Goal: Task Accomplishment & Management: Manage account settings

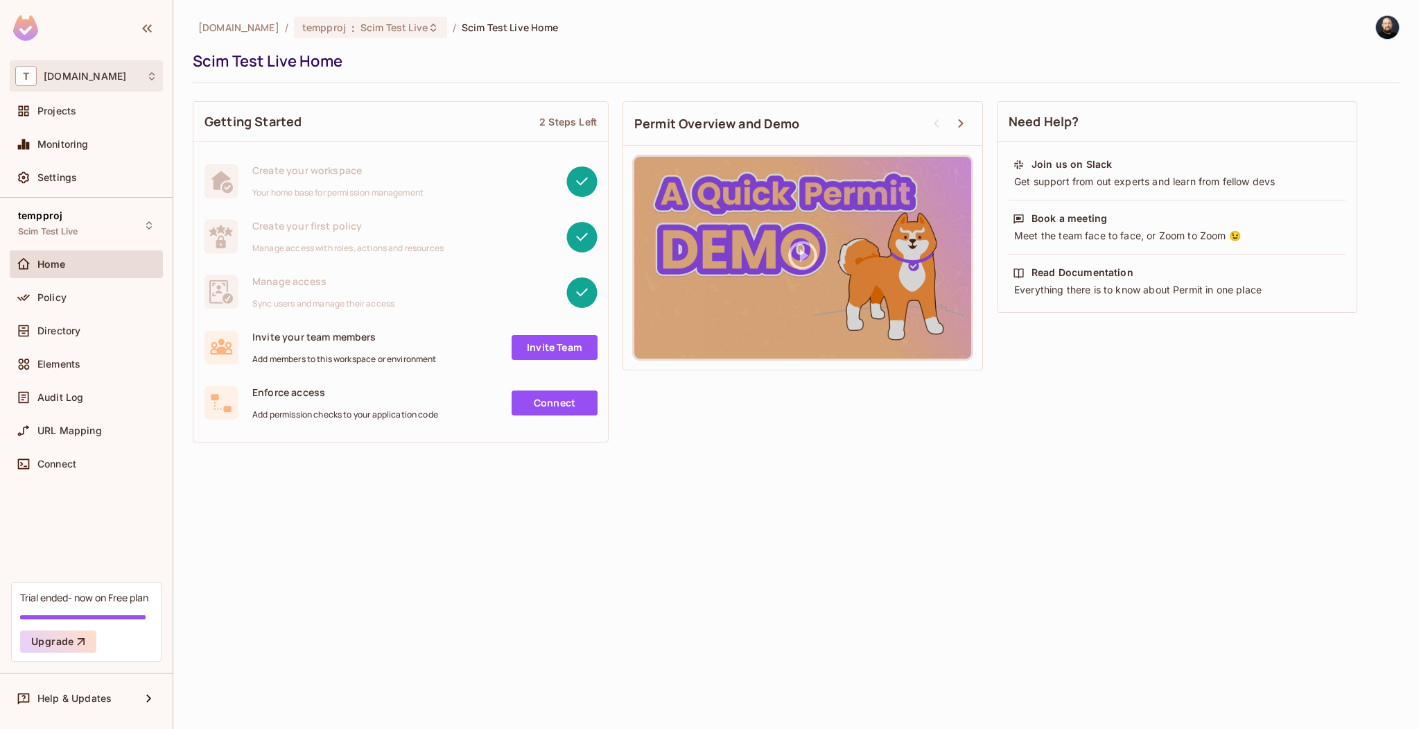
click at [105, 67] on div "T tk-permit.io" at bounding box center [86, 76] width 142 height 20
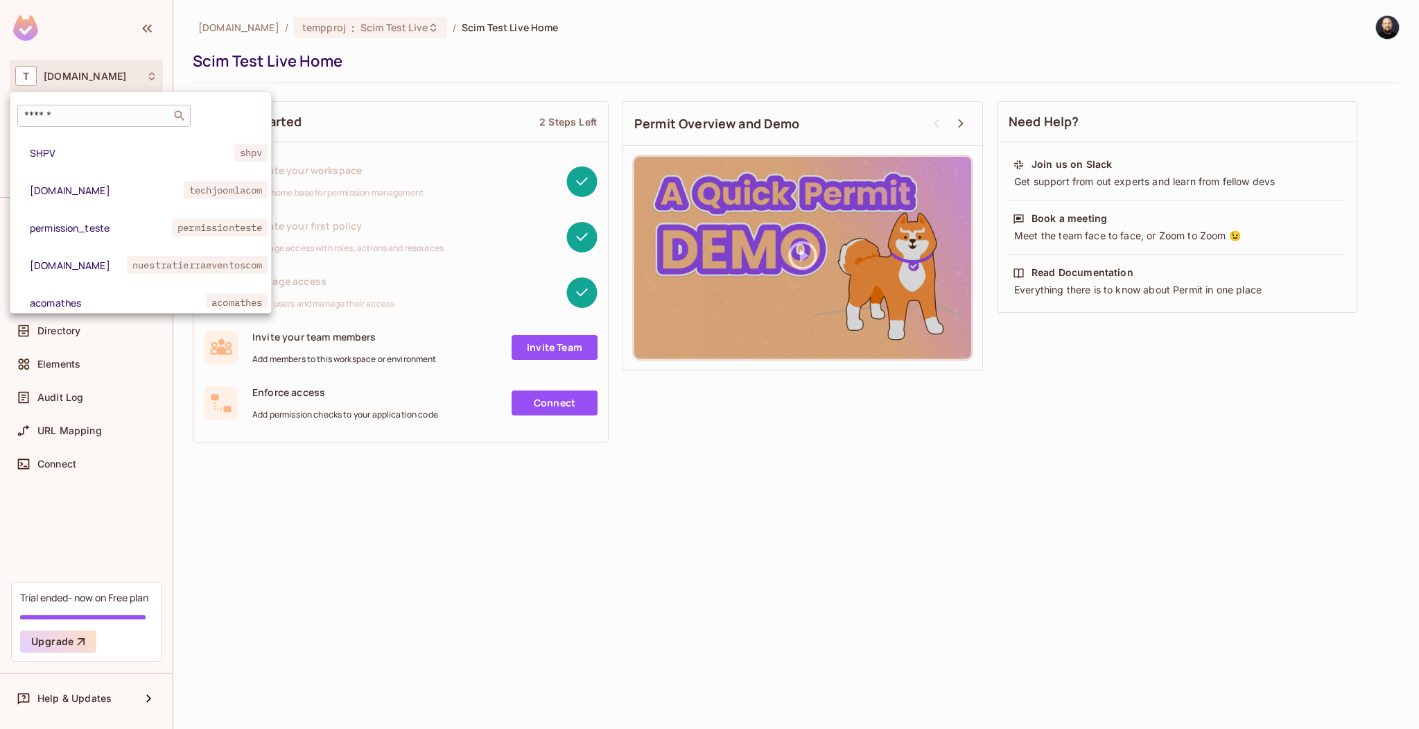
click at [100, 110] on input "text" at bounding box center [94, 116] width 146 height 14
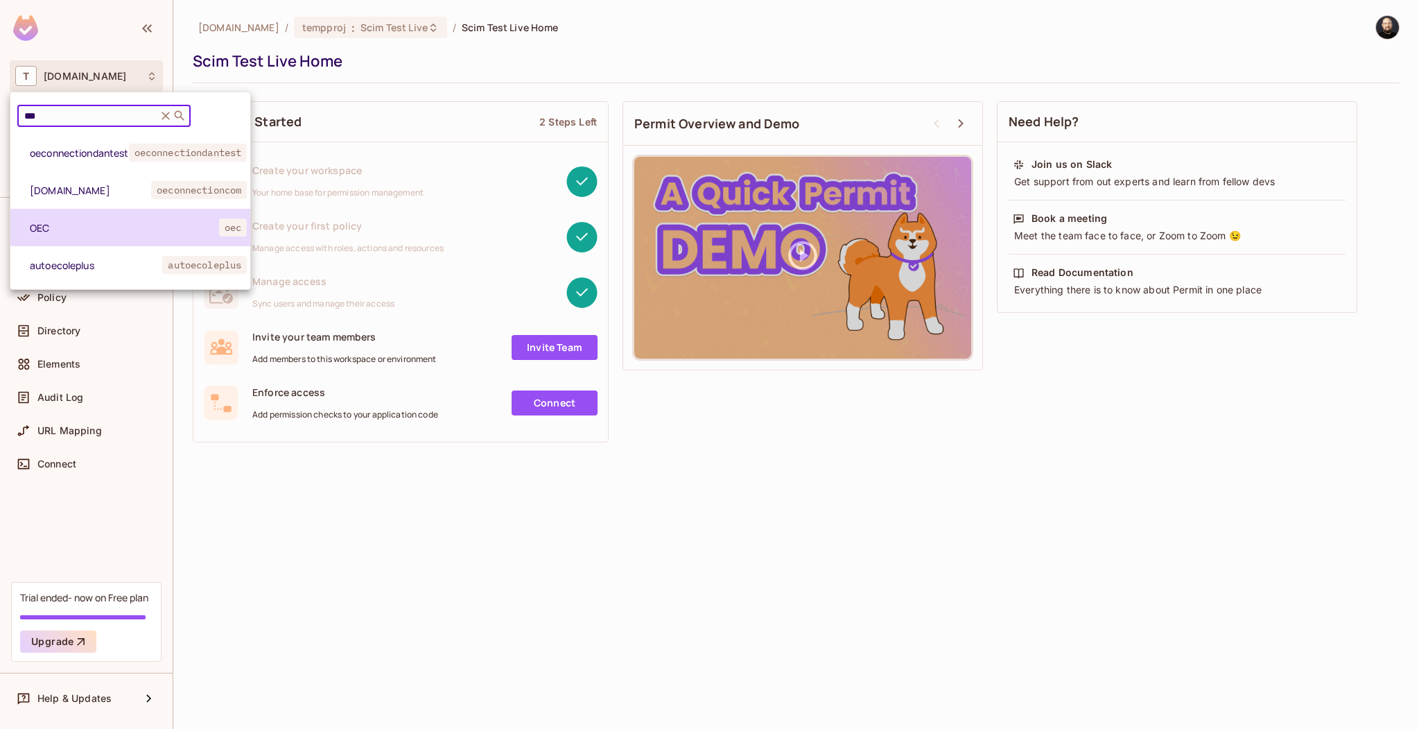
type input "***"
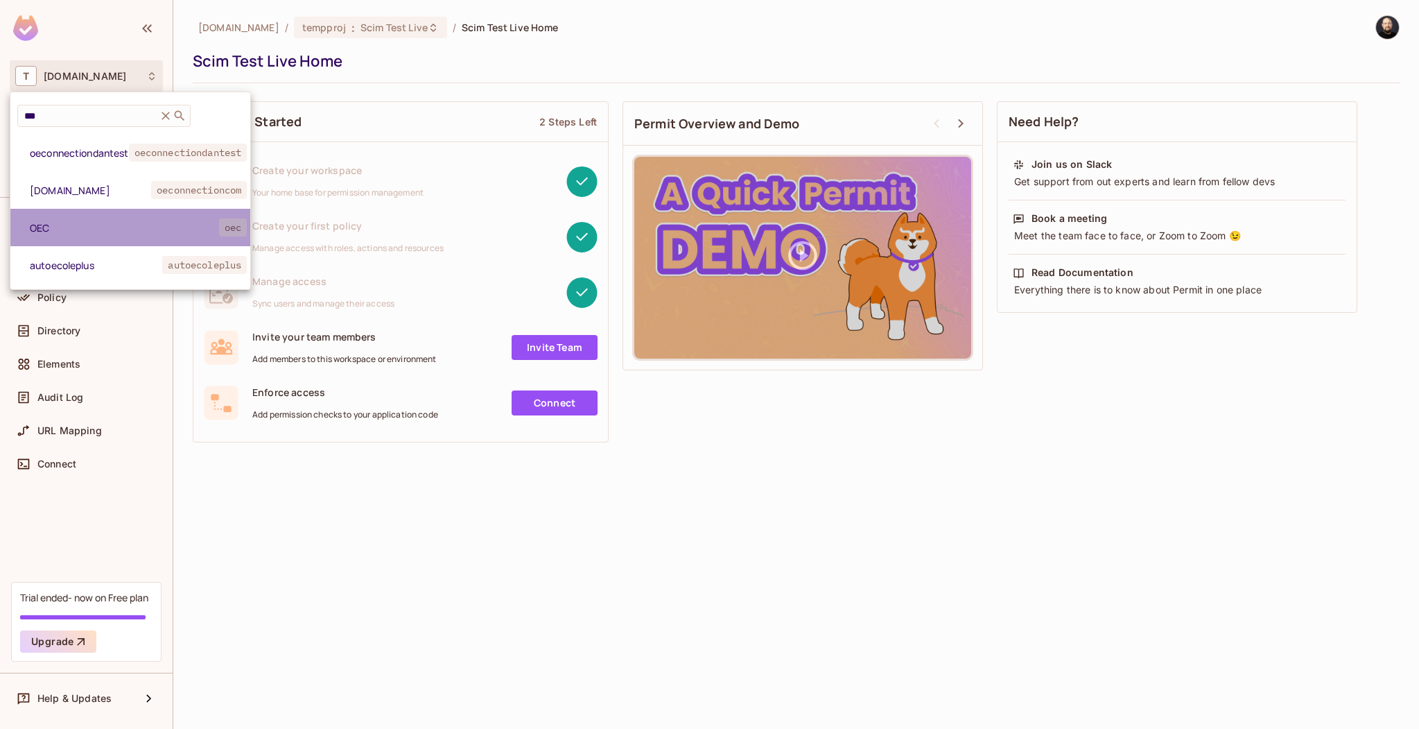
click at [110, 237] on li "OEC oec" at bounding box center [130, 227] width 240 height 37
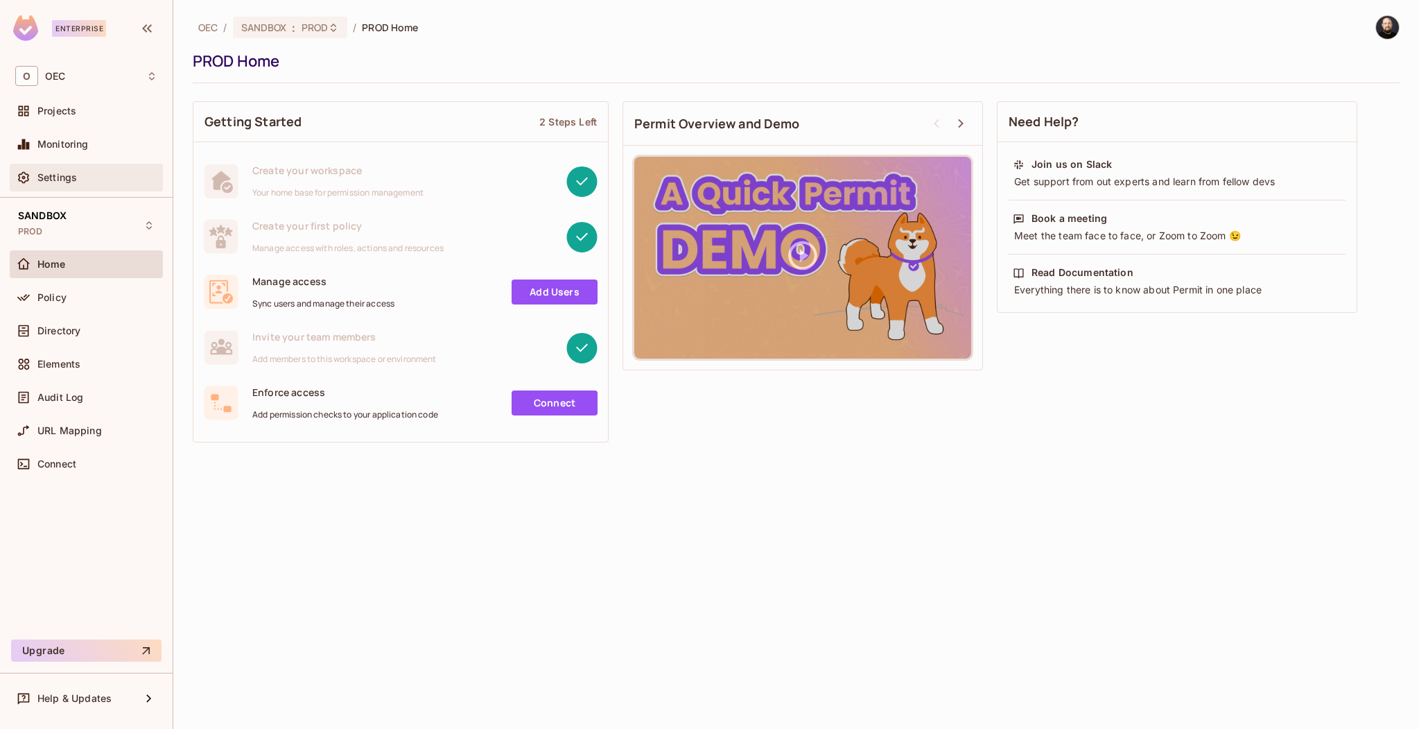
click at [111, 177] on div "Settings" at bounding box center [97, 177] width 120 height 11
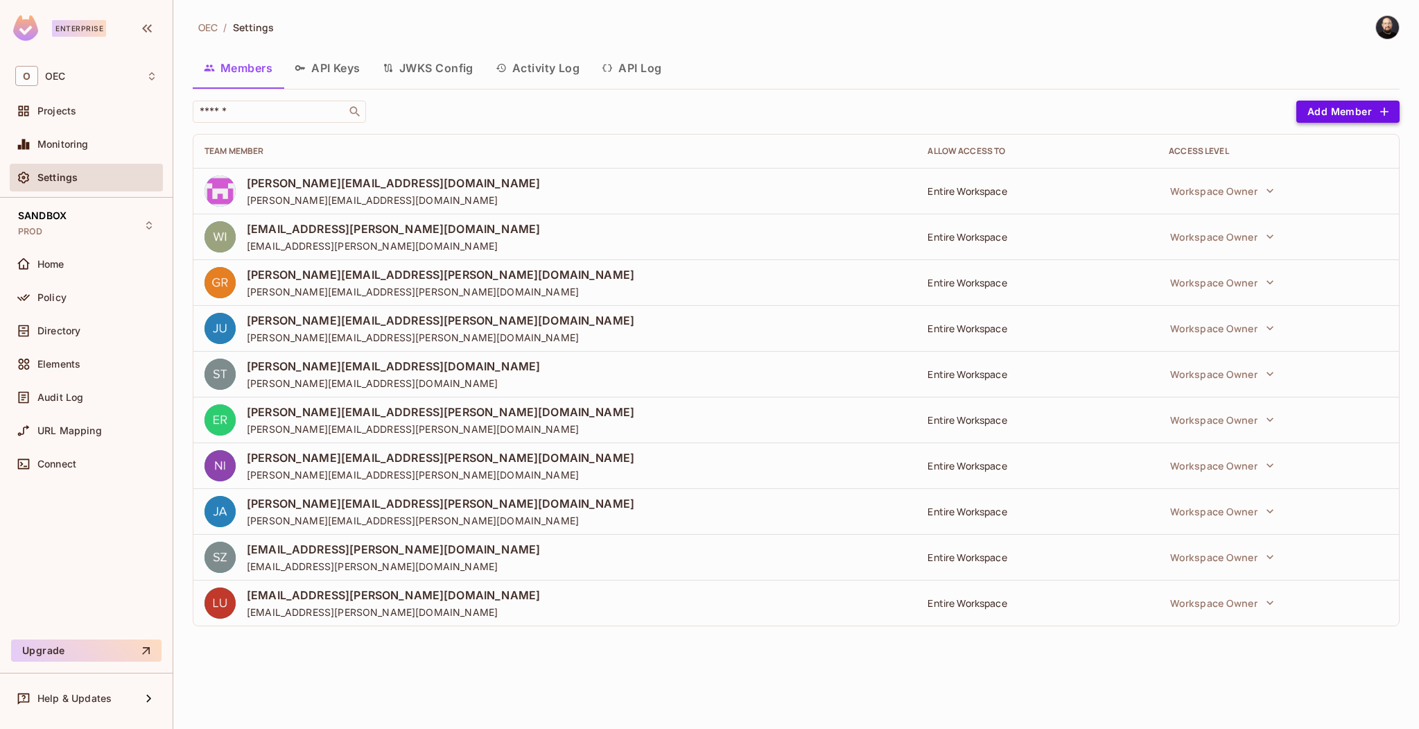
click at [1322, 120] on button "Add Member" at bounding box center [1347, 112] width 103 height 22
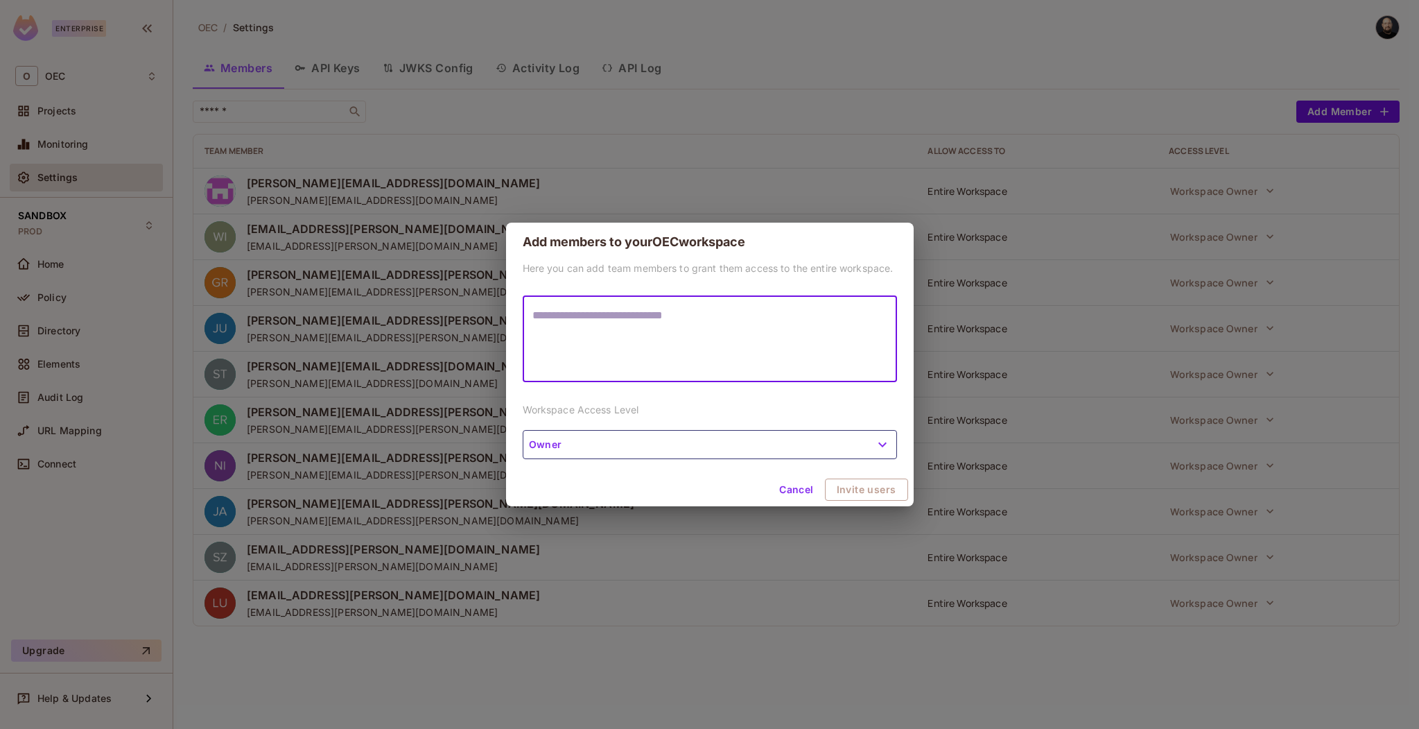
click at [749, 339] on textarea at bounding box center [709, 339] width 355 height 64
type textarea "**********"
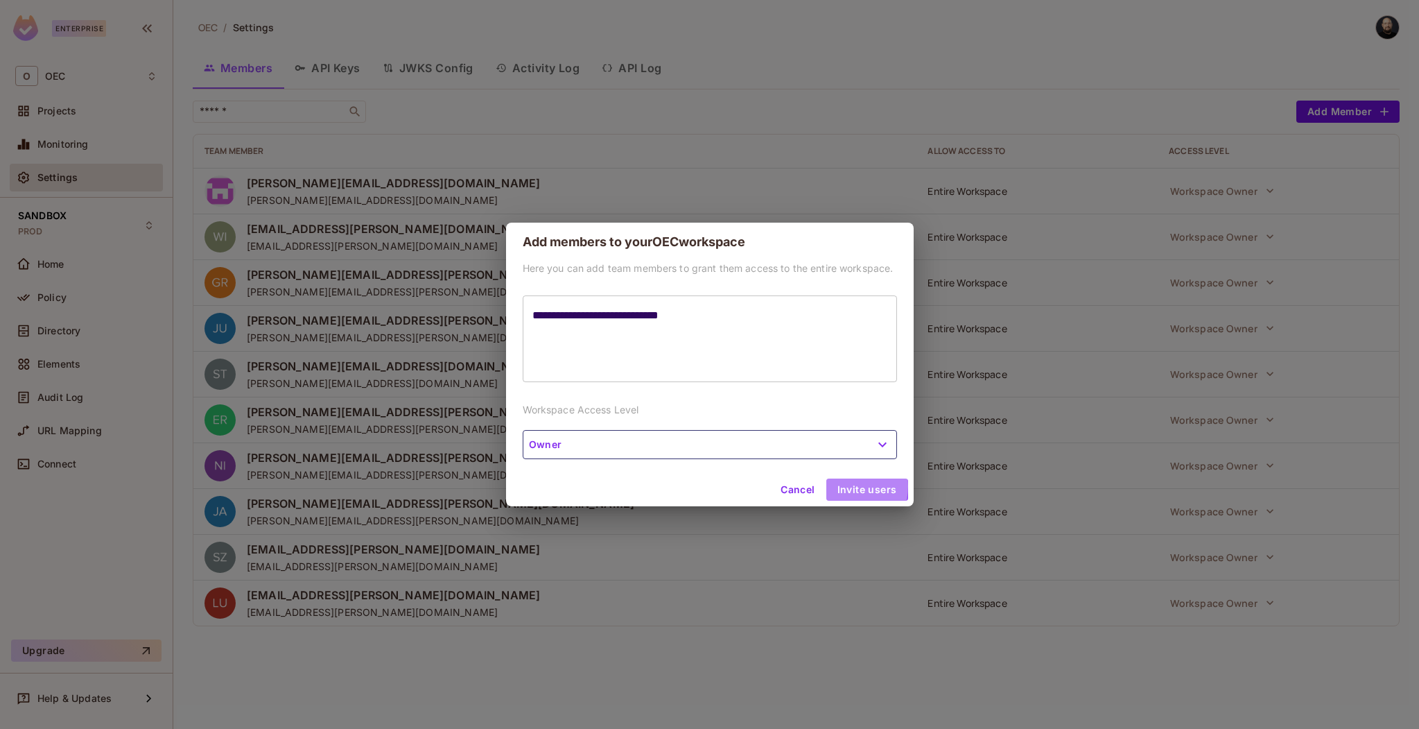
click at [848, 485] on button "Invite users" at bounding box center [867, 489] width 82 height 22
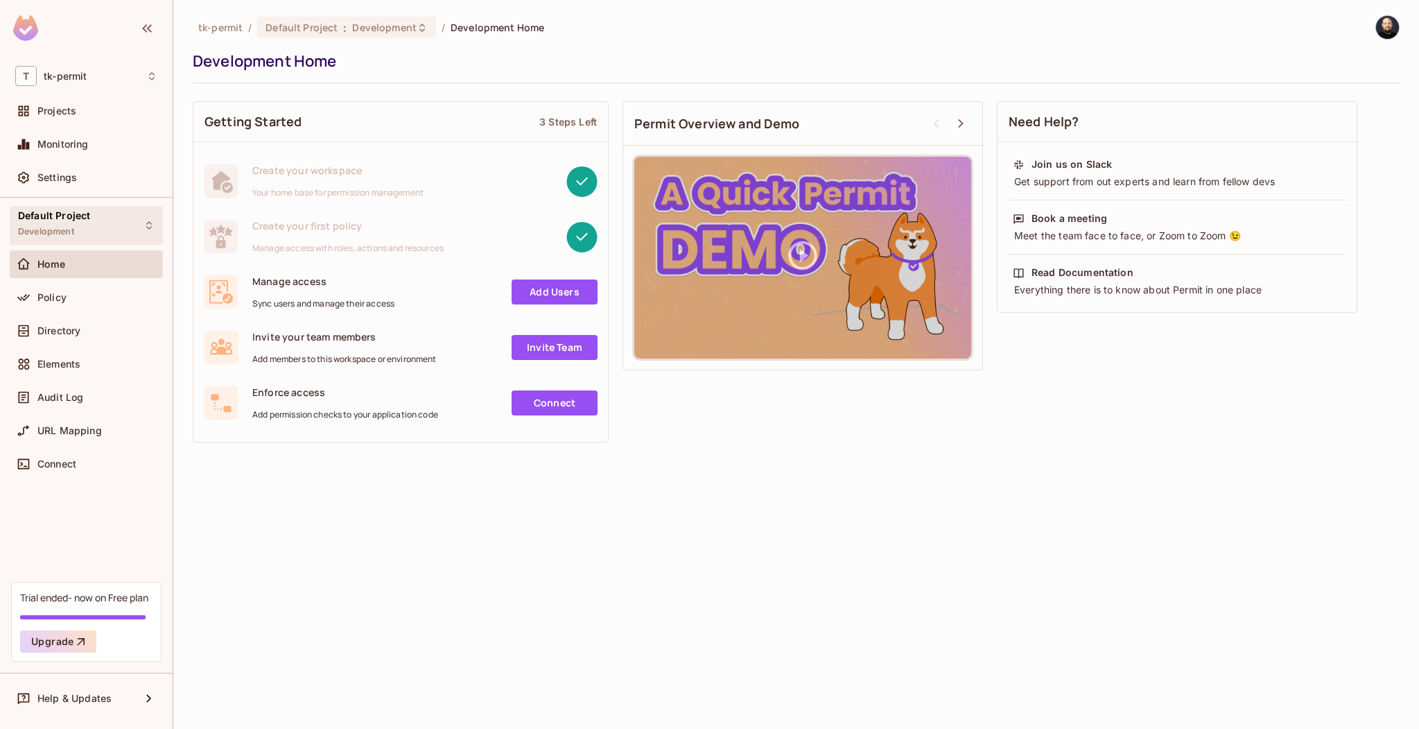
click at [87, 227] on div "Default Project Development" at bounding box center [54, 225] width 72 height 30
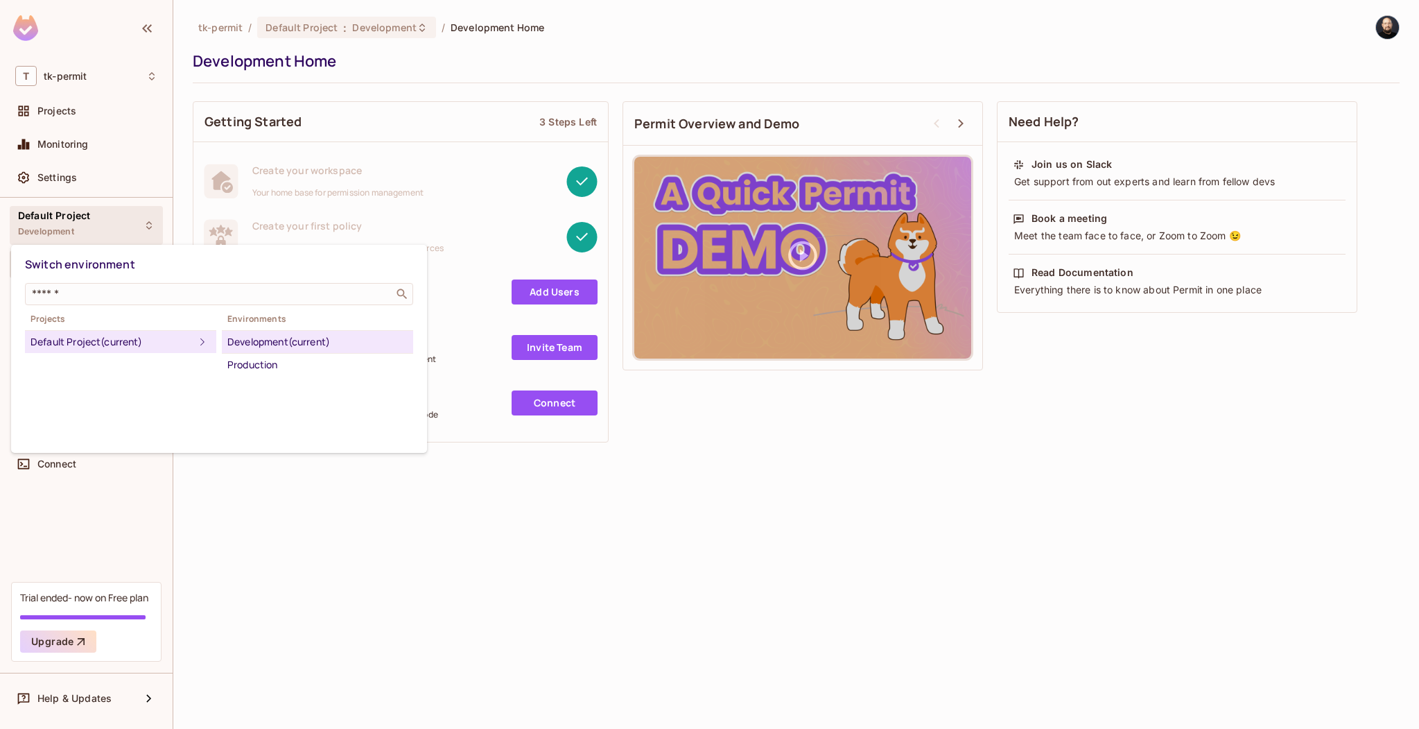
click at [87, 227] on div at bounding box center [709, 364] width 1419 height 729
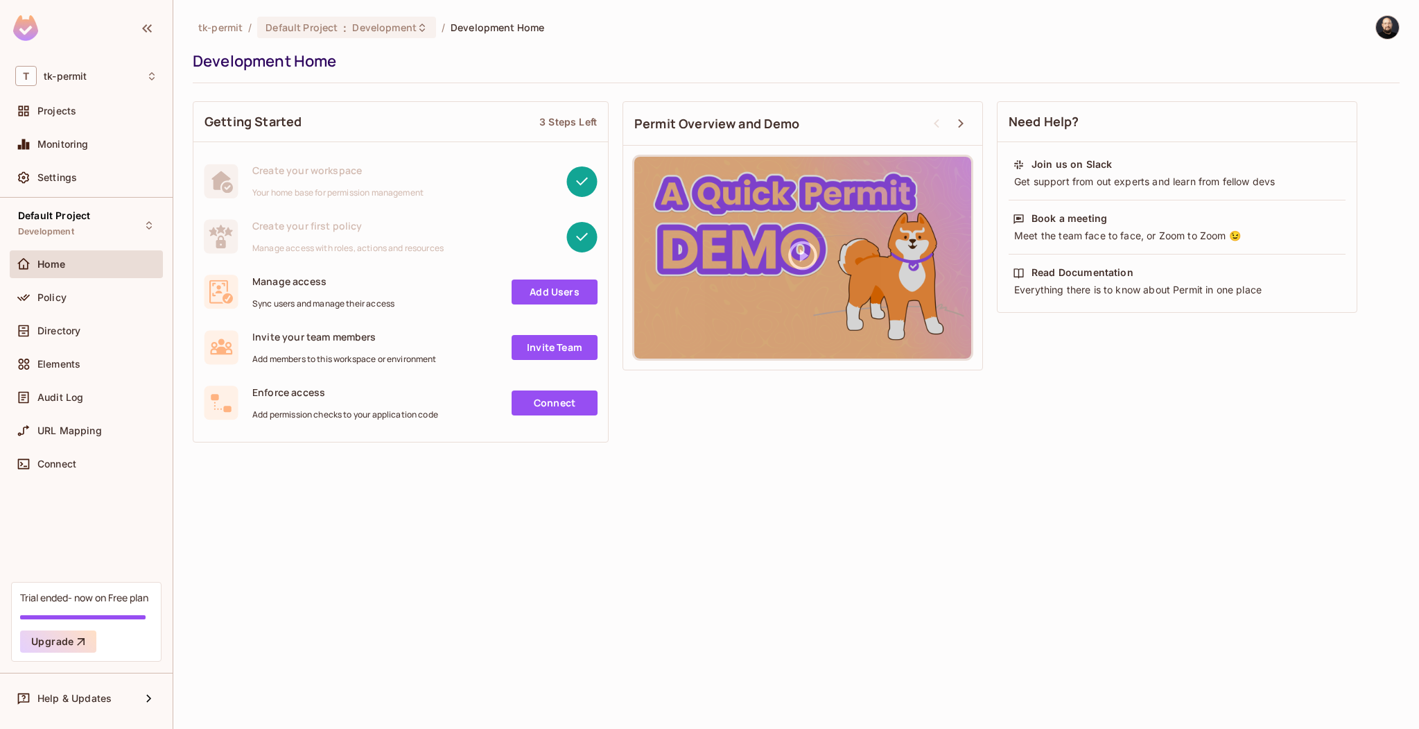
click at [119, 270] on div "Home" at bounding box center [86, 264] width 142 height 17
click at [104, 289] on div "Policy" at bounding box center [86, 297] width 142 height 17
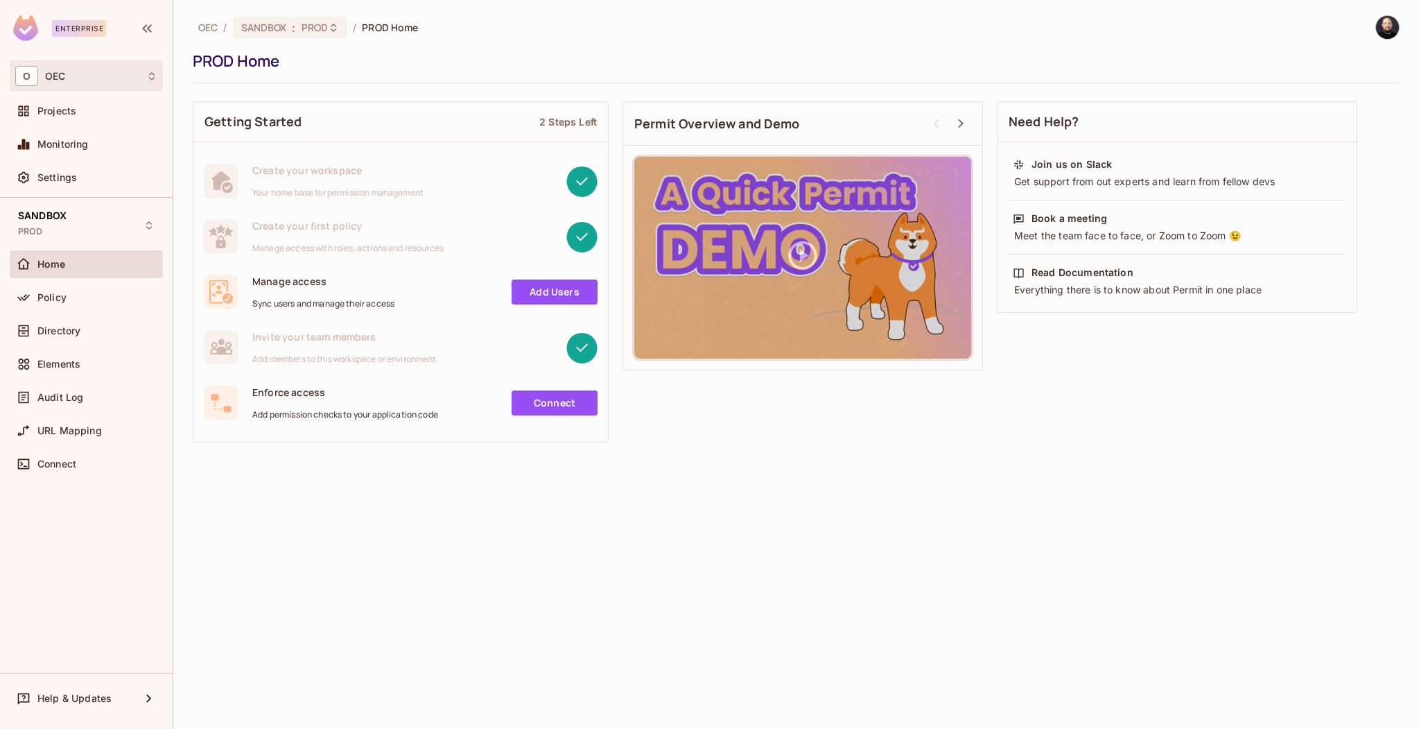
click at [122, 71] on div "O OEC" at bounding box center [86, 76] width 142 height 20
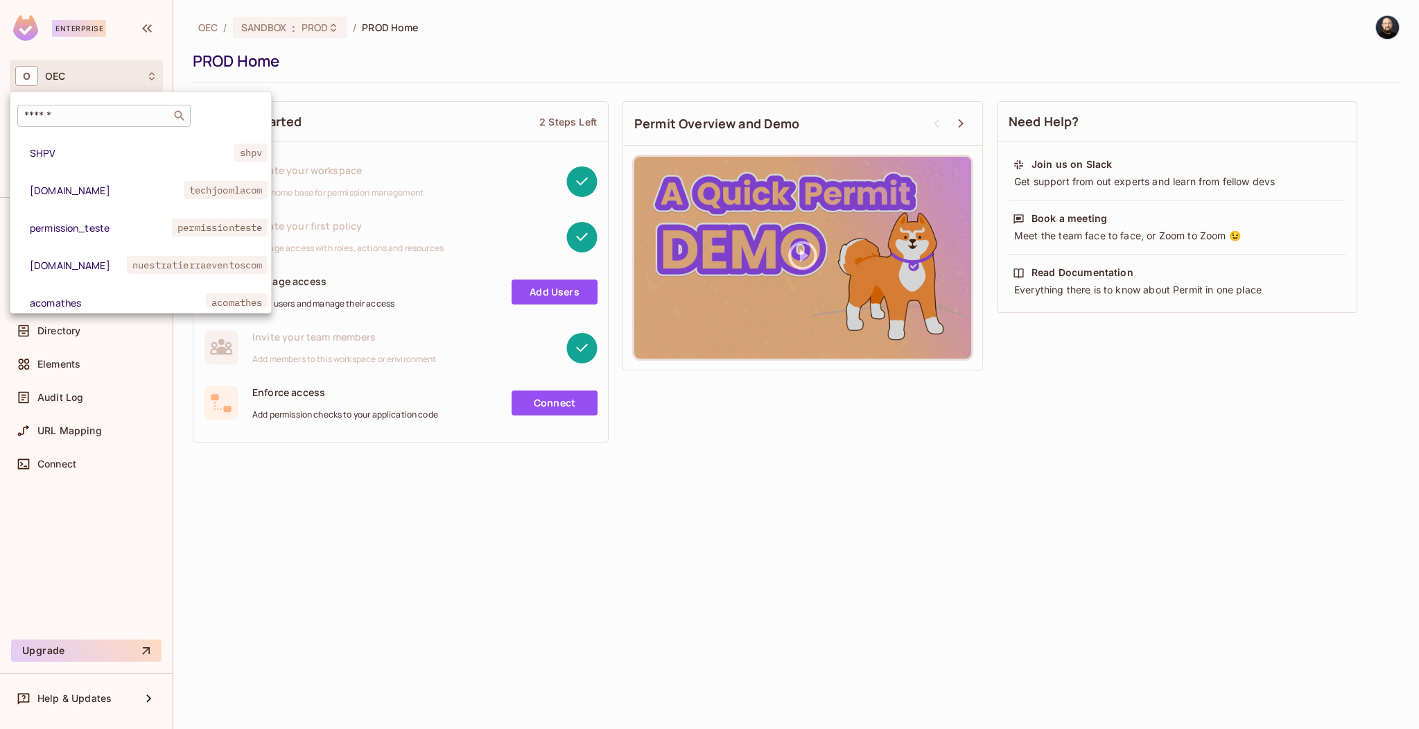
click at [103, 117] on input "text" at bounding box center [94, 116] width 146 height 14
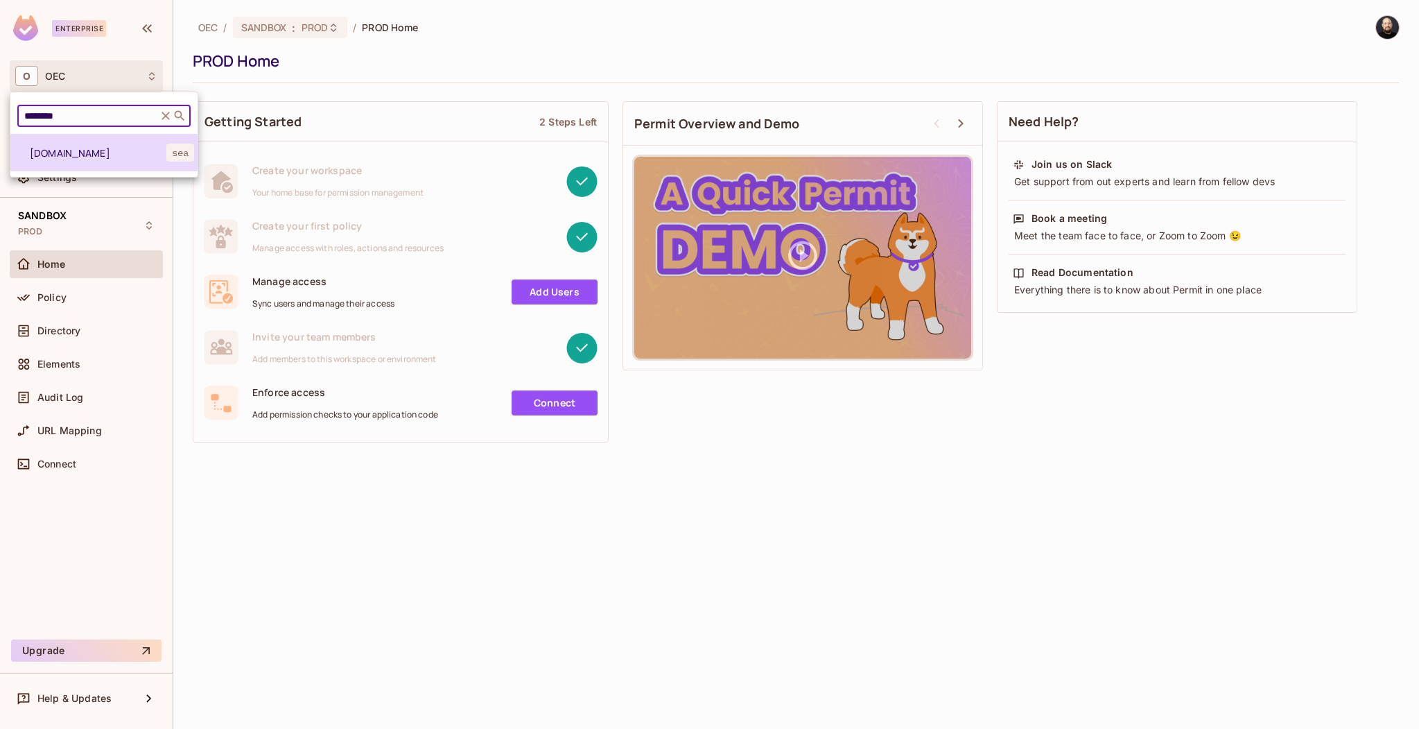
type input "********"
click at [101, 159] on span "[DOMAIN_NAME]" at bounding box center [98, 152] width 137 height 13
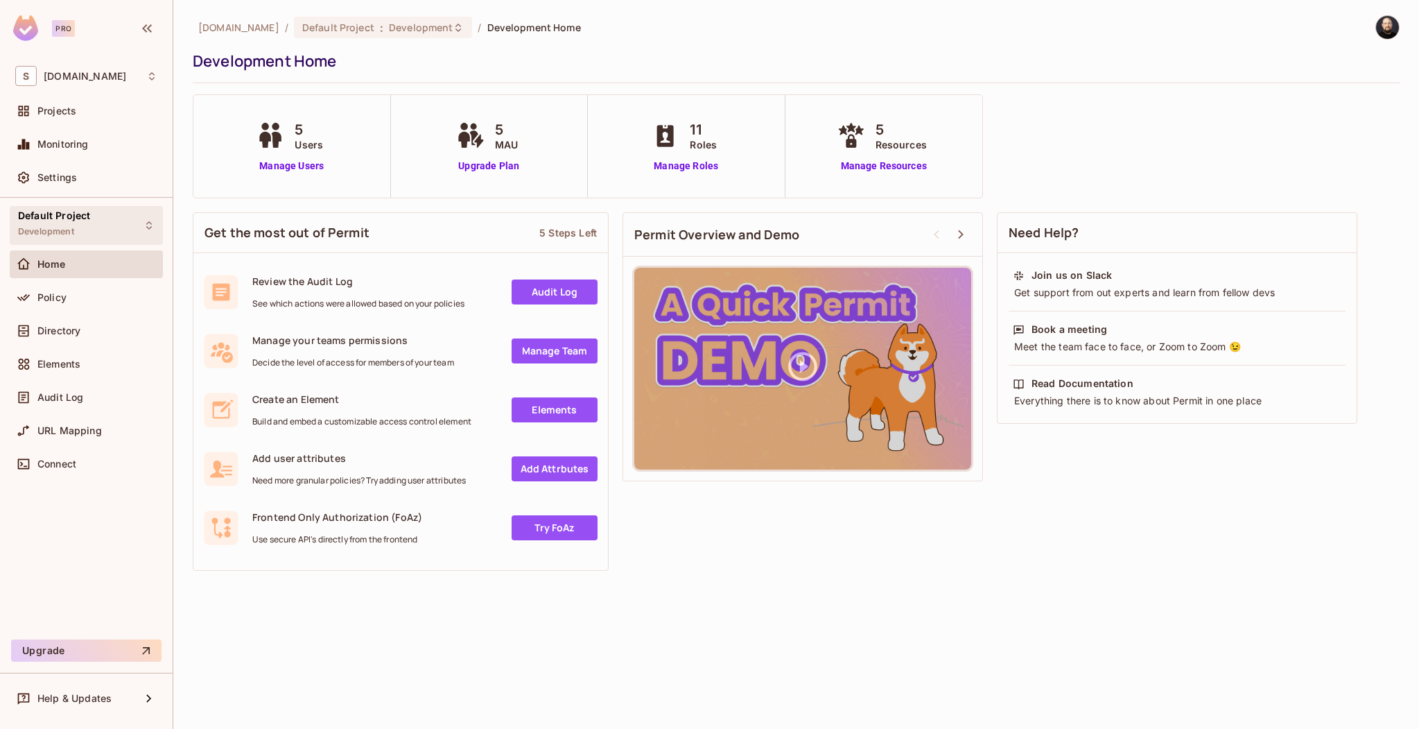
click at [56, 220] on span "Default Project" at bounding box center [54, 215] width 72 height 11
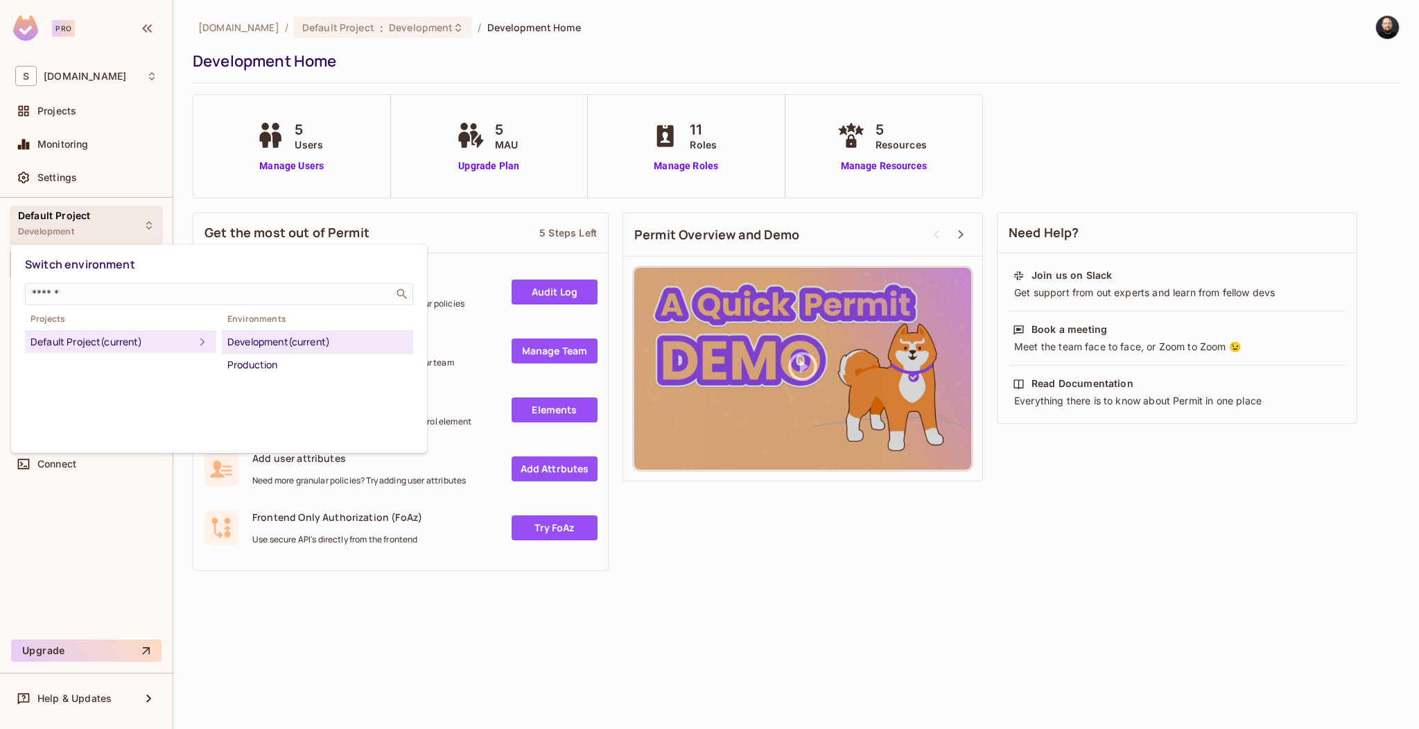
click at [83, 80] on div at bounding box center [709, 364] width 1419 height 729
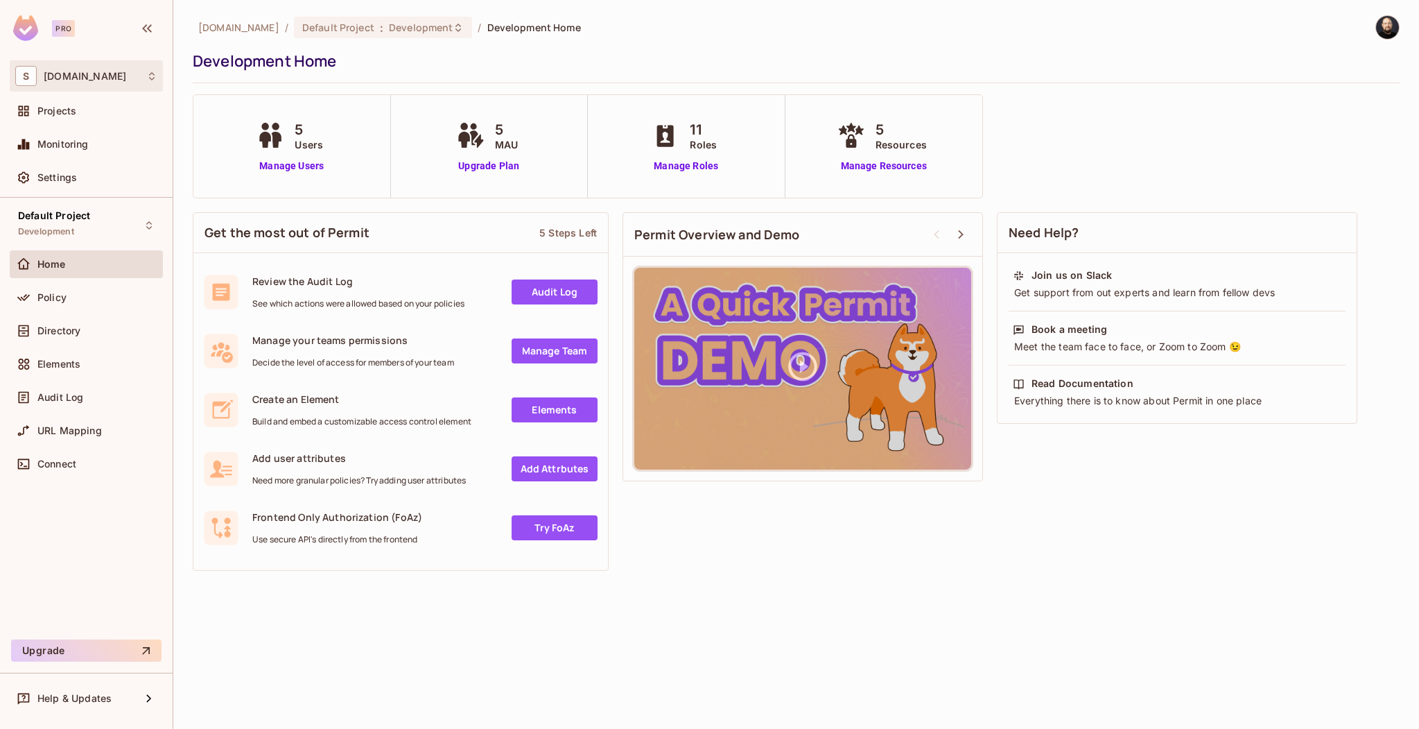
click at [81, 78] on div "S sea.live" at bounding box center [86, 76] width 142 height 20
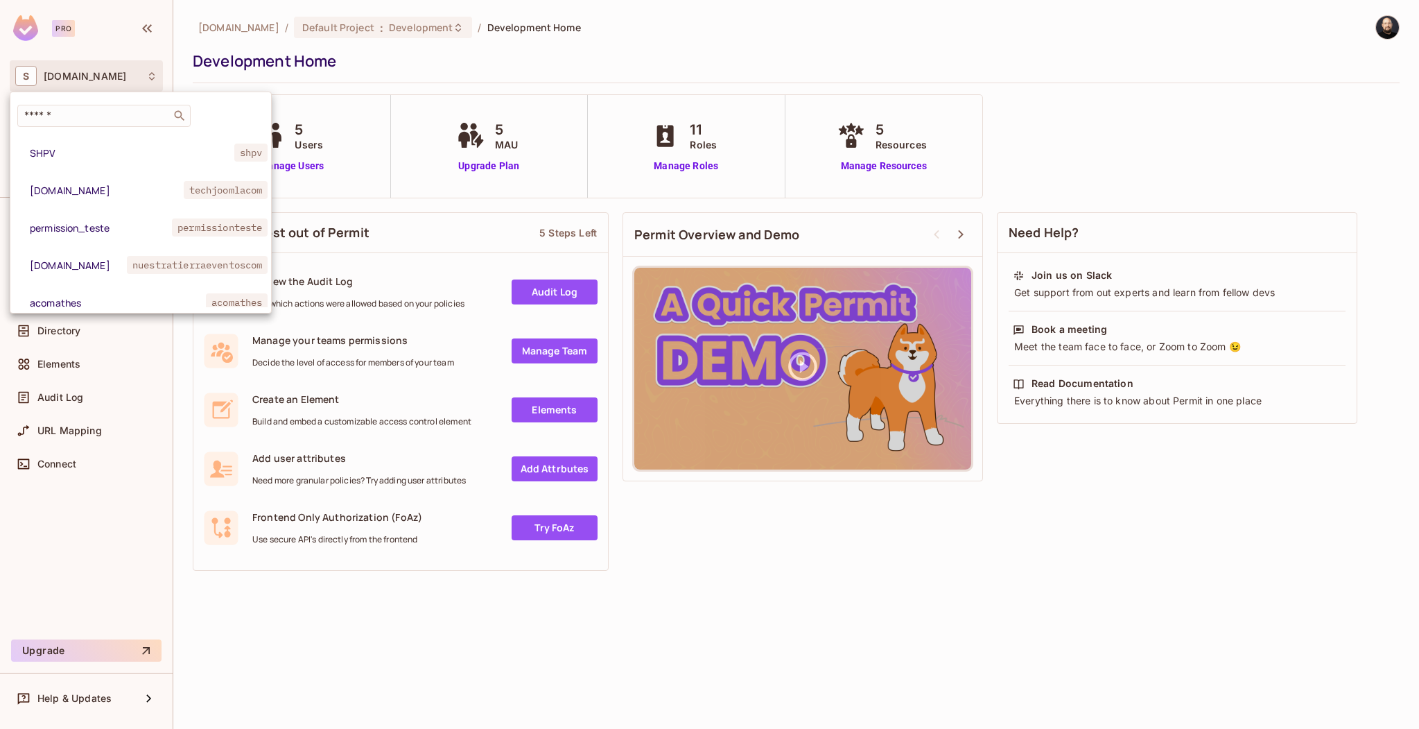
click at [98, 81] on div at bounding box center [709, 364] width 1419 height 729
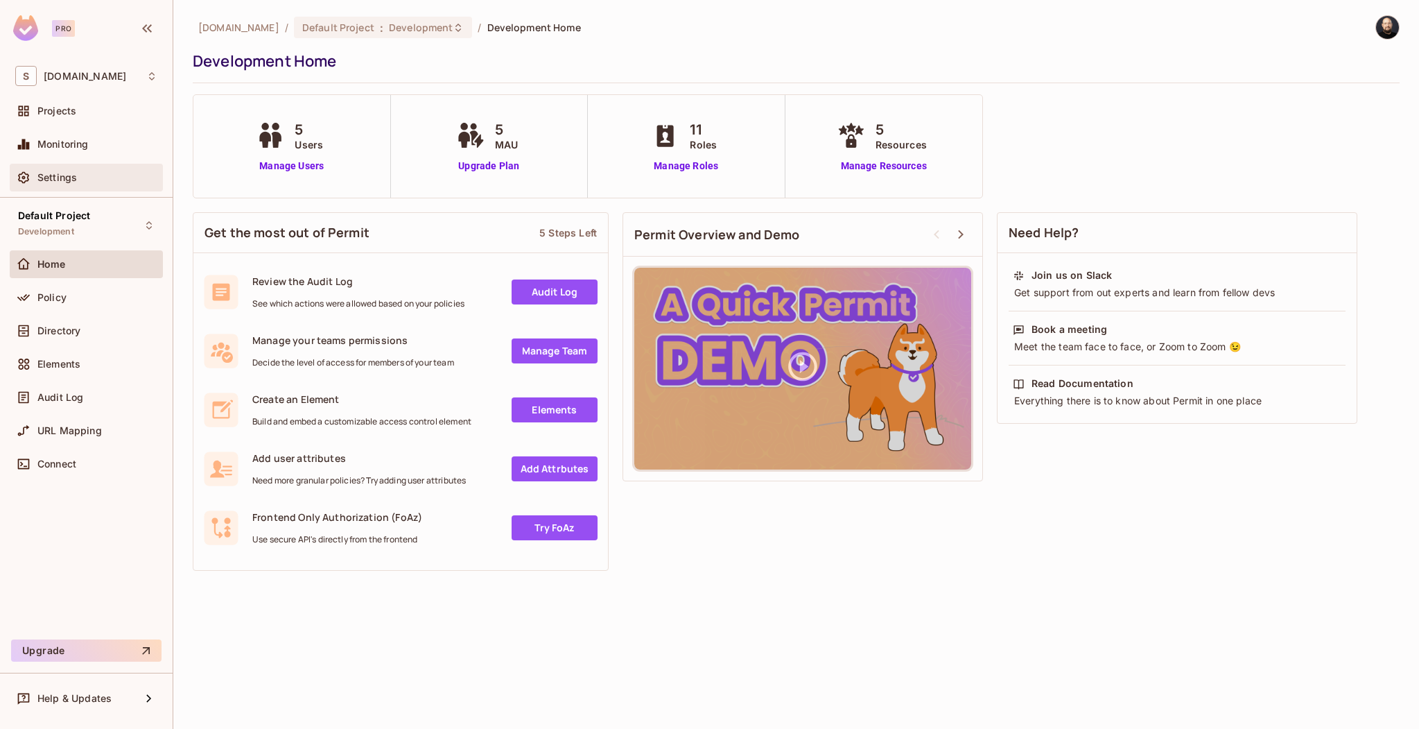
click at [67, 170] on div "Settings" at bounding box center [86, 177] width 142 height 17
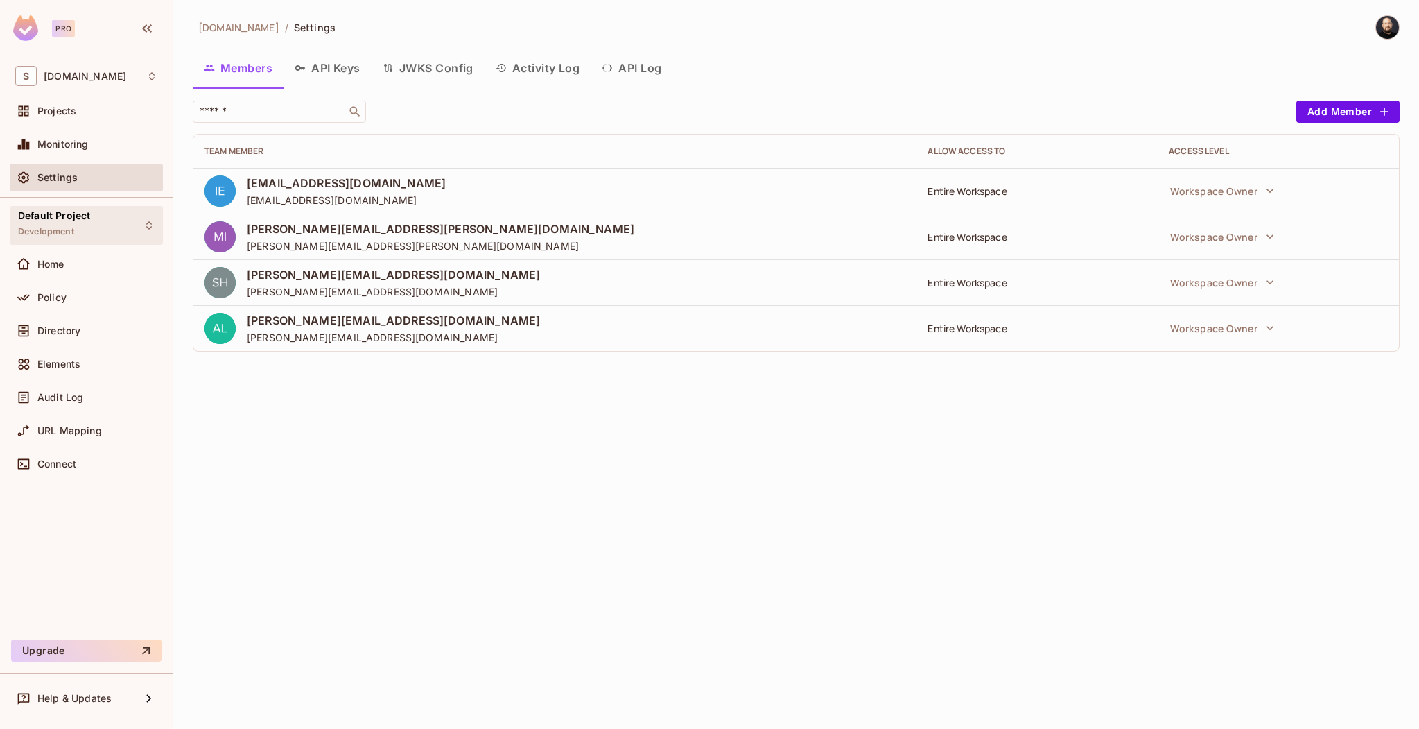
click at [116, 227] on div "Default Project Development" at bounding box center [86, 225] width 153 height 38
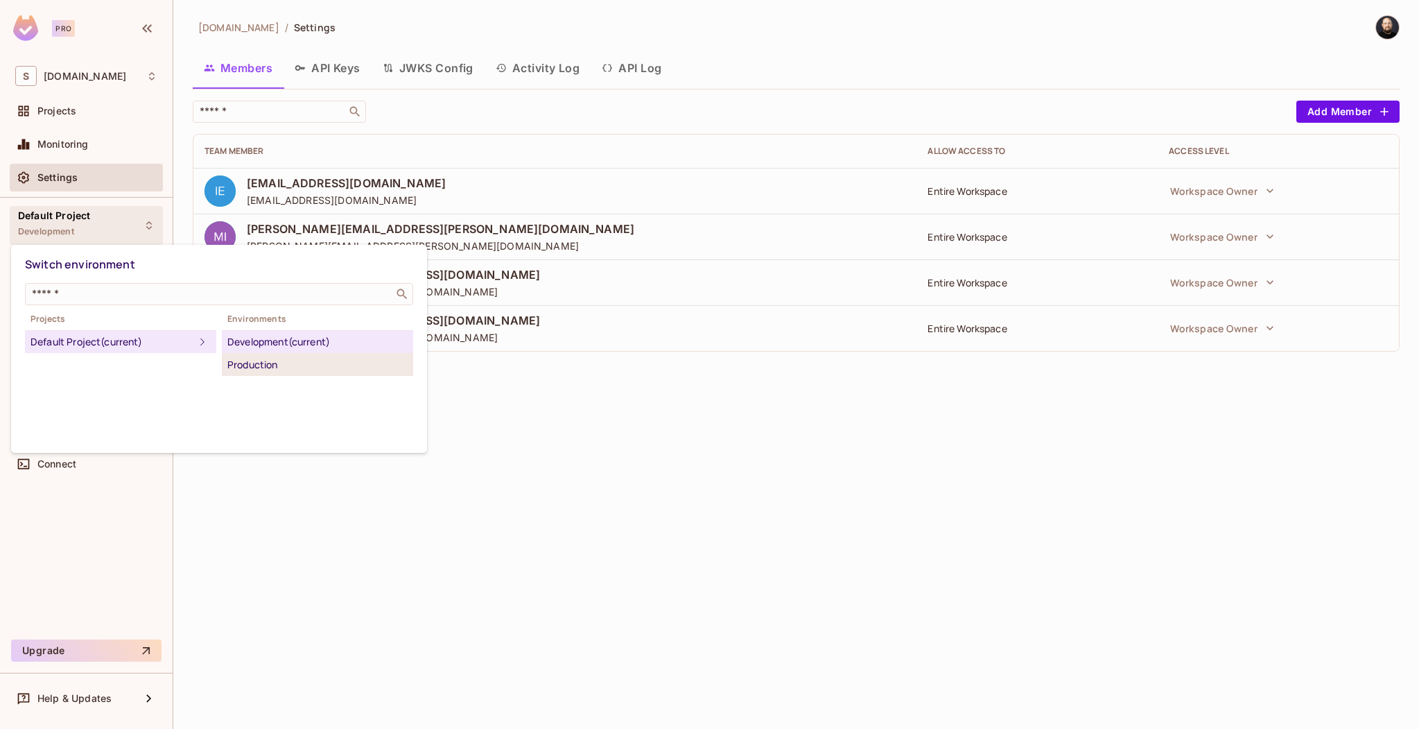
click at [265, 361] on div "Production" at bounding box center [317, 364] width 180 height 17
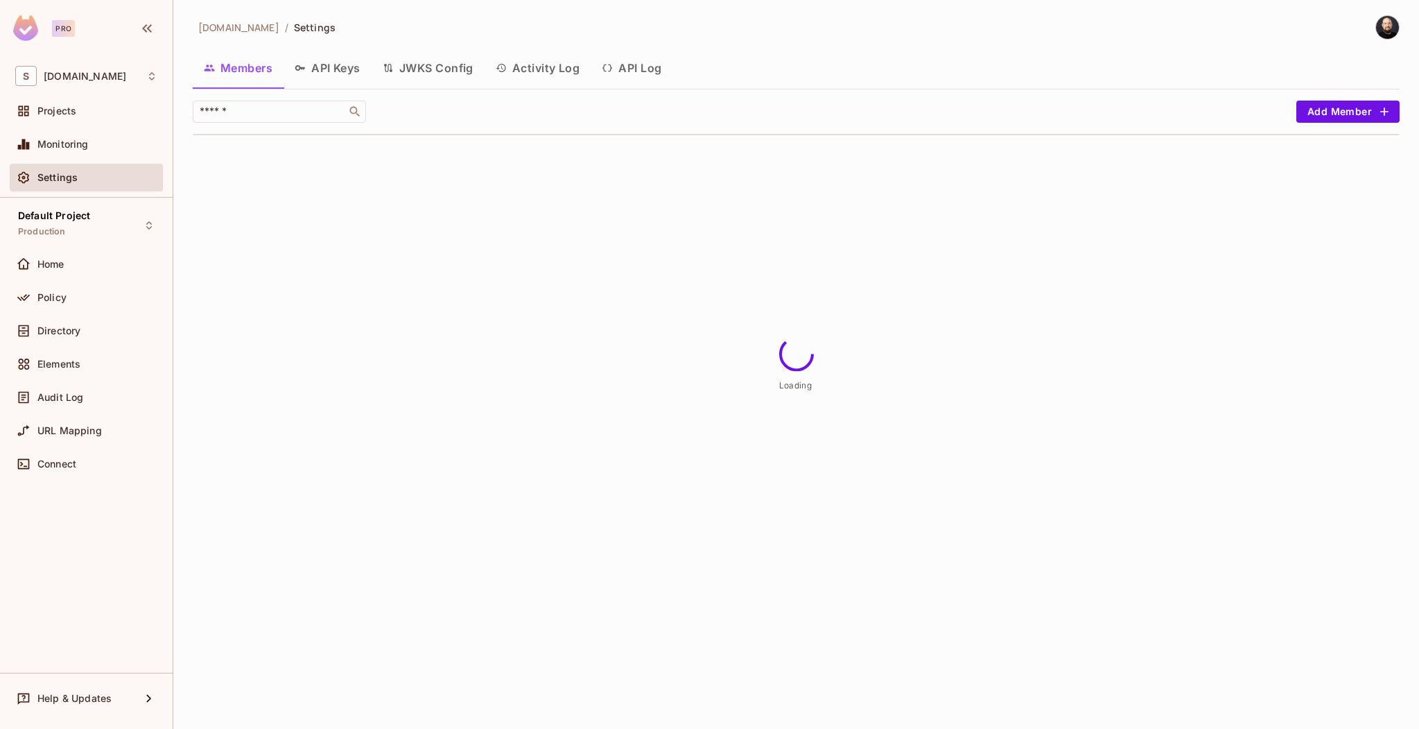
click at [101, 295] on div "Policy" at bounding box center [97, 297] width 120 height 11
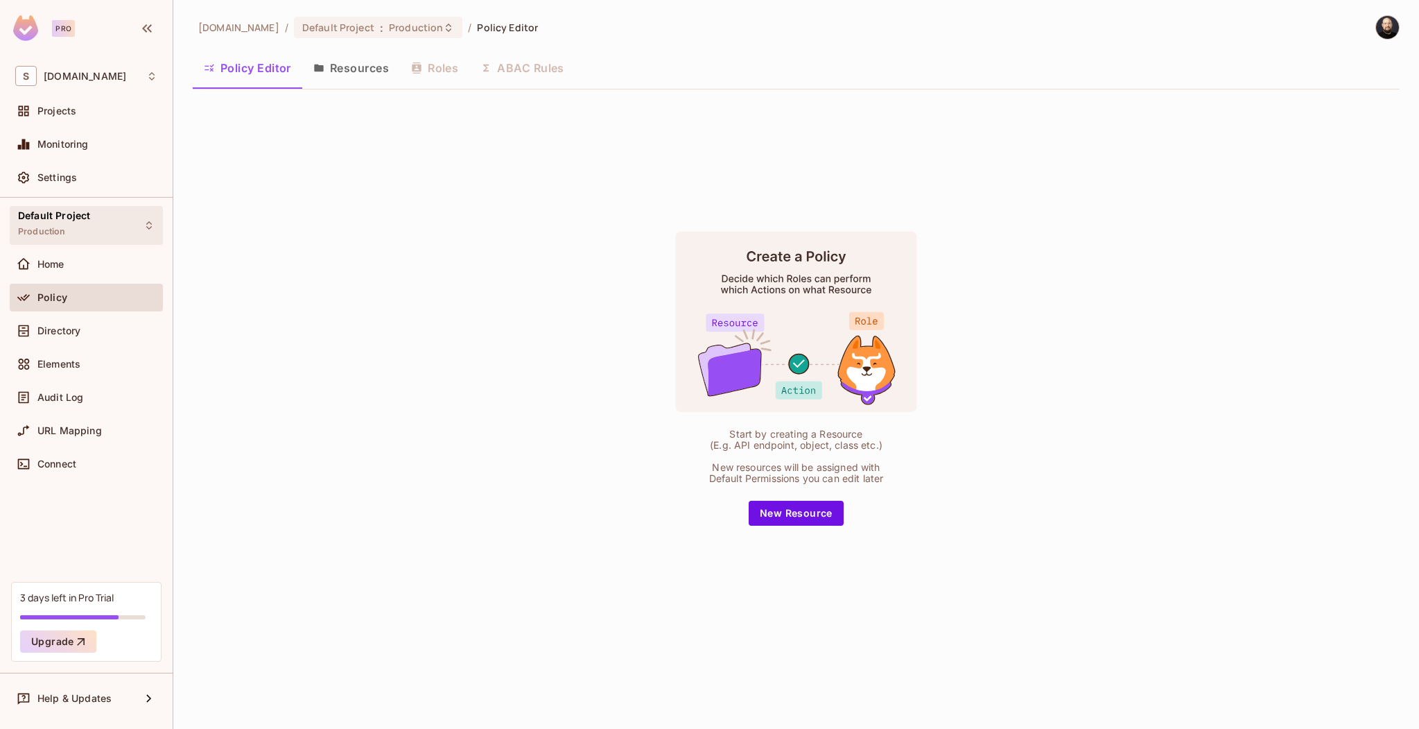
click at [95, 229] on div "Default Project Production" at bounding box center [86, 225] width 153 height 38
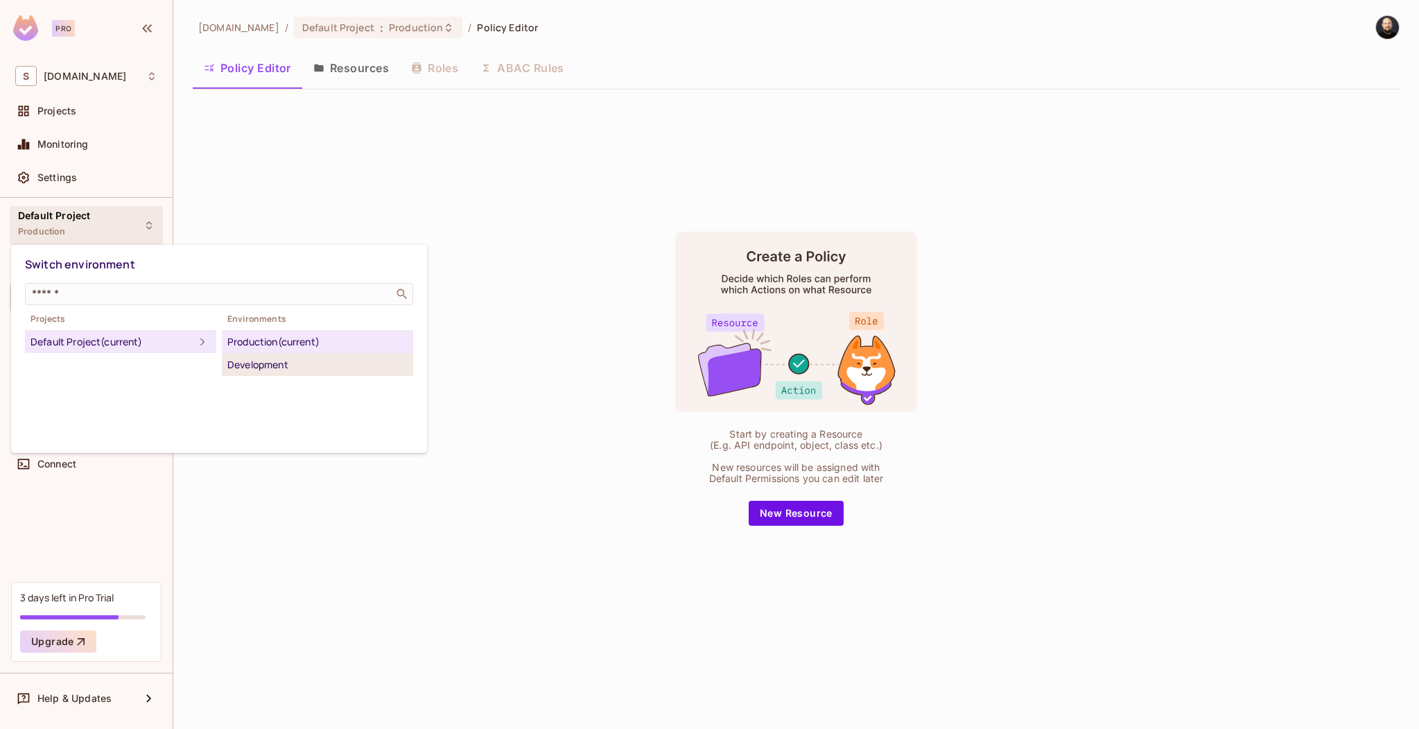
click at [259, 355] on li "Development" at bounding box center [317, 365] width 191 height 22
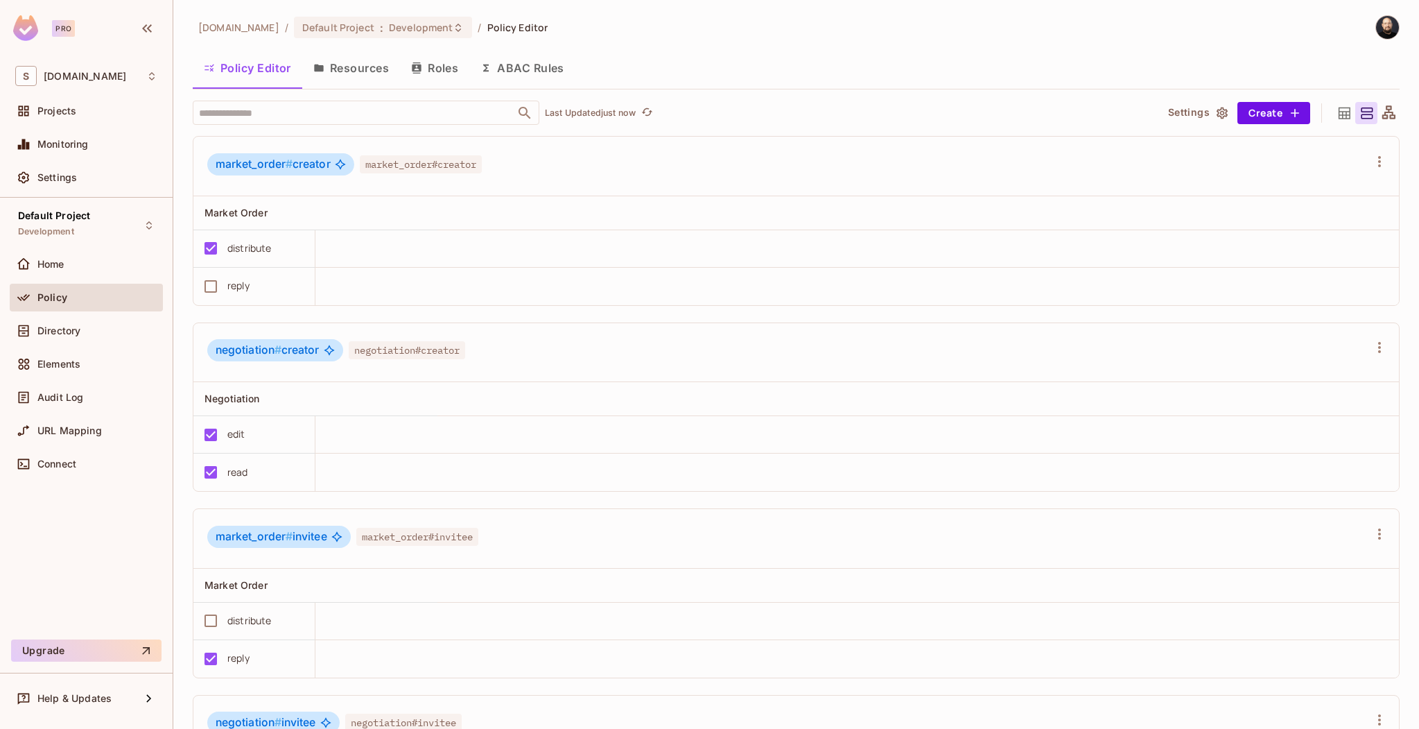
click at [348, 78] on button "Resources" at bounding box center [351, 68] width 98 height 35
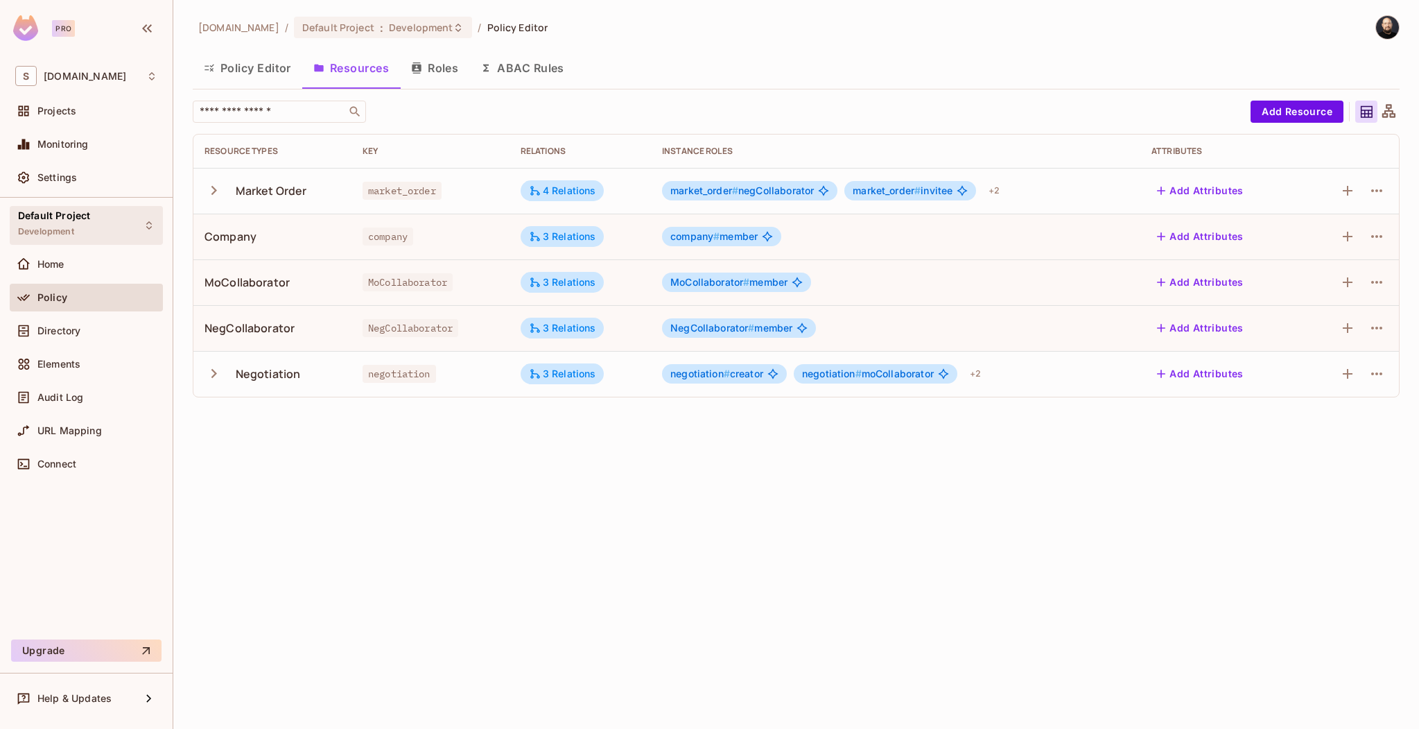
click at [113, 223] on div "Default Project Development" at bounding box center [86, 225] width 153 height 38
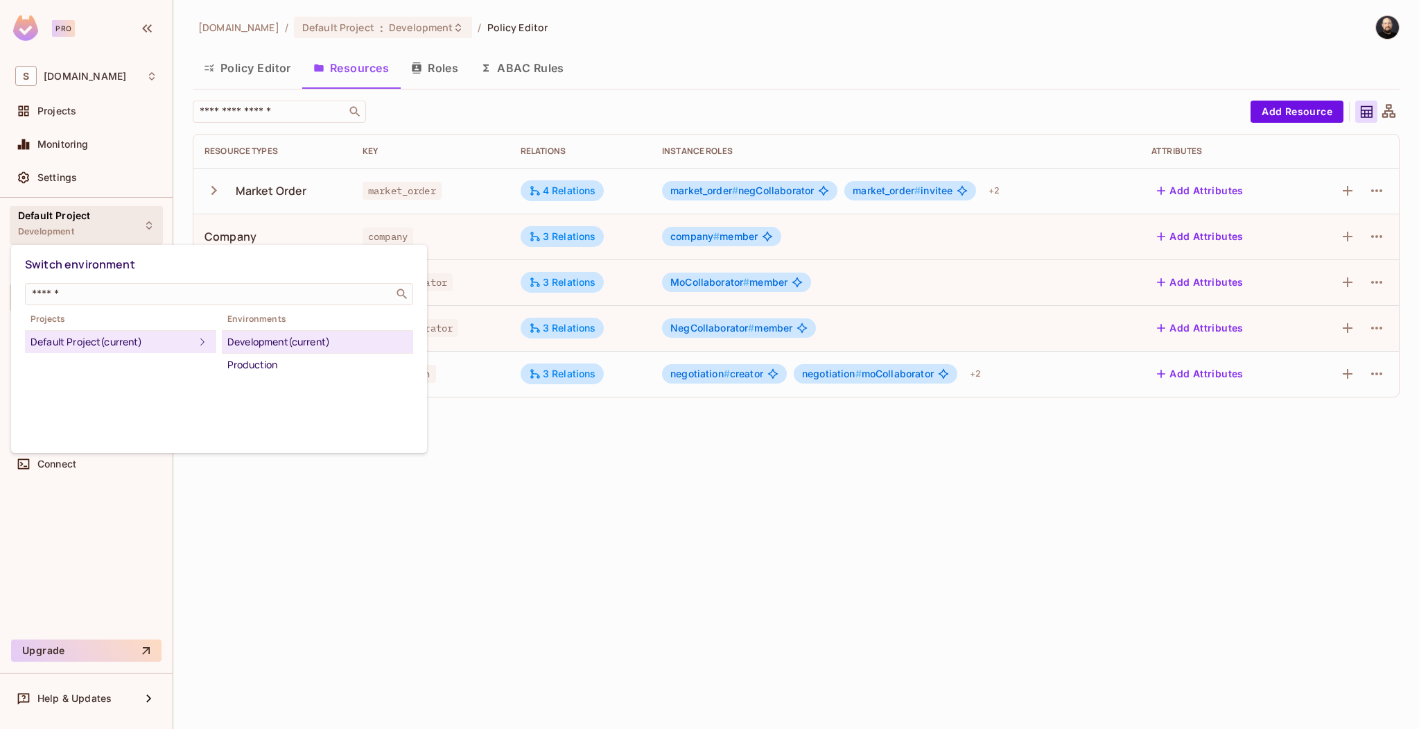
click at [358, 490] on div at bounding box center [709, 364] width 1419 height 729
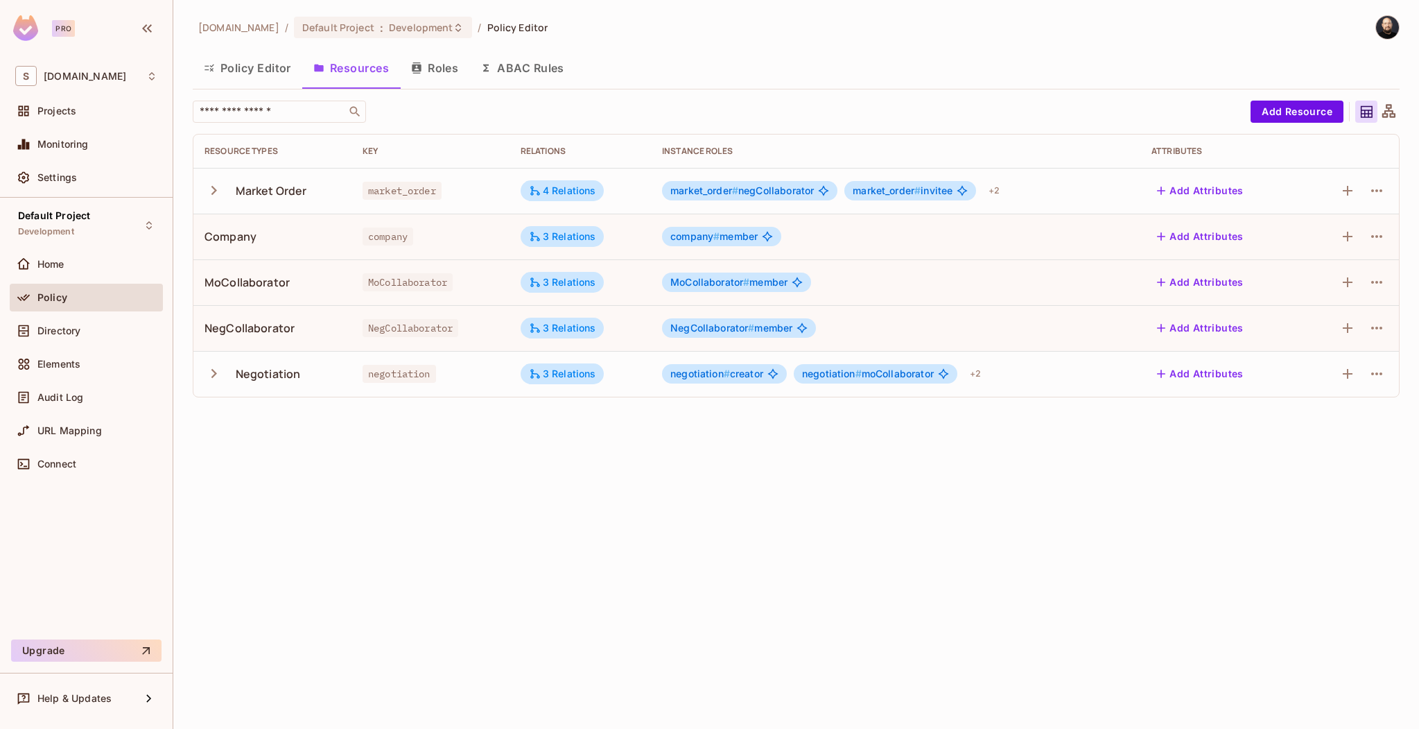
click at [119, 245] on div "Default Project Development Home Policy Directory Elements Audit Log URL Mappin…" at bounding box center [86, 416] width 173 height 436
click at [121, 229] on div "Default Project Development" at bounding box center [86, 225] width 153 height 38
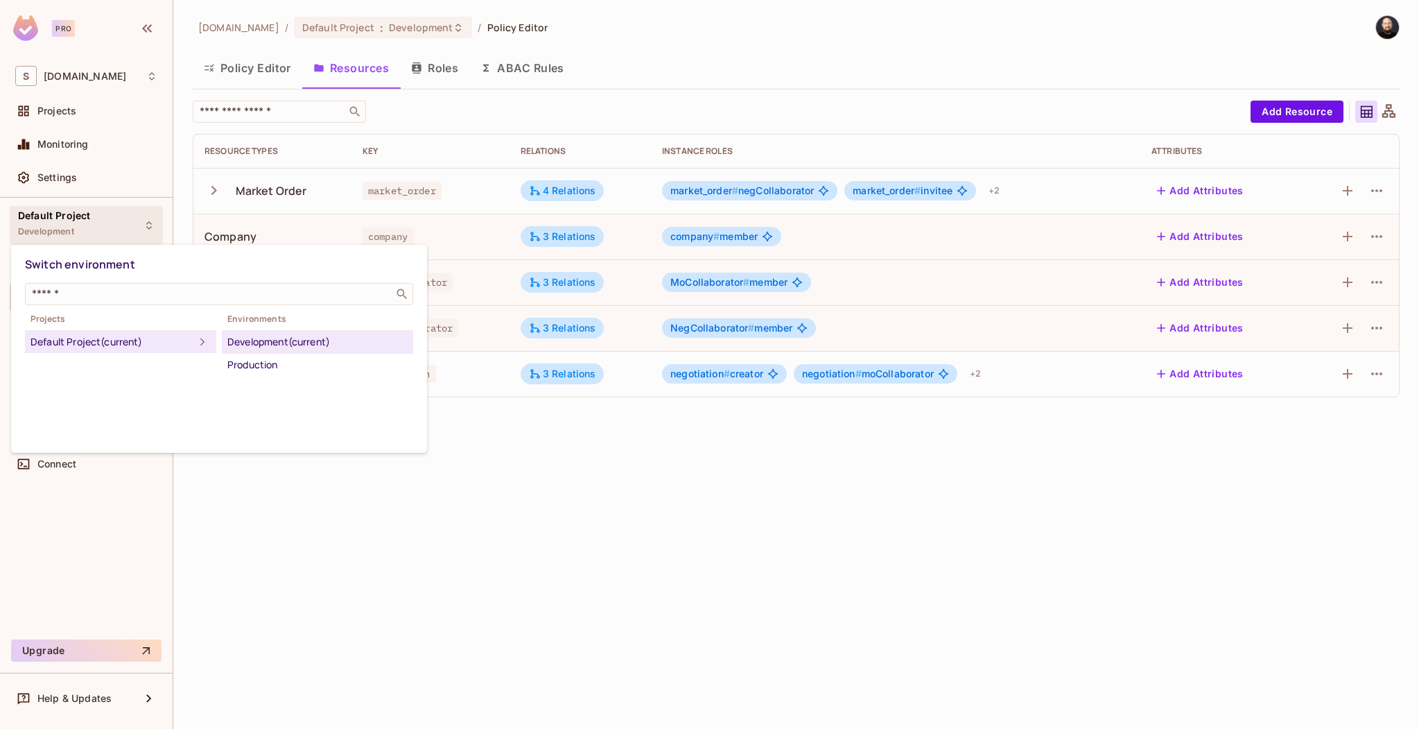
click at [84, 142] on div at bounding box center [709, 364] width 1419 height 729
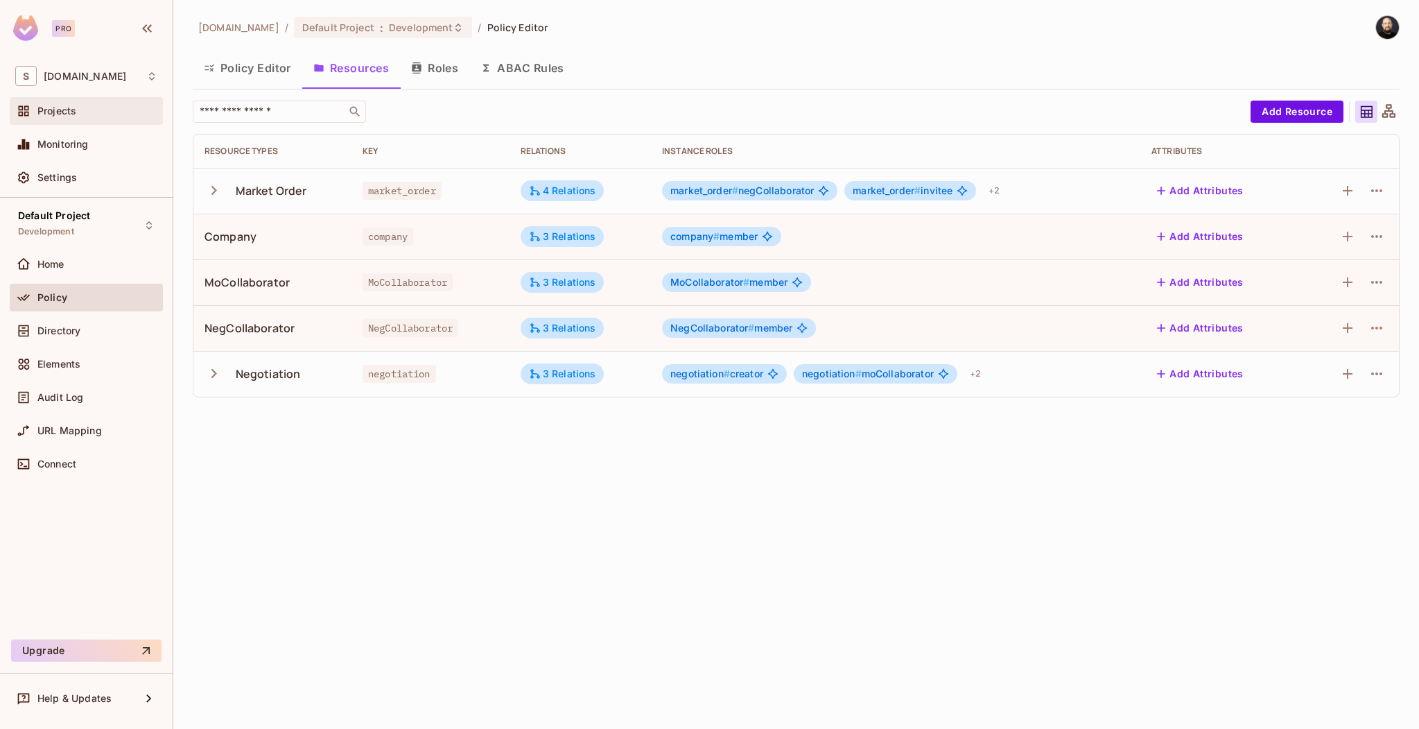
click at [82, 118] on div "Projects" at bounding box center [86, 111] width 142 height 17
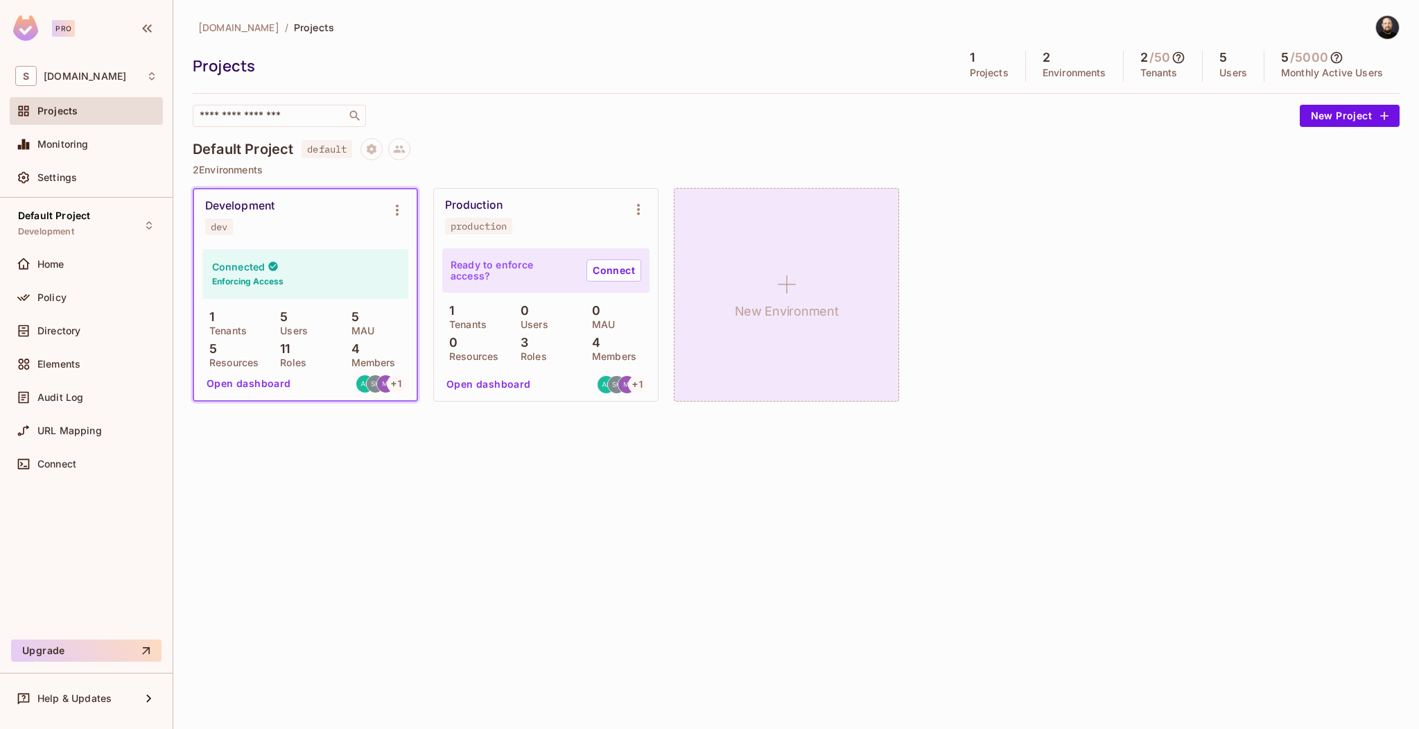
click at [750, 241] on div "New Environment" at bounding box center [786, 295] width 225 height 214
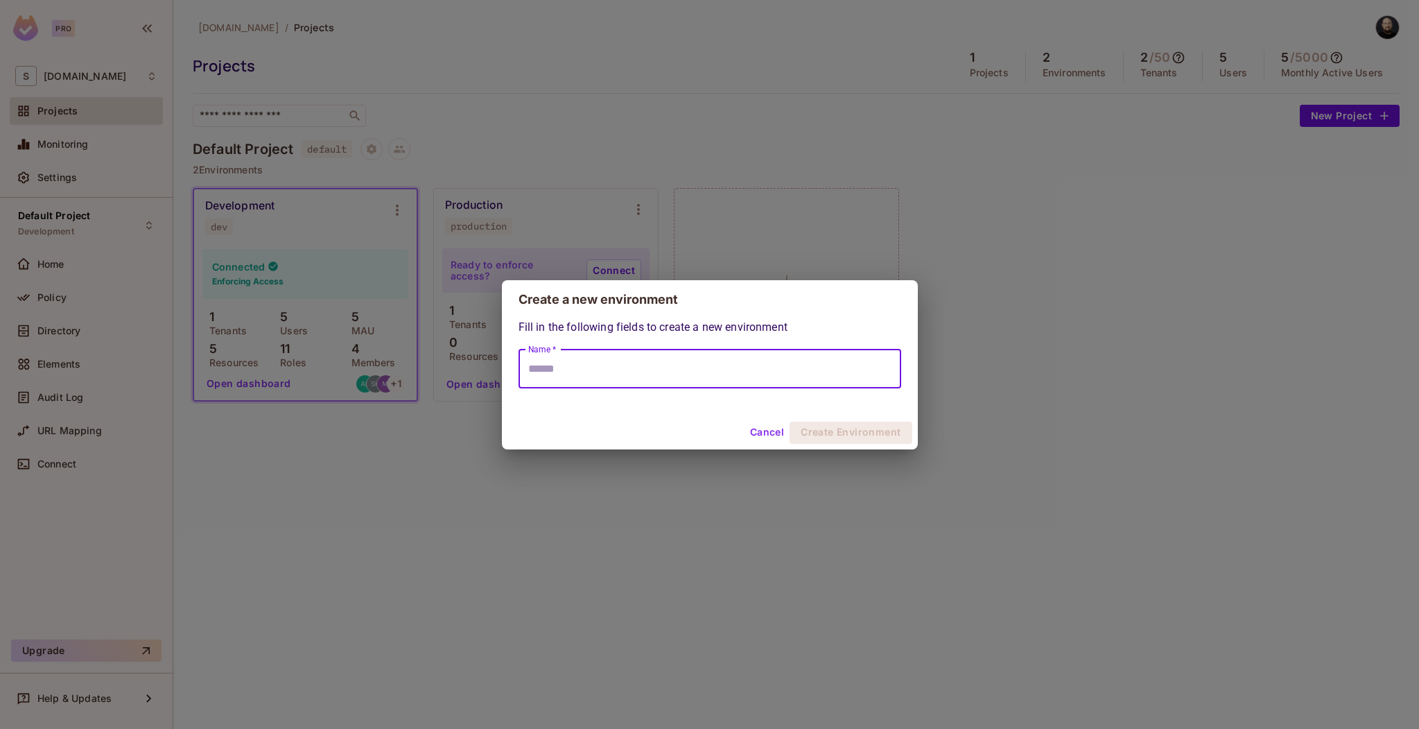
click at [650, 376] on input "Name *" at bounding box center [710, 368] width 383 height 39
type input "*******"
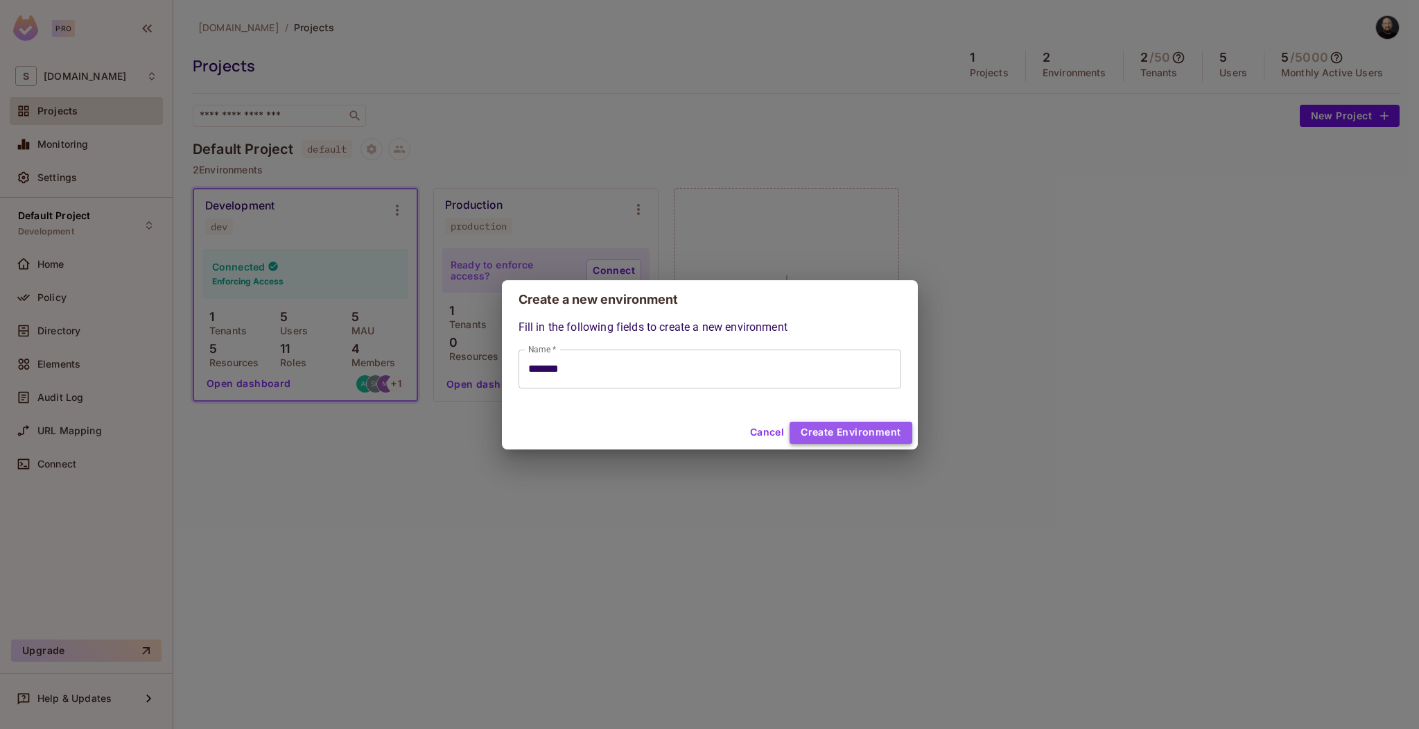
click at [890, 432] on button "Create Environment" at bounding box center [851, 433] width 122 height 22
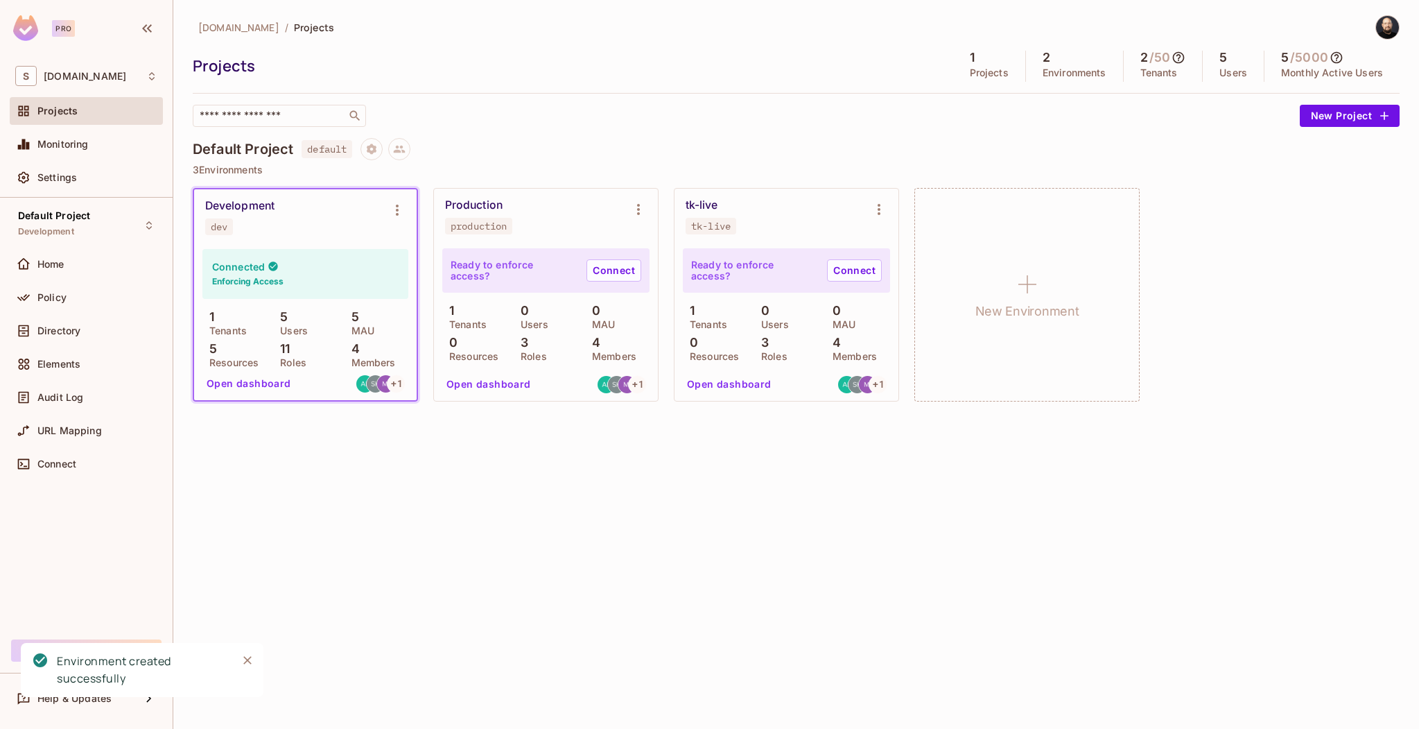
click at [730, 387] on button "Open dashboard" at bounding box center [730, 384] width 96 height 22
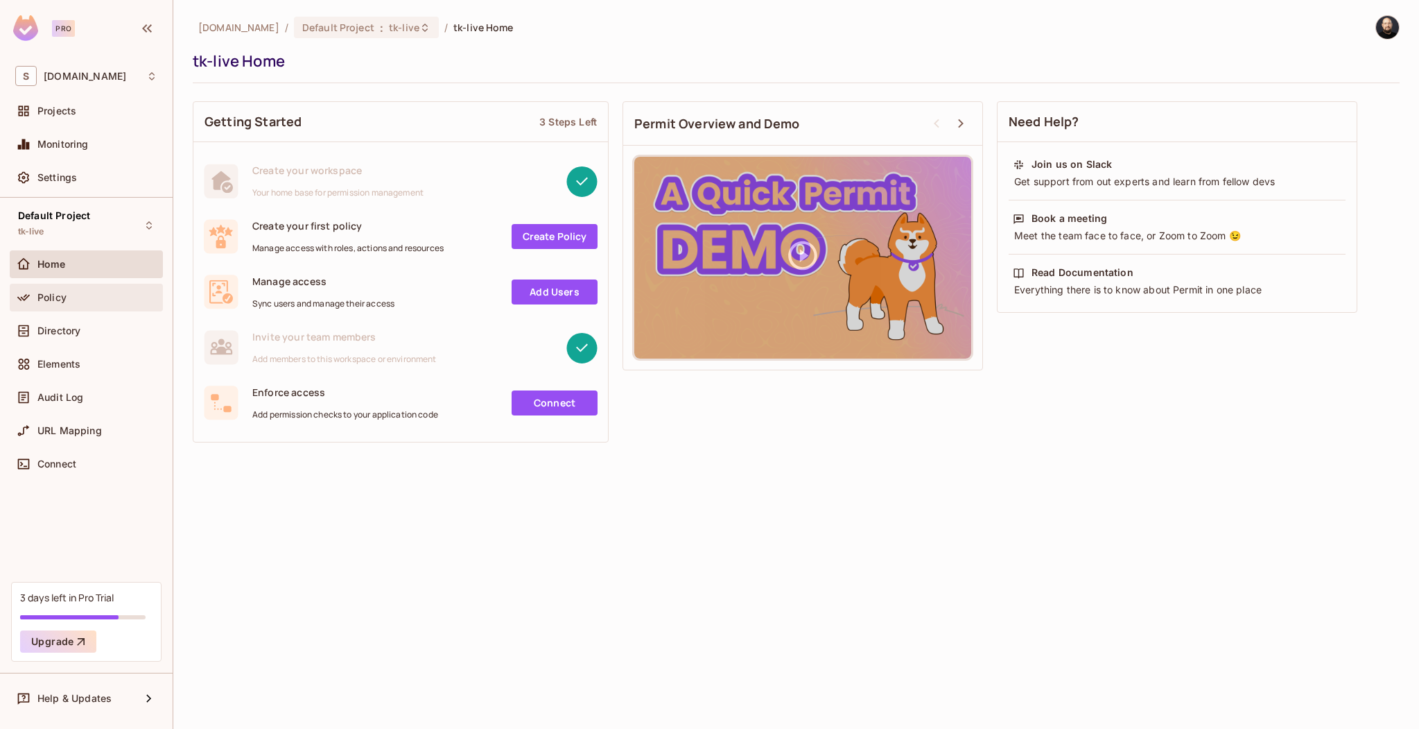
click at [45, 302] on span "Policy" at bounding box center [51, 297] width 29 height 11
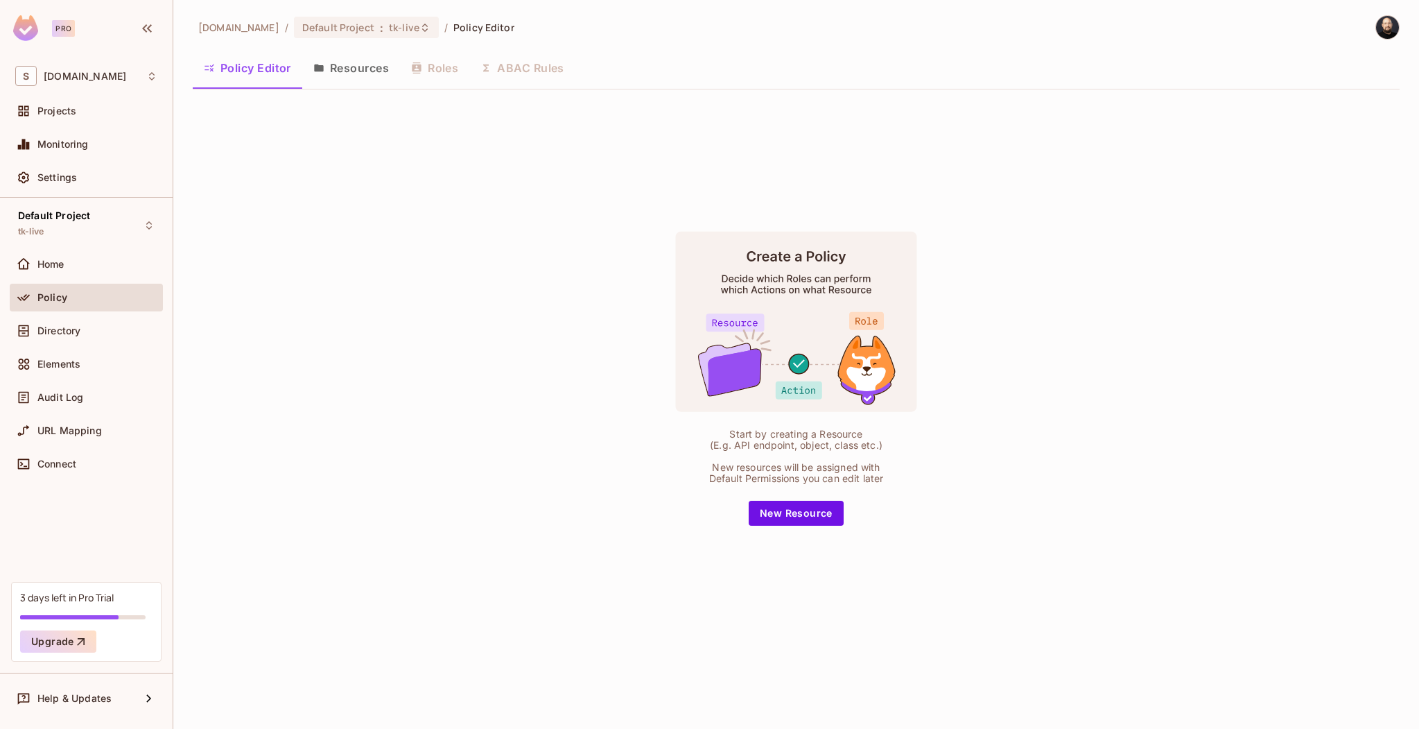
click at [367, 76] on button "Resources" at bounding box center [351, 68] width 98 height 35
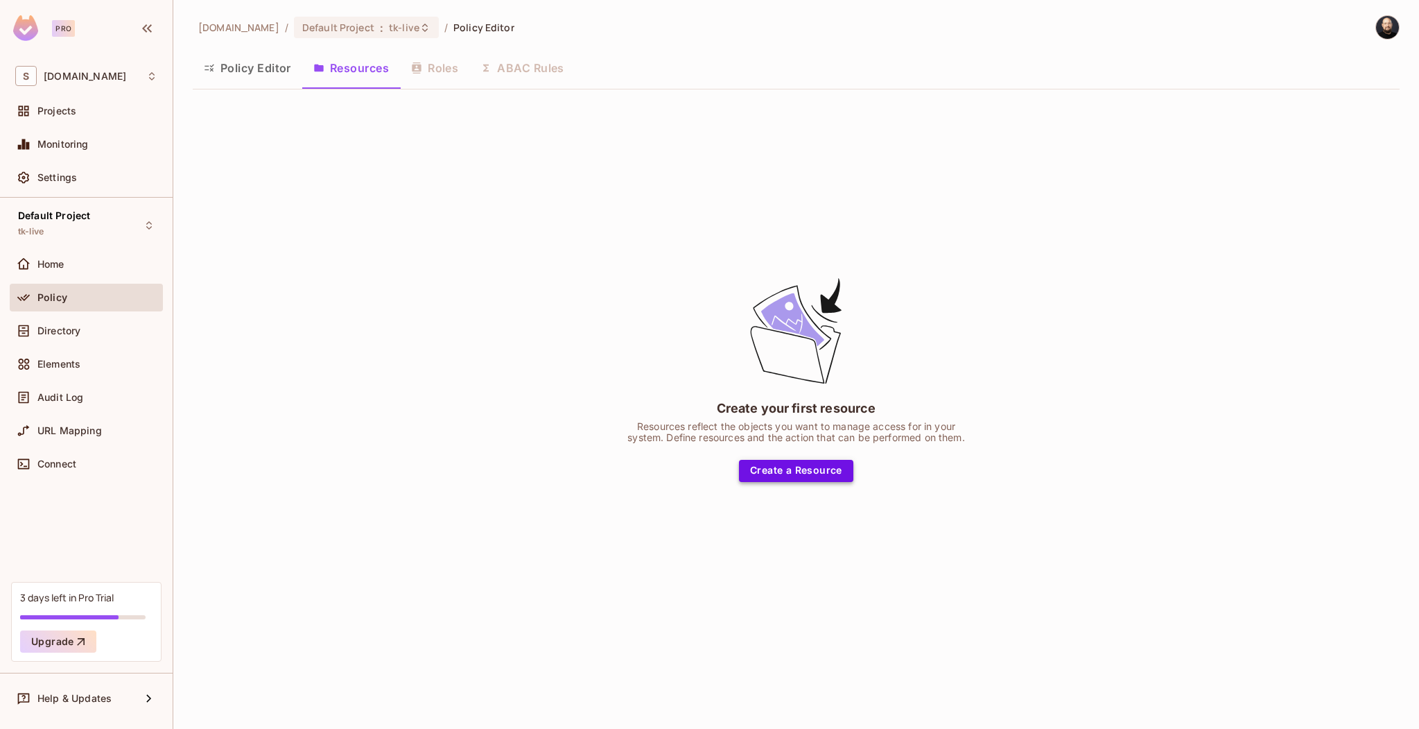
click at [788, 462] on button "Create a Resource" at bounding box center [796, 471] width 114 height 22
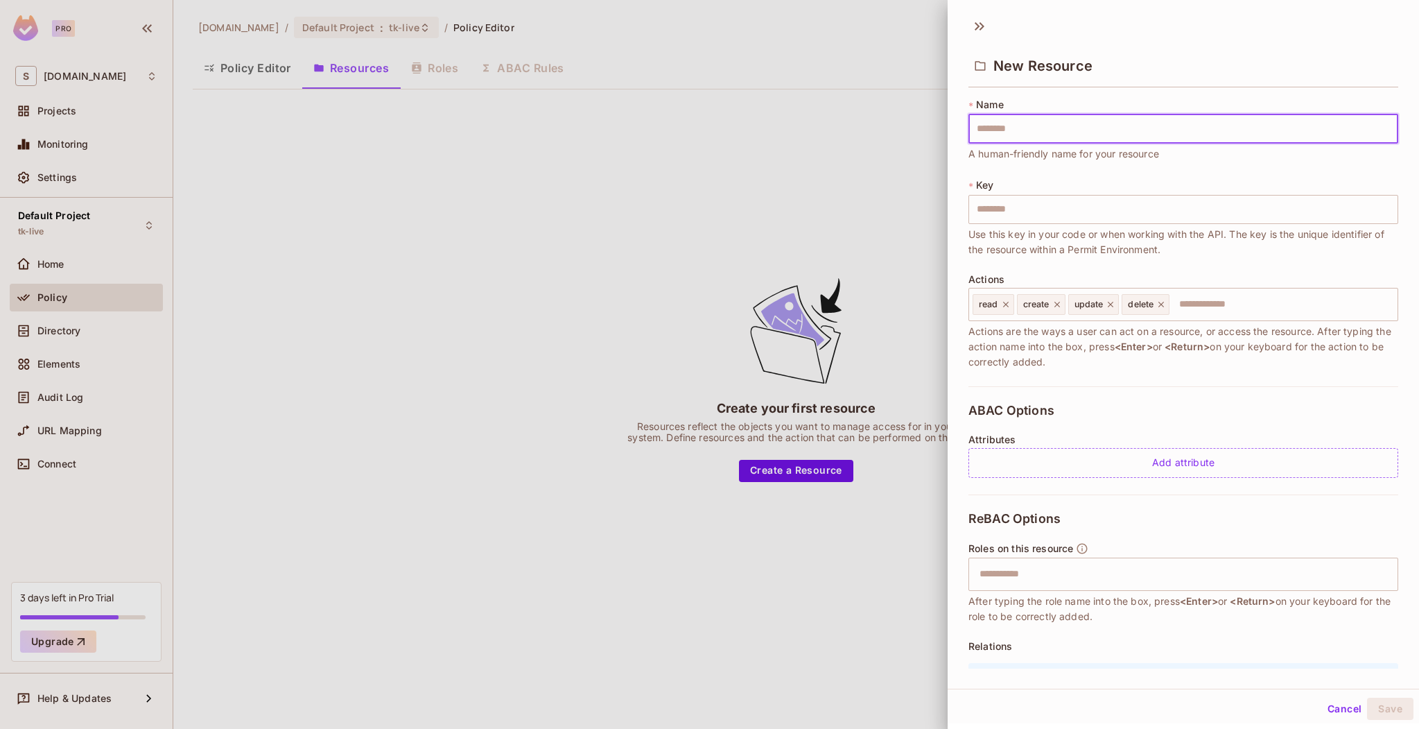
type input "*"
type input "**"
type input "***"
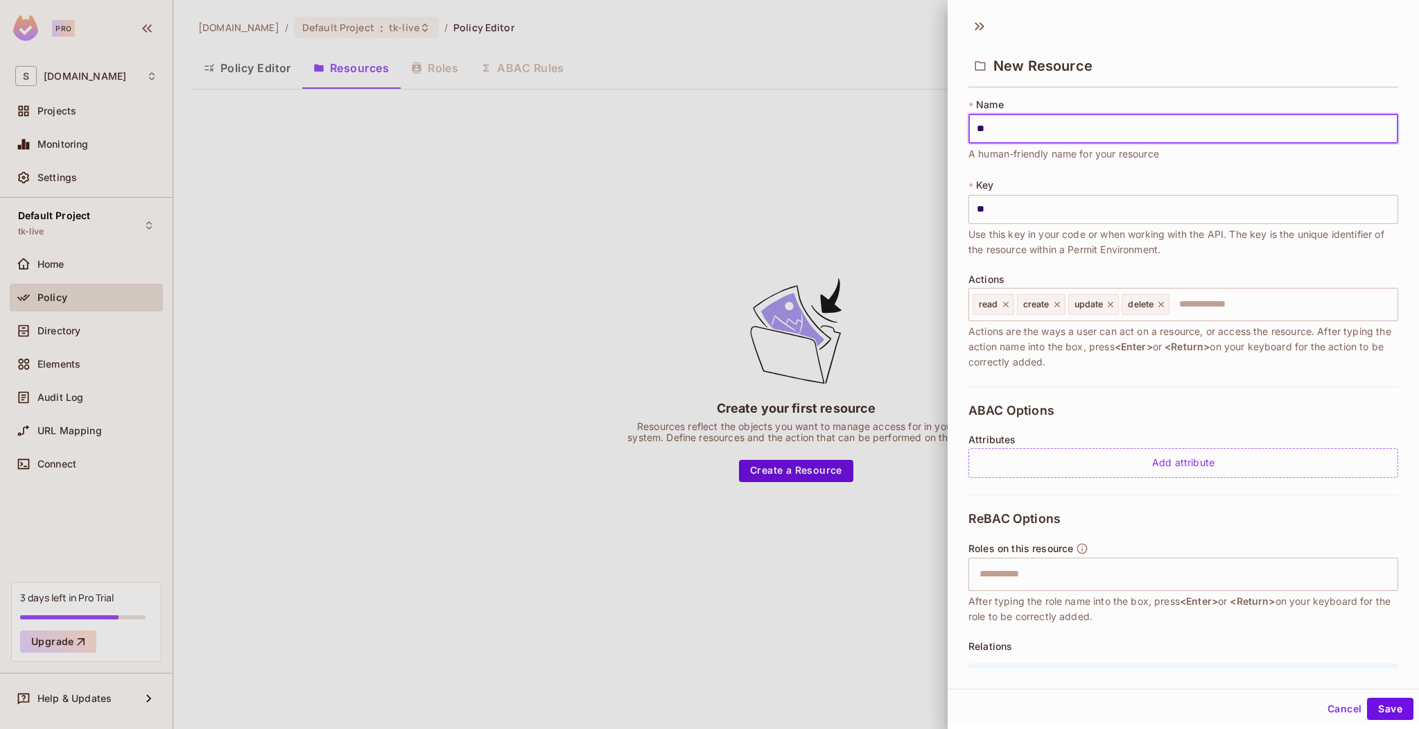
type input "***"
type input "****"
type input "*****"
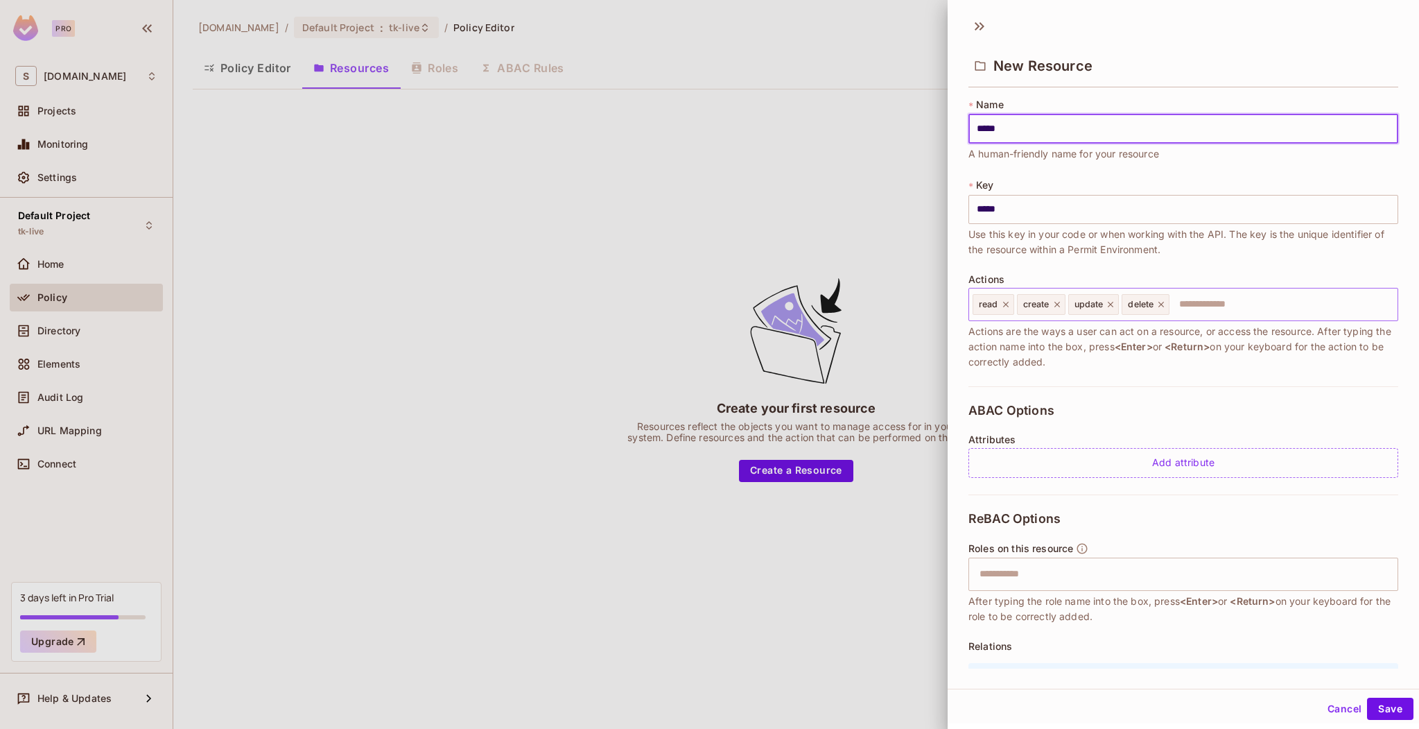
type input "*****"
click at [1197, 306] on input "text" at bounding box center [1281, 304] width 221 height 28
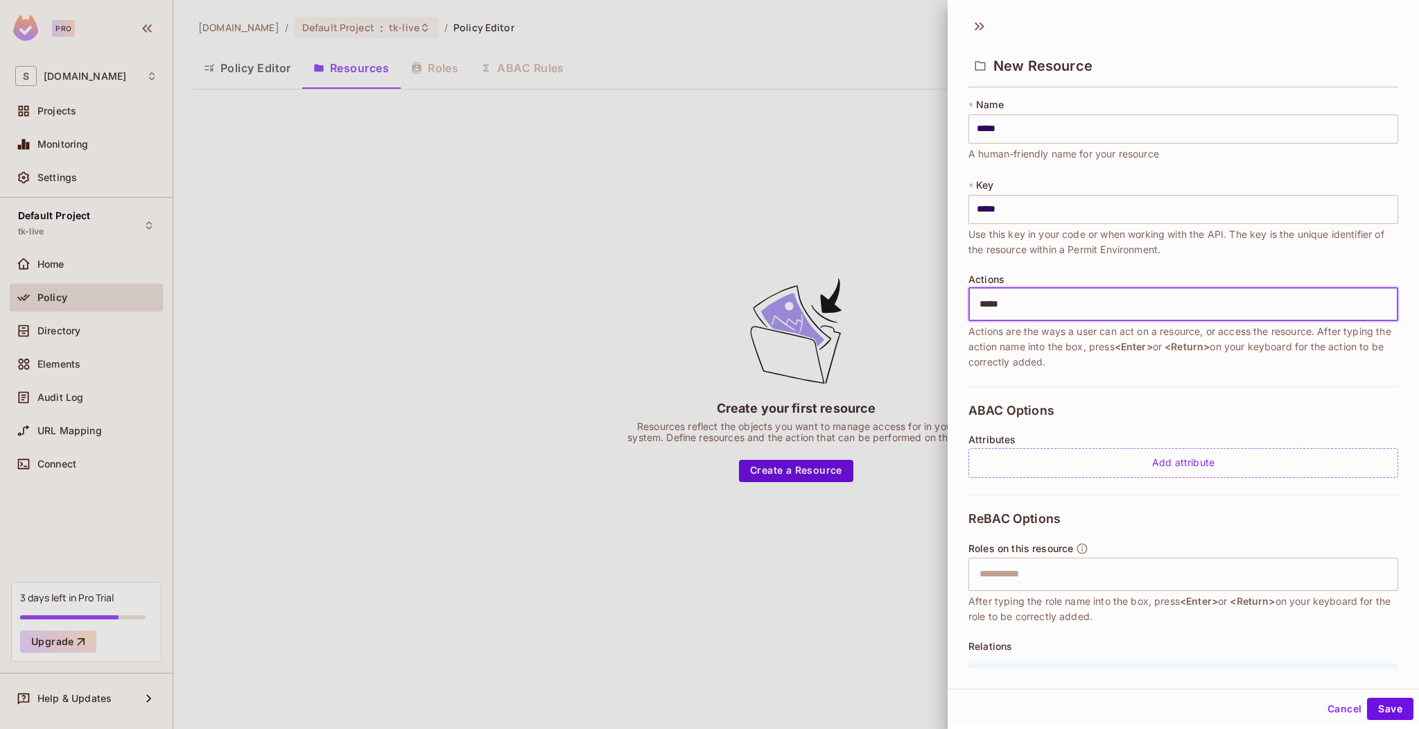
type input "******"
type input "**********"
type input "*****"
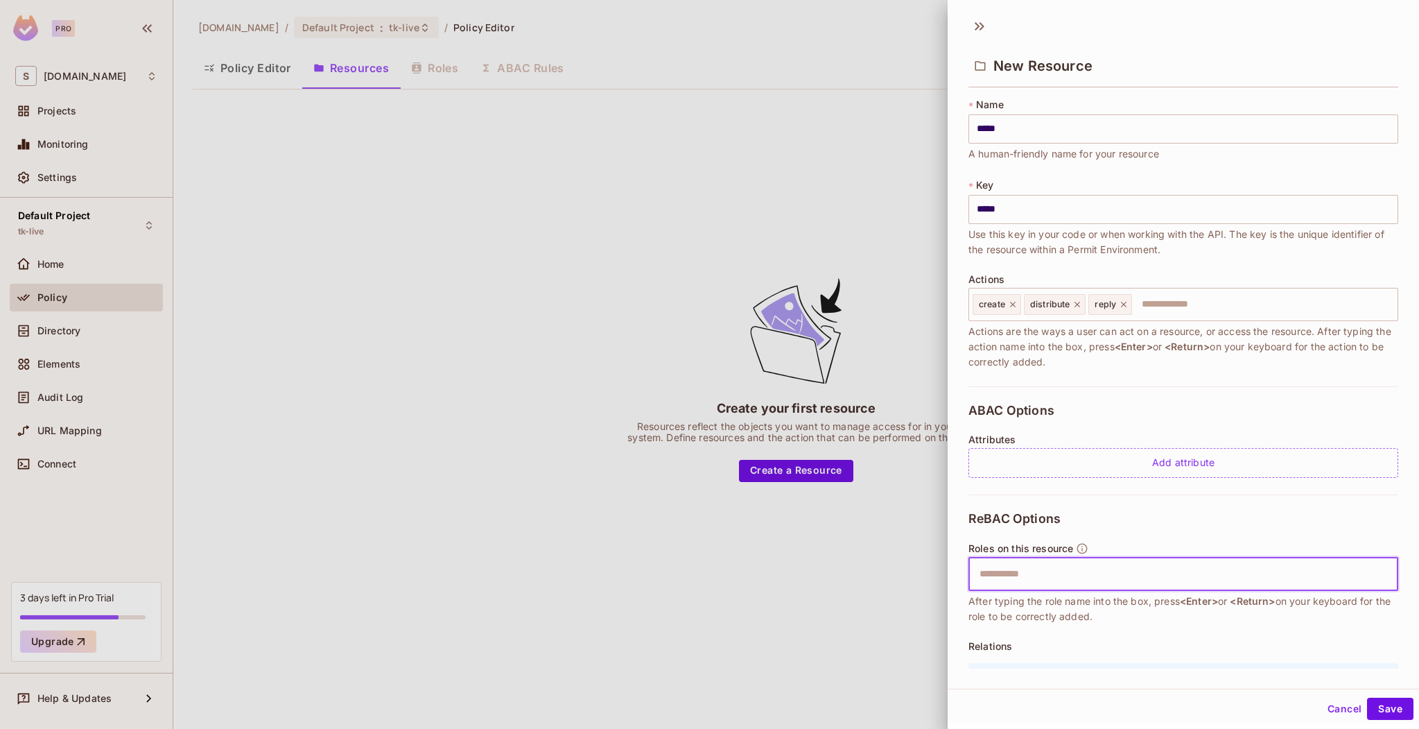
click at [1094, 574] on input "text" at bounding box center [1181, 574] width 421 height 28
type input "*****"
click at [1108, 575] on input "*****" at bounding box center [1181, 574] width 421 height 28
type input "******"
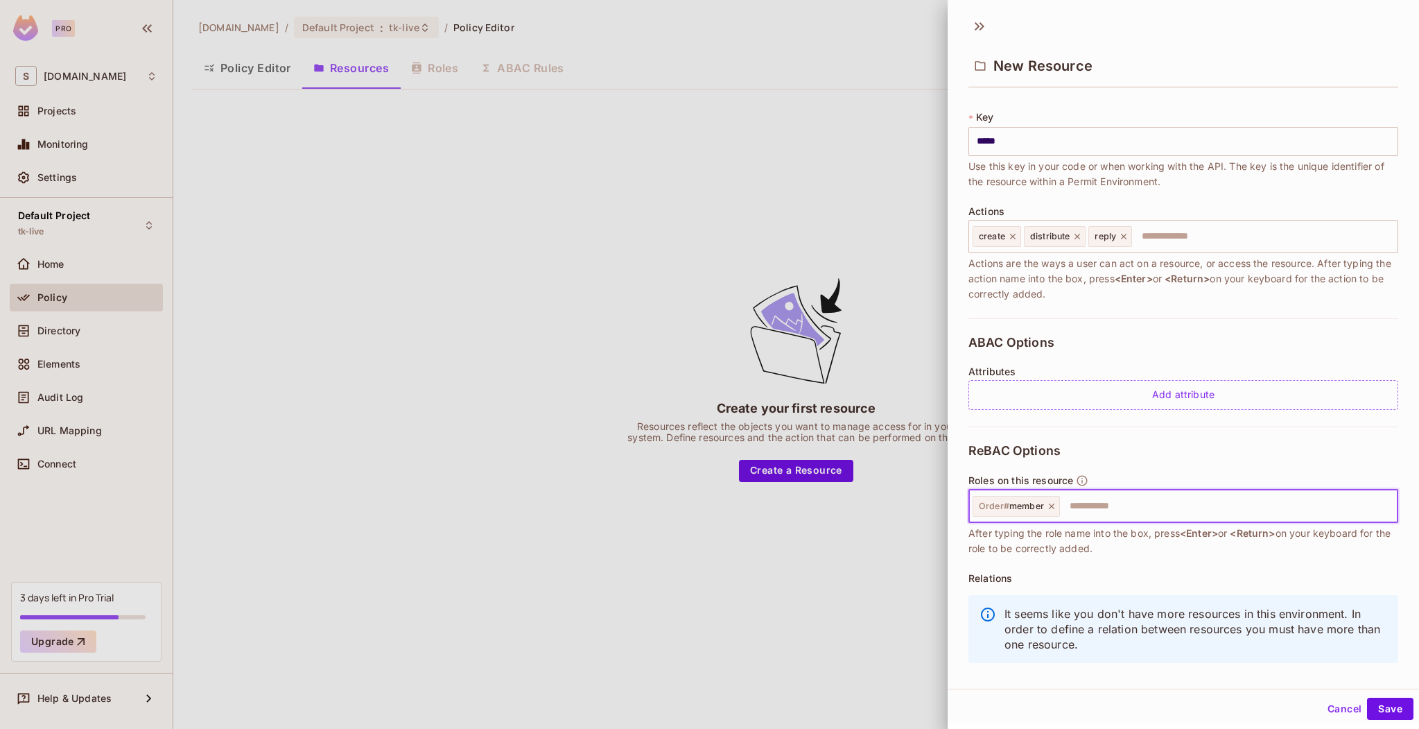
scroll to position [87, 0]
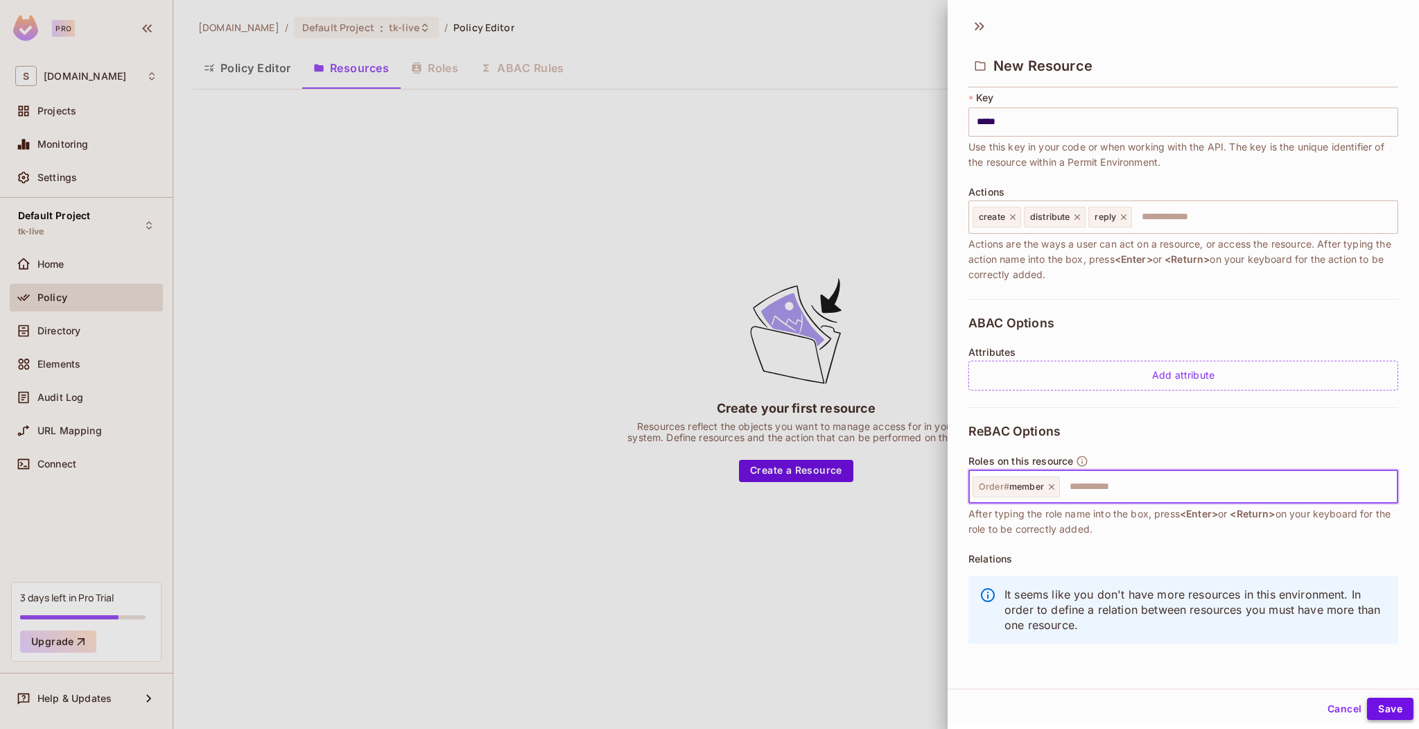
click at [1386, 714] on button "Save" at bounding box center [1390, 708] width 46 height 22
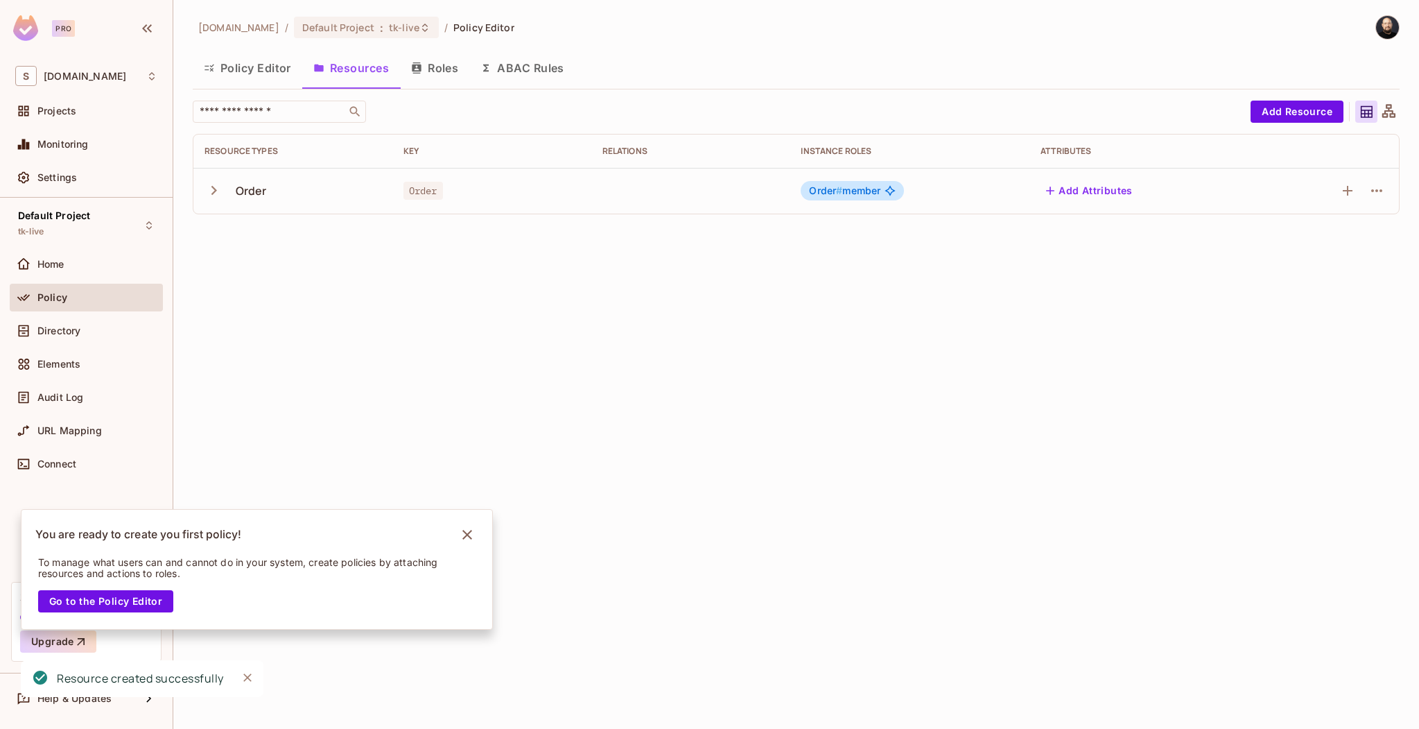
drag, startPoint x: 452, startPoint y: 220, endPoint x: 423, endPoint y: 220, distance: 29.1
click at [440, 220] on div "​ Add Resource Resource Types Key Relations Instance roles Attributes Order Ord…" at bounding box center [796, 163] width 1207 height 125
click at [468, 532] on icon "Notifications Alt+T" at bounding box center [467, 535] width 10 height 10
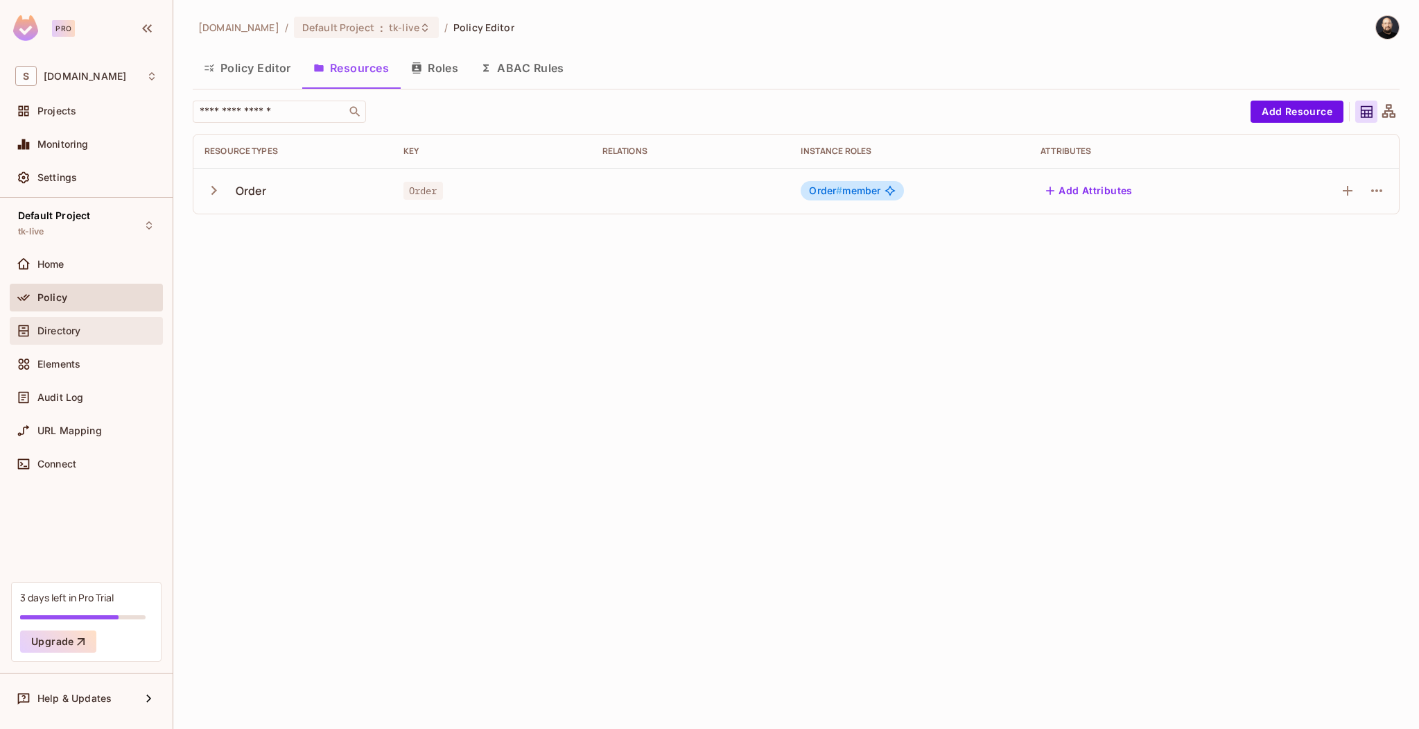
click at [122, 327] on div "Directory" at bounding box center [97, 330] width 120 height 11
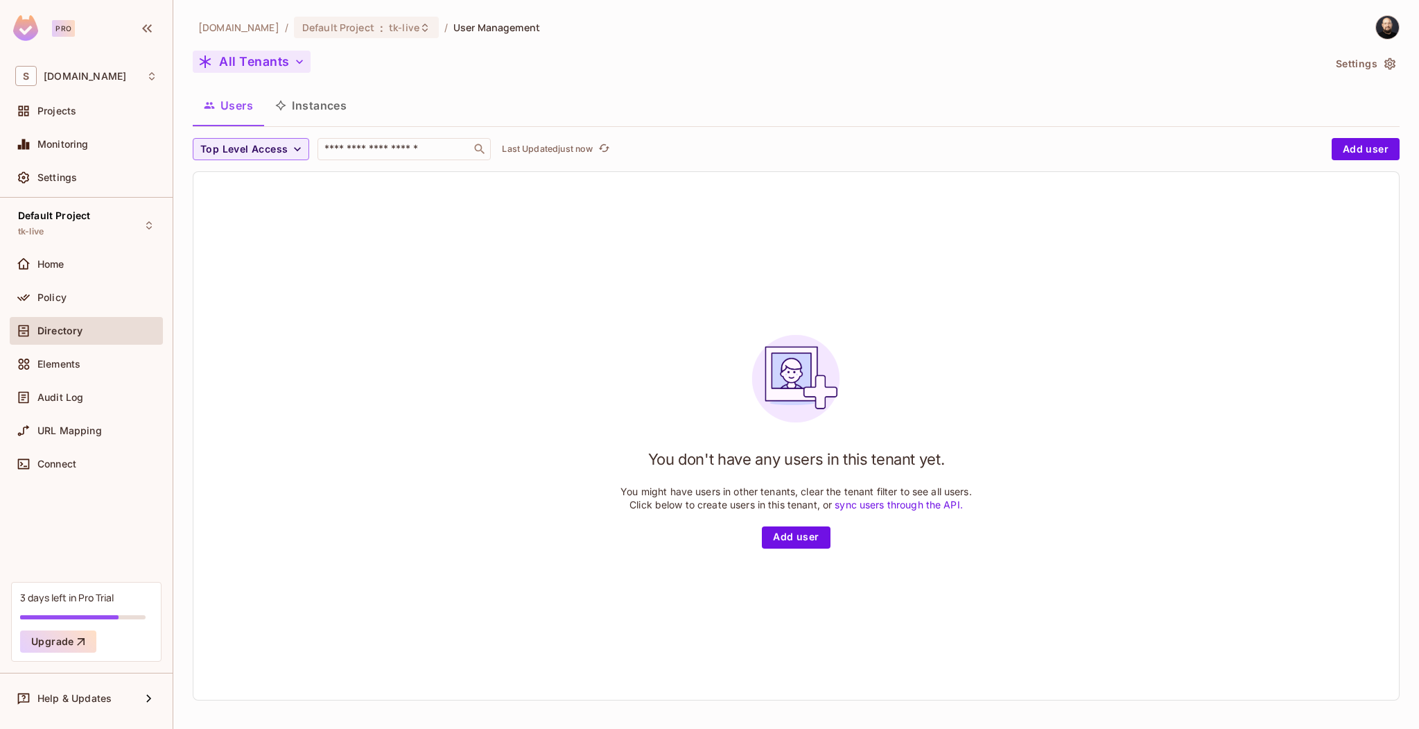
click at [258, 69] on button "All Tenants" at bounding box center [252, 62] width 118 height 22
click at [263, 151] on li "Default Tenant default" at bounding box center [290, 159] width 194 height 30
click at [324, 114] on button "Instances" at bounding box center [311, 105] width 94 height 35
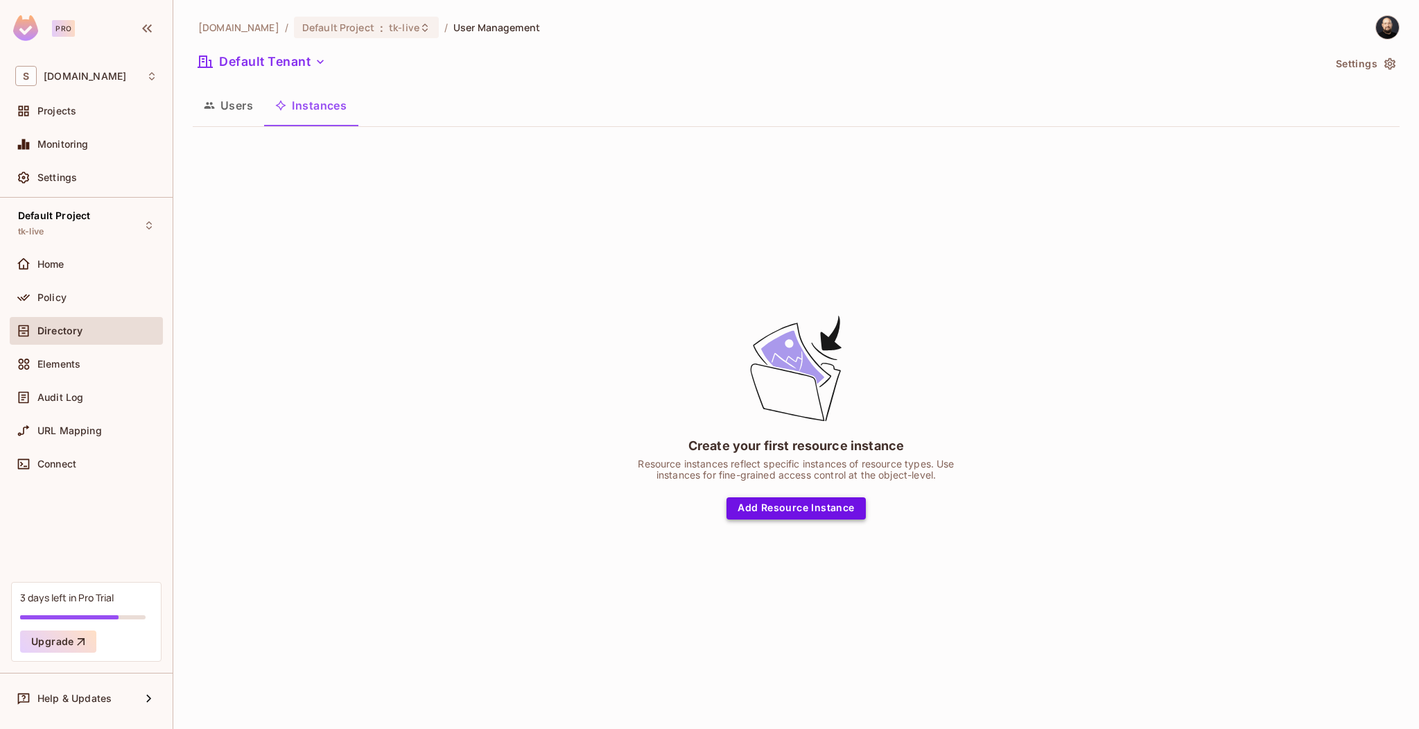
click at [847, 502] on button "Add Resource Instance" at bounding box center [796, 508] width 139 height 22
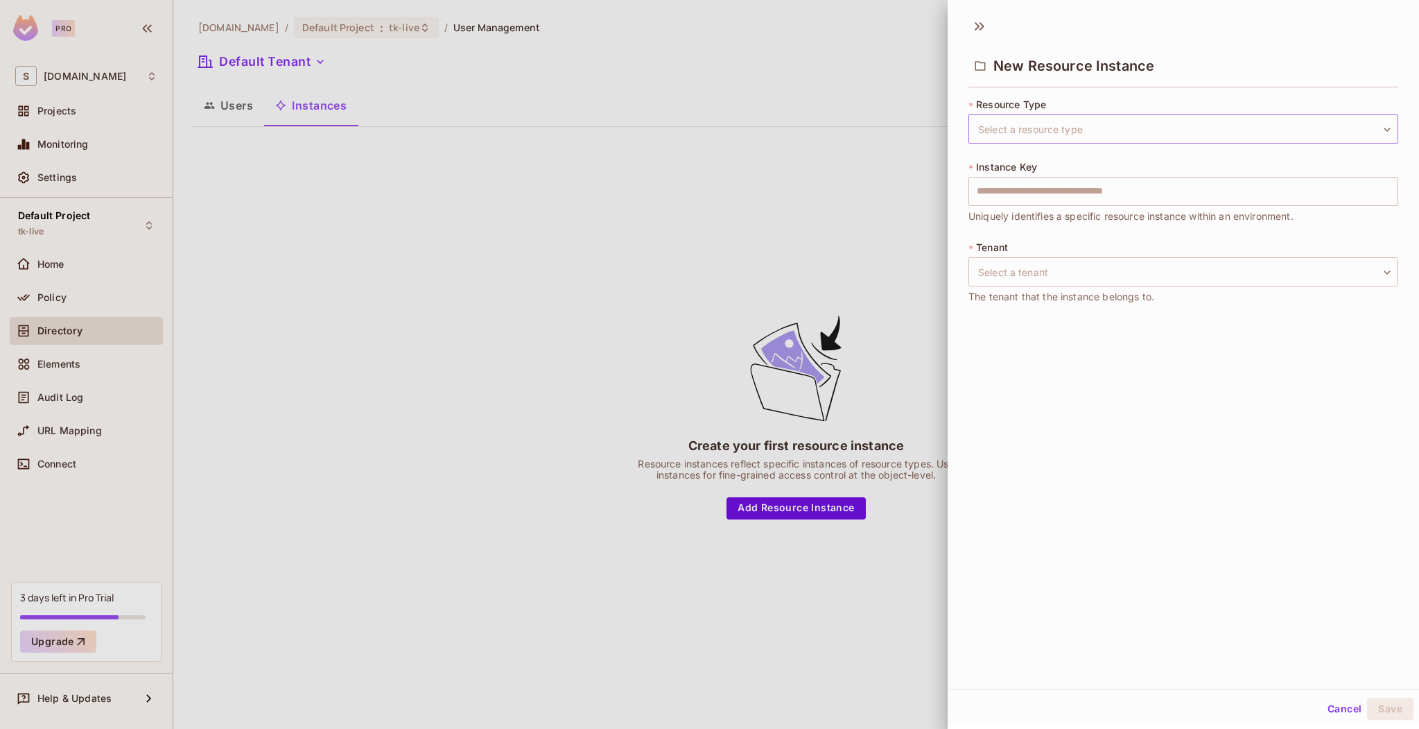
click at [1018, 119] on body "Pro S sea.live Projects Monitoring Settings Default Project tk-live Home Policy…" at bounding box center [709, 364] width 1419 height 729
click at [1024, 194] on li "Order" at bounding box center [1173, 194] width 409 height 25
type input "*****"
click at [1022, 200] on input "text" at bounding box center [1184, 191] width 430 height 29
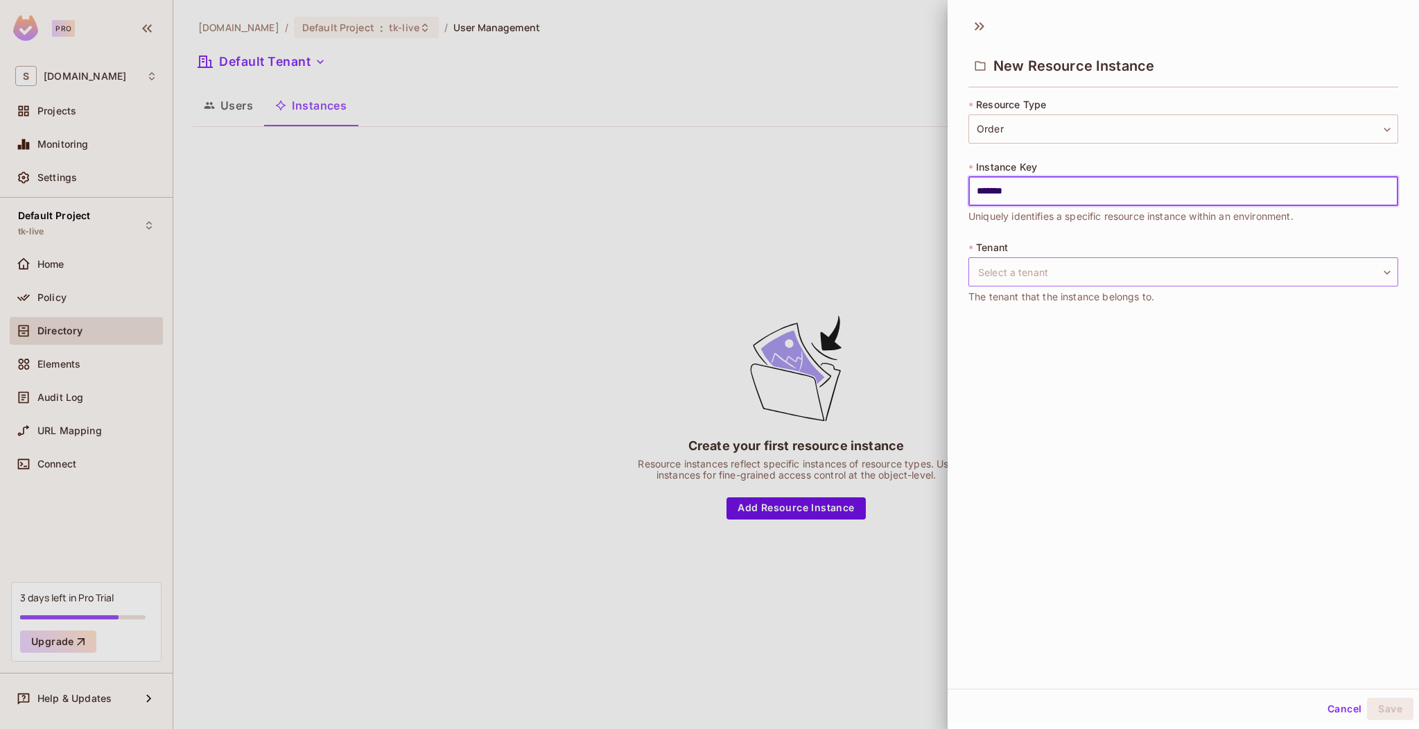
type input "*******"
click at [1033, 275] on body "Pro S sea.live Projects Monitoring Settings Default Project tk-live Home Policy…" at bounding box center [709, 364] width 1419 height 729
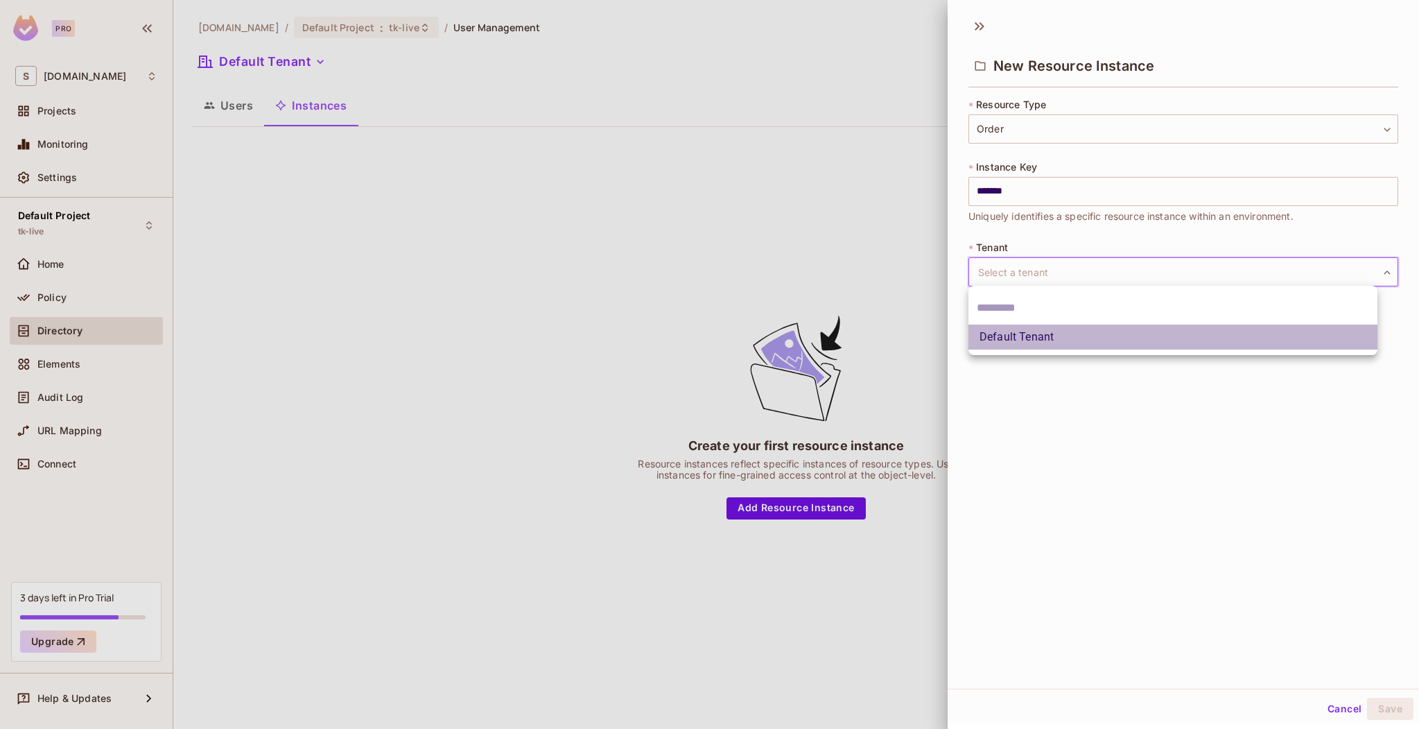
click at [1025, 343] on li "Default Tenant" at bounding box center [1173, 336] width 409 height 25
type input "*******"
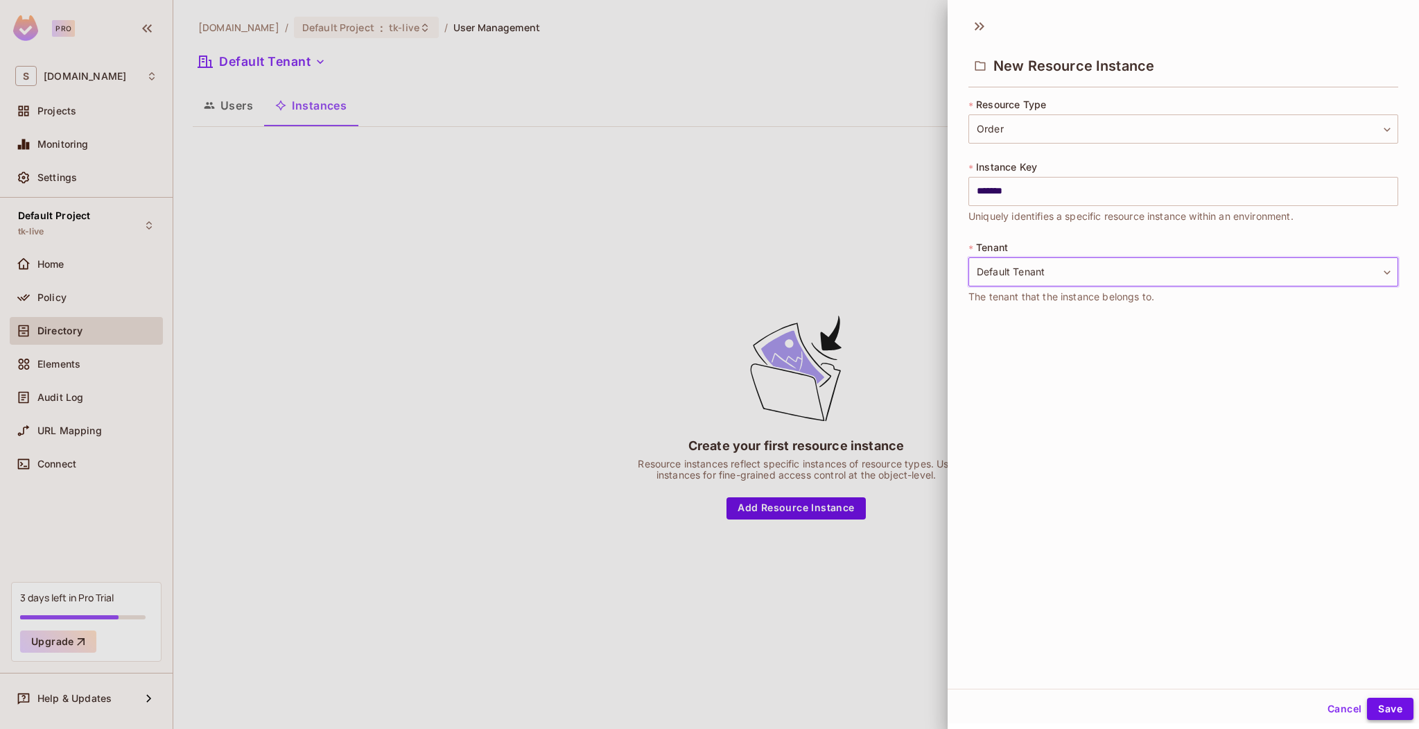
click at [1382, 701] on button "Save" at bounding box center [1390, 708] width 46 height 22
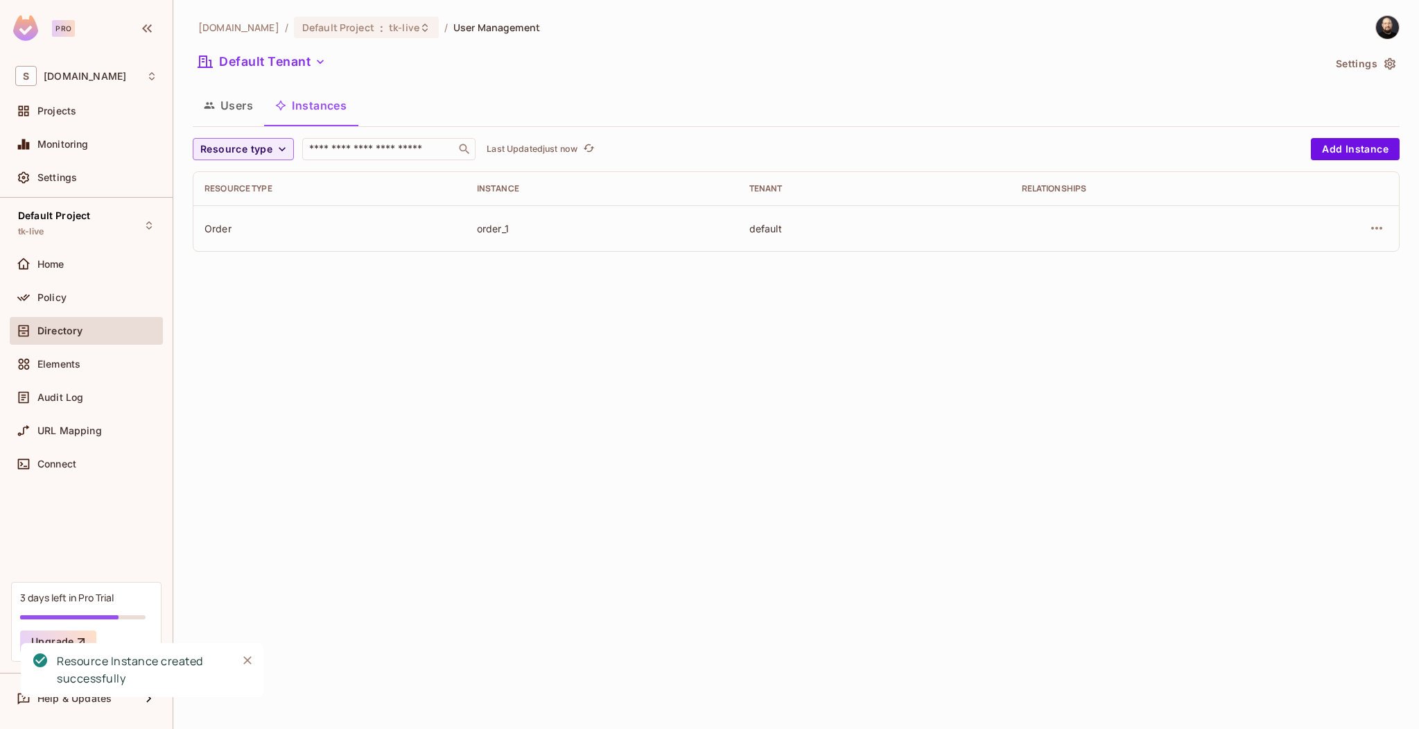
click at [638, 223] on div "order_1" at bounding box center [602, 228] width 250 height 13
drag, startPoint x: 525, startPoint y: 230, endPoint x: 449, endPoint y: 226, distance: 75.7
click at [449, 226] on tr "Order order_1 default" at bounding box center [796, 228] width 1206 height 46
copy tr "order_1"
click at [352, 176] on th "Resource type" at bounding box center [329, 188] width 272 height 33
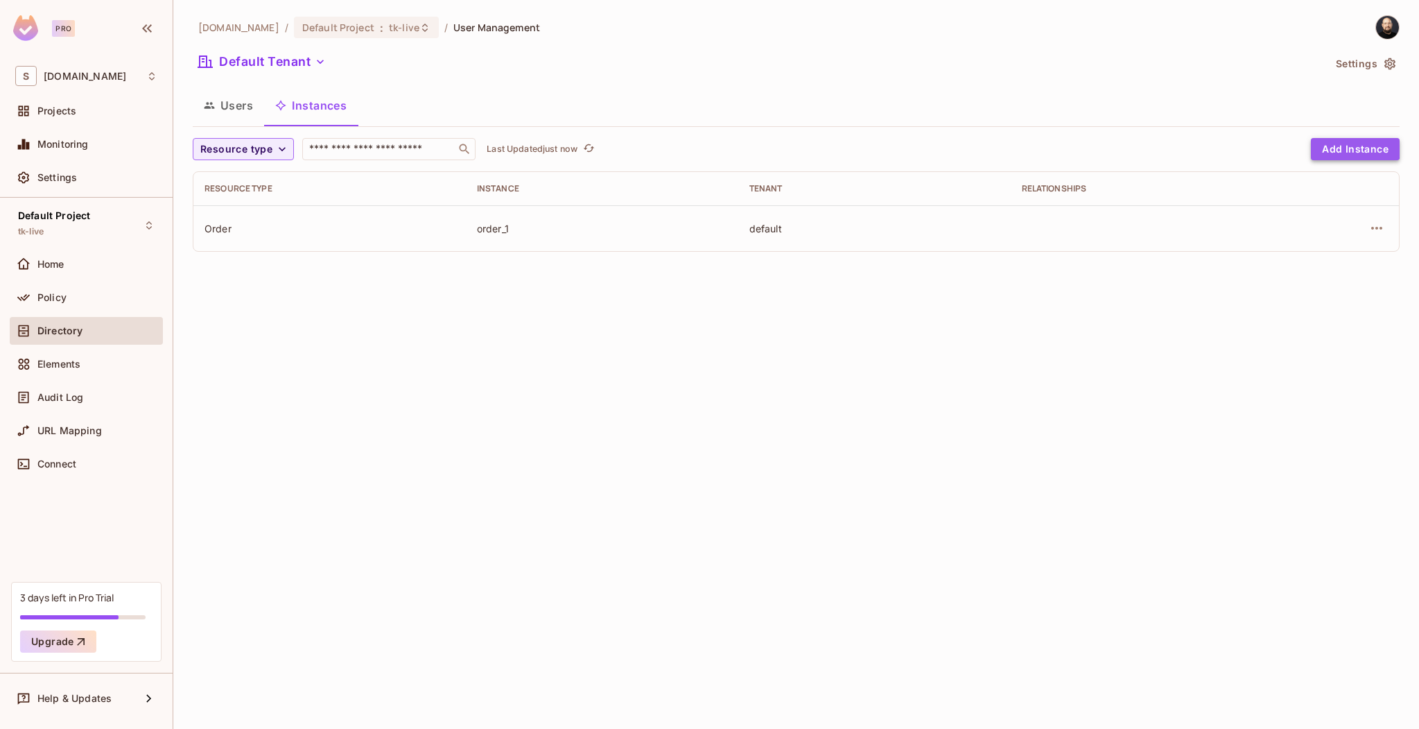
click at [1339, 148] on button "Add Instance" at bounding box center [1355, 149] width 89 height 22
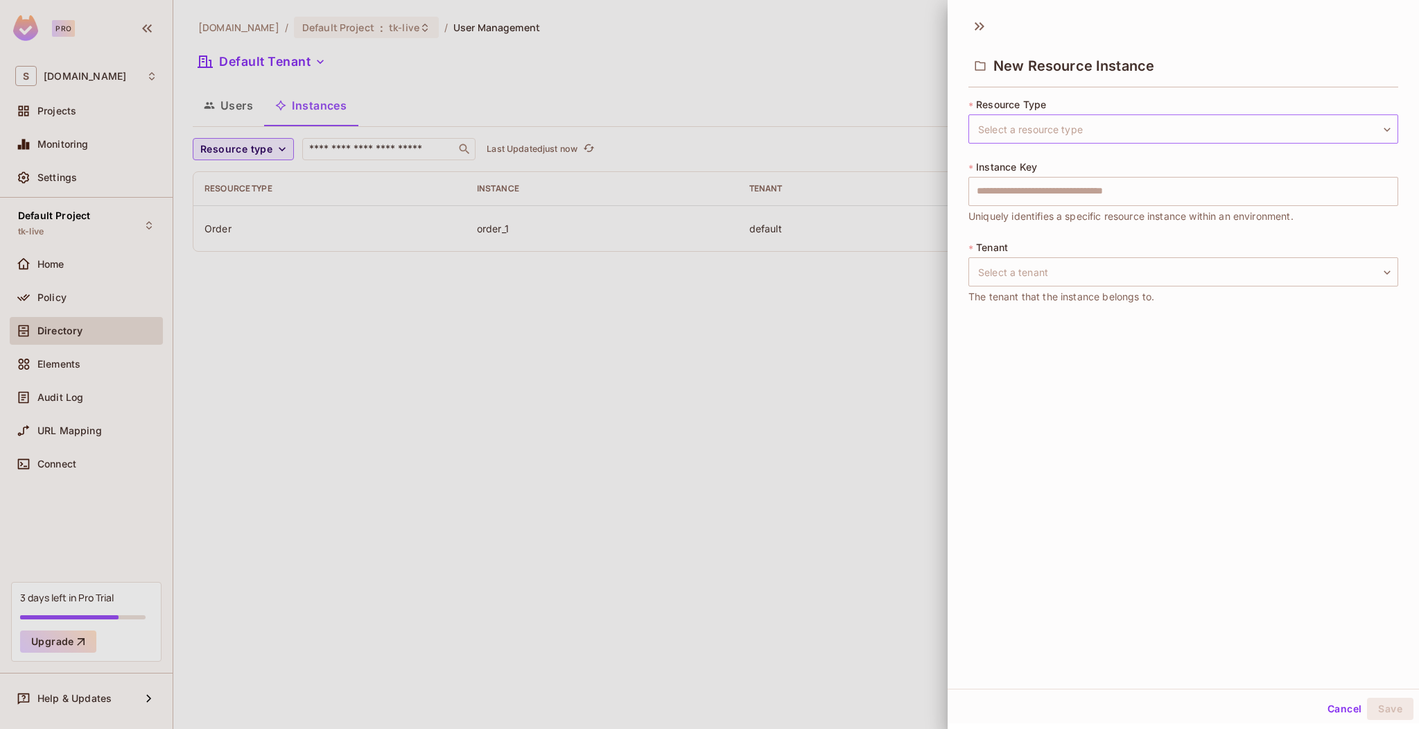
click at [1060, 134] on body "Pro S sea.live Projects Monitoring Settings Default Project tk-live Home Policy…" at bounding box center [709, 364] width 1419 height 729
click at [1044, 200] on li "Order" at bounding box center [1173, 194] width 409 height 25
type input "*****"
click at [1044, 201] on input "text" at bounding box center [1184, 191] width 430 height 29
paste input "*******"
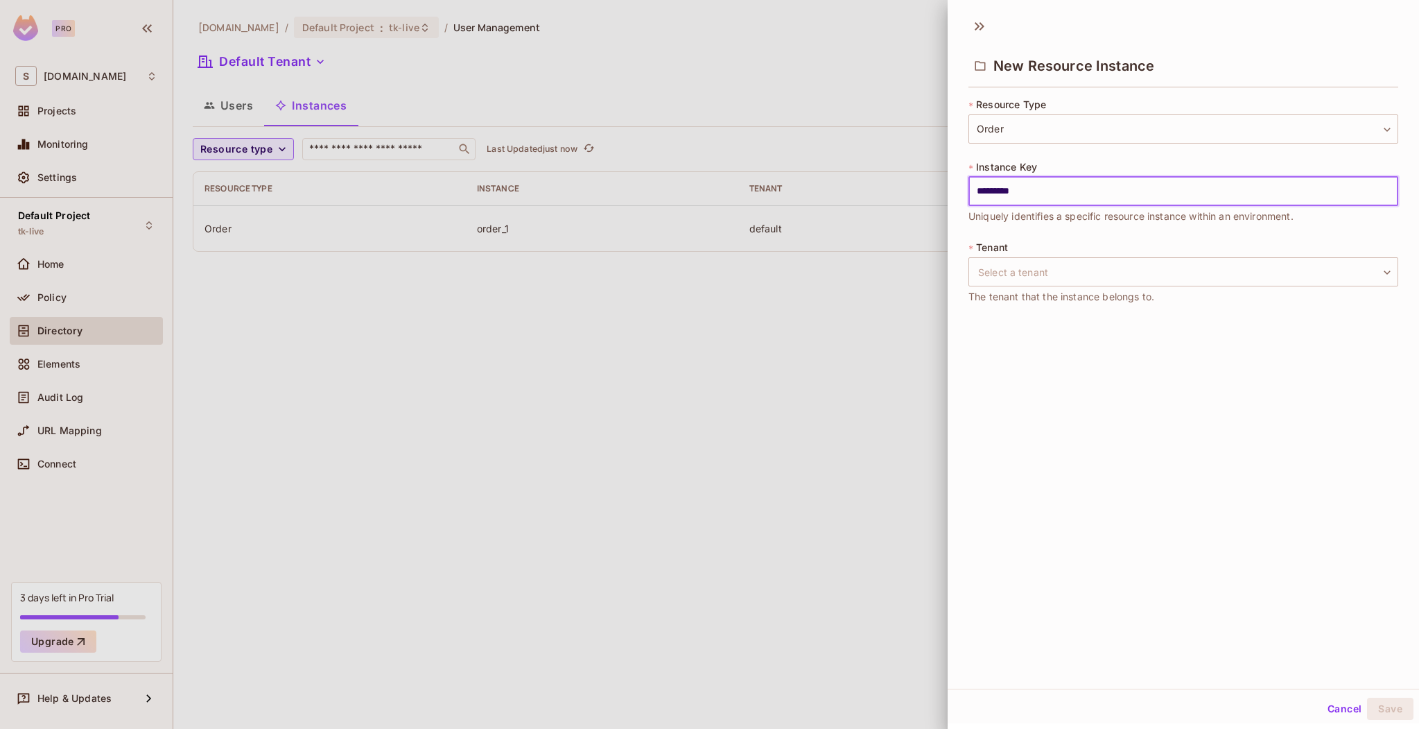
type input "******"
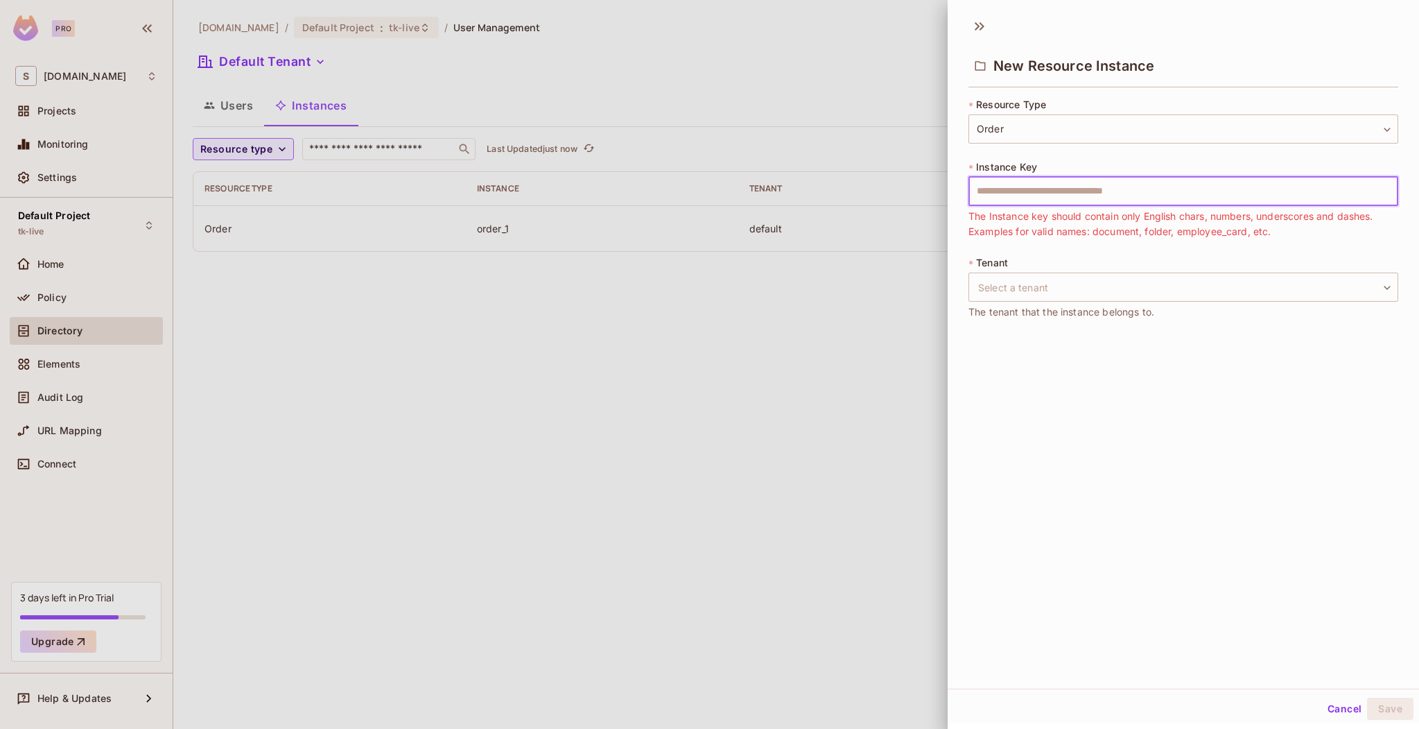
paste input "*******"
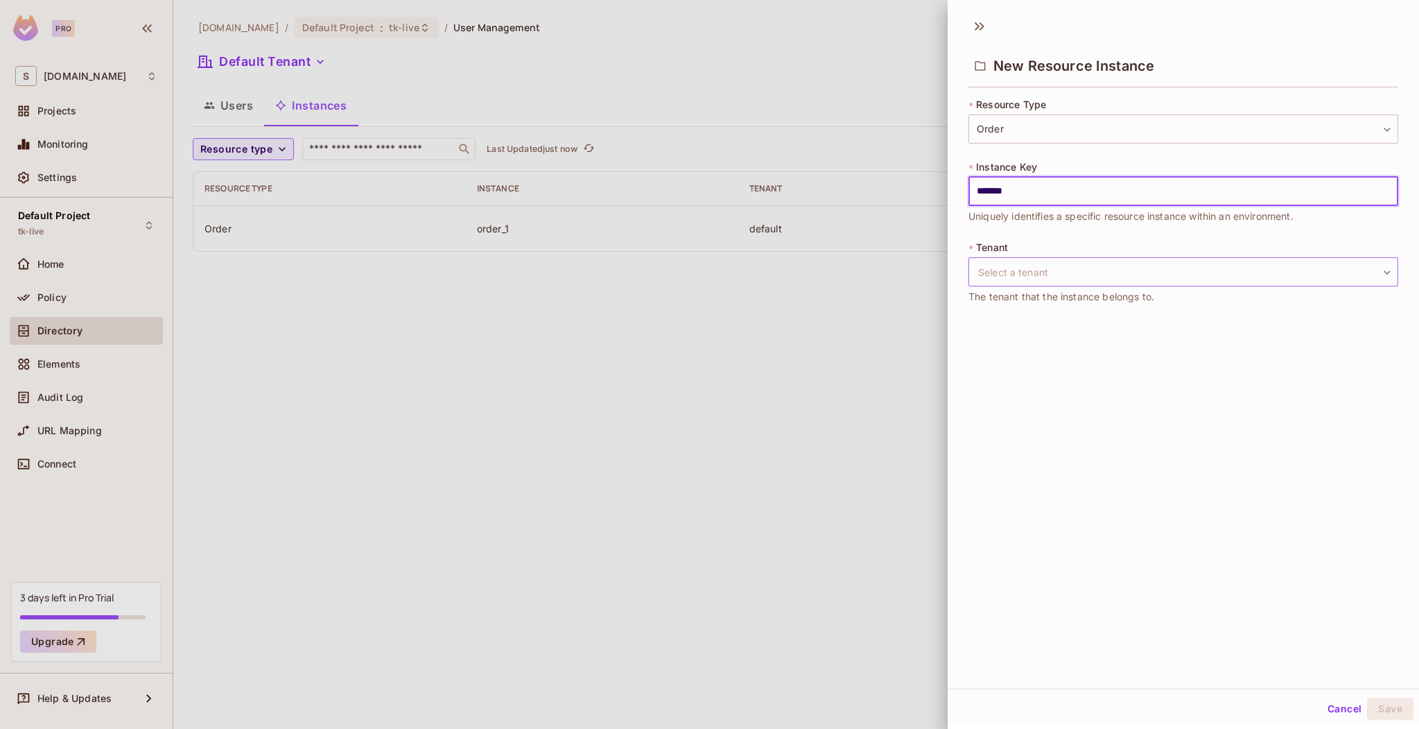
type input "*******"
click at [1109, 284] on body "Pro S sea.live Projects Monitoring Settings Default Project tk-live Home Policy…" at bounding box center [709, 364] width 1419 height 729
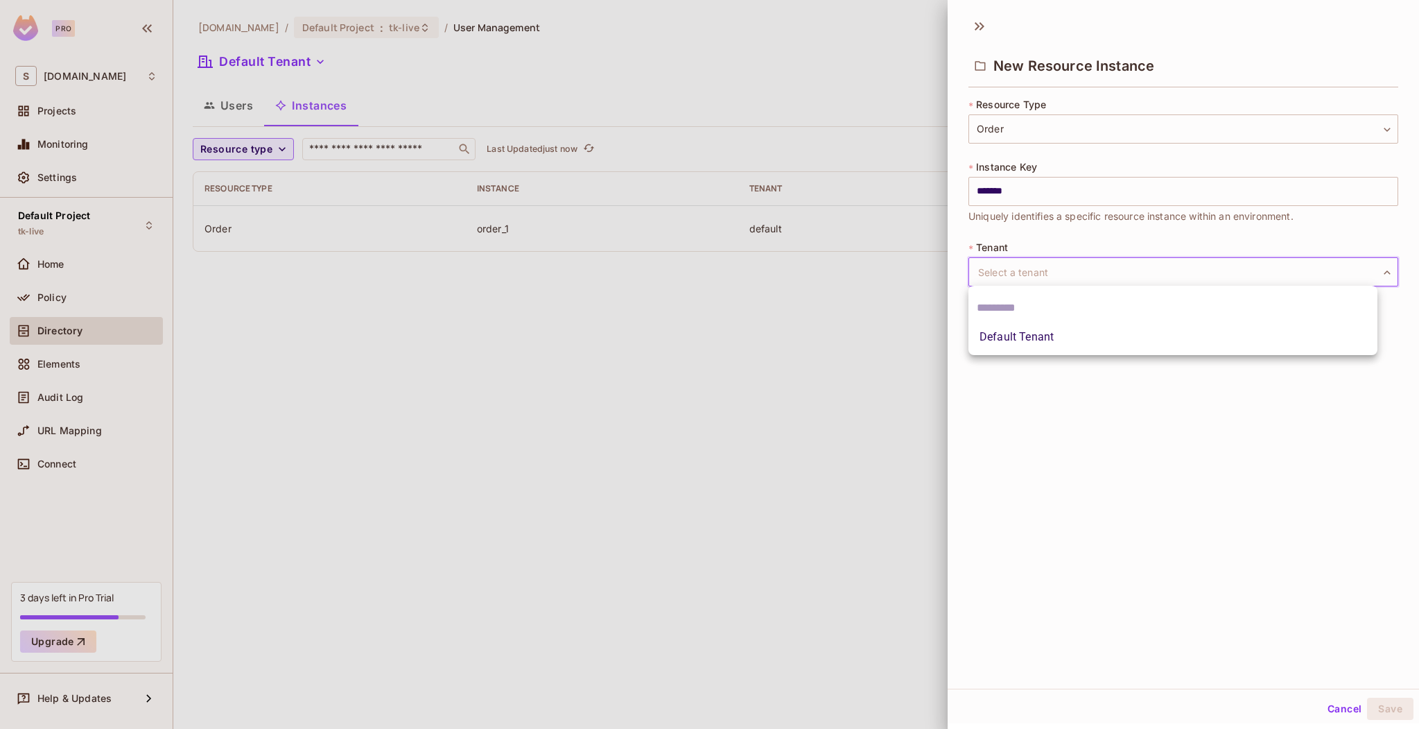
click at [1096, 333] on li "Default Tenant" at bounding box center [1173, 336] width 409 height 25
type input "*******"
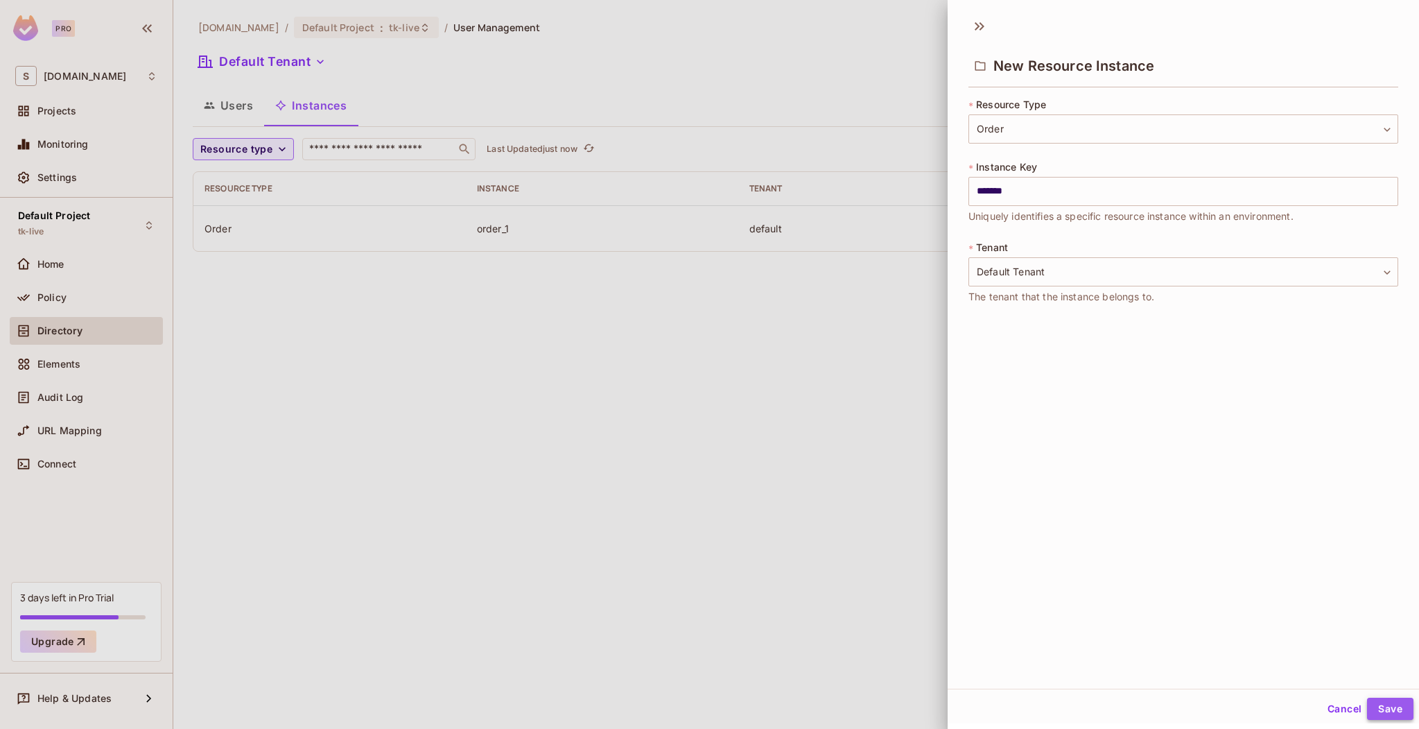
click at [1376, 704] on button "Save" at bounding box center [1390, 708] width 46 height 22
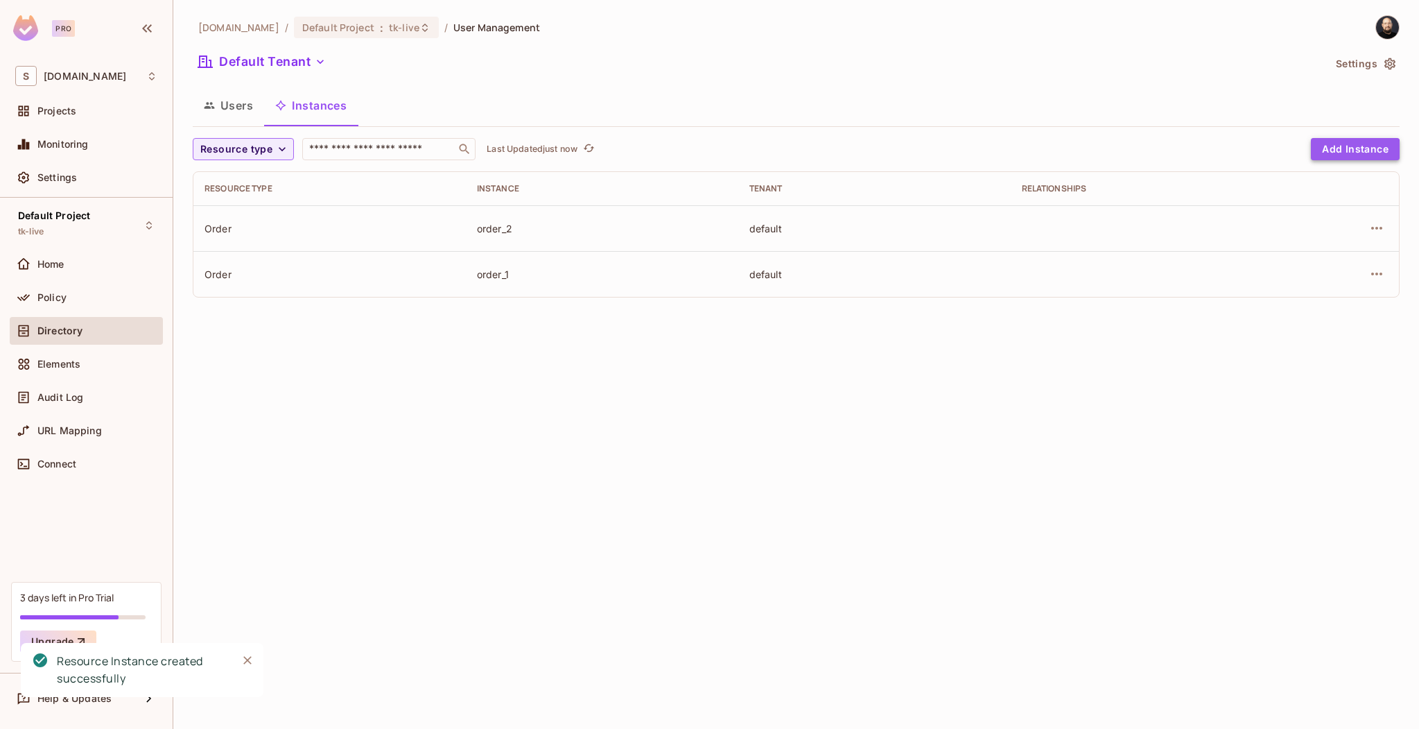
click at [1349, 150] on button "Add Instance" at bounding box center [1355, 149] width 89 height 22
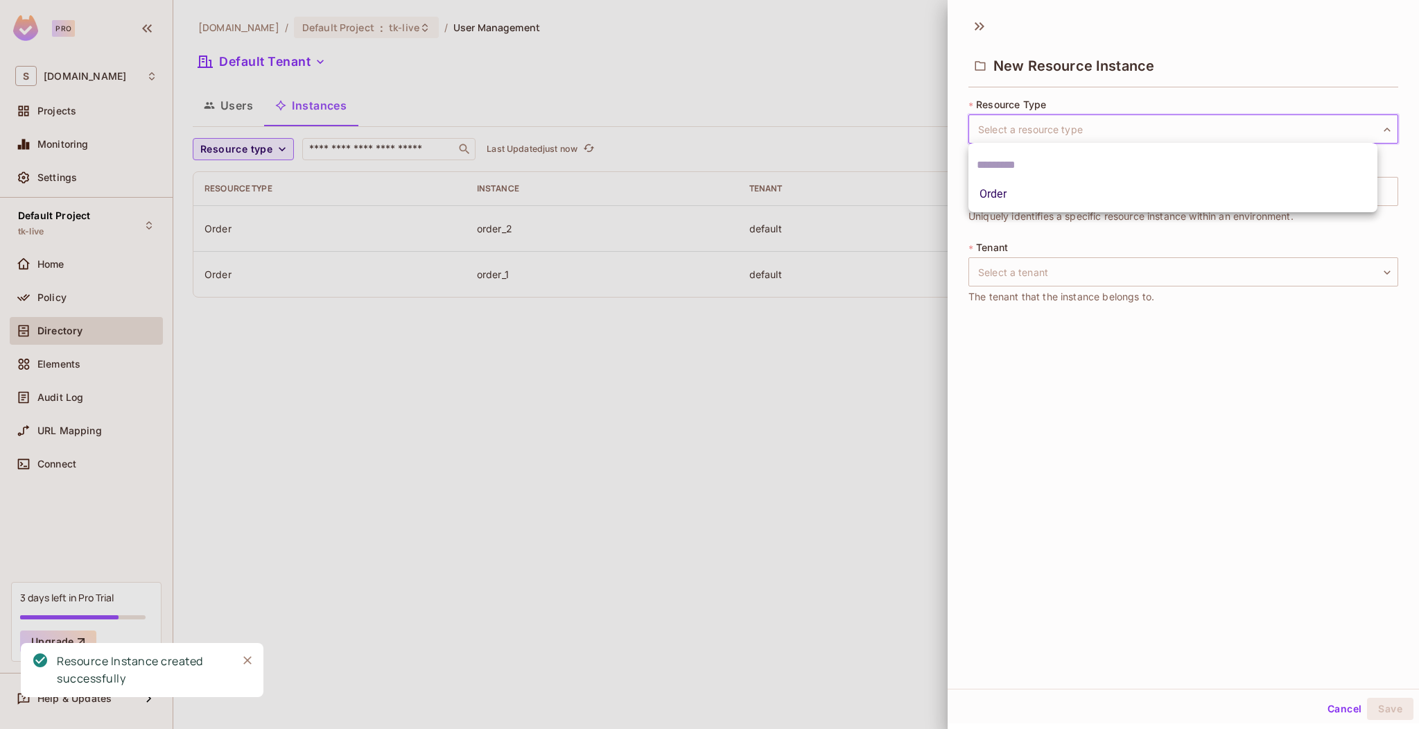
click at [1070, 128] on body "Pro S sea.live Projects Monitoring Settings Default Project tk-live Home Policy…" at bounding box center [709, 364] width 1419 height 729
click at [1036, 191] on li "Order" at bounding box center [1173, 194] width 409 height 25
type input "*****"
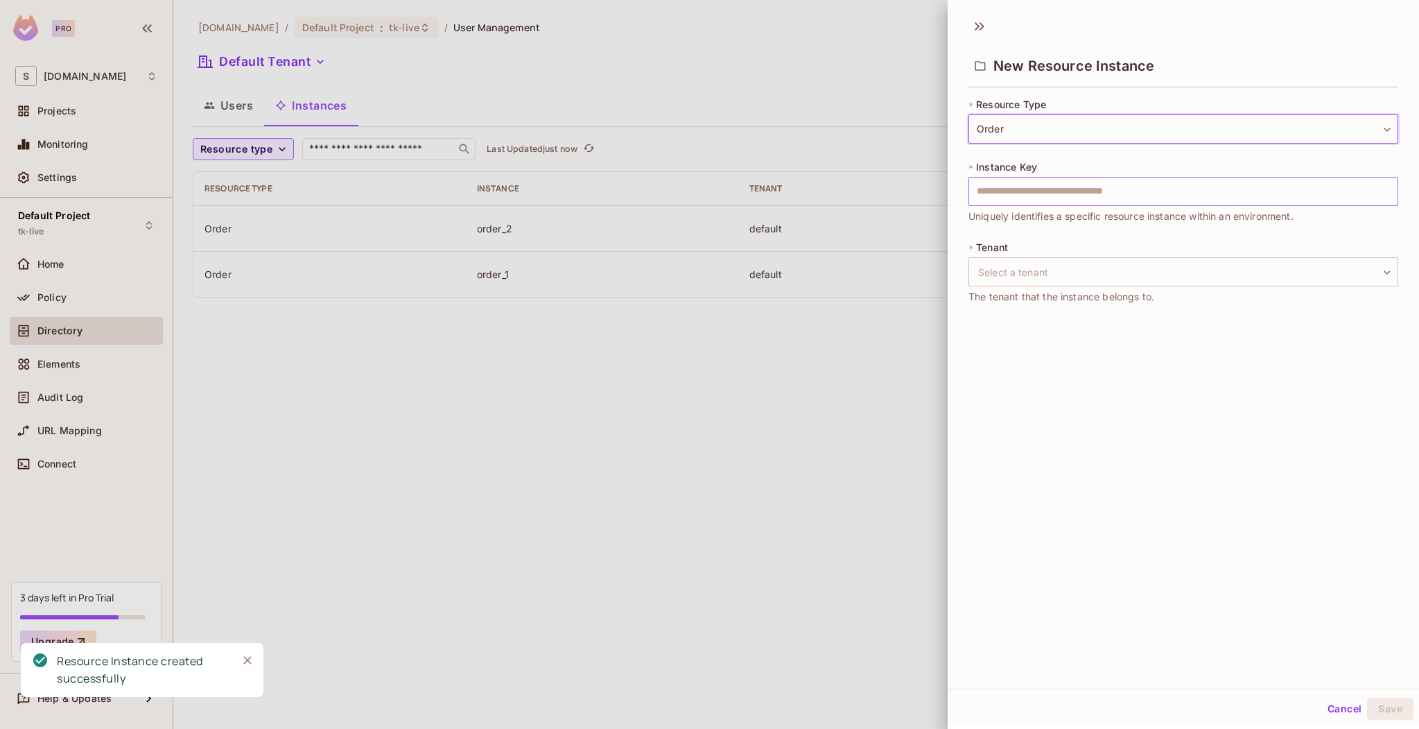
click at [1036, 200] on input "text" at bounding box center [1184, 191] width 430 height 29
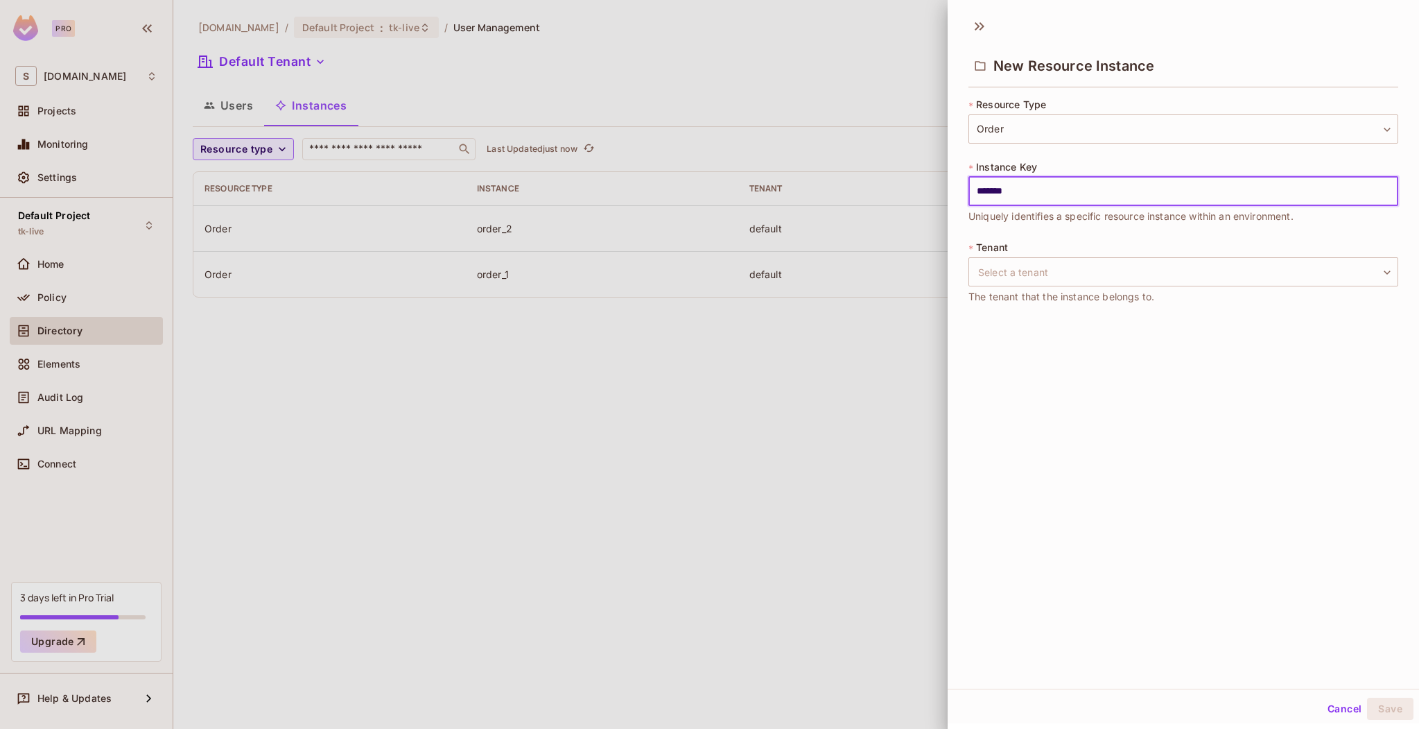
type input "*******"
drag, startPoint x: 1030, startPoint y: 289, endPoint x: 1034, endPoint y: 275, distance: 14.3
click at [1030, 289] on span "The tenant that the instance belongs to." at bounding box center [1062, 296] width 186 height 15
click at [1034, 272] on body "Pro S sea.live Projects Monitoring Settings Default Project tk-live Home Policy…" at bounding box center [709, 364] width 1419 height 729
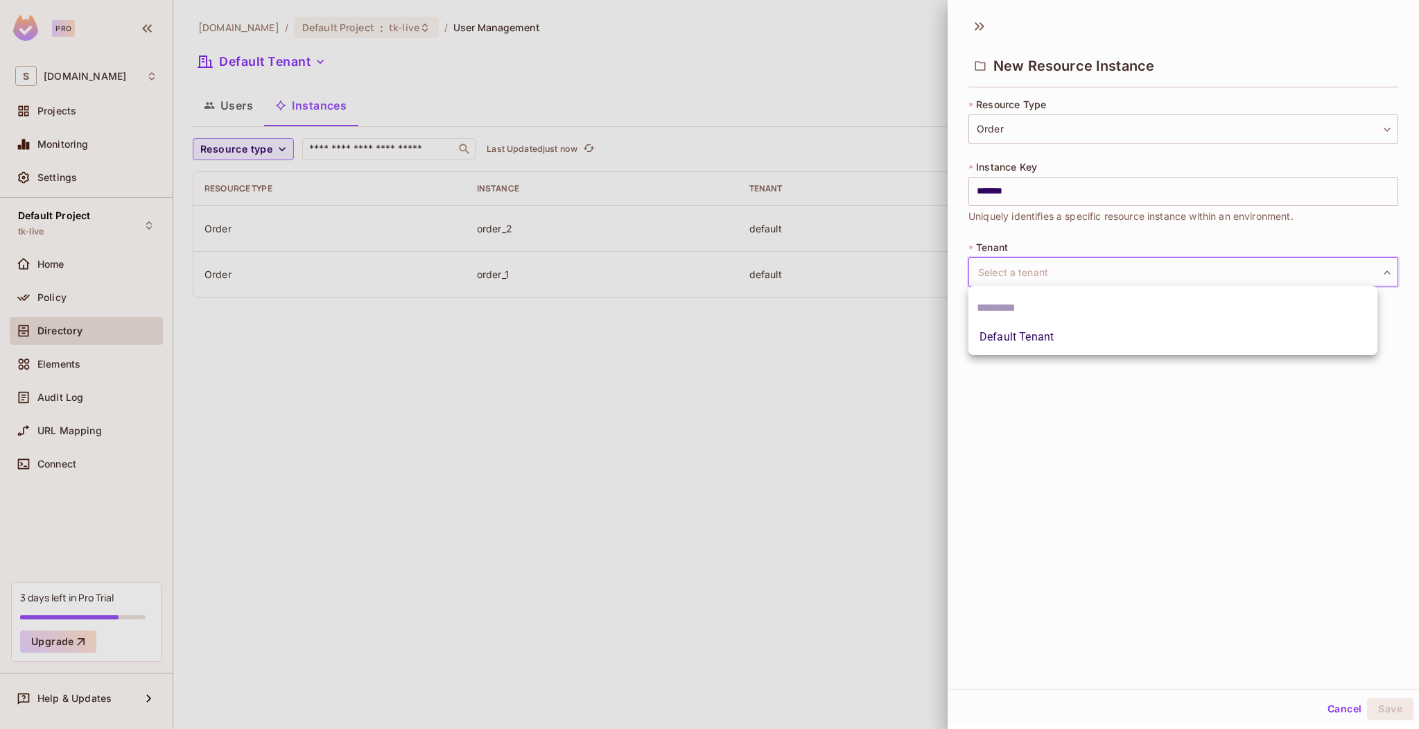
click at [1027, 333] on li "Default Tenant" at bounding box center [1173, 336] width 409 height 25
type input "*******"
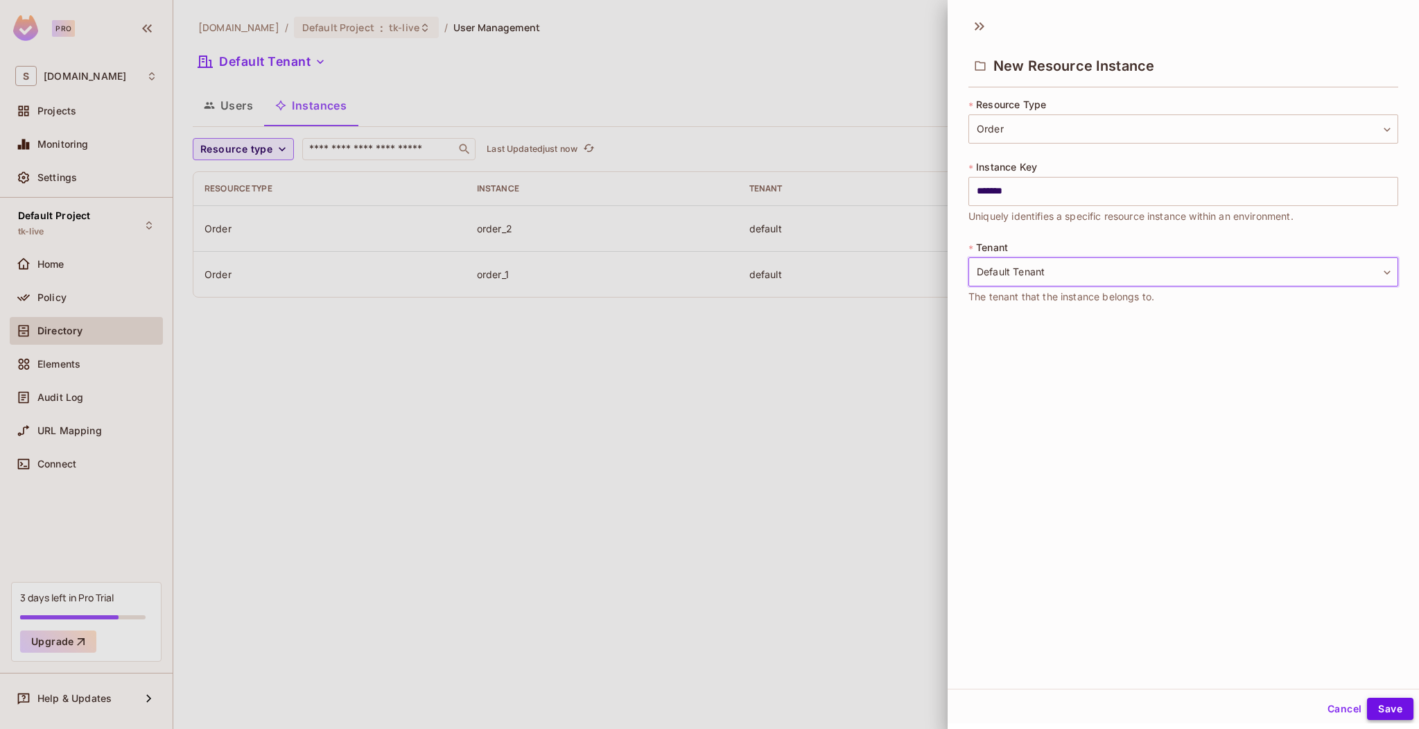
click at [1385, 711] on button "Save" at bounding box center [1390, 708] width 46 height 22
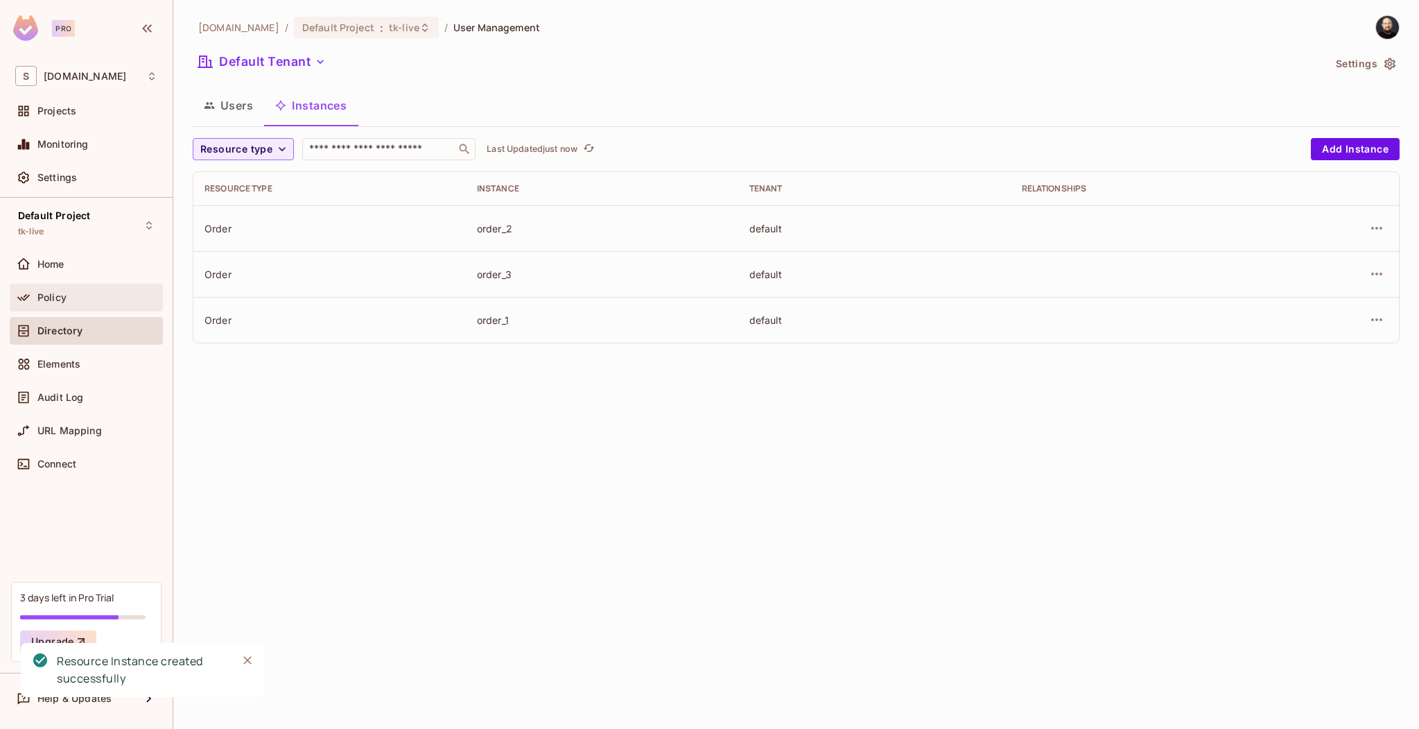
click at [77, 300] on div "Policy" at bounding box center [97, 297] width 120 height 11
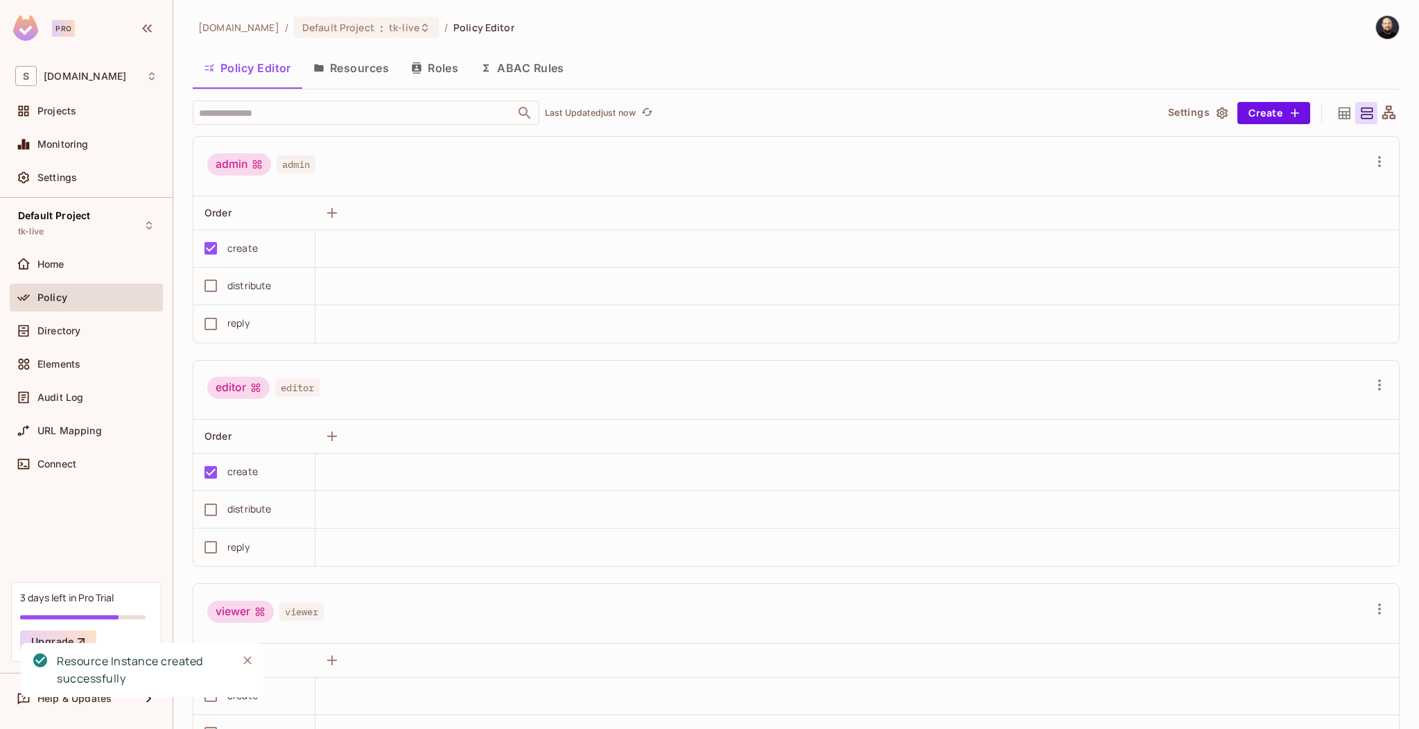
click at [422, 67] on icon "button" at bounding box center [416, 67] width 11 height 11
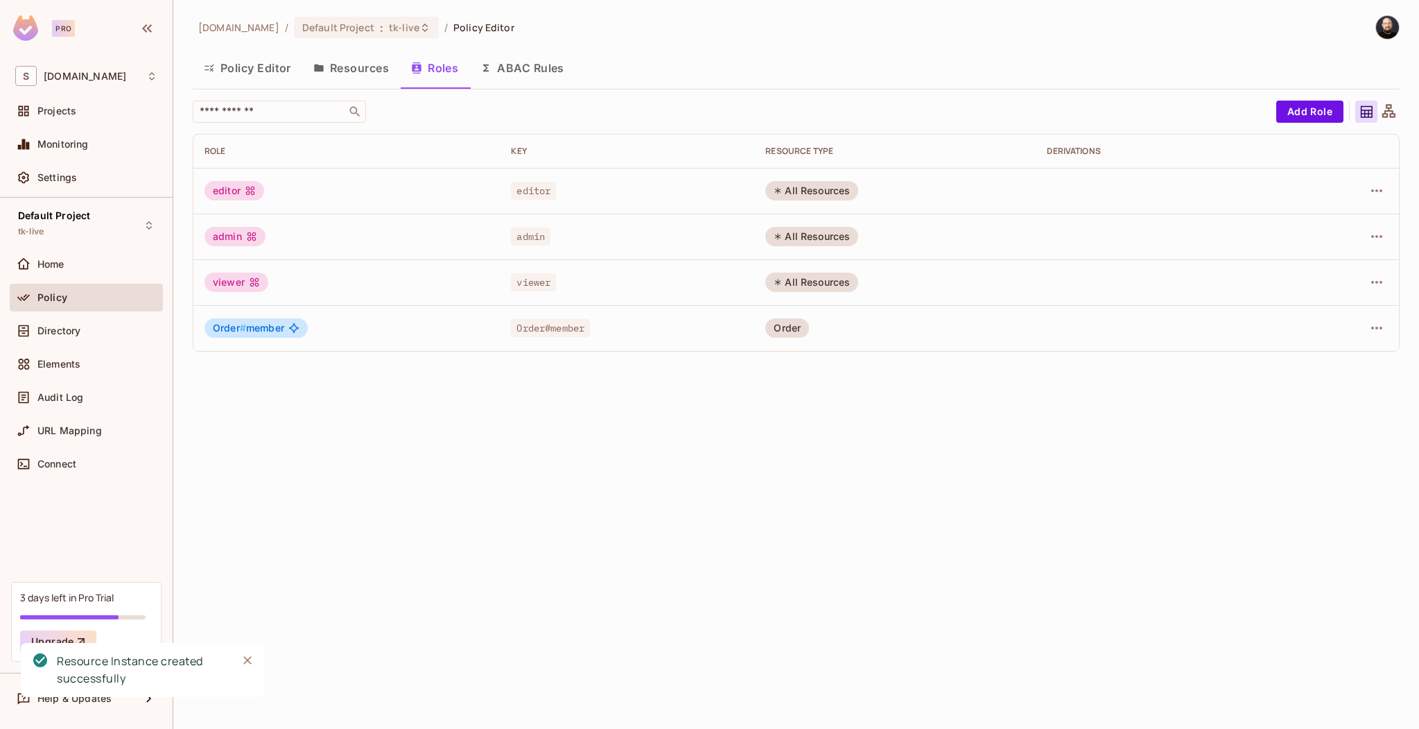
click at [340, 68] on button "Resources" at bounding box center [351, 68] width 98 height 35
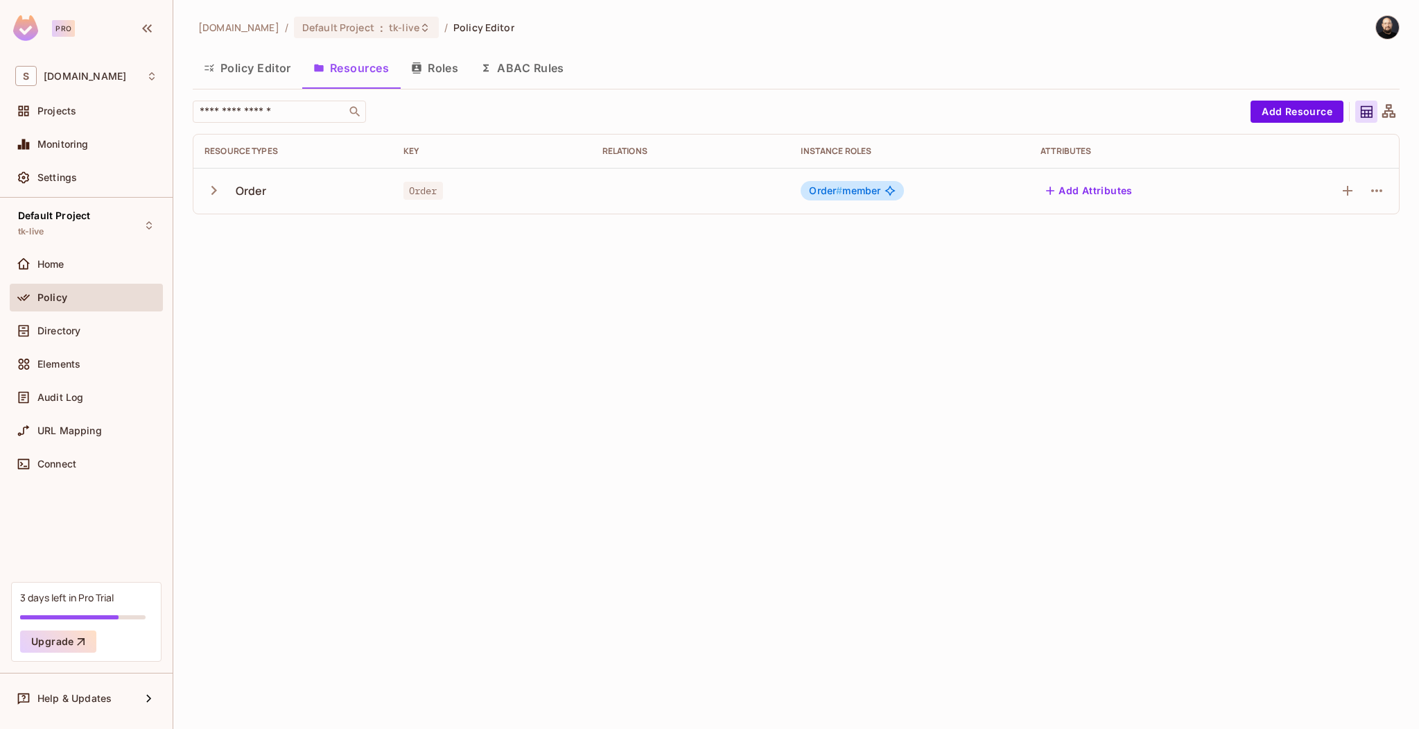
click at [431, 68] on button "Roles" at bounding box center [434, 68] width 69 height 35
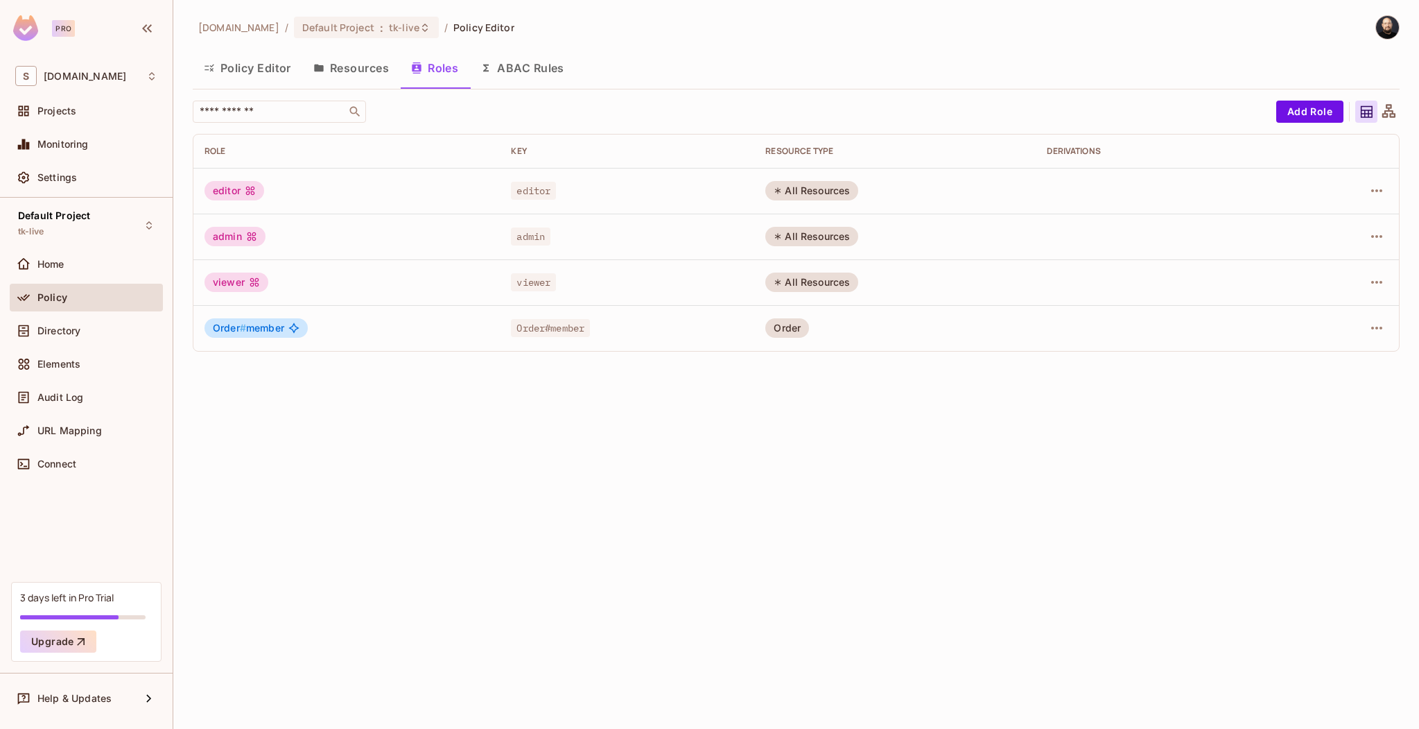
drag, startPoint x: 233, startPoint y: 239, endPoint x: 224, endPoint y: 144, distance: 96.1
click at [233, 238] on div "admin" at bounding box center [235, 236] width 61 height 19
click at [233, 80] on button "Policy Editor" at bounding box center [248, 68] width 110 height 35
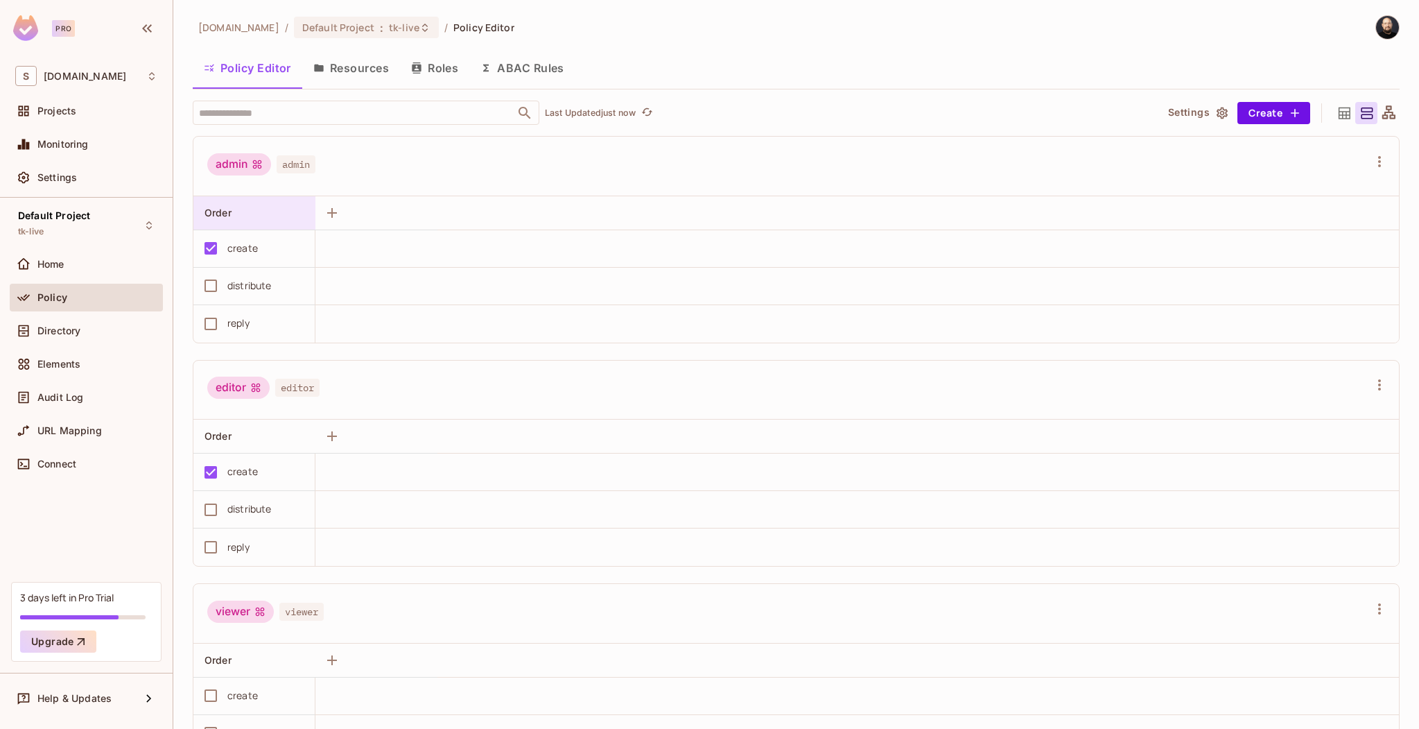
click at [270, 215] on div "Order" at bounding box center [251, 213] width 92 height 14
click at [271, 302] on div "Allow All" at bounding box center [253, 304] width 42 height 14
click at [1349, 702] on button "Save Changes" at bounding box center [1365, 707] width 85 height 22
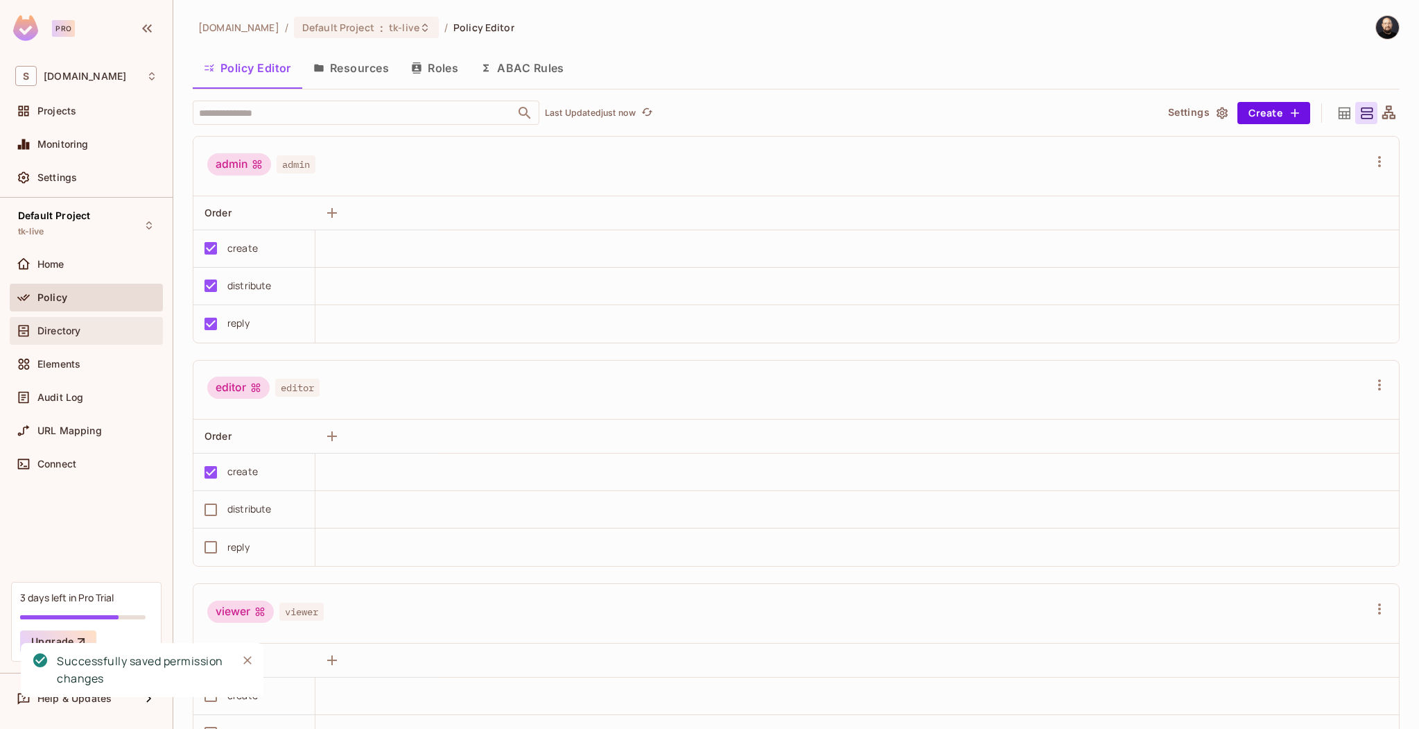
click at [60, 323] on div "Directory" at bounding box center [86, 330] width 142 height 17
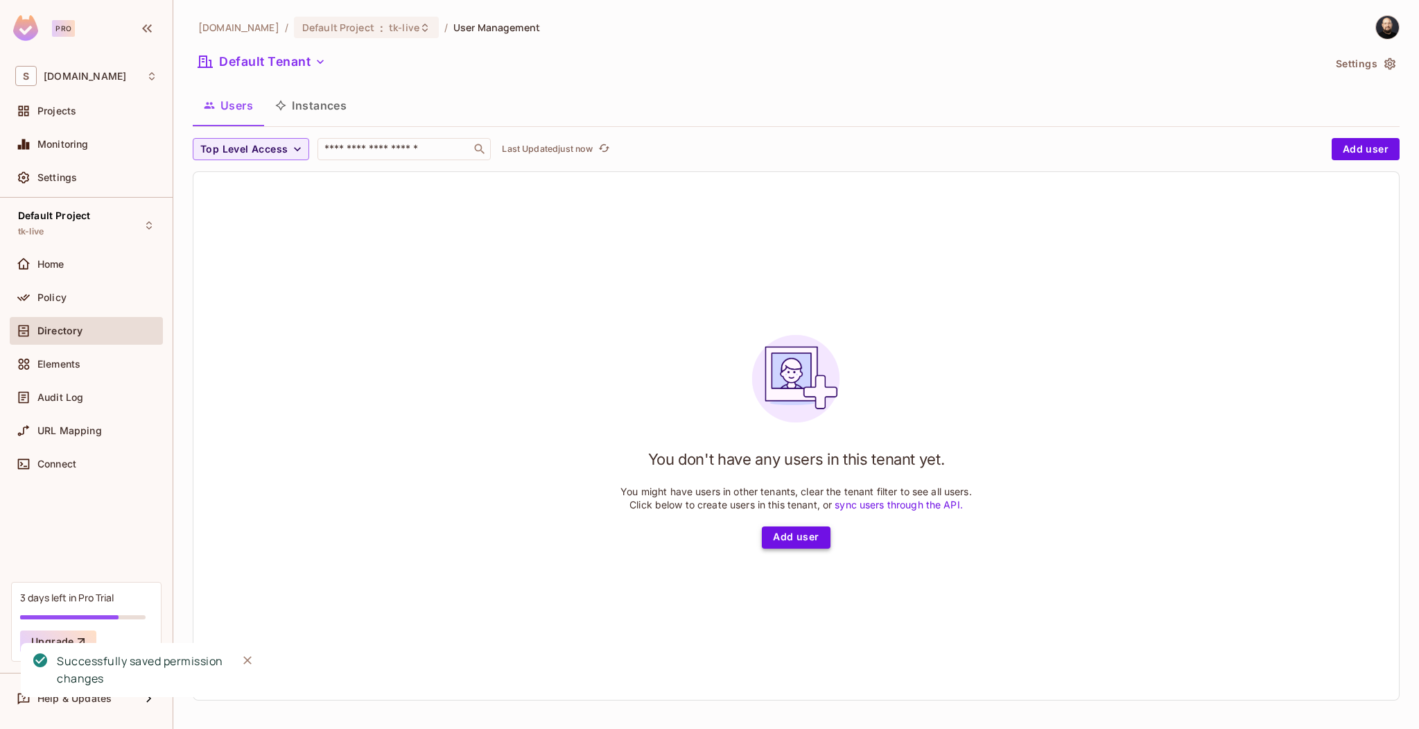
click at [806, 542] on button "Add user" at bounding box center [796, 537] width 68 height 22
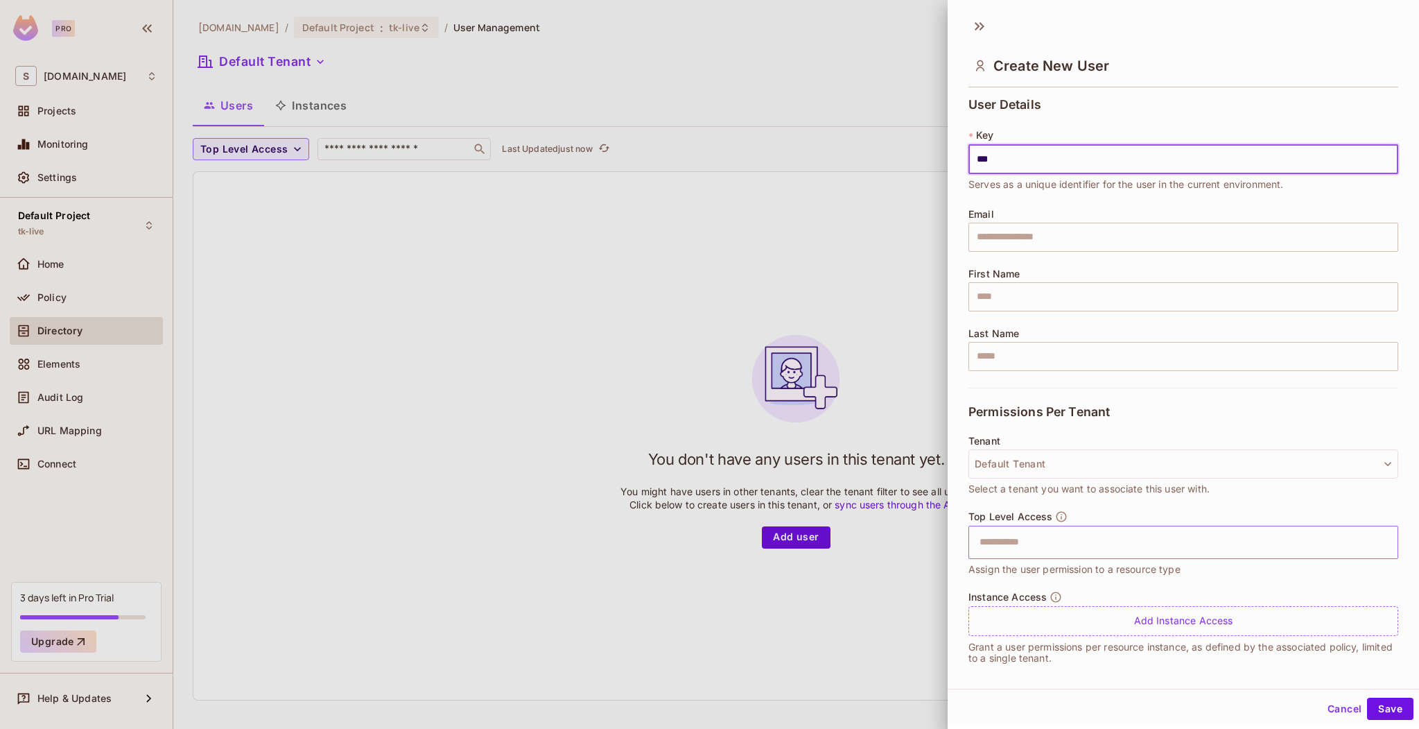
click at [1077, 556] on div "​" at bounding box center [1184, 542] width 430 height 33
type input "***"
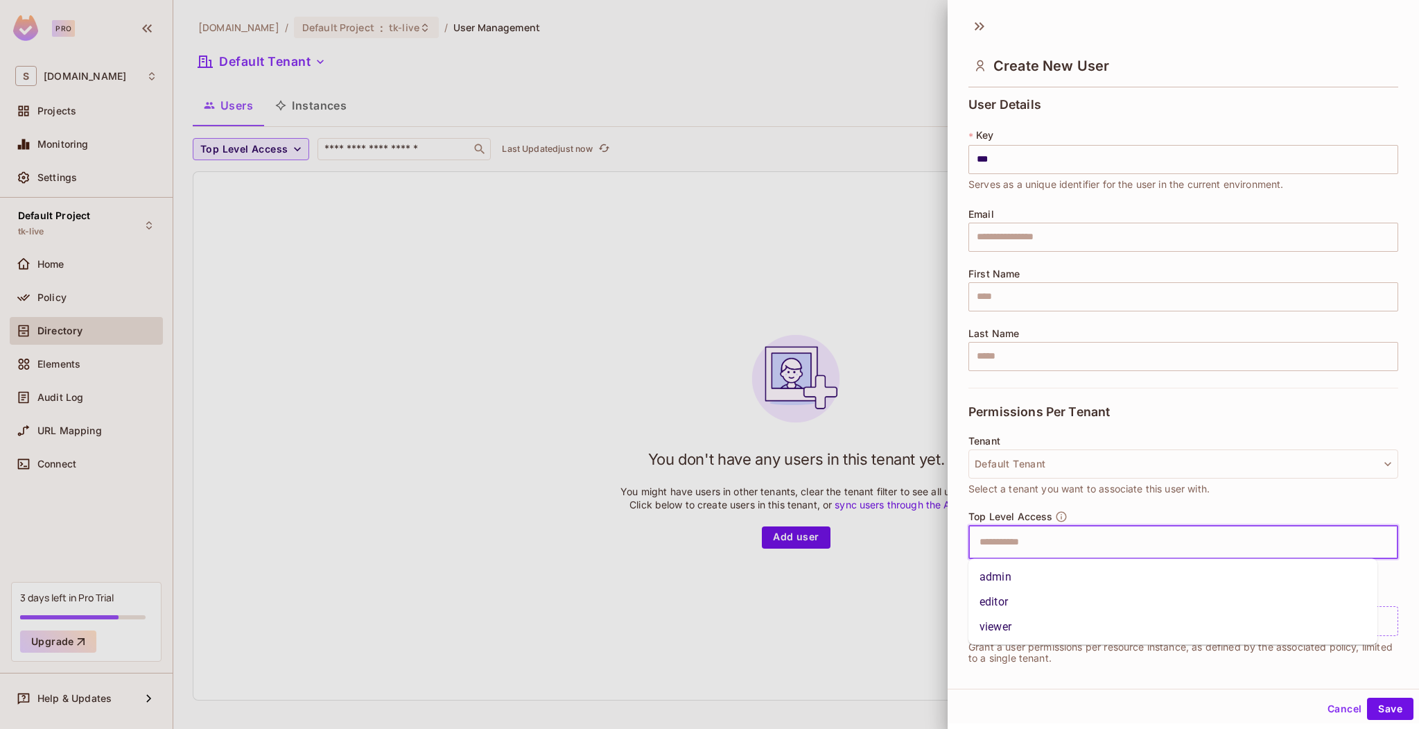
type input "*"
click at [1052, 576] on li "admin" at bounding box center [1173, 576] width 409 height 25
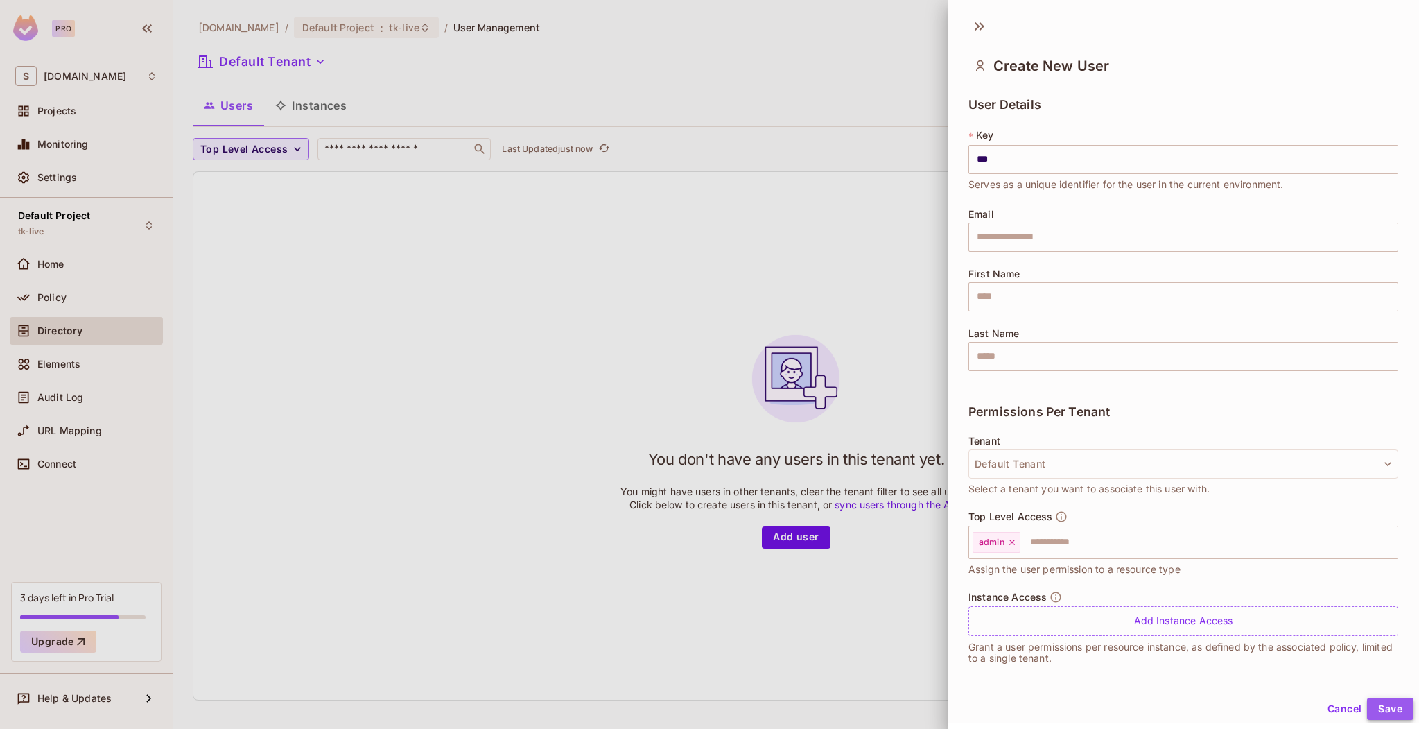
click at [1378, 704] on button "Save" at bounding box center [1390, 708] width 46 height 22
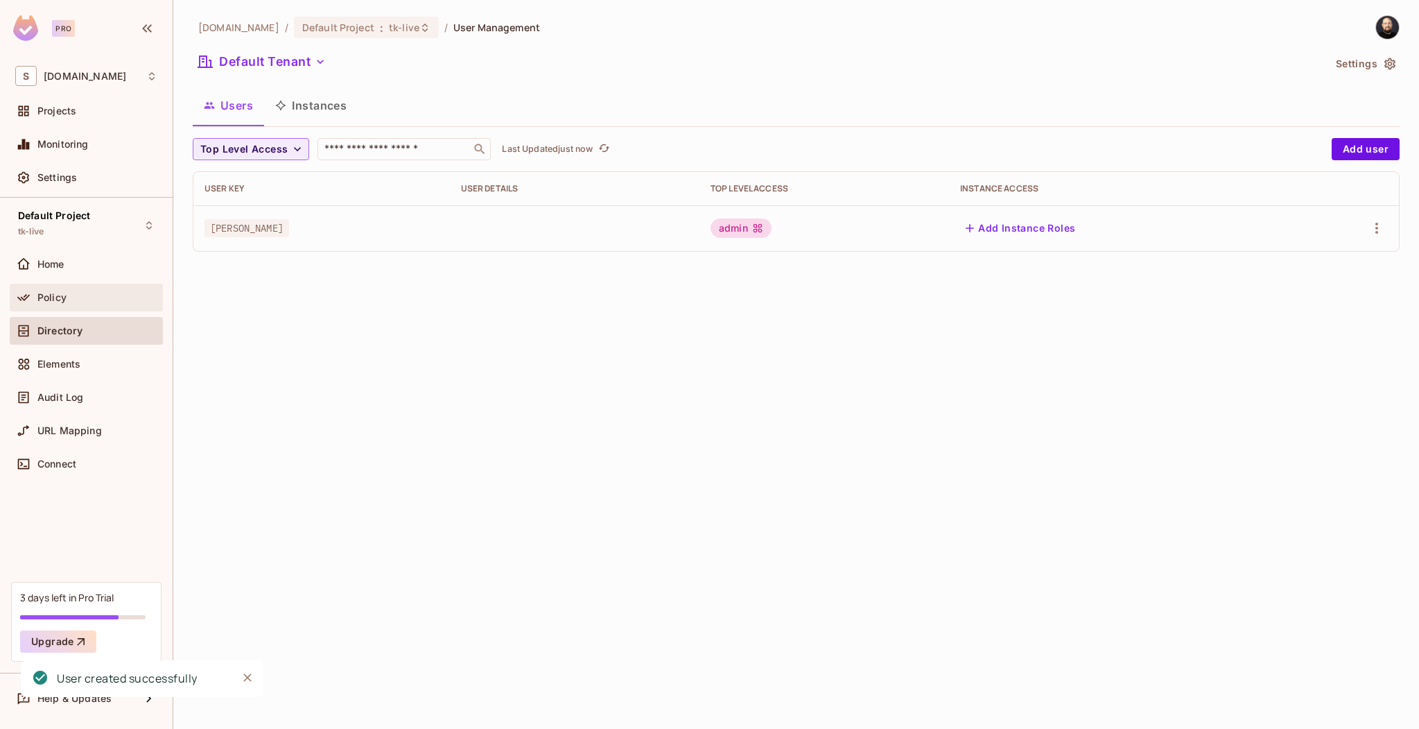
click at [68, 295] on div "Policy" at bounding box center [97, 297] width 120 height 11
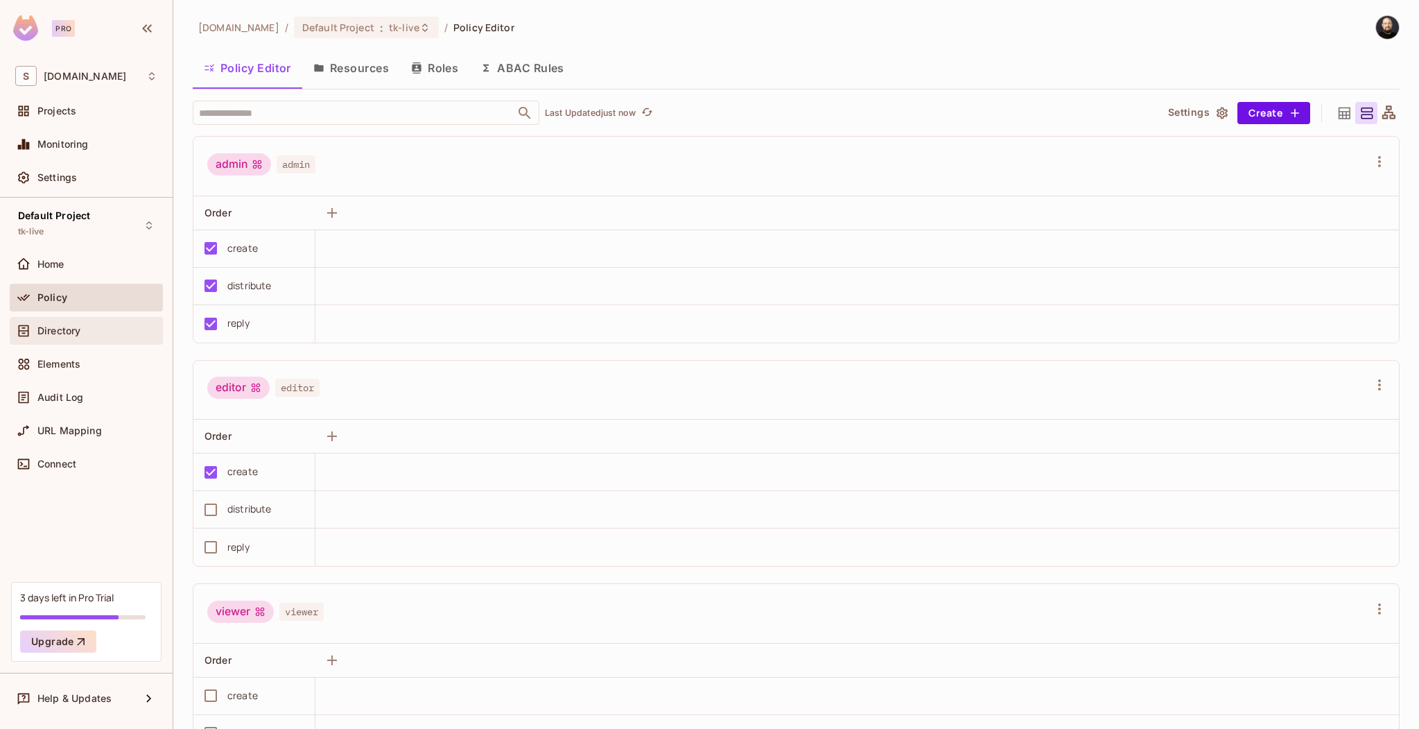
click at [58, 331] on span "Directory" at bounding box center [58, 330] width 43 height 11
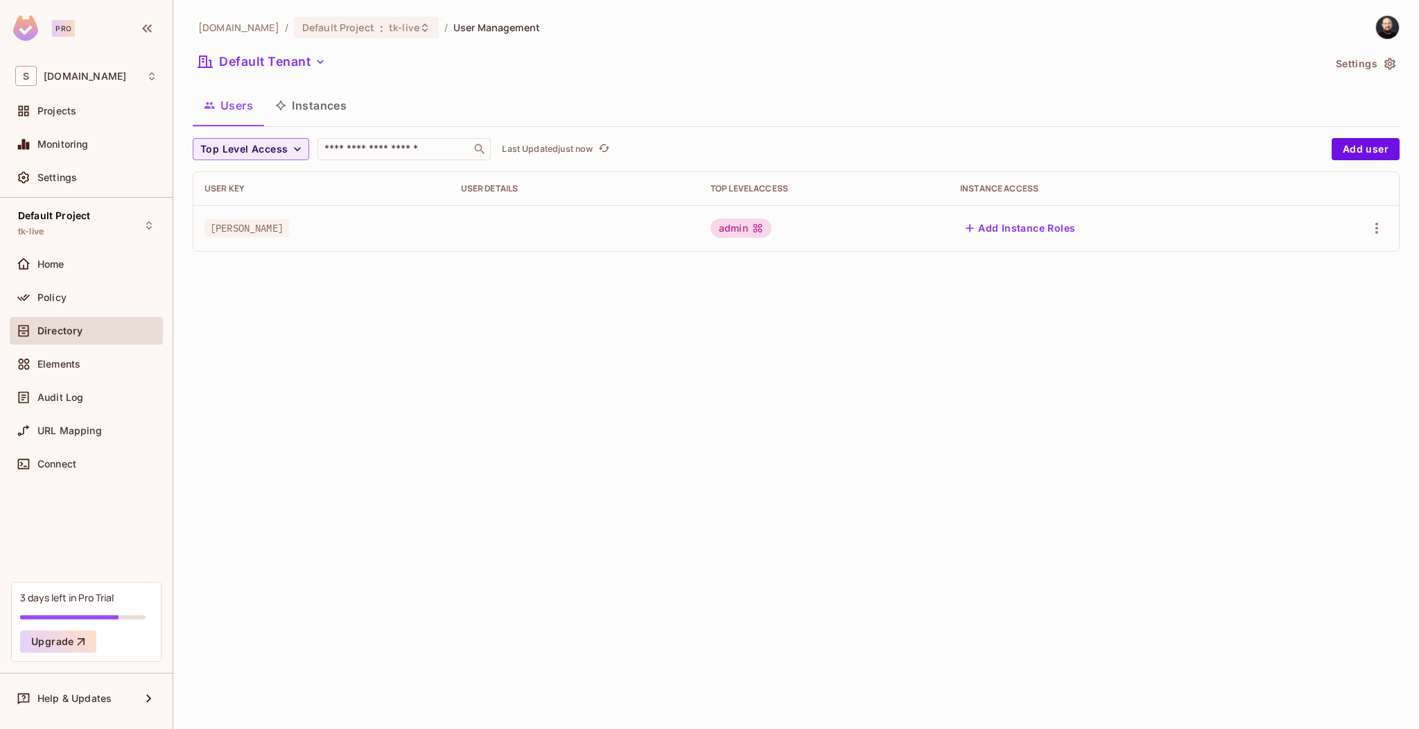
click at [741, 218] on td "admin" at bounding box center [825, 228] width 250 height 46
click at [736, 224] on div "admin" at bounding box center [741, 227] width 61 height 19
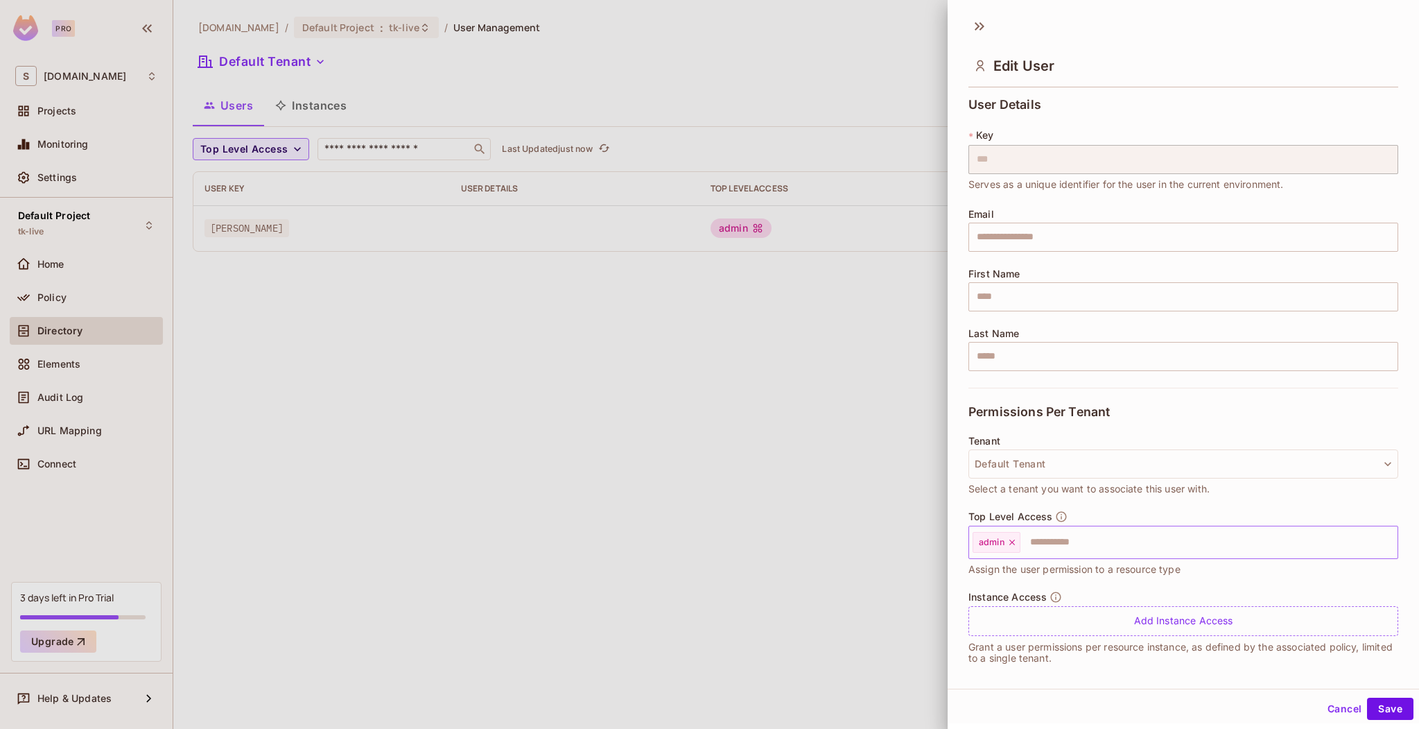
click at [1012, 544] on icon at bounding box center [1012, 542] width 10 height 10
click at [1059, 607] on div "Add Instance Access" at bounding box center [1184, 621] width 430 height 30
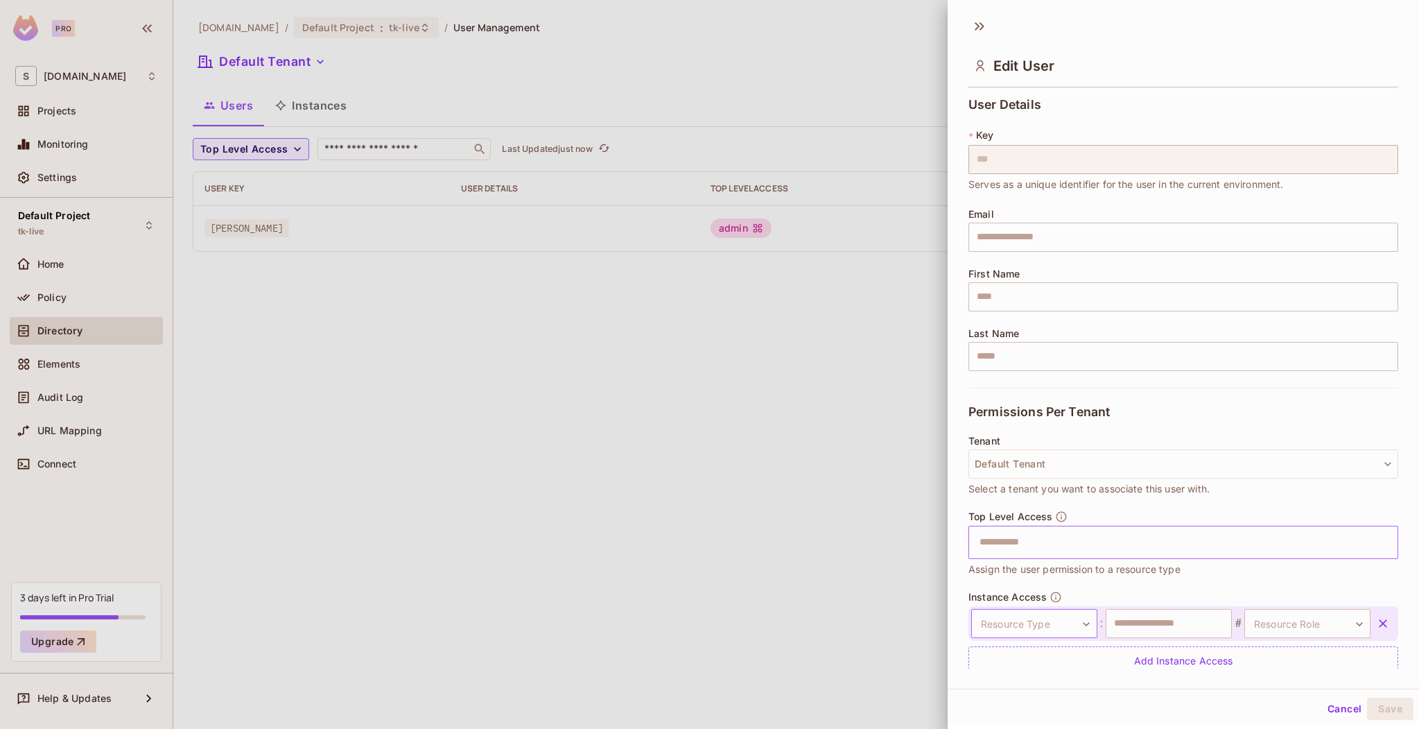
click at [1064, 620] on body "Pro S sea.live Projects Monitoring Settings Default Project tk-live Home Policy…" at bounding box center [709, 364] width 1419 height 729
click at [1018, 686] on li "Order" at bounding box center [1028, 688] width 128 height 25
click at [1143, 619] on input "text" at bounding box center [1169, 623] width 126 height 29
paste input "*******"
type input "*******"
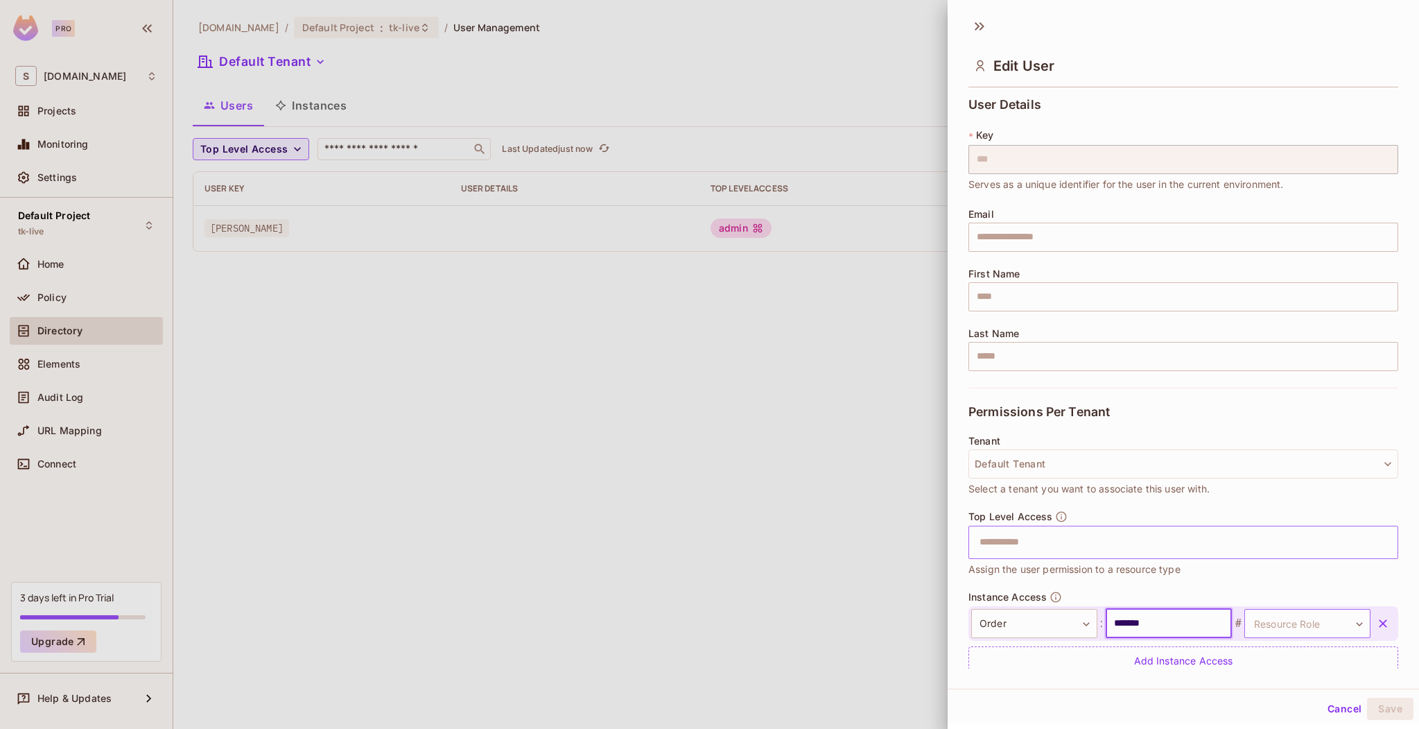
click at [1281, 617] on body "Pro S sea.live Projects Monitoring Settings Default Project tk-live Home Policy…" at bounding box center [709, 364] width 1419 height 729
click at [1269, 682] on li "member" at bounding box center [1288, 688] width 128 height 25
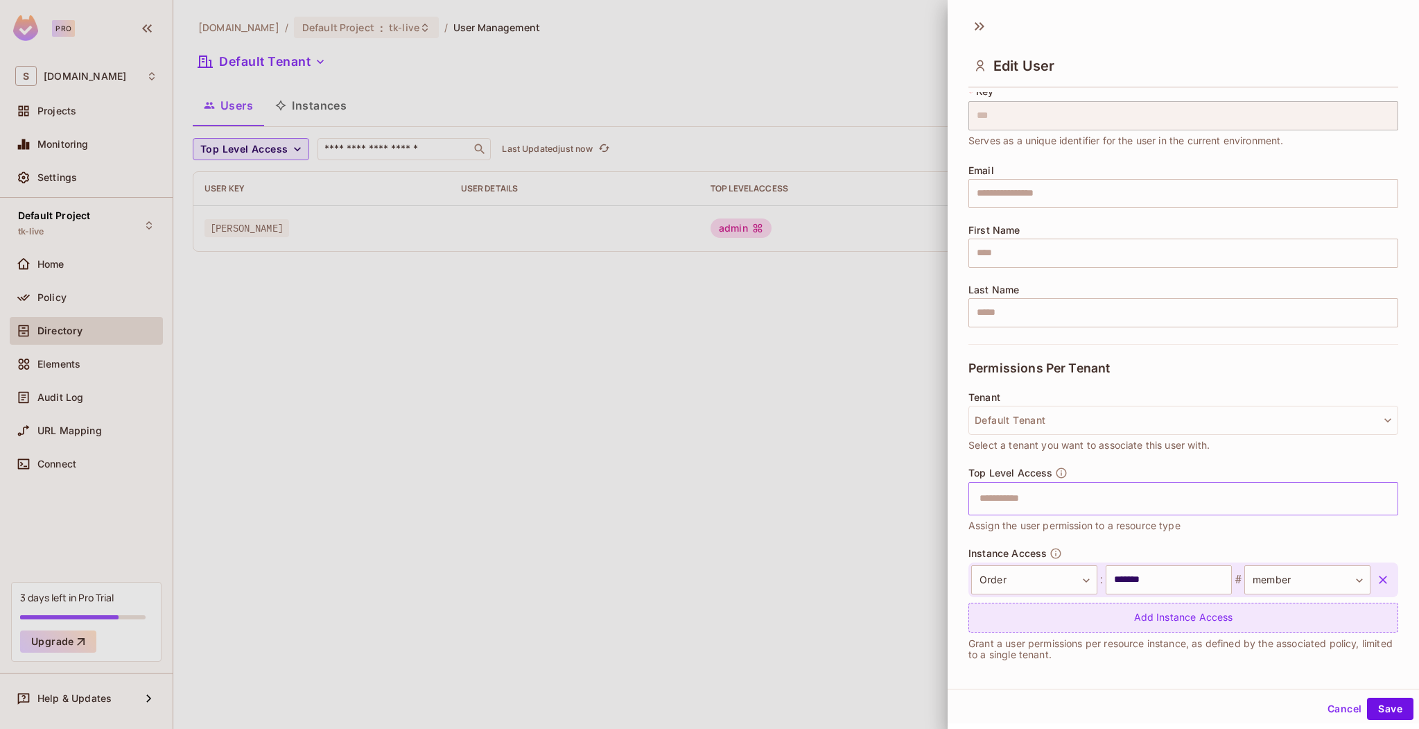
scroll to position [49, 0]
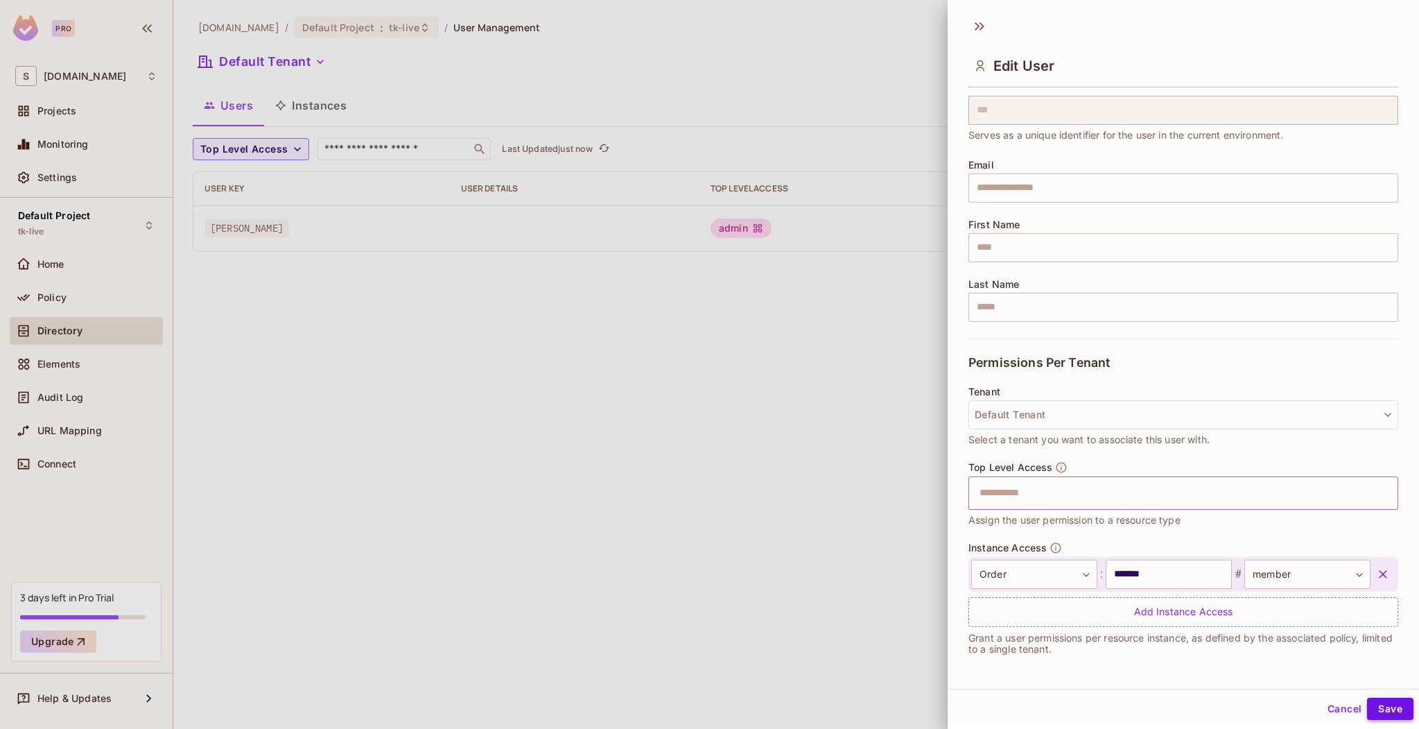
click at [1367, 704] on button "Save" at bounding box center [1390, 708] width 46 height 22
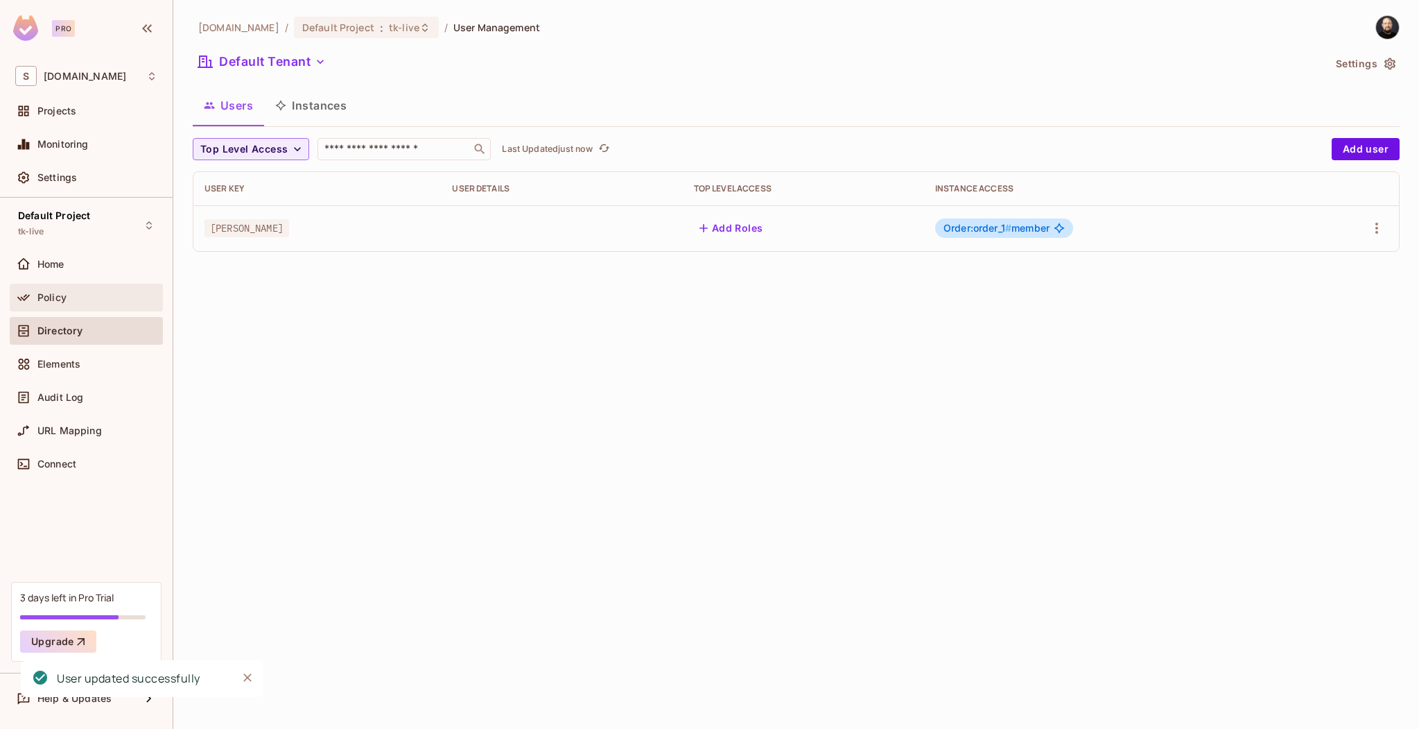
click at [64, 310] on div "Policy" at bounding box center [86, 298] width 153 height 28
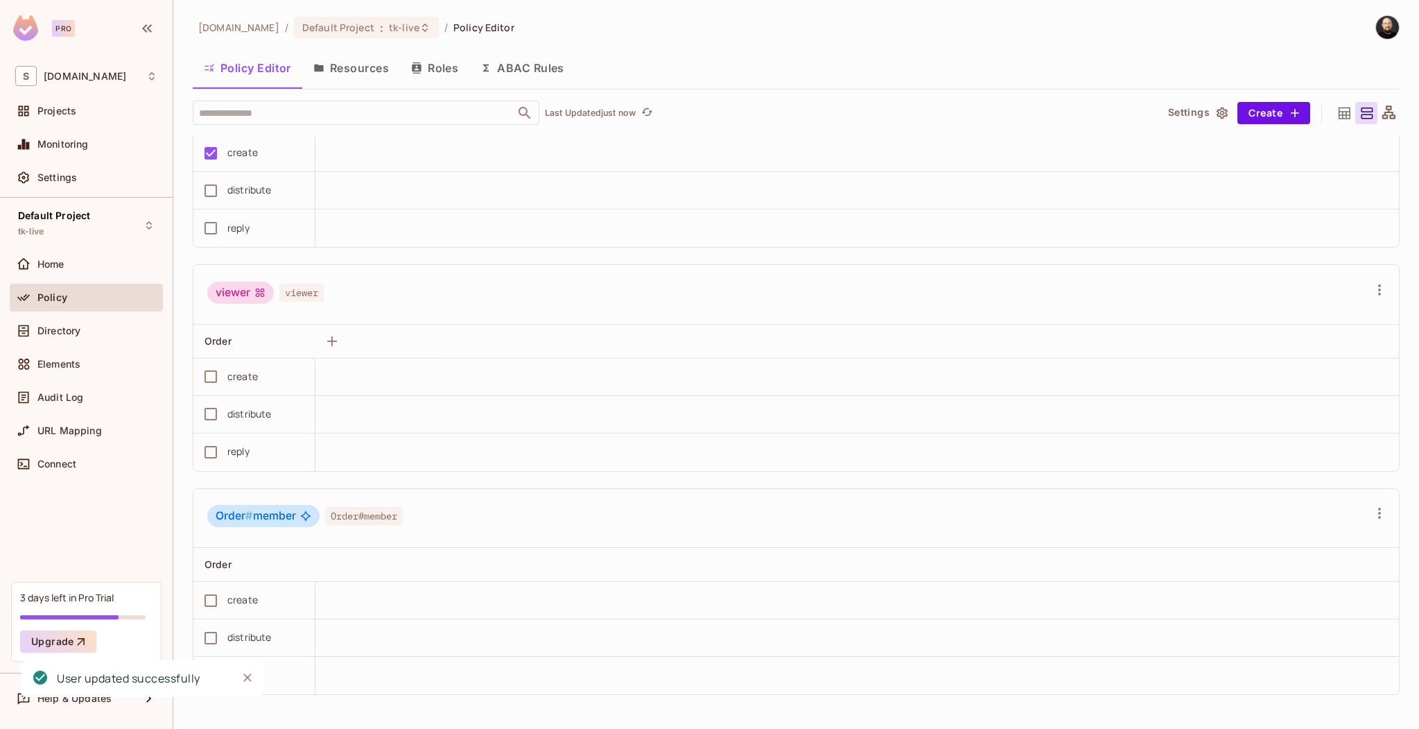
scroll to position [1, 0]
click at [252, 679] on icon "Close" at bounding box center [248, 677] width 14 height 14
click at [1364, 709] on button "Save Changes" at bounding box center [1365, 707] width 85 height 22
click at [346, 71] on button "Resources" at bounding box center [351, 67] width 98 height 35
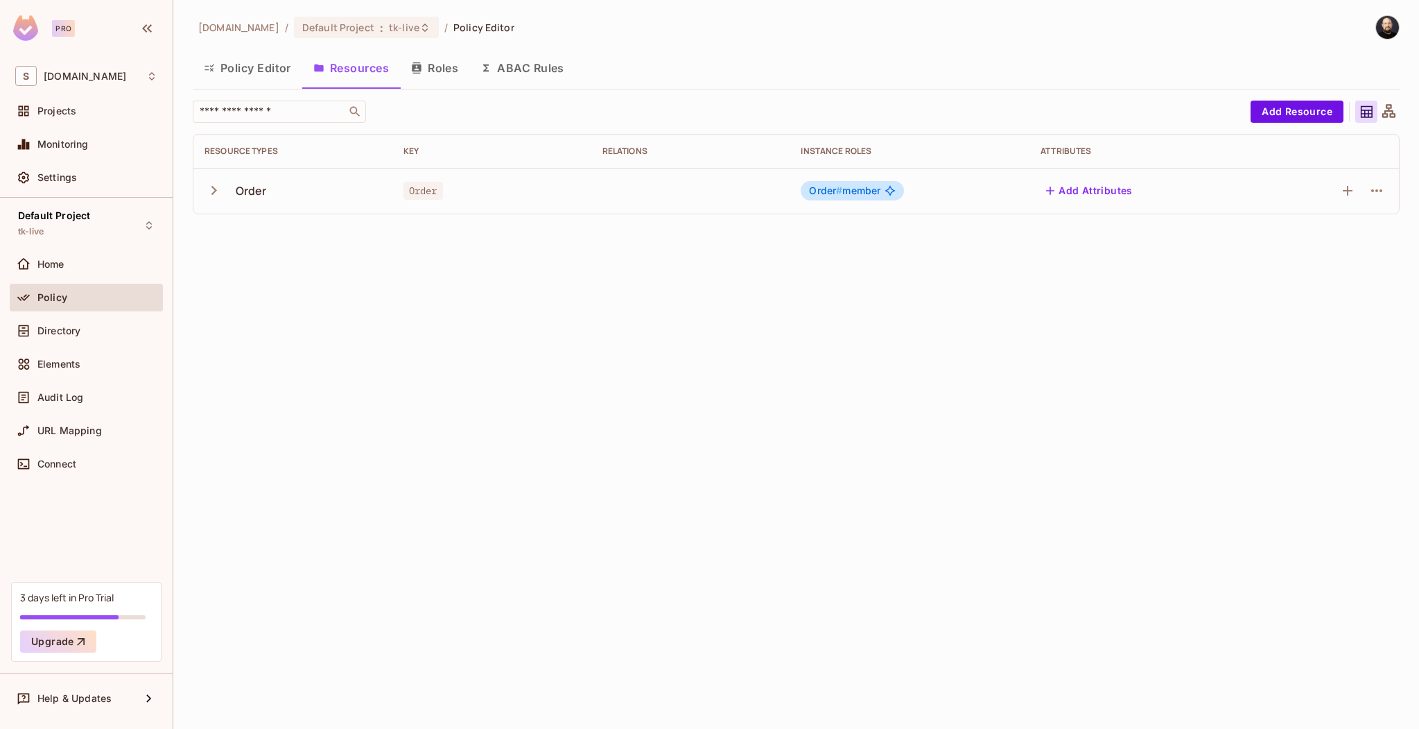
click at [346, 198] on div "Order" at bounding box center [293, 190] width 177 height 29
click at [892, 189] on icon at bounding box center [890, 191] width 10 height 10
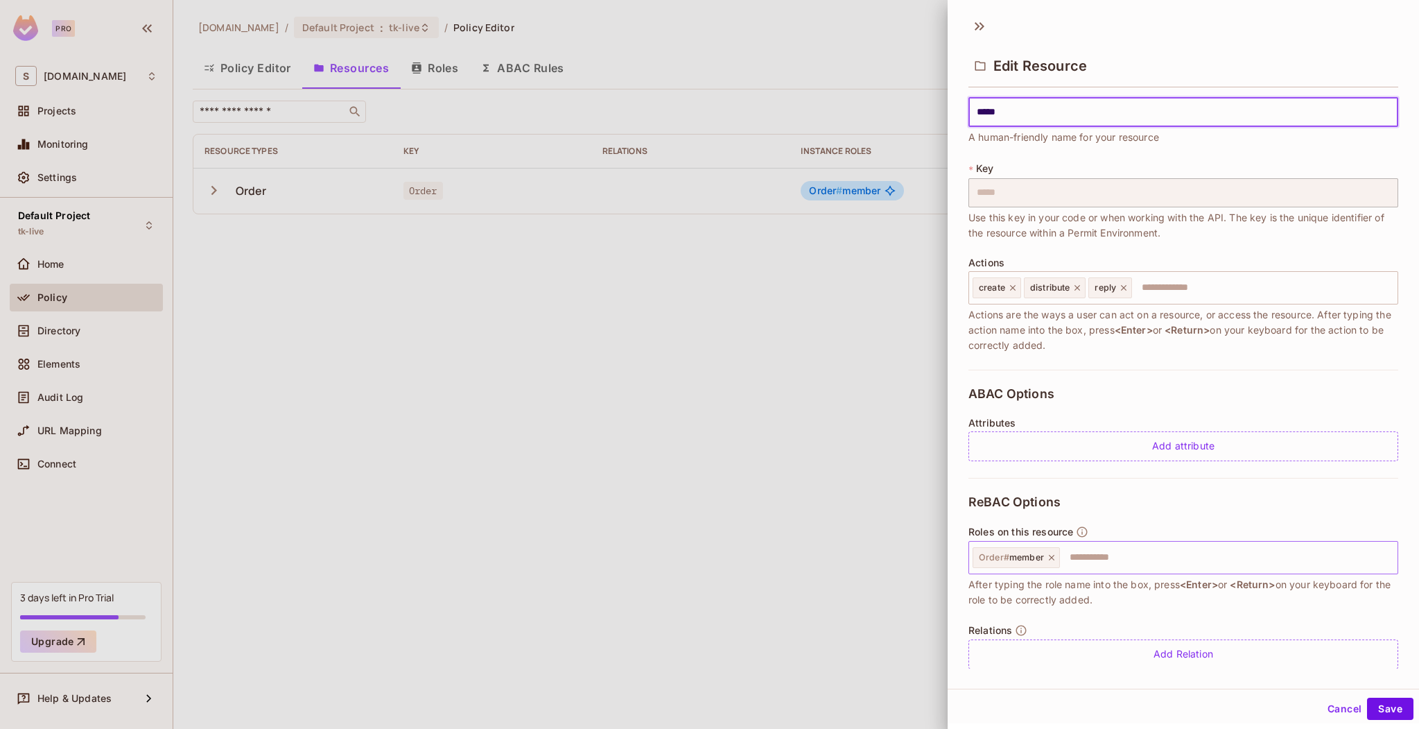
scroll to position [34, 0]
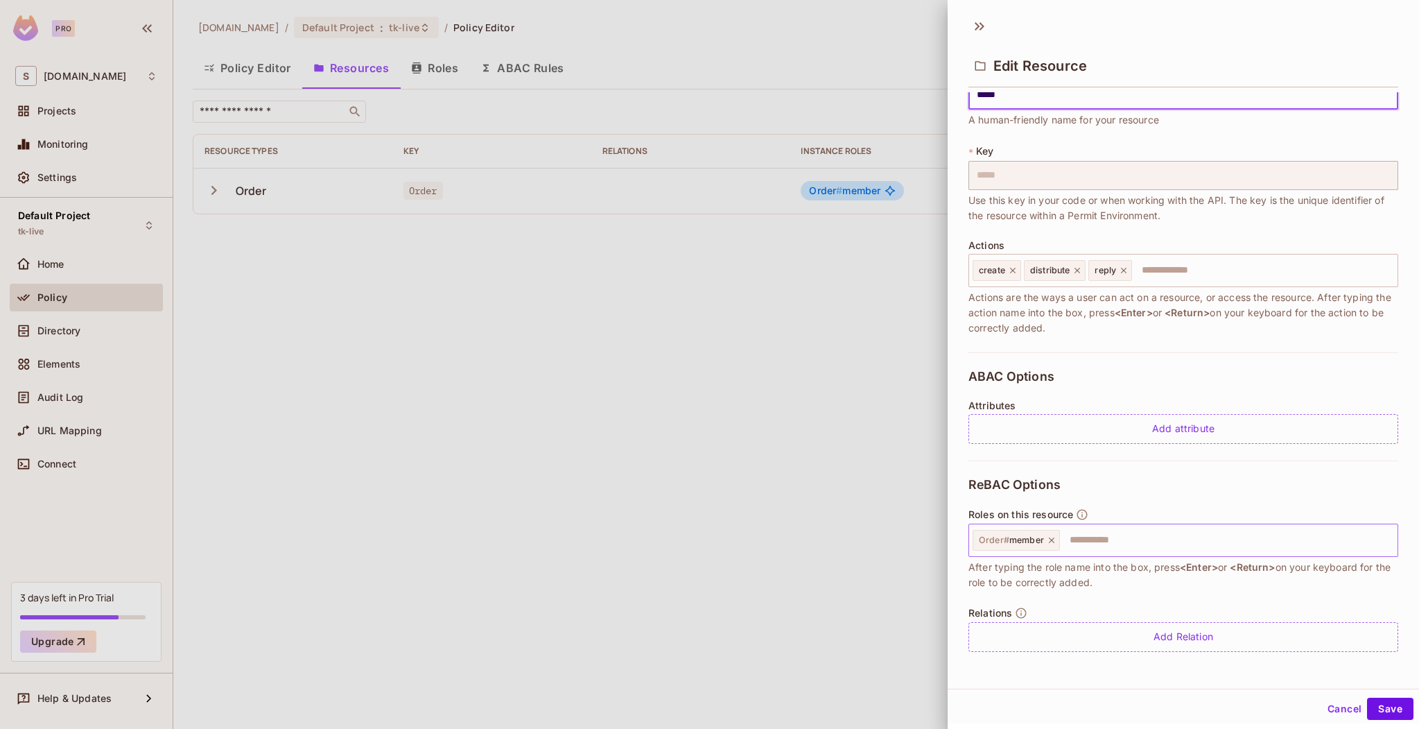
click at [1102, 535] on input "text" at bounding box center [1226, 540] width 331 height 28
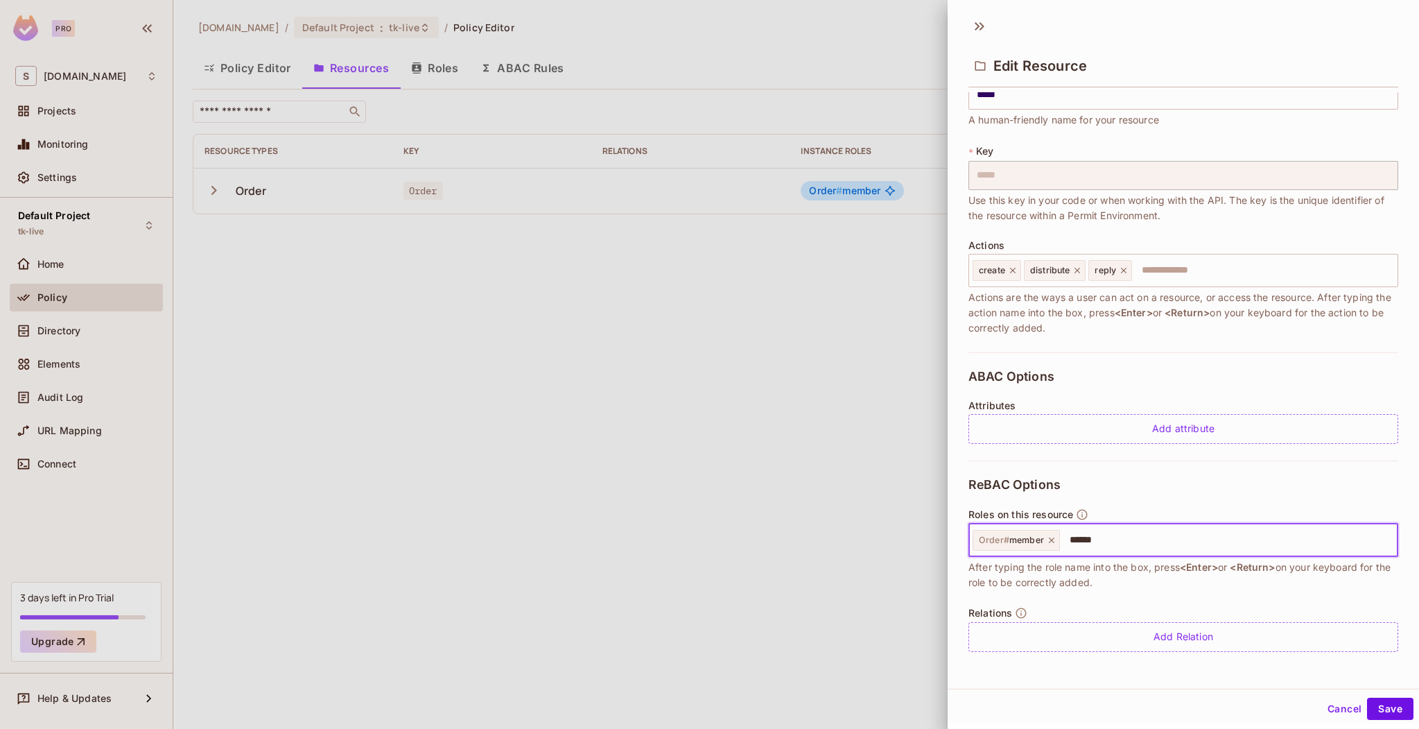
type input "*******"
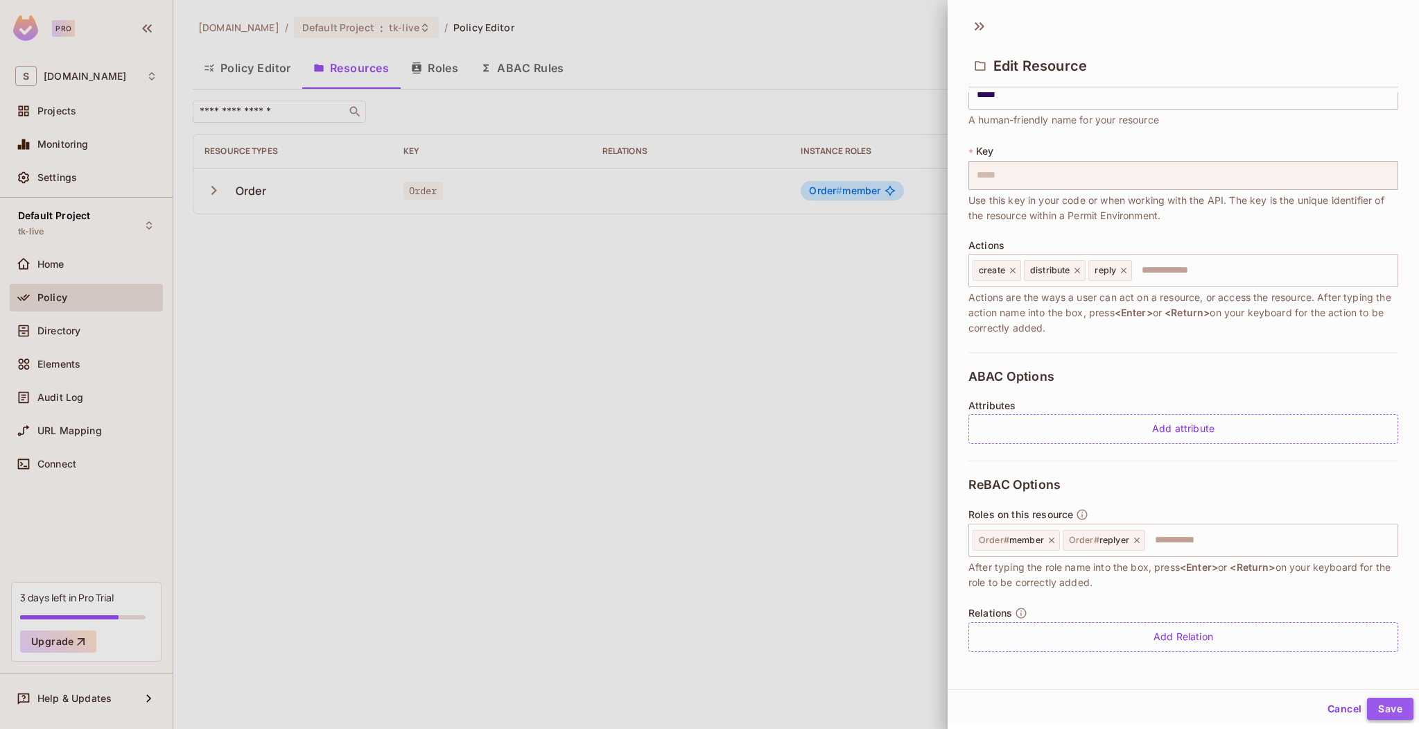
click at [1376, 705] on button "Save" at bounding box center [1390, 708] width 46 height 22
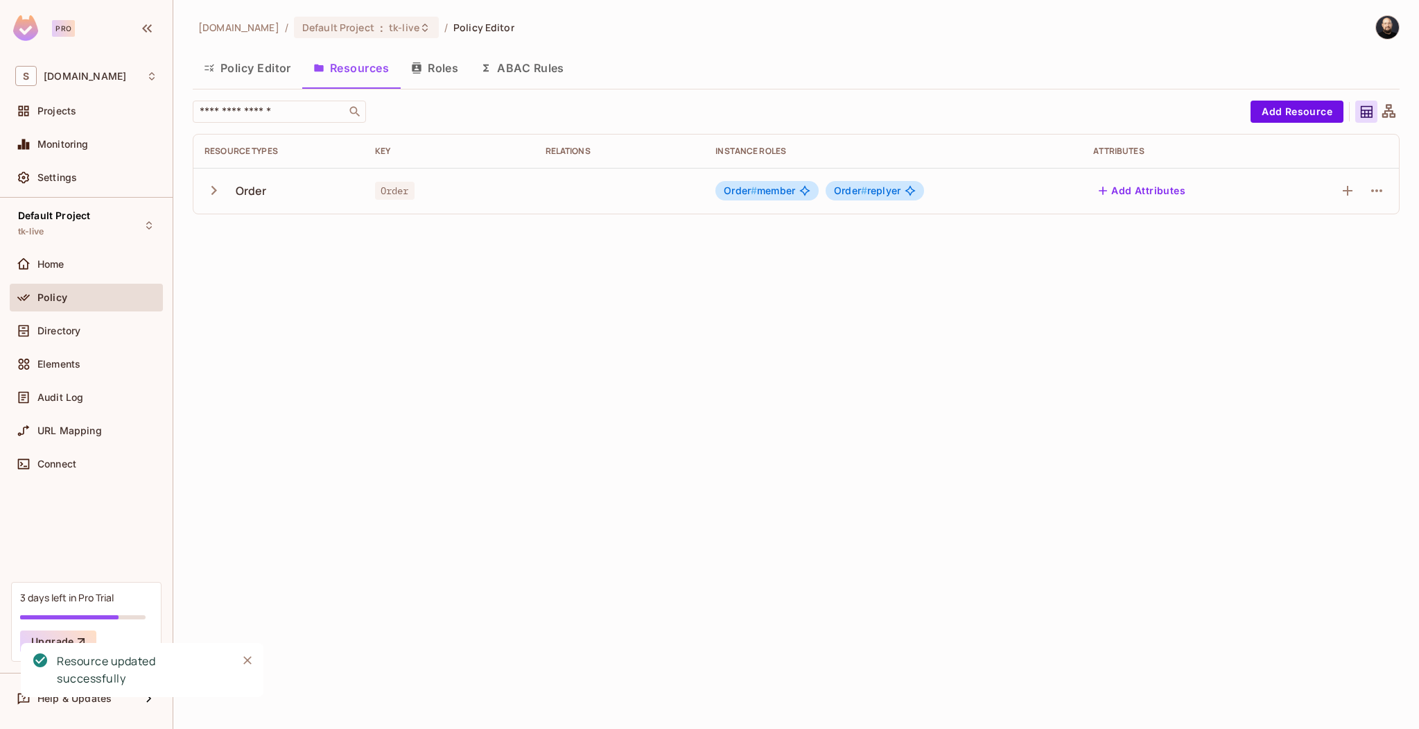
click at [254, 60] on button "Policy Editor" at bounding box center [248, 68] width 110 height 35
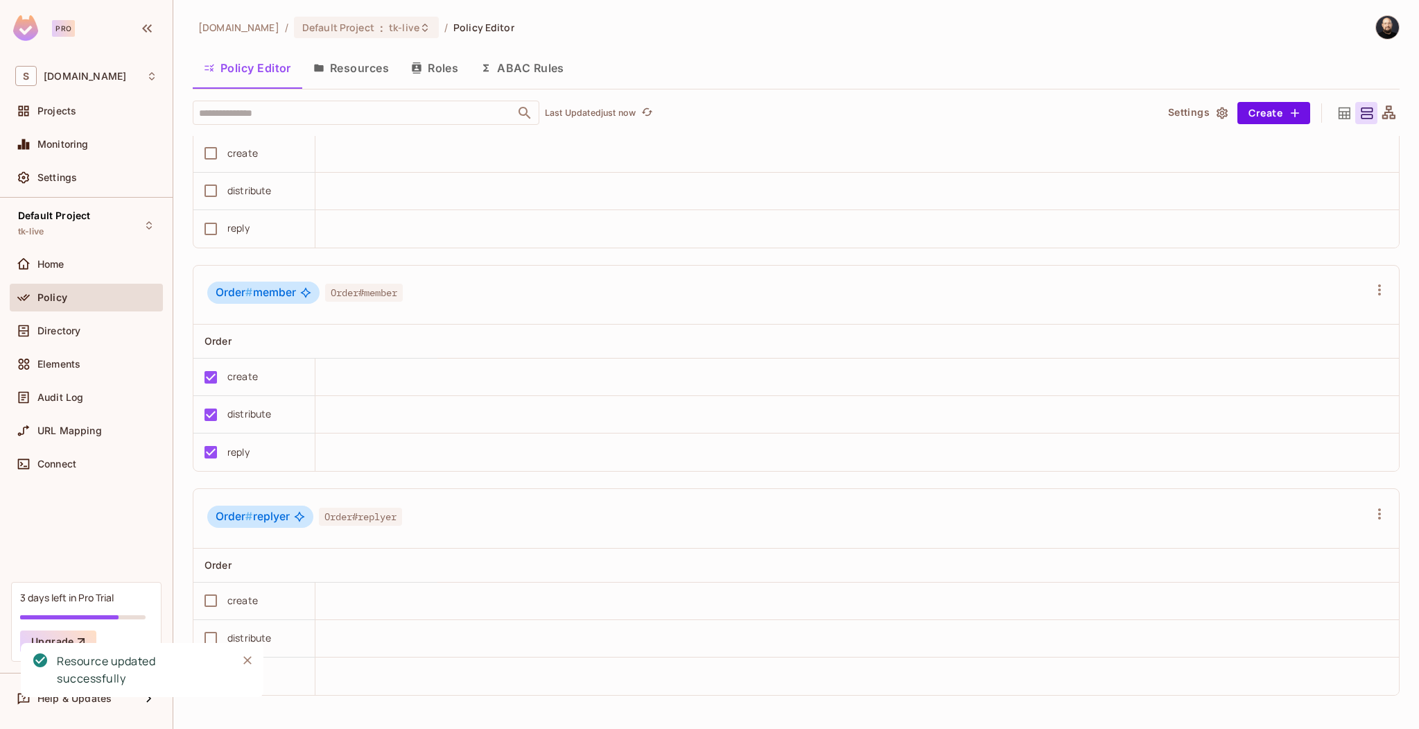
scroll to position [1, 0]
click at [248, 659] on icon "Close" at bounding box center [248, 660] width 14 height 14
click at [1345, 710] on button "Save Changes" at bounding box center [1365, 707] width 85 height 22
click at [94, 330] on div "Directory" at bounding box center [97, 330] width 120 height 11
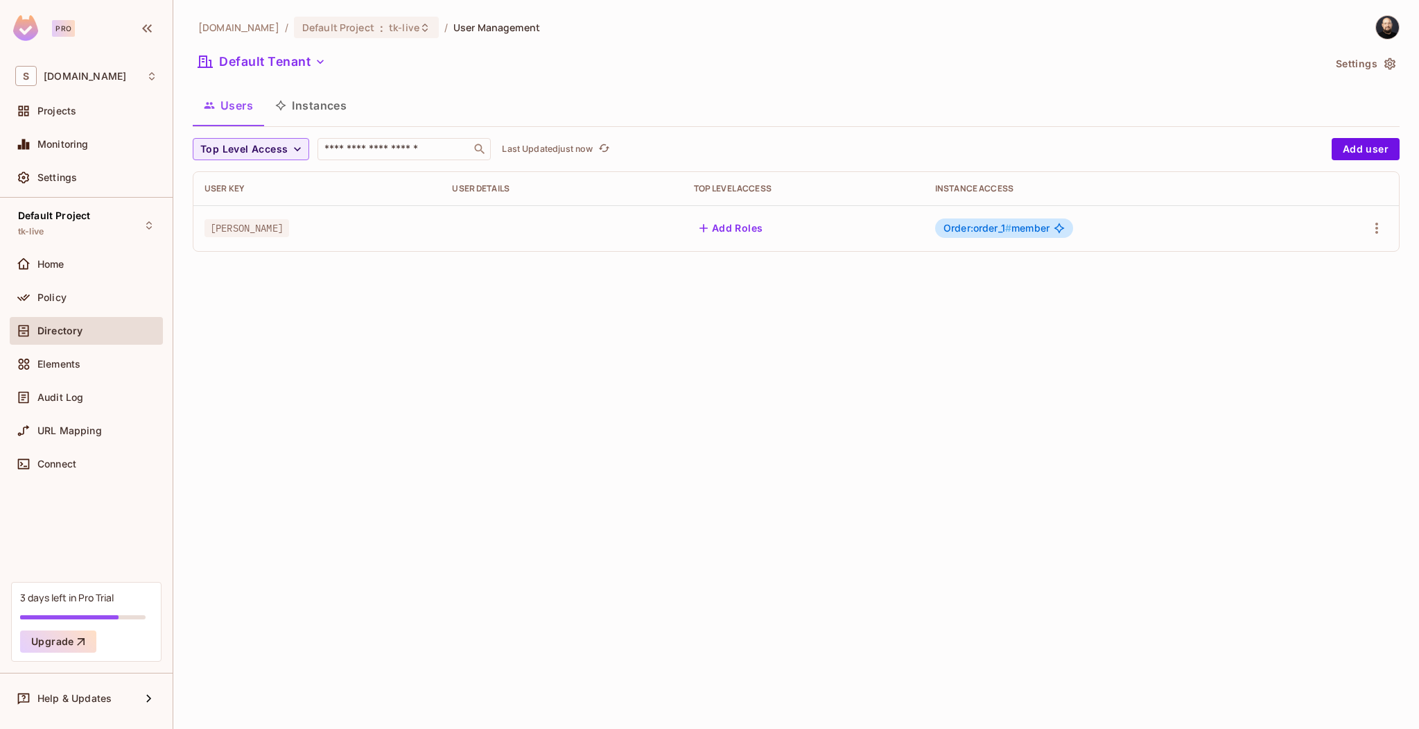
click at [972, 236] on div "Order:order_1 # member" at bounding box center [1004, 227] width 138 height 19
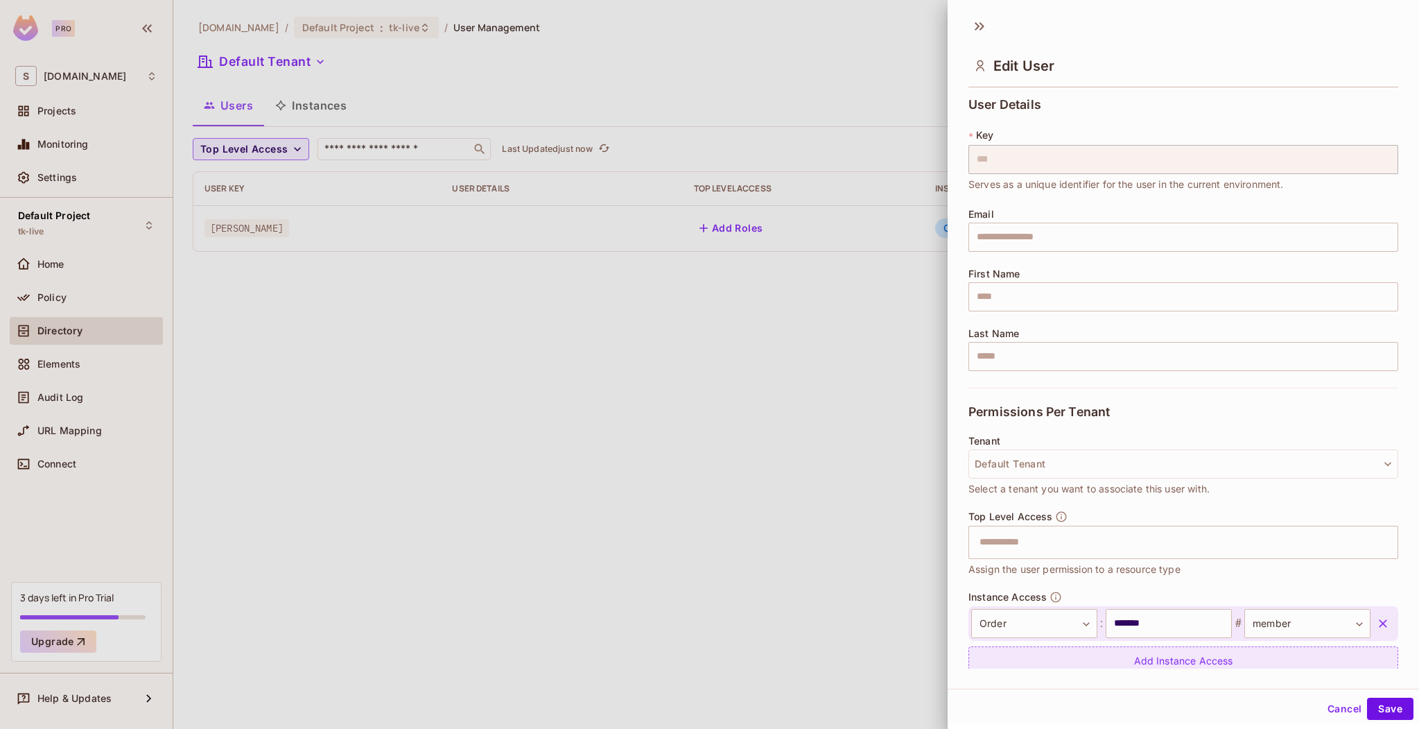
click at [1379, 624] on icon "button" at bounding box center [1383, 623] width 8 height 8
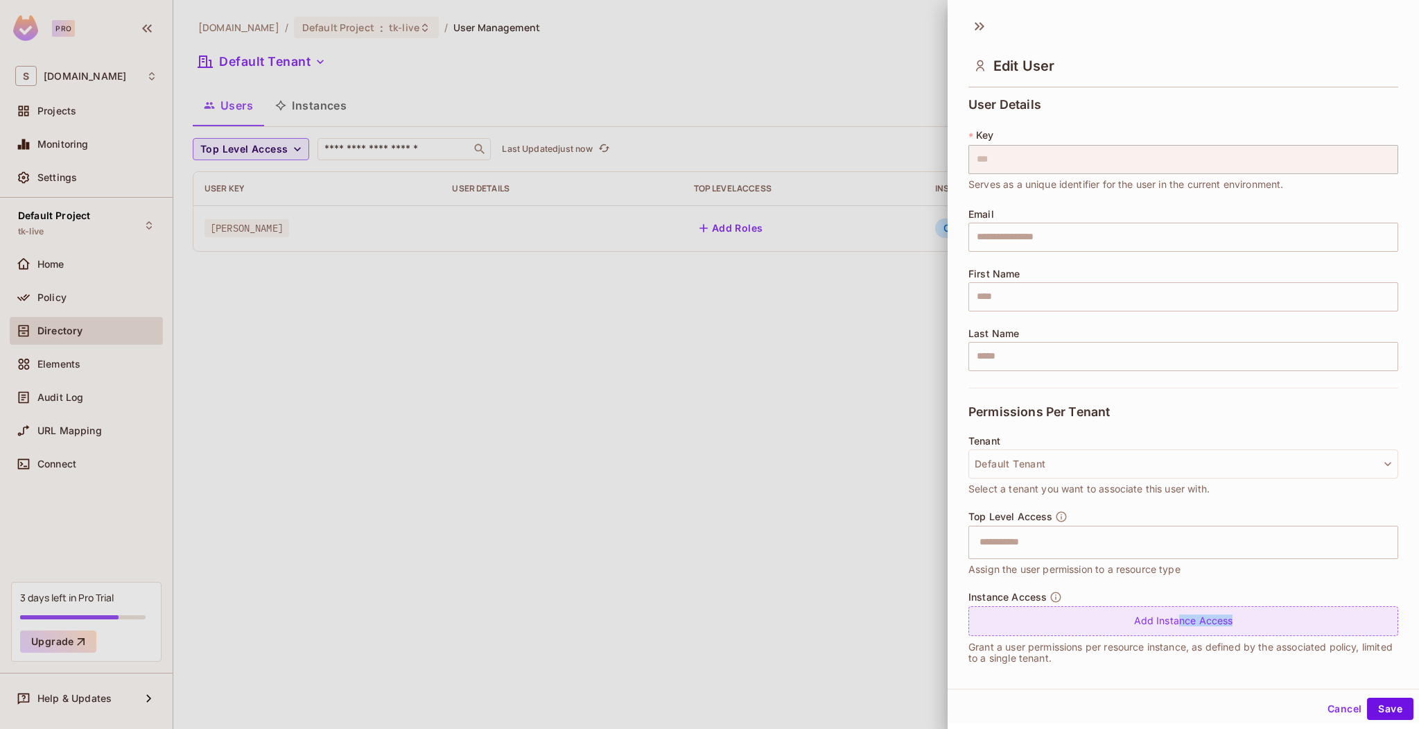
click at [1166, 626] on div "Add Instance Access" at bounding box center [1184, 621] width 430 height 30
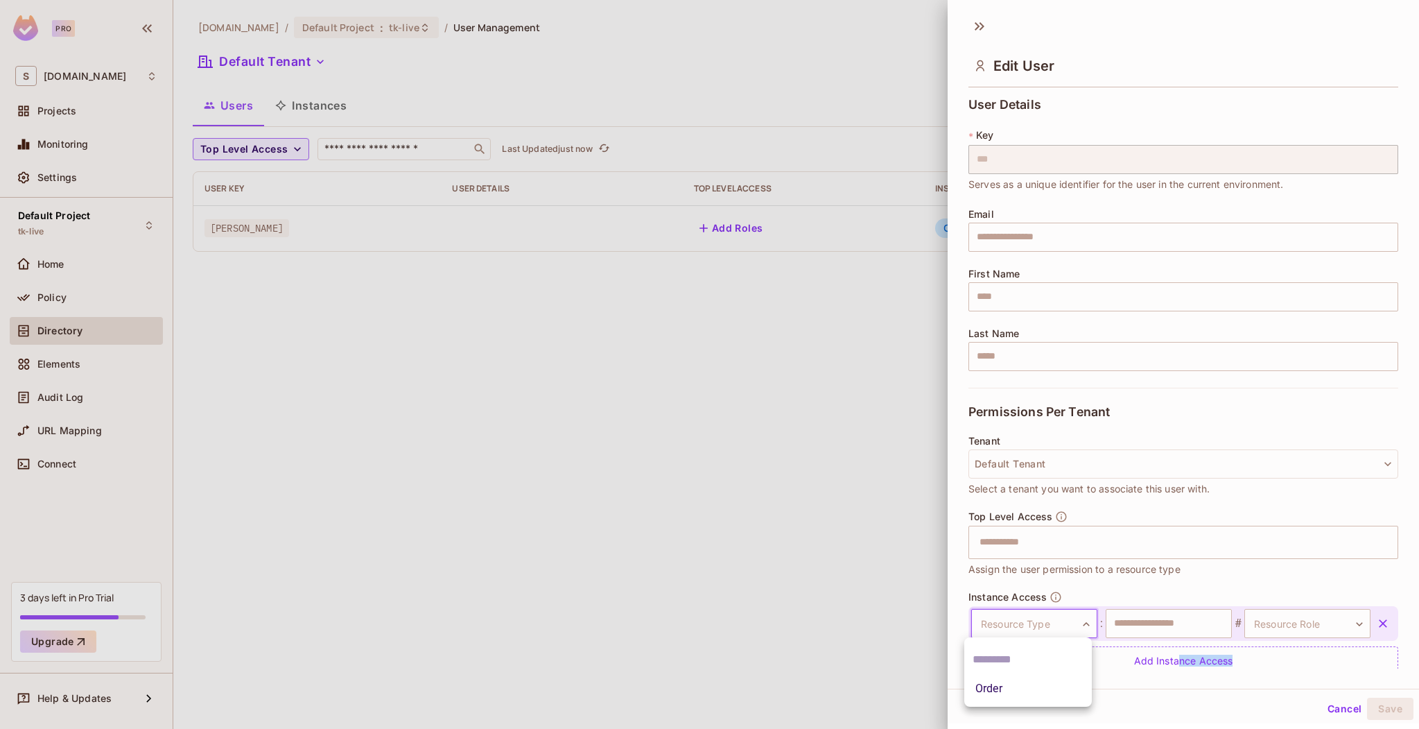
click at [1055, 626] on body "Pro S sea.live Projects Monitoring Settings Default Project tk-live Home Policy…" at bounding box center [709, 364] width 1419 height 729
click at [1015, 688] on li "Order" at bounding box center [1028, 688] width 128 height 25
click at [1129, 635] on input "text" at bounding box center [1169, 623] width 126 height 29
type input "*******"
click at [1299, 616] on body "Pro S sea.live Projects Monitoring Settings Default Project tk-live Home Policy…" at bounding box center [709, 364] width 1419 height 729
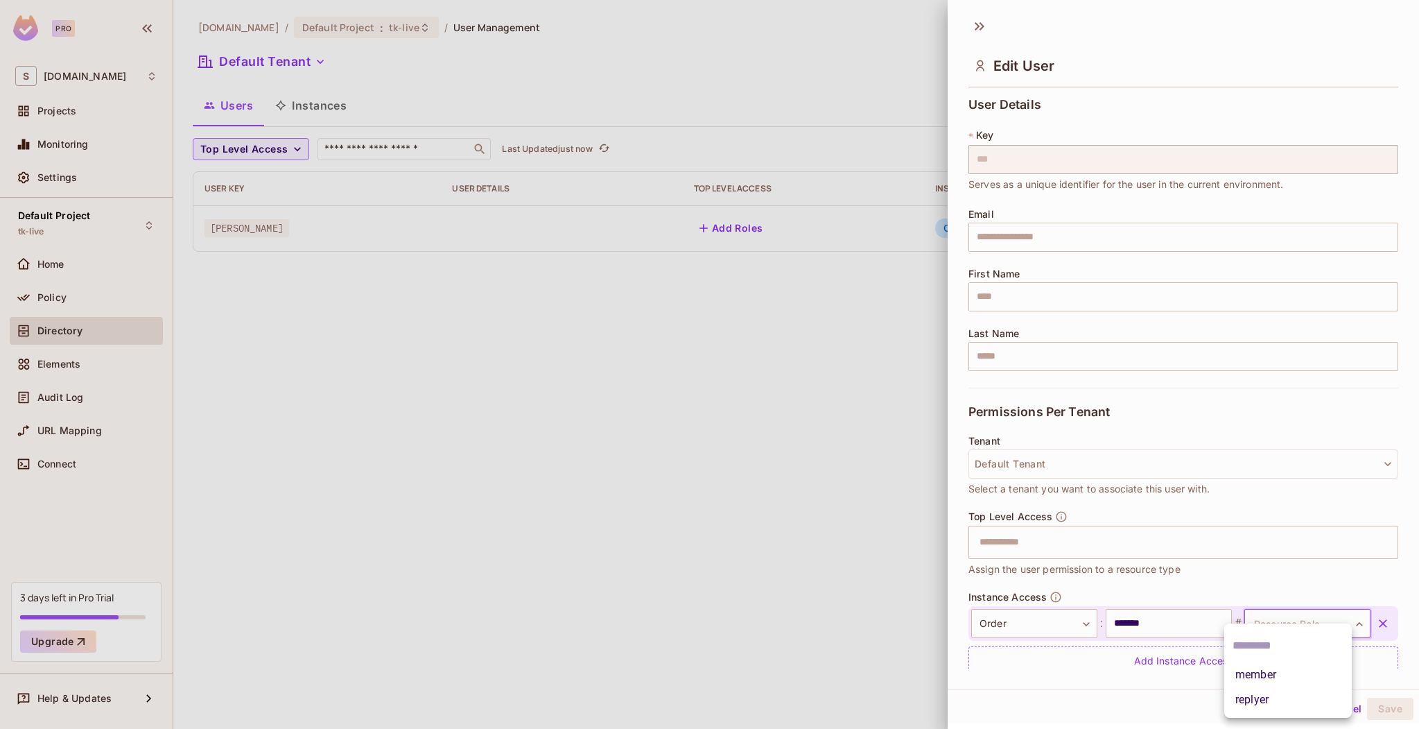
click at [1267, 696] on li "replyer" at bounding box center [1288, 699] width 128 height 25
click at [1391, 710] on button "Save" at bounding box center [1390, 708] width 46 height 22
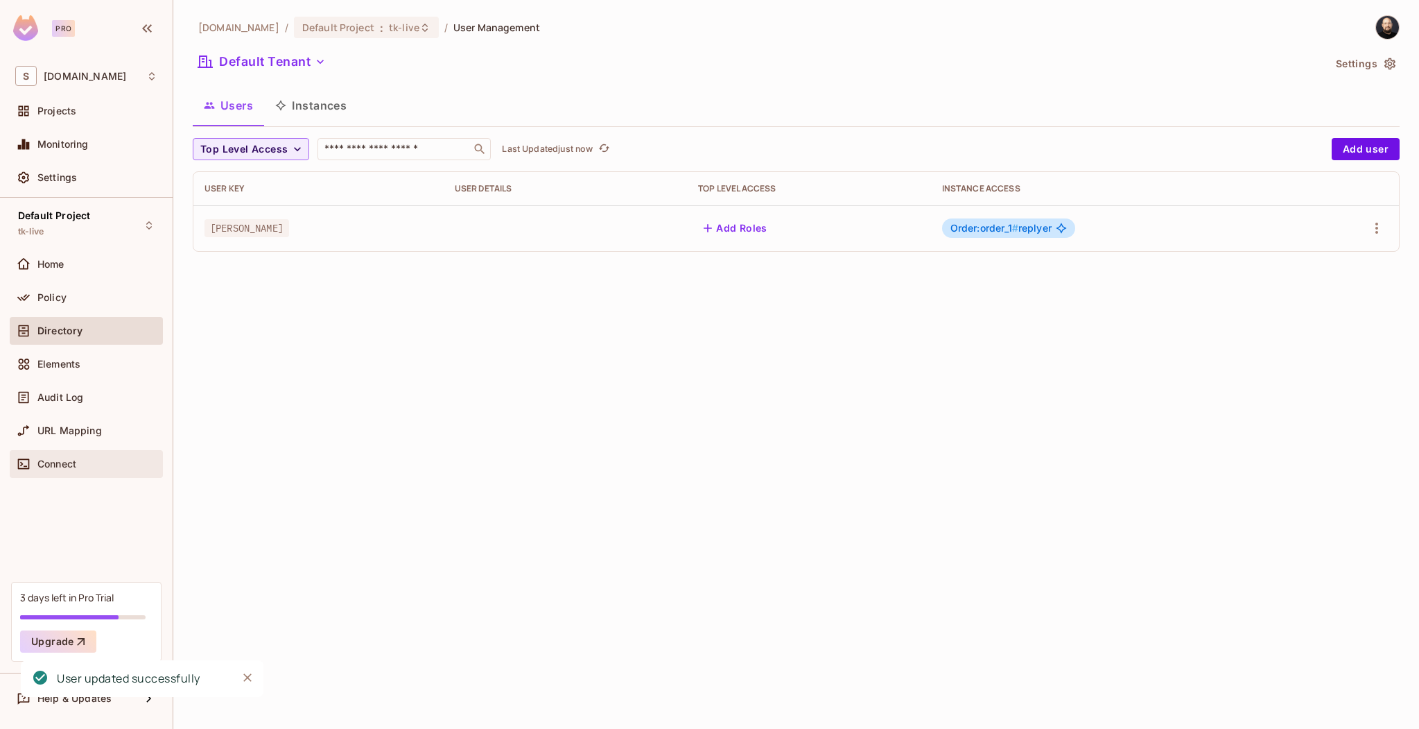
click at [85, 465] on div "Connect" at bounding box center [97, 463] width 120 height 11
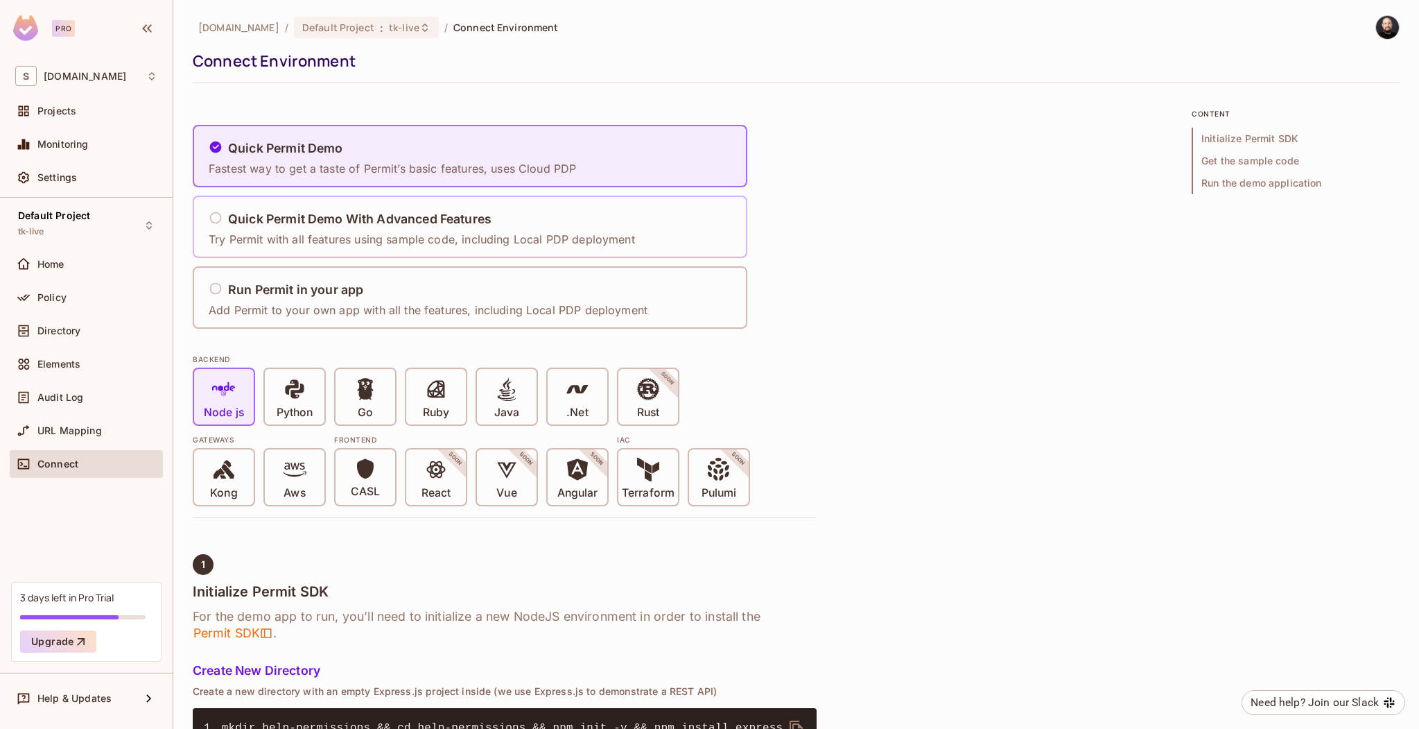
click at [296, 250] on div "Quick Permit Demo With Advanced Features Try Permit with all features using sam…" at bounding box center [425, 227] width 435 height 58
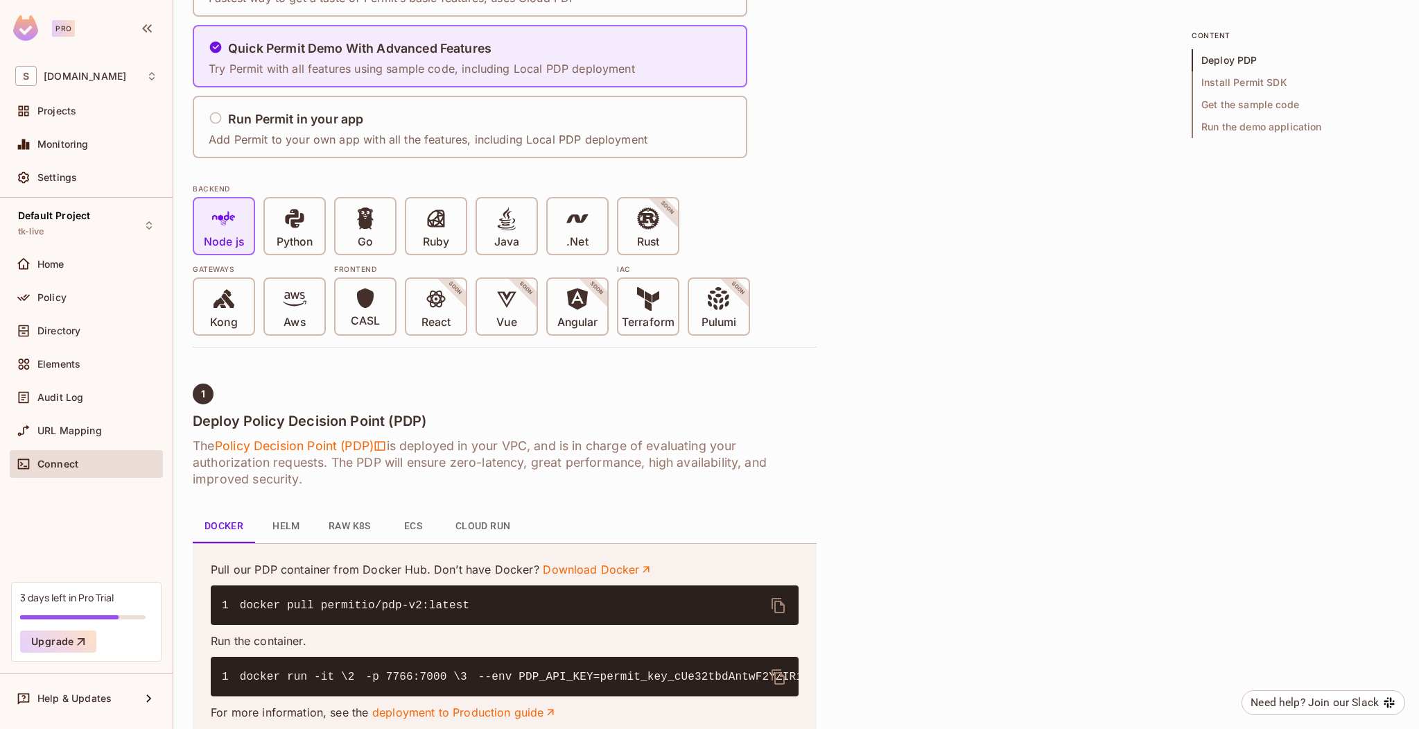
scroll to position [530, 0]
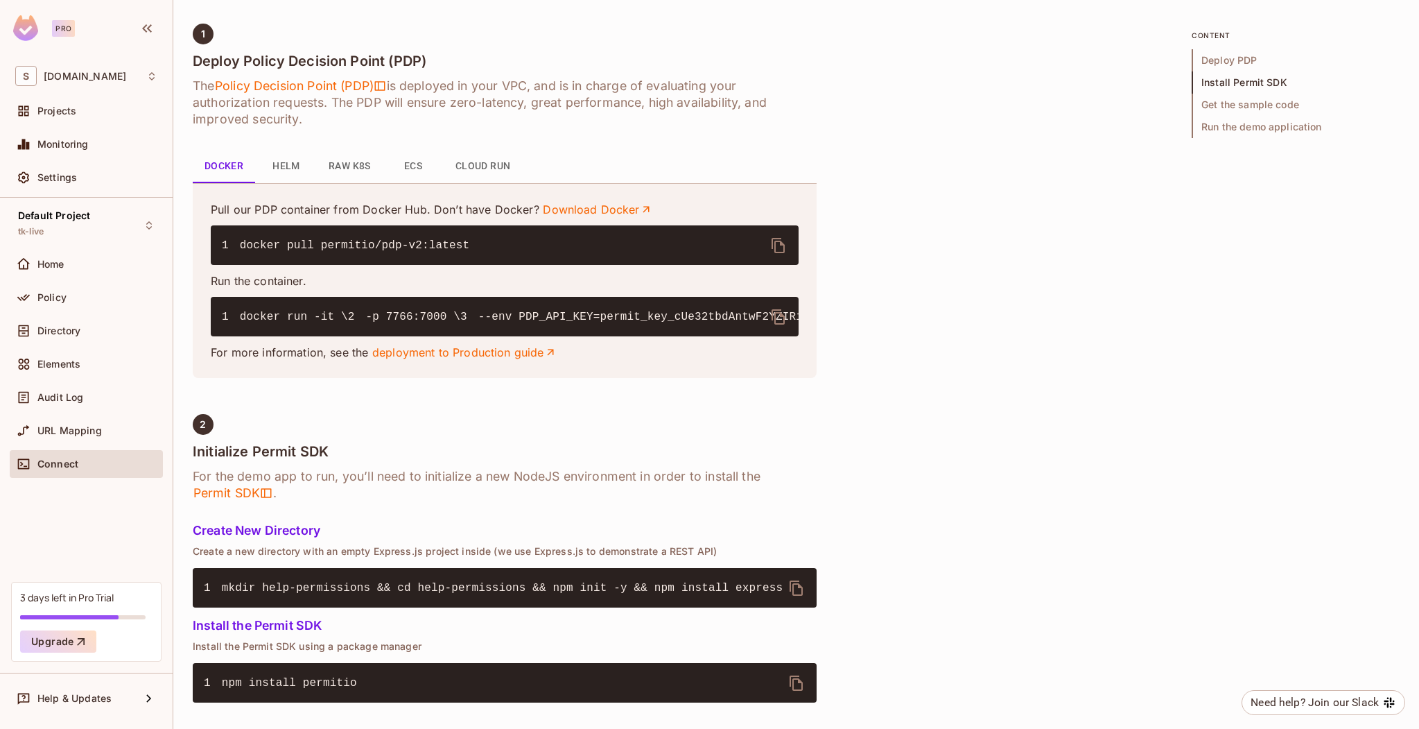
click at [781, 318] on icon "delete" at bounding box center [778, 317] width 17 height 17
click at [407, 323] on code "1 docker run -it \ 2 -p 7766:7000 \ 3 --env PDP_API_KEY=permit_key_cUe32tbdAntw…" at bounding box center [912, 317] width 1380 height 12
copy code "permit_key_cUe32tbdAntwF2YZIRiE95q8Q24CvhIE4hD5y6WE2JqDlERiJGMzm8dQAVOJaVVKdp06…"
click at [94, 303] on div "Policy" at bounding box center [86, 297] width 142 height 17
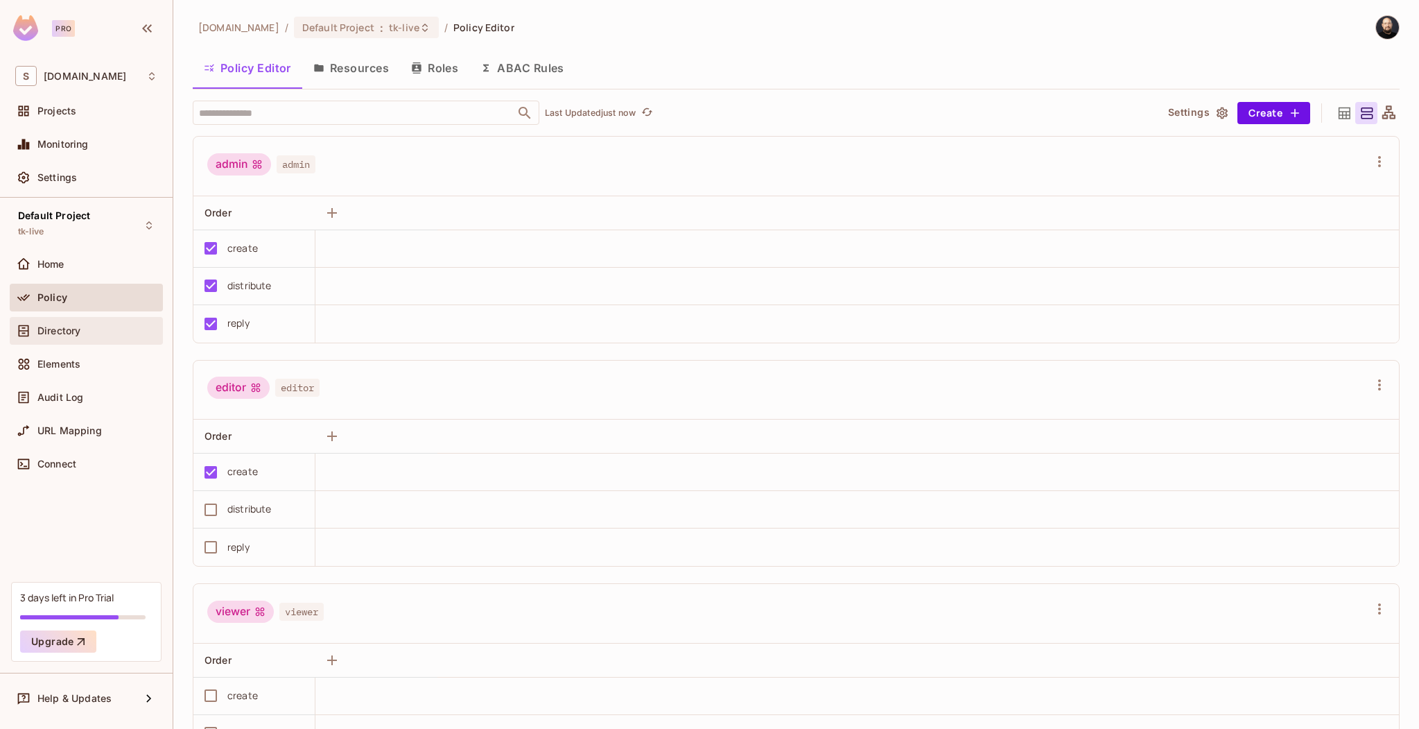
click at [97, 324] on div "Directory" at bounding box center [86, 330] width 142 height 17
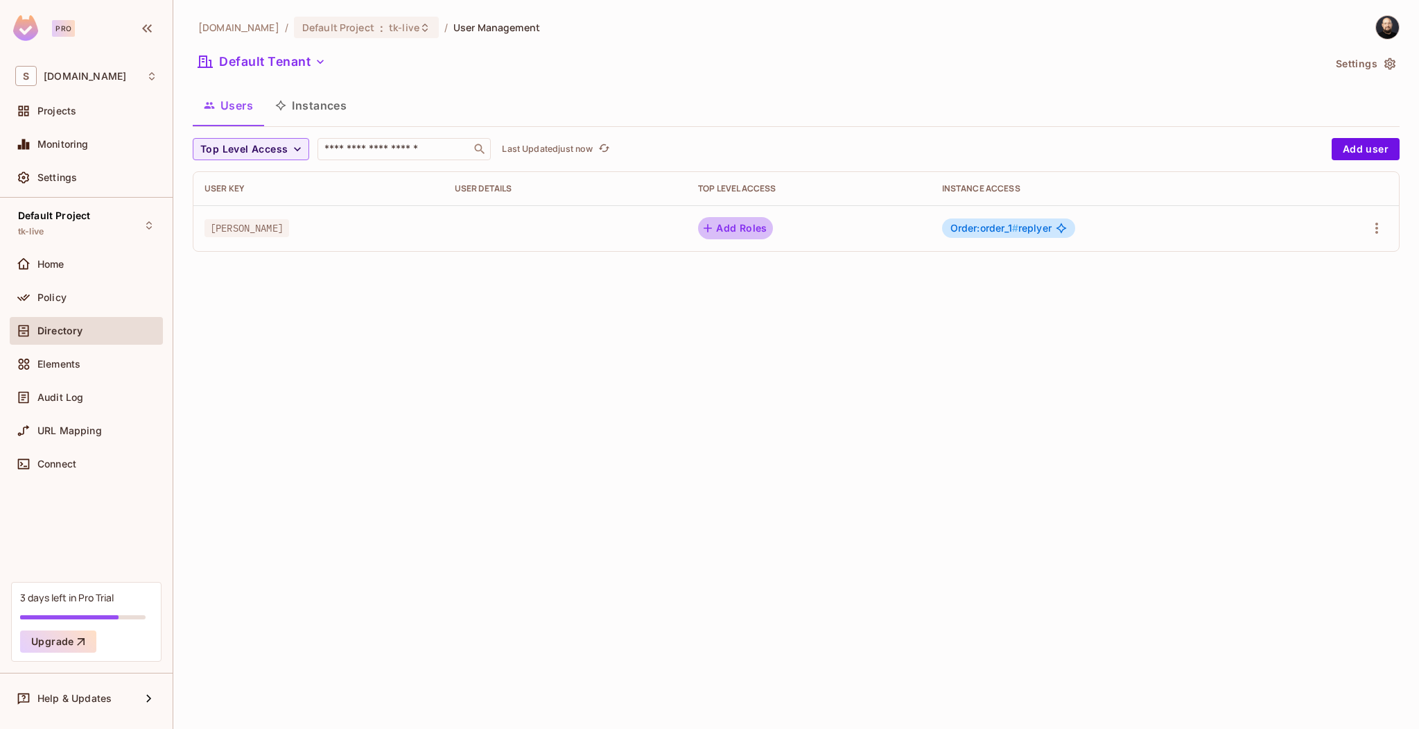
click at [701, 229] on icon "button" at bounding box center [708, 228] width 14 height 14
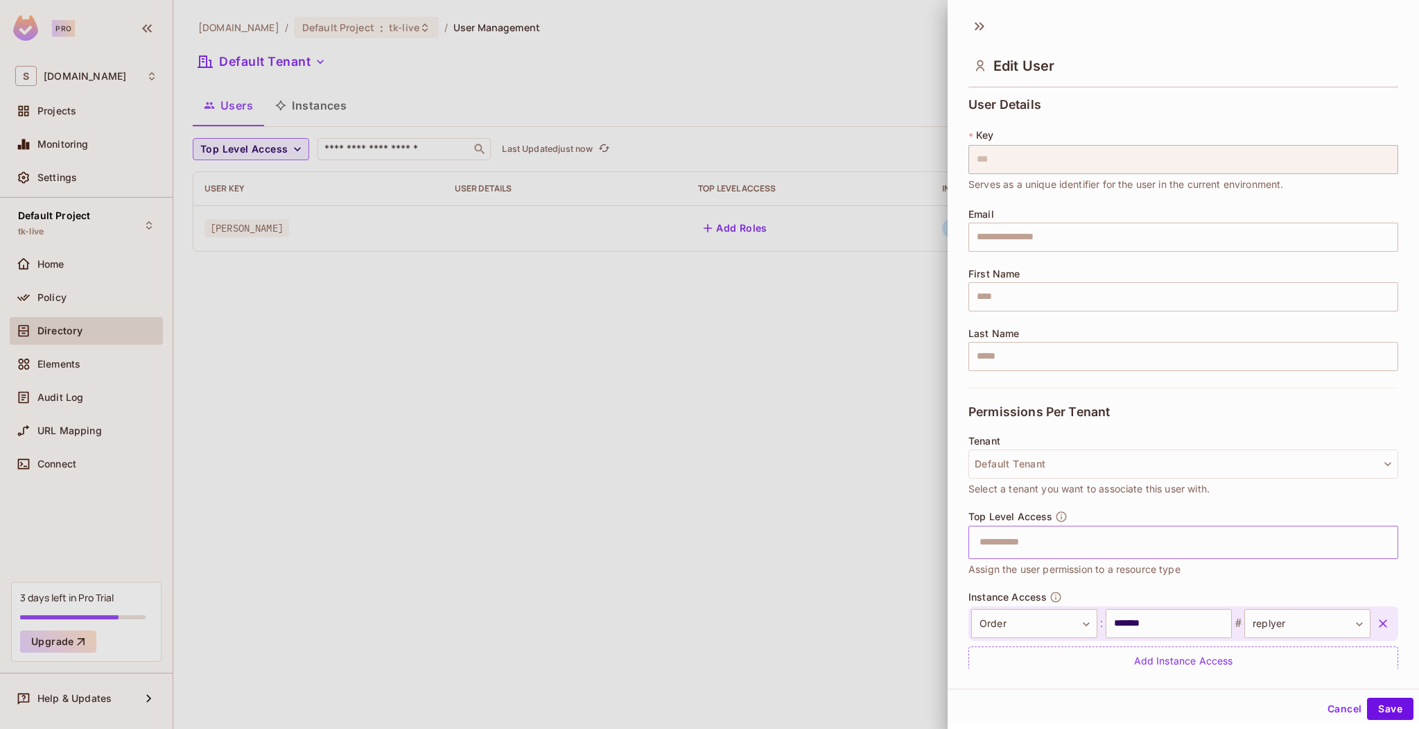
click at [1057, 545] on input "text" at bounding box center [1171, 542] width 400 height 28
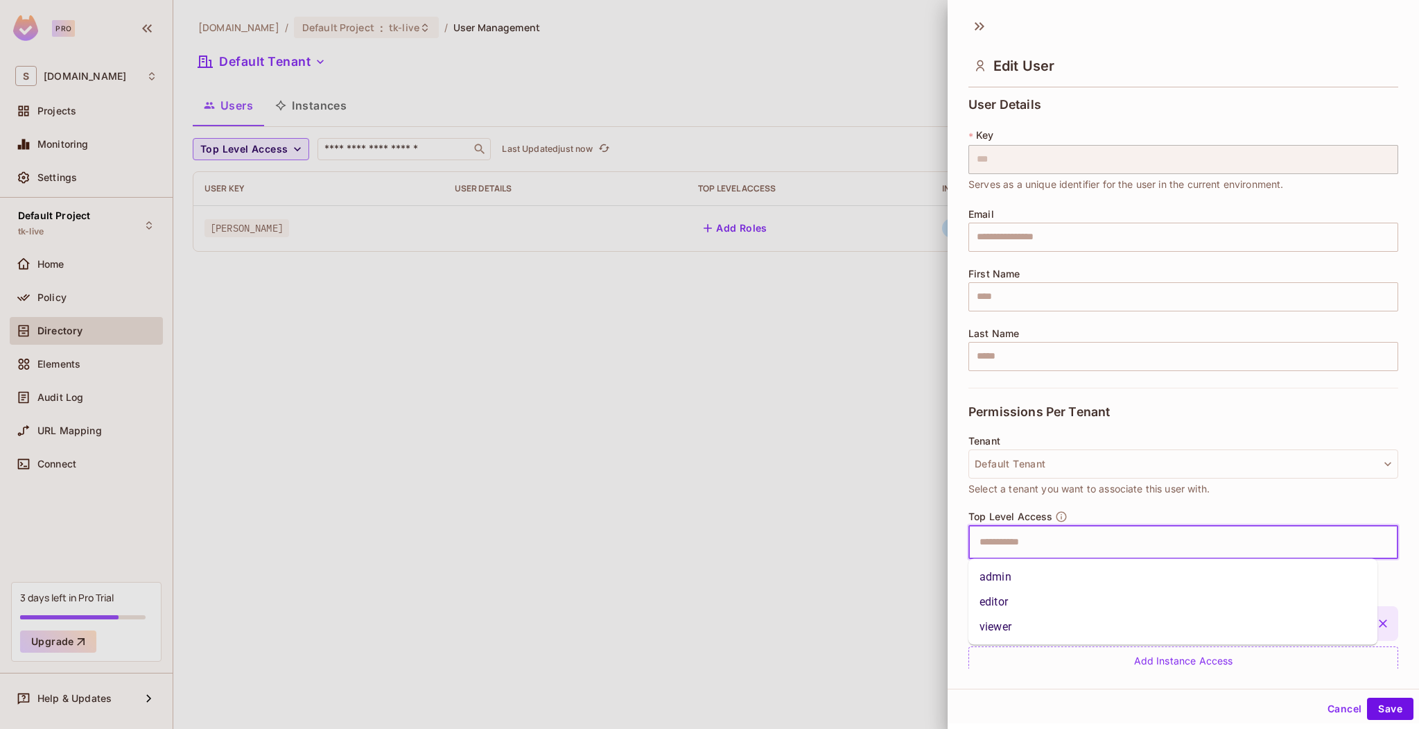
click at [1044, 575] on li "admin" at bounding box center [1173, 576] width 409 height 25
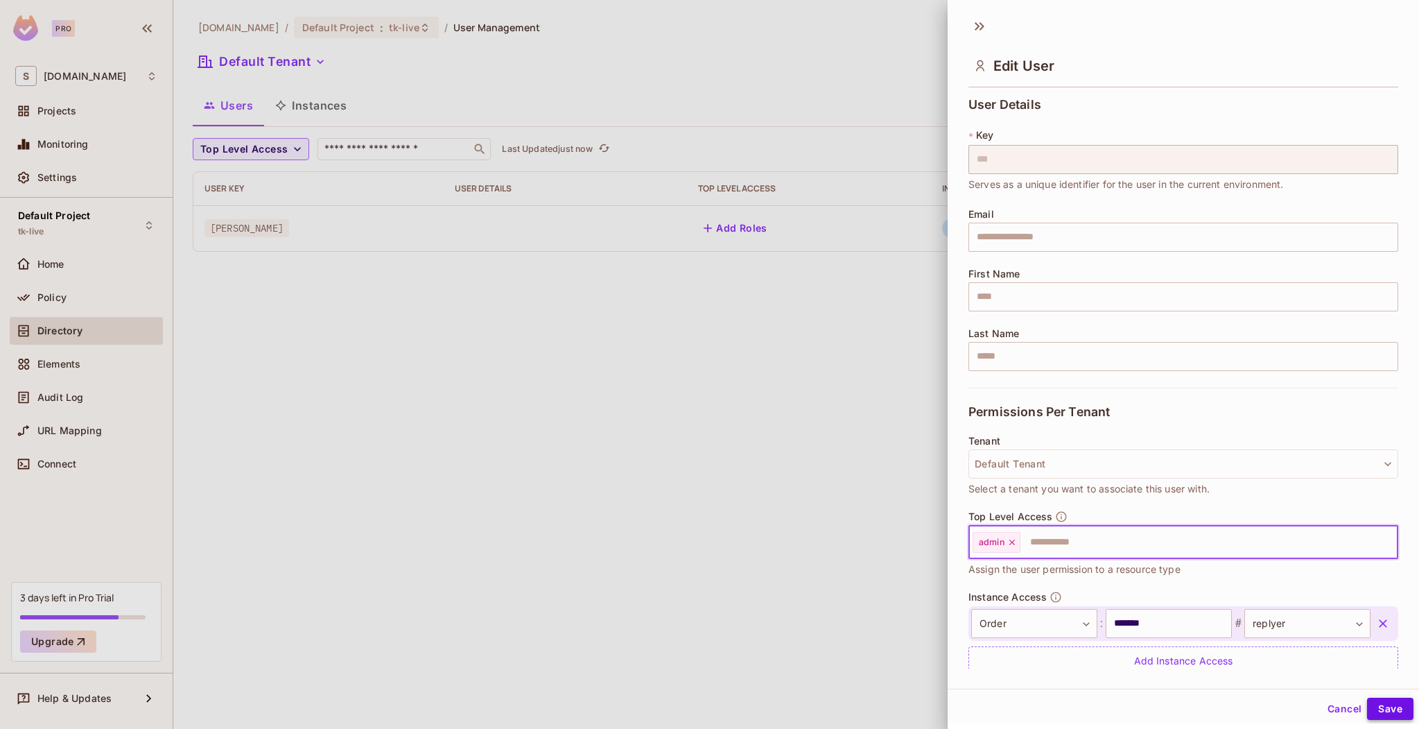
click at [1369, 706] on button "Save" at bounding box center [1390, 708] width 46 height 22
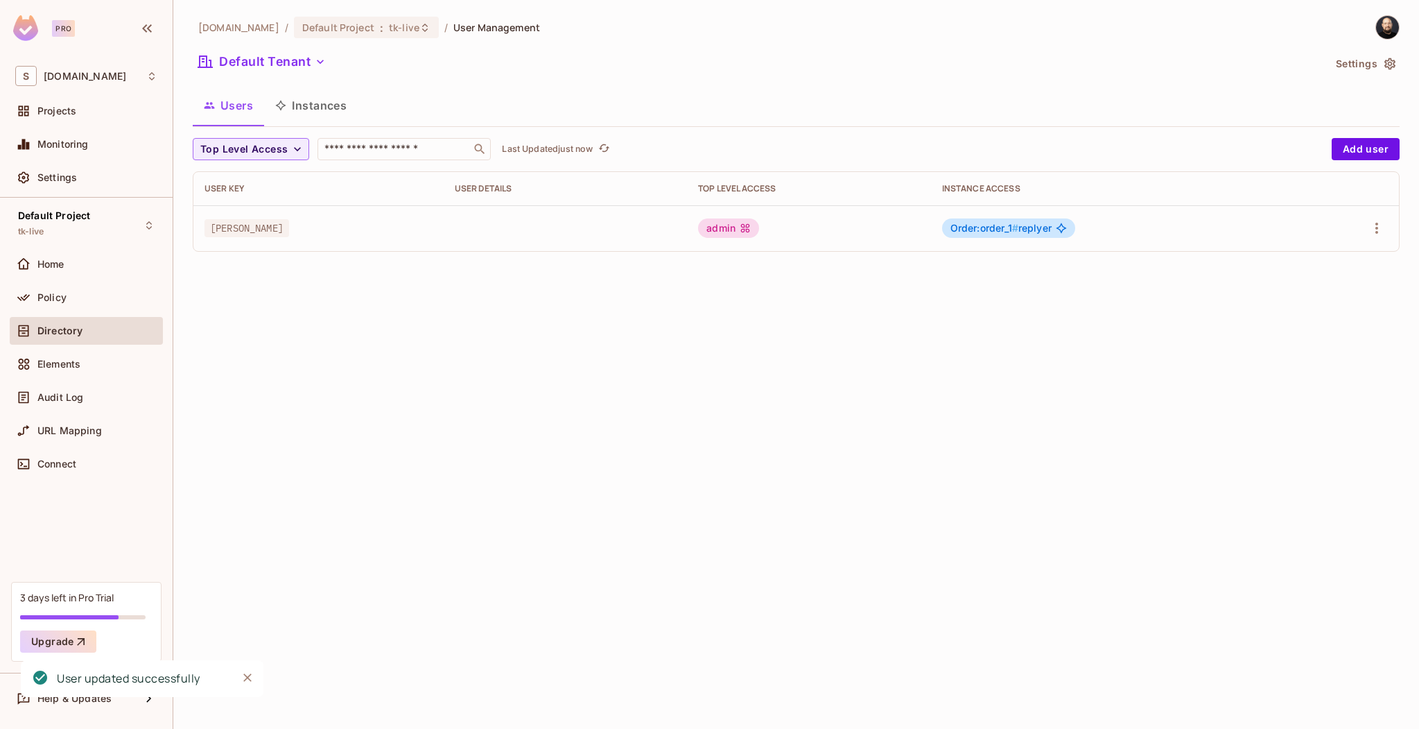
click at [731, 225] on div "admin" at bounding box center [728, 227] width 61 height 19
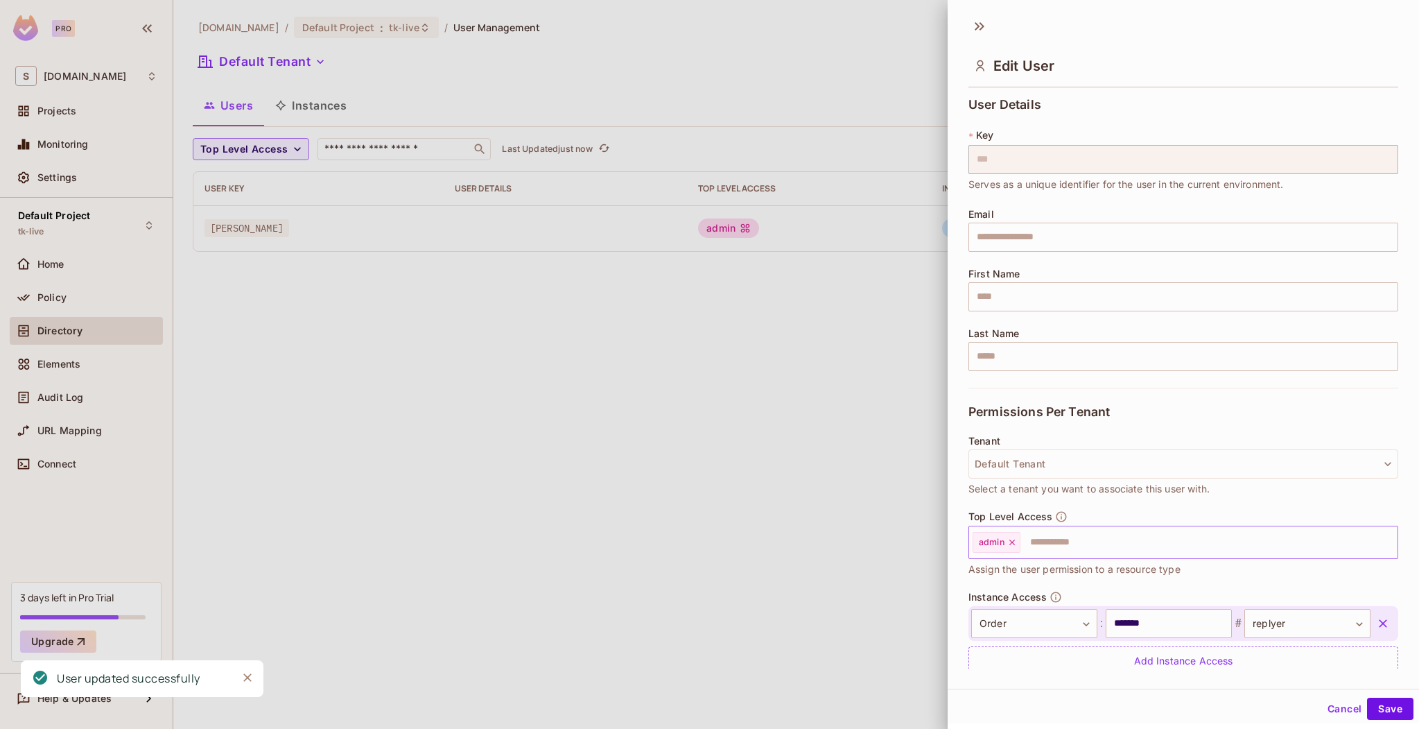
click at [1011, 546] on icon at bounding box center [1012, 542] width 10 height 10
click at [1376, 710] on button "Save" at bounding box center [1390, 708] width 46 height 22
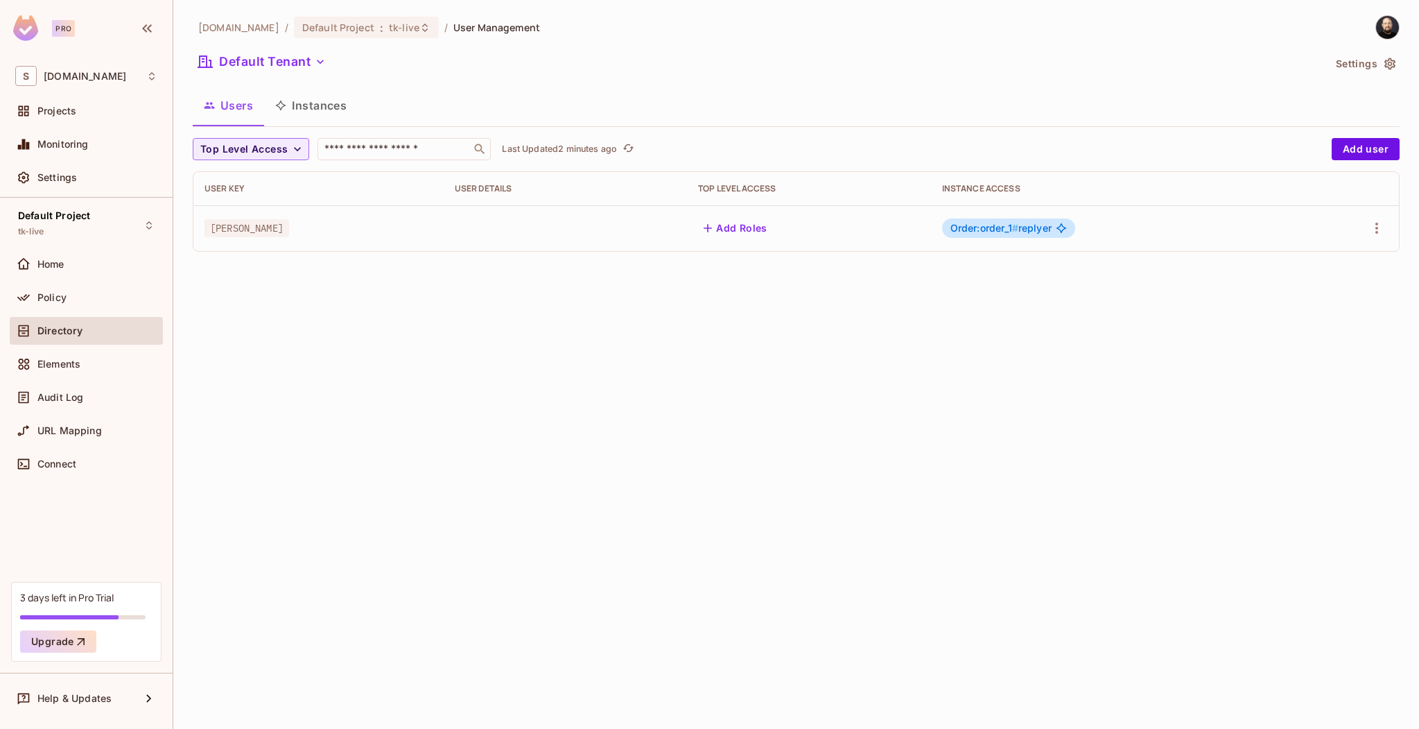
click at [84, 413] on div "Audit Log" at bounding box center [86, 399] width 153 height 33
click at [81, 402] on span "Audit Log" at bounding box center [60, 397] width 46 height 11
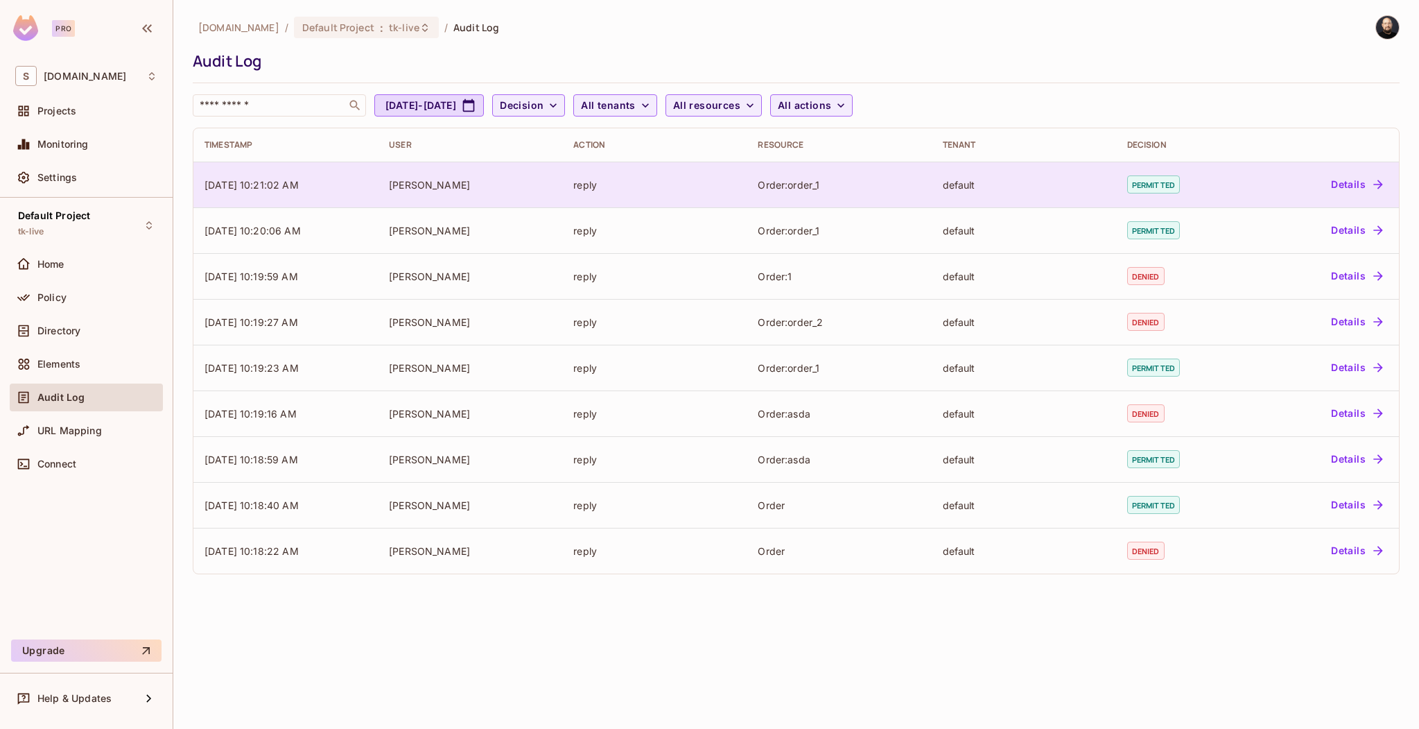
click at [1099, 187] on div "default" at bounding box center [1024, 184] width 162 height 13
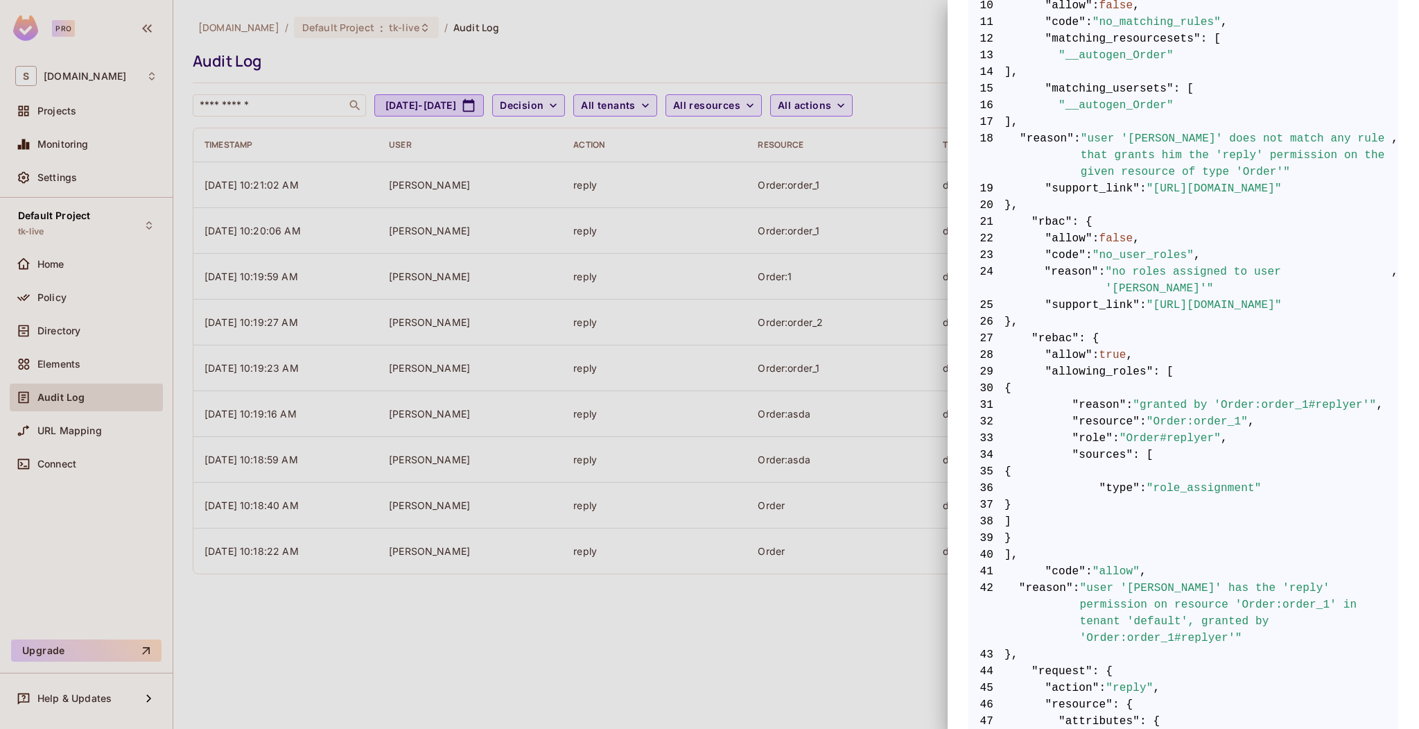
scroll to position [419, 0]
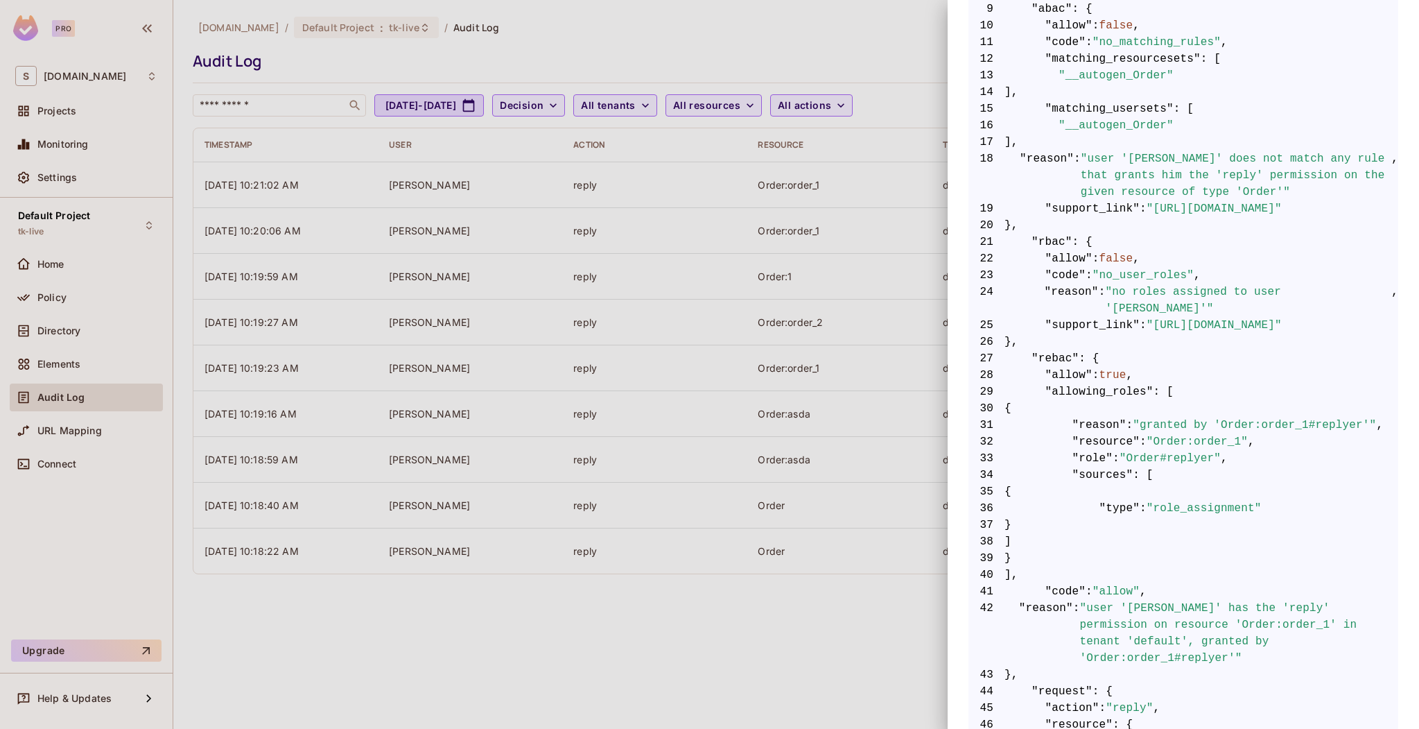
drag, startPoint x: 1102, startPoint y: 608, endPoint x: 1170, endPoint y: 607, distance: 67.3
click at [1170, 607] on span ""user 'bob' has the 'reply' permission on resource 'Order:order_1' in tenant 'd…" at bounding box center [1239, 633] width 318 height 67
drag, startPoint x: 1165, startPoint y: 637, endPoint x: 1303, endPoint y: 639, distance: 138.0
click at [1303, 639] on span ""user 'bob' has the 'reply' permission on resource 'Order:order_1' in tenant 'd…" at bounding box center [1239, 633] width 318 height 67
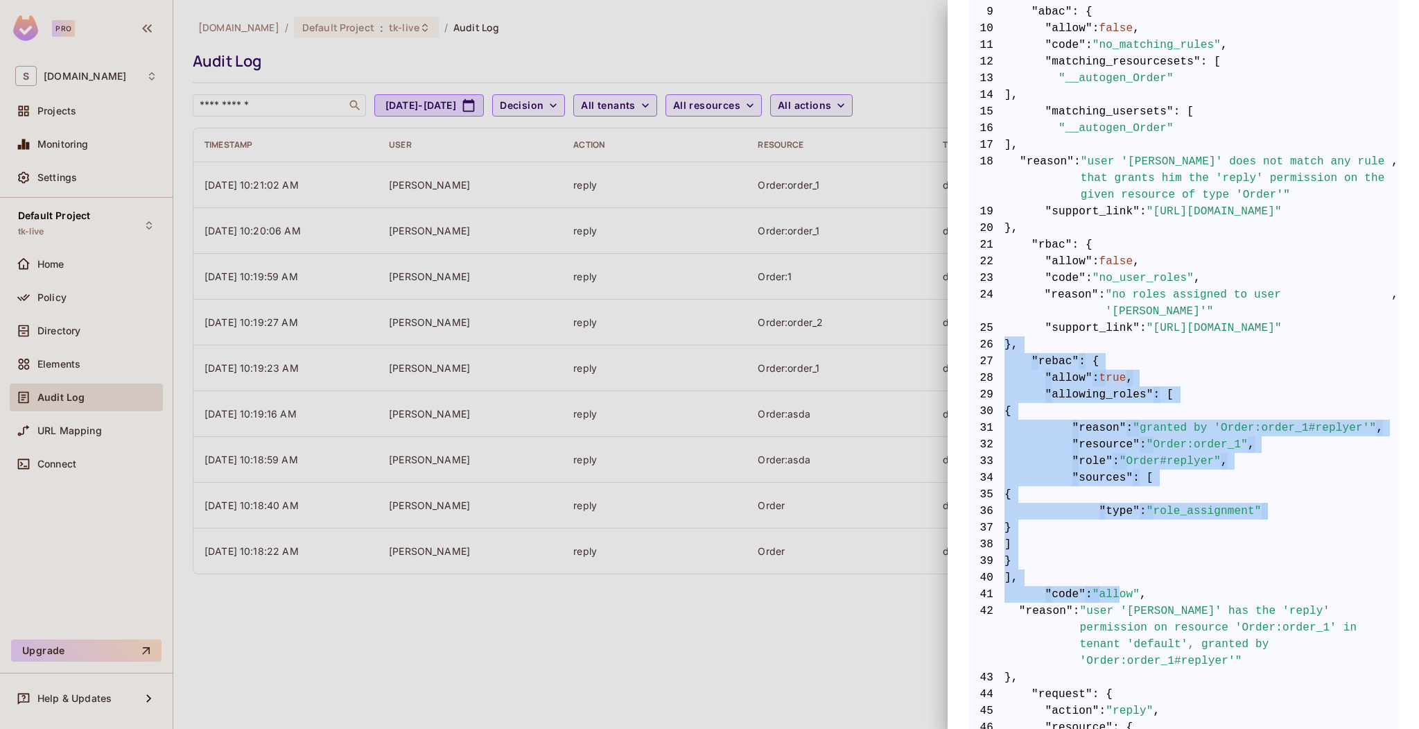
drag, startPoint x: 1070, startPoint y: 337, endPoint x: 1126, endPoint y: 589, distance: 258.5
click at [1126, 600] on code "1 { 2 "__data_use_debugger" : true , 3 "__input_use_debugger" : true , 4 "allow…" at bounding box center [1184, 460] width 430 height 1181
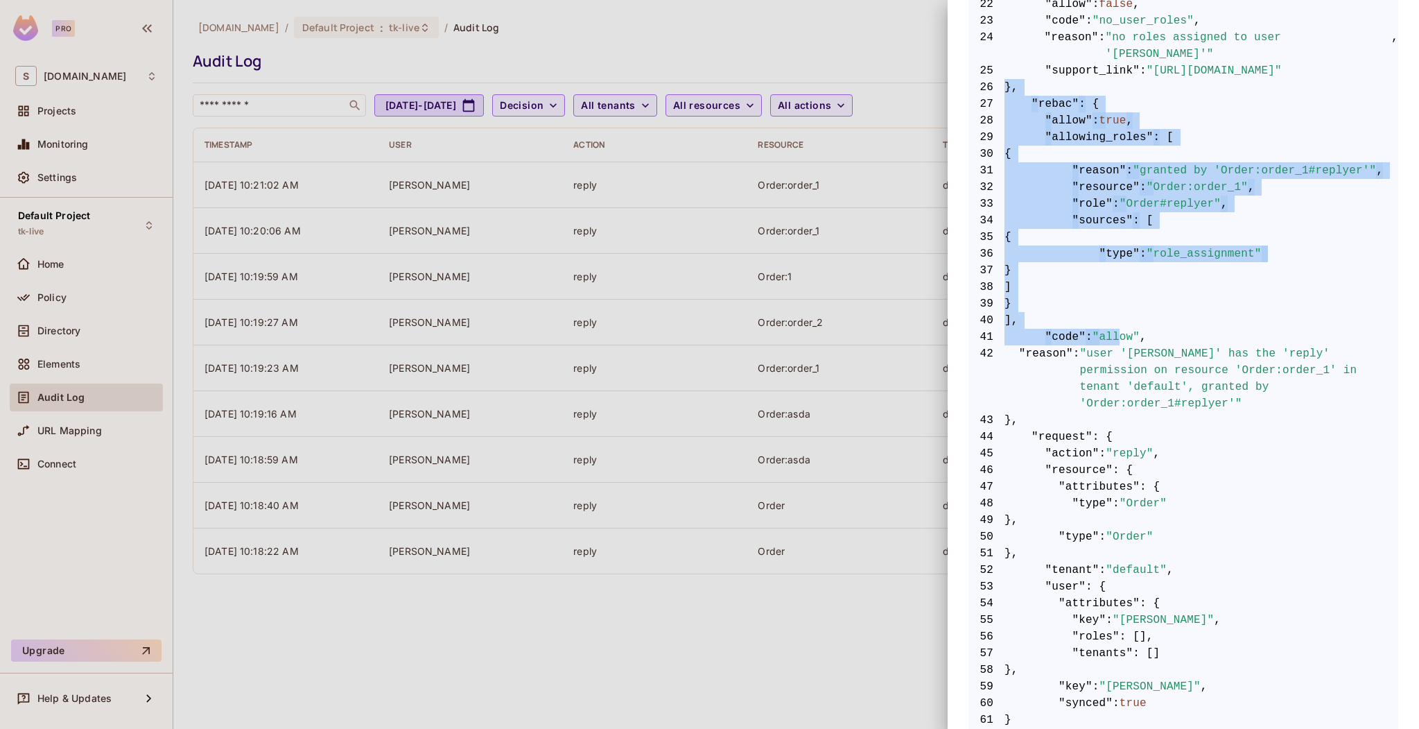
scroll to position [674, 0]
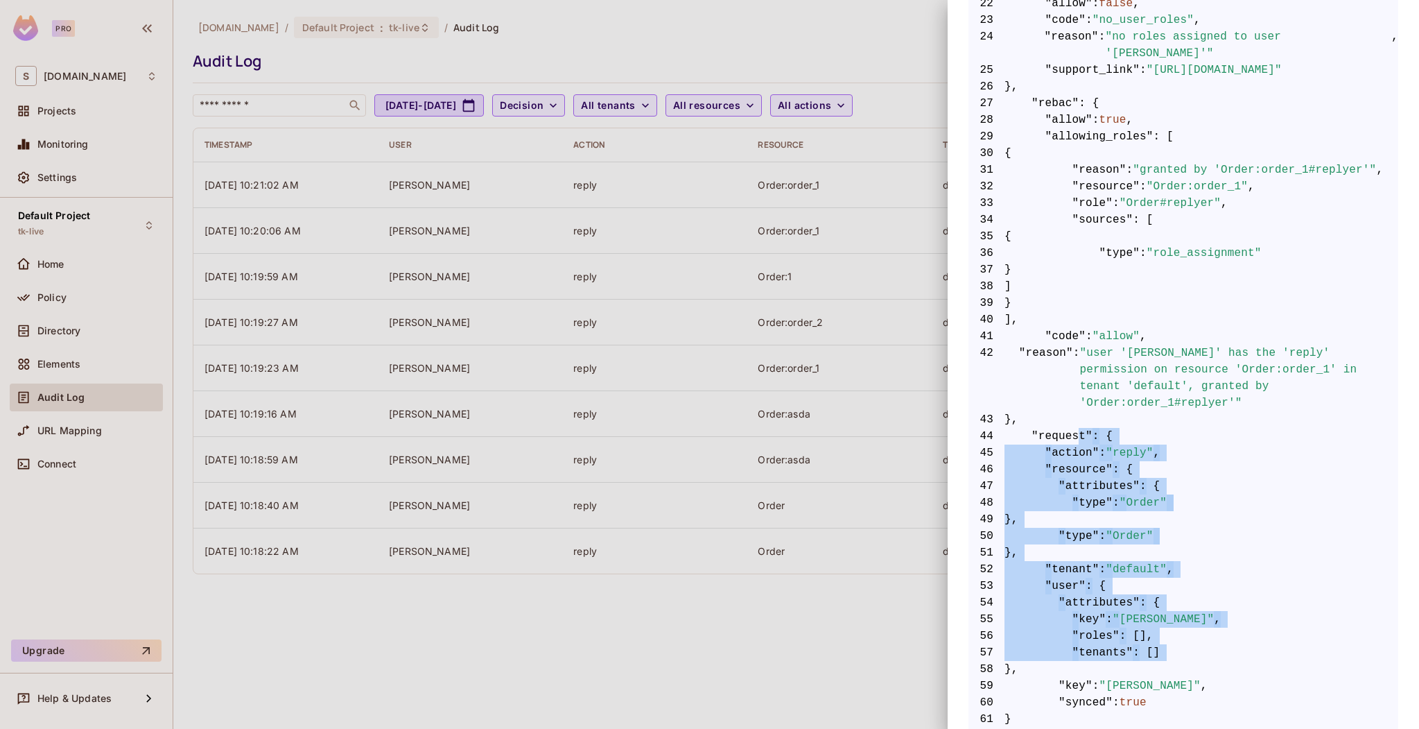
drag, startPoint x: 1079, startPoint y: 416, endPoint x: 1113, endPoint y: 639, distance: 225.1
click at [1116, 659] on code "1 { 2 "__data_use_debugger" : true , 3 "__input_use_debugger" : true , 4 "allow…" at bounding box center [1184, 202] width 430 height 1181
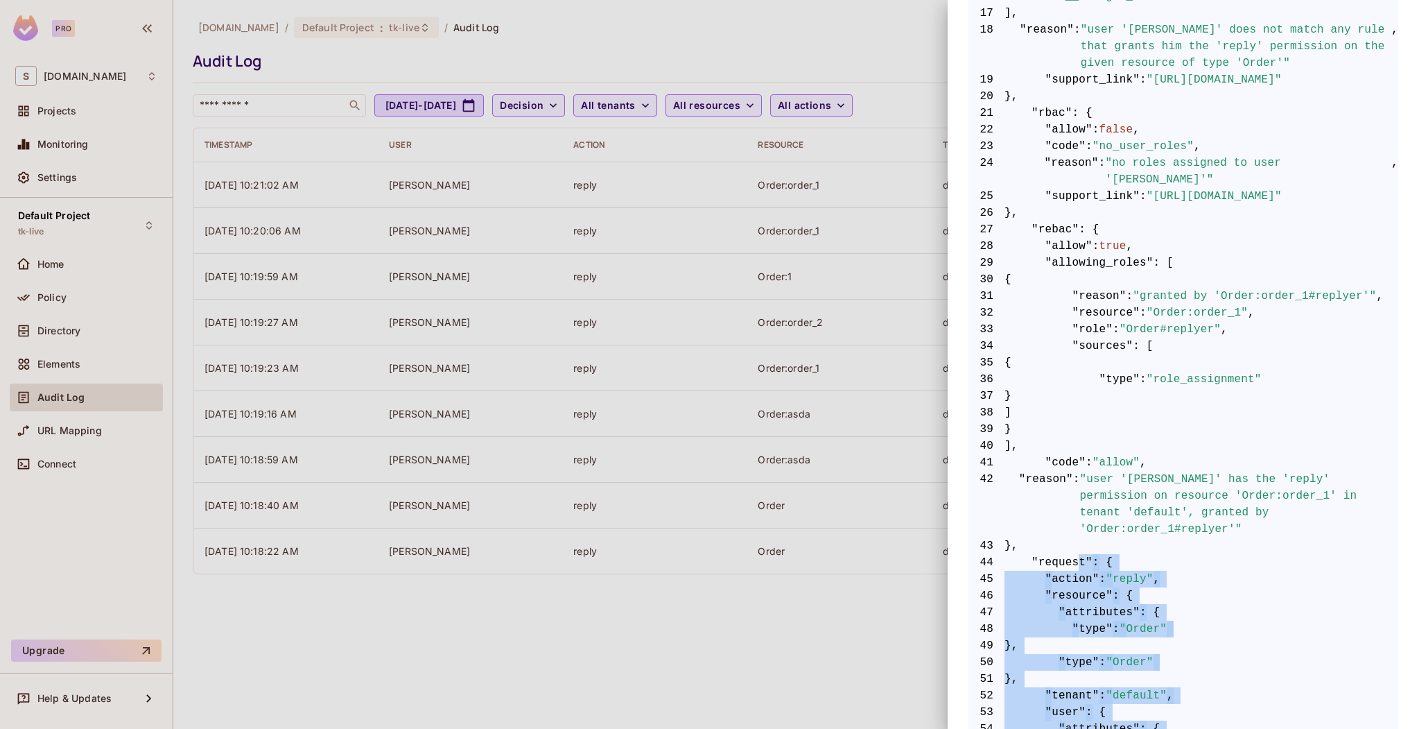
scroll to position [497, 0]
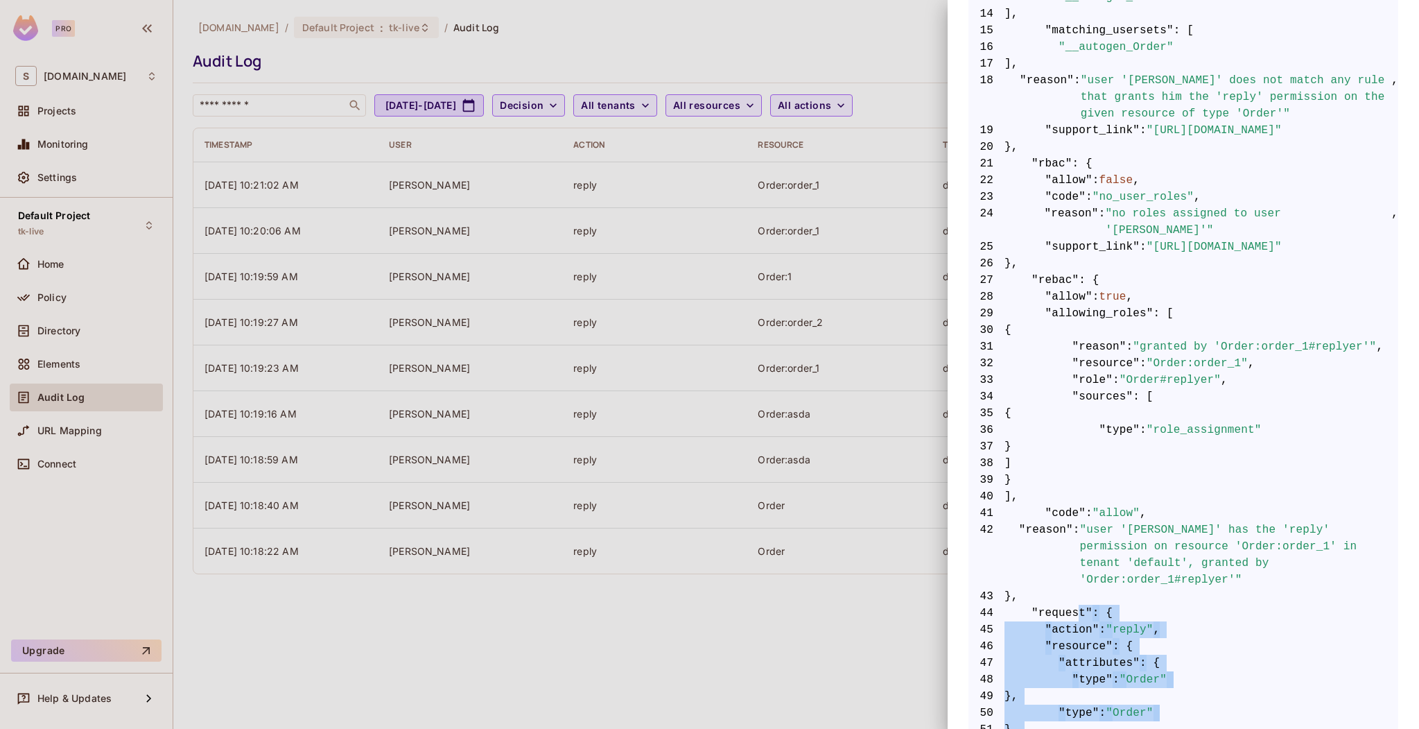
drag, startPoint x: 137, startPoint y: 255, endPoint x: 98, endPoint y: 202, distance: 65.9
click at [137, 256] on div at bounding box center [709, 364] width 1419 height 729
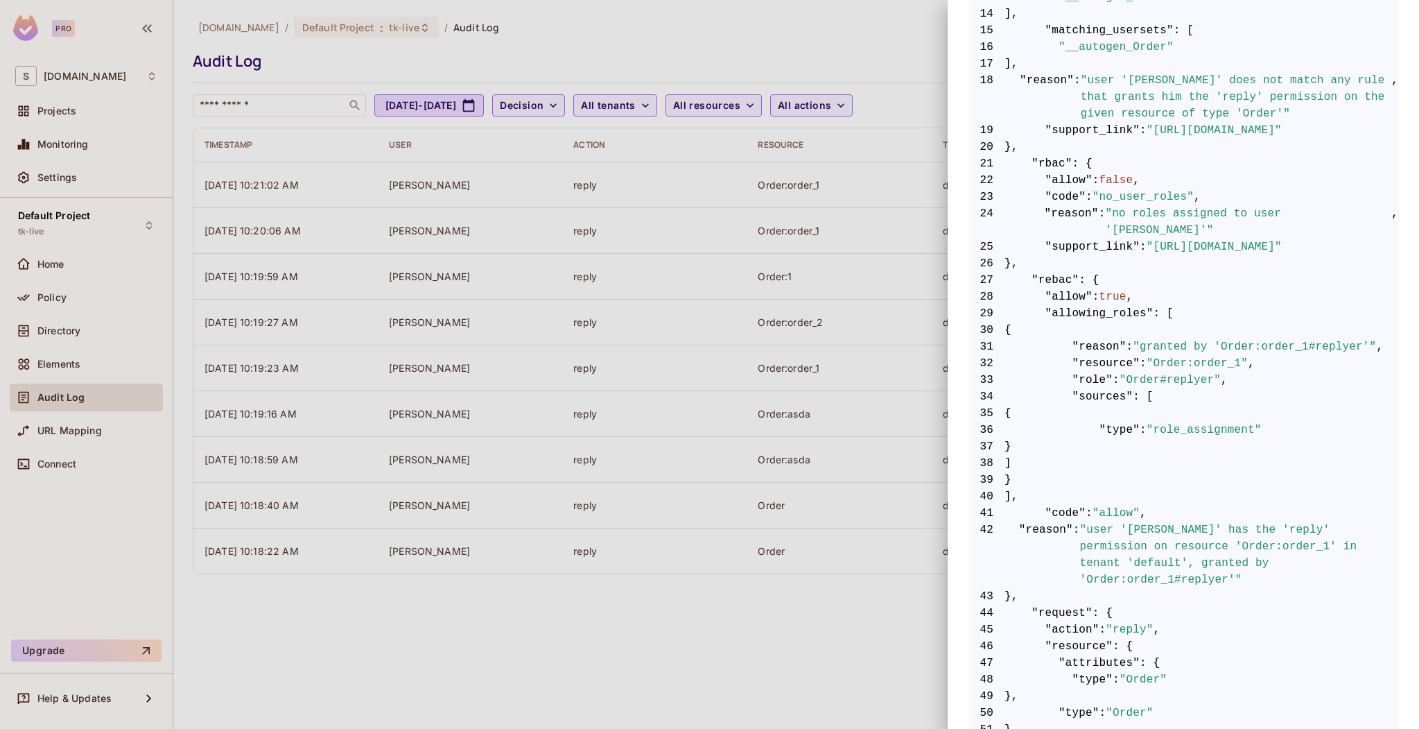
scroll to position [0, 0]
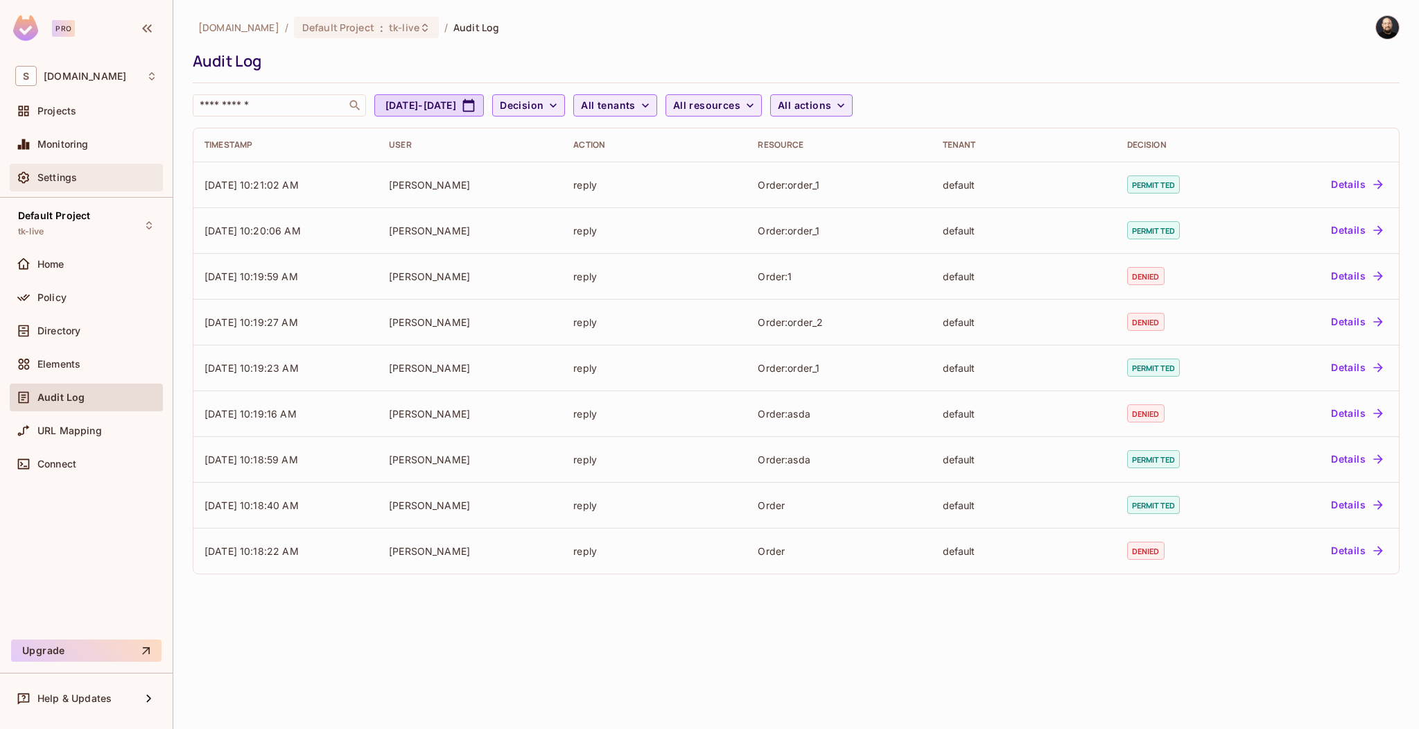
click at [76, 180] on span "Settings" at bounding box center [57, 177] width 40 height 11
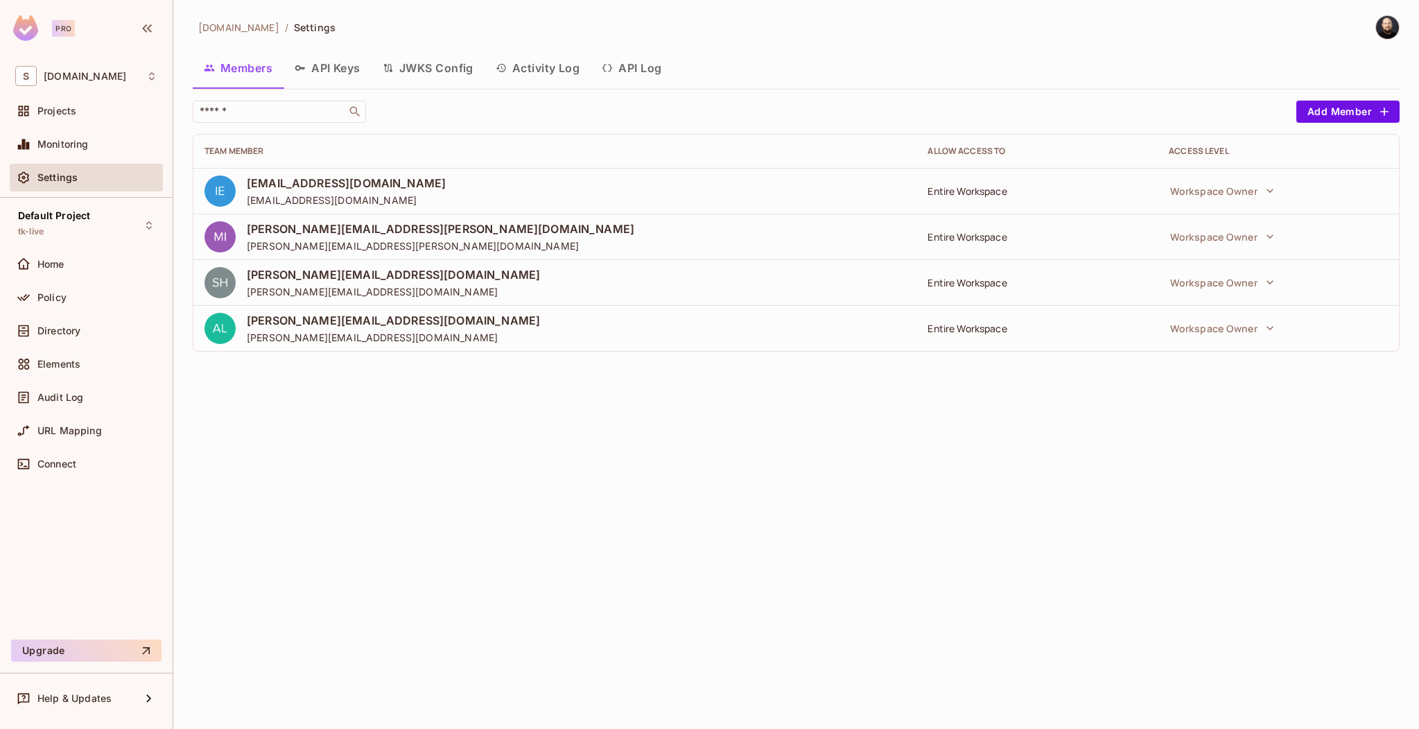
click at [623, 65] on button "API Log" at bounding box center [632, 68] width 82 height 35
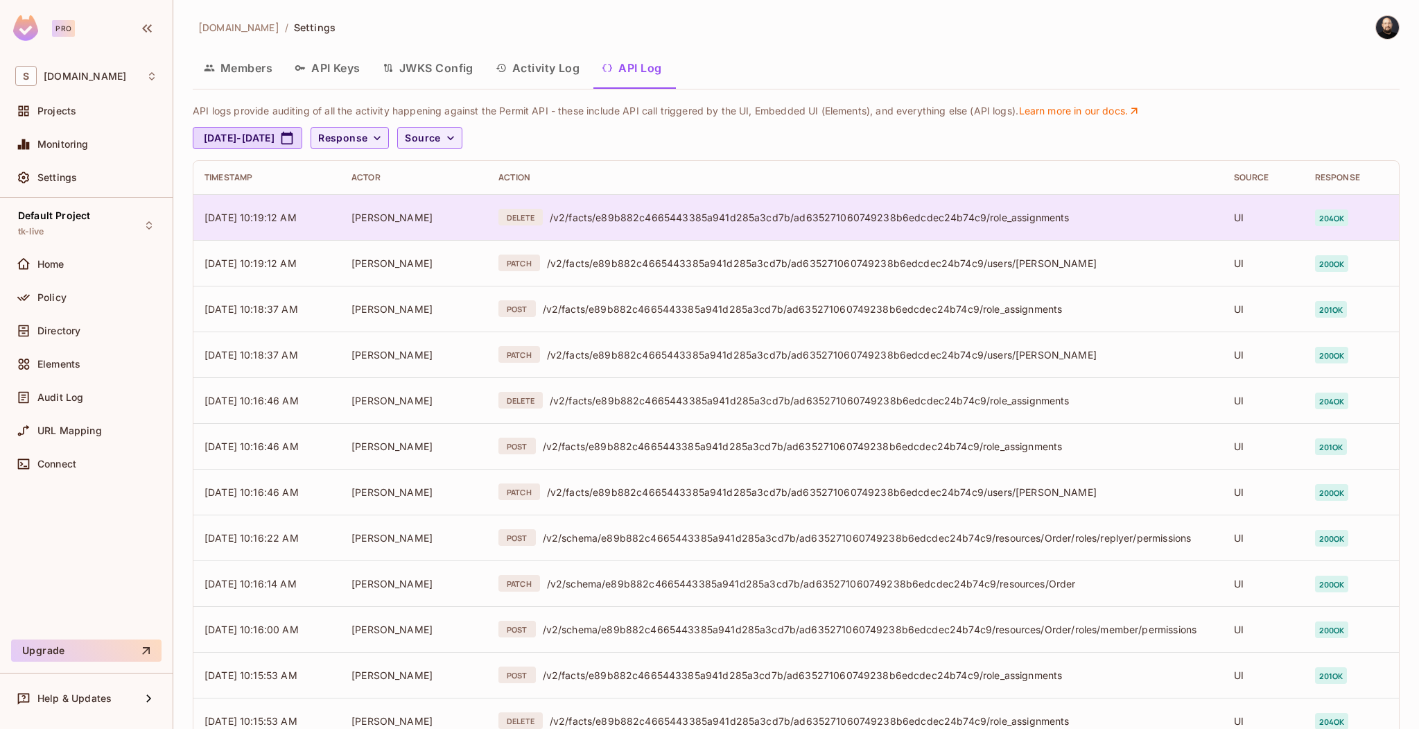
click at [377, 219] on span "Thomas kirk" at bounding box center [392, 217] width 81 height 12
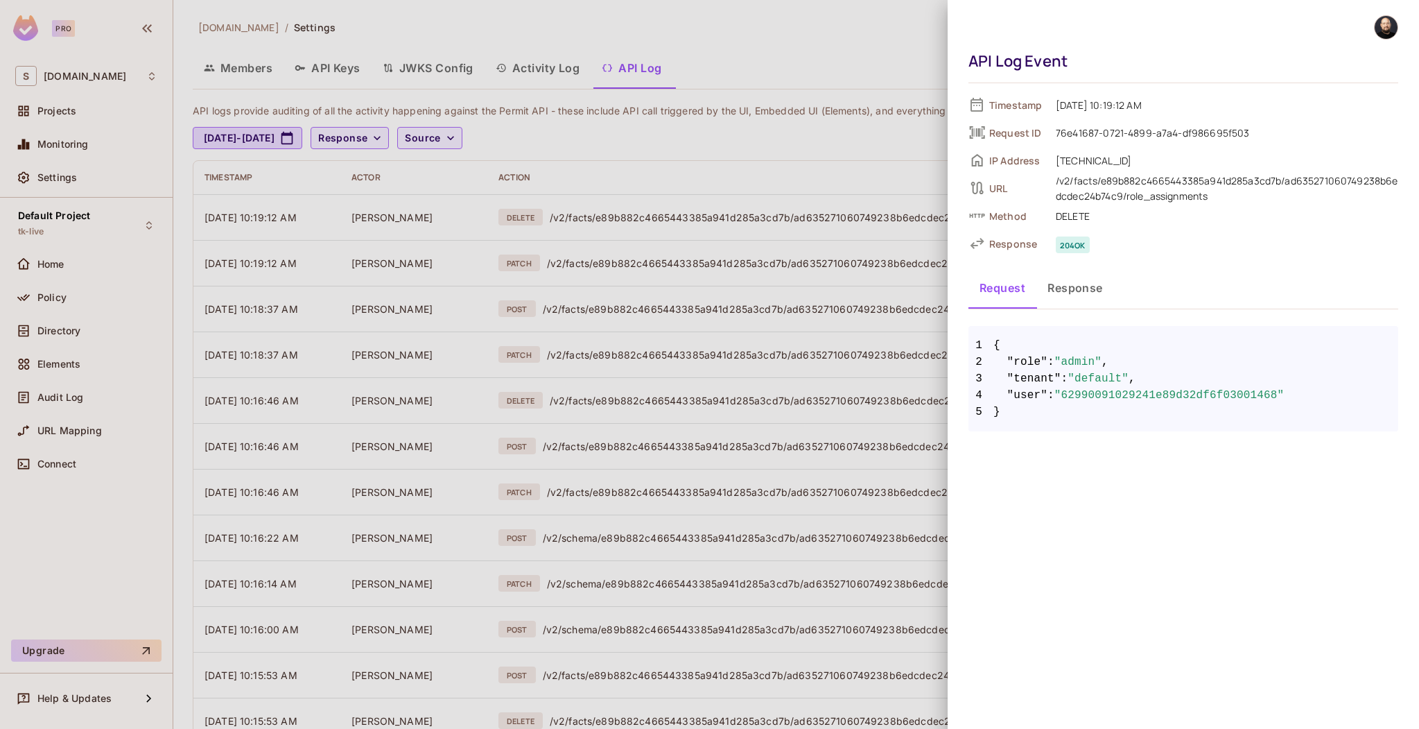
click at [343, 221] on div at bounding box center [709, 364] width 1419 height 729
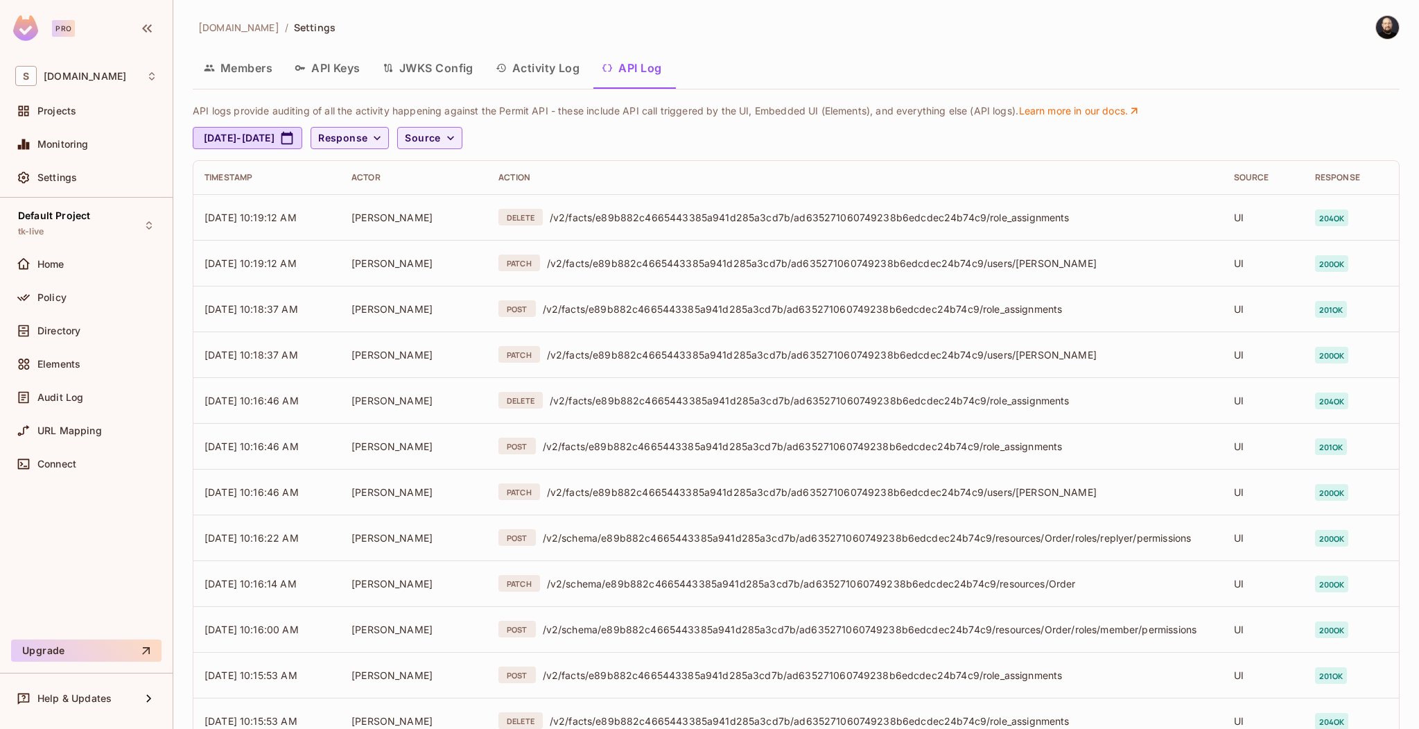
click at [550, 76] on button "Activity Log" at bounding box center [538, 68] width 107 height 35
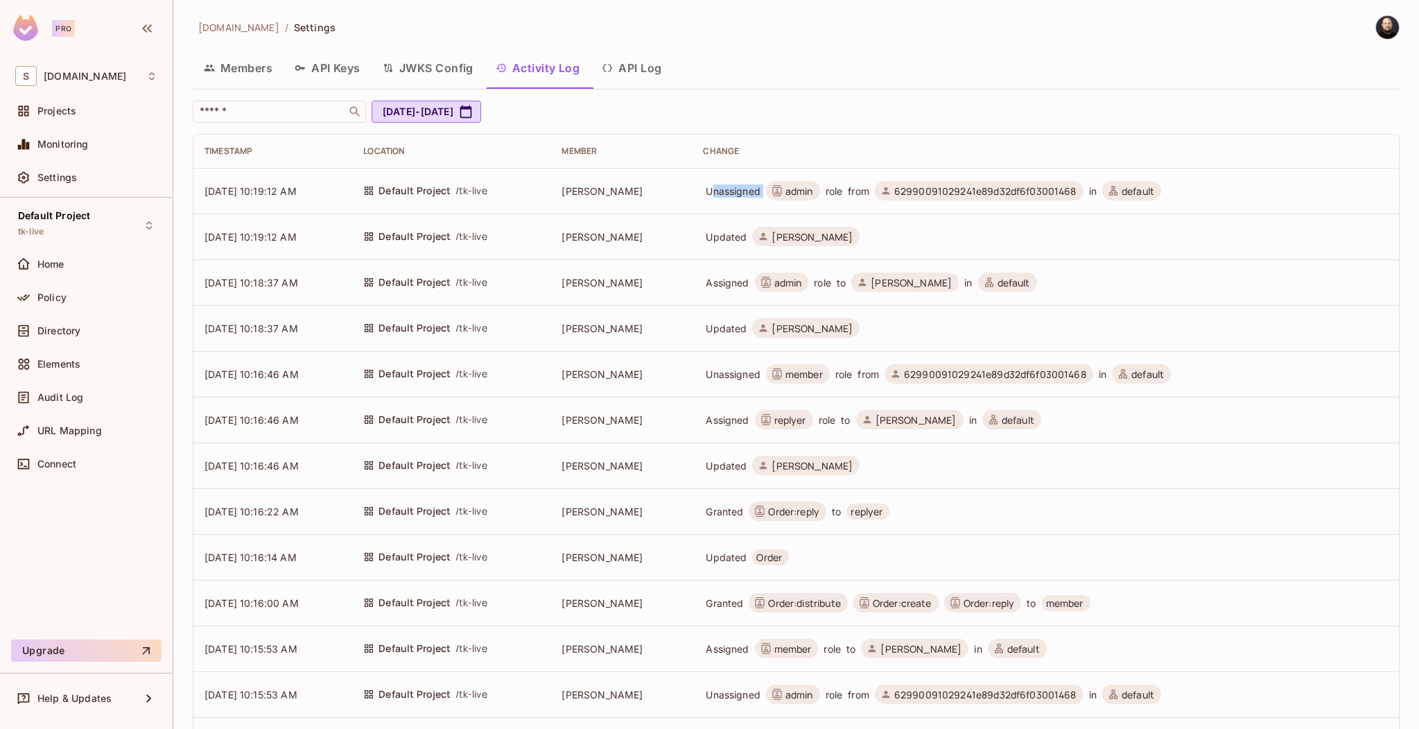
drag, startPoint x: 723, startPoint y: 192, endPoint x: 809, endPoint y: 196, distance: 86.0
click at [809, 196] on span "Unassigned admin role from 62990091029241e89d32df6f03001468 in default" at bounding box center [933, 190] width 461 height 19
click at [813, 195] on span "admin" at bounding box center [800, 190] width 28 height 13
drag, startPoint x: 965, startPoint y: 191, endPoint x: 1036, endPoint y: 197, distance: 71.6
click at [1036, 197] on span "62990091029241e89d32df6f03001468" at bounding box center [985, 190] width 182 height 13
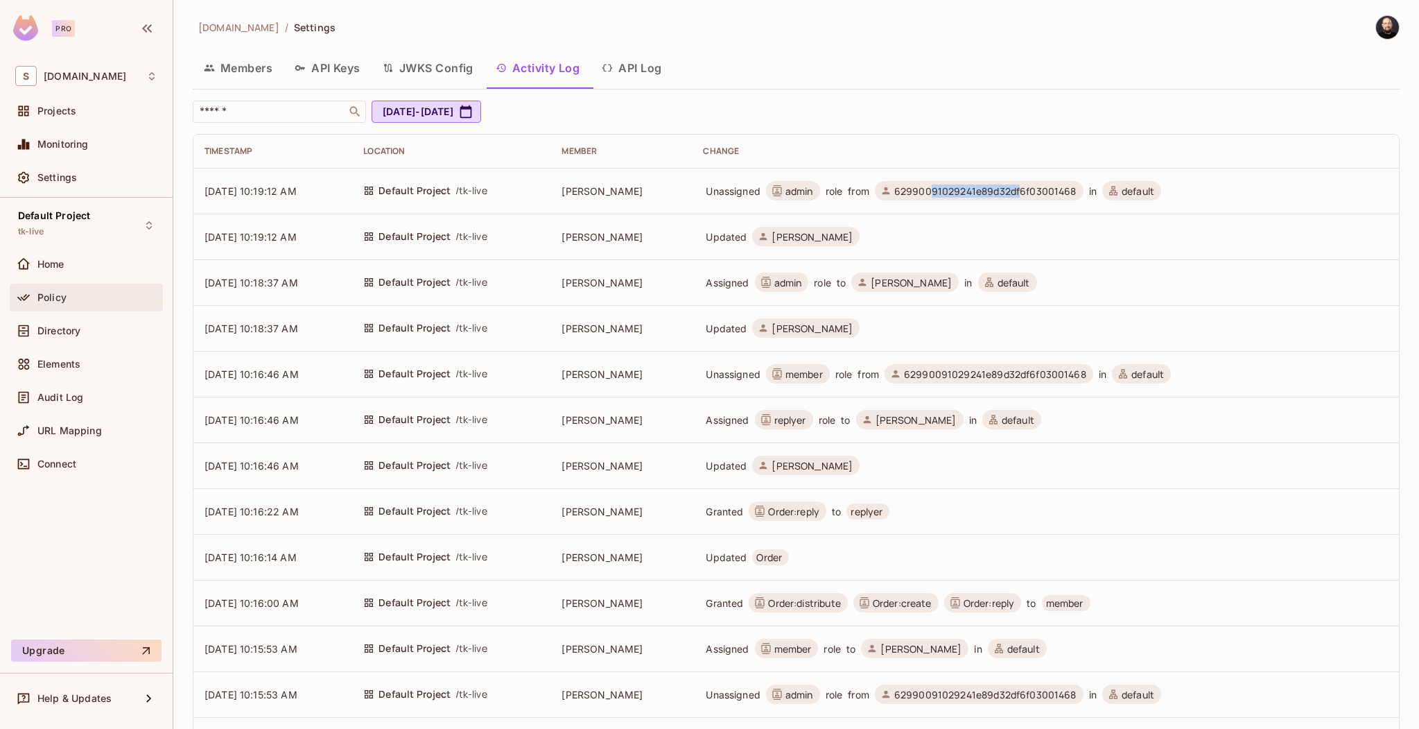
click at [73, 307] on div "Policy" at bounding box center [86, 298] width 153 height 28
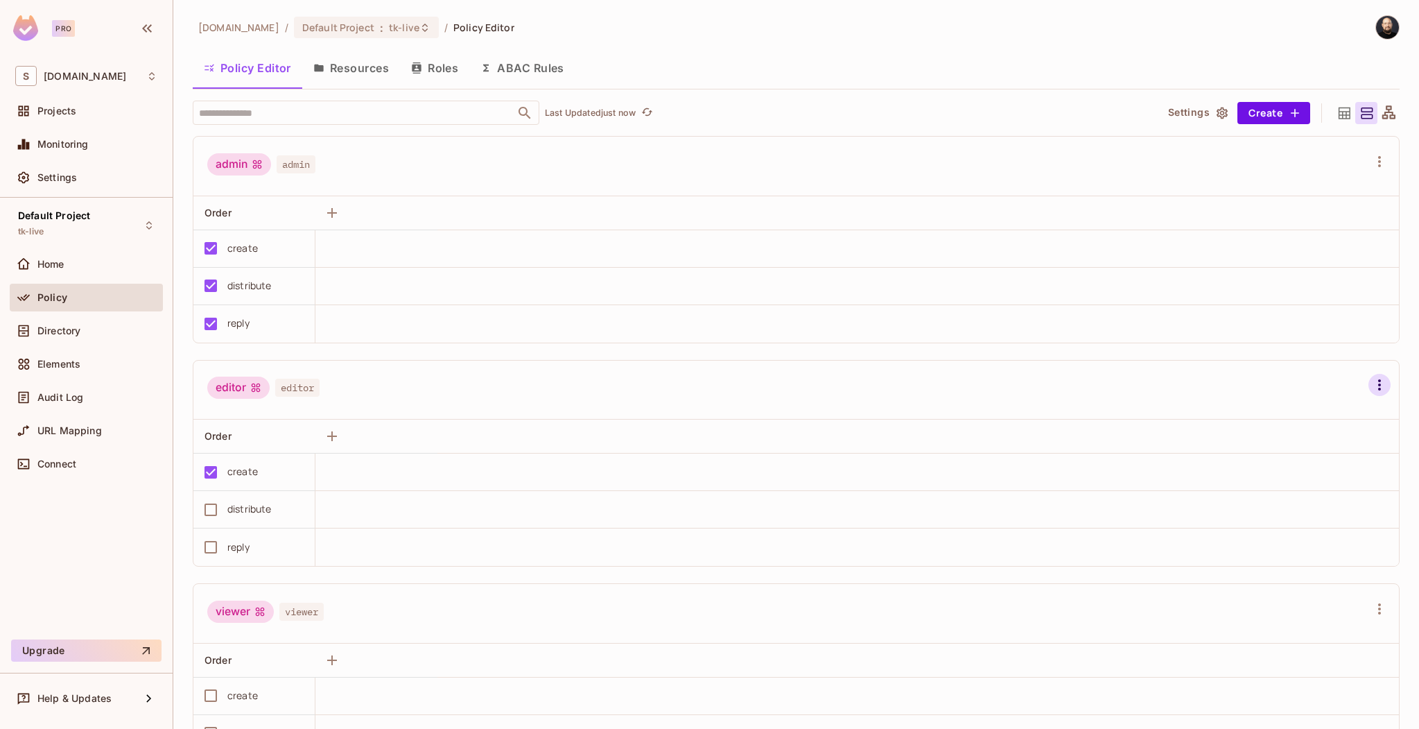
click at [1378, 389] on icon "button" at bounding box center [1379, 384] width 3 height 11
click at [1294, 557] on div "Delete Role" at bounding box center [1284, 562] width 53 height 14
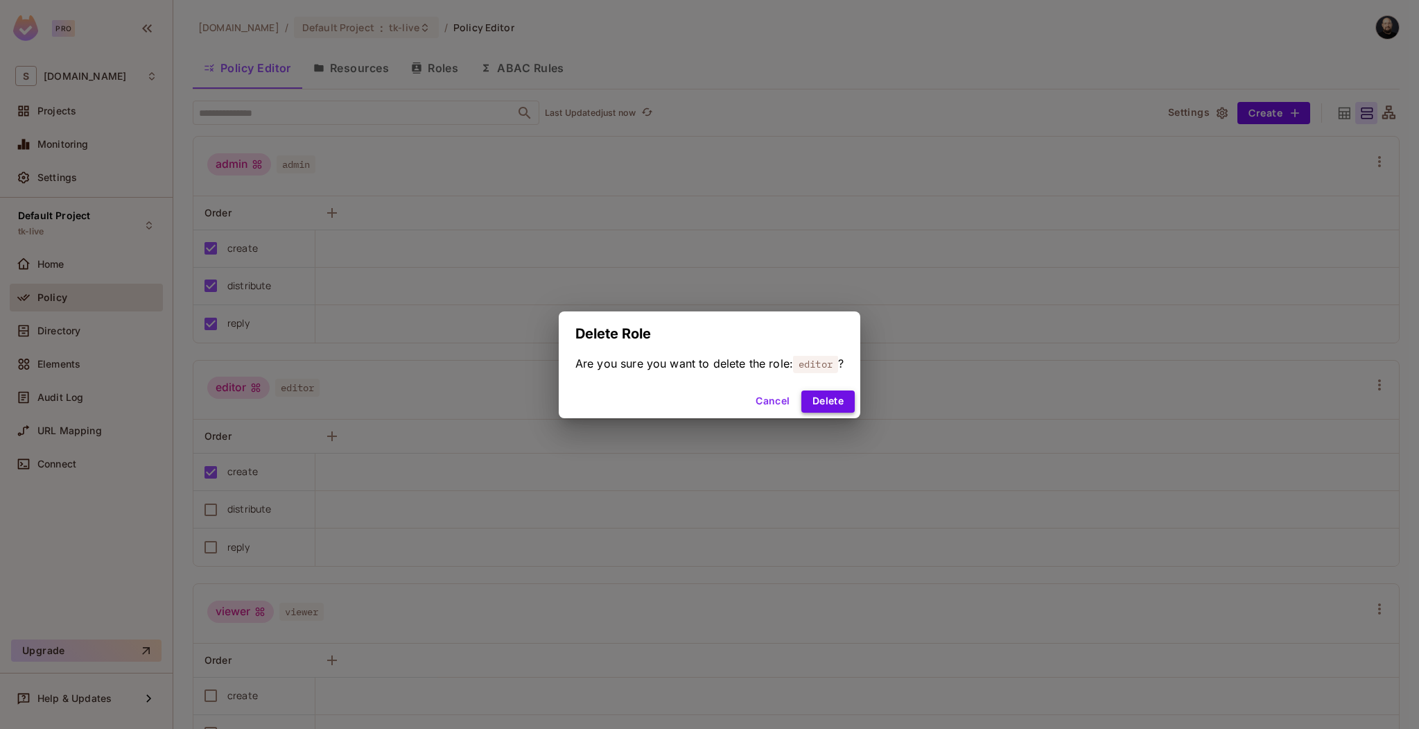
click at [822, 404] on button "Delete" at bounding box center [827, 401] width 53 height 22
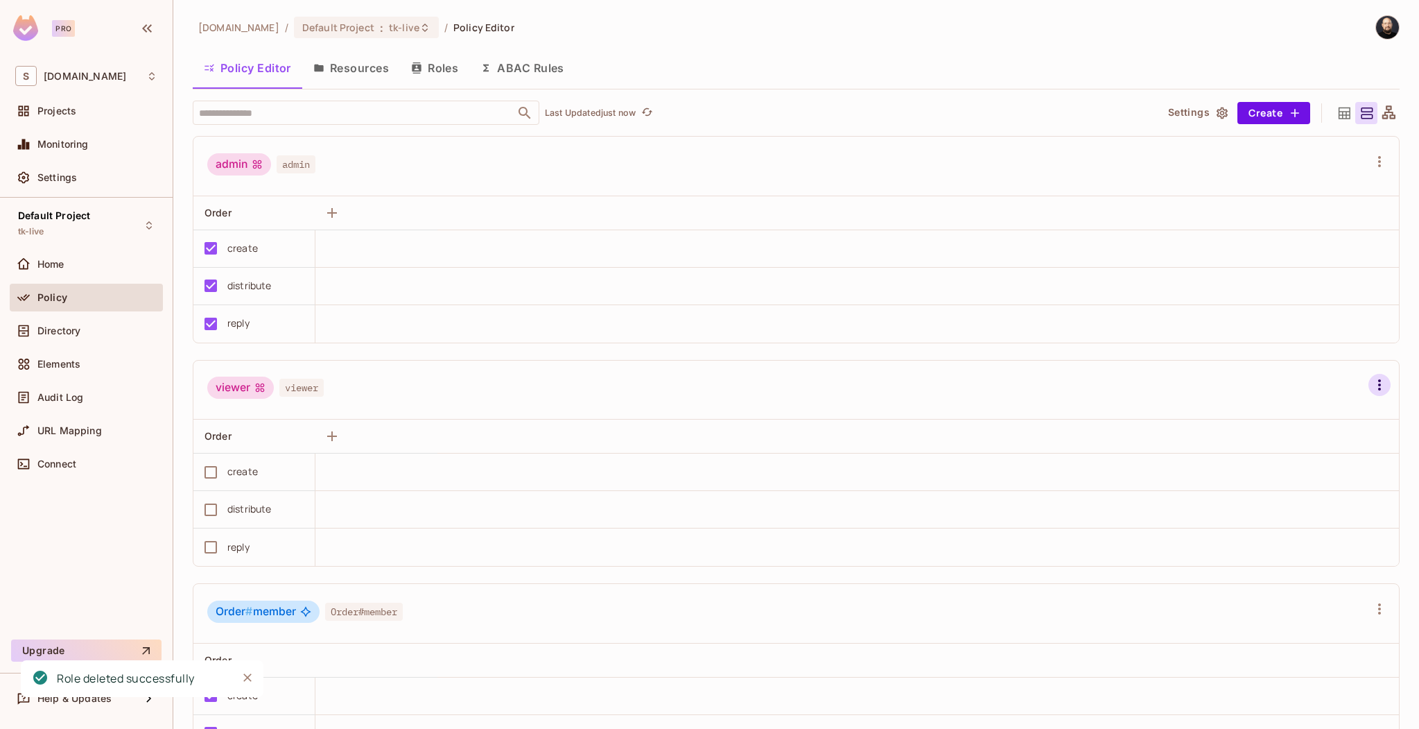
click at [1371, 388] on icon "button" at bounding box center [1379, 384] width 17 height 17
click at [1302, 565] on div "Delete Role" at bounding box center [1284, 562] width 53 height 14
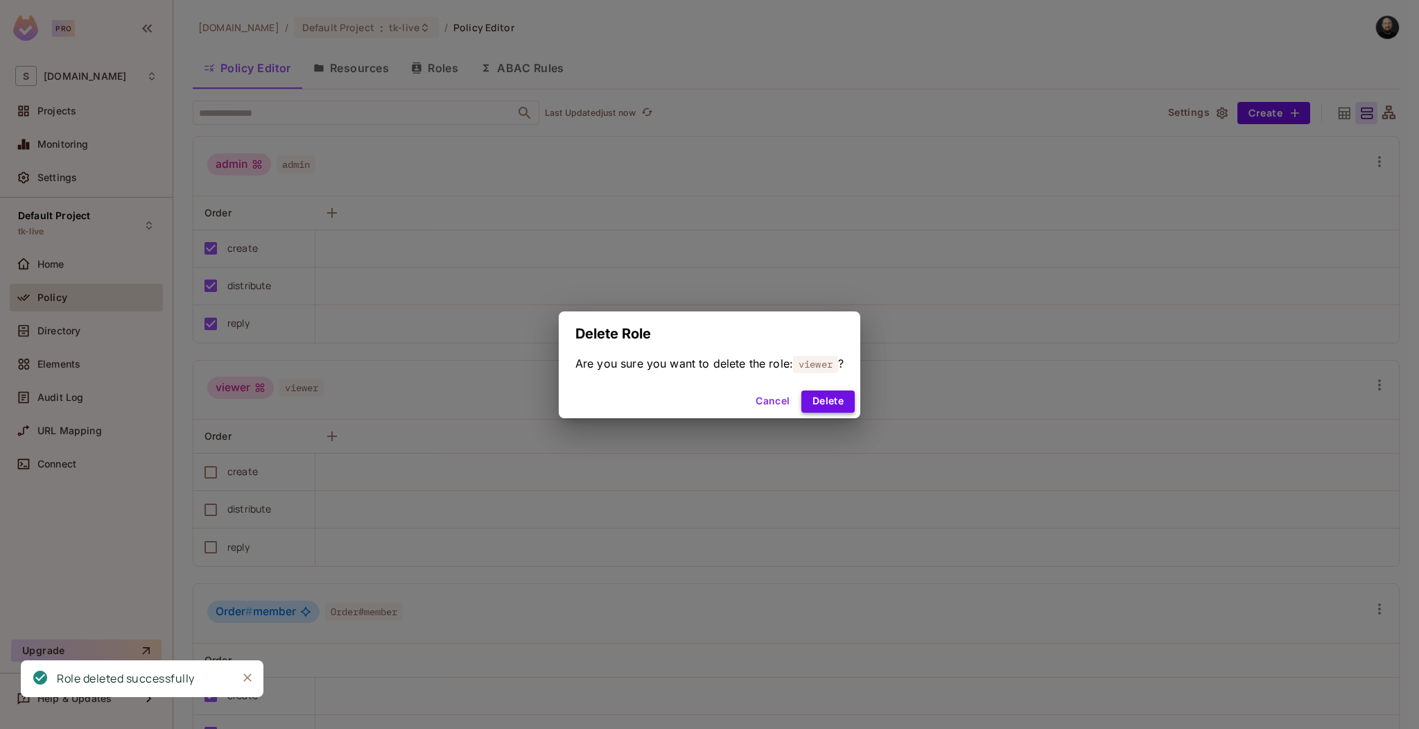
click at [828, 397] on button "Delete" at bounding box center [827, 401] width 53 height 22
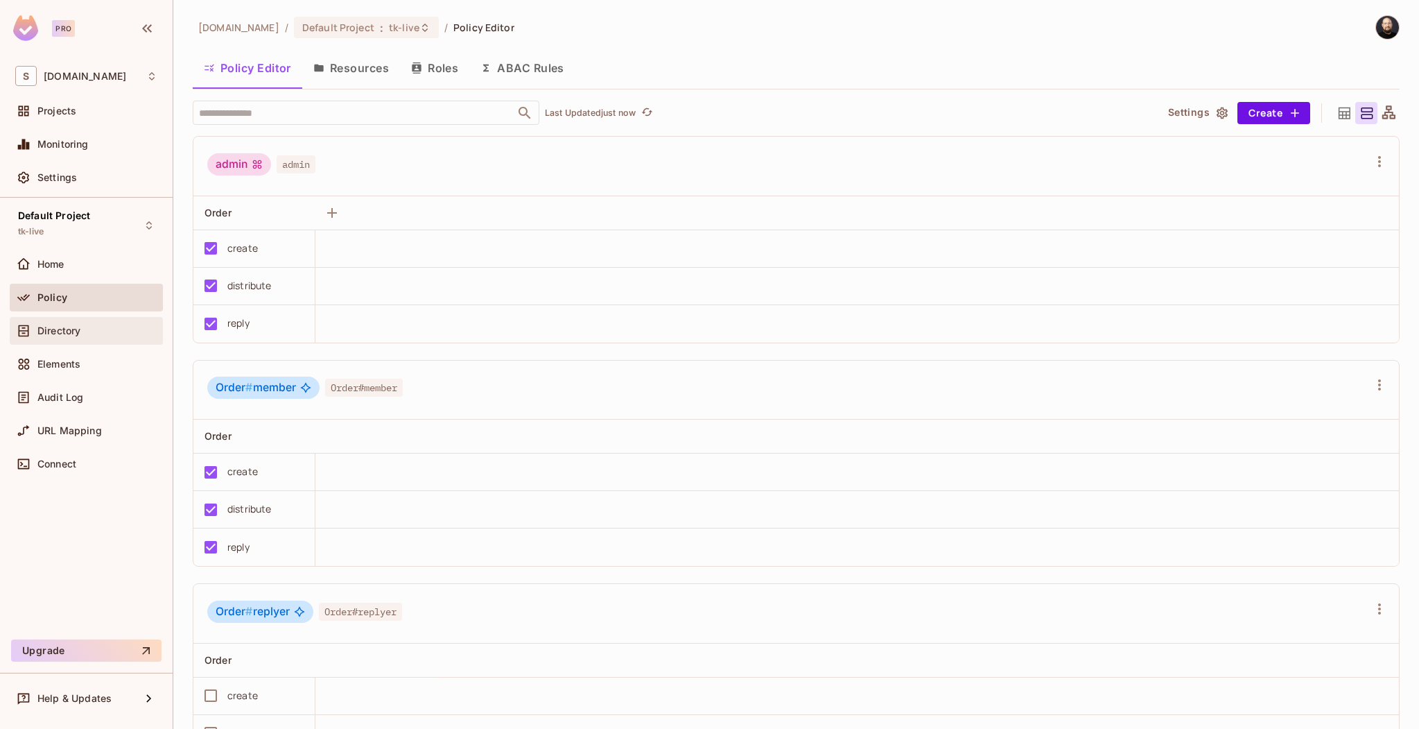
click at [125, 334] on div "Directory" at bounding box center [97, 330] width 120 height 11
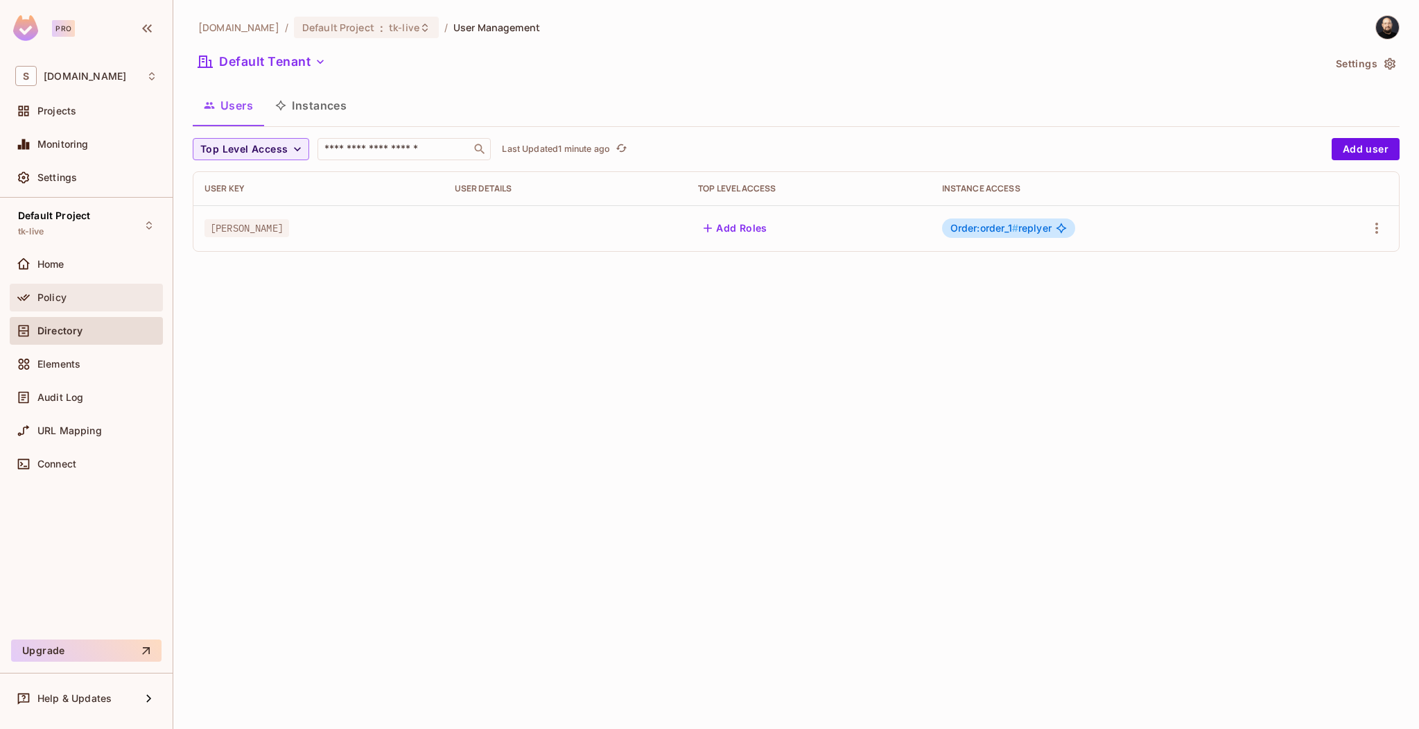
click at [84, 290] on div "Policy" at bounding box center [86, 297] width 142 height 17
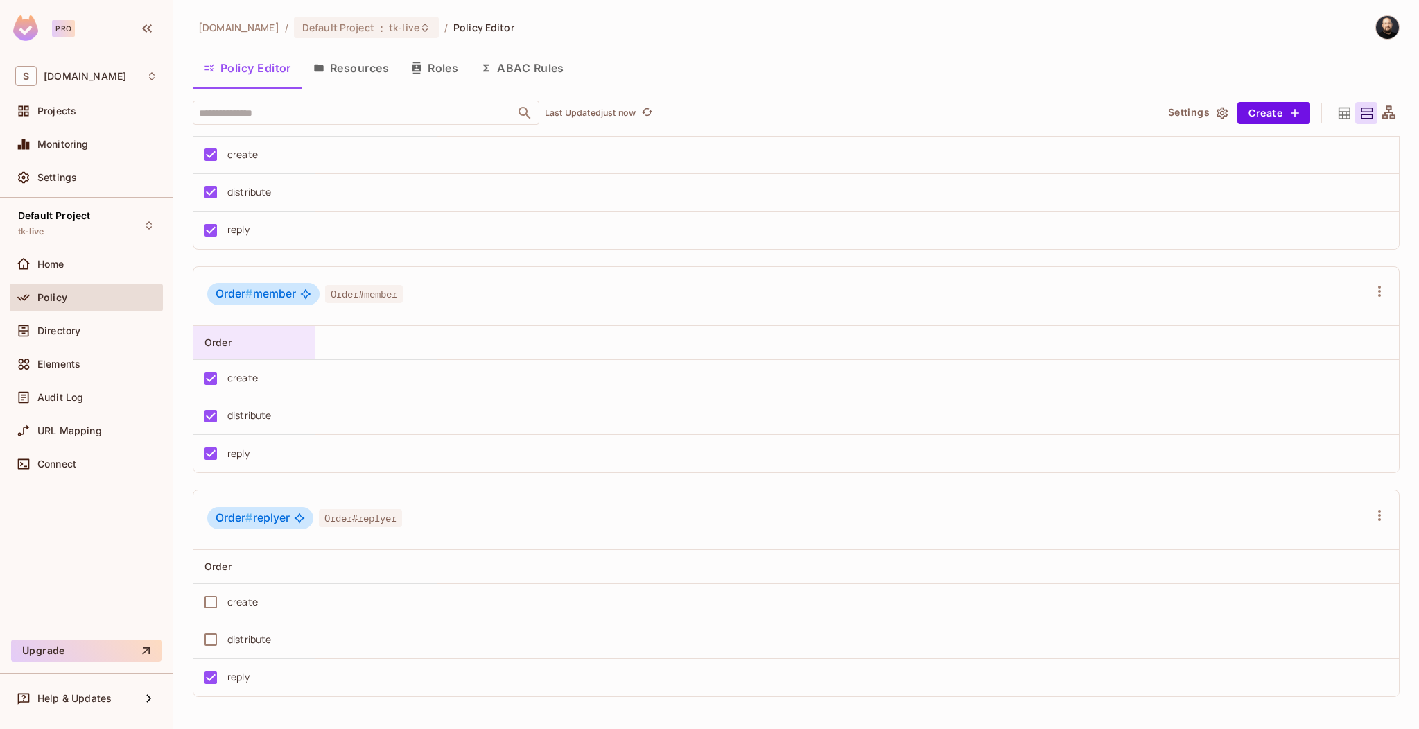
scroll to position [95, 0]
click at [356, 75] on button "Resources" at bounding box center [351, 68] width 98 height 35
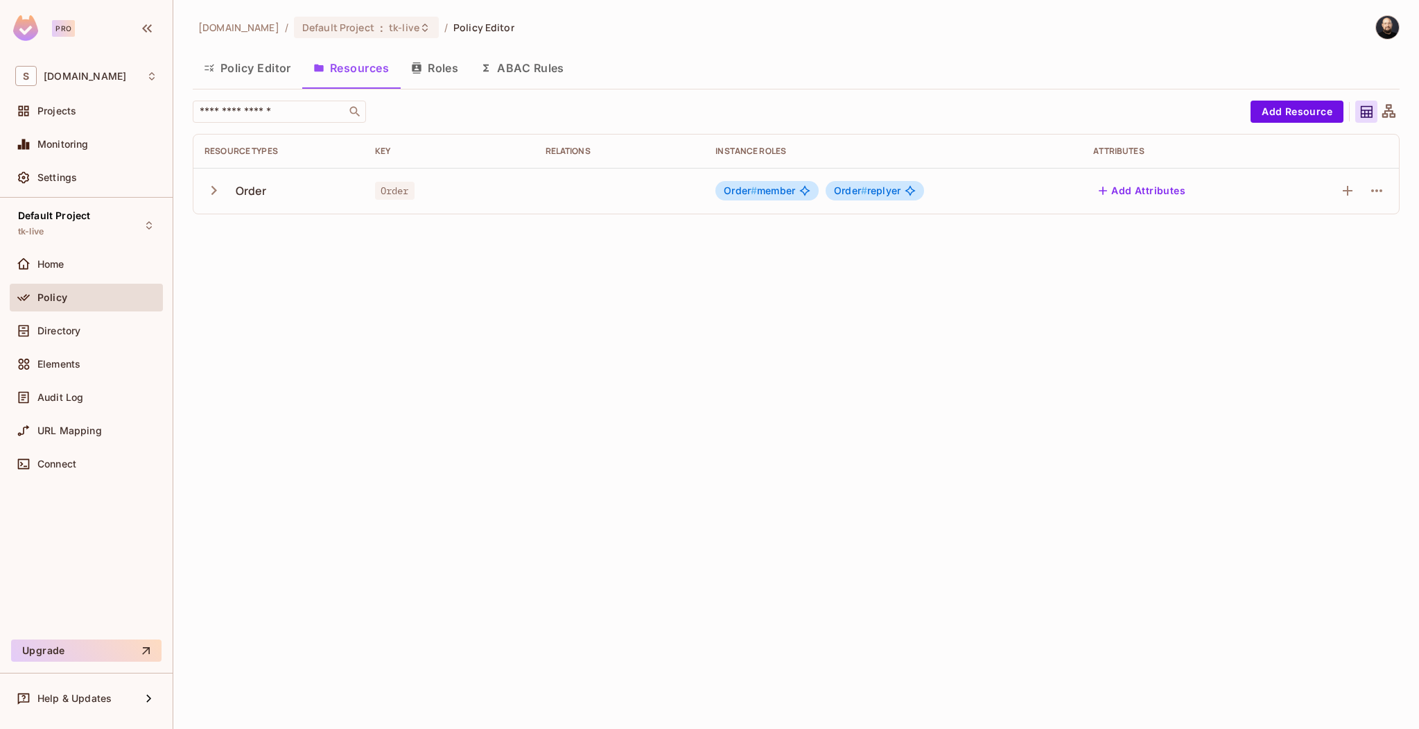
click at [785, 195] on span "Order # member" at bounding box center [759, 190] width 71 height 11
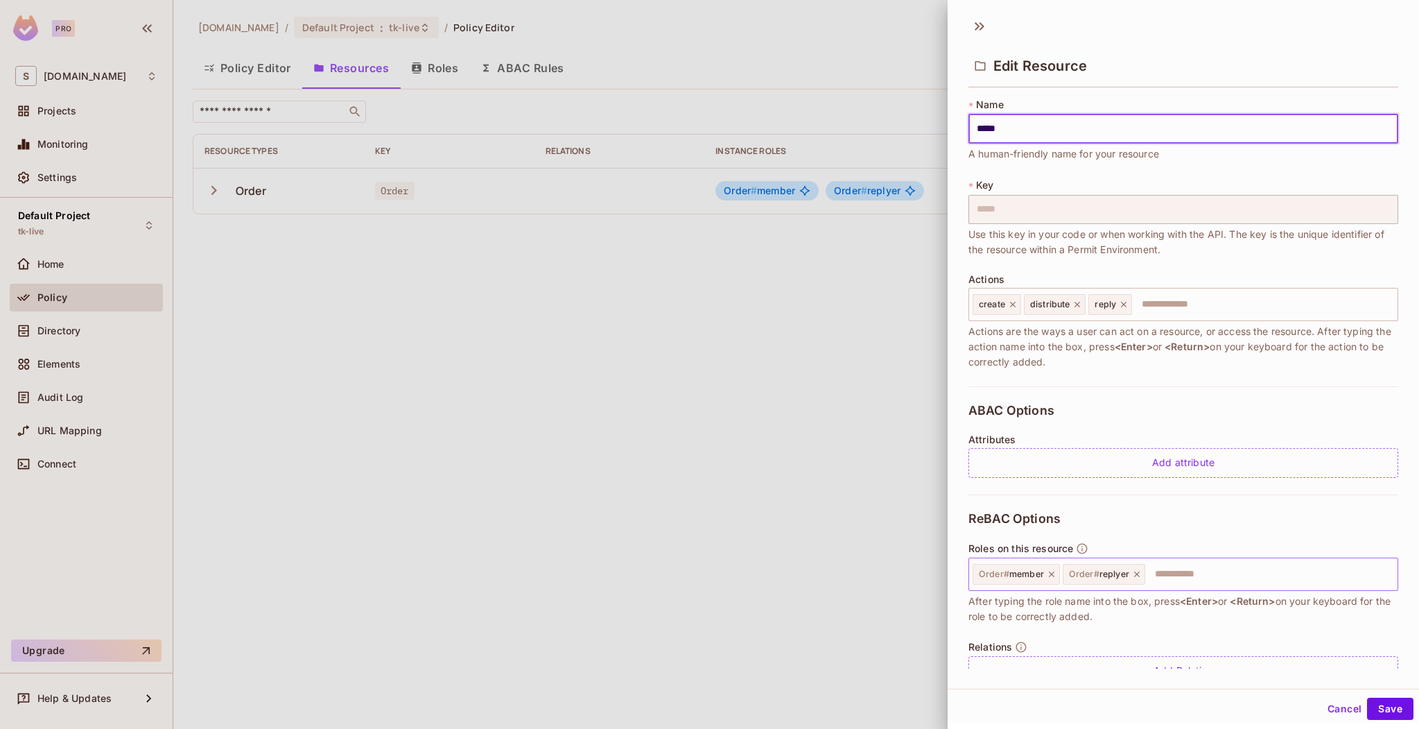
click at [1183, 577] on input "text" at bounding box center [1269, 574] width 245 height 28
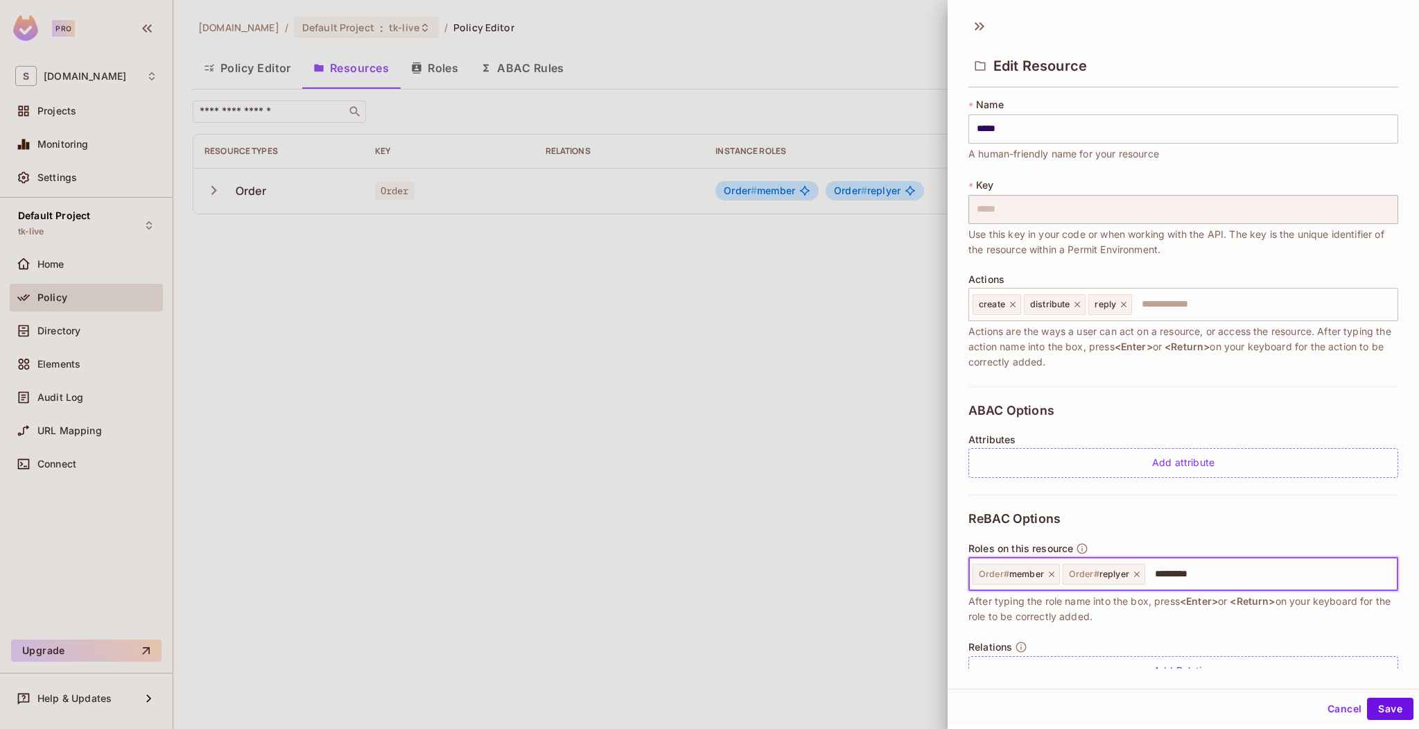
type input "**********"
type input "*******"
click at [1384, 701] on button "Save" at bounding box center [1390, 708] width 46 height 22
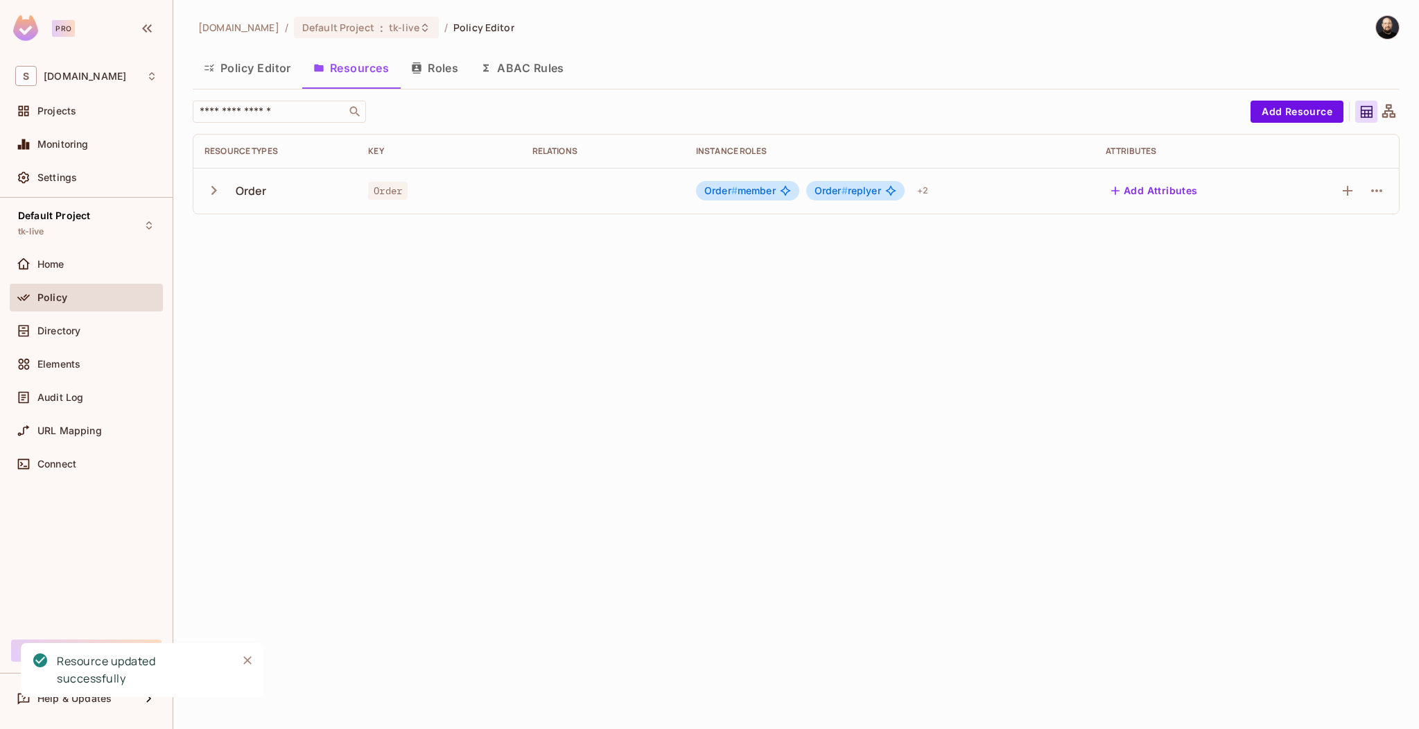
click at [290, 72] on button "Policy Editor" at bounding box center [248, 68] width 110 height 35
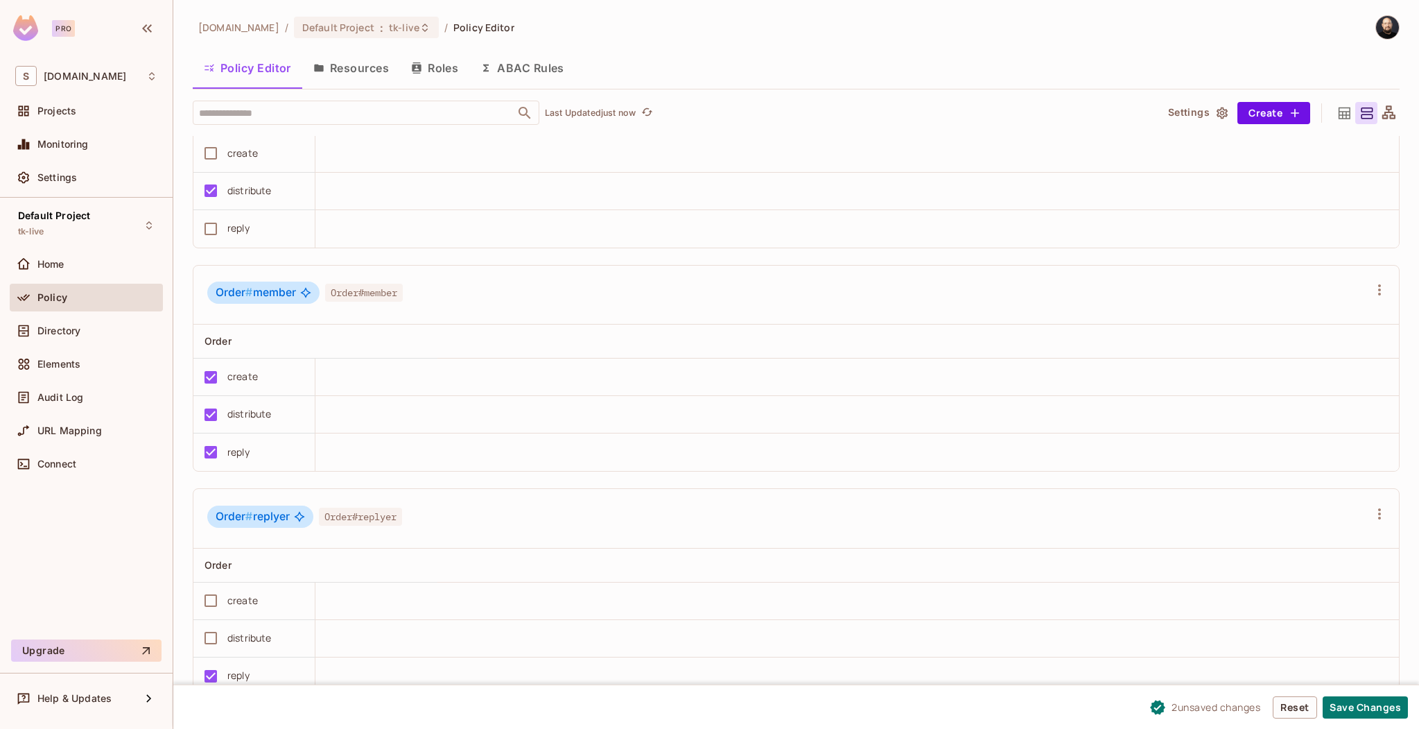
scroll to position [1, 0]
click at [1348, 704] on button "Save Changes" at bounding box center [1365, 707] width 85 height 22
click at [346, 70] on button "Resources" at bounding box center [351, 68] width 98 height 35
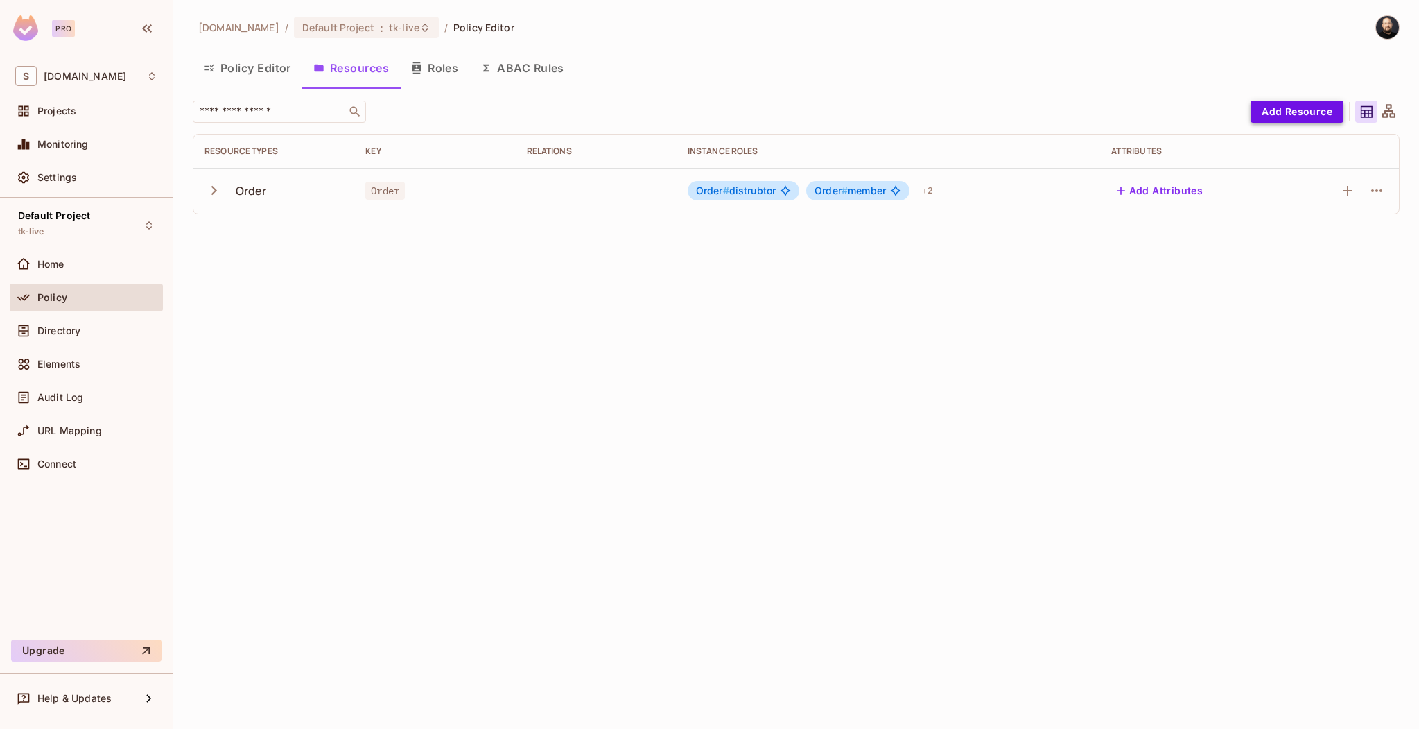
click at [1262, 110] on button "Add Resource" at bounding box center [1297, 112] width 93 height 22
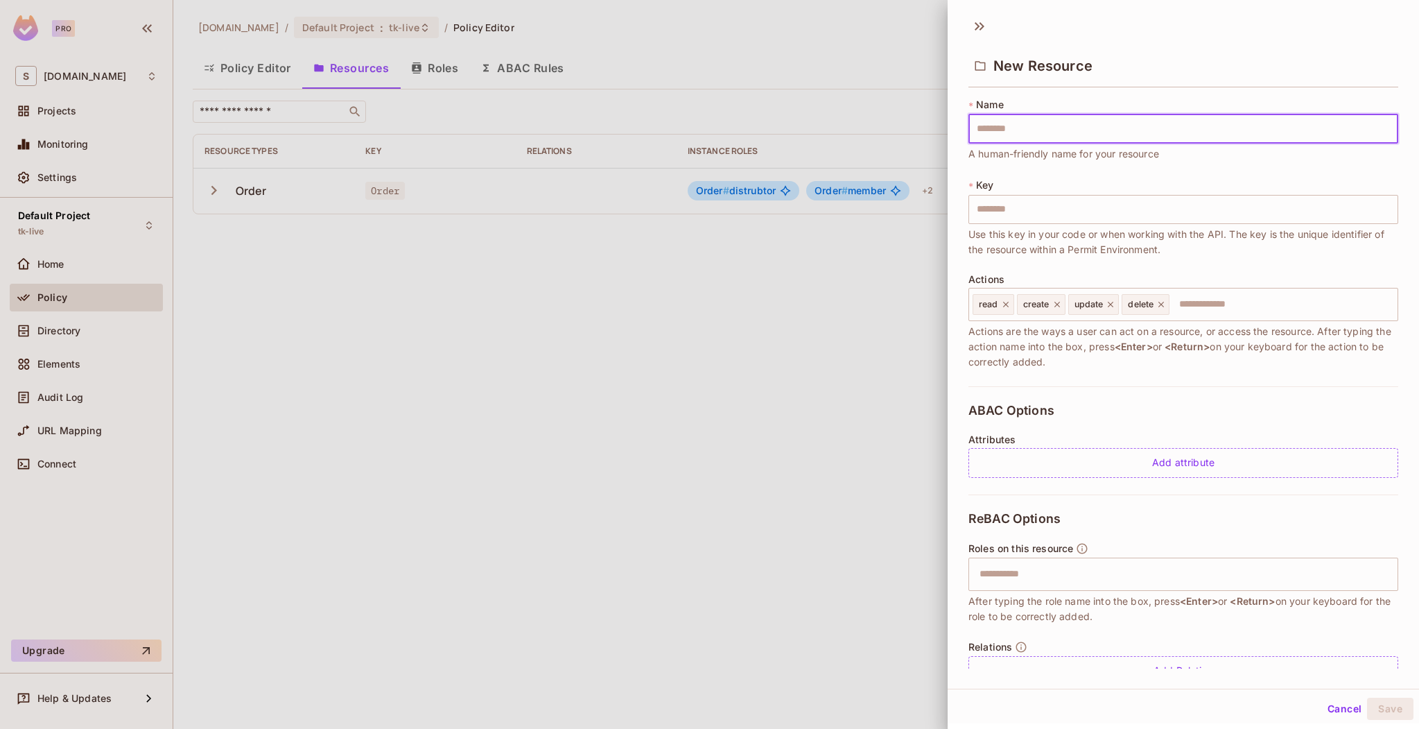
type input "*"
type input "**"
type input "***"
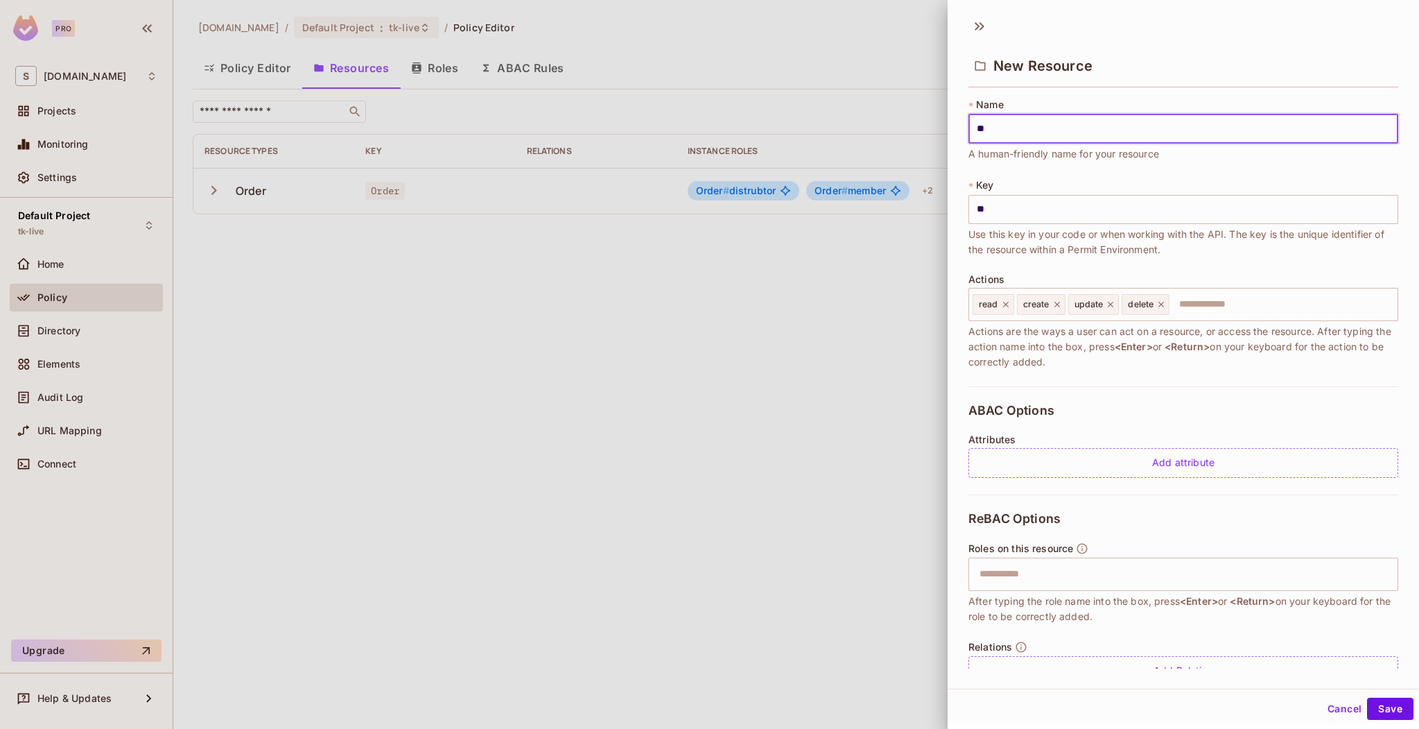
type input "***"
type input "****"
type input "*****"
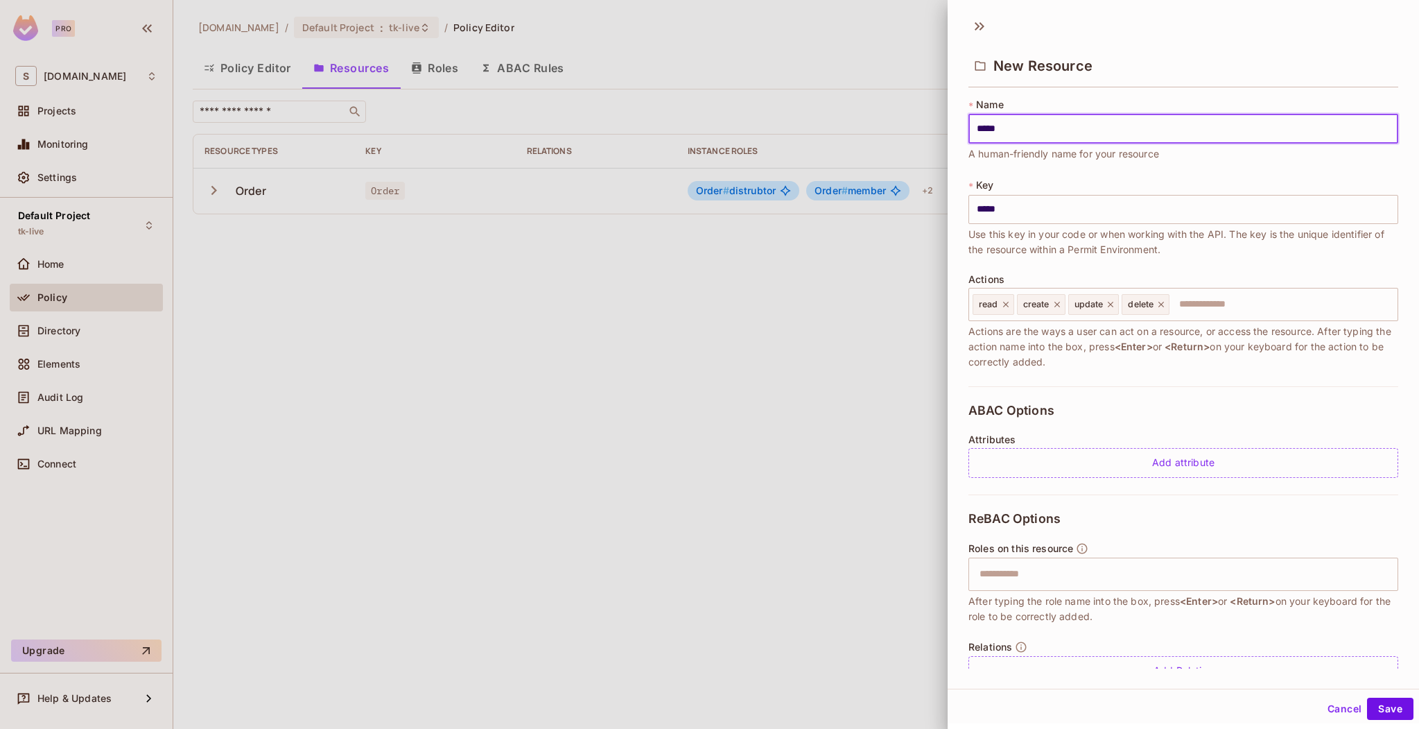
type input "******"
type input "*******"
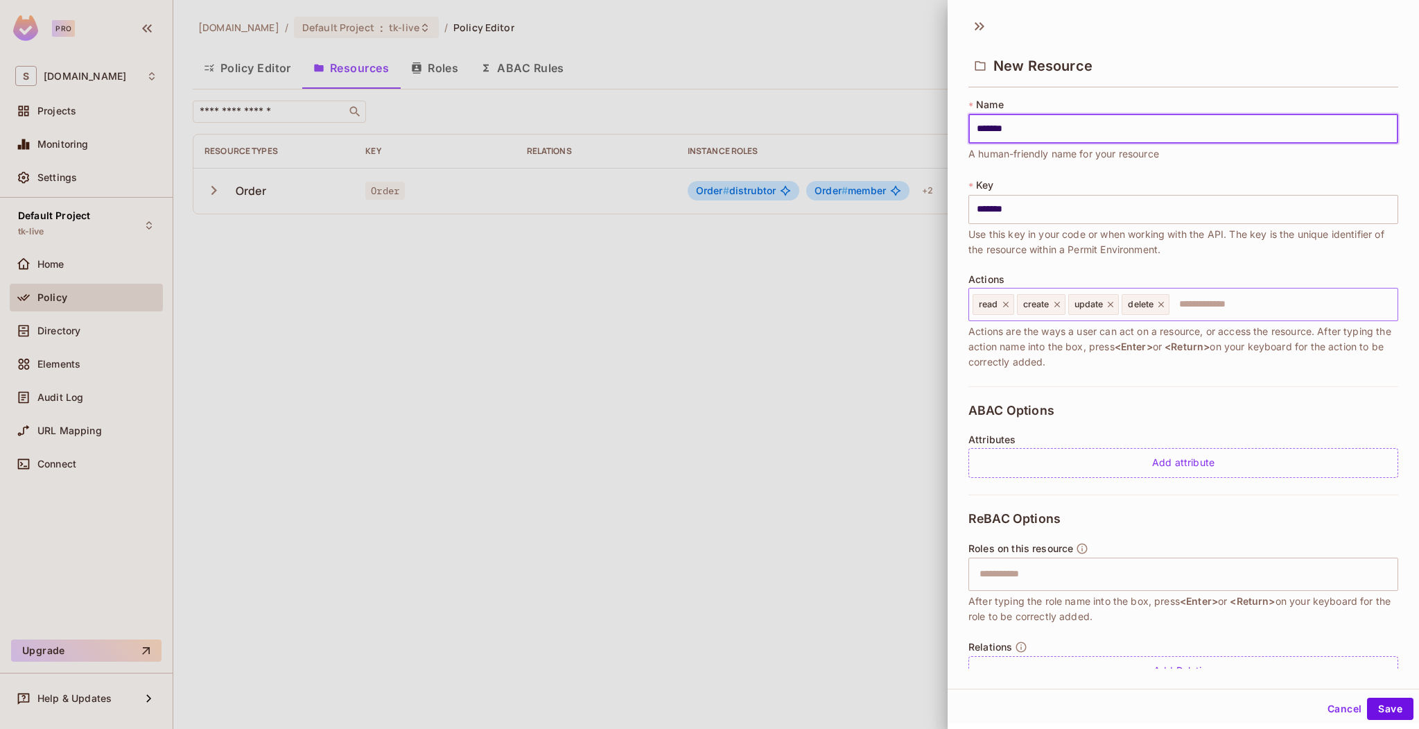
click at [1218, 301] on input "text" at bounding box center [1281, 304] width 221 height 28
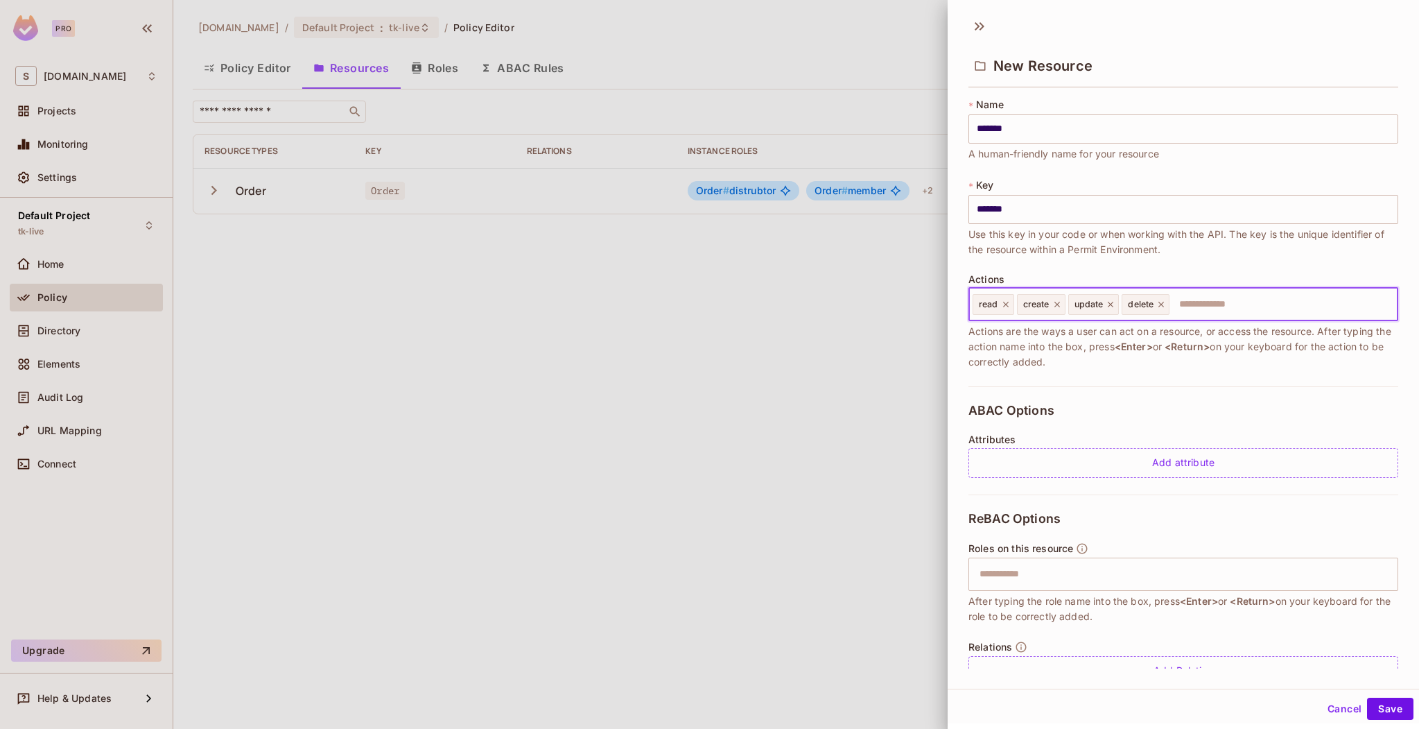
type input "*"
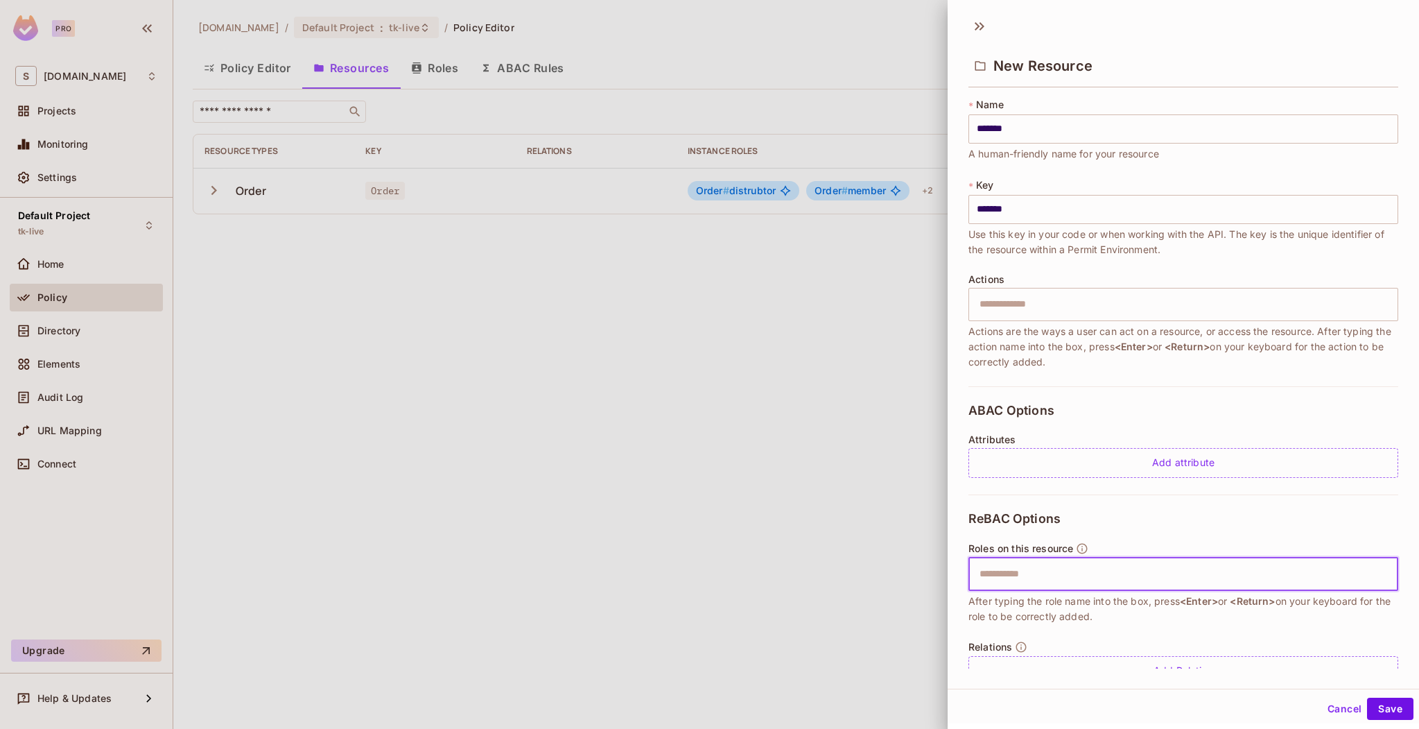
click at [1075, 565] on input "text" at bounding box center [1181, 574] width 421 height 28
type input "**********"
paste input "**********"
type input "**********"
click at [1116, 580] on input "text" at bounding box center [1243, 574] width 297 height 28
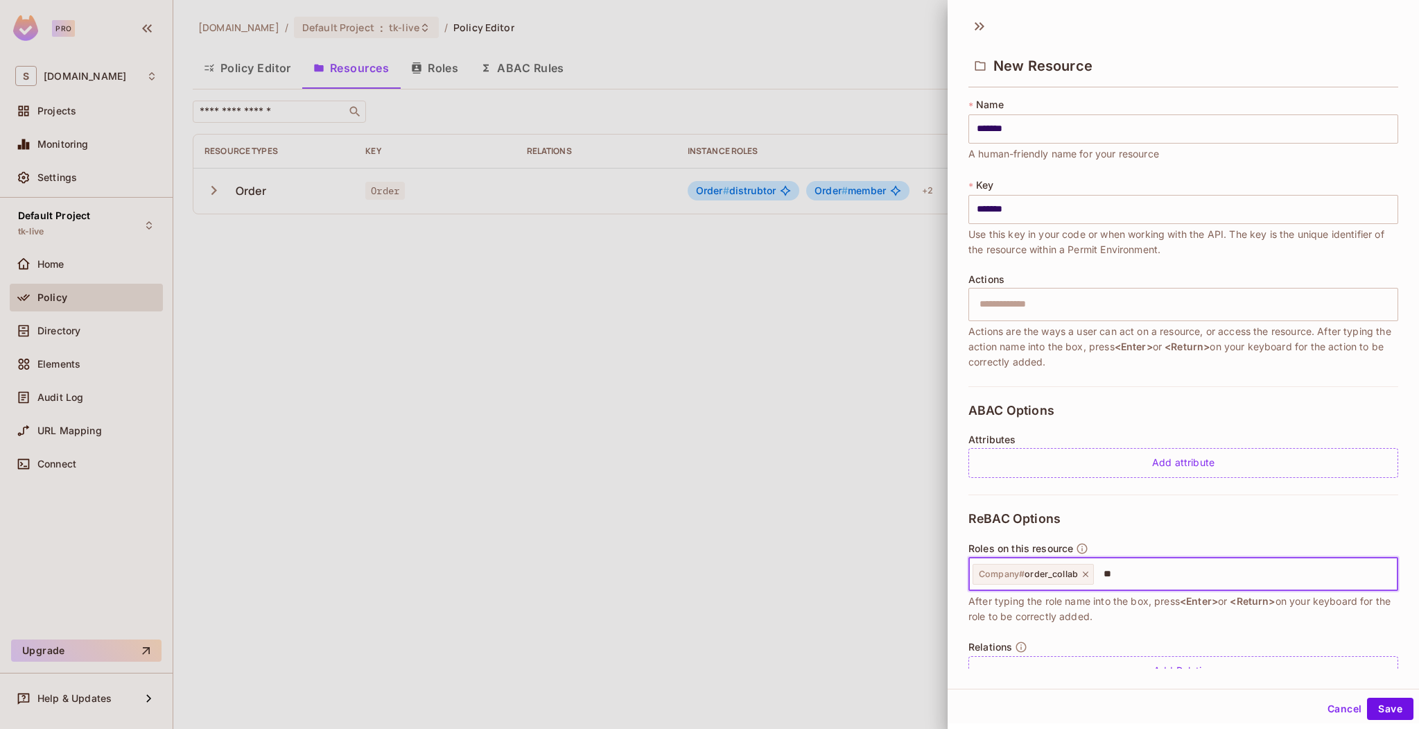
type input "*"
type input "**********"
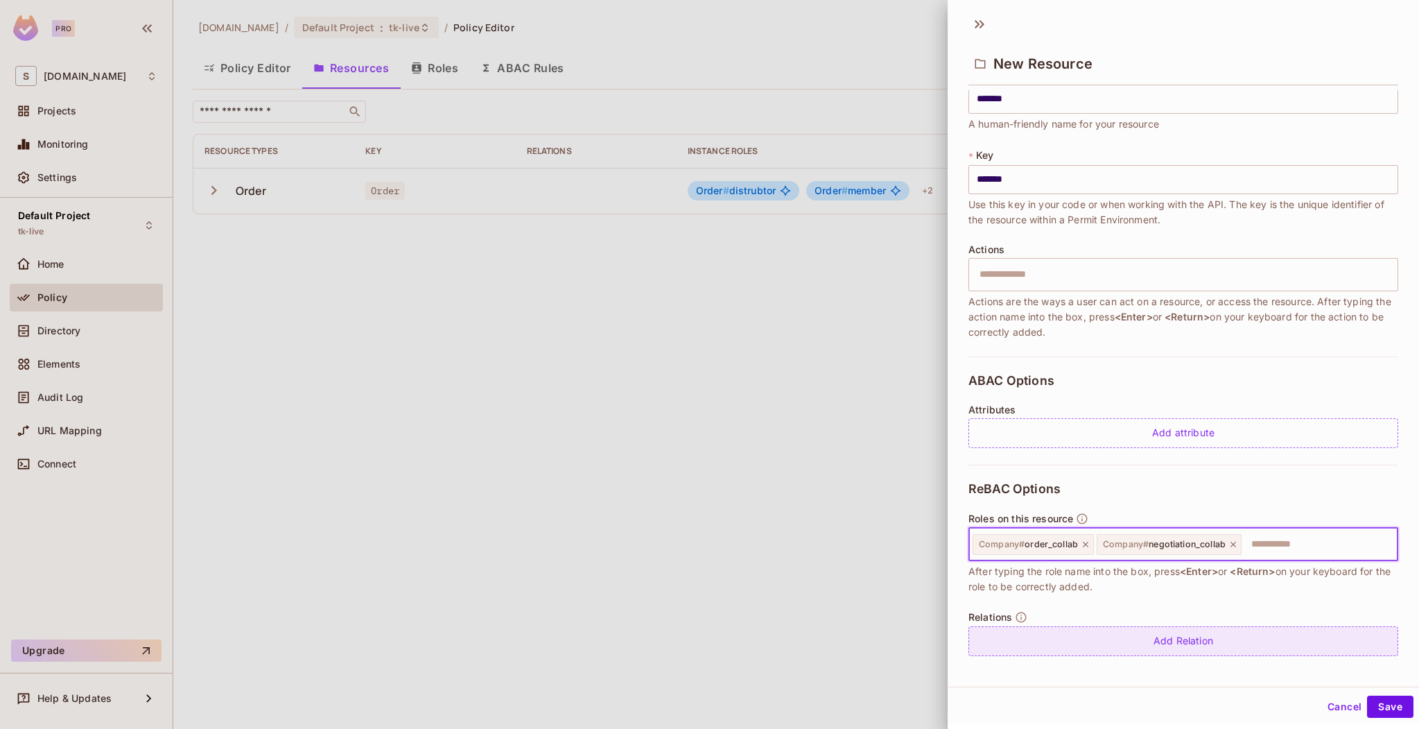
scroll to position [34, 0]
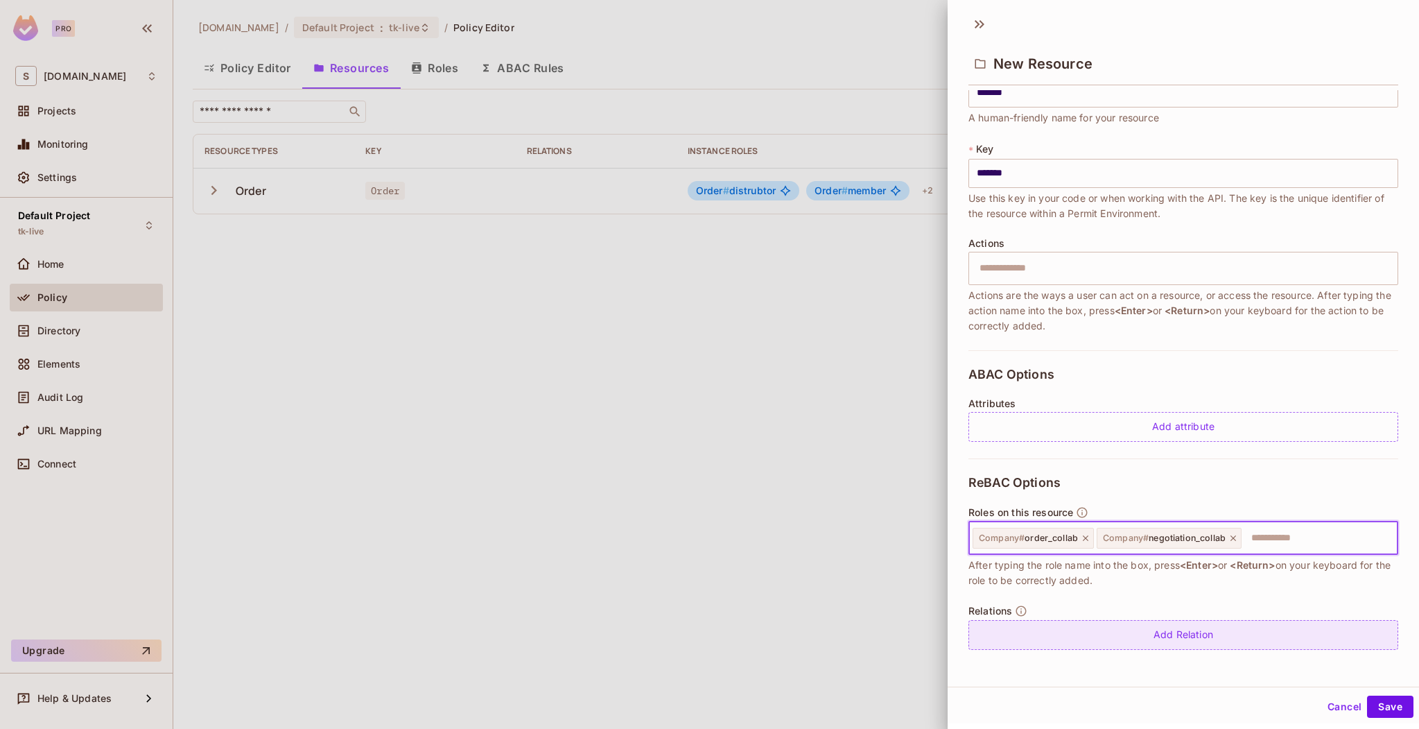
click at [1293, 638] on div "Add Relation" at bounding box center [1184, 635] width 430 height 30
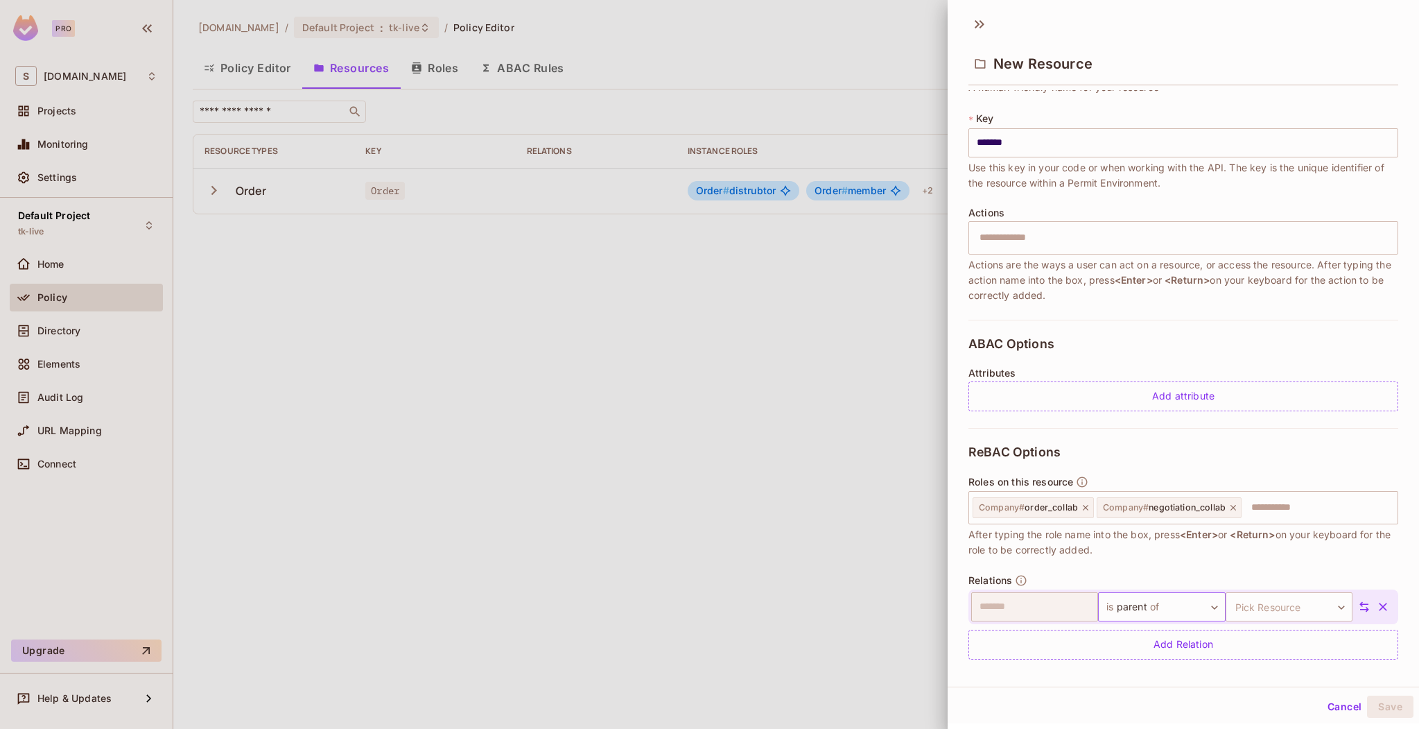
scroll to position [74, 0]
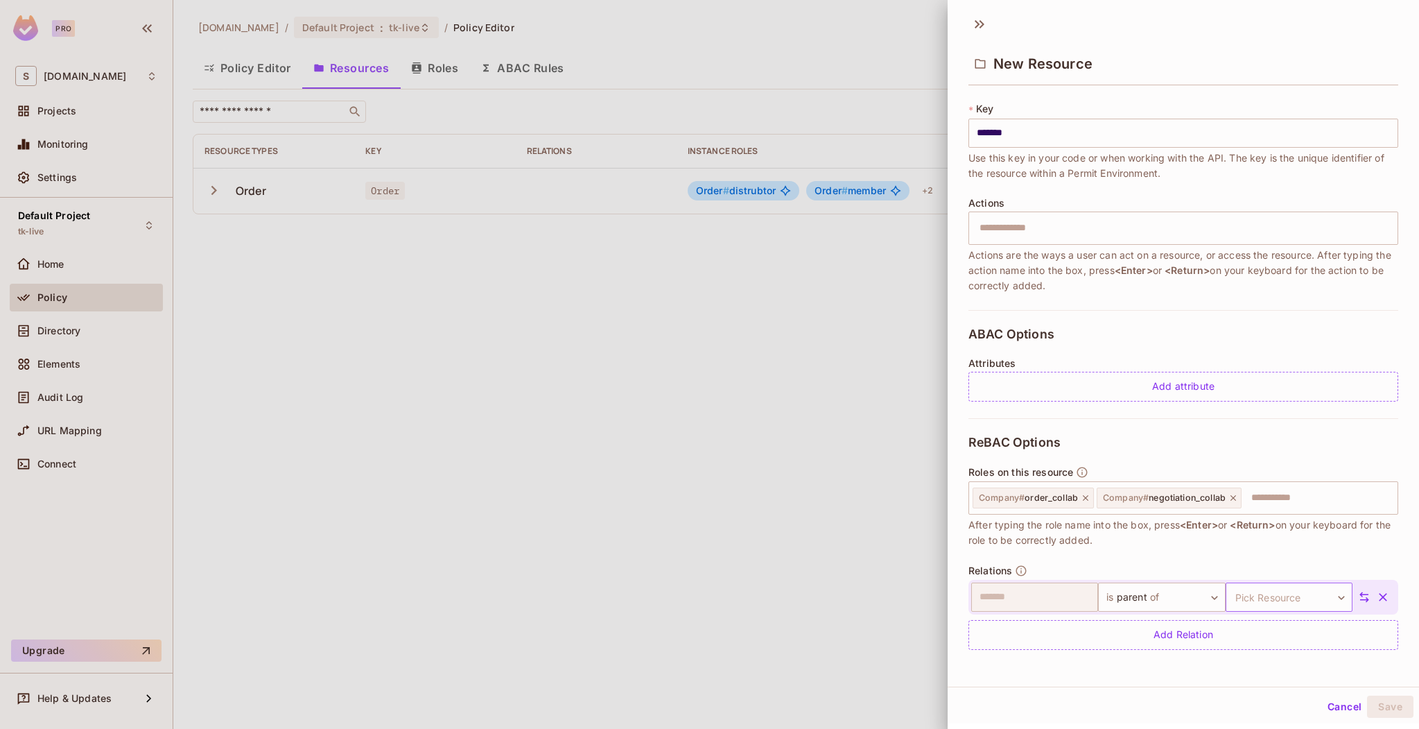
click at [1280, 605] on body "Pro S sea.live Projects Monitoring Settings Default Project tk-live Home Policy…" at bounding box center [709, 364] width 1419 height 729
click at [1238, 662] on li "Order" at bounding box center [1270, 662] width 128 height 25
click at [1371, 711] on button "Save" at bounding box center [1390, 706] width 46 height 22
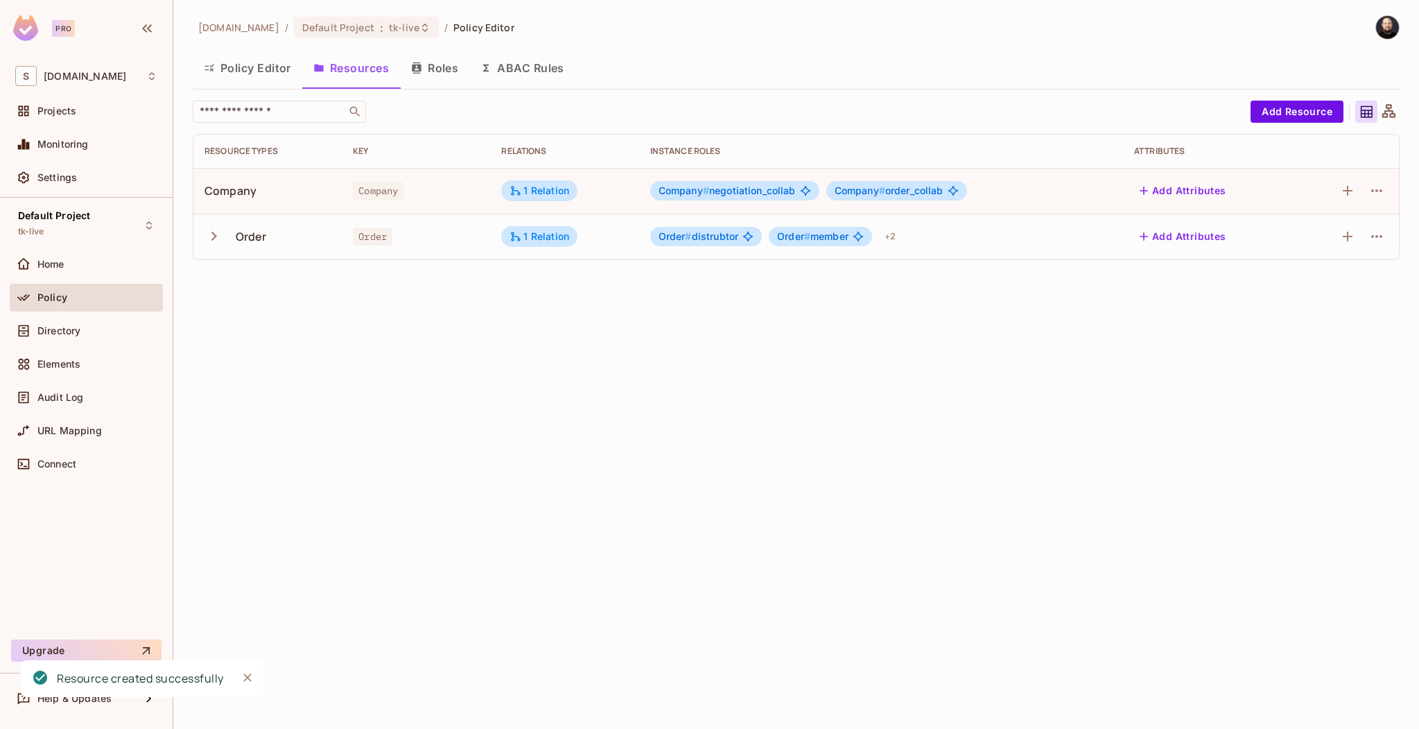
click at [740, 358] on div "sea.live / Default Project : tk-live / Policy Editor Policy Editor Resources Ro…" at bounding box center [796, 364] width 1246 height 729
click at [422, 315] on div "sea.live / Default Project : tk-live / Policy Editor Policy Editor Resources Ro…" at bounding box center [796, 364] width 1246 height 729
click at [422, 78] on button "Roles" at bounding box center [434, 68] width 69 height 35
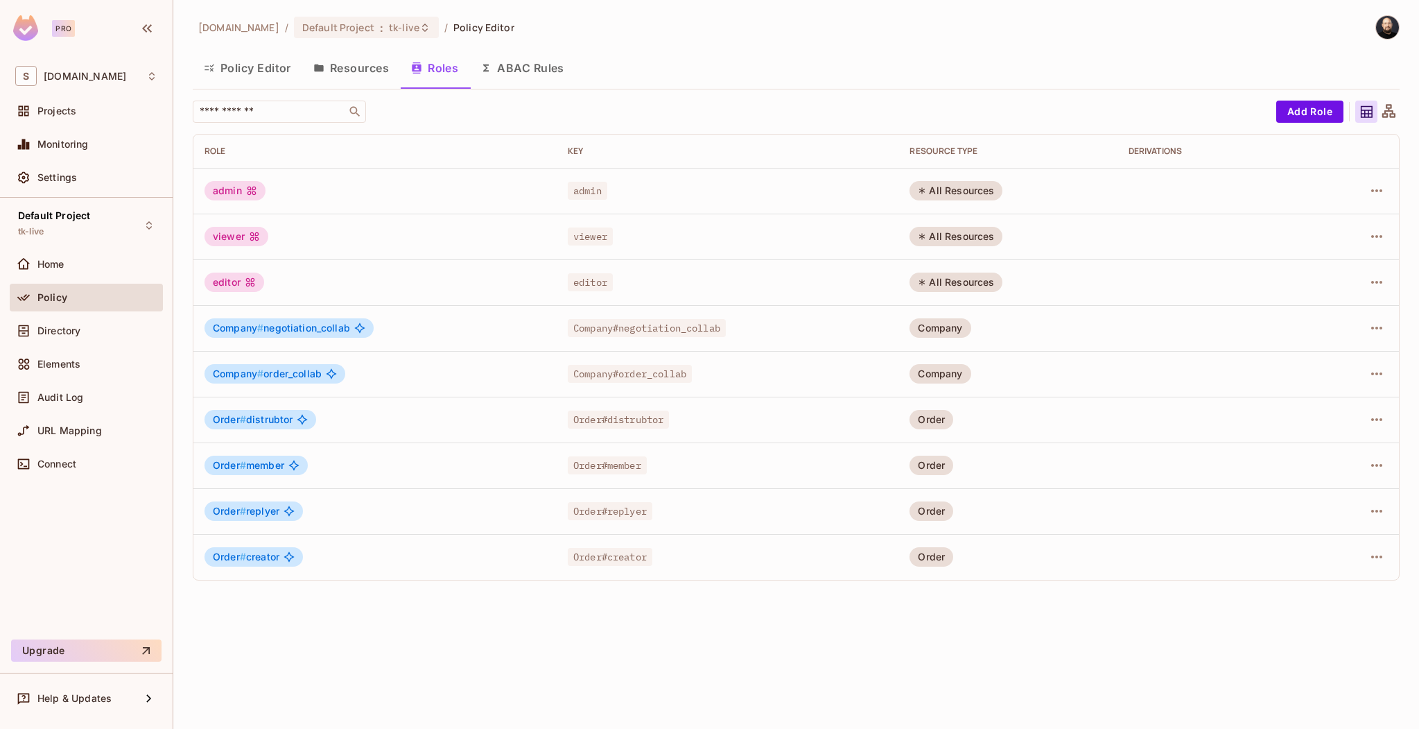
click at [339, 68] on button "Resources" at bounding box center [351, 68] width 98 height 35
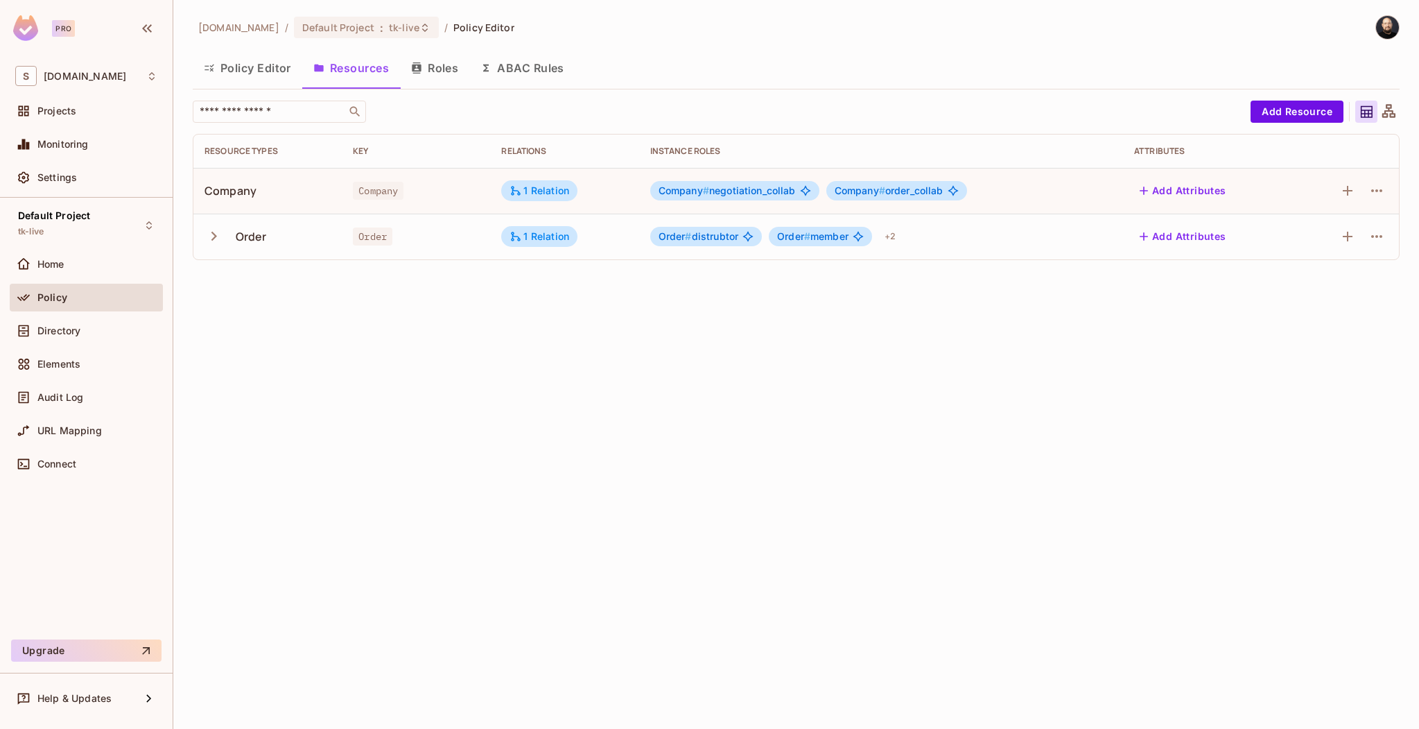
click at [279, 244] on div "Order" at bounding box center [268, 236] width 126 height 29
click at [216, 239] on icon "button" at bounding box center [214, 236] width 19 height 19
click at [210, 237] on icon "button" at bounding box center [214, 236] width 19 height 19
click at [252, 187] on div "Company" at bounding box center [231, 190] width 52 height 15
click at [1371, 192] on icon "button" at bounding box center [1377, 190] width 17 height 17
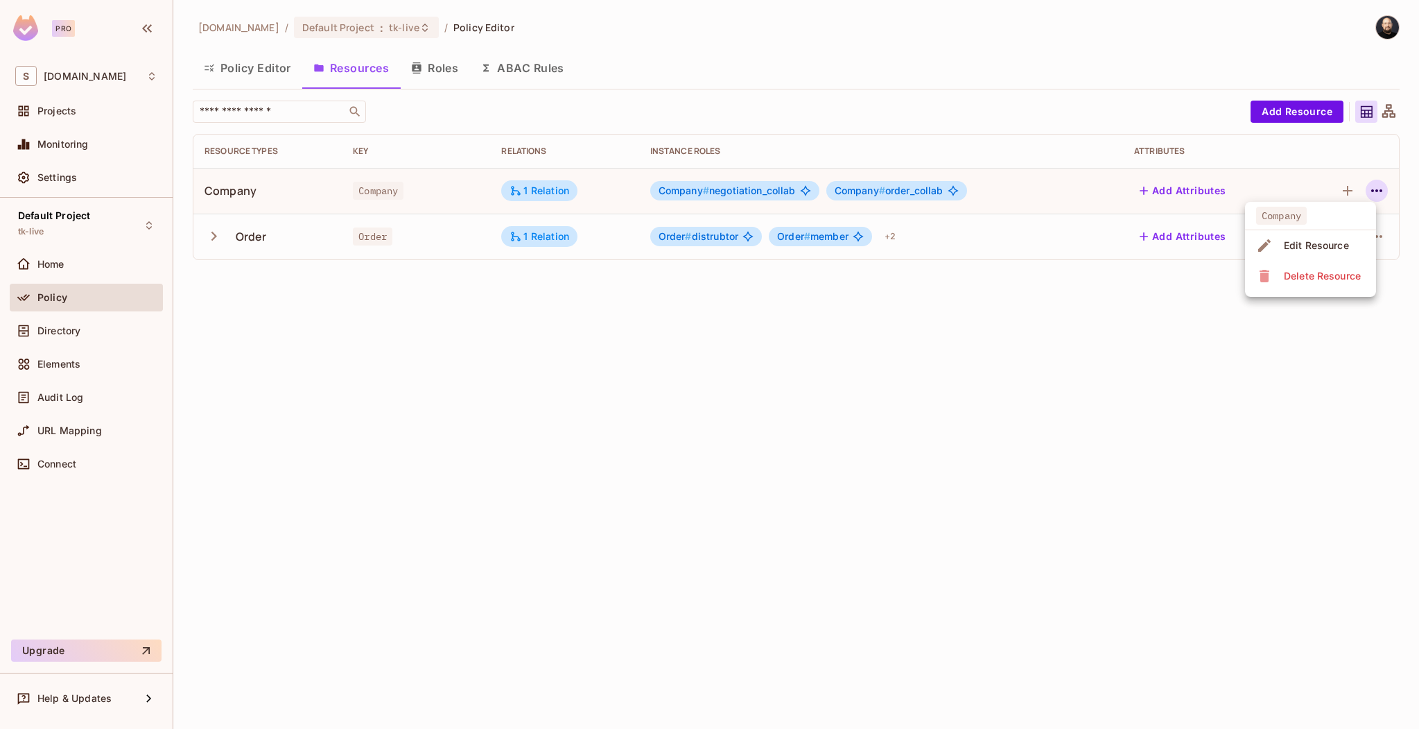
click at [1261, 245] on icon at bounding box center [1264, 245] width 17 height 17
click at [1380, 195] on icon "button" at bounding box center [1377, 190] width 17 height 17
click at [1333, 249] on div "Edit Resource" at bounding box center [1316, 245] width 65 height 14
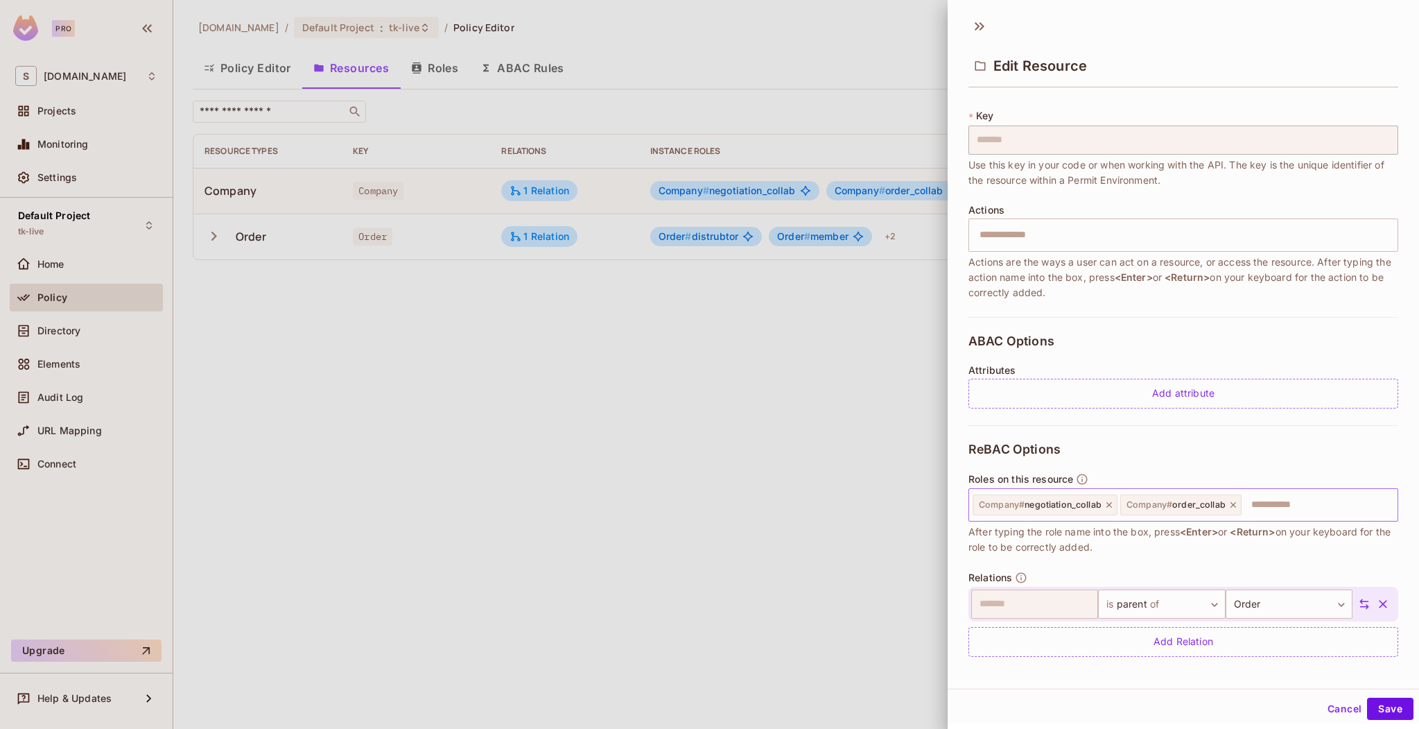
scroll to position [74, 0]
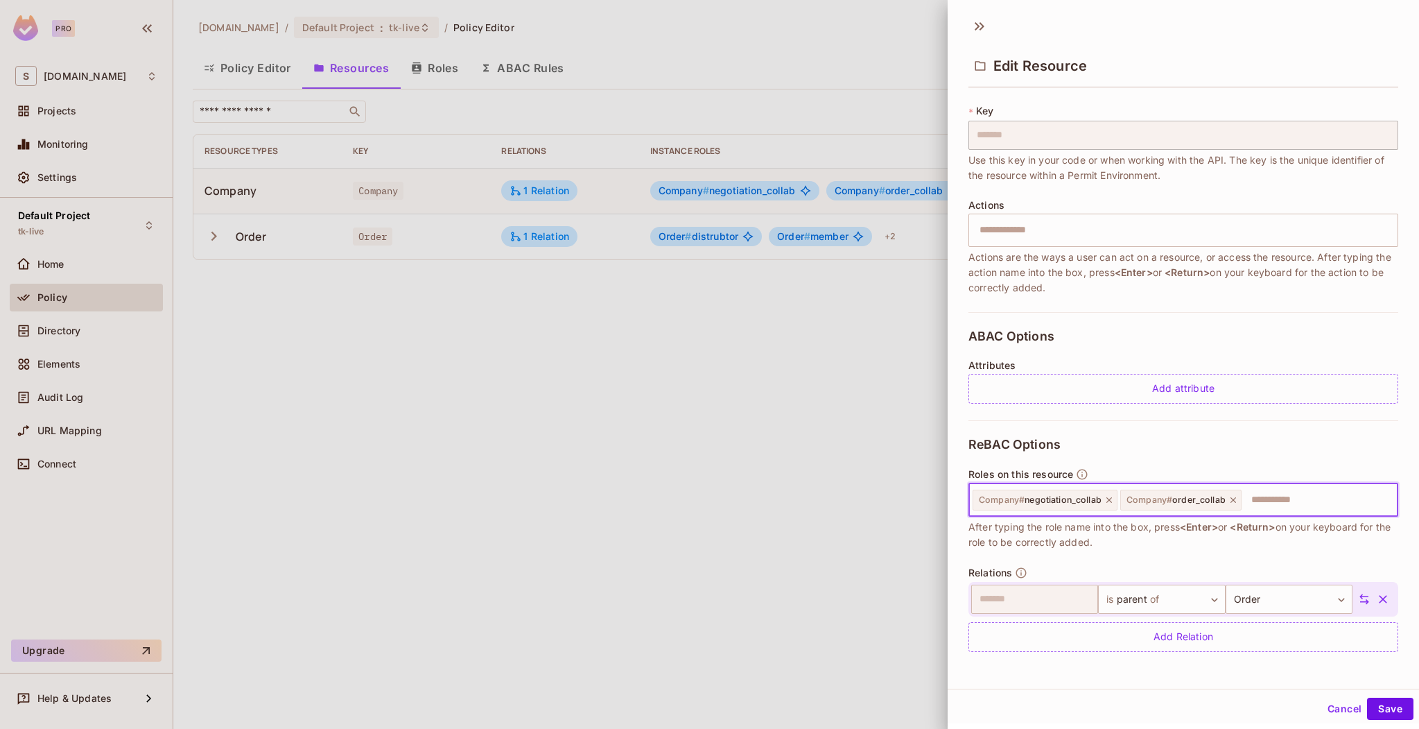
click at [1287, 502] on input "text" at bounding box center [1317, 500] width 149 height 28
type input "*******"
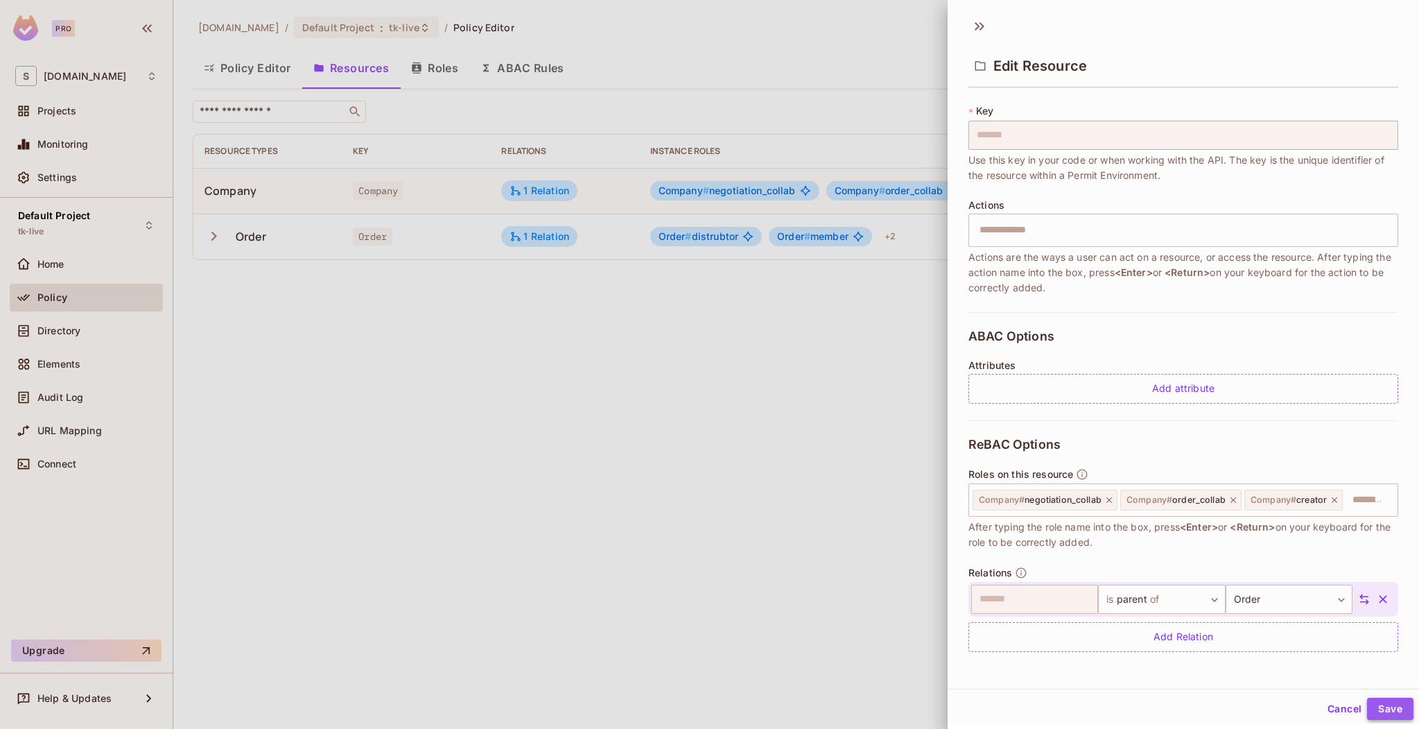
click at [1373, 708] on button "Save" at bounding box center [1390, 708] width 46 height 22
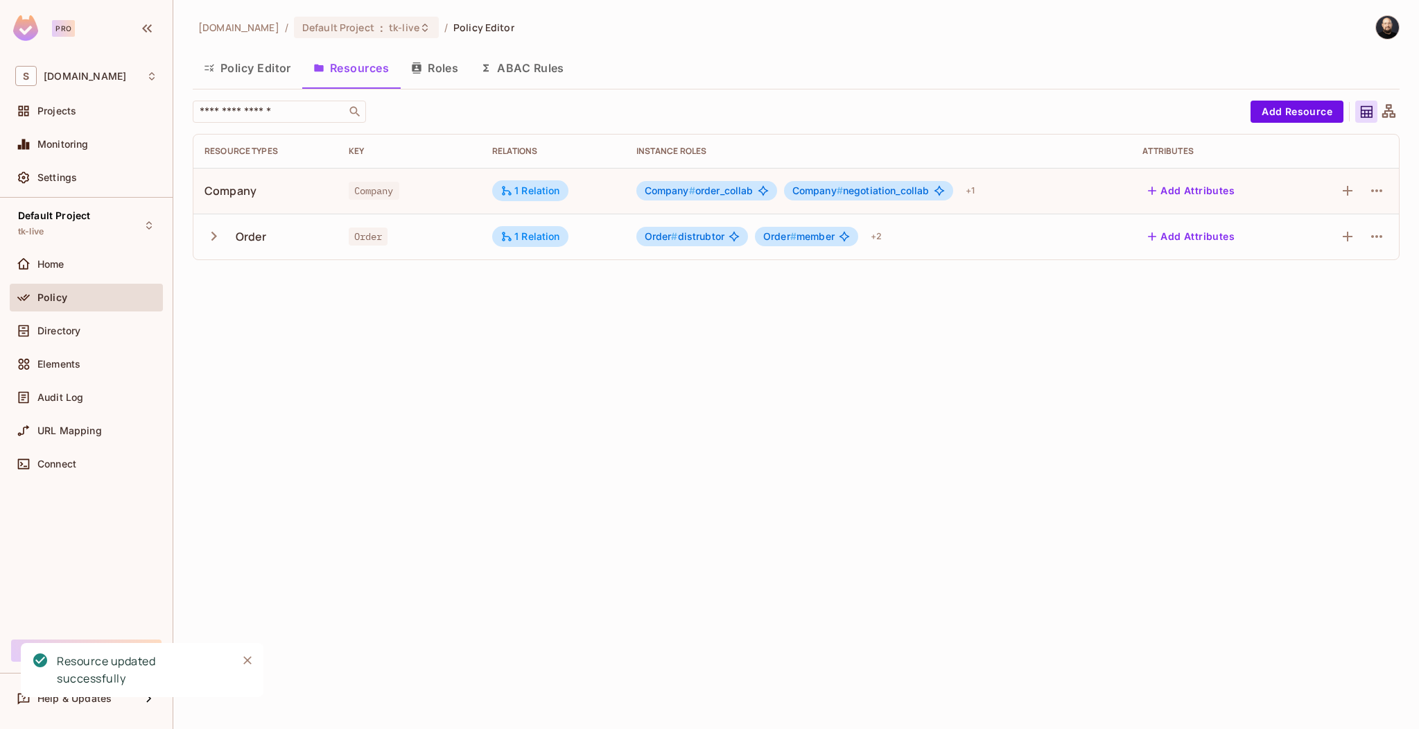
click at [436, 75] on button "Roles" at bounding box center [434, 68] width 69 height 35
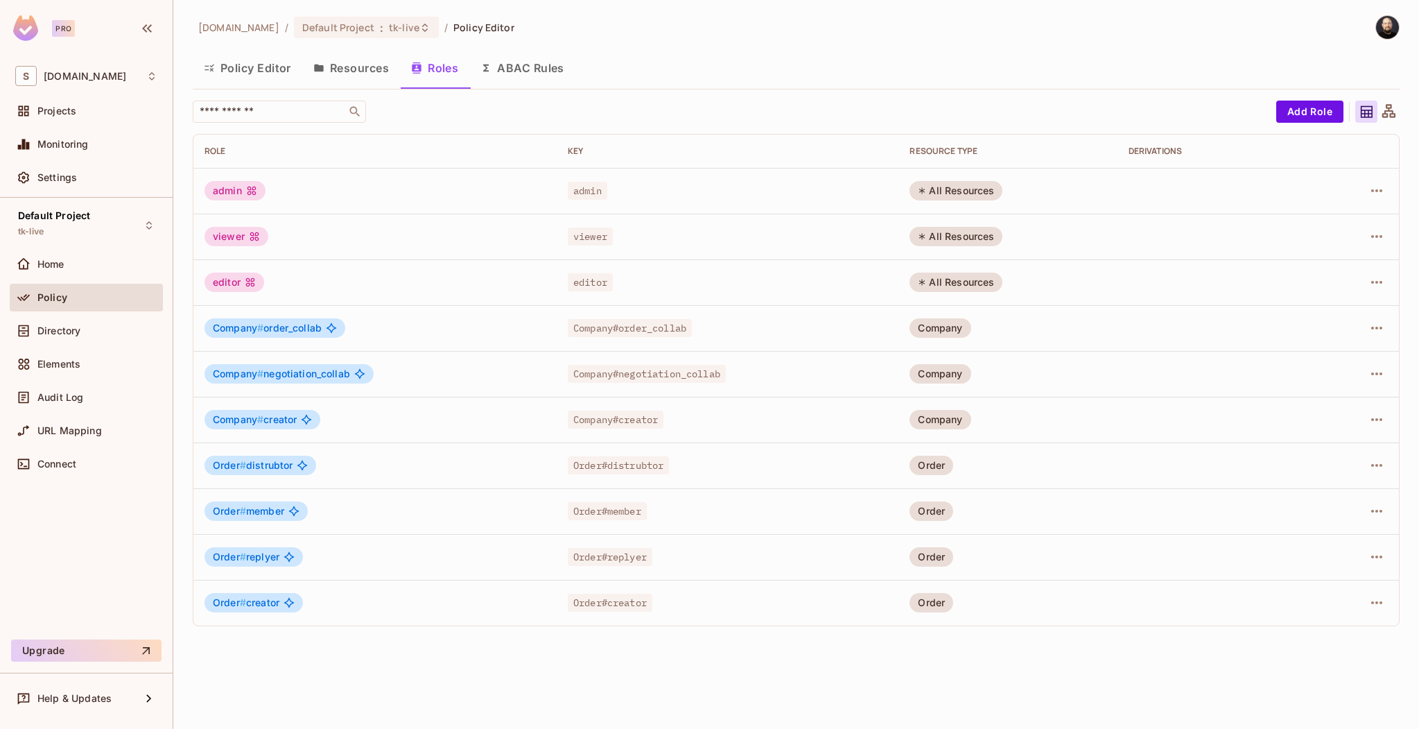
click at [365, 58] on button "Resources" at bounding box center [351, 68] width 98 height 35
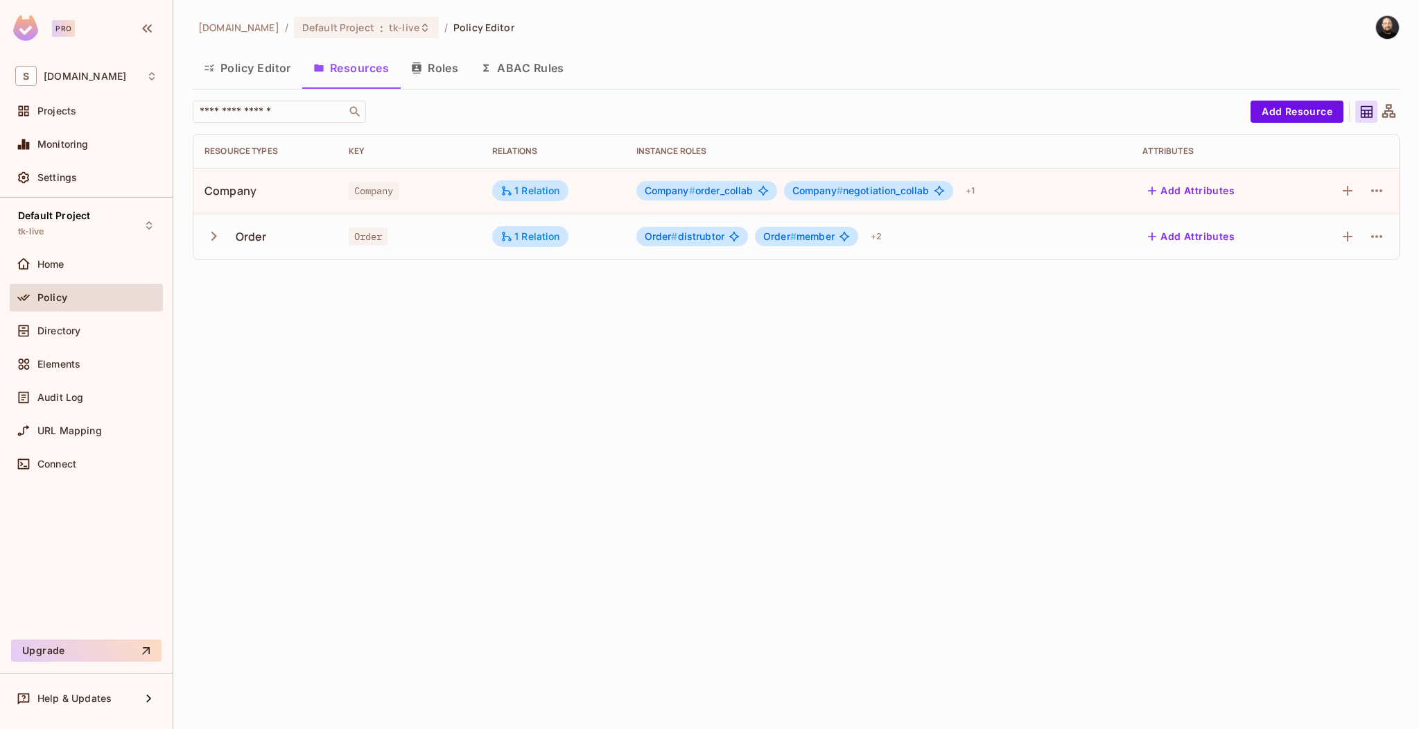
click at [894, 193] on span "Company # negotiation_collab" at bounding box center [860, 190] width 137 height 11
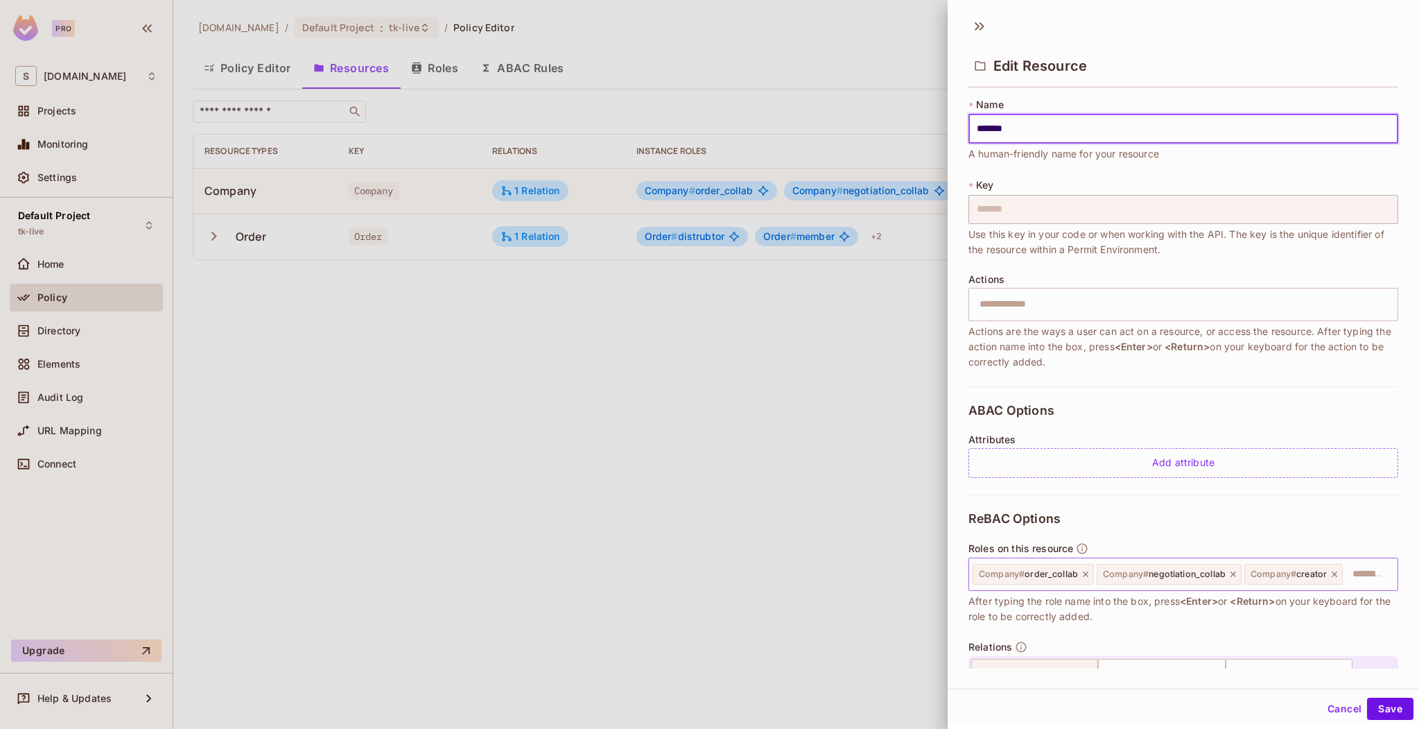
click at [1336, 569] on icon at bounding box center [1335, 574] width 10 height 10
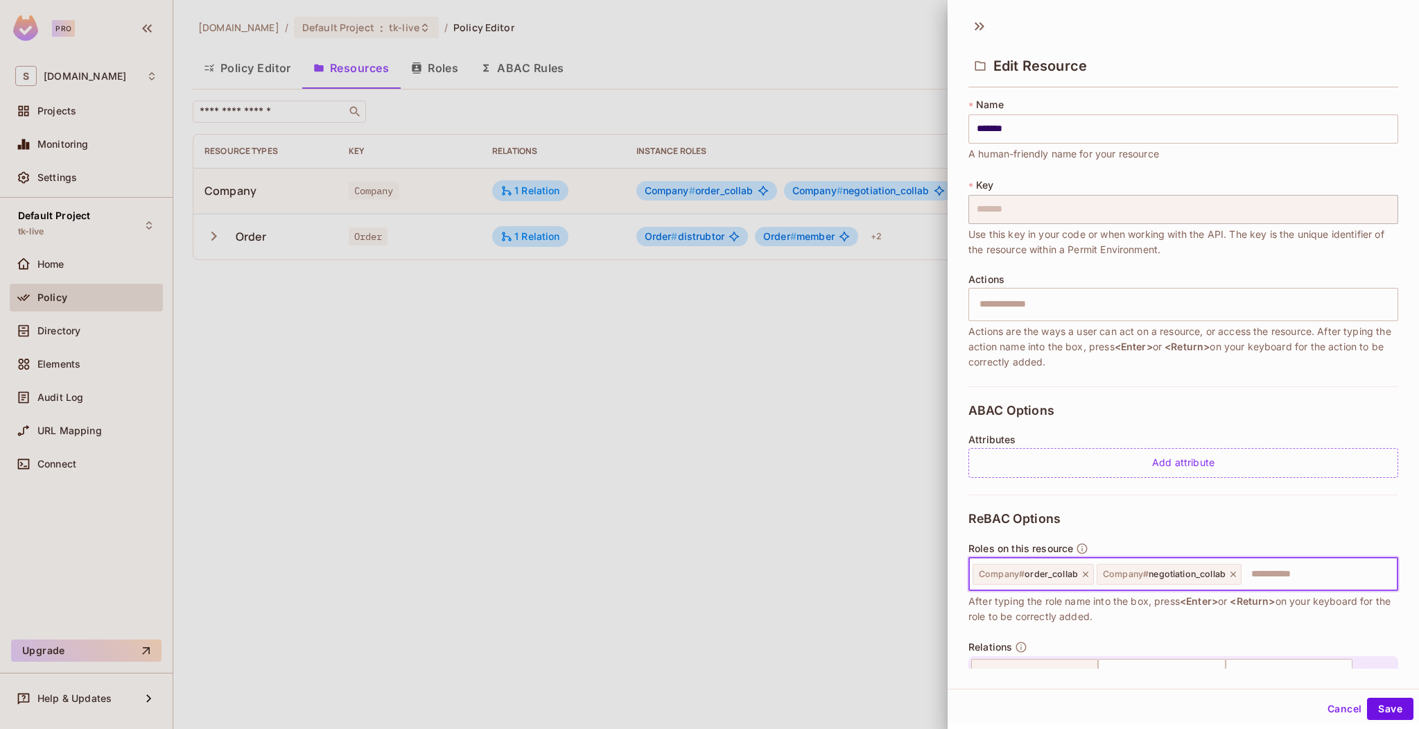
click at [1304, 581] on input "text" at bounding box center [1317, 574] width 149 height 28
type input "**********"
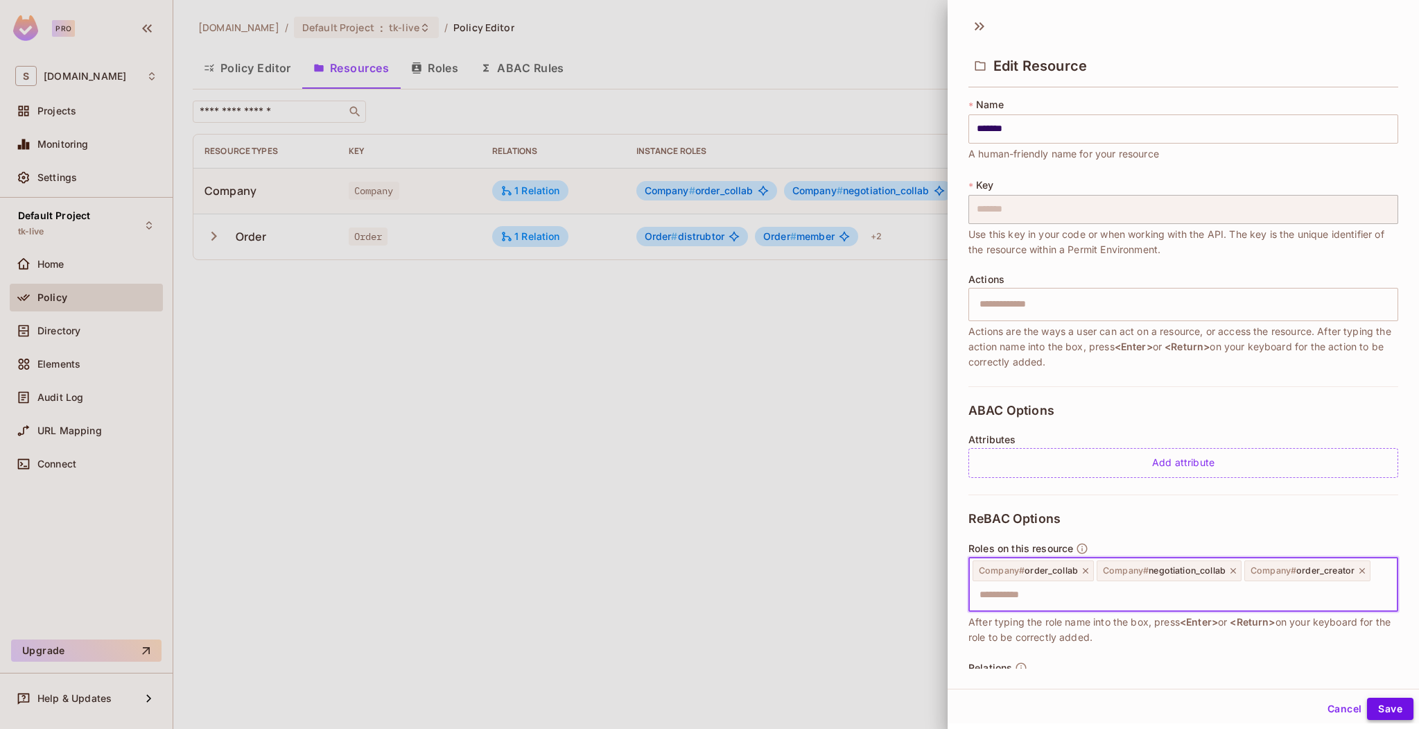
click at [1385, 709] on button "Save" at bounding box center [1390, 708] width 46 height 22
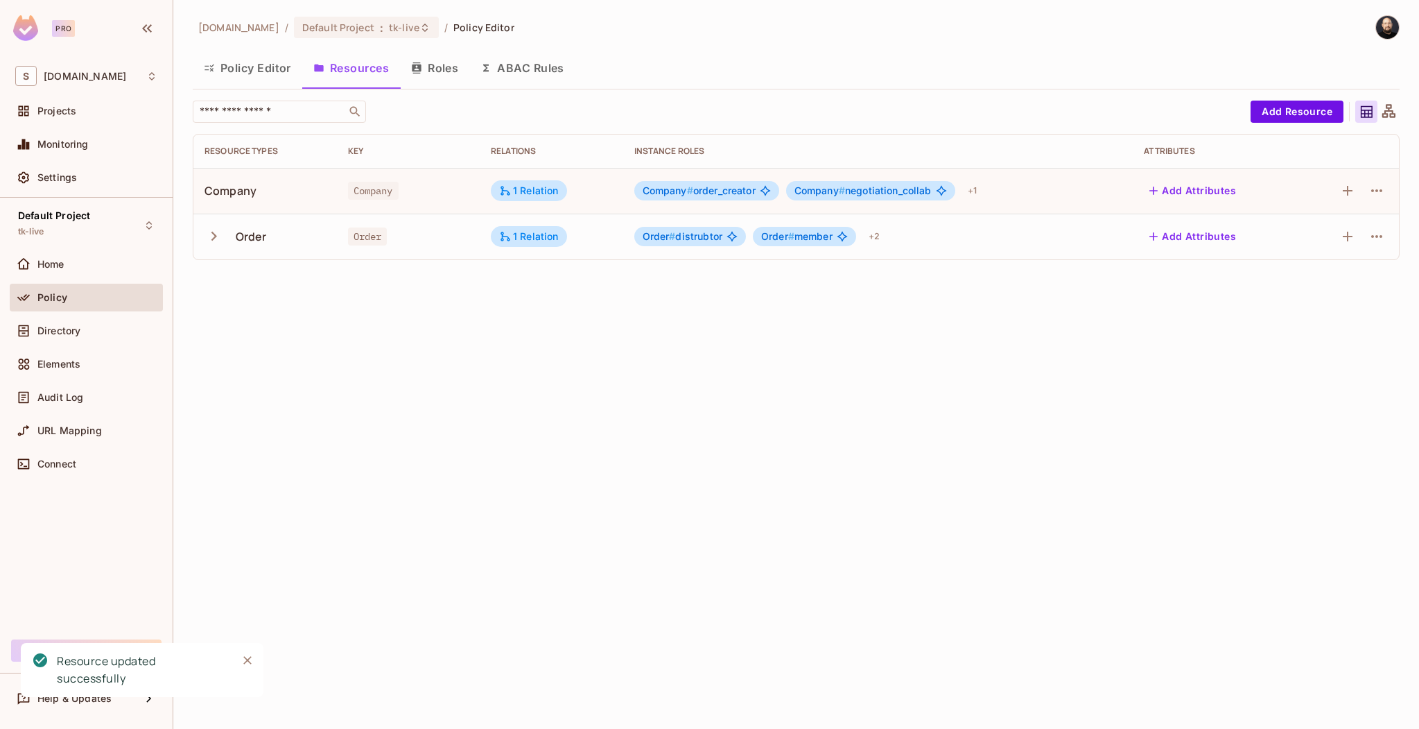
click at [441, 71] on button "Roles" at bounding box center [434, 68] width 69 height 35
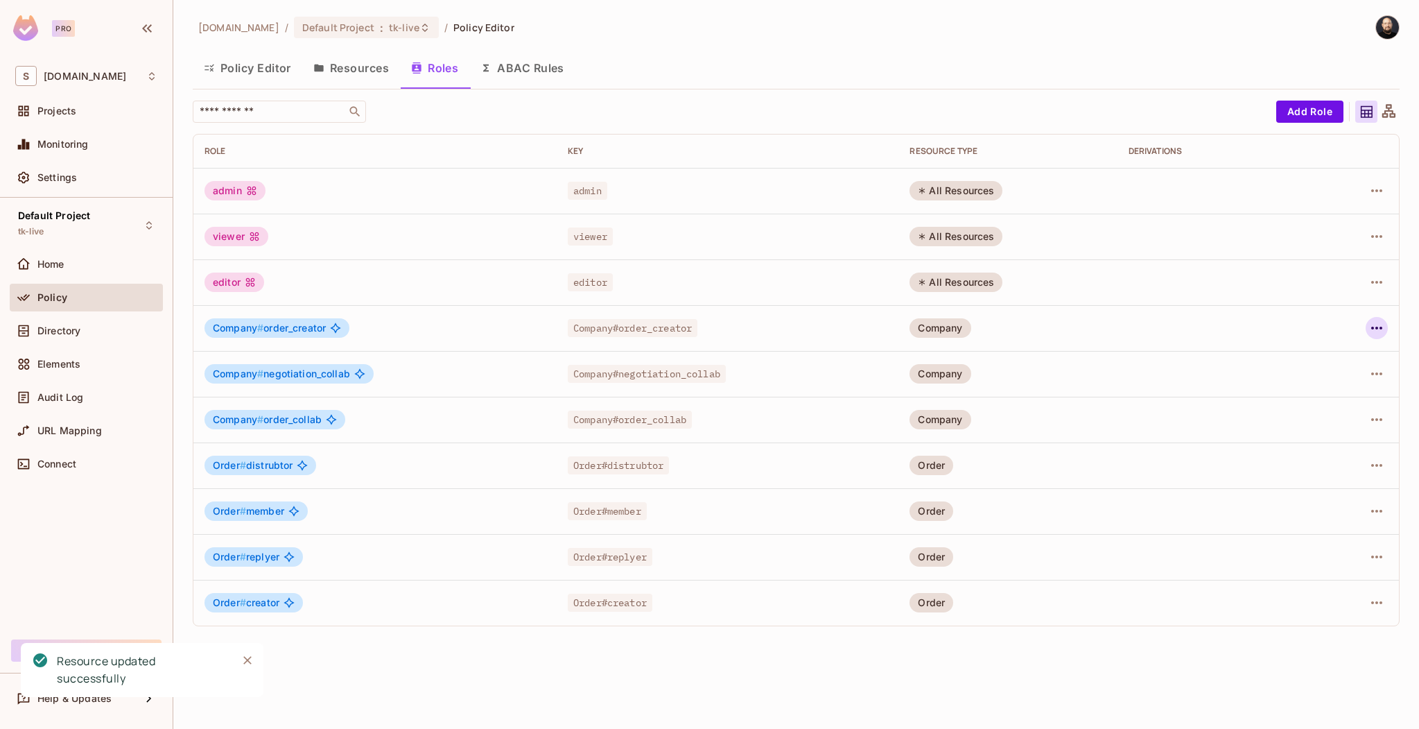
click at [1383, 330] on icon "button" at bounding box center [1377, 328] width 17 height 17
click at [1301, 365] on div "Edit Role" at bounding box center [1315, 360] width 42 height 14
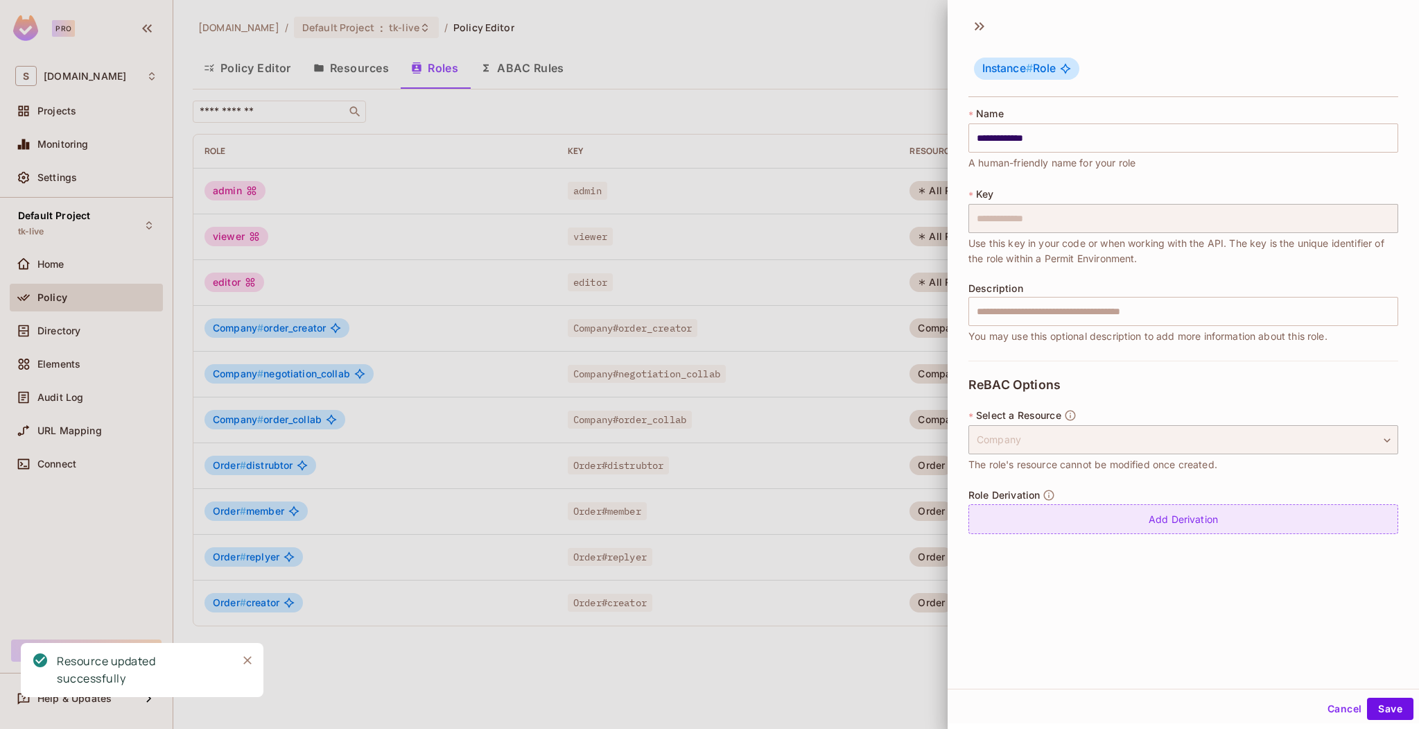
click at [1068, 506] on div "Add Derivation" at bounding box center [1184, 519] width 430 height 30
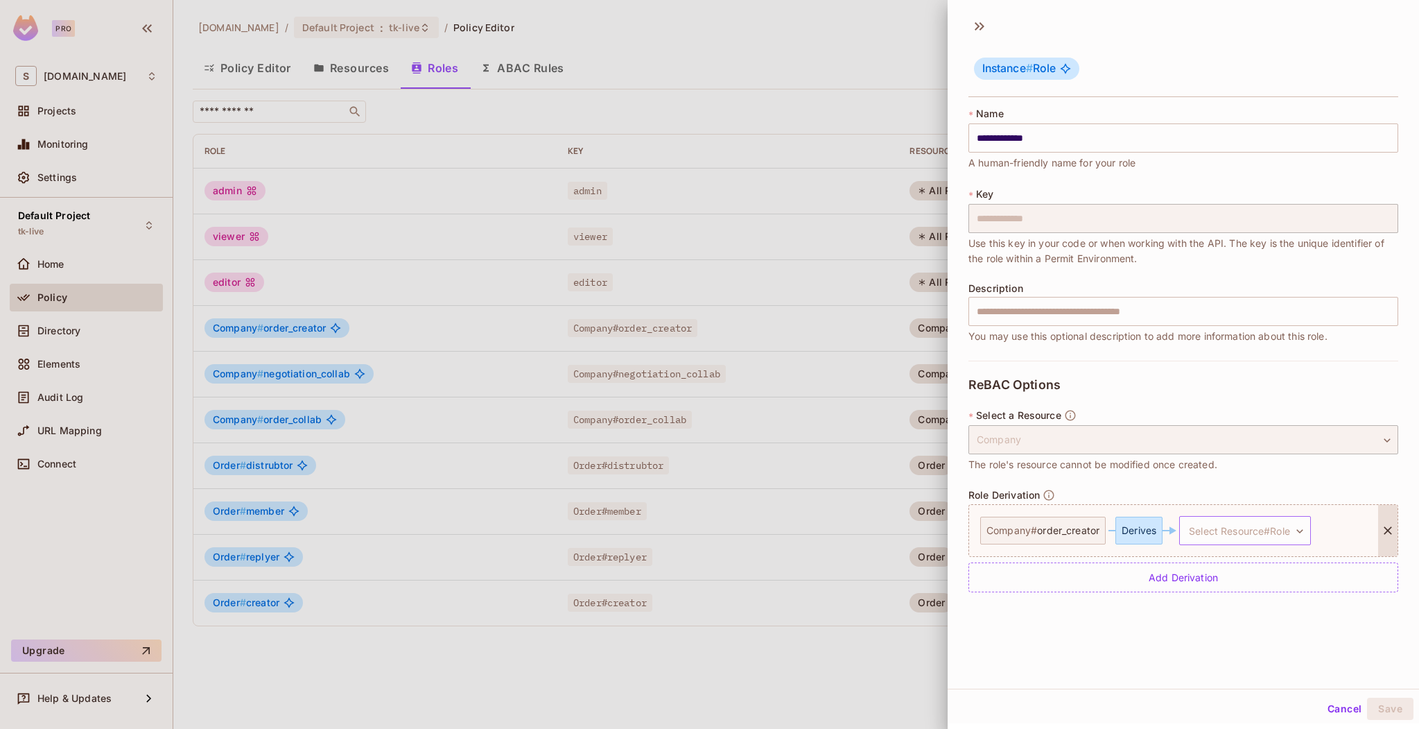
click at [1206, 529] on body "**********" at bounding box center [709, 364] width 1419 height 729
click at [1229, 670] on span "creator" at bounding box center [1243, 670] width 35 height 13
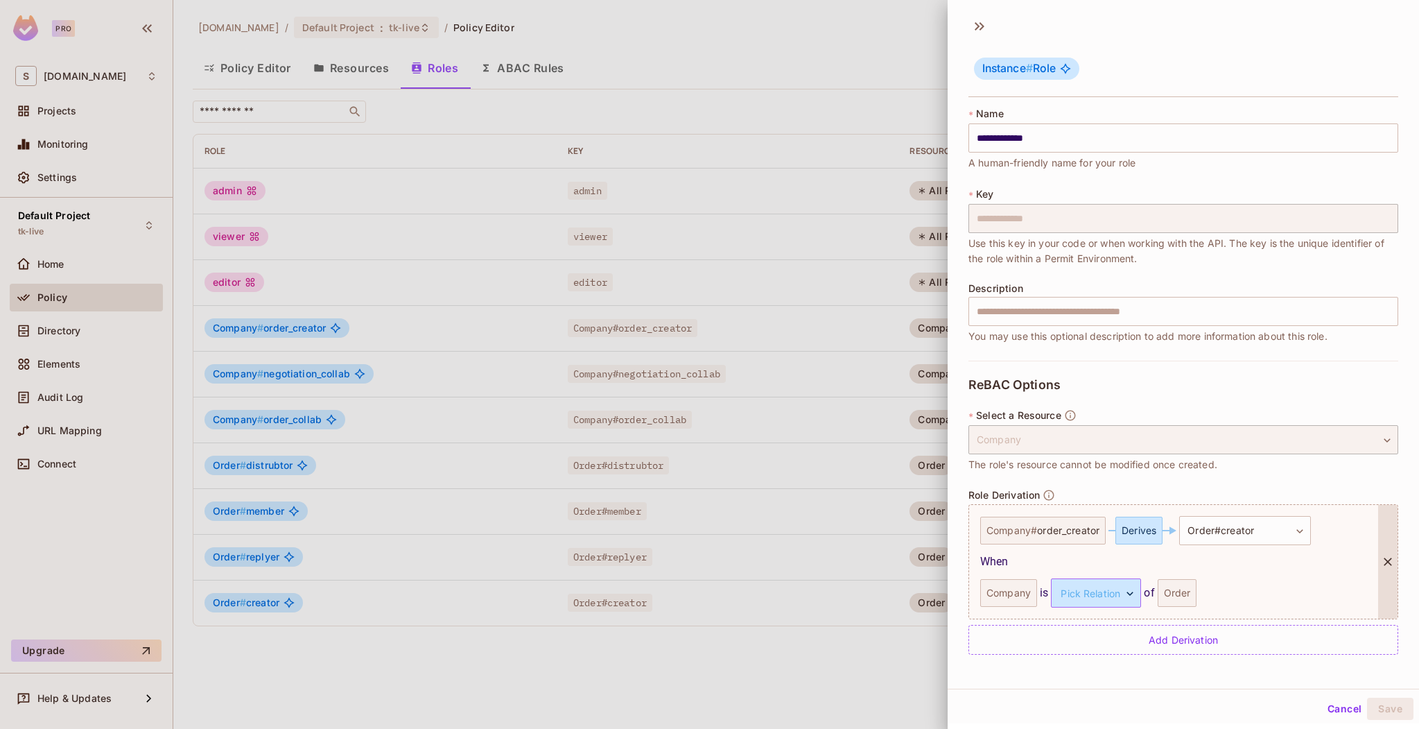
click at [1096, 593] on body "**********" at bounding box center [709, 364] width 1419 height 729
click at [1085, 656] on li "parent" at bounding box center [1094, 658] width 128 height 25
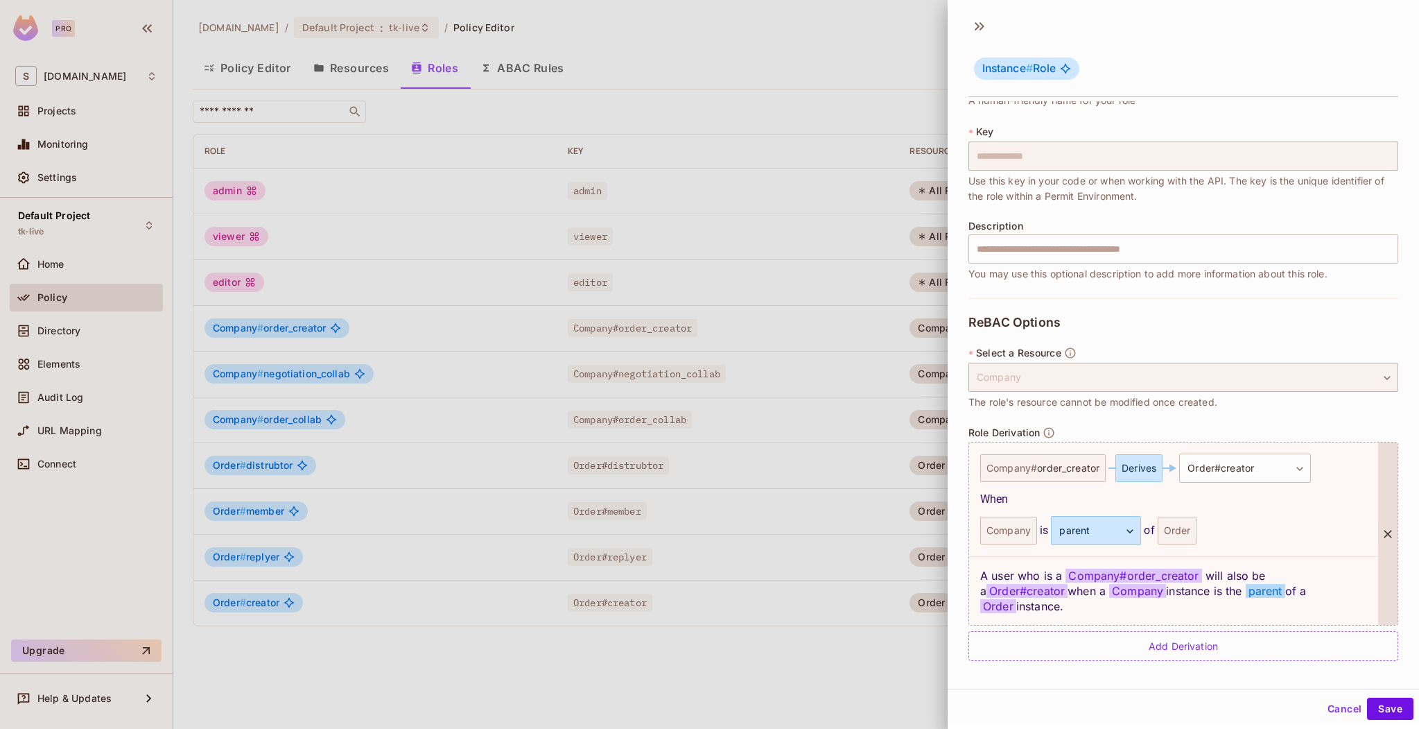
scroll to position [47, 0]
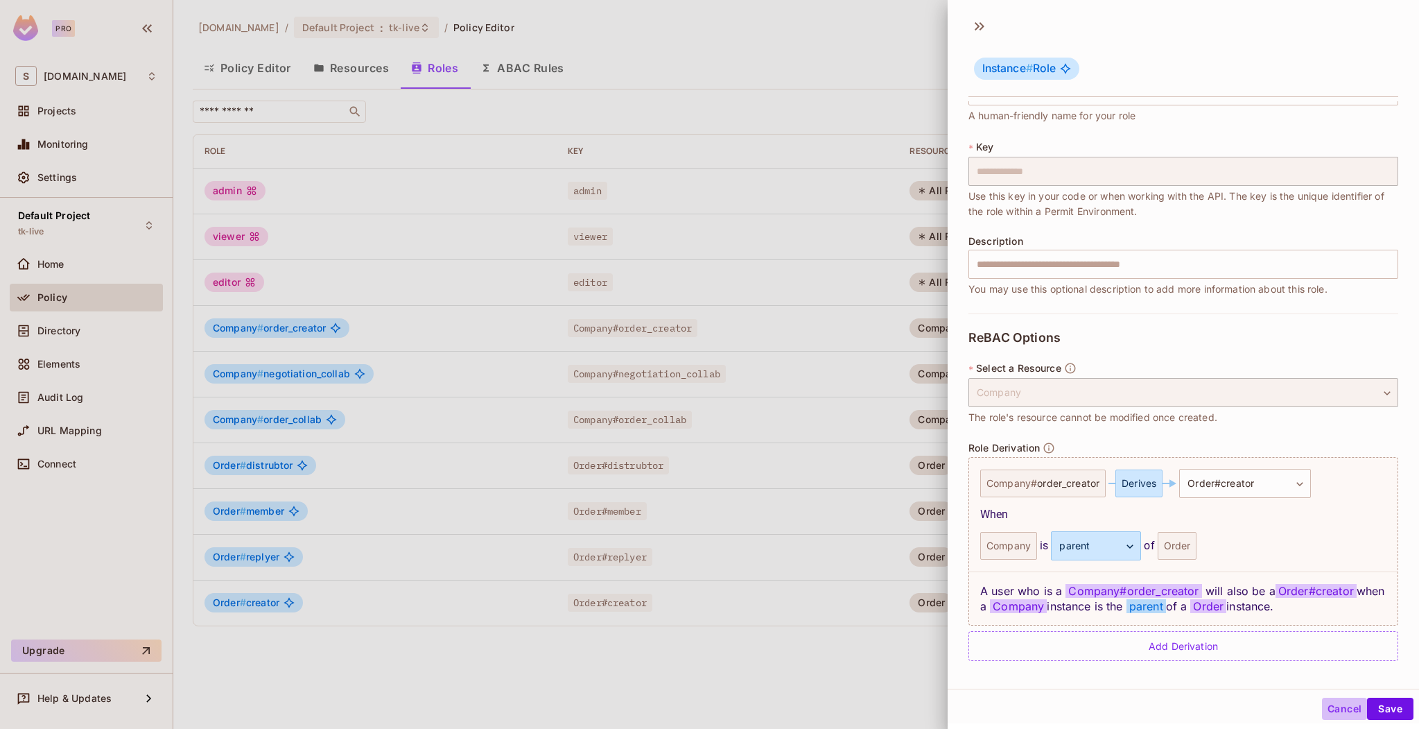
click at [1322, 711] on button "Cancel" at bounding box center [1344, 708] width 45 height 22
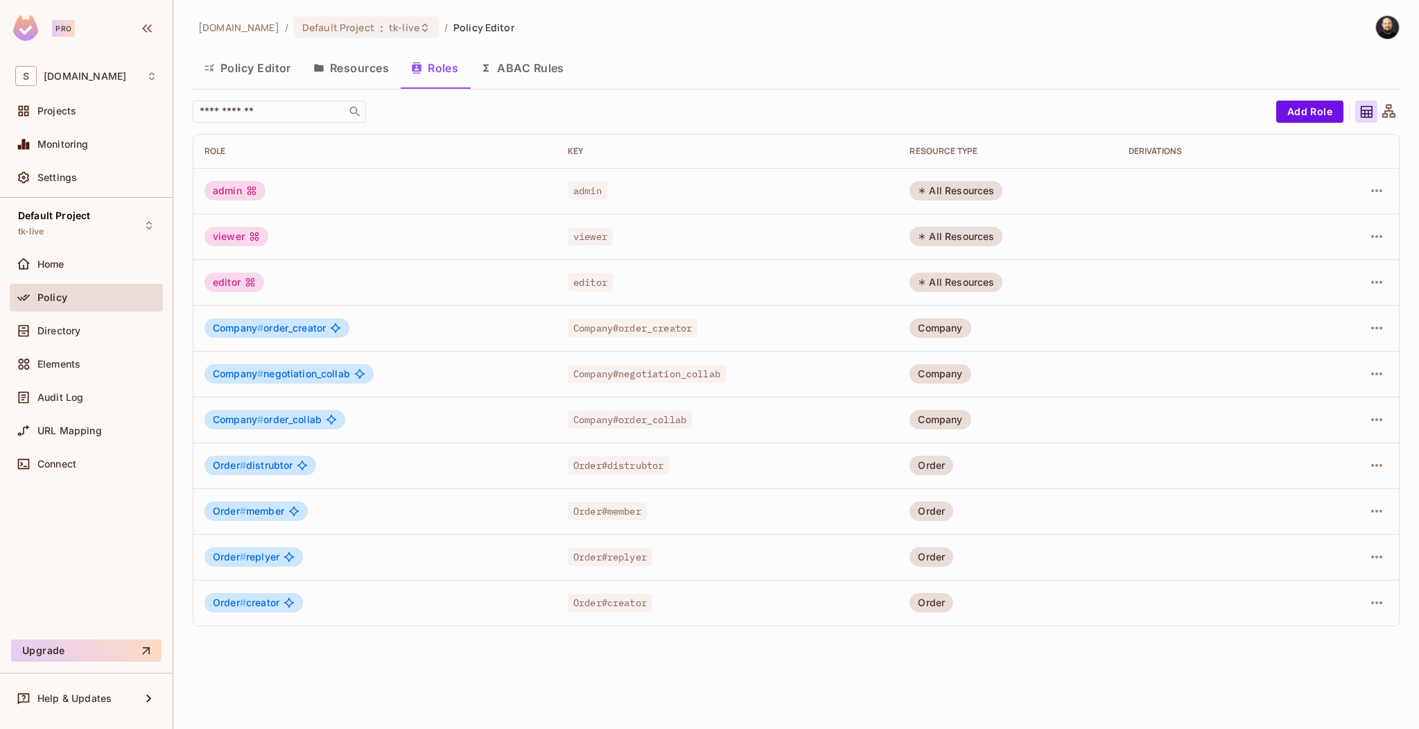
click at [367, 65] on button "Resources" at bounding box center [351, 68] width 98 height 35
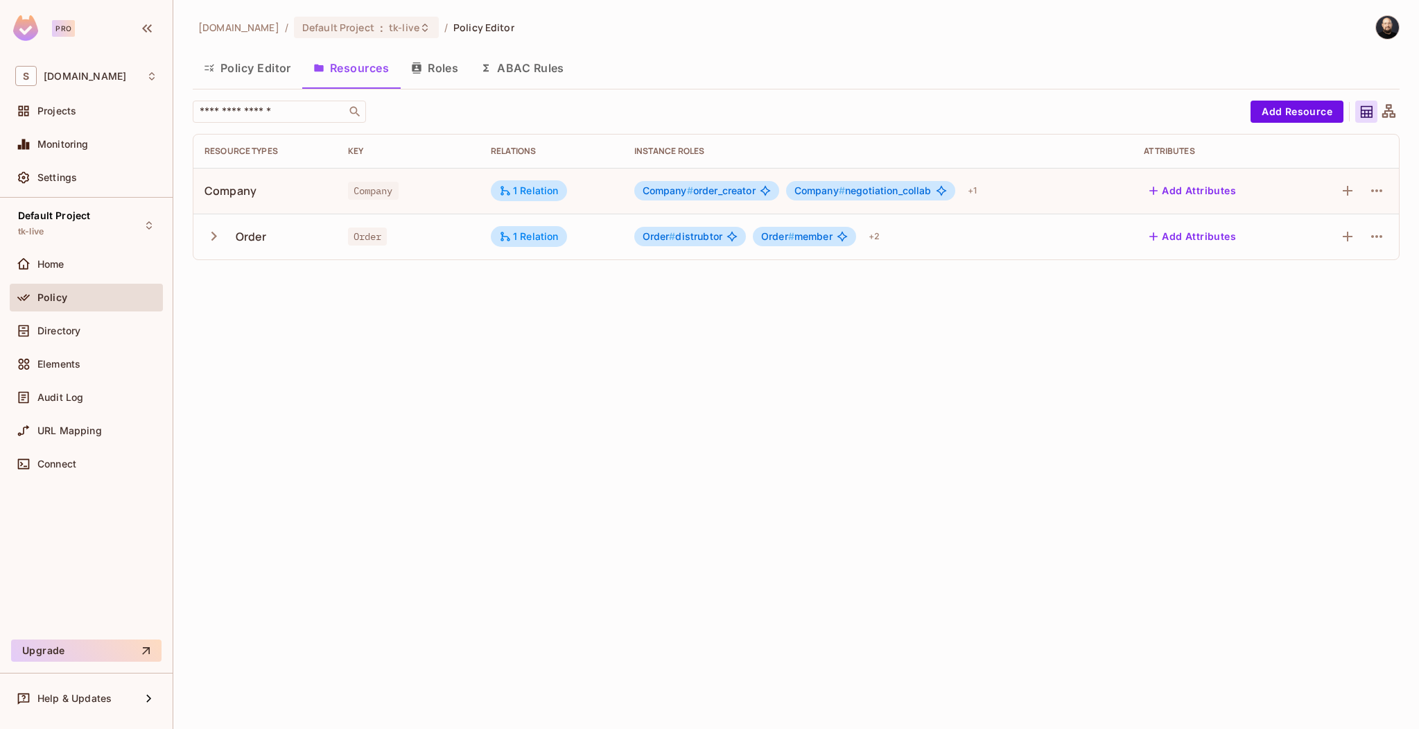
click at [381, 198] on span "Company" at bounding box center [373, 191] width 51 height 18
click at [1380, 195] on icon "button" at bounding box center [1377, 190] width 17 height 17
drag, startPoint x: 1213, startPoint y: 307, endPoint x: 1257, endPoint y: 288, distance: 48.2
click at [1214, 306] on div at bounding box center [709, 364] width 1419 height 729
click at [1382, 192] on icon "button" at bounding box center [1377, 190] width 17 height 17
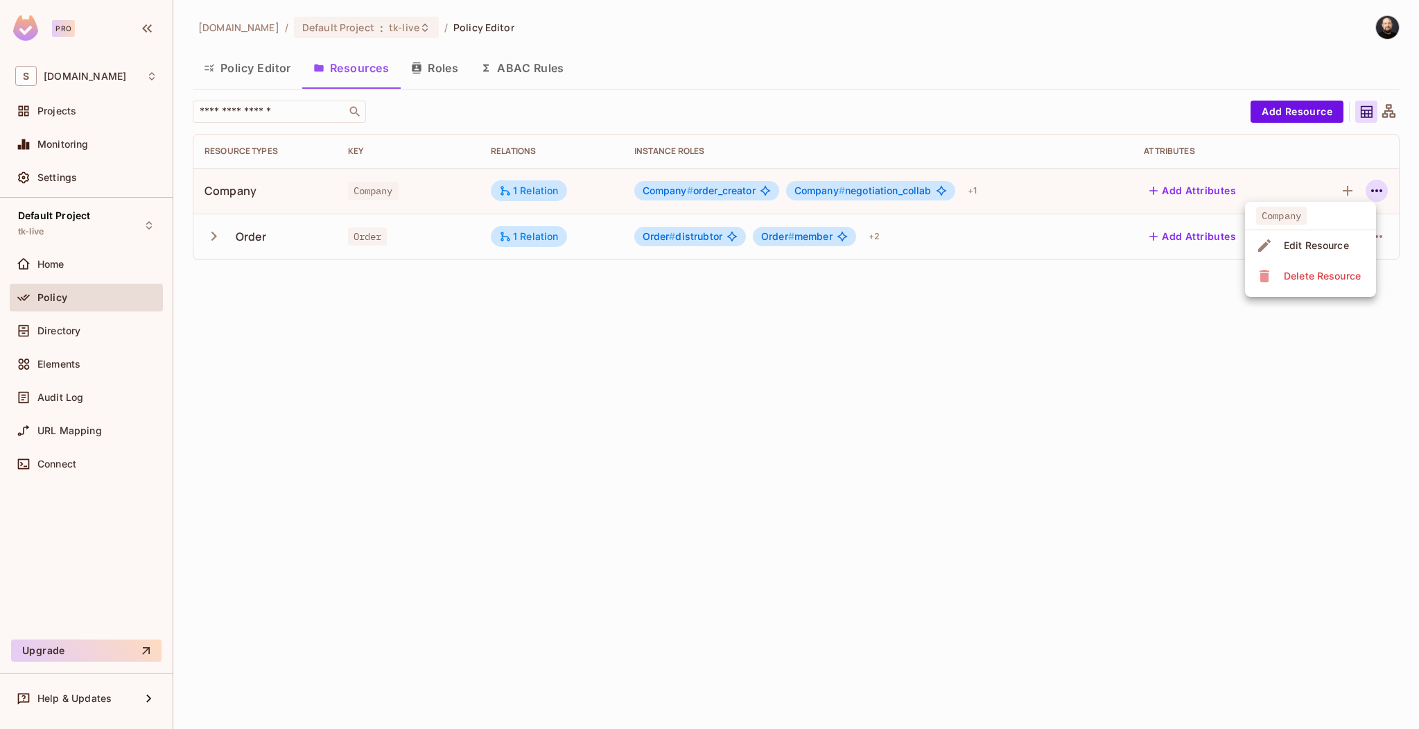
click at [1348, 232] on li "Edit Resource" at bounding box center [1310, 245] width 131 height 31
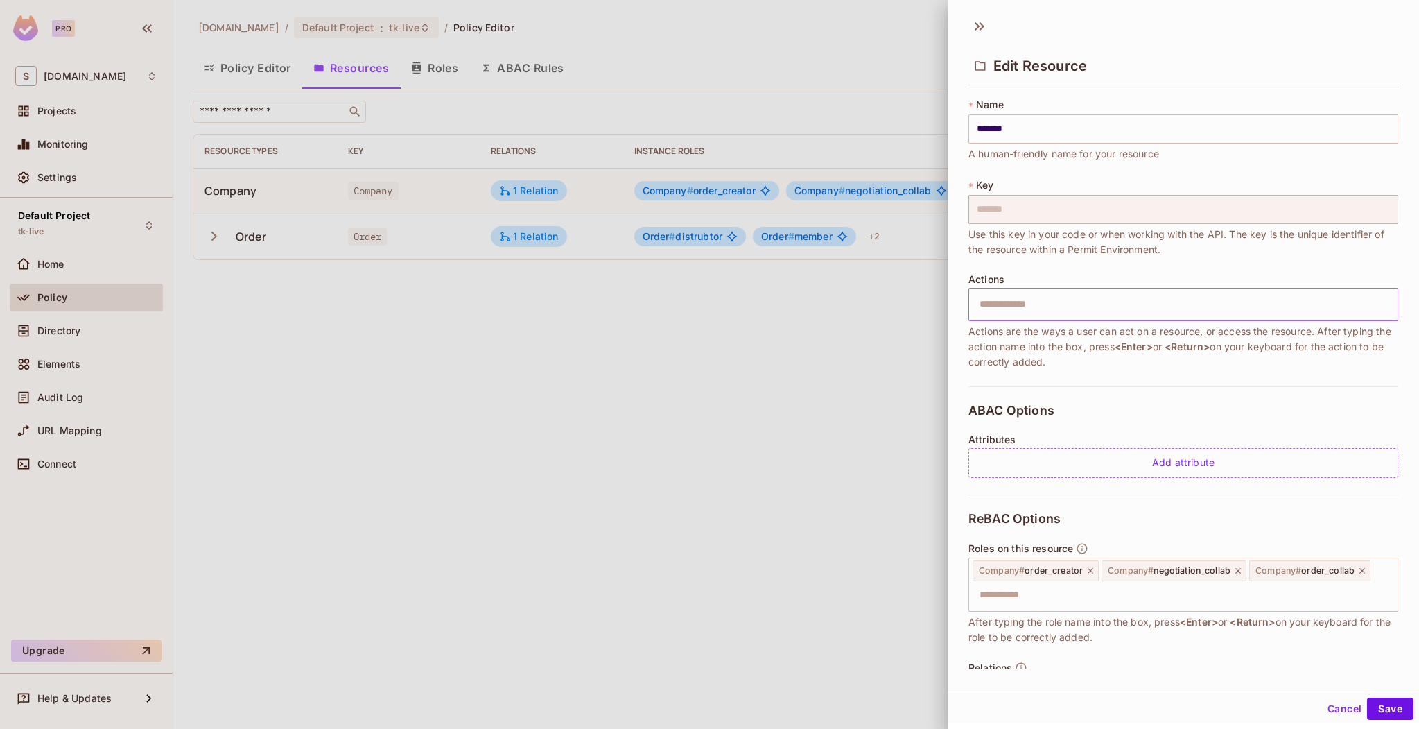
drag, startPoint x: 1046, startPoint y: 324, endPoint x: 1051, endPoint y: 304, distance: 20.9
click at [1046, 324] on span "Actions are the ways a user can act on a resource, or access the resource. Afte…" at bounding box center [1184, 347] width 430 height 46
click at [1051, 304] on input "text" at bounding box center [1181, 304] width 421 height 28
type input "**********"
click at [1034, 302] on icon at bounding box center [1037, 305] width 10 height 10
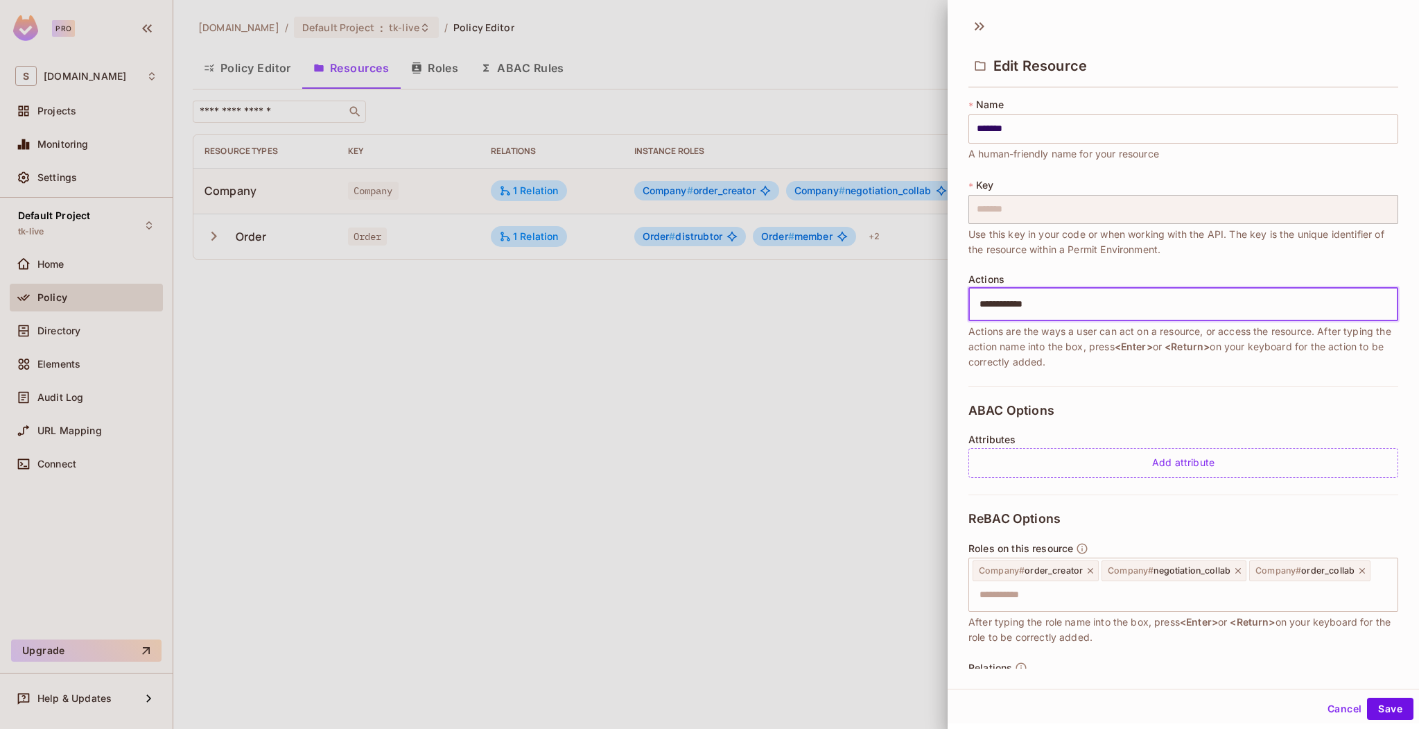
type input "**********"
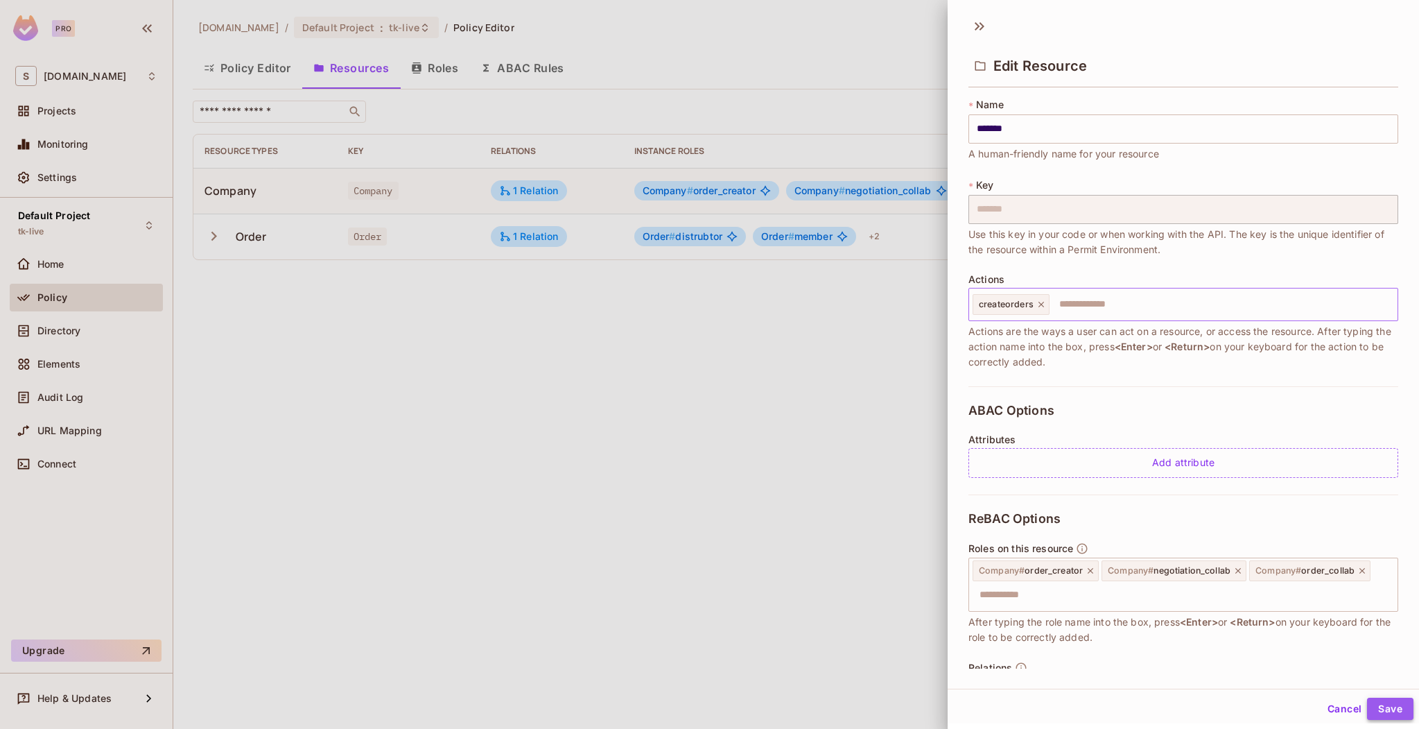
click at [1381, 703] on button "Save" at bounding box center [1390, 708] width 46 height 22
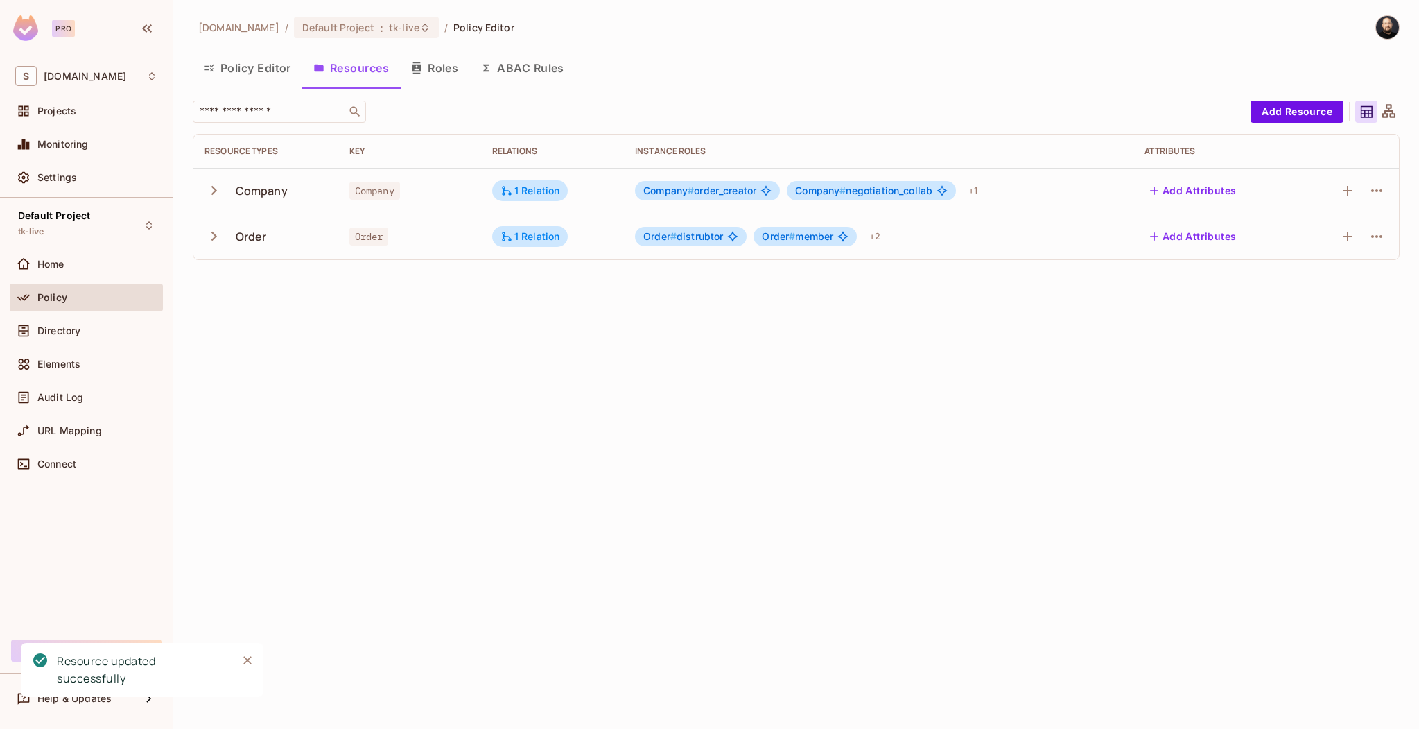
click at [379, 185] on span "Company" at bounding box center [374, 191] width 51 height 18
click at [260, 179] on div "Company" at bounding box center [266, 190] width 123 height 29
click at [261, 63] on button "Policy Editor" at bounding box center [248, 68] width 110 height 35
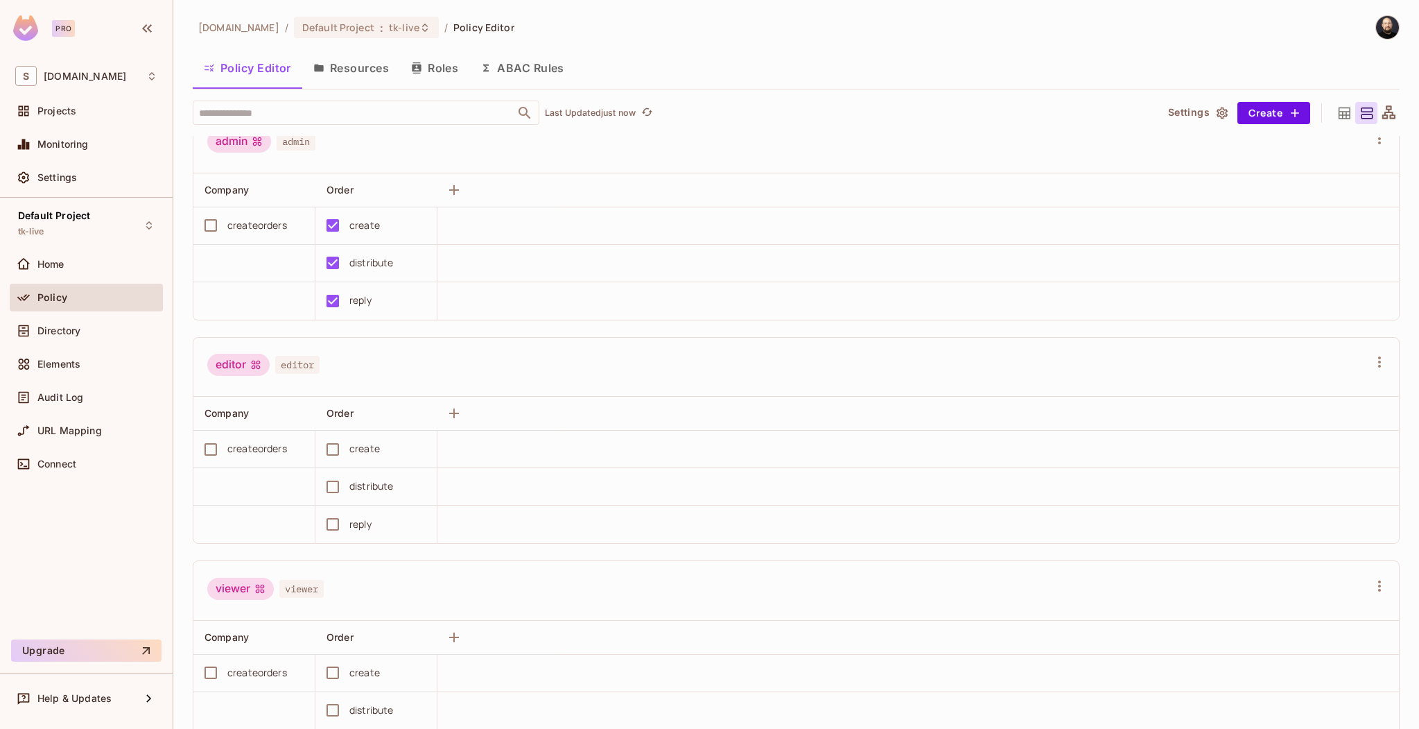
scroll to position [26, 0]
click at [1371, 361] on icon "button" at bounding box center [1379, 358] width 17 height 17
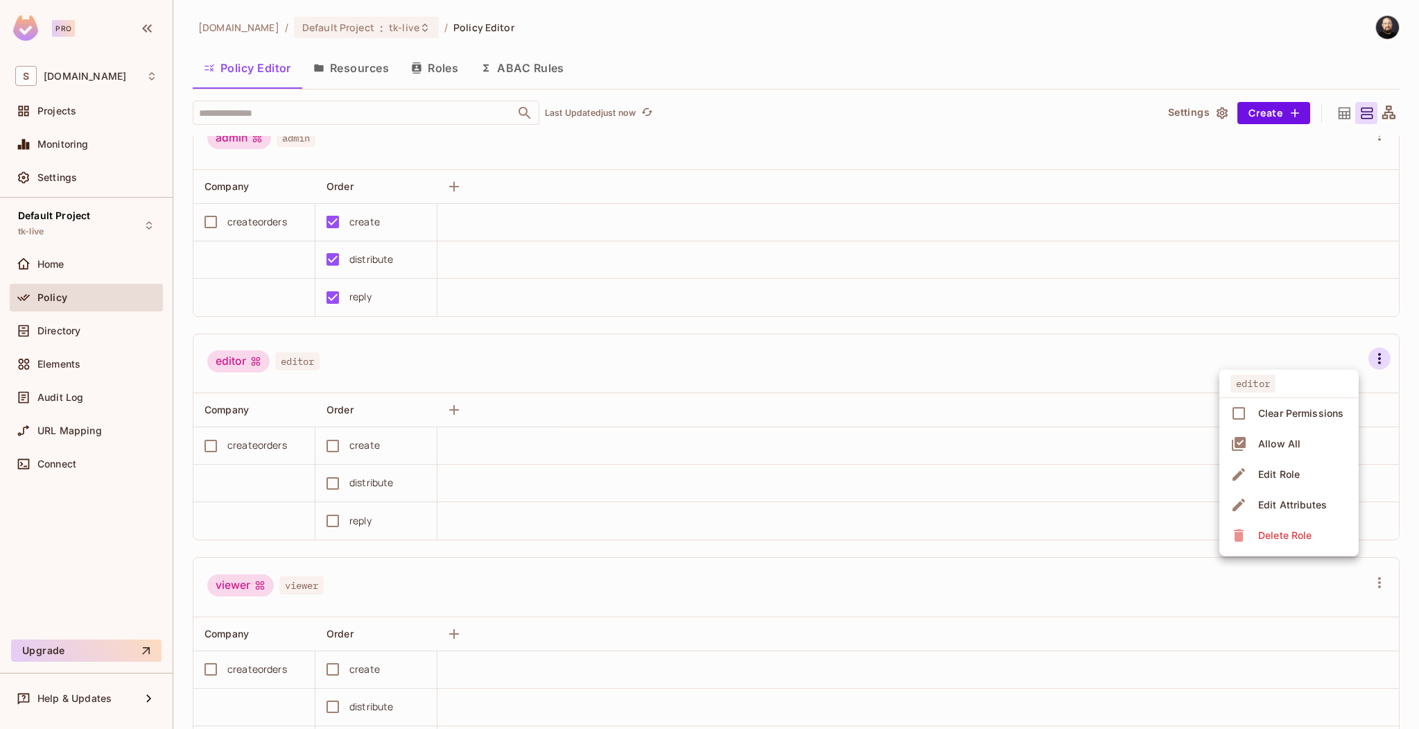
click at [1284, 537] on div "Delete Role" at bounding box center [1284, 535] width 53 height 14
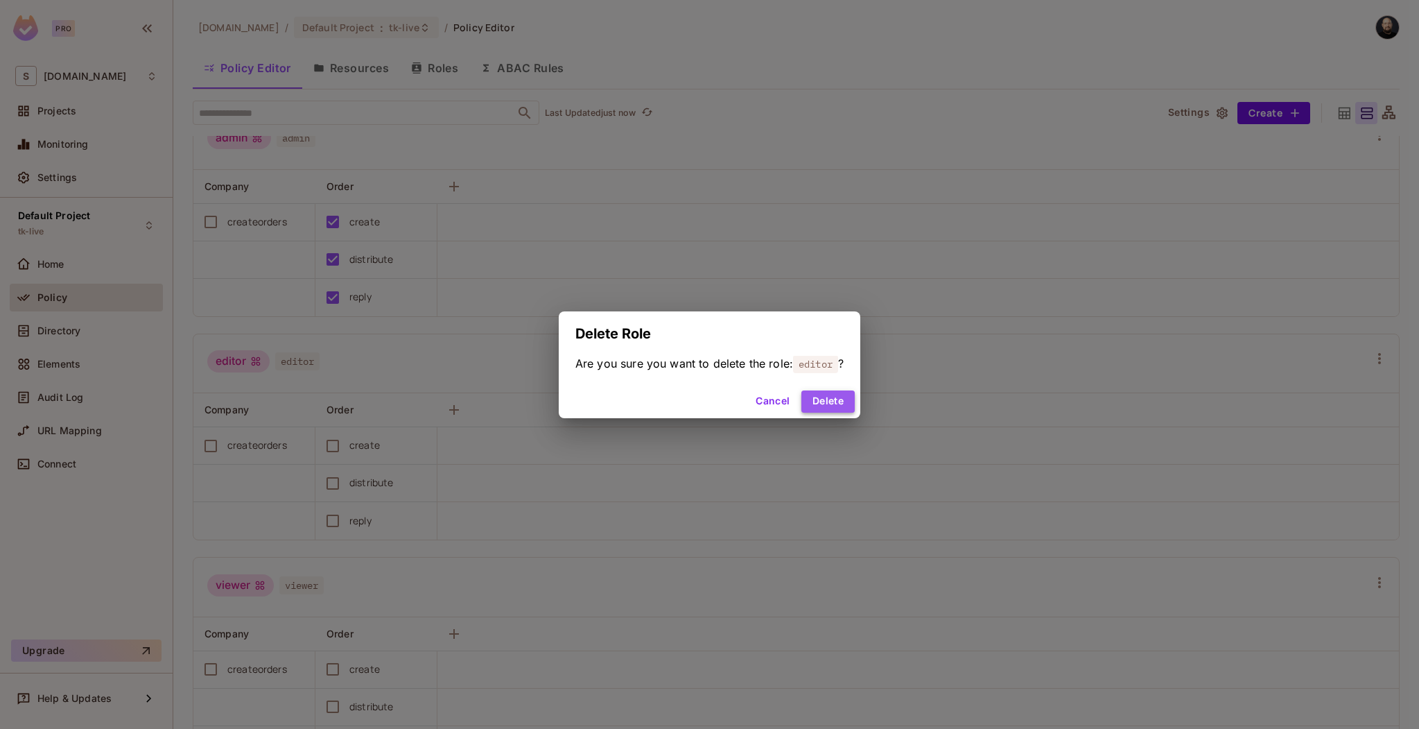
click at [824, 402] on button "Delete" at bounding box center [827, 401] width 53 height 22
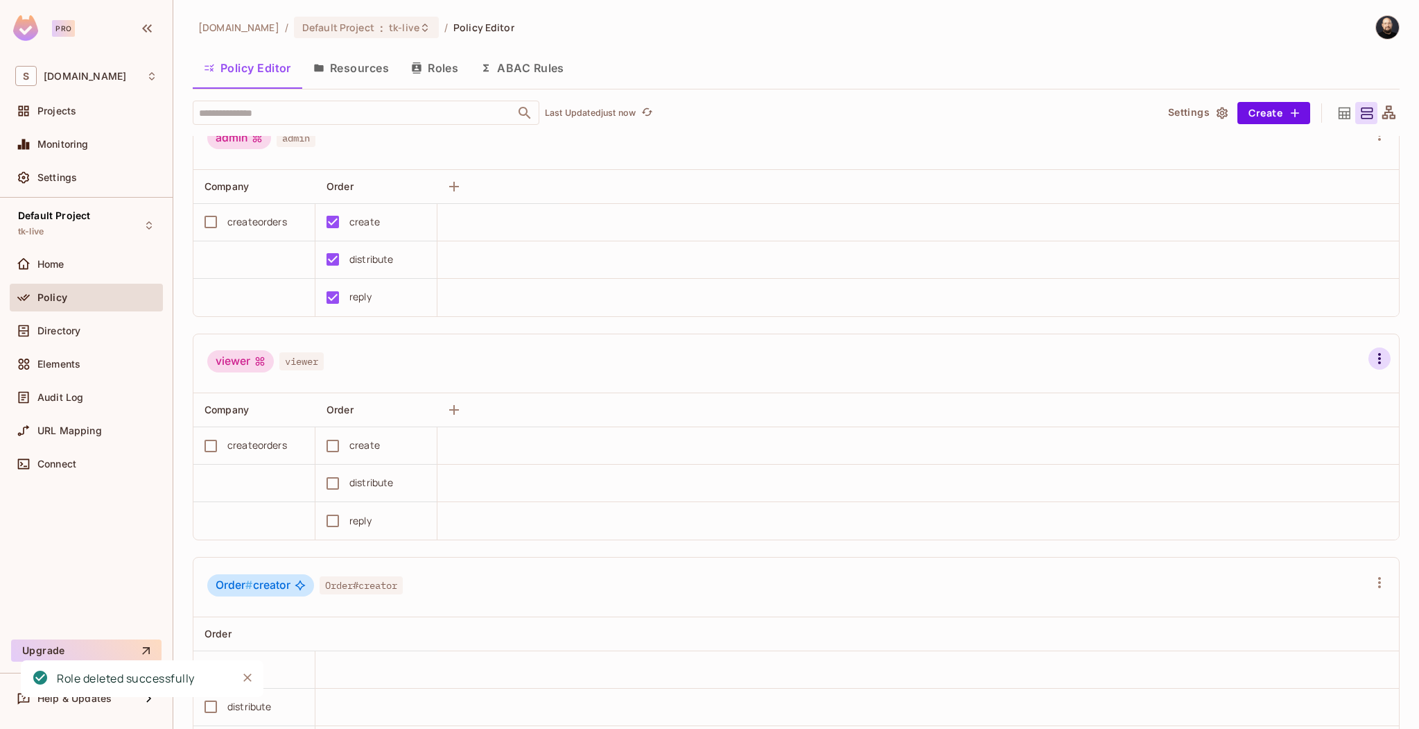
click at [1371, 362] on icon "button" at bounding box center [1379, 358] width 17 height 17
click at [1283, 535] on div "Delete Role" at bounding box center [1284, 535] width 53 height 14
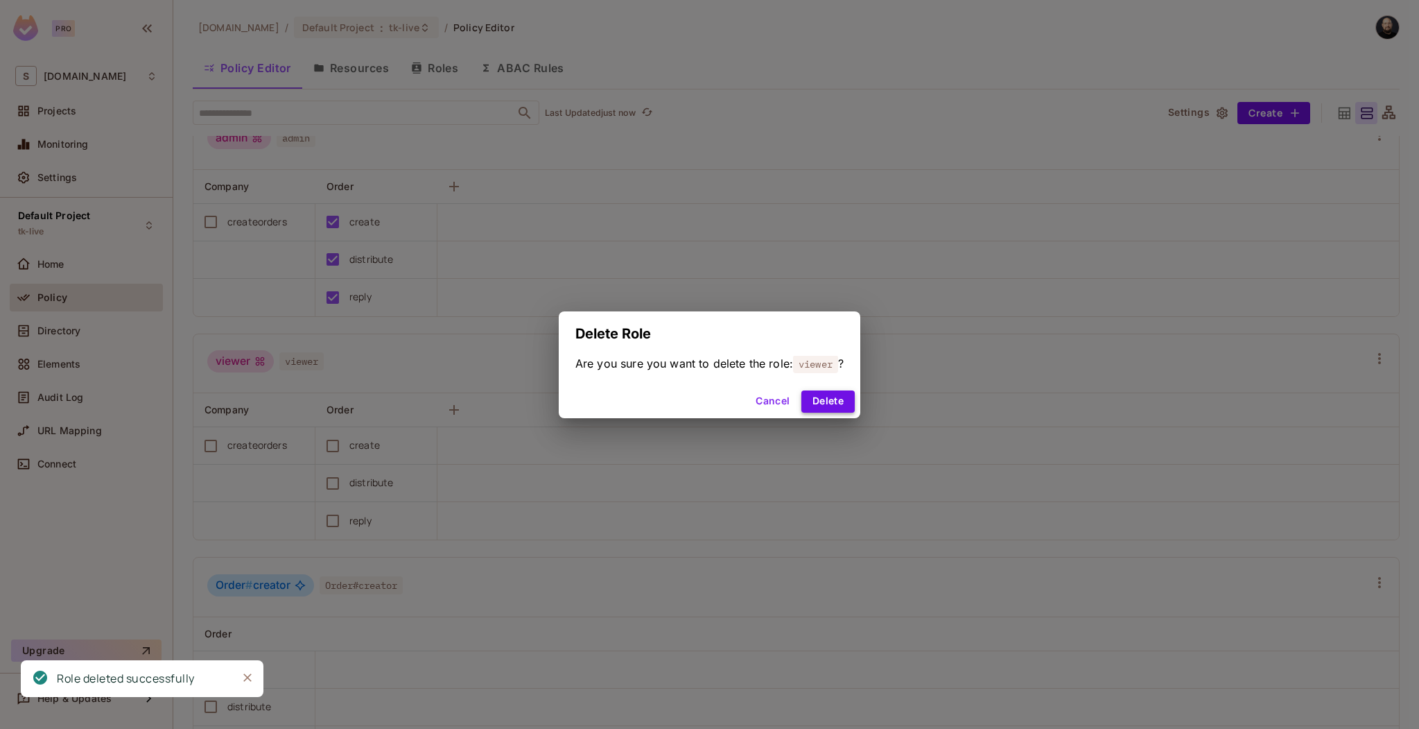
click at [830, 403] on button "Delete" at bounding box center [827, 401] width 53 height 22
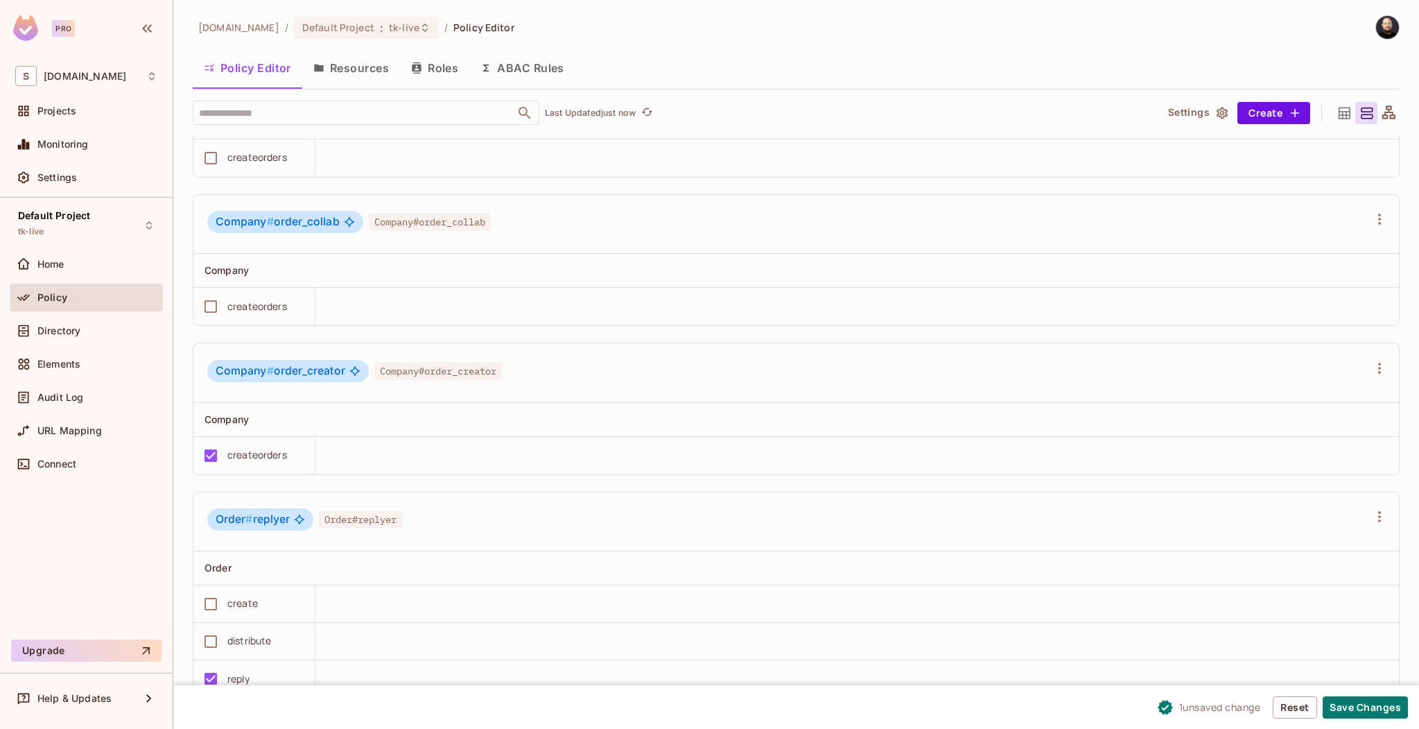
scroll to position [989, 0]
click at [1357, 702] on button "Save Changes" at bounding box center [1365, 707] width 85 height 22
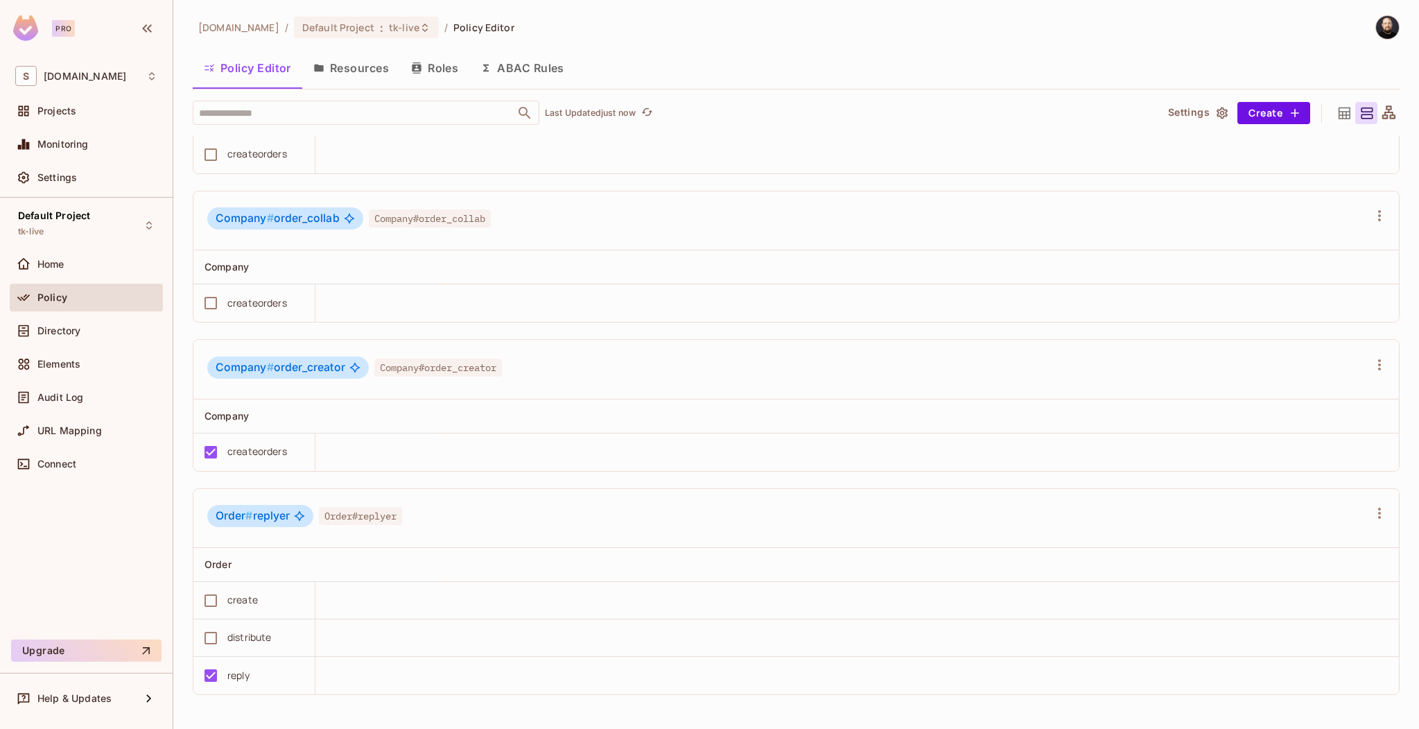
click at [363, 61] on button "Resources" at bounding box center [351, 68] width 98 height 35
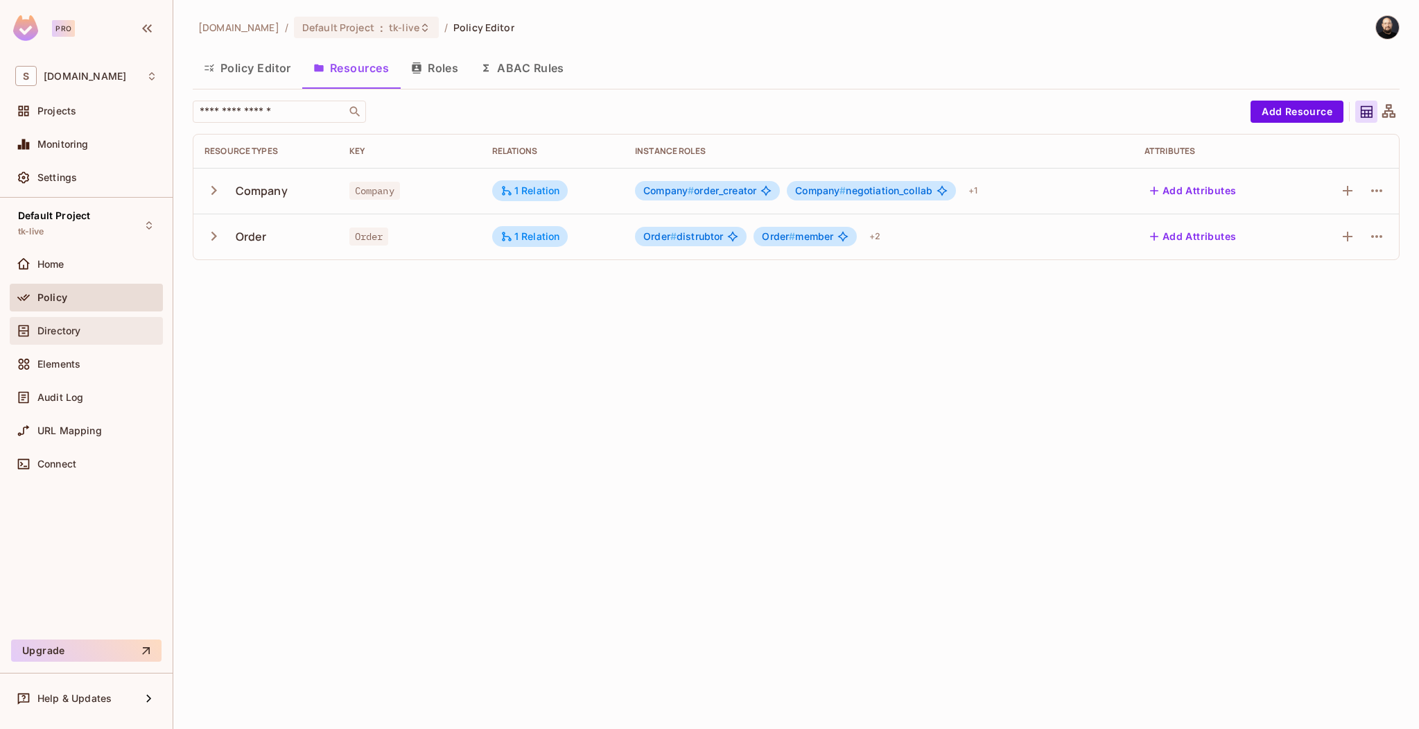
click at [48, 332] on span "Directory" at bounding box center [58, 330] width 43 height 11
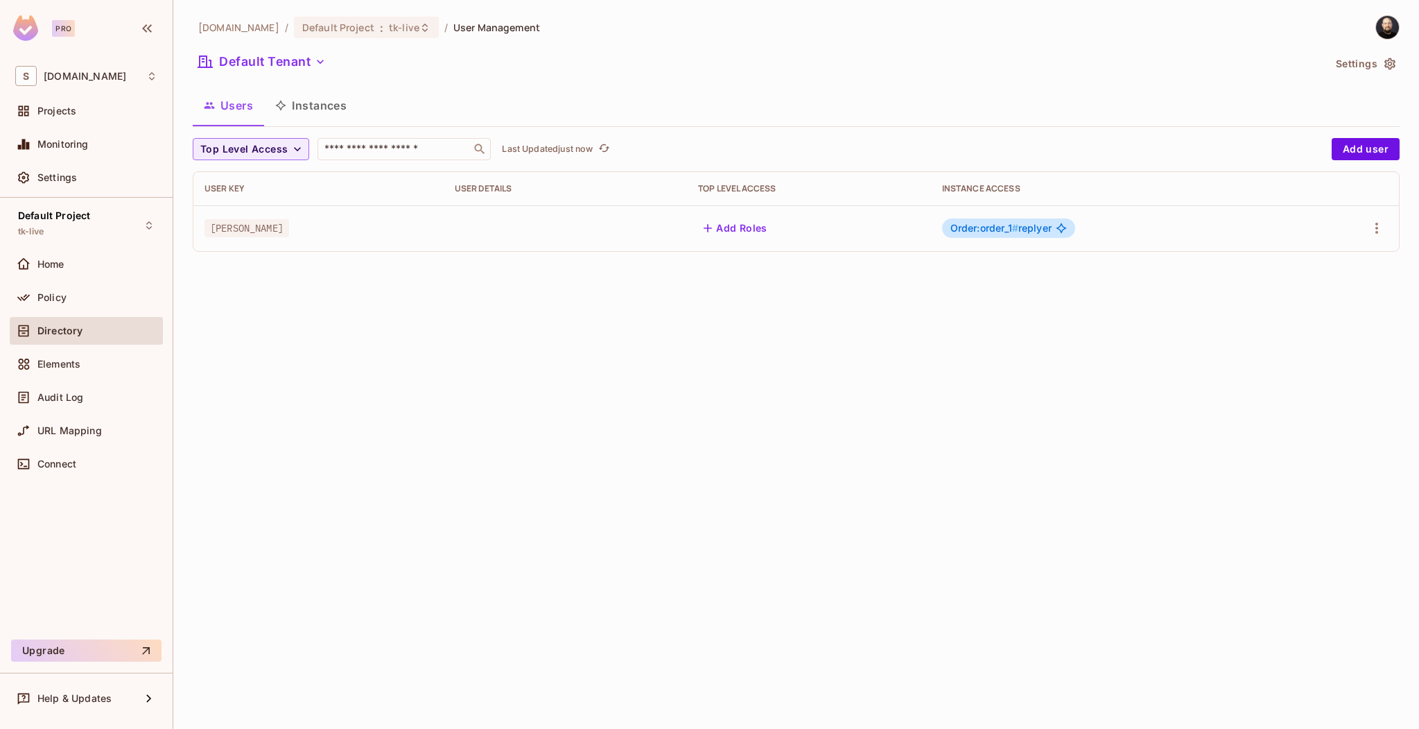
click at [347, 110] on button "Instances" at bounding box center [311, 105] width 94 height 35
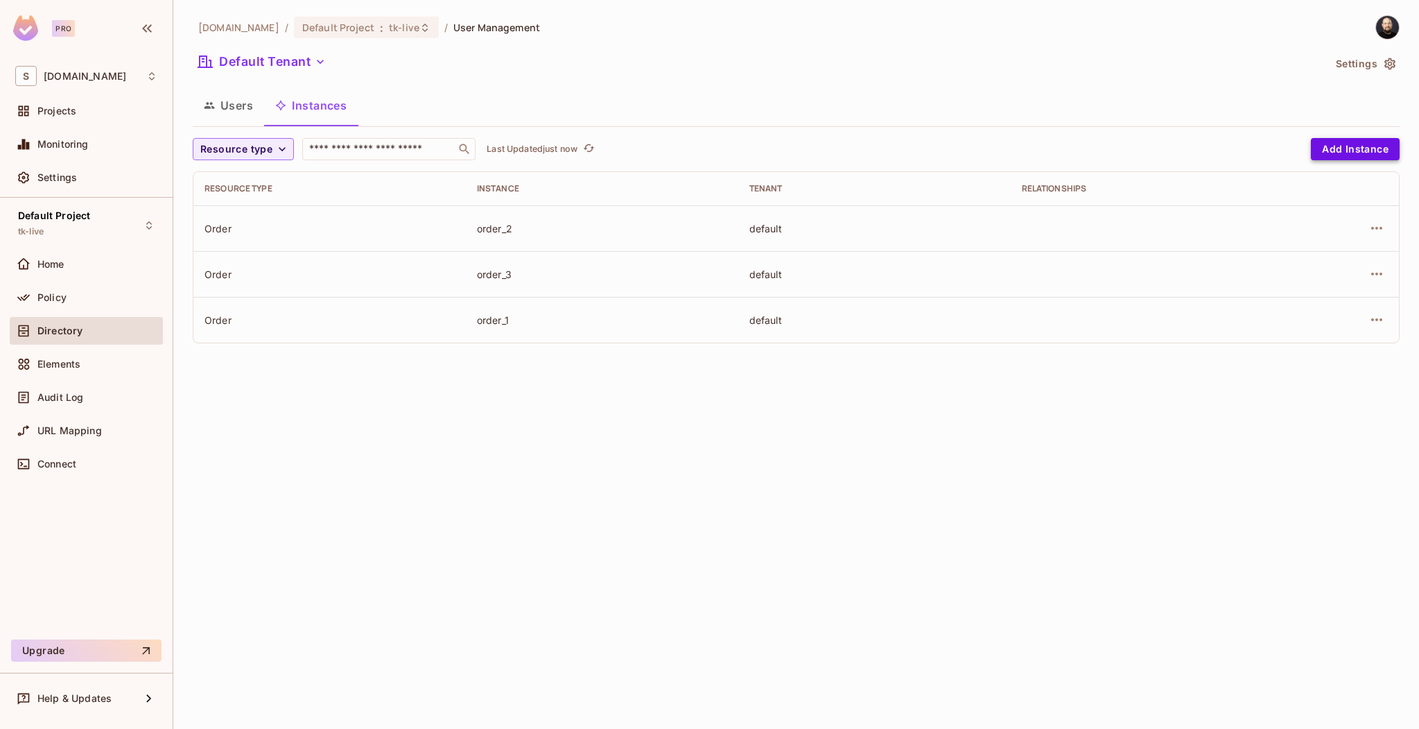
click at [1321, 139] on button "Add Instance" at bounding box center [1355, 149] width 89 height 22
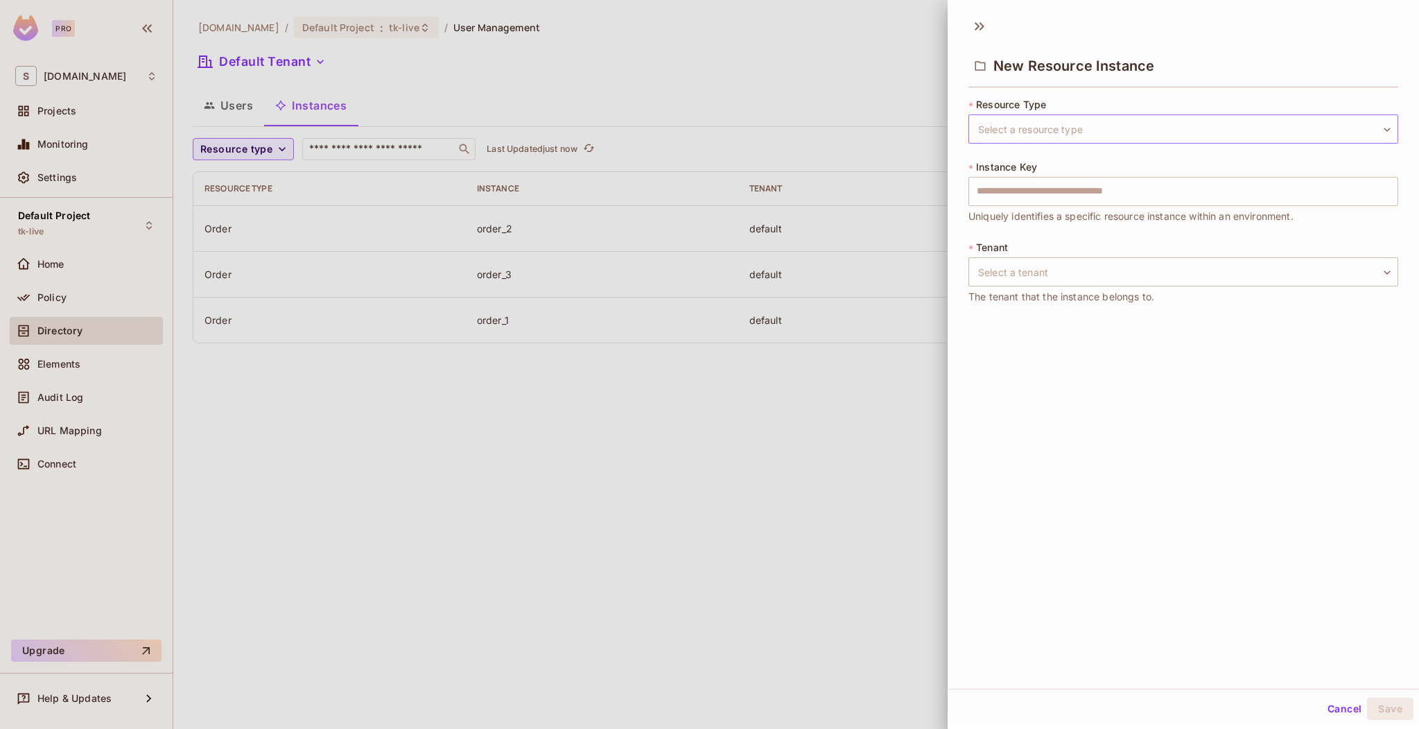
click at [1198, 123] on body "Pro S sea.live Projects Monitoring Settings Default Project tk-live Home Policy…" at bounding box center [709, 364] width 1419 height 729
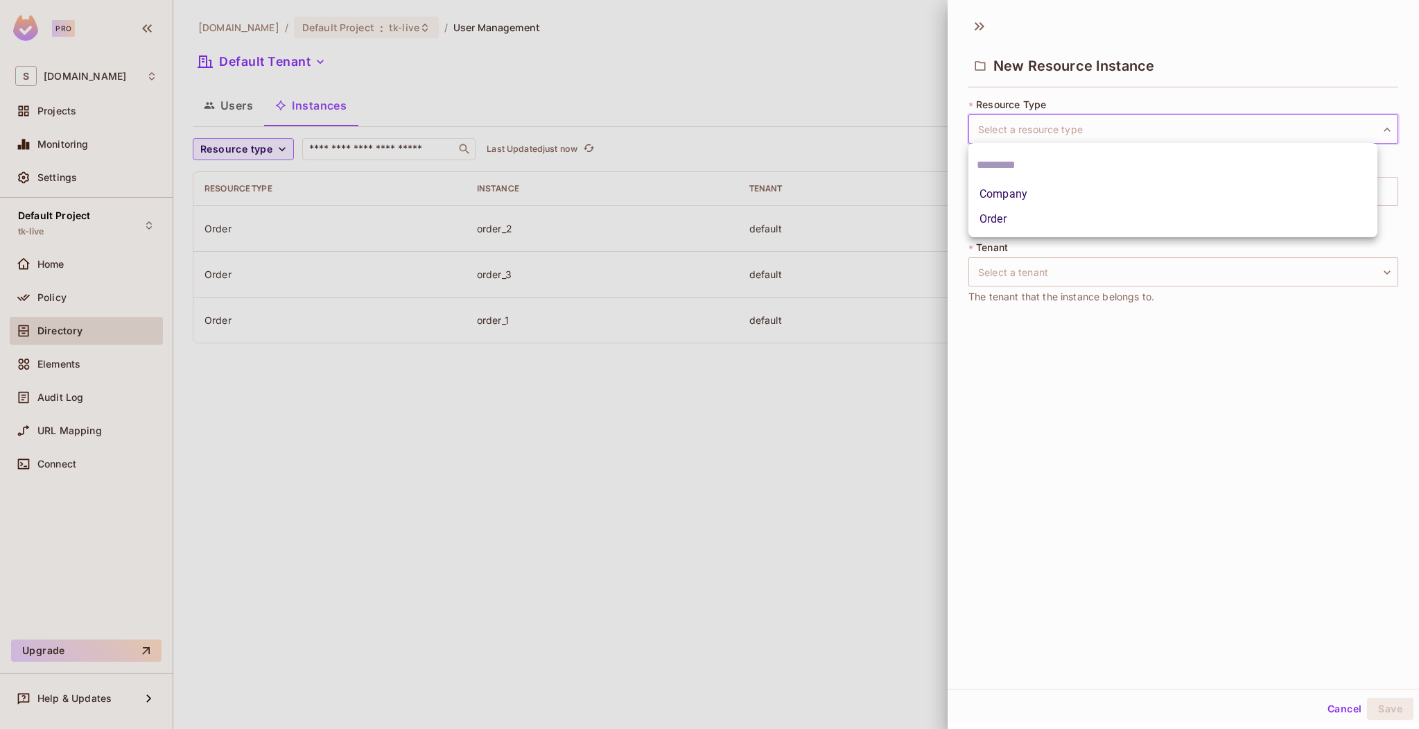
click at [1118, 197] on li "Company" at bounding box center [1173, 194] width 409 height 25
type input "*******"
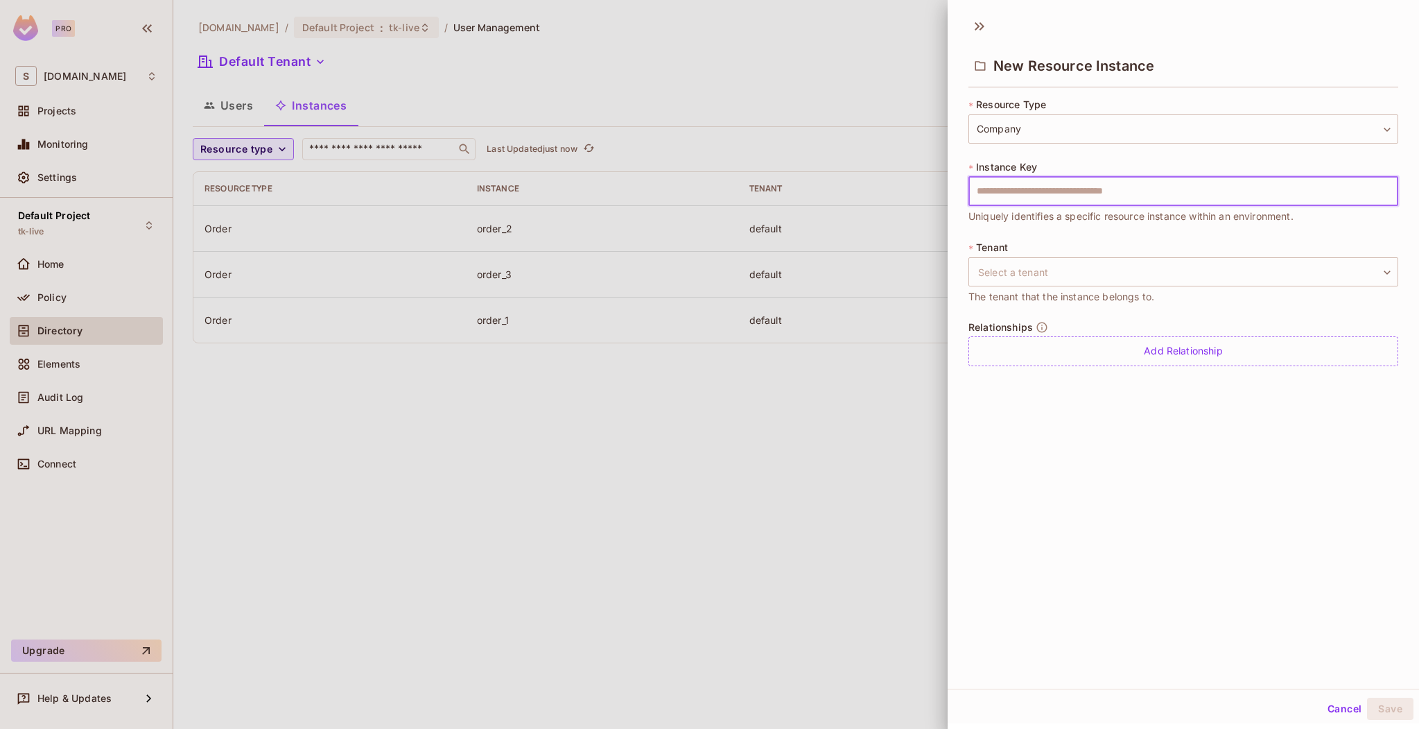
click at [1078, 196] on input "text" at bounding box center [1184, 191] width 430 height 29
type input "*********"
click at [1088, 259] on body "Pro S sea.live Projects Monitoring Settings Default Project tk-live Home Policy…" at bounding box center [709, 364] width 1419 height 729
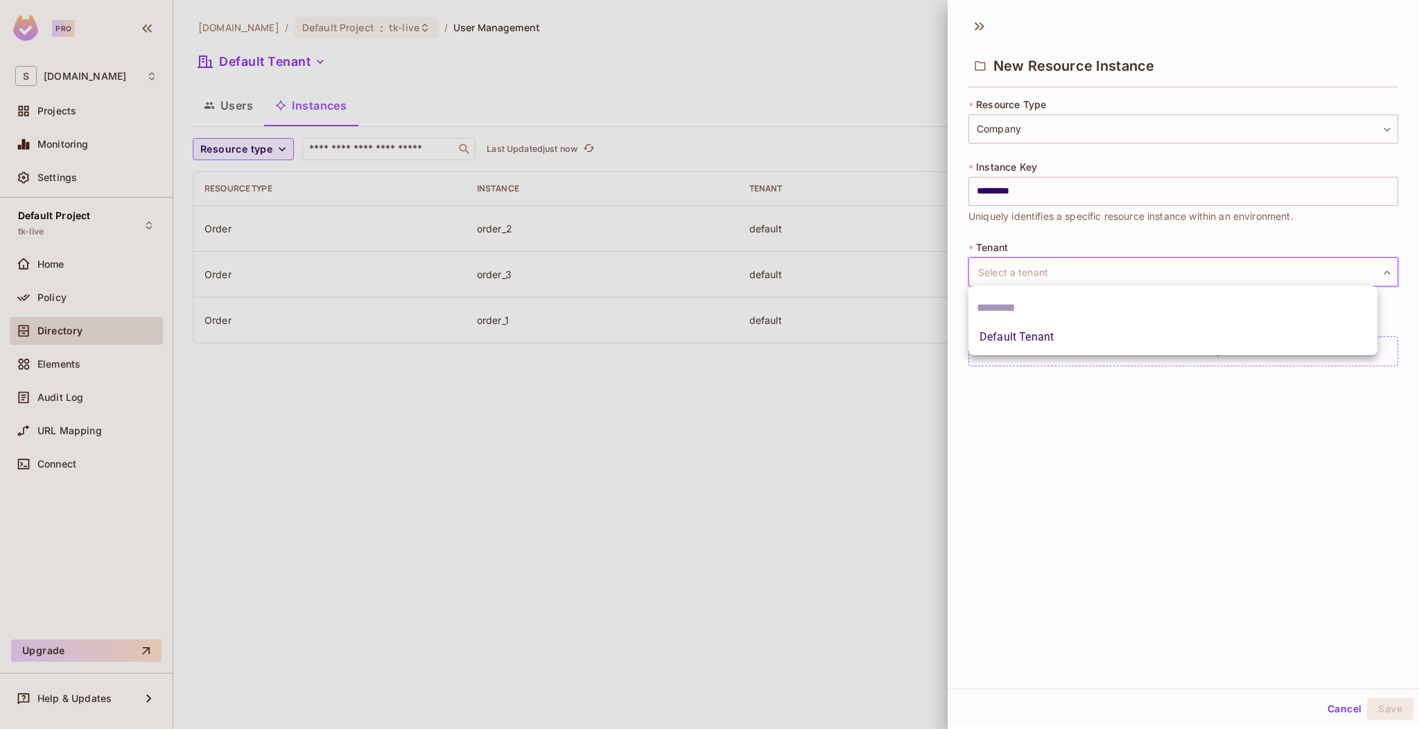
click at [1059, 328] on li "Default Tenant" at bounding box center [1173, 336] width 409 height 25
type input "*******"
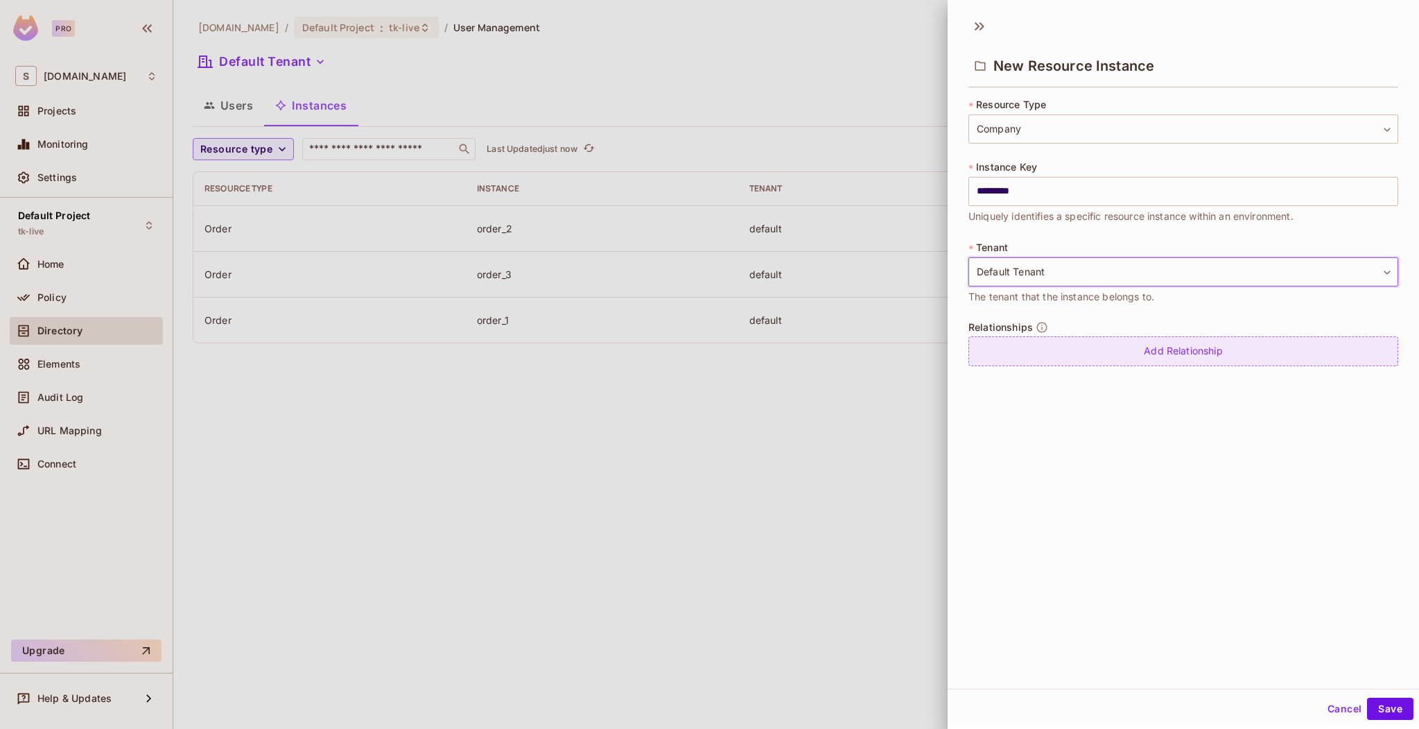
click at [1050, 348] on div "Add Relationship" at bounding box center [1184, 351] width 430 height 30
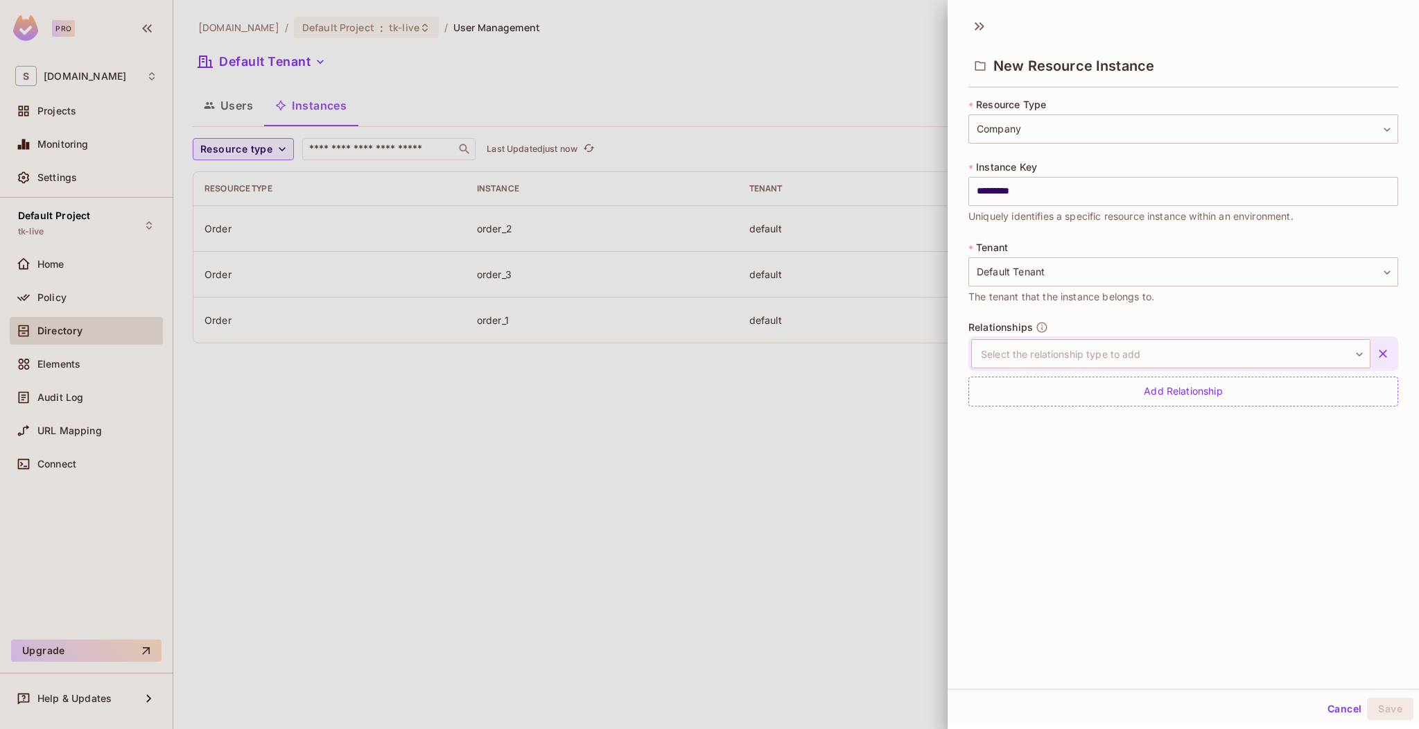
click at [1371, 354] on button "button" at bounding box center [1383, 353] width 25 height 25
click at [1383, 717] on button "Save" at bounding box center [1390, 708] width 46 height 22
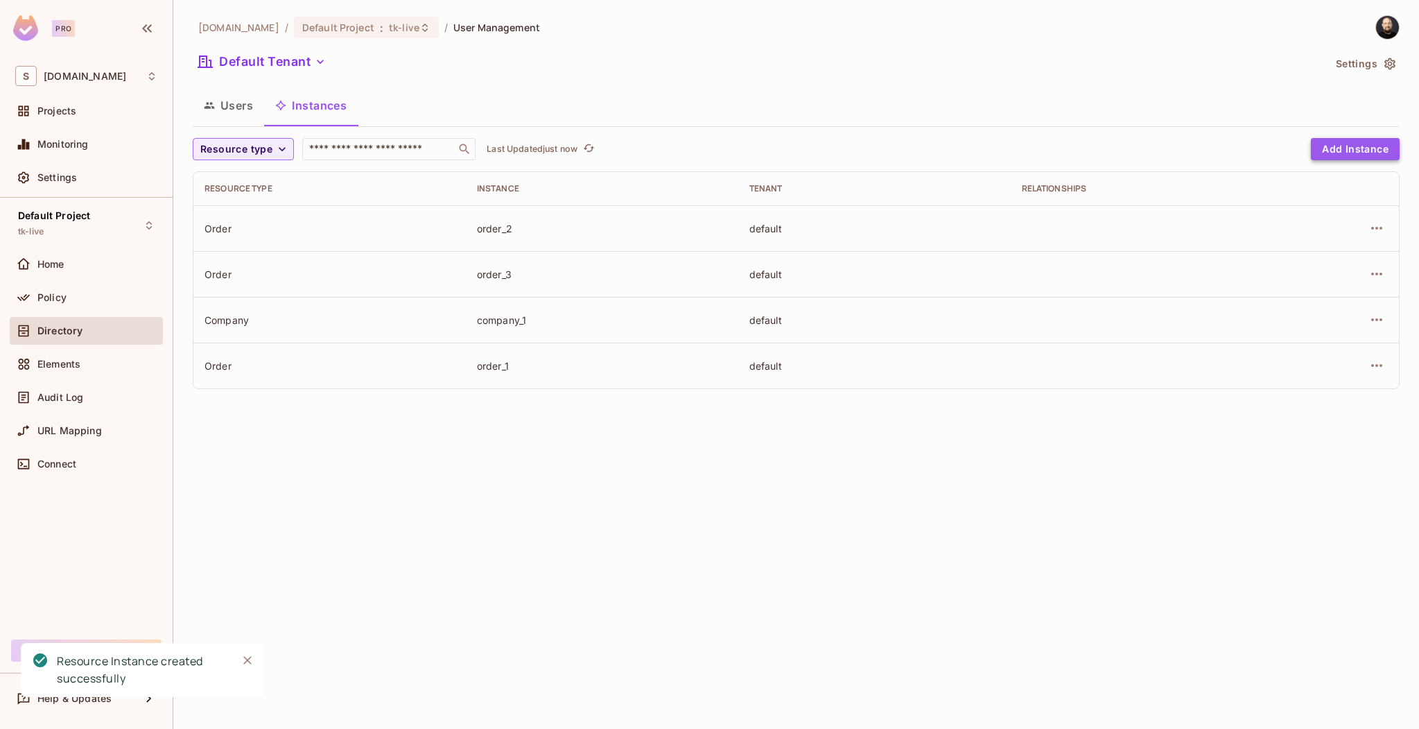
click at [1342, 152] on button "Add Instance" at bounding box center [1355, 149] width 89 height 22
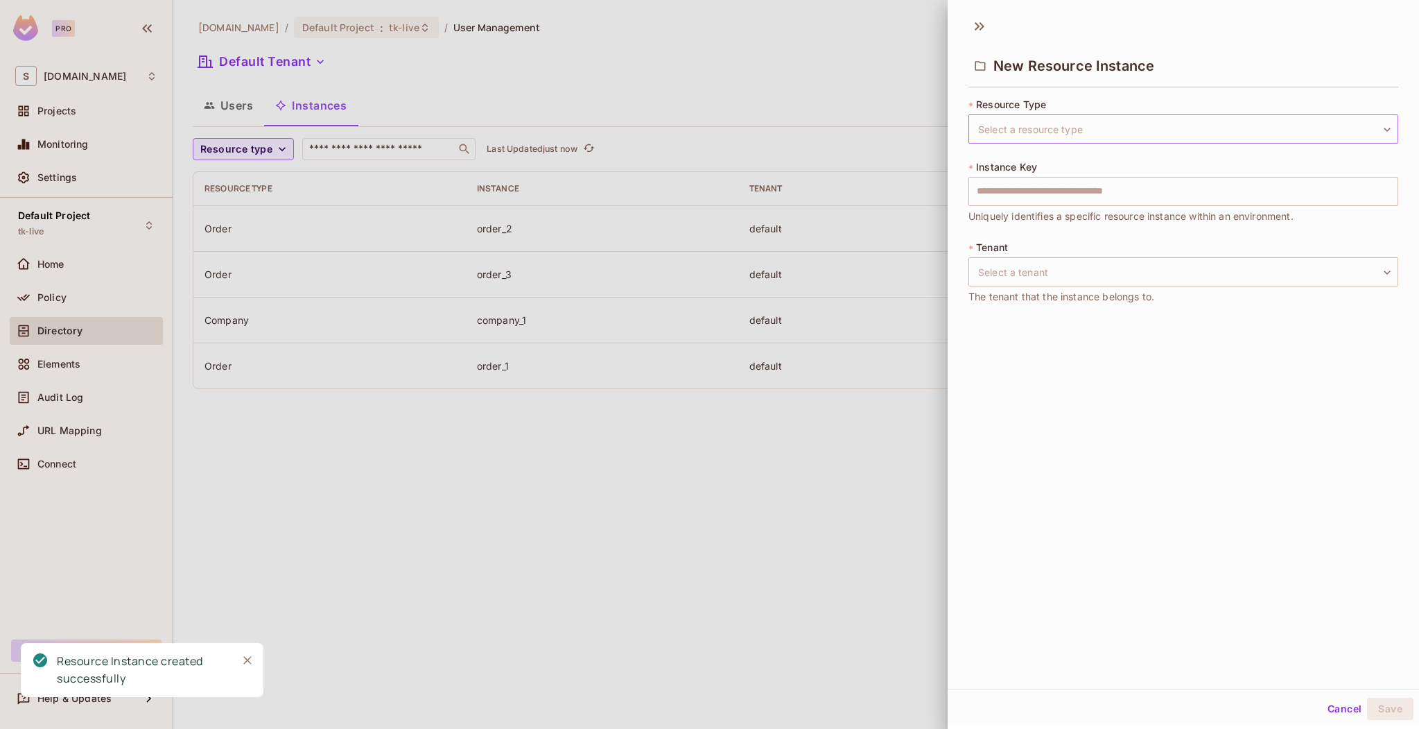
click at [1077, 135] on body "Pro S sea.live Projects Monitoring Settings Default Project tk-live Home Policy…" at bounding box center [709, 364] width 1419 height 729
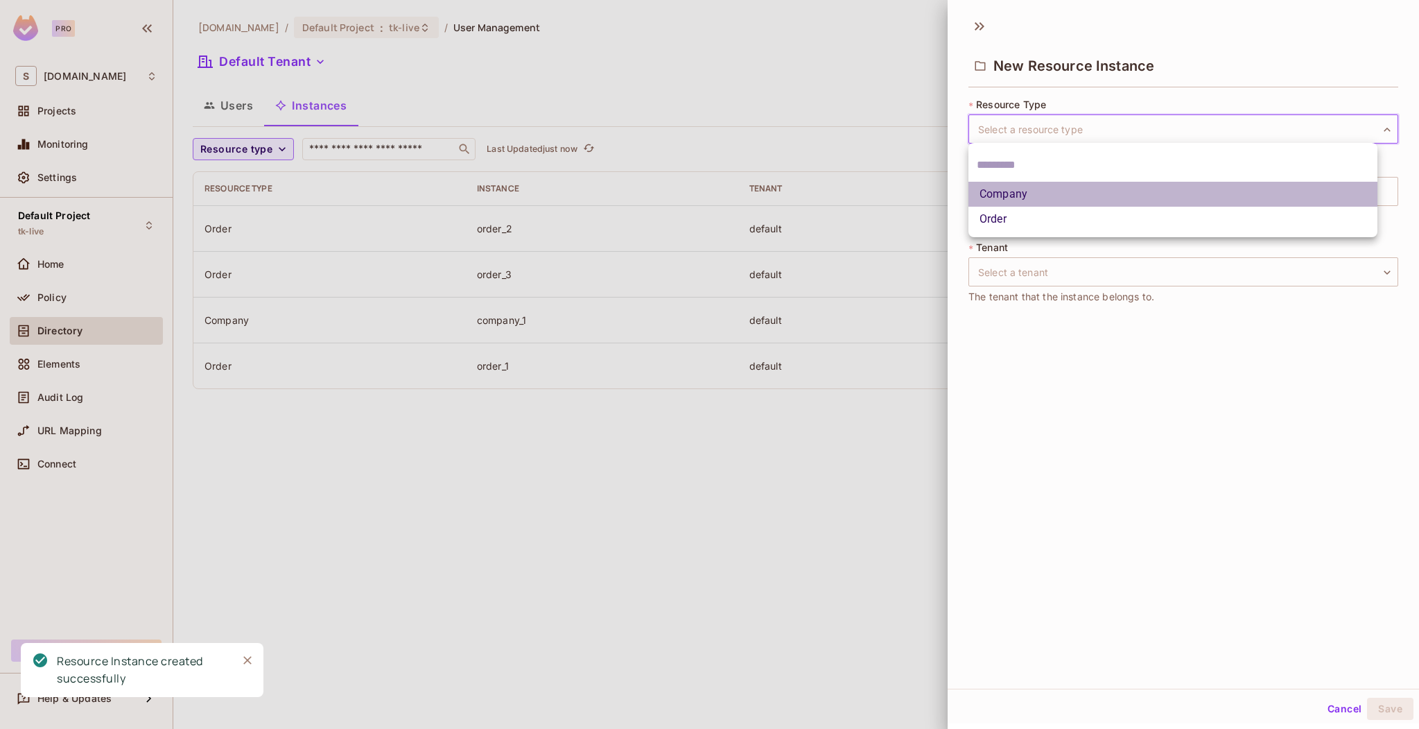
click at [1039, 202] on li "Company" at bounding box center [1173, 194] width 409 height 25
type input "*******"
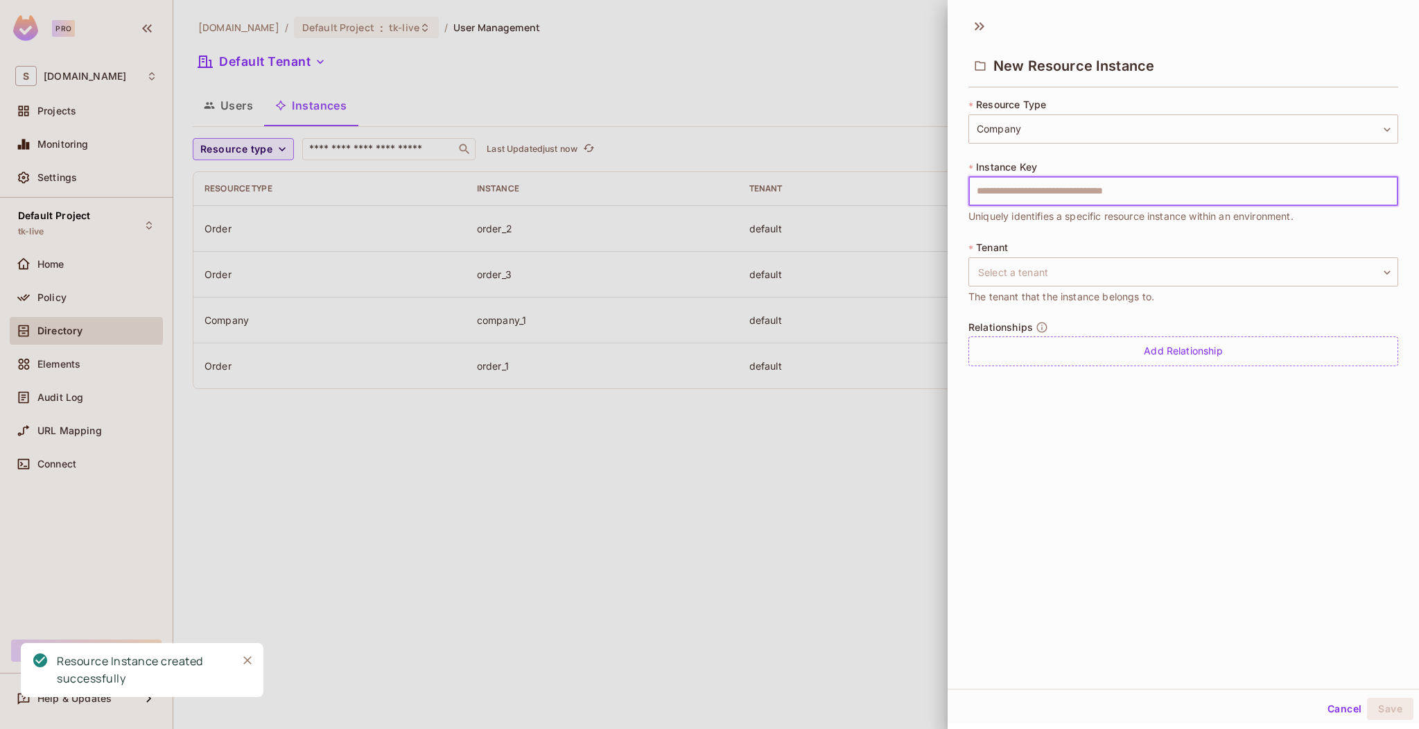
click at [1036, 196] on input "text" at bounding box center [1184, 191] width 430 height 29
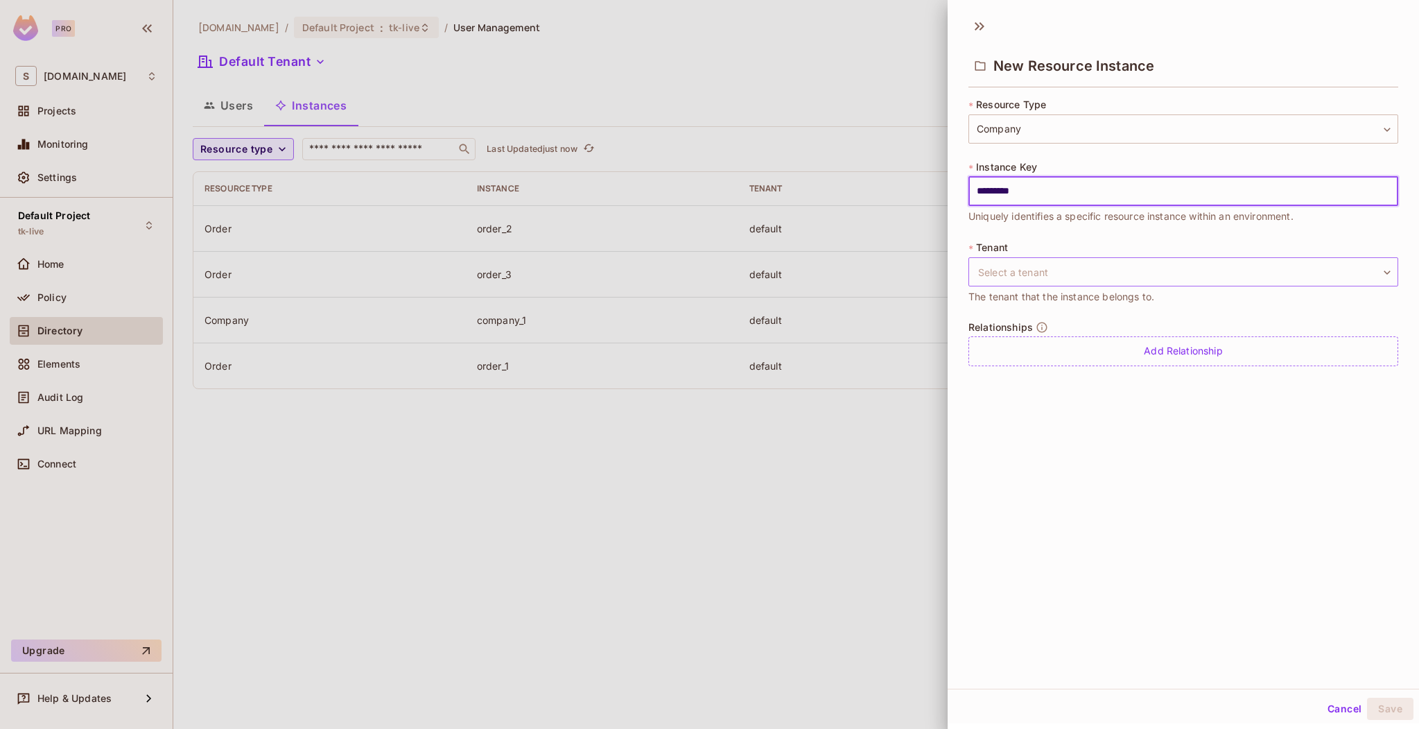
type input "*********"
click at [1118, 275] on body "Pro S sea.live Projects Monitoring Settings Default Project tk-live Home Policy…" at bounding box center [709, 364] width 1419 height 729
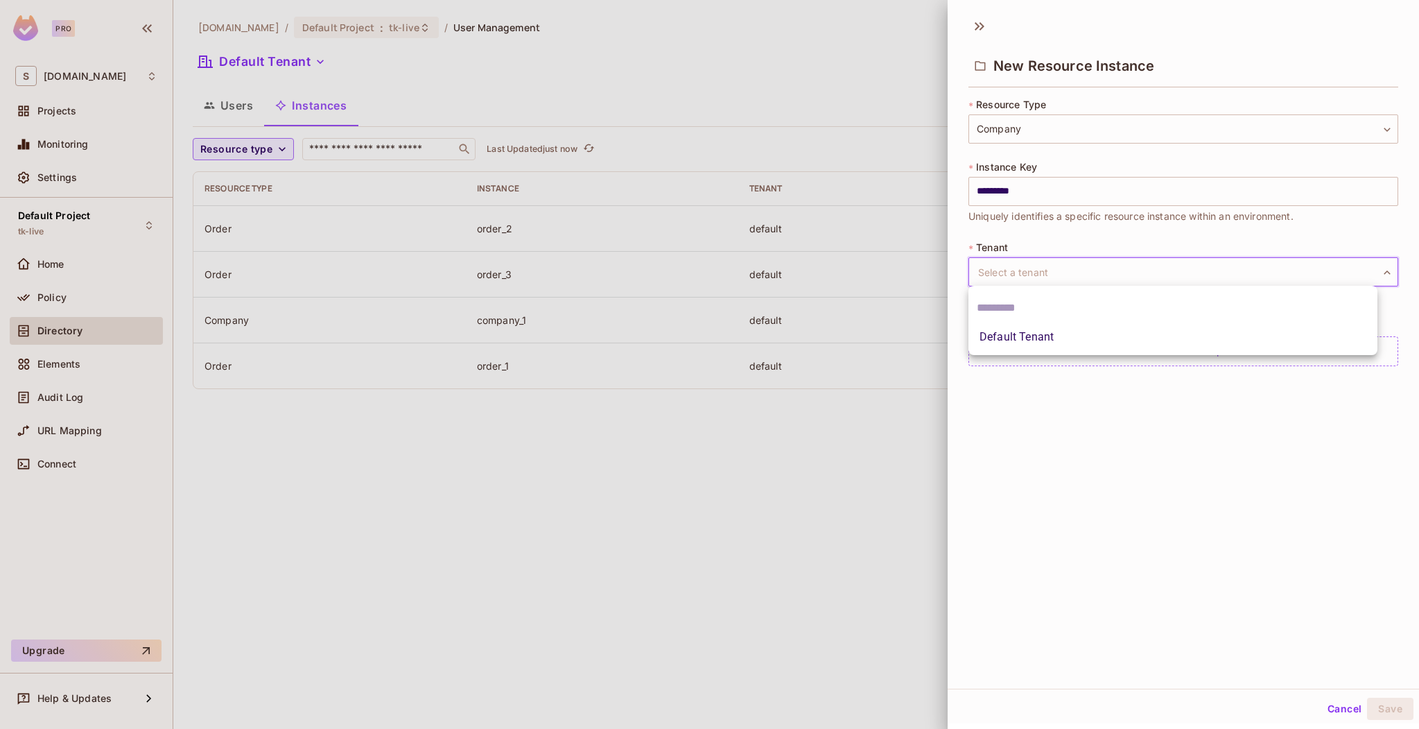
click at [1072, 351] on ul "Default Tenant" at bounding box center [1173, 320] width 409 height 69
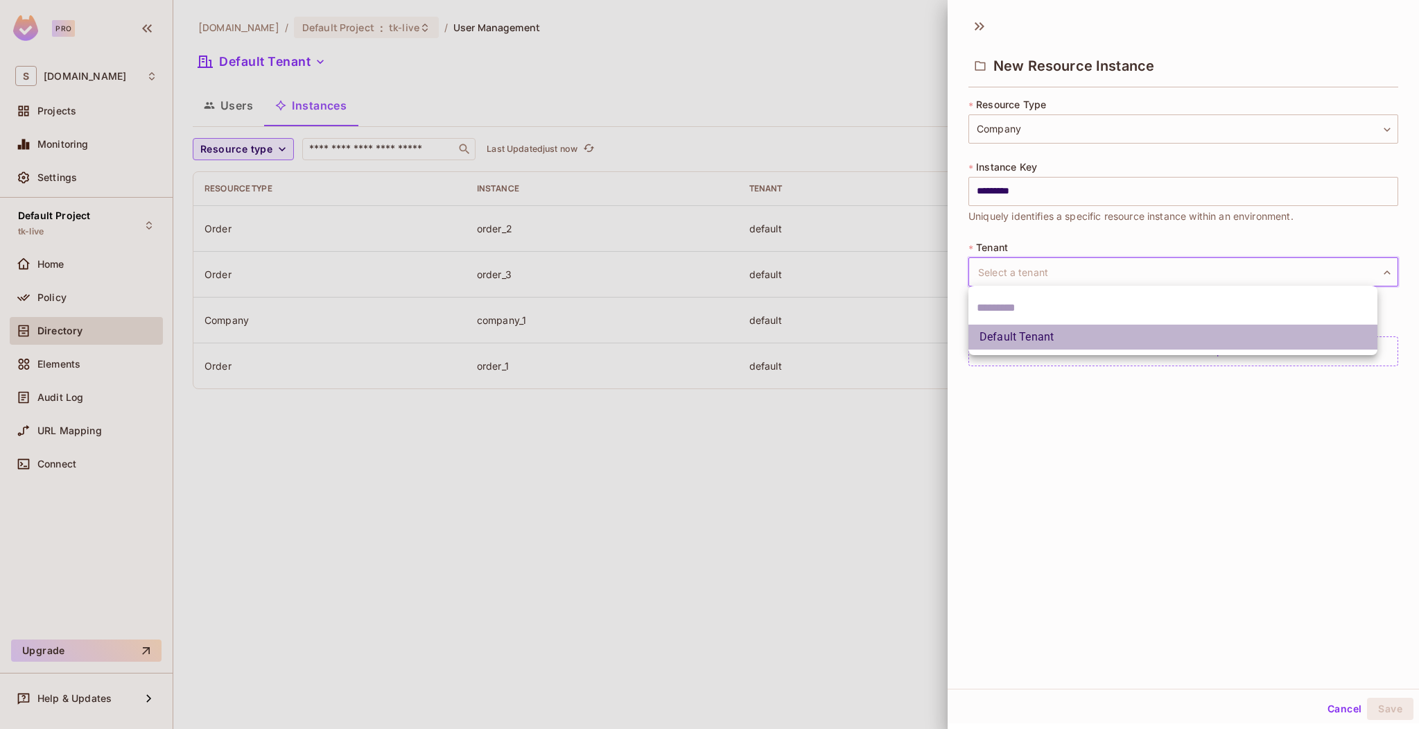
click at [1073, 340] on li "Default Tenant" at bounding box center [1173, 336] width 409 height 25
type input "*******"
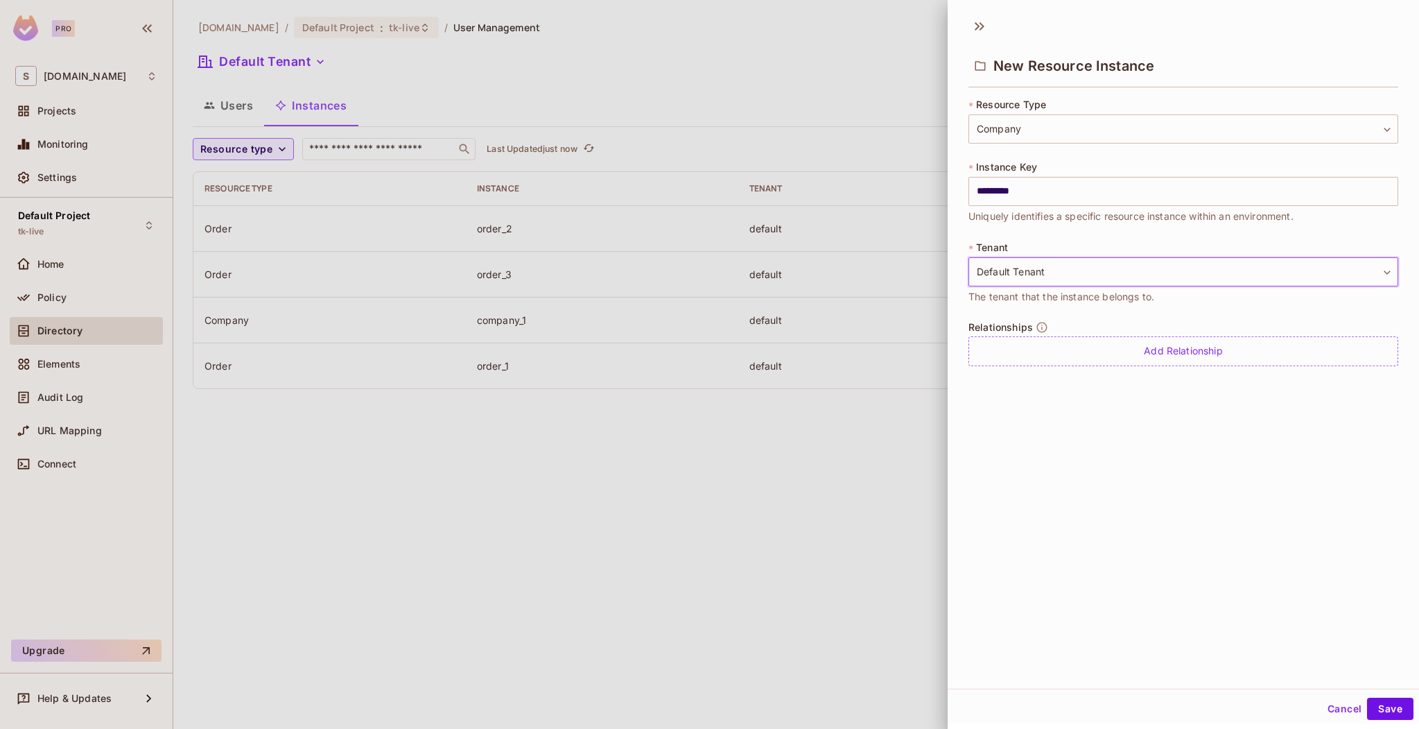
click at [1051, 357] on div "Add Relationship" at bounding box center [1184, 351] width 430 height 30
click at [1060, 351] on body "Pro S sea.live Projects Monitoring Settings Default Project tk-live Home Policy…" at bounding box center [709, 364] width 1419 height 729
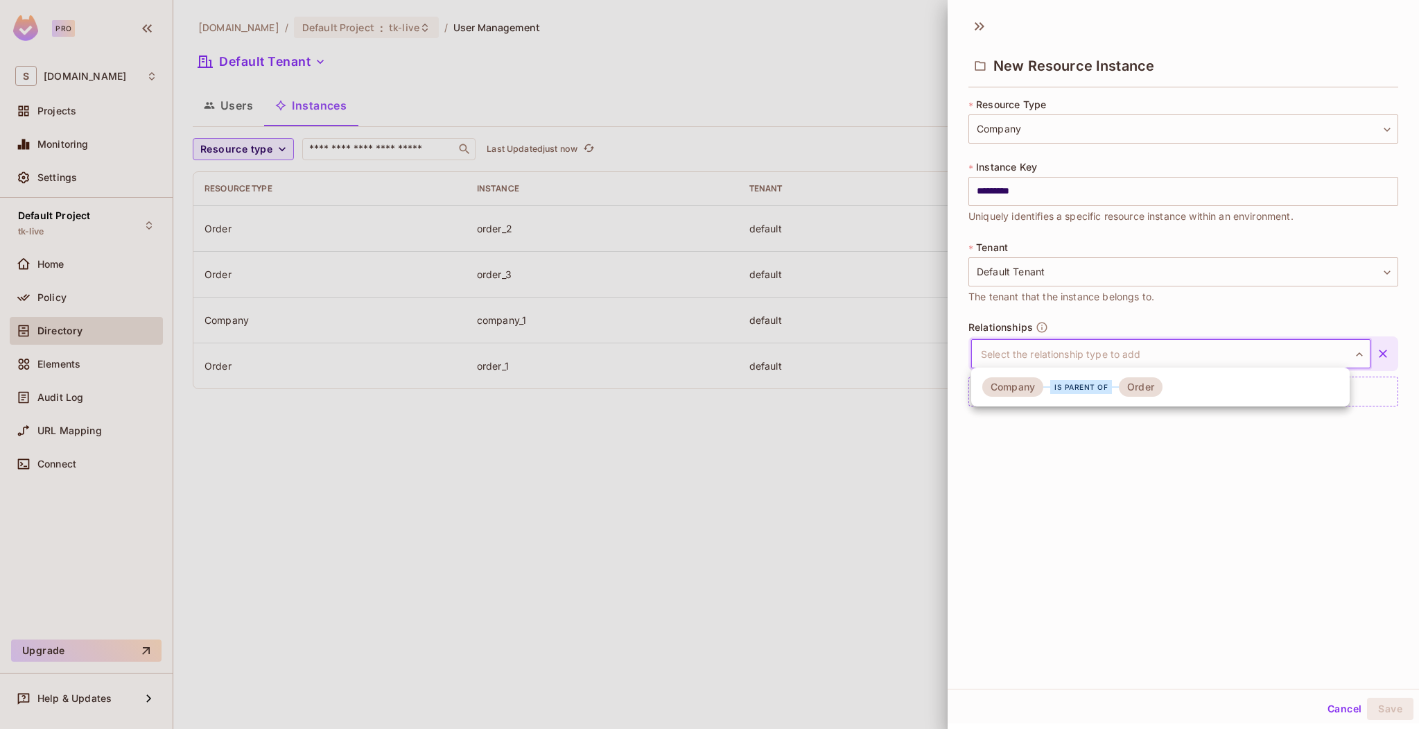
click at [1050, 385] on div "is parent of" at bounding box center [1081, 387] width 76 height 14
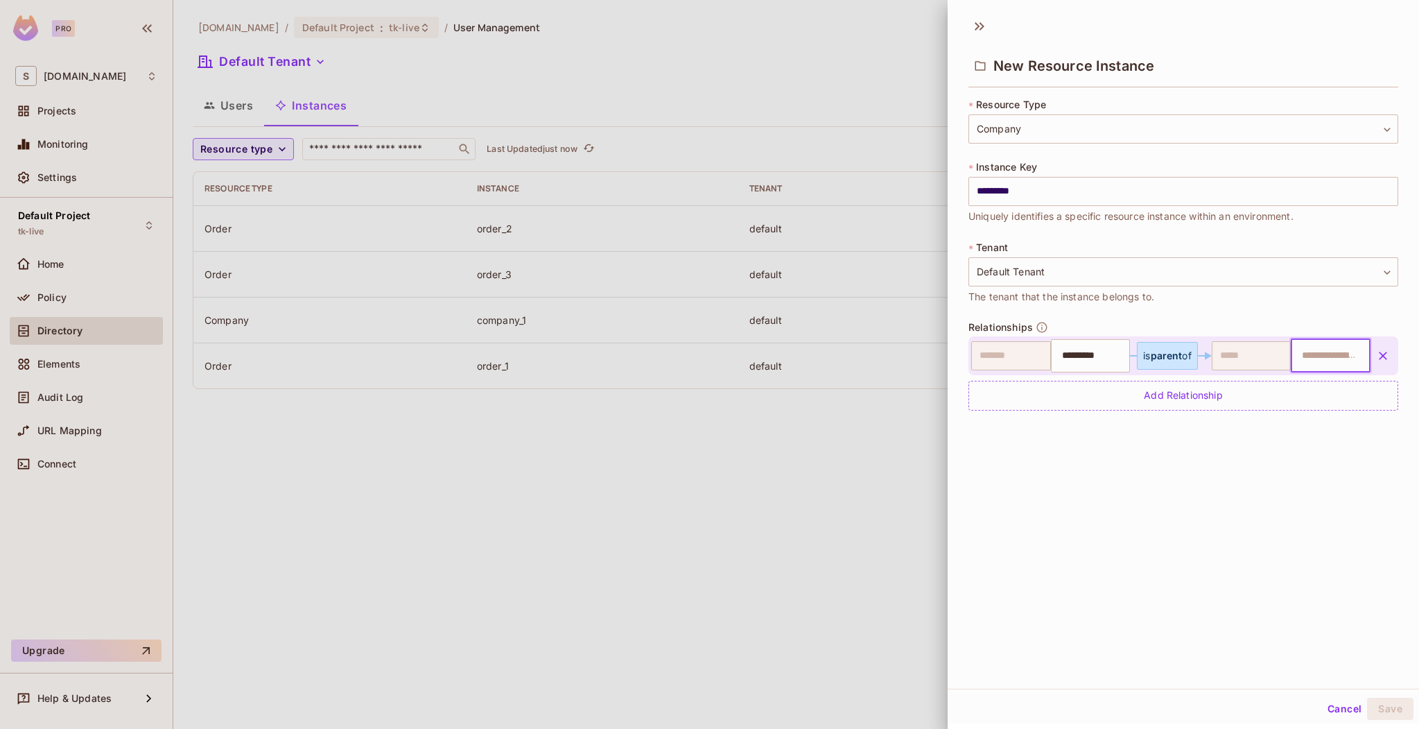
click at [1294, 349] on input "text" at bounding box center [1329, 356] width 71 height 28
type input "*"
click at [1376, 353] on icon "button" at bounding box center [1383, 356] width 14 height 14
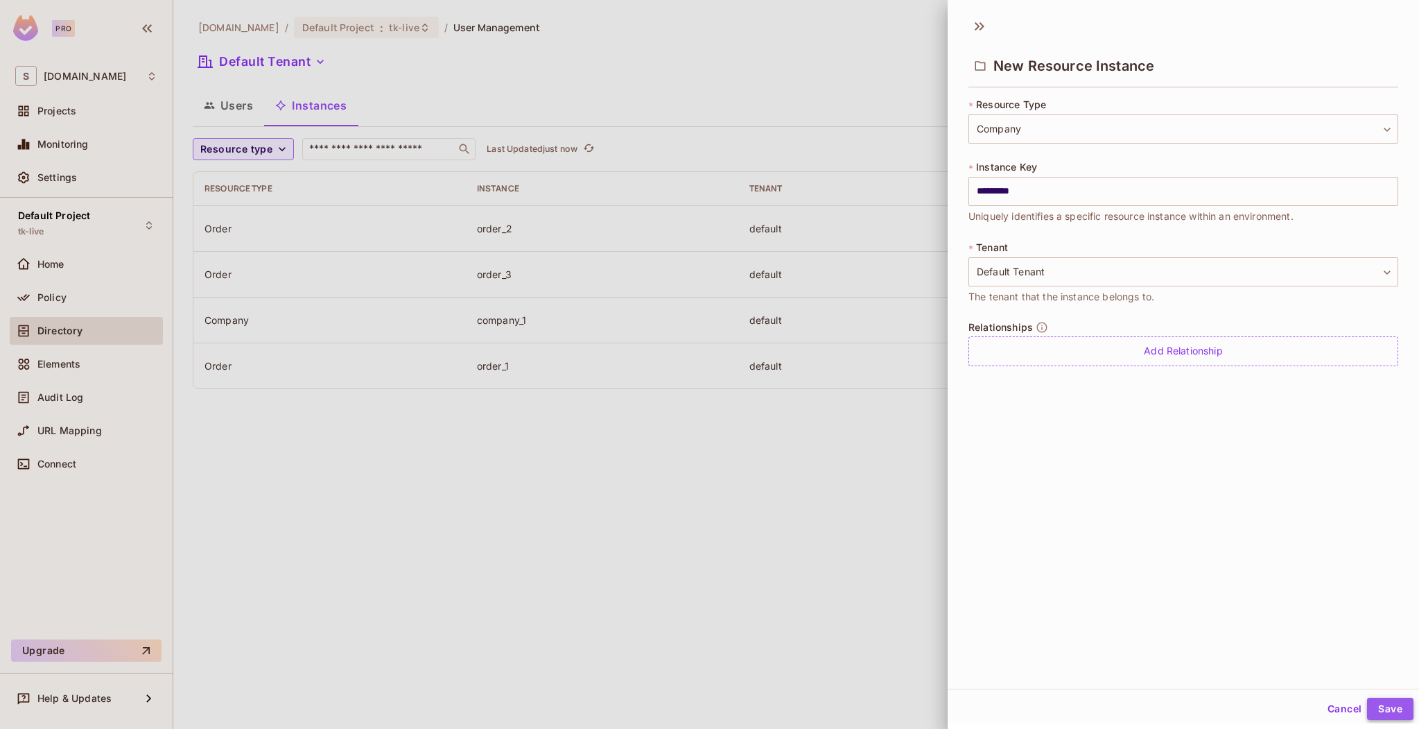
click at [1382, 703] on button "Save" at bounding box center [1390, 708] width 46 height 22
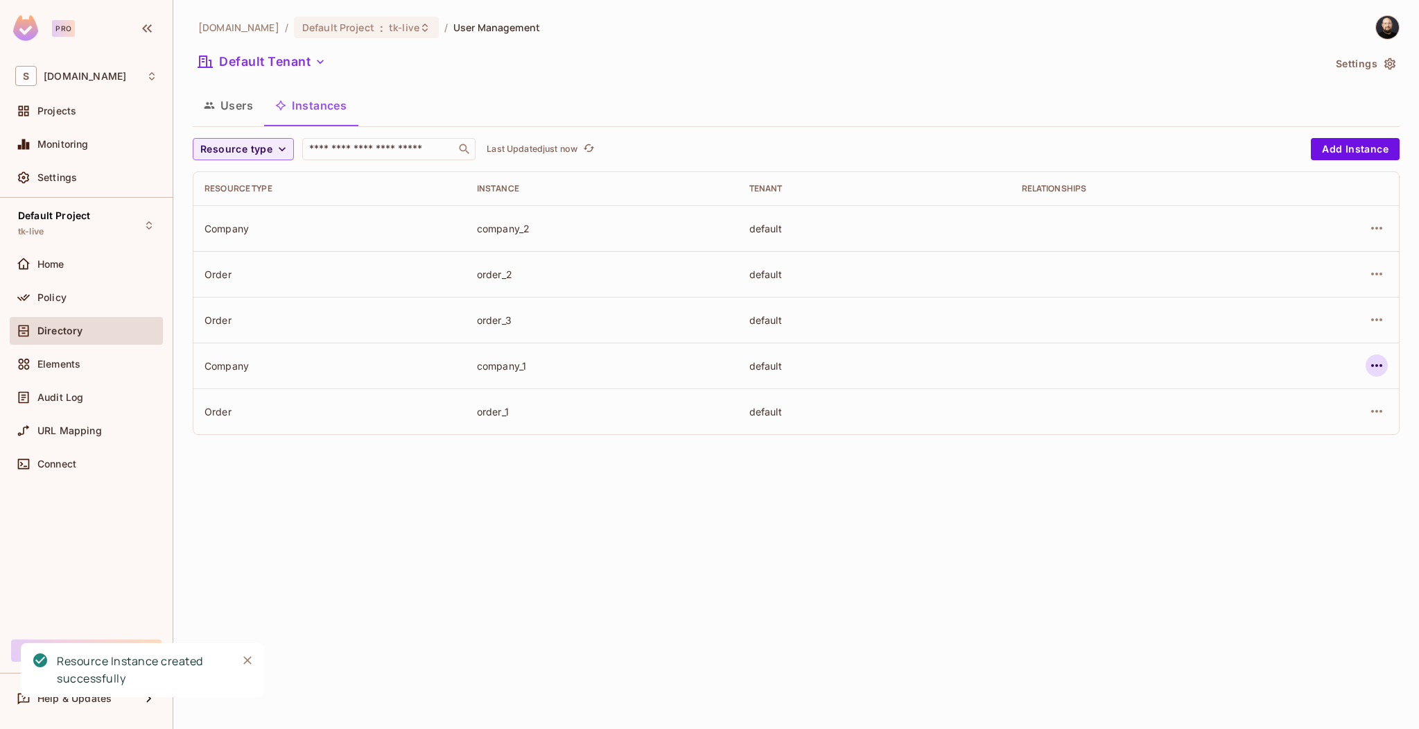
click at [1382, 363] on icon "button" at bounding box center [1377, 365] width 17 height 17
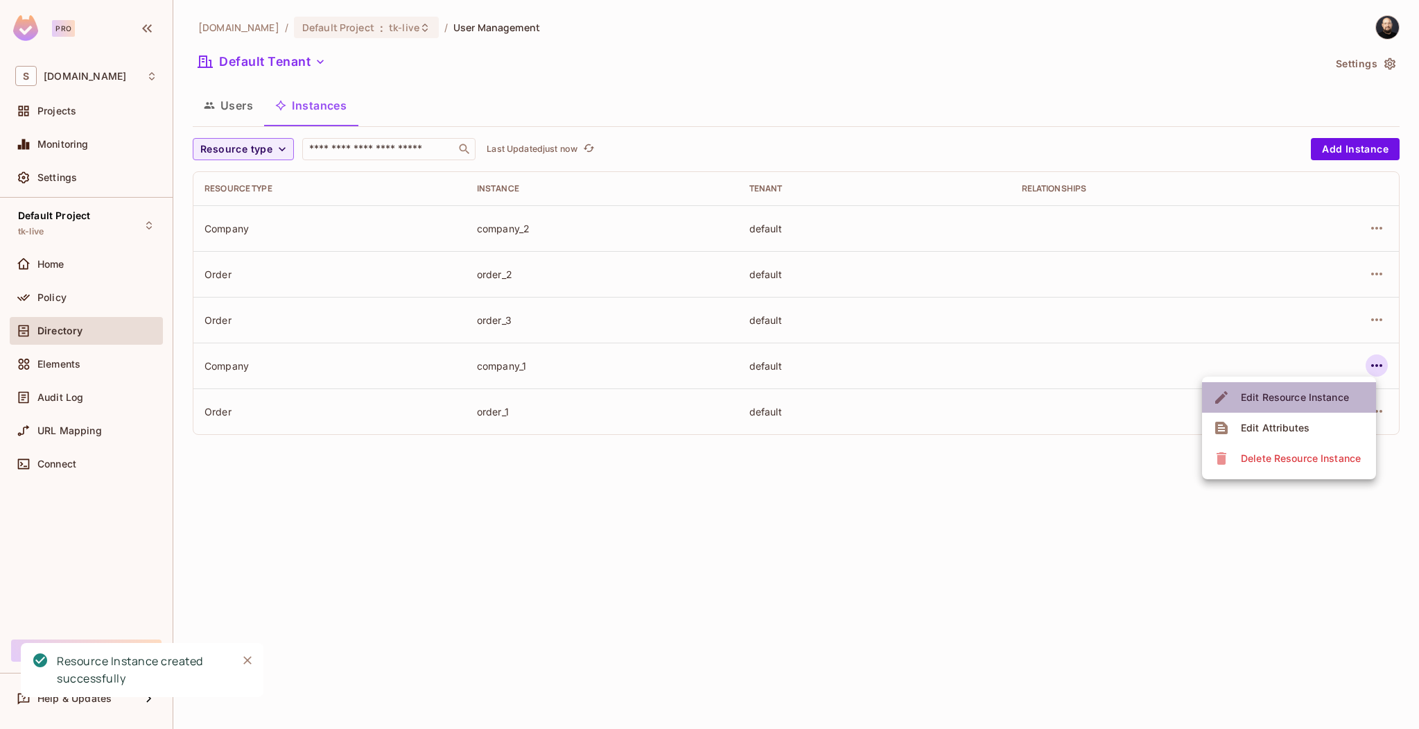
click at [1324, 404] on span "Edit Resource Instance" at bounding box center [1295, 397] width 116 height 22
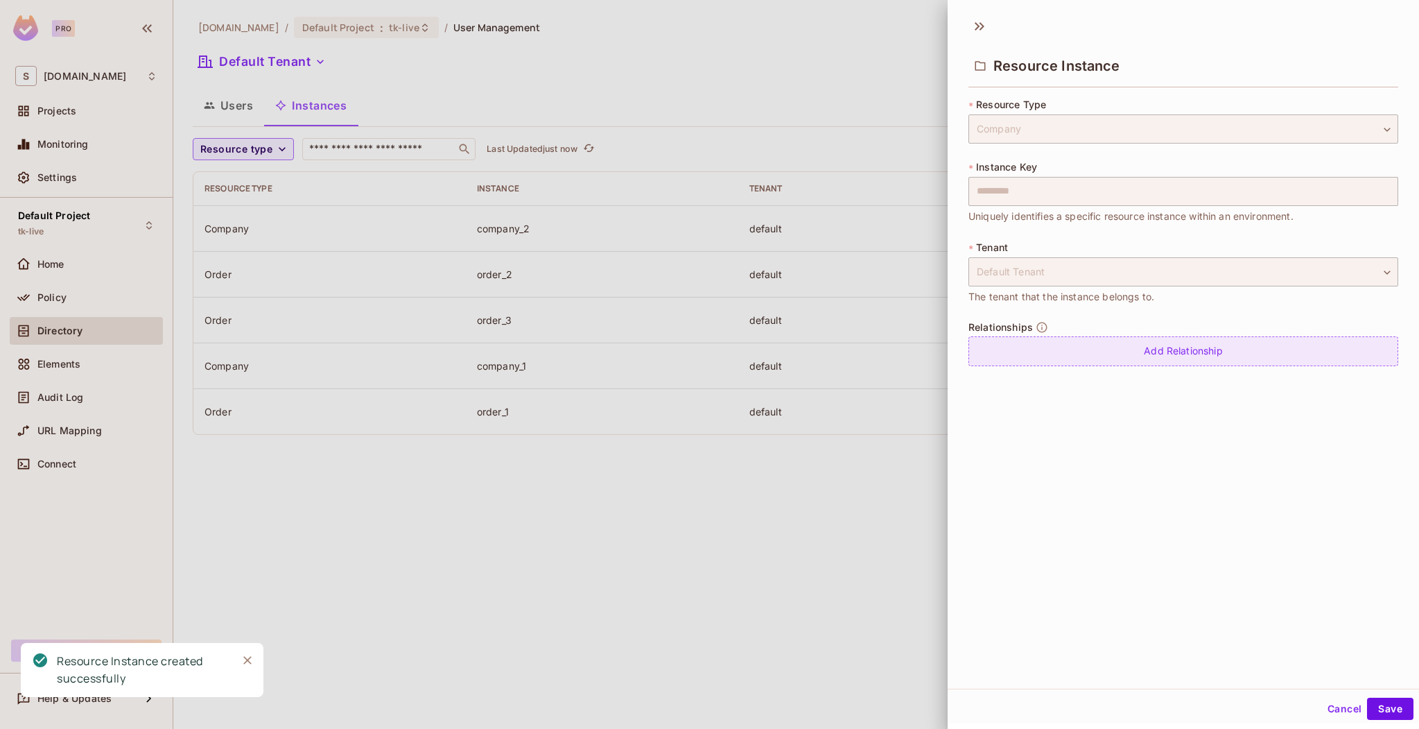
click at [1170, 364] on div "Add Relationship" at bounding box center [1184, 351] width 430 height 30
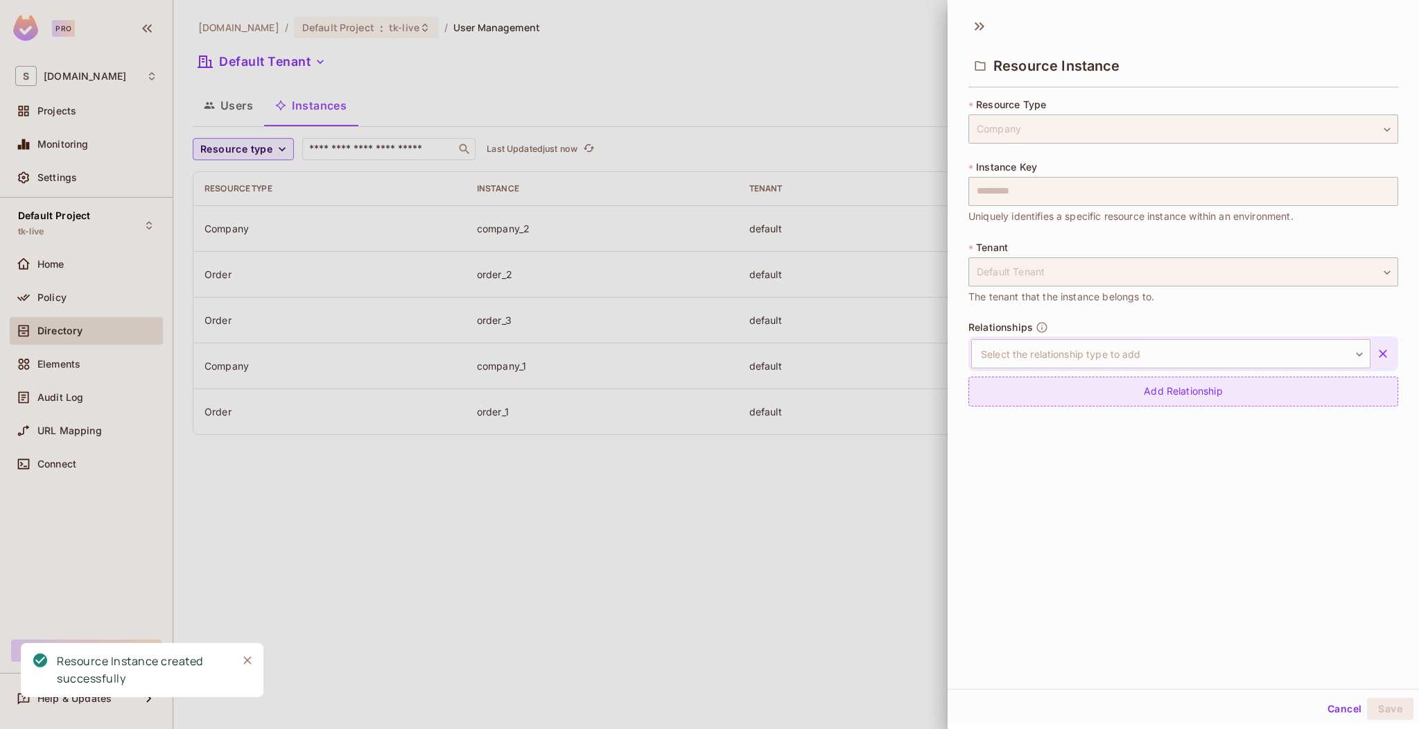
click at [1120, 389] on div "Add Relationship" at bounding box center [1184, 391] width 430 height 30
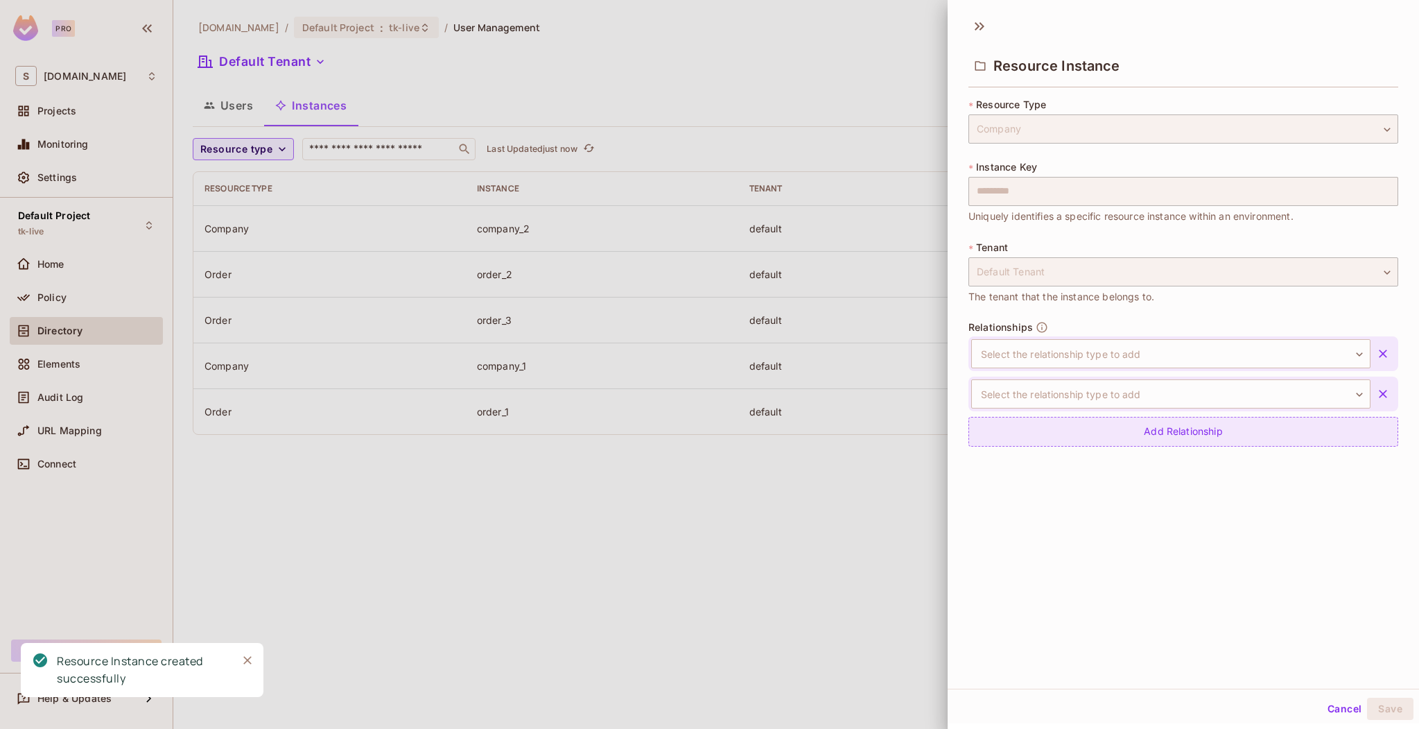
drag, startPoint x: 1120, startPoint y: 437, endPoint x: 1121, endPoint y: 415, distance: 22.9
click at [1120, 437] on div "Add Relationship" at bounding box center [1184, 432] width 430 height 30
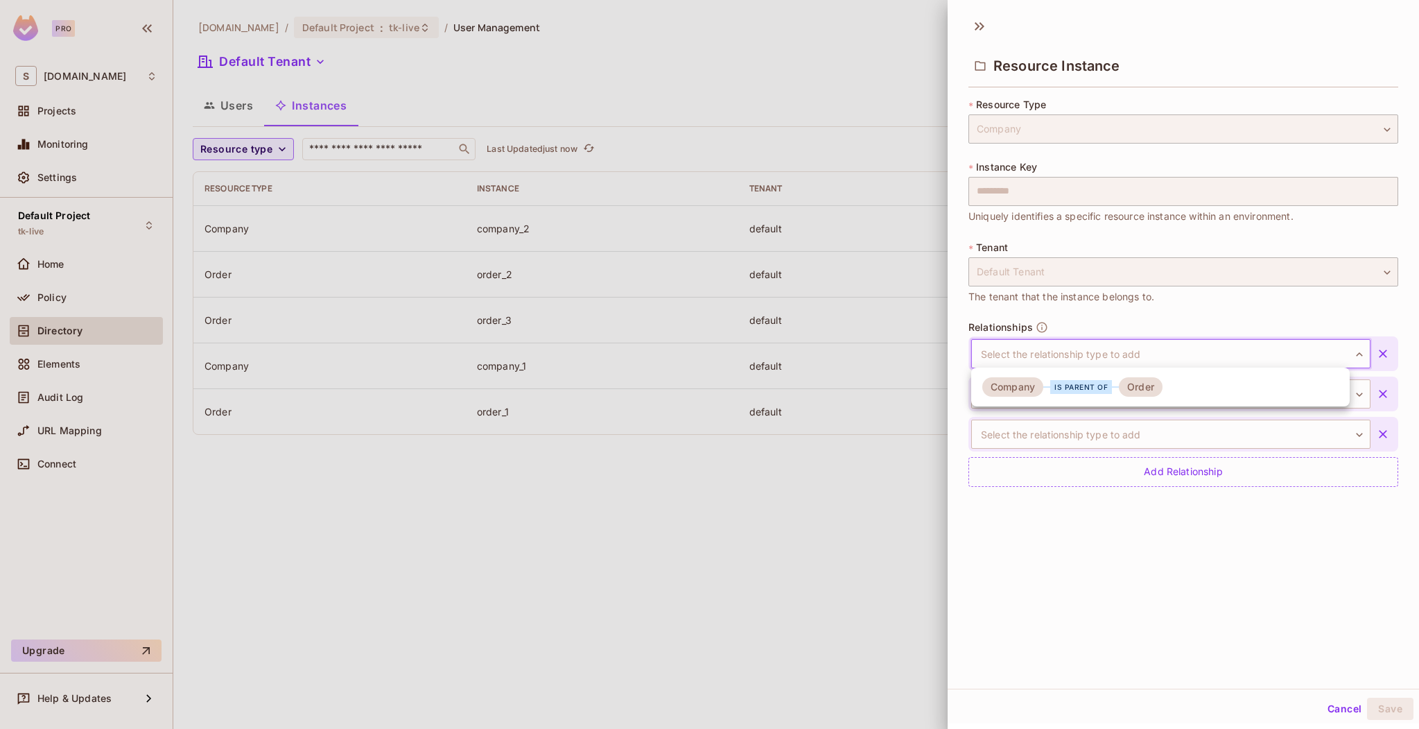
click at [1121, 361] on body "Pro S sea.live Projects Monitoring Settings Default Project tk-live Home Policy…" at bounding box center [709, 364] width 1419 height 729
click at [1107, 385] on div "is parent of" at bounding box center [1081, 387] width 62 height 14
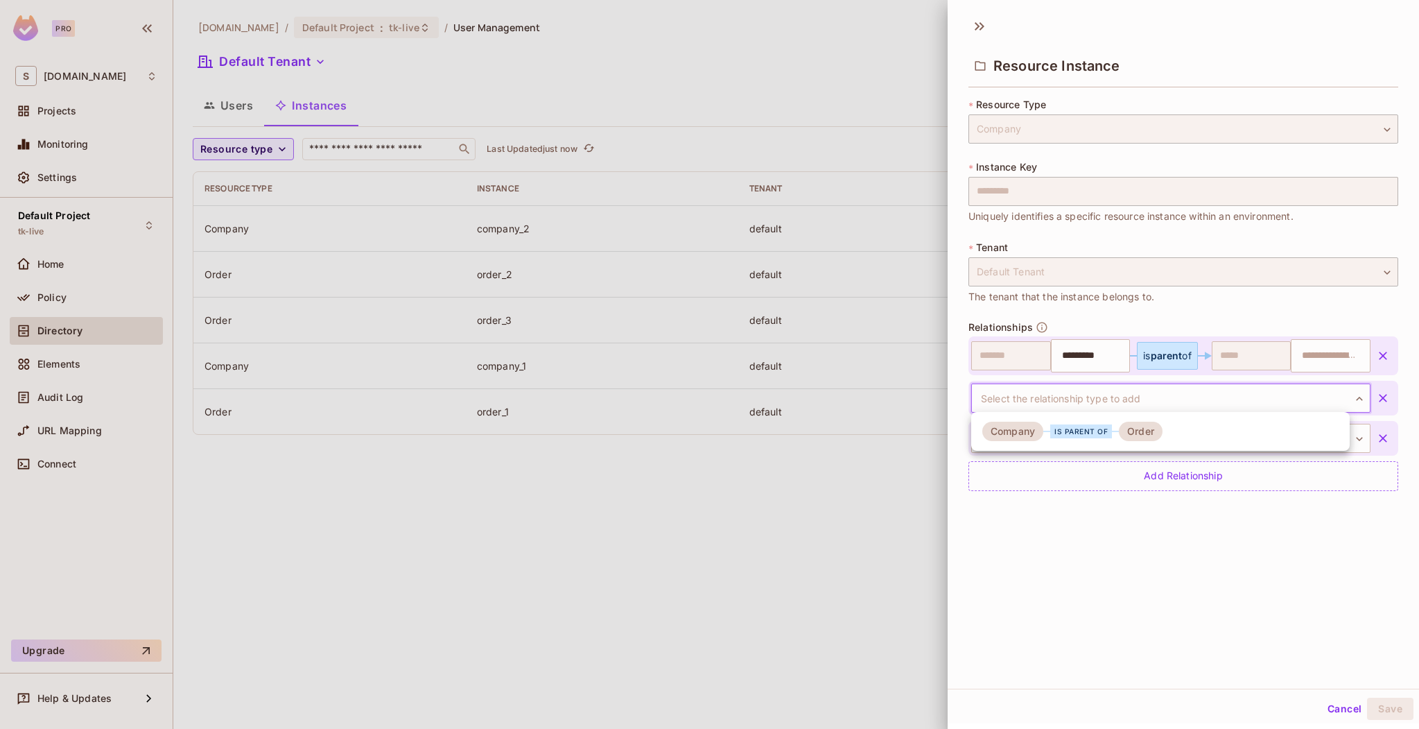
click at [1103, 391] on body "Pro S sea.live Projects Monitoring Settings Default Project tk-live Home Policy…" at bounding box center [709, 364] width 1419 height 729
click at [1125, 433] on div "Order" at bounding box center [1141, 431] width 44 height 19
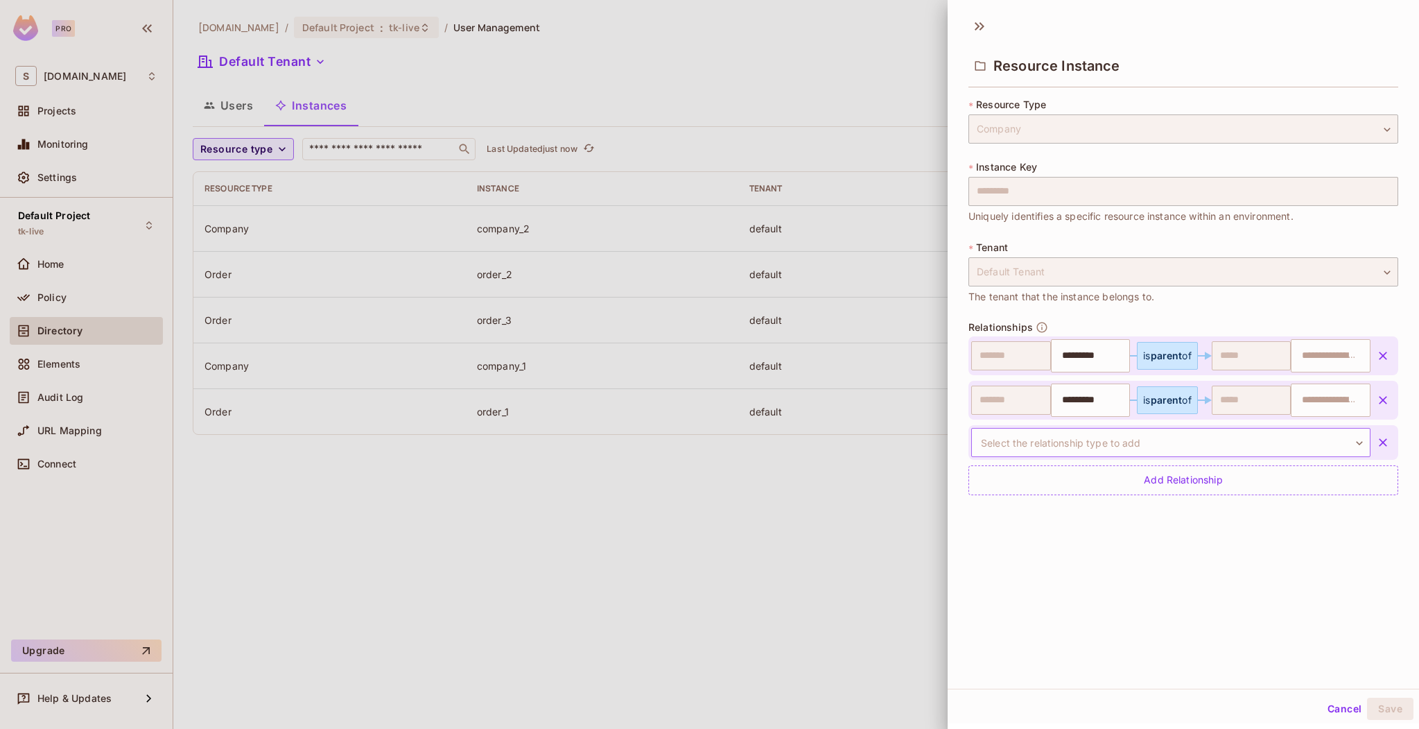
click at [1127, 446] on body "Pro S sea.live Projects Monitoring Settings Default Project tk-live Home Policy…" at bounding box center [709, 364] width 1419 height 729
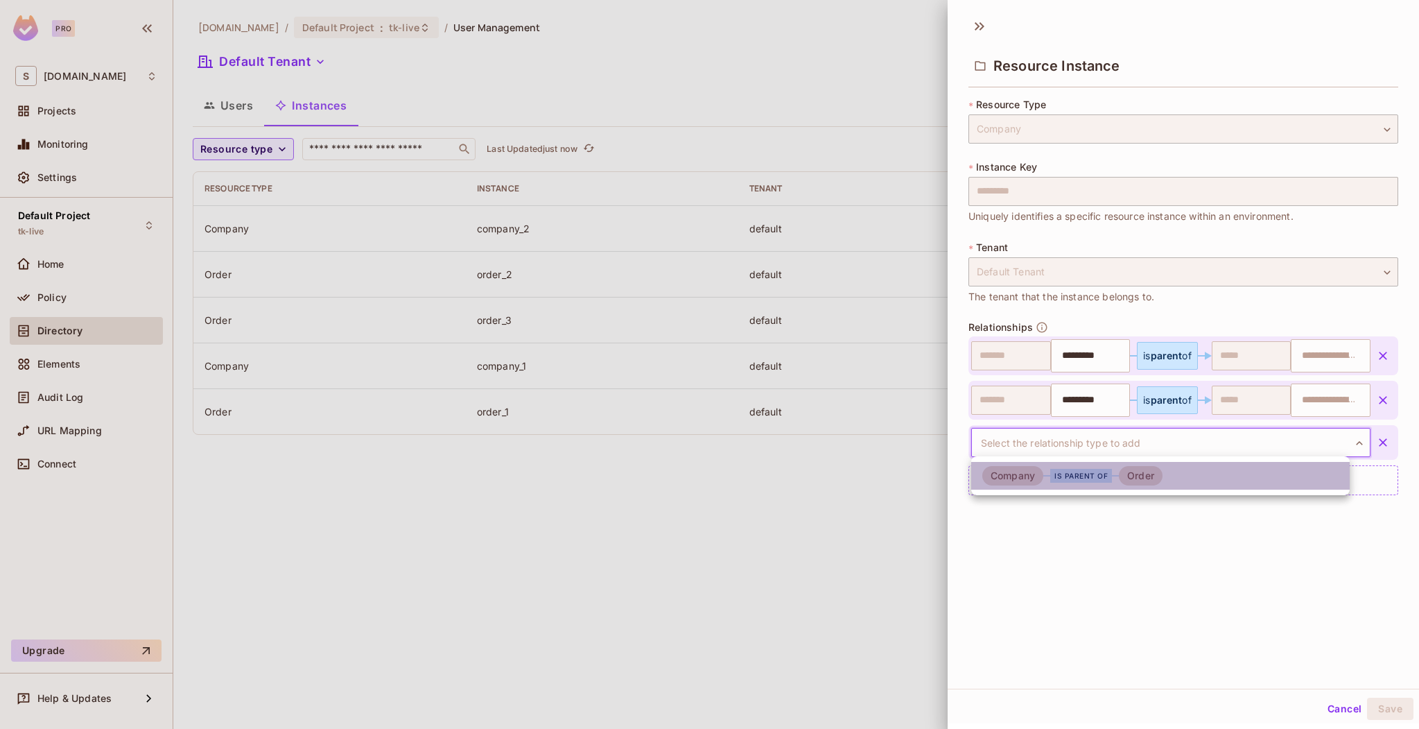
click at [1124, 475] on div "Order" at bounding box center [1141, 475] width 44 height 19
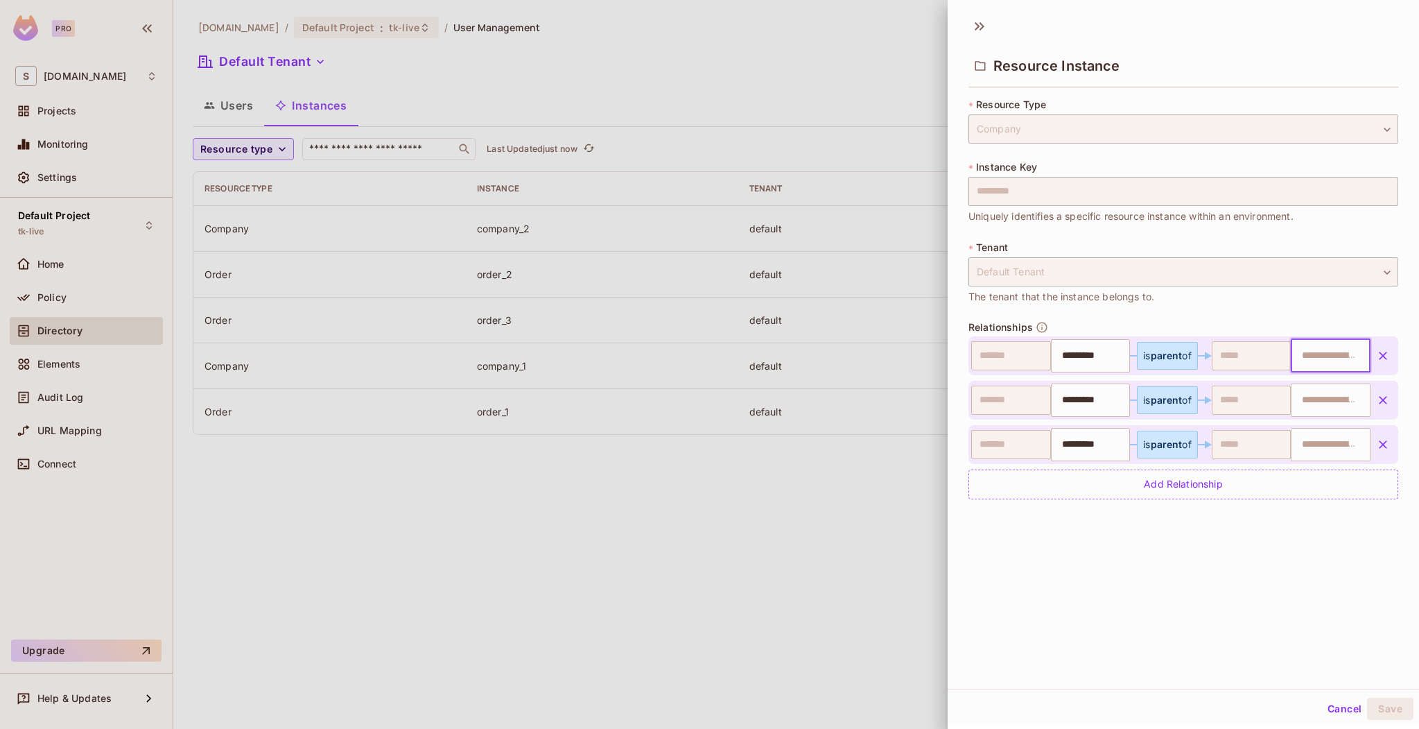
click at [1300, 360] on input "text" at bounding box center [1329, 356] width 71 height 28
click at [1326, 388] on li "order_1" at bounding box center [1313, 390] width 73 height 25
click at [1303, 415] on div "​" at bounding box center [1331, 399] width 80 height 33
type input "*******"
click at [1303, 405] on input "text" at bounding box center [1329, 400] width 71 height 28
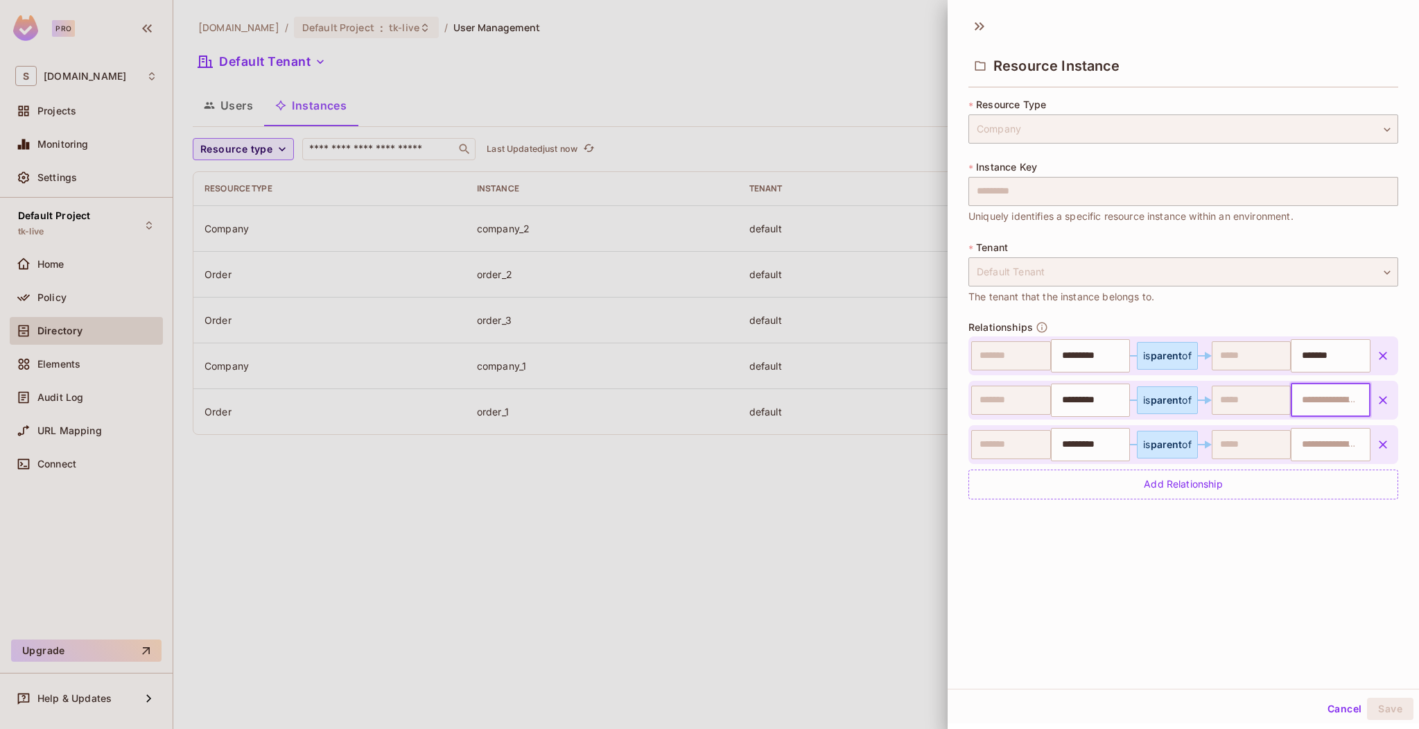
type input "*"
click at [1321, 432] on li "order_2" at bounding box center [1313, 434] width 73 height 25
type input "*******"
click at [1312, 449] on input "text" at bounding box center [1329, 445] width 71 height 28
type input "*******"
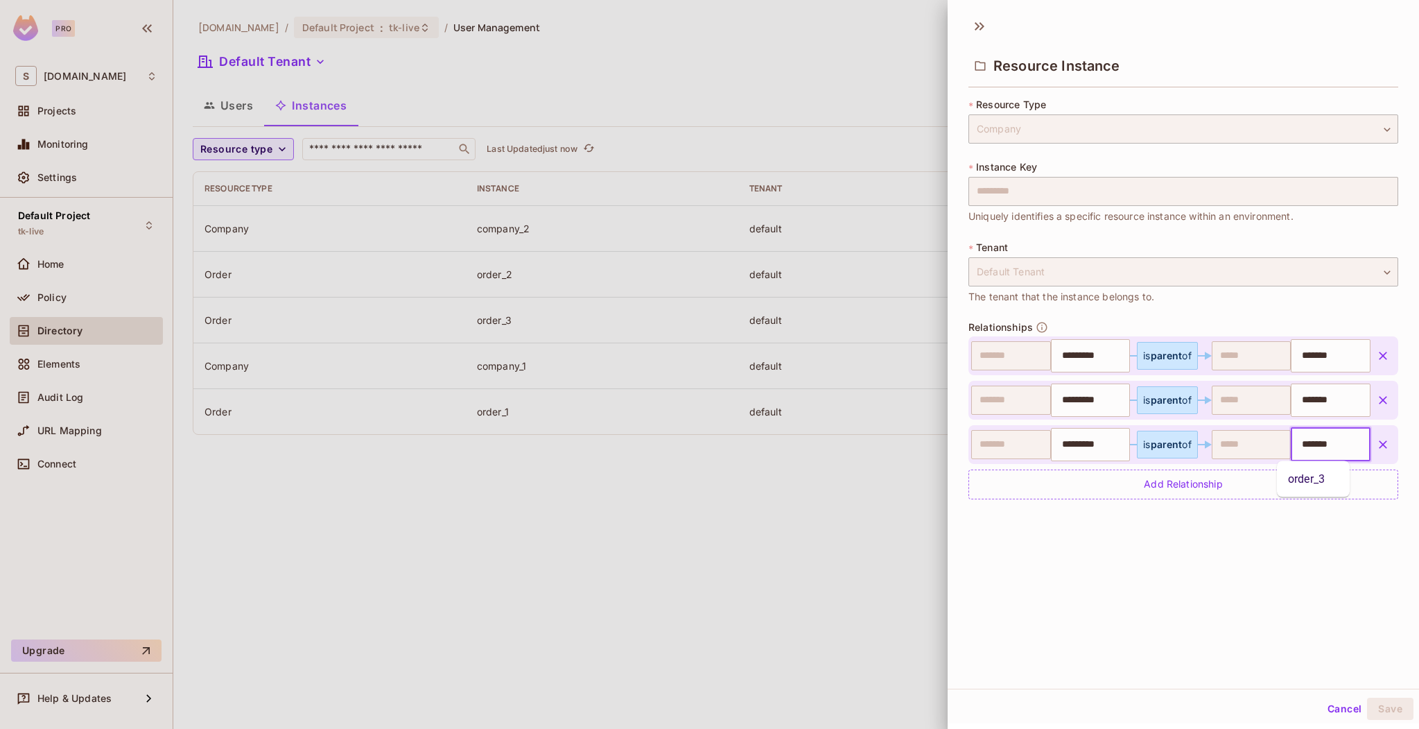
click at [1312, 475] on li "order_3" at bounding box center [1313, 479] width 73 height 25
click at [1385, 709] on button "Save" at bounding box center [1390, 708] width 46 height 22
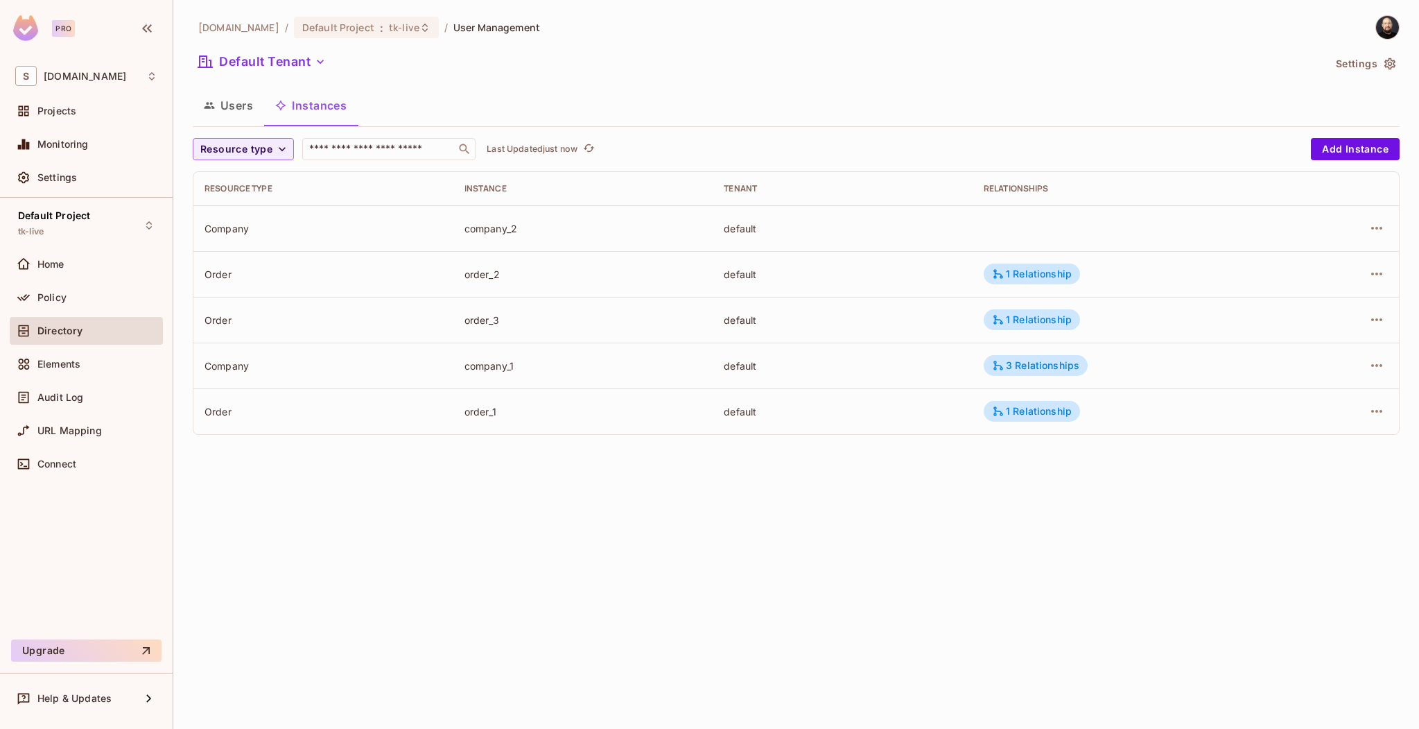
click at [498, 229] on div "company_2" at bounding box center [584, 228] width 238 height 13
click at [255, 110] on button "Users" at bounding box center [228, 105] width 71 height 35
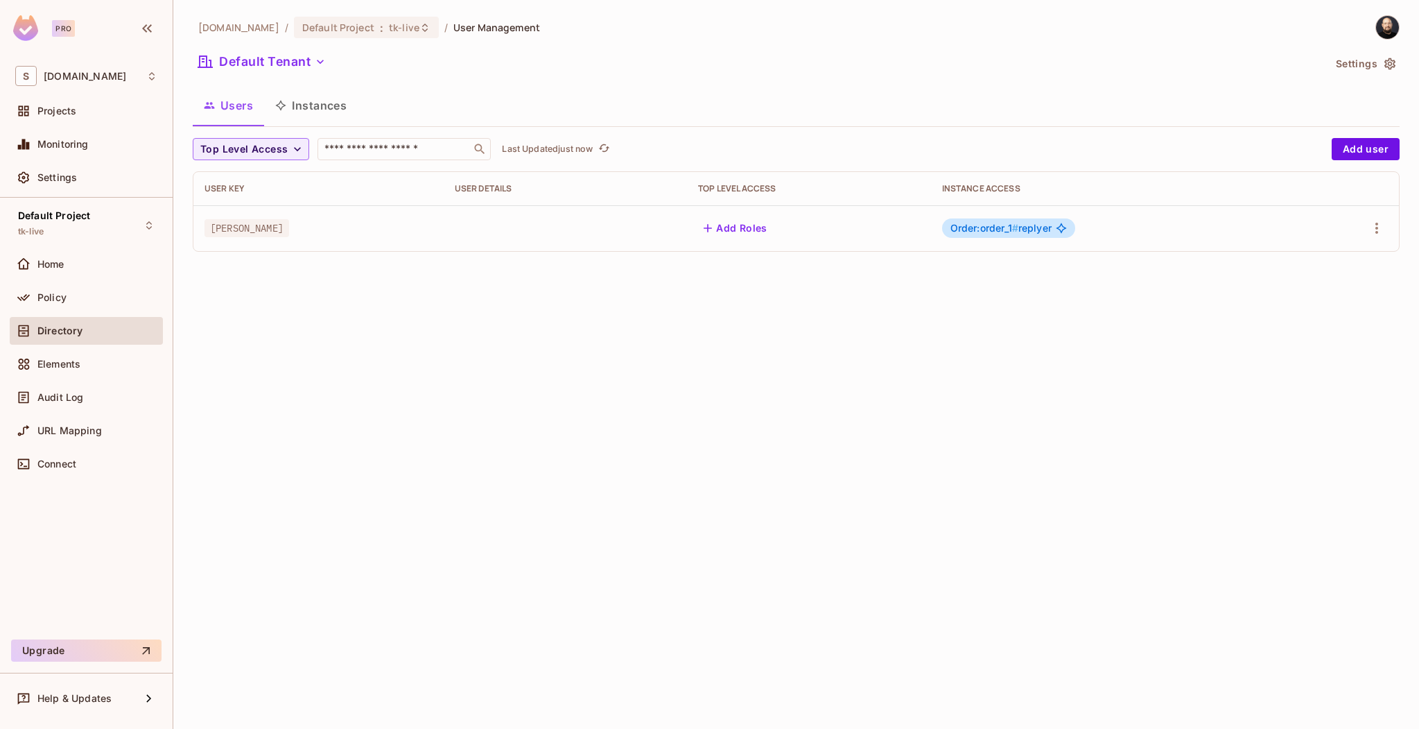
click at [973, 231] on span "Order:order_1 #" at bounding box center [985, 228] width 68 height 12
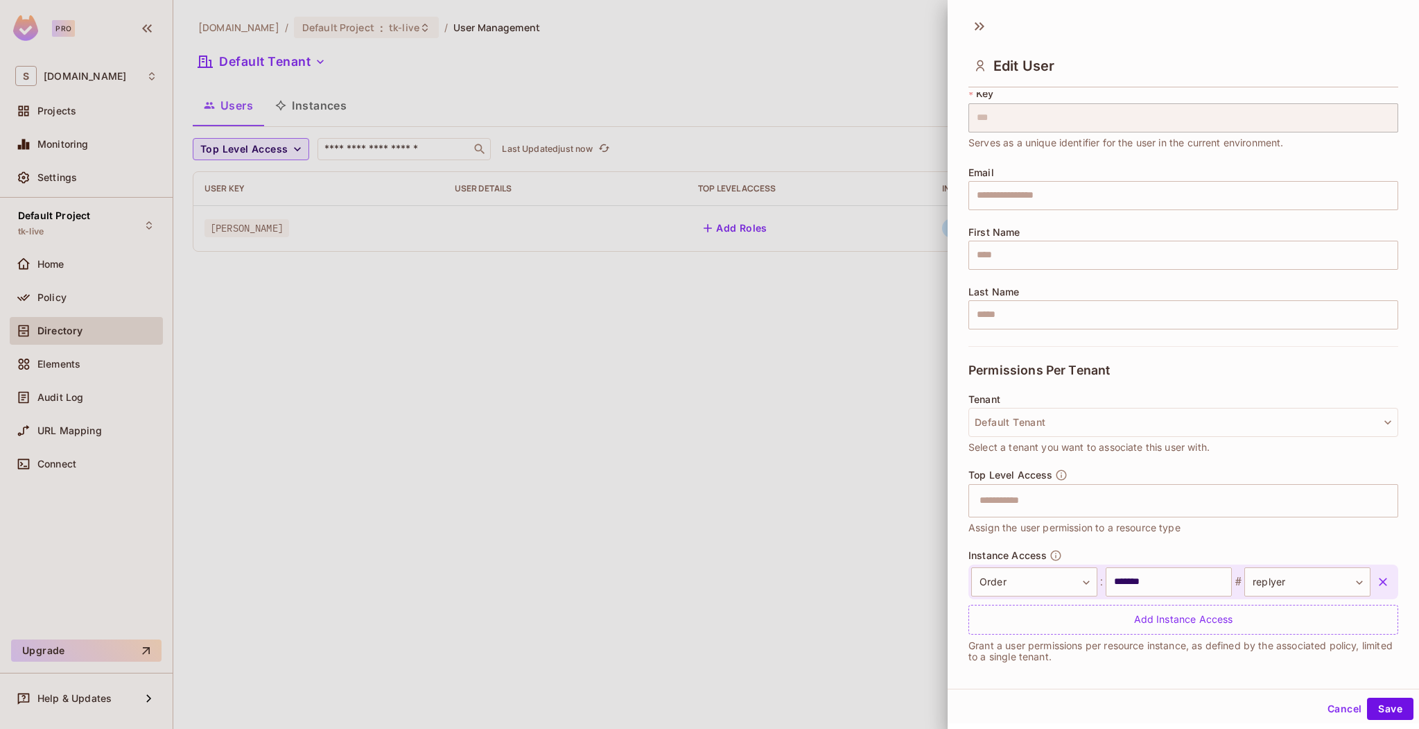
scroll to position [49, 0]
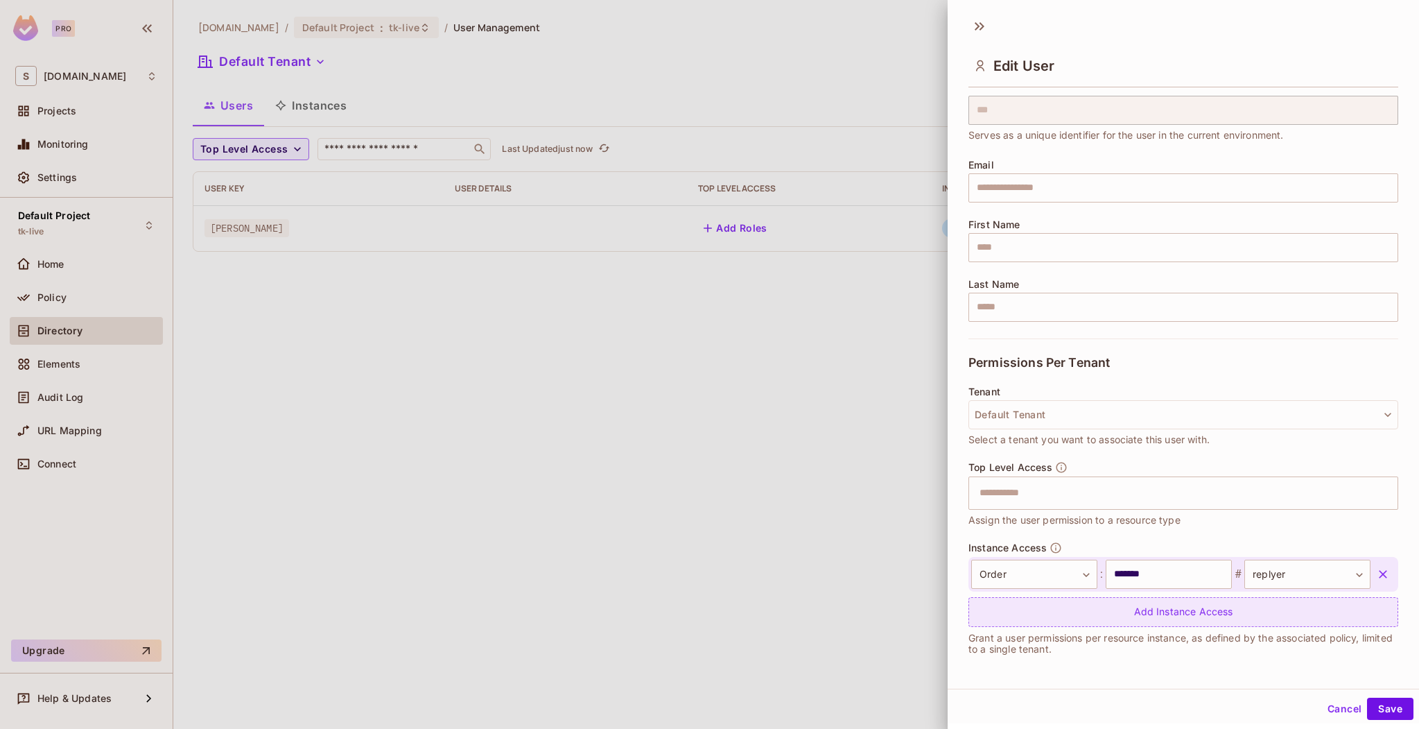
click at [1272, 608] on div "Add Instance Access" at bounding box center [1184, 612] width 430 height 30
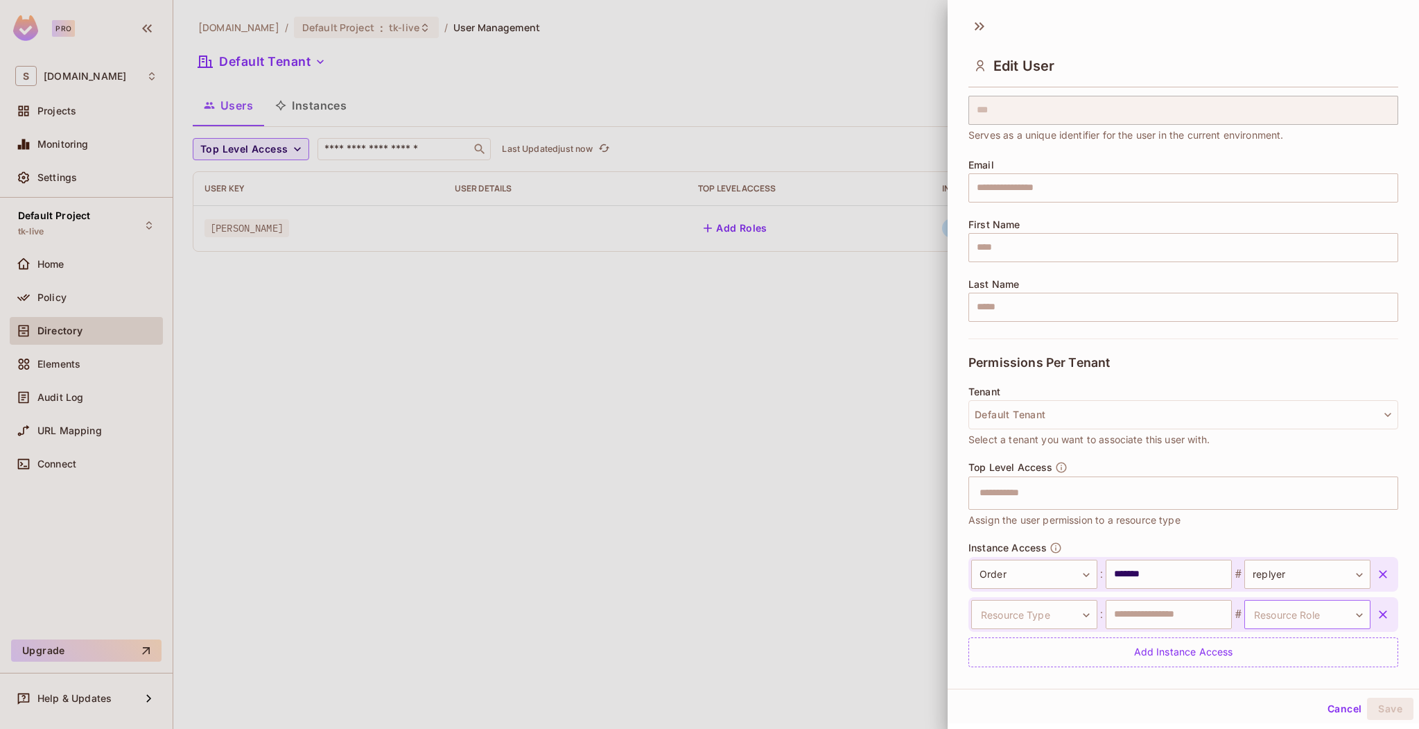
click at [1281, 611] on body "Pro S sea.live Projects Monitoring Settings Default Project tk-live Home Policy…" at bounding box center [709, 364] width 1419 height 729
click at [1017, 616] on div at bounding box center [709, 364] width 1419 height 729
click at [1018, 614] on body "Pro S sea.live Projects Monitoring Settings Default Project tk-live Home Policy…" at bounding box center [709, 364] width 1419 height 729
click at [1058, 702] on li "Order" at bounding box center [1028, 699] width 128 height 25
click at [1125, 618] on input "text" at bounding box center [1169, 614] width 126 height 29
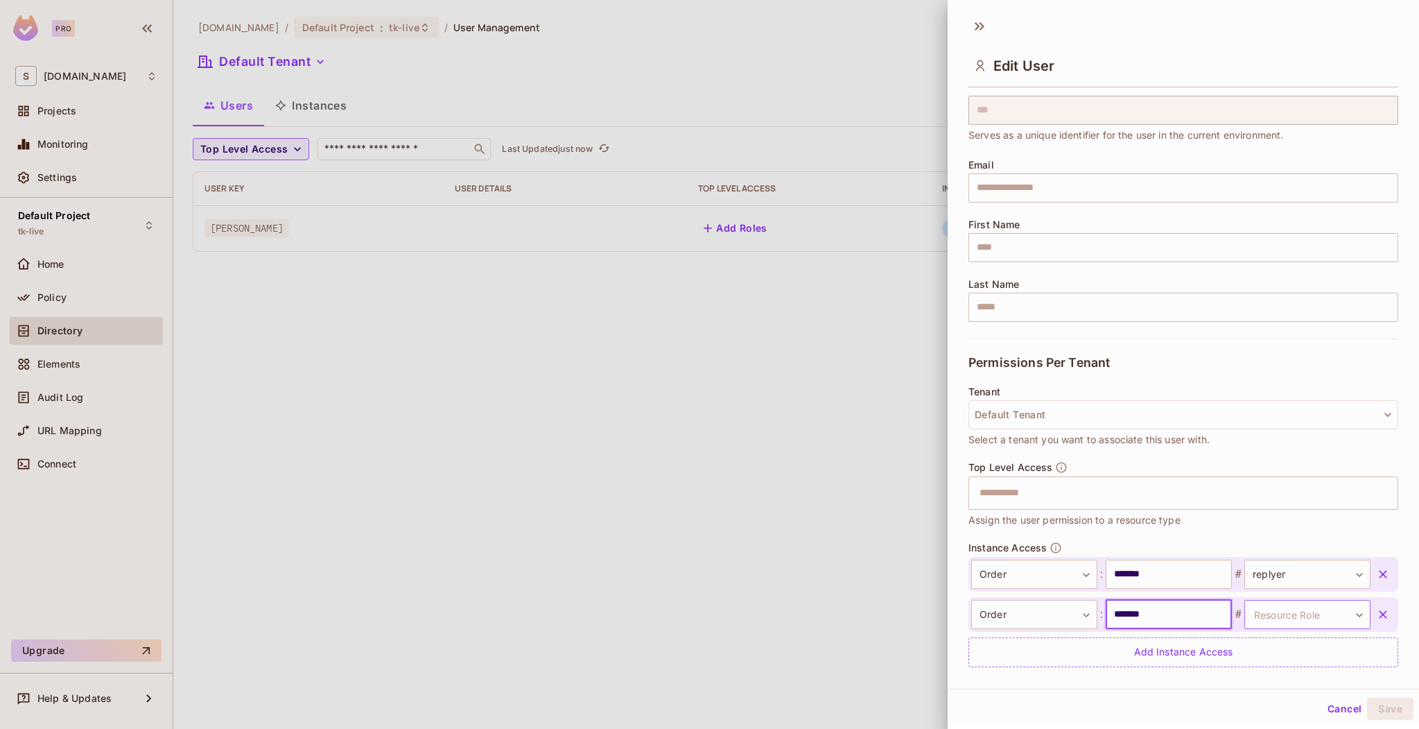
type input "*******"
click at [1268, 609] on body "Pro S sea.live Projects Monitoring Settings Default Project tk-live Home Policy…" at bounding box center [709, 364] width 1419 height 729
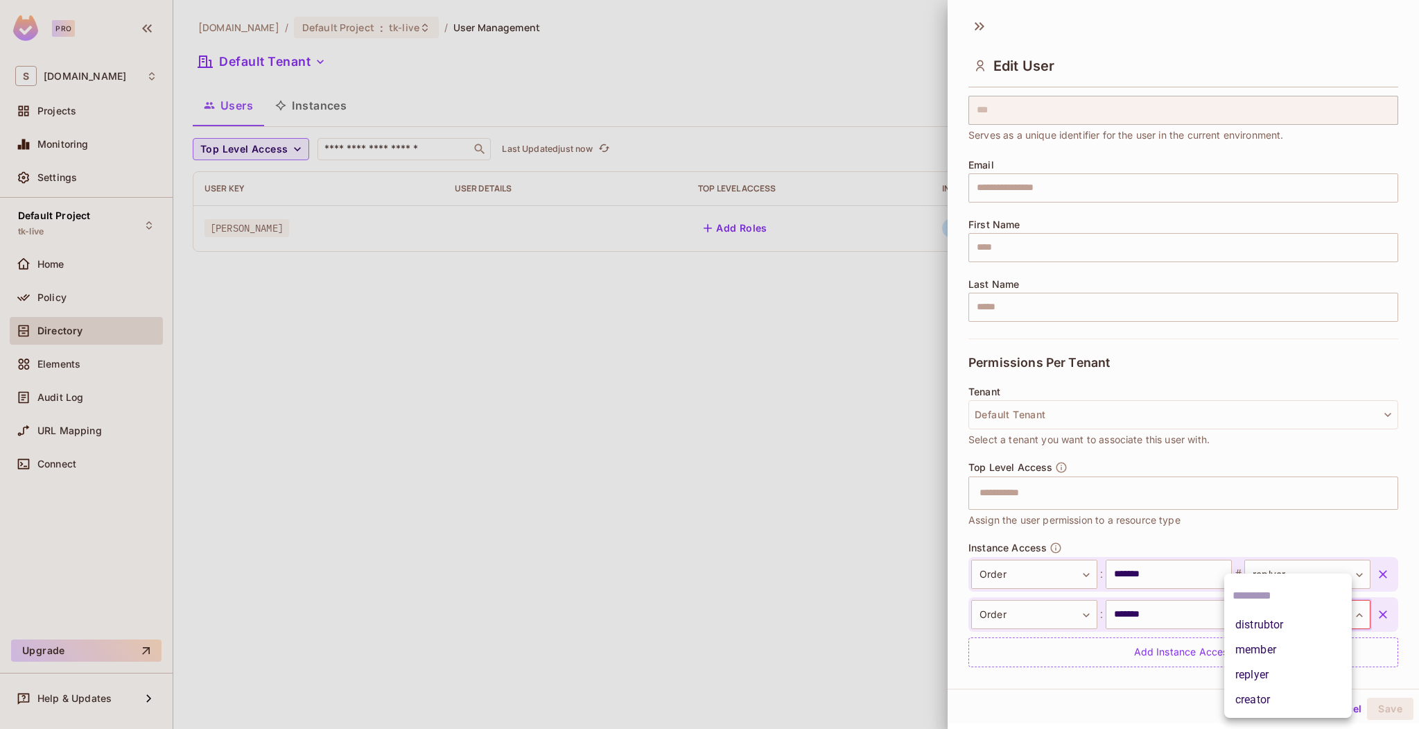
click at [1264, 699] on li "creator" at bounding box center [1288, 699] width 128 height 25
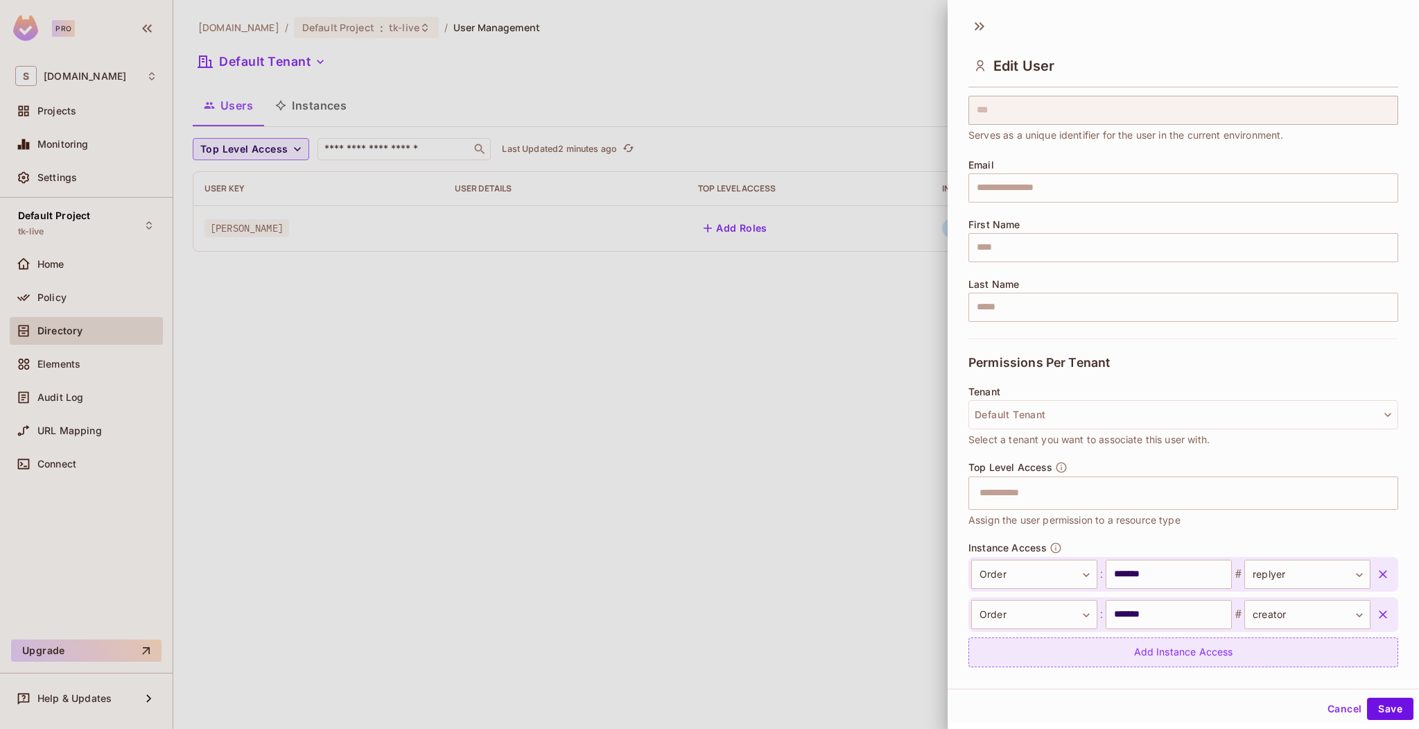
click at [1379, 611] on icon "button" at bounding box center [1383, 614] width 8 height 8
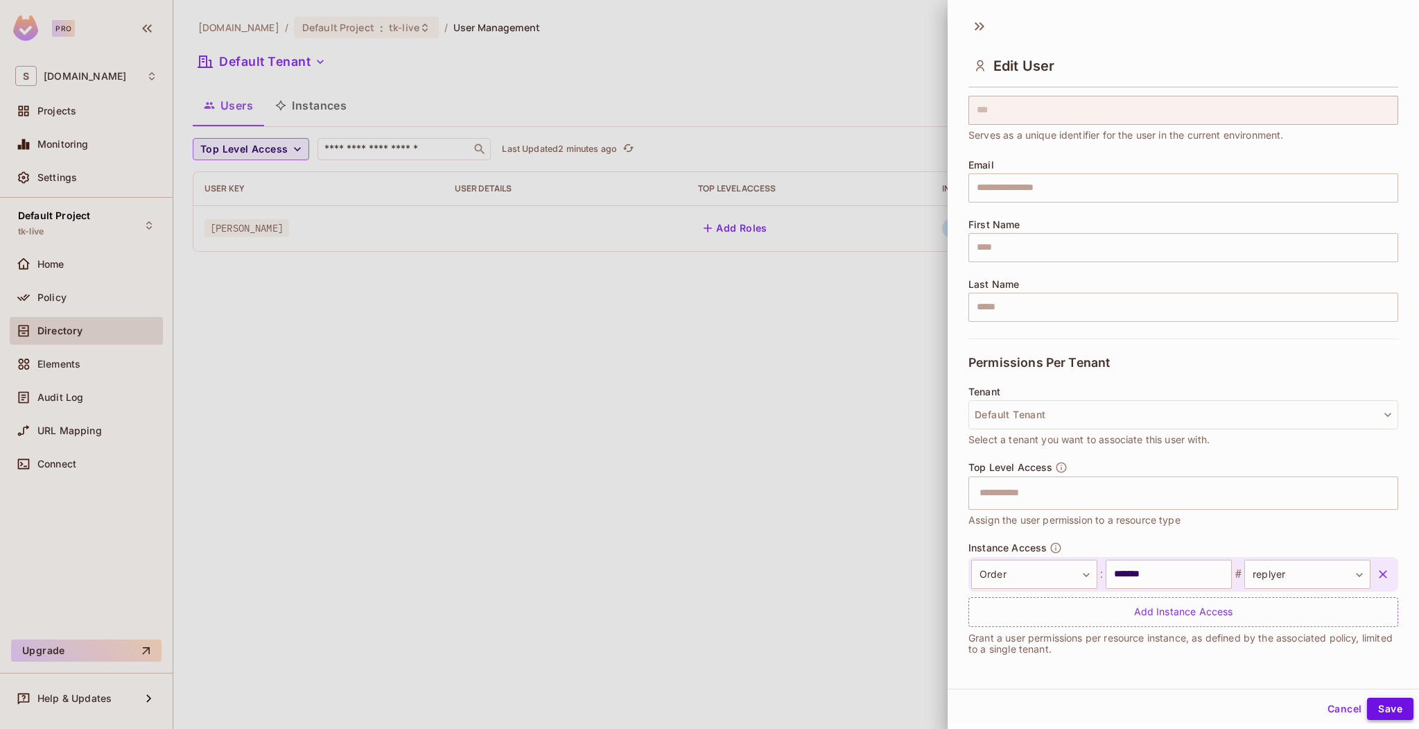
click at [1378, 702] on button "Save" at bounding box center [1390, 708] width 46 height 22
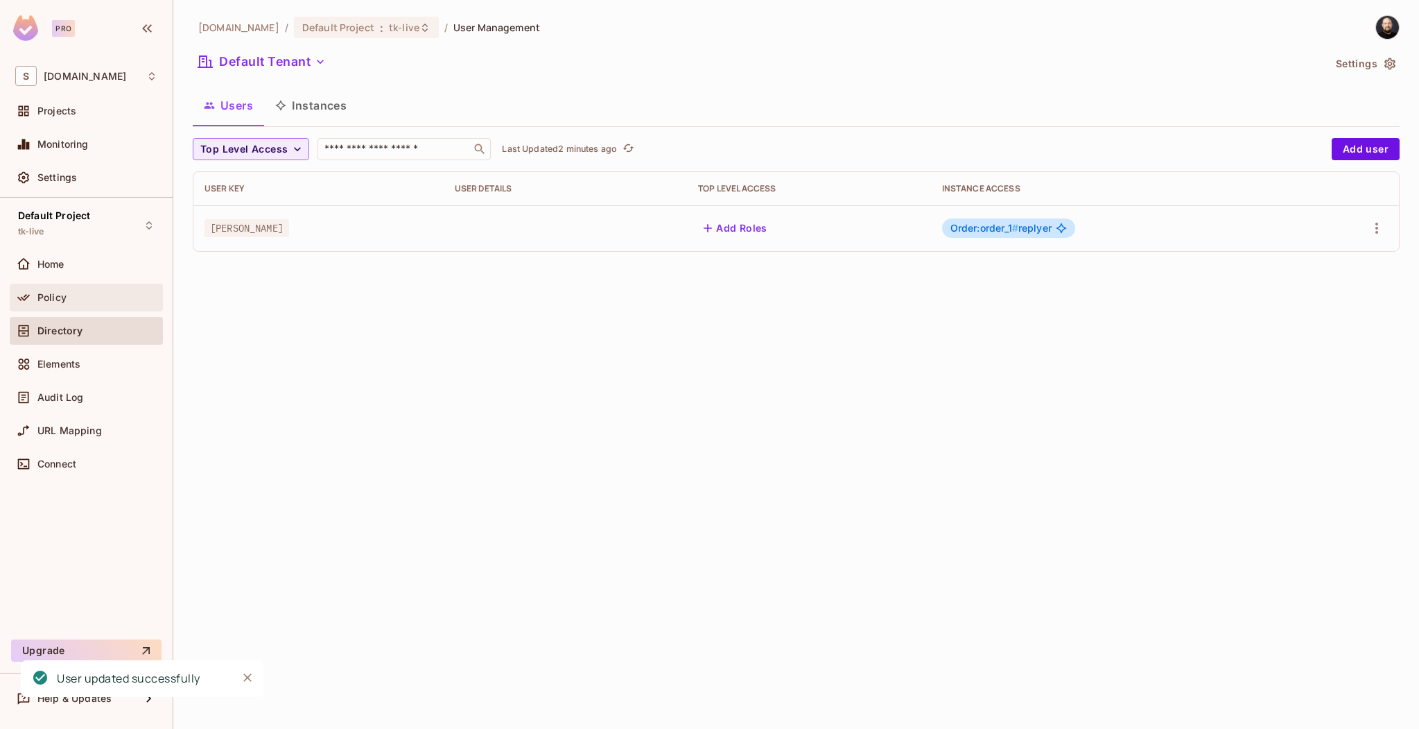
click at [38, 293] on span "Policy" at bounding box center [51, 297] width 29 height 11
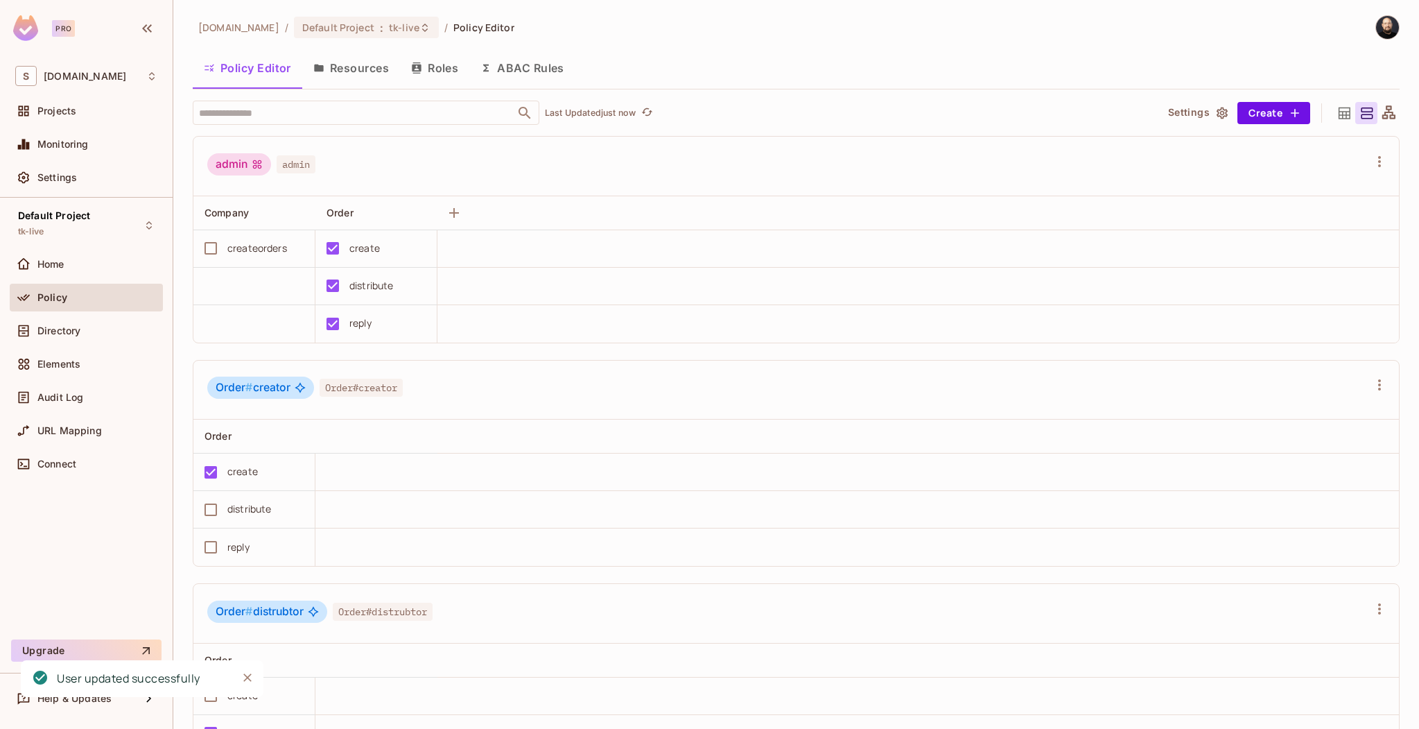
click at [521, 77] on button "ABAC Rules" at bounding box center [522, 68] width 106 height 35
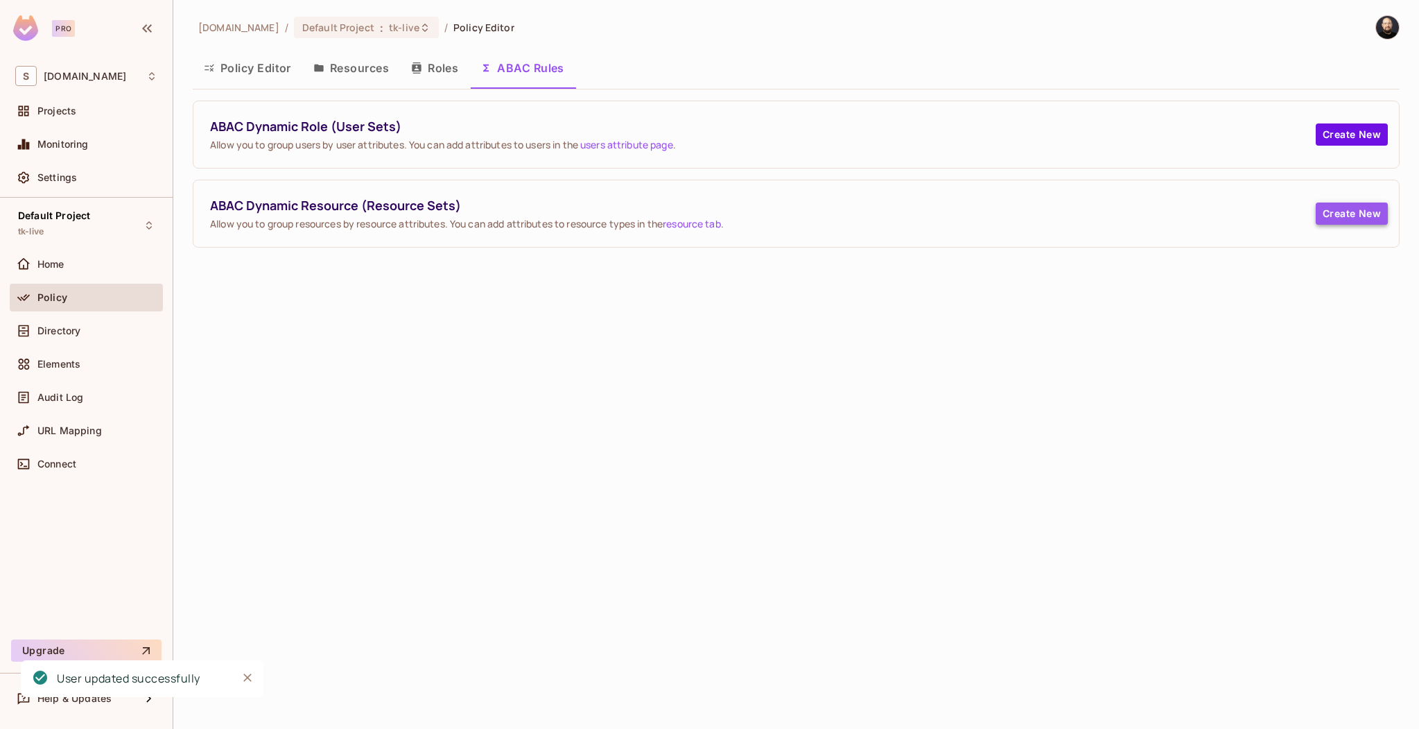
click at [1327, 214] on button "Create New" at bounding box center [1352, 213] width 72 height 22
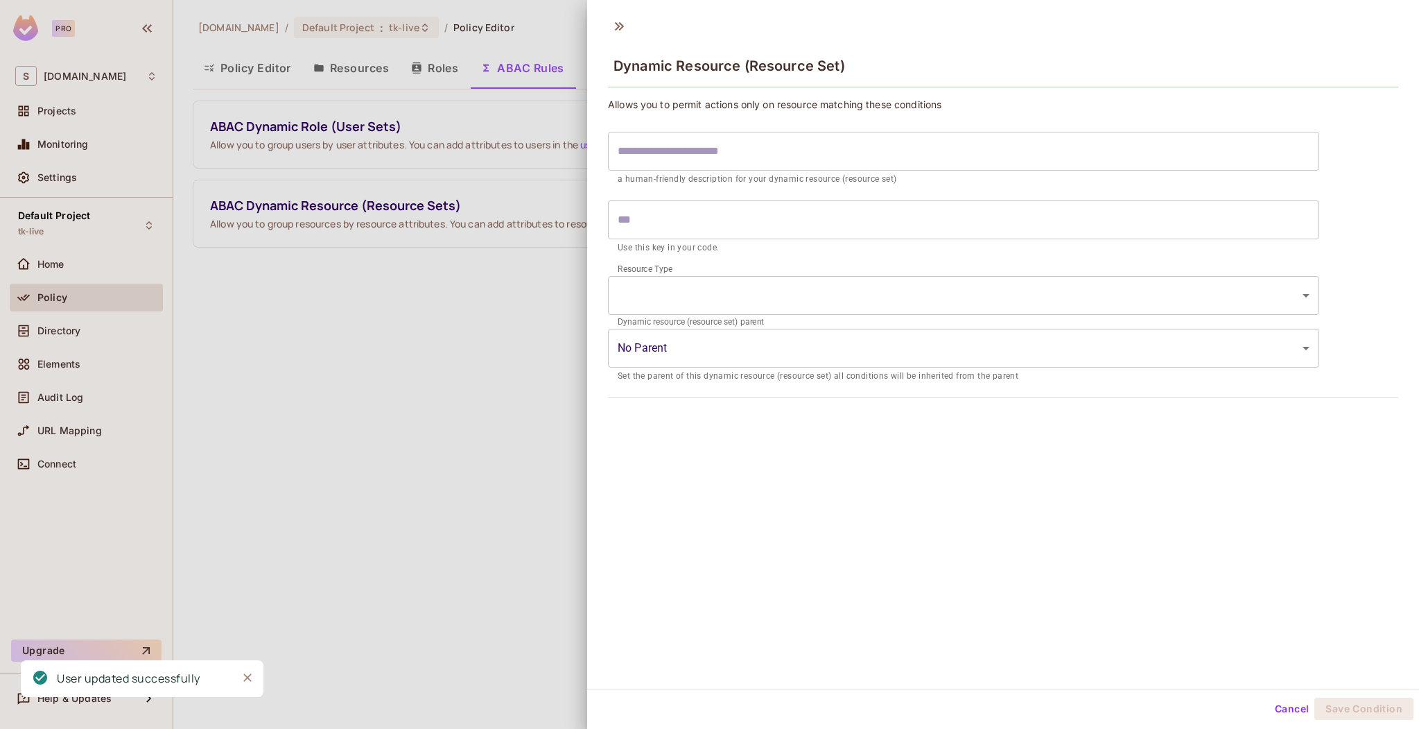
click at [740, 292] on body "Pro S sea.live Projects Monitoring Settings Default Project tk-live Home Policy…" at bounding box center [709, 364] width 1419 height 729
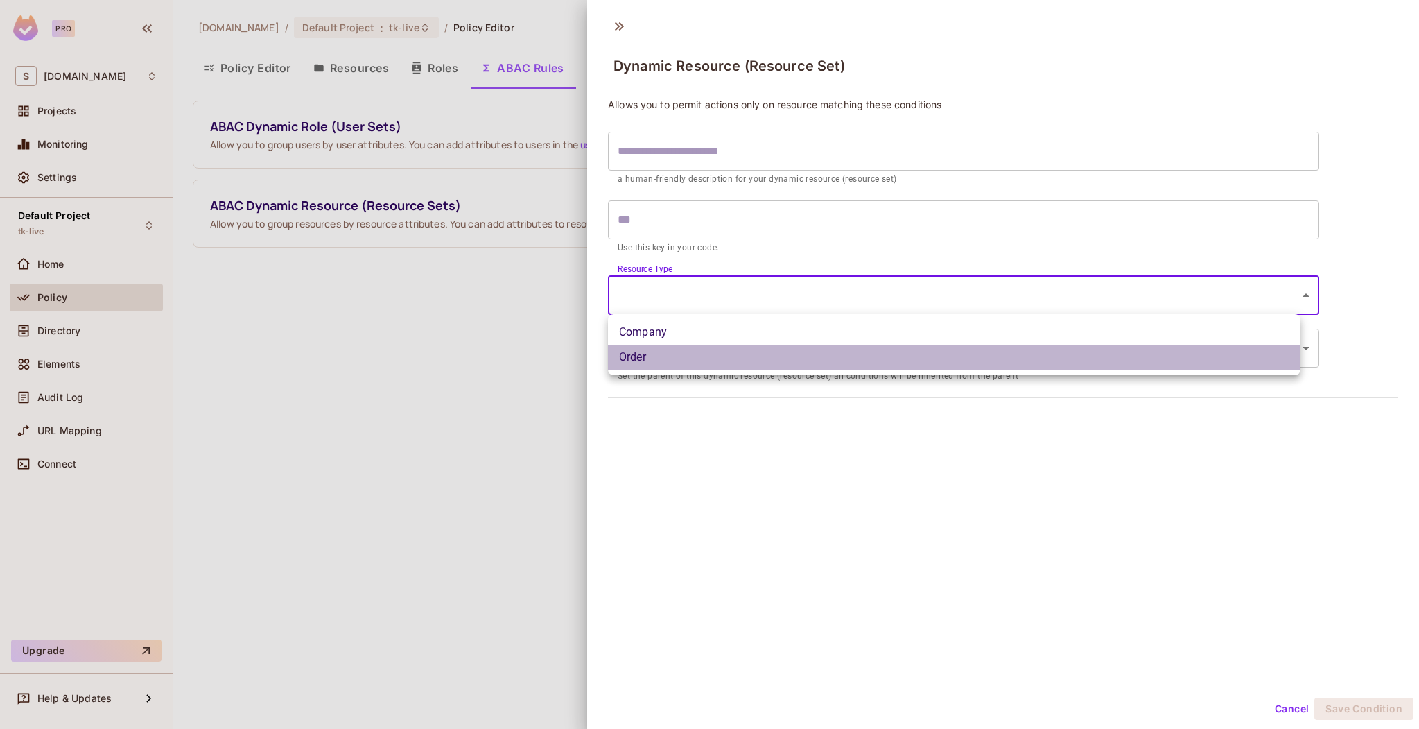
click at [703, 354] on li "Order" at bounding box center [954, 357] width 693 height 25
type input "*****"
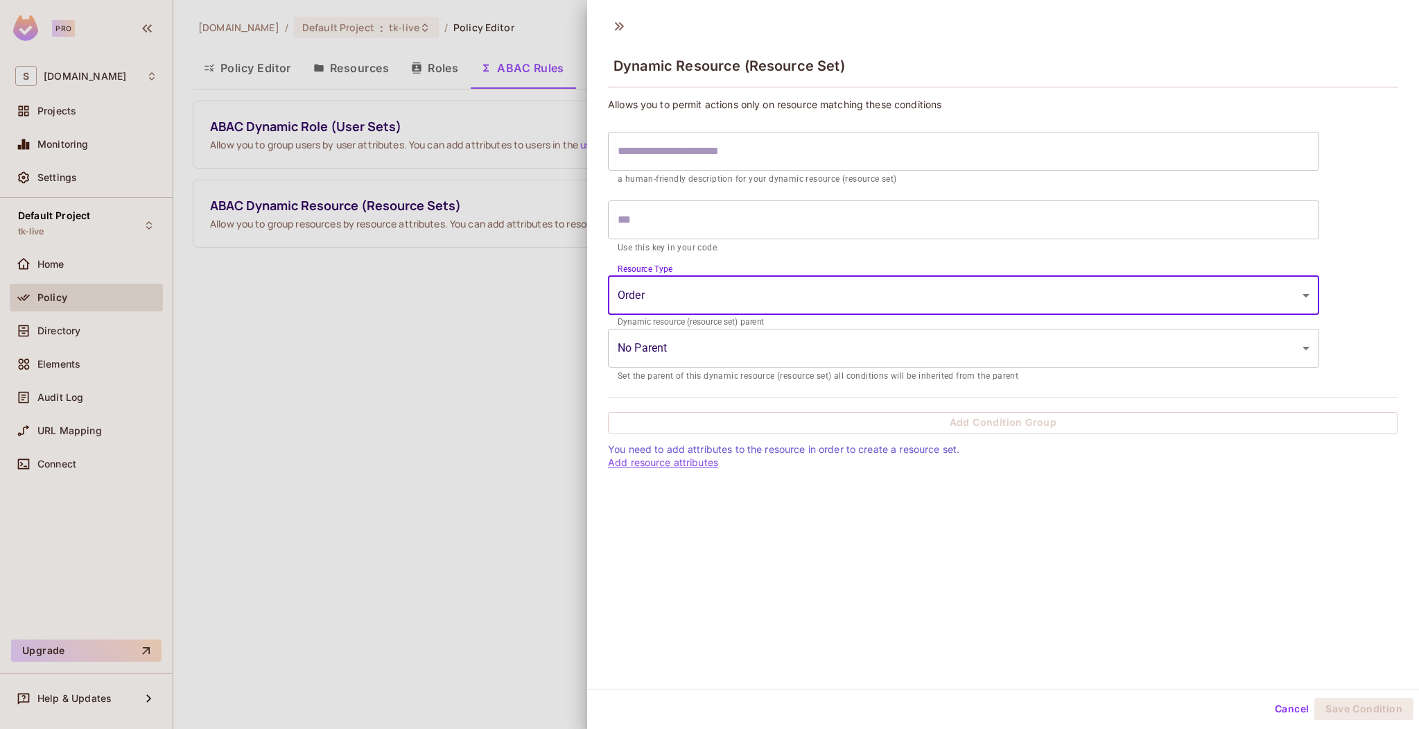
click at [673, 457] on link "Add resource attributes" at bounding box center [663, 462] width 110 height 12
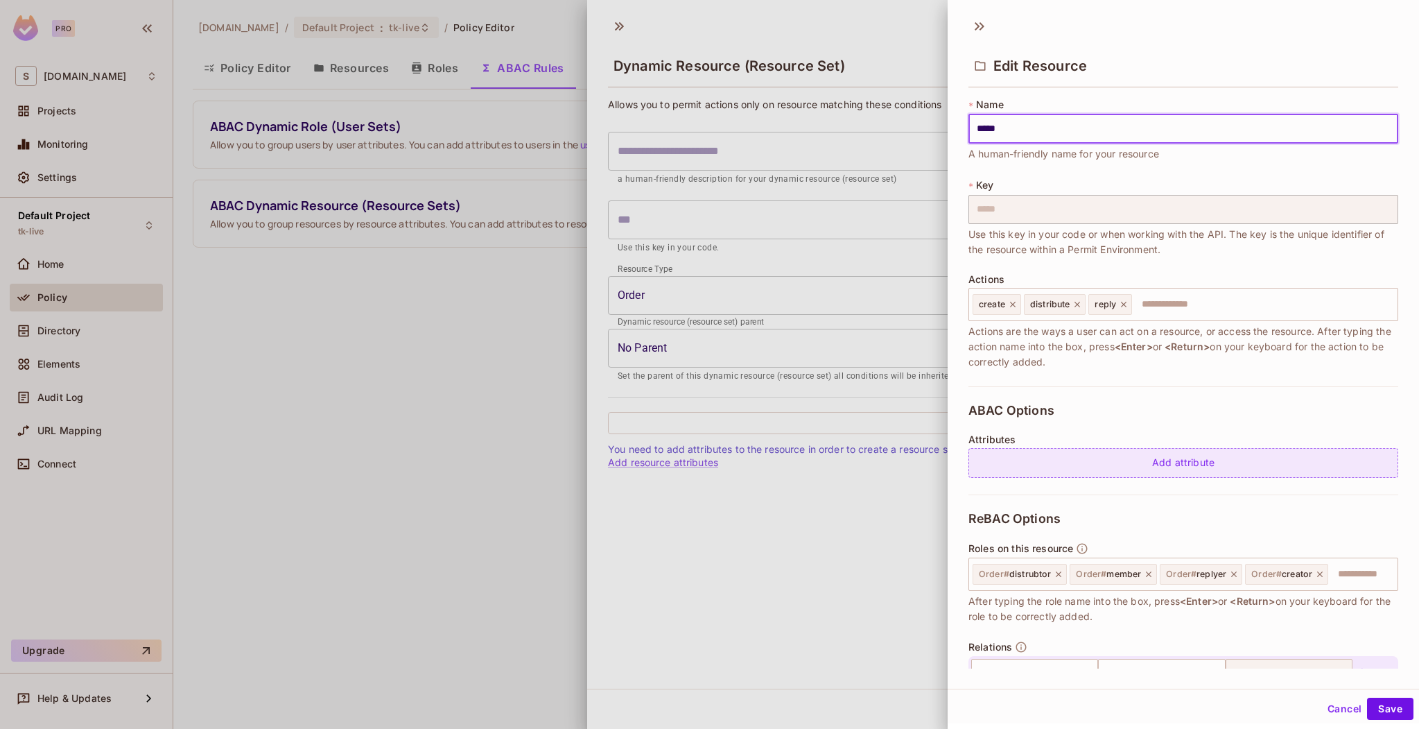
click at [1090, 460] on div "Add attribute" at bounding box center [1184, 463] width 430 height 30
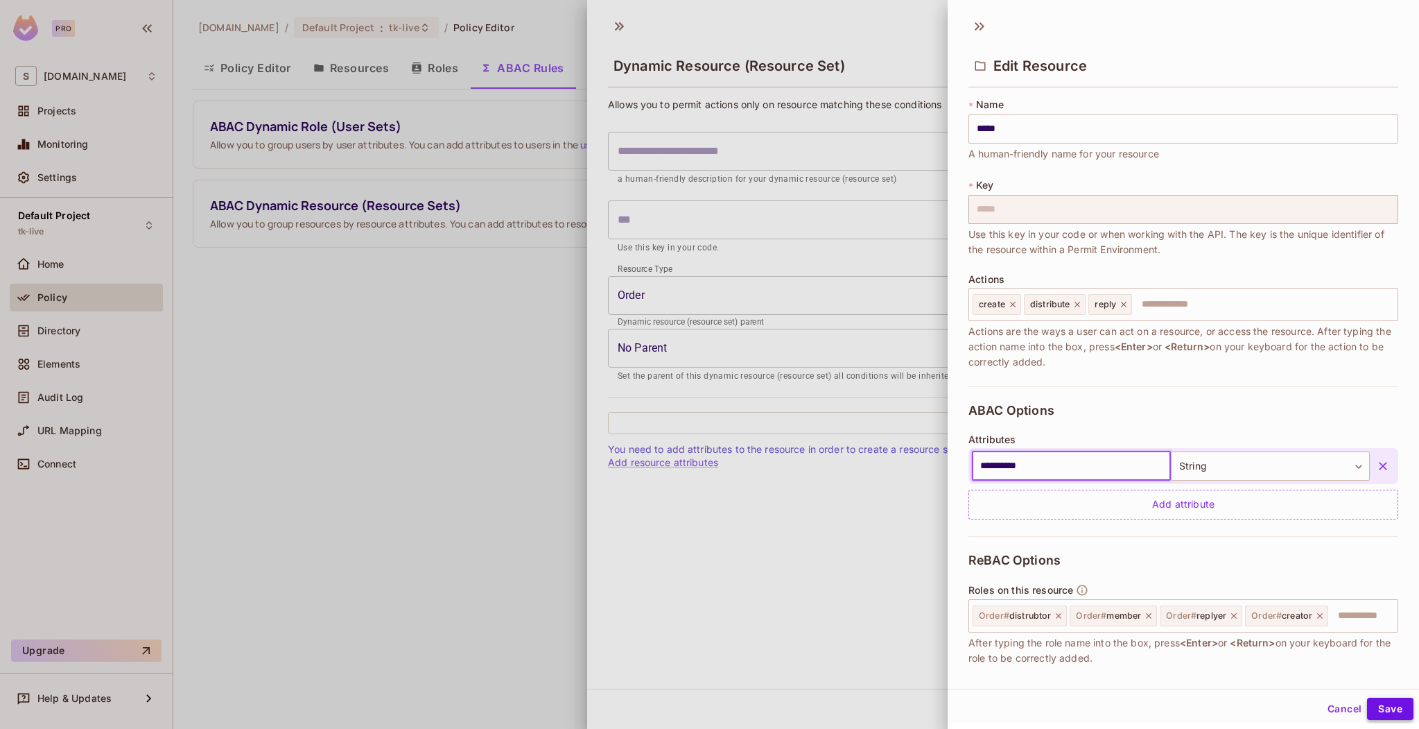
type input "**********"
click at [1369, 712] on button "Save" at bounding box center [1390, 708] width 46 height 22
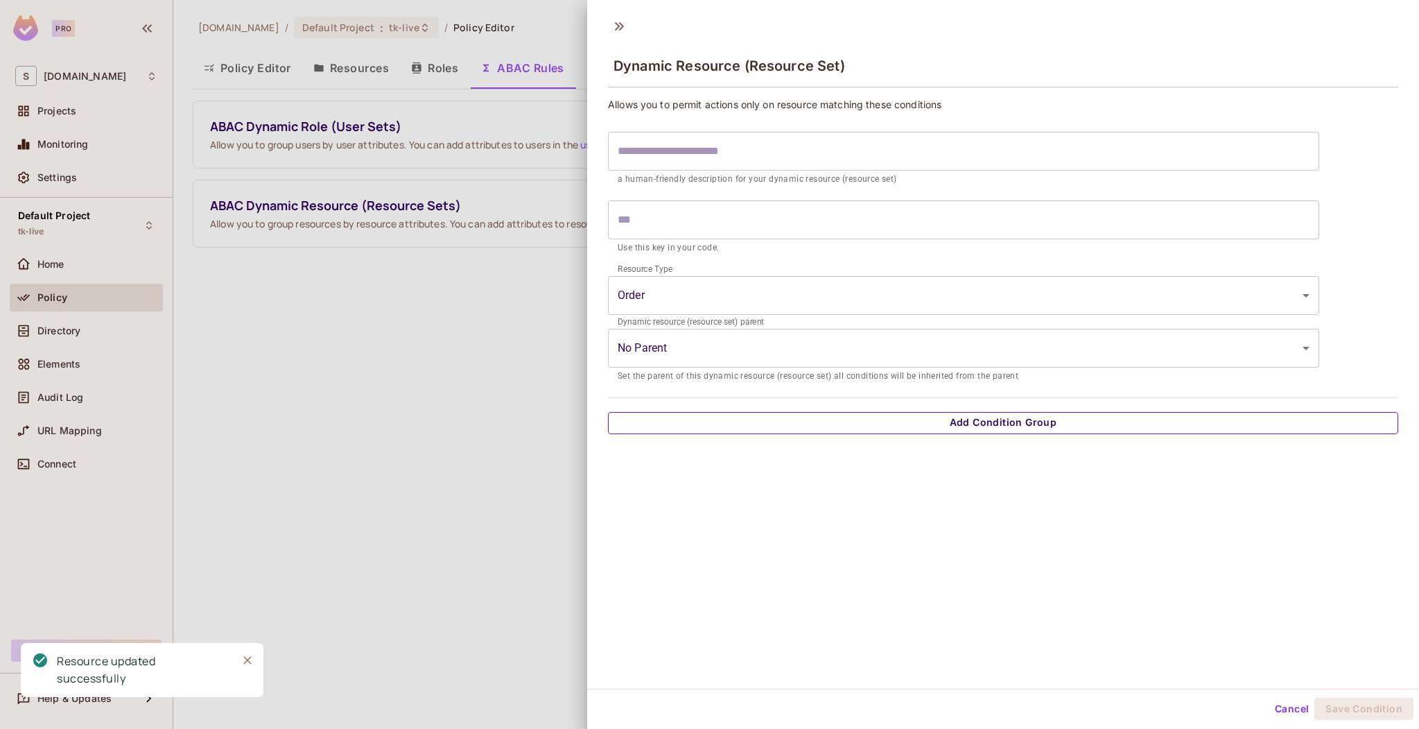
click at [746, 422] on button "Add Condition Group" at bounding box center [1003, 423] width 790 height 22
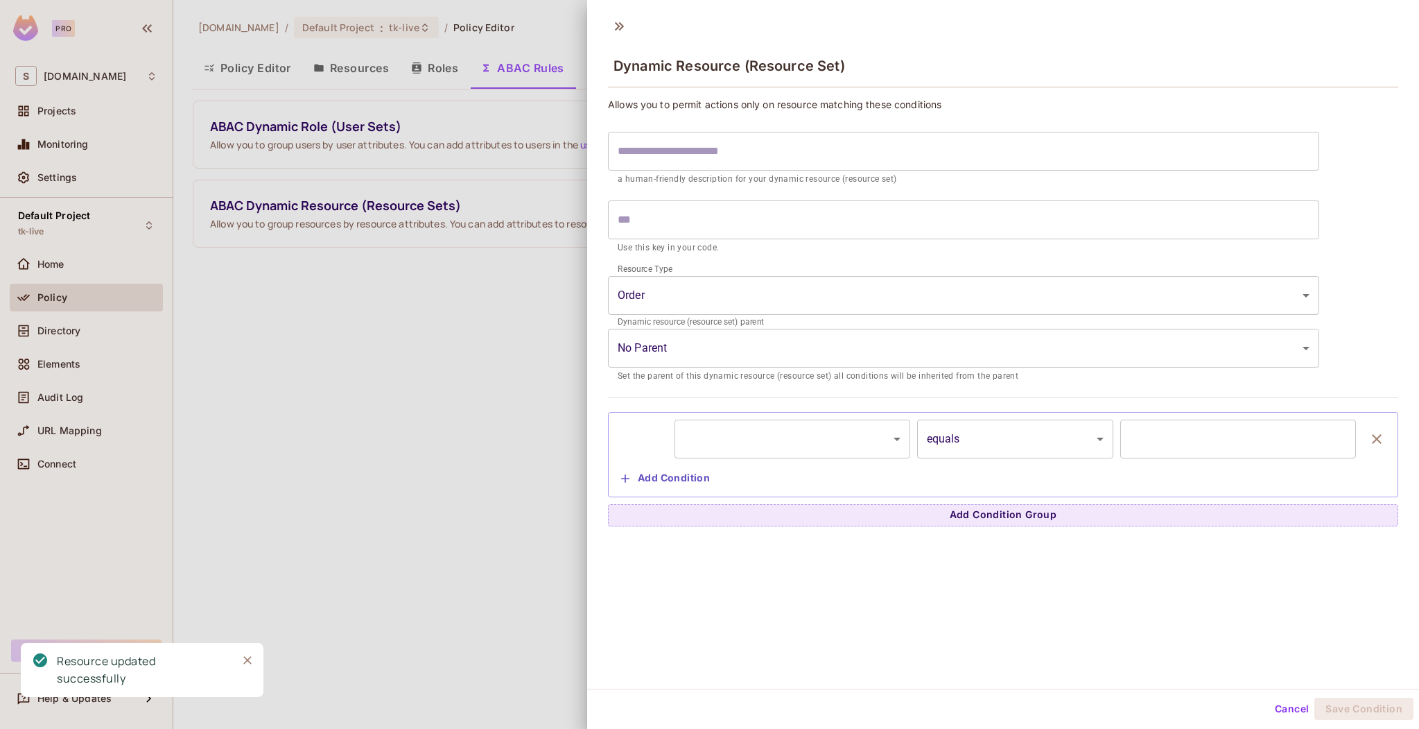
click at [738, 439] on body "Pro S sea.live Projects Monitoring Settings Default Project tk-live Home Policy…" at bounding box center [709, 364] width 1419 height 729
click at [761, 471] on li "resource.creator_id" at bounding box center [789, 475] width 228 height 25
type input "**********"
click at [1070, 442] on body "**********" at bounding box center [709, 364] width 1419 height 729
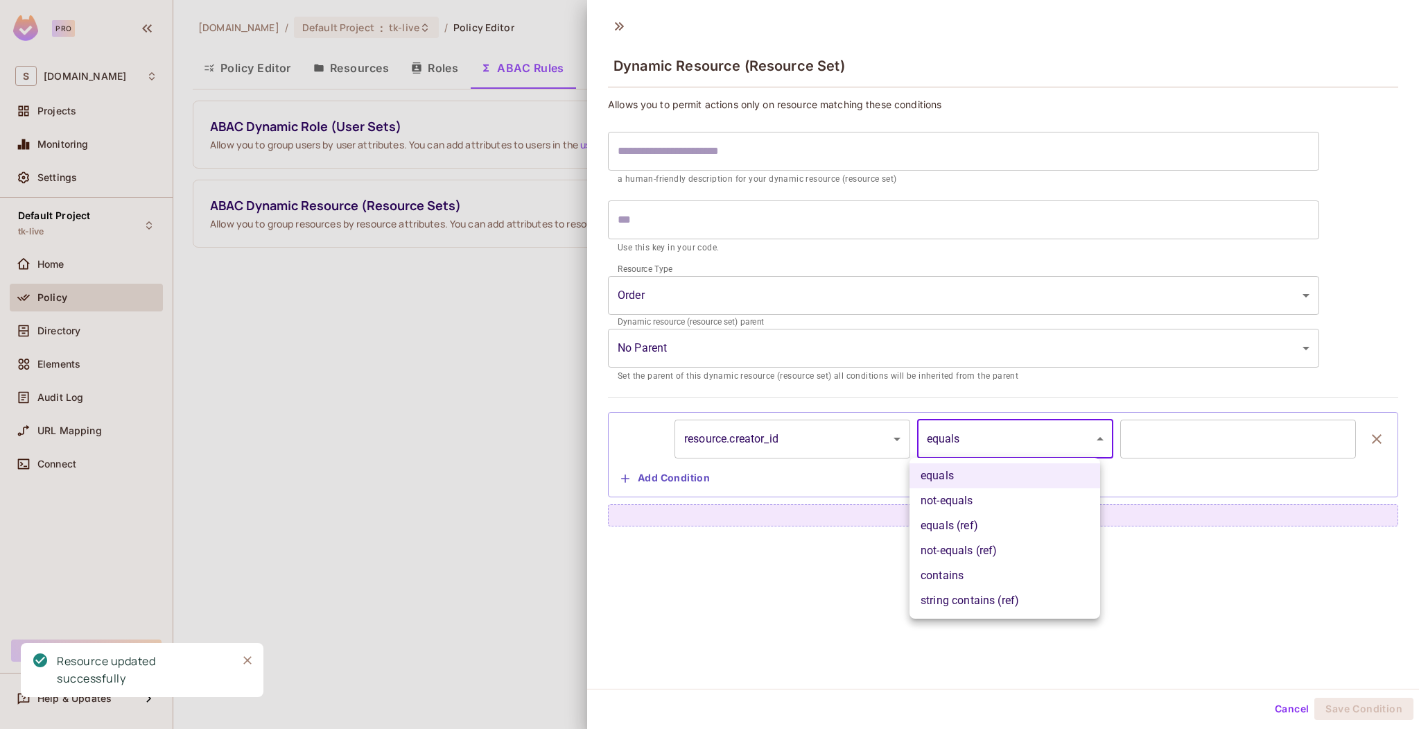
click at [1018, 523] on li "equals (ref)" at bounding box center [1005, 525] width 191 height 25
type input "**********"
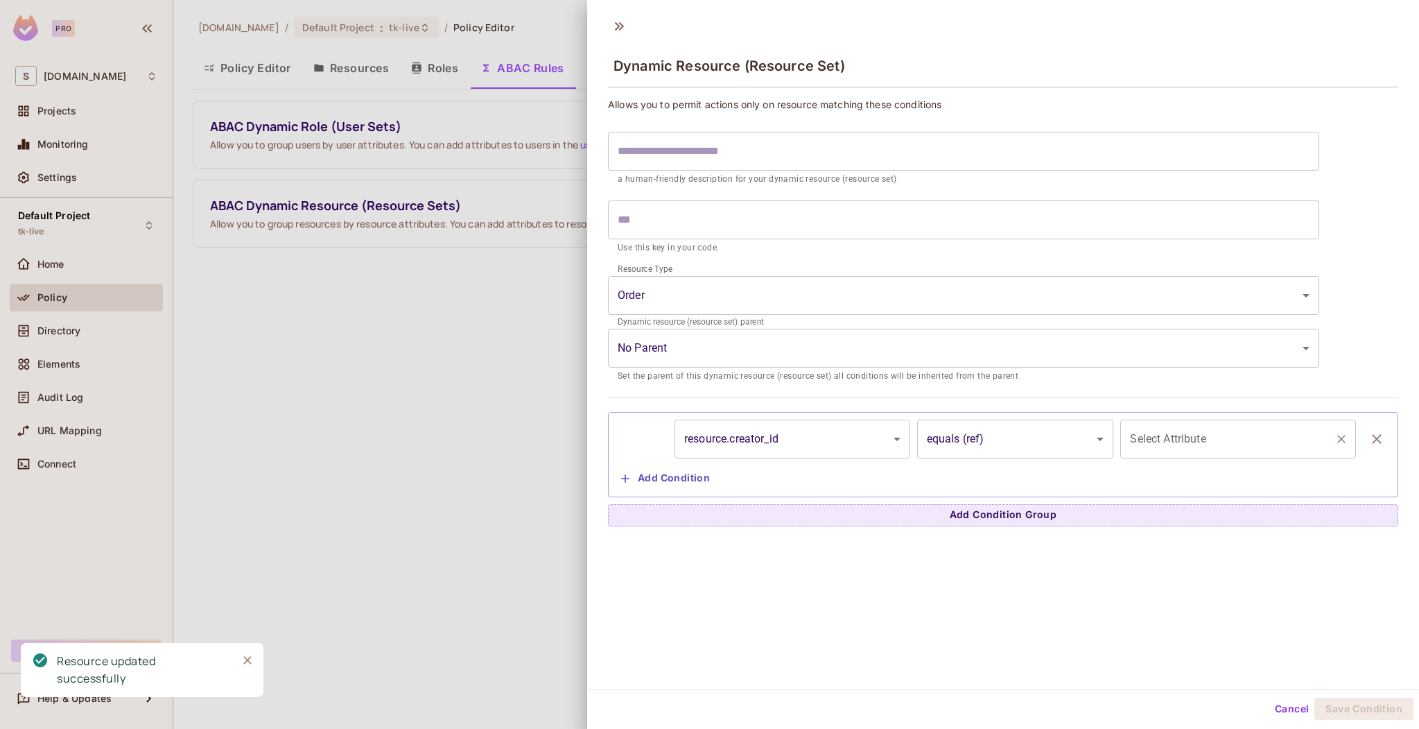
click at [1169, 435] on input "Select Attribute" at bounding box center [1228, 439] width 202 height 26
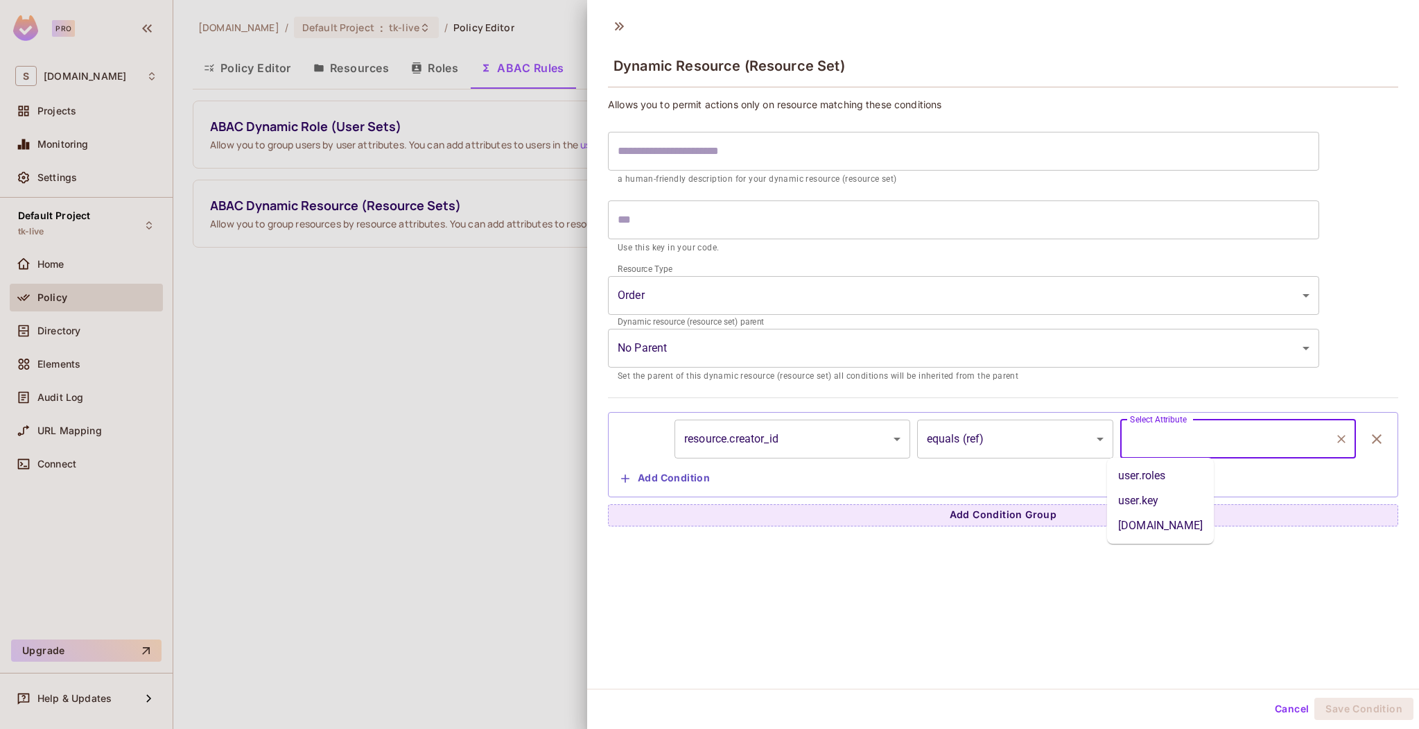
click at [1137, 498] on li "user.key" at bounding box center [1160, 500] width 107 height 25
type input "********"
click at [641, 111] on div "**********" at bounding box center [1003, 312] width 790 height 428
click at [646, 146] on input "text" at bounding box center [963, 151] width 711 height 39
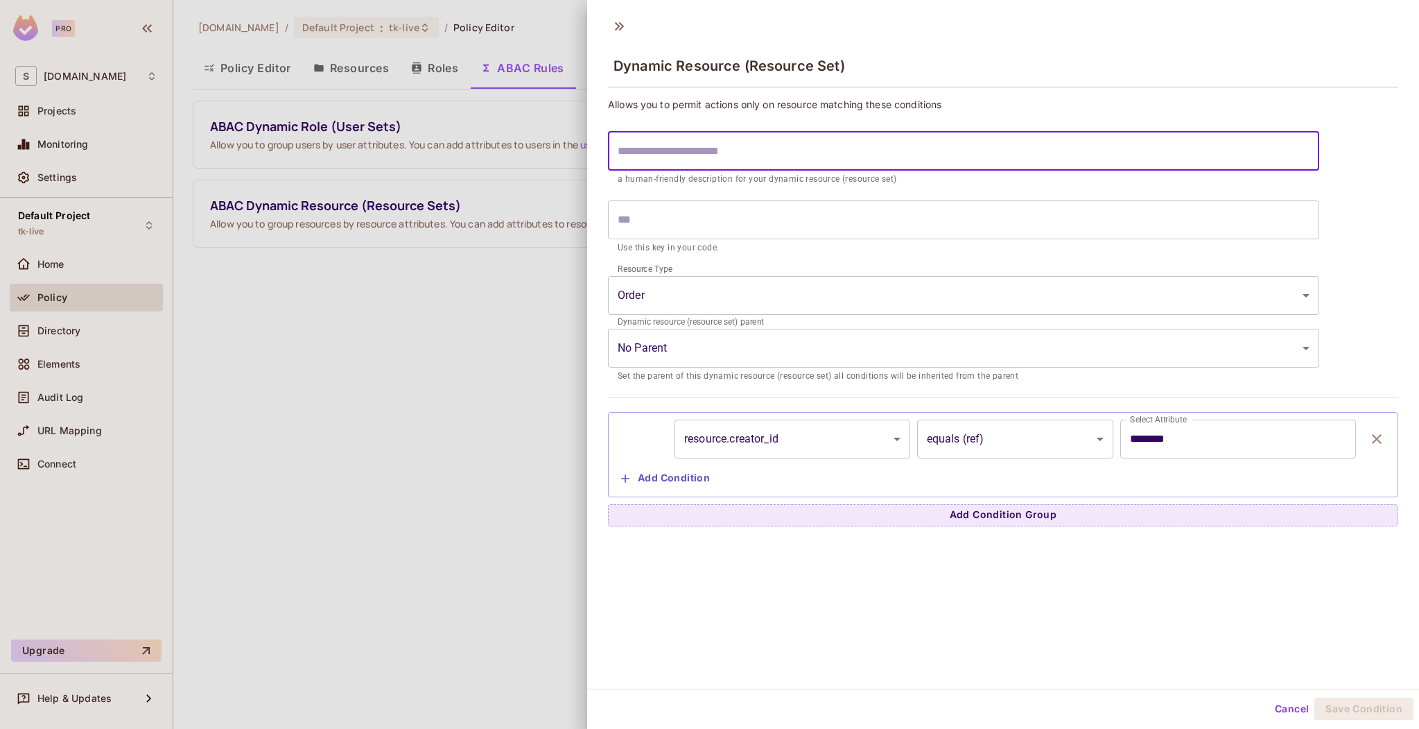
type input "*"
type input "**"
type input "***"
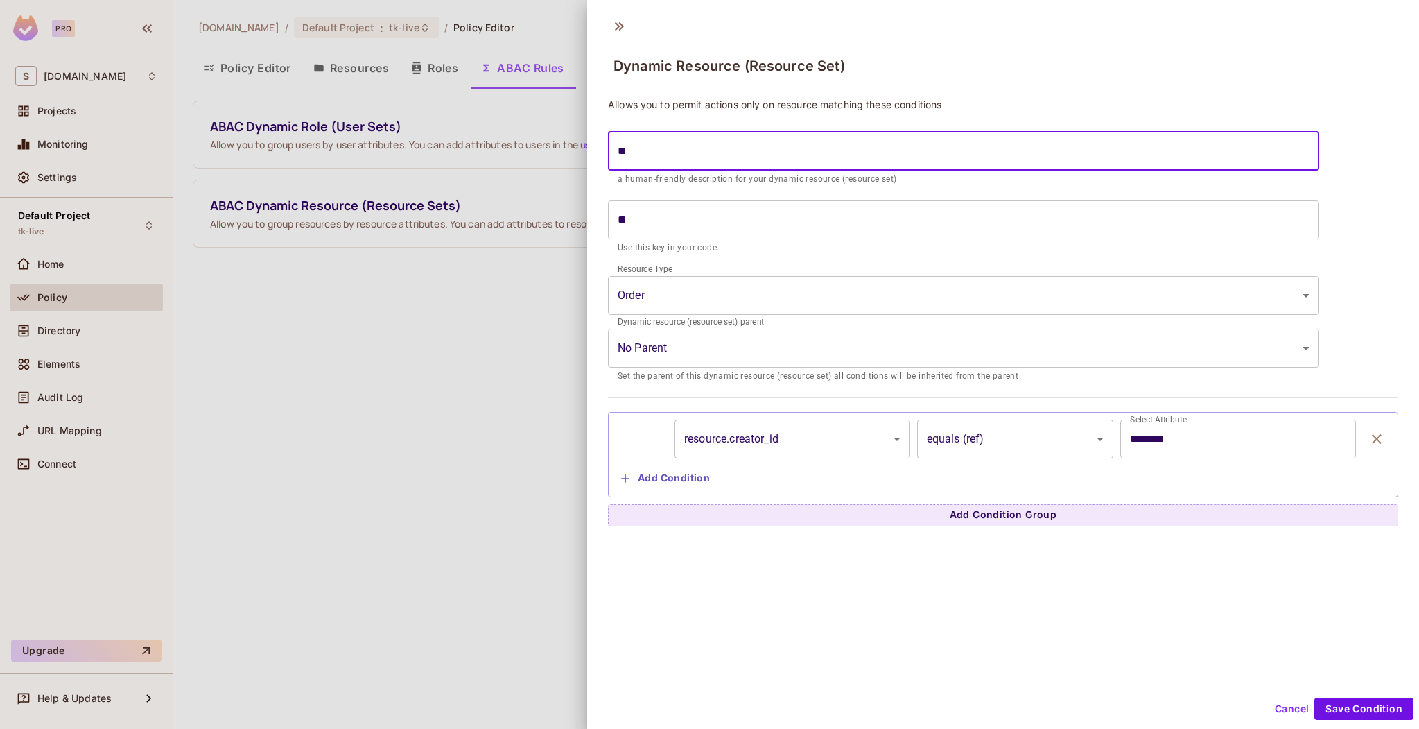
type input "***"
type input "****"
type input "*****"
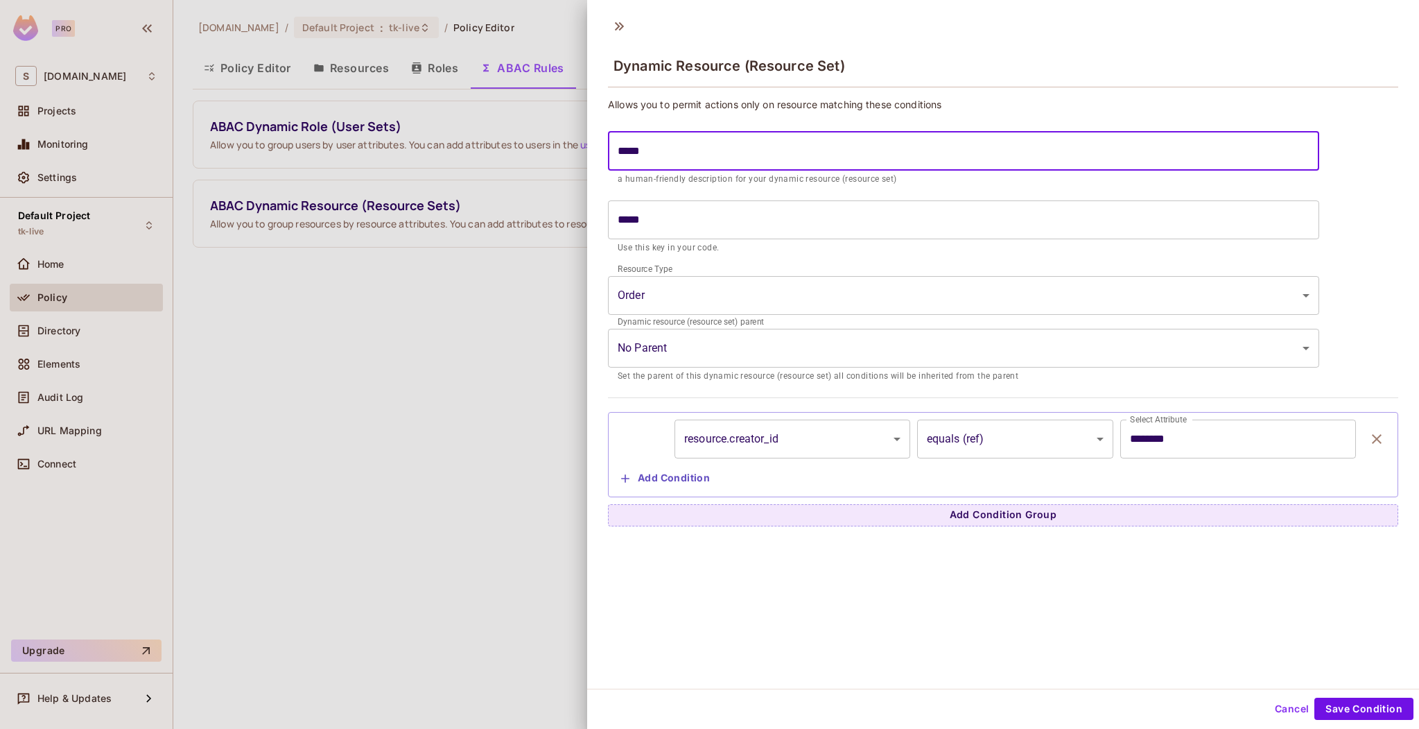
type input "******"
type input "*****"
type input "******"
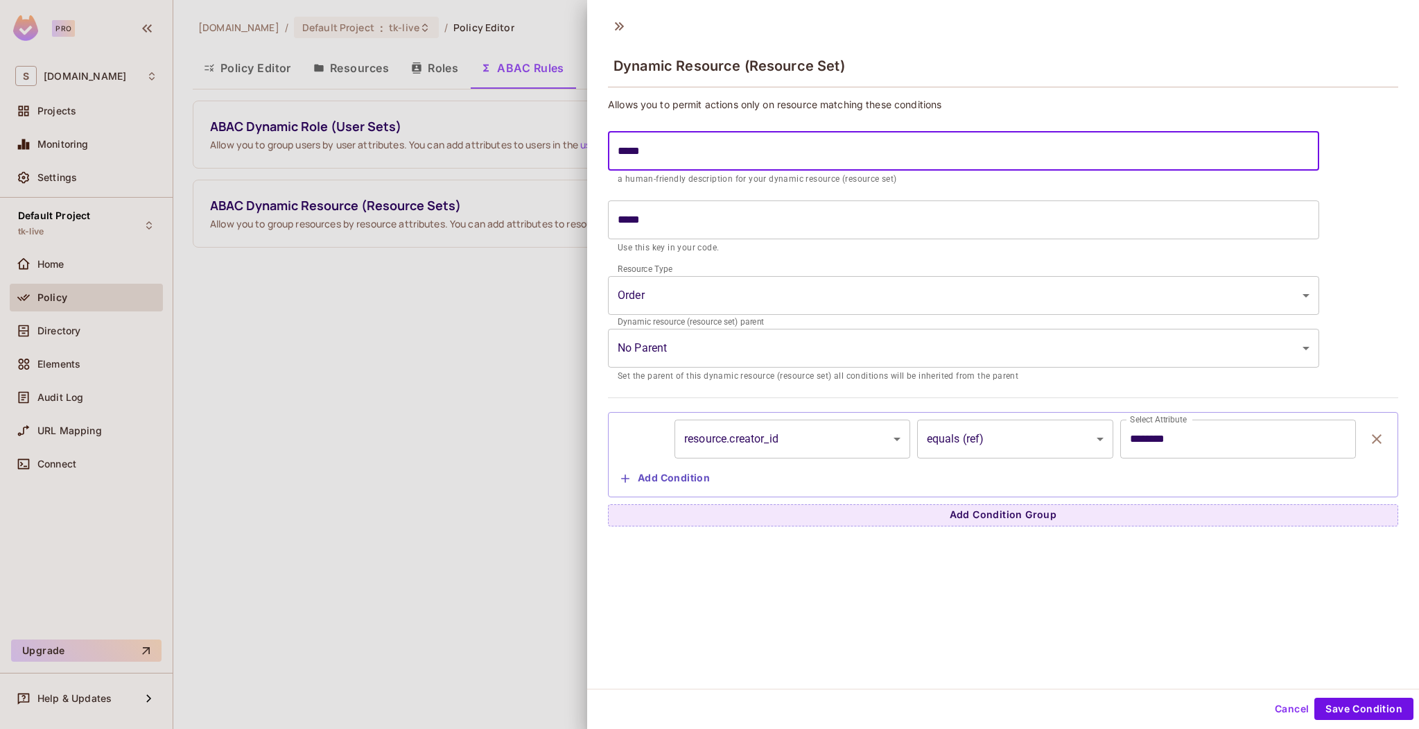
type input "******"
type input "*******"
type input "********"
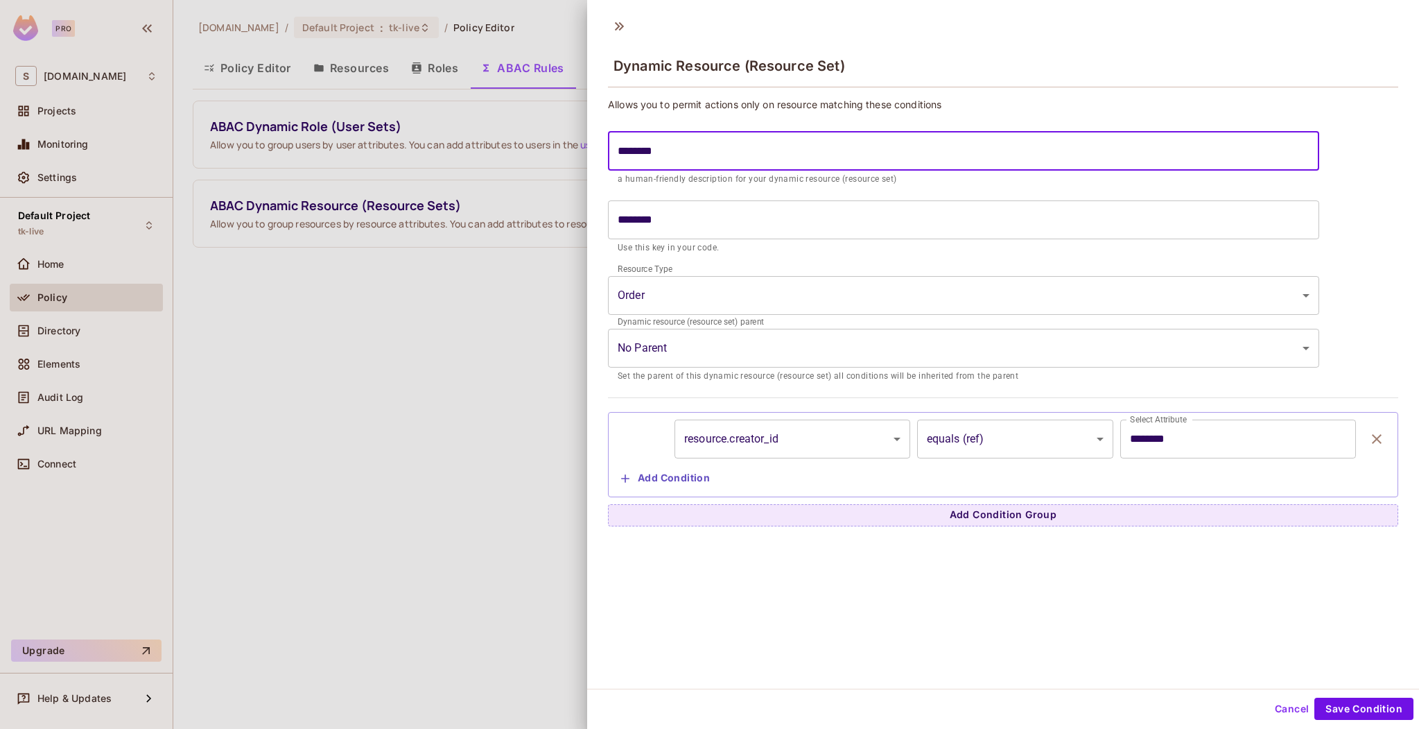
type input "*********"
type input "**********"
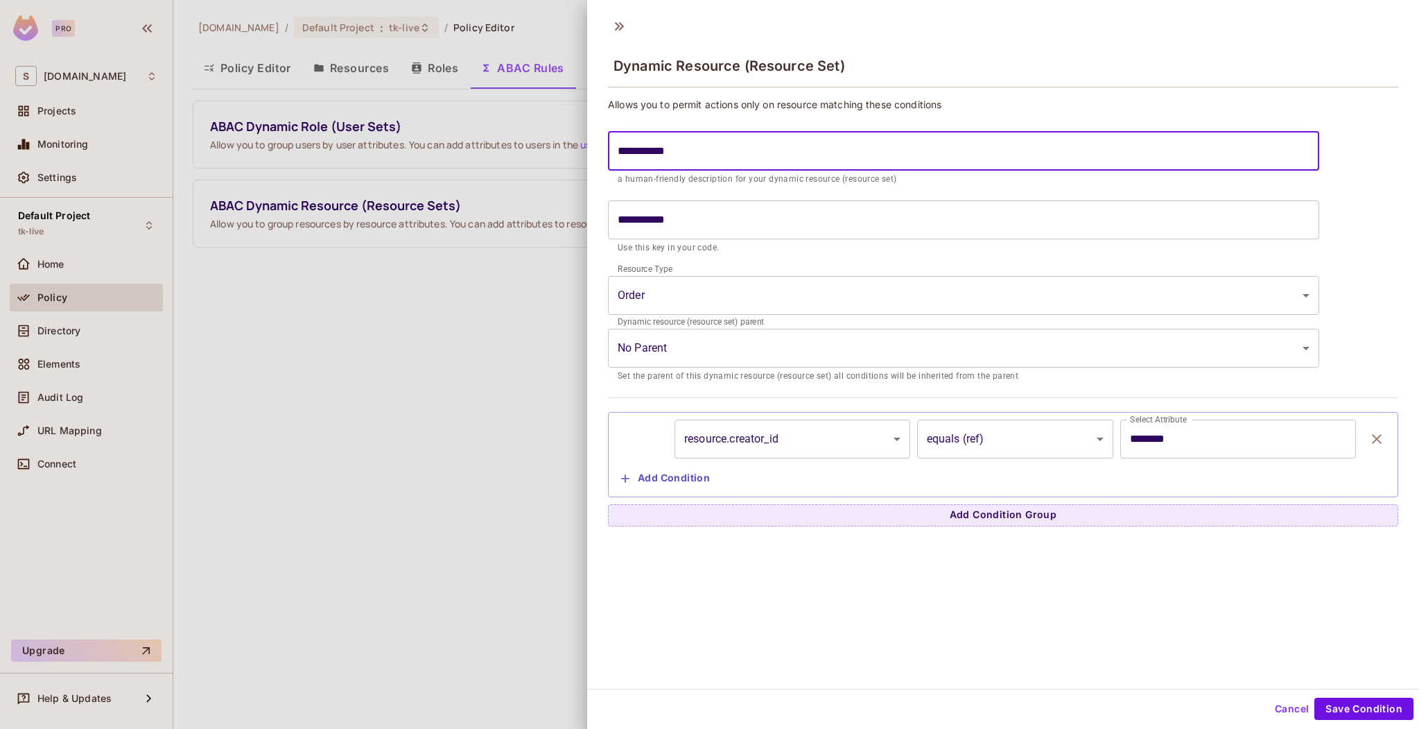
type input "**********"
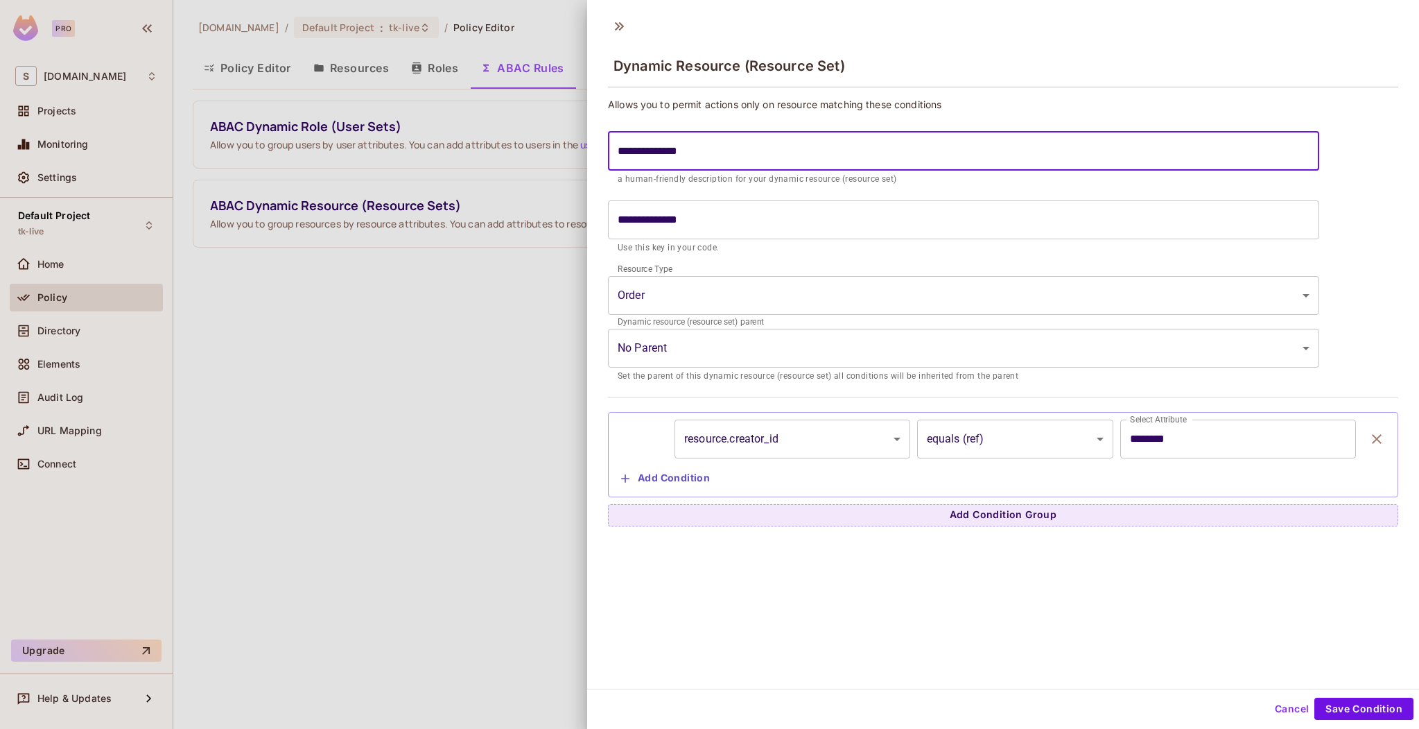
type input "**********"
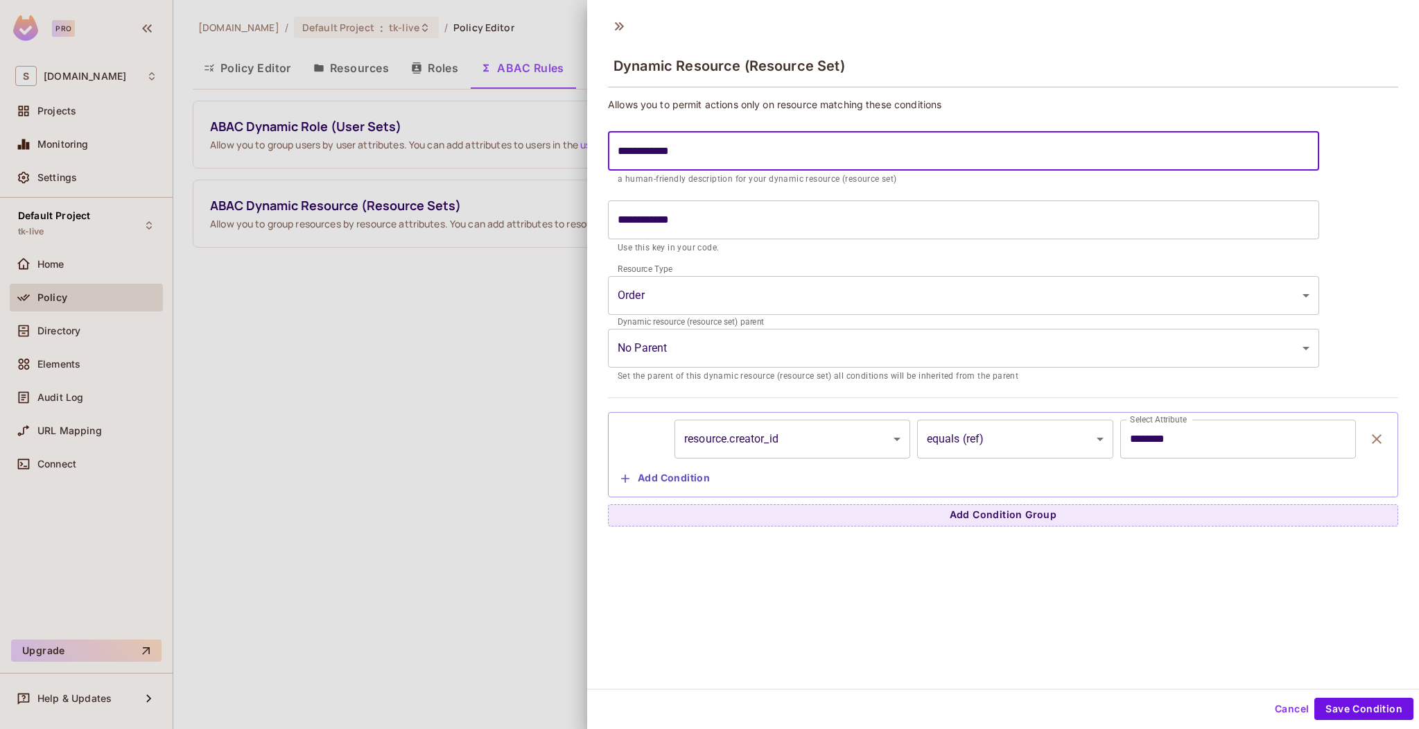
type input "**********"
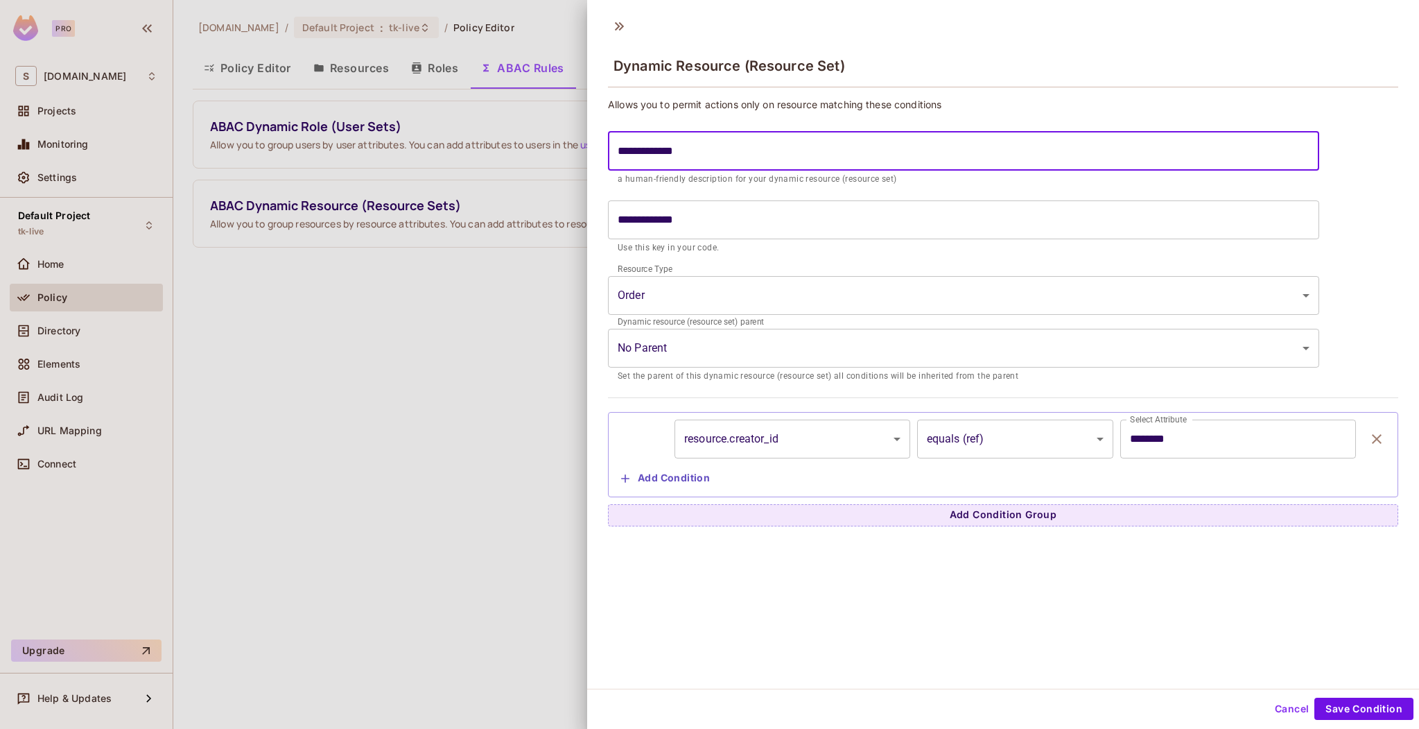
type input "**********"
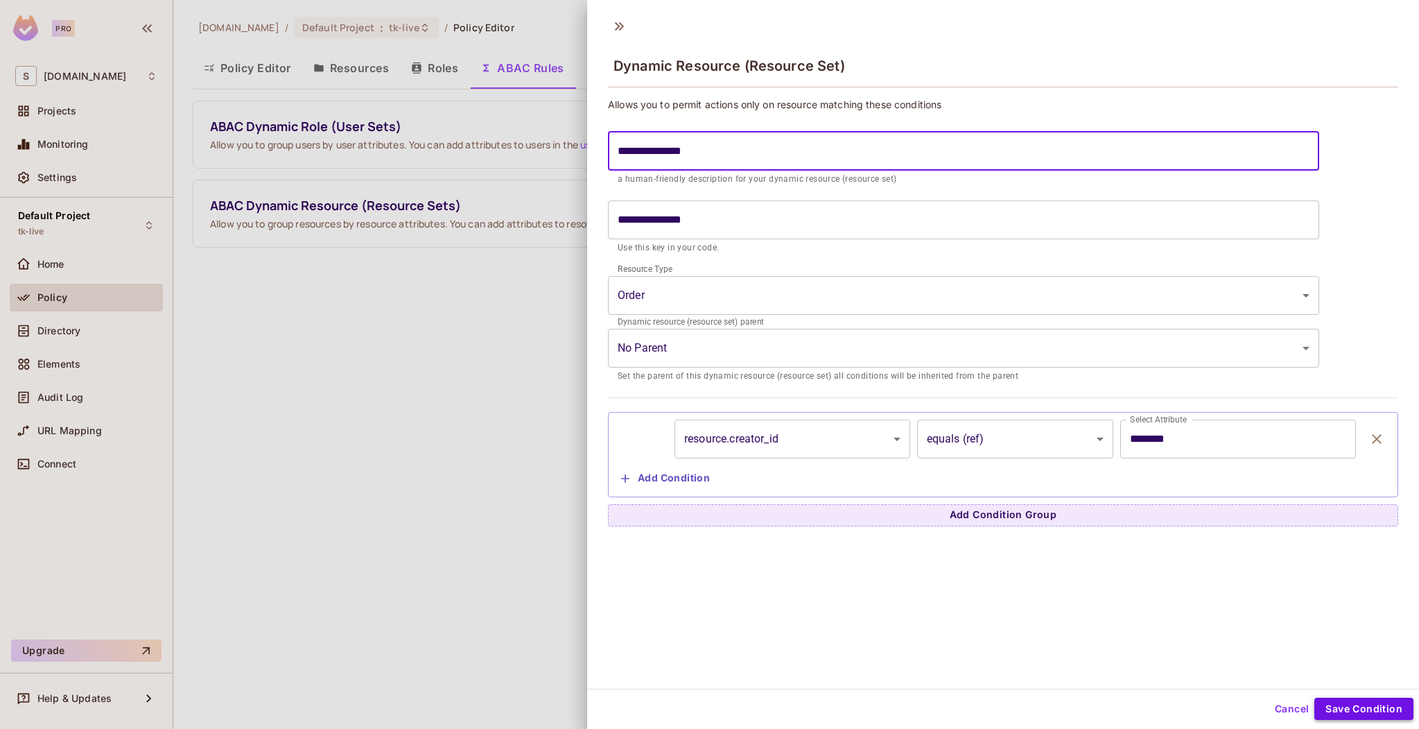
click at [1363, 712] on button "Save Condition" at bounding box center [1364, 708] width 99 height 22
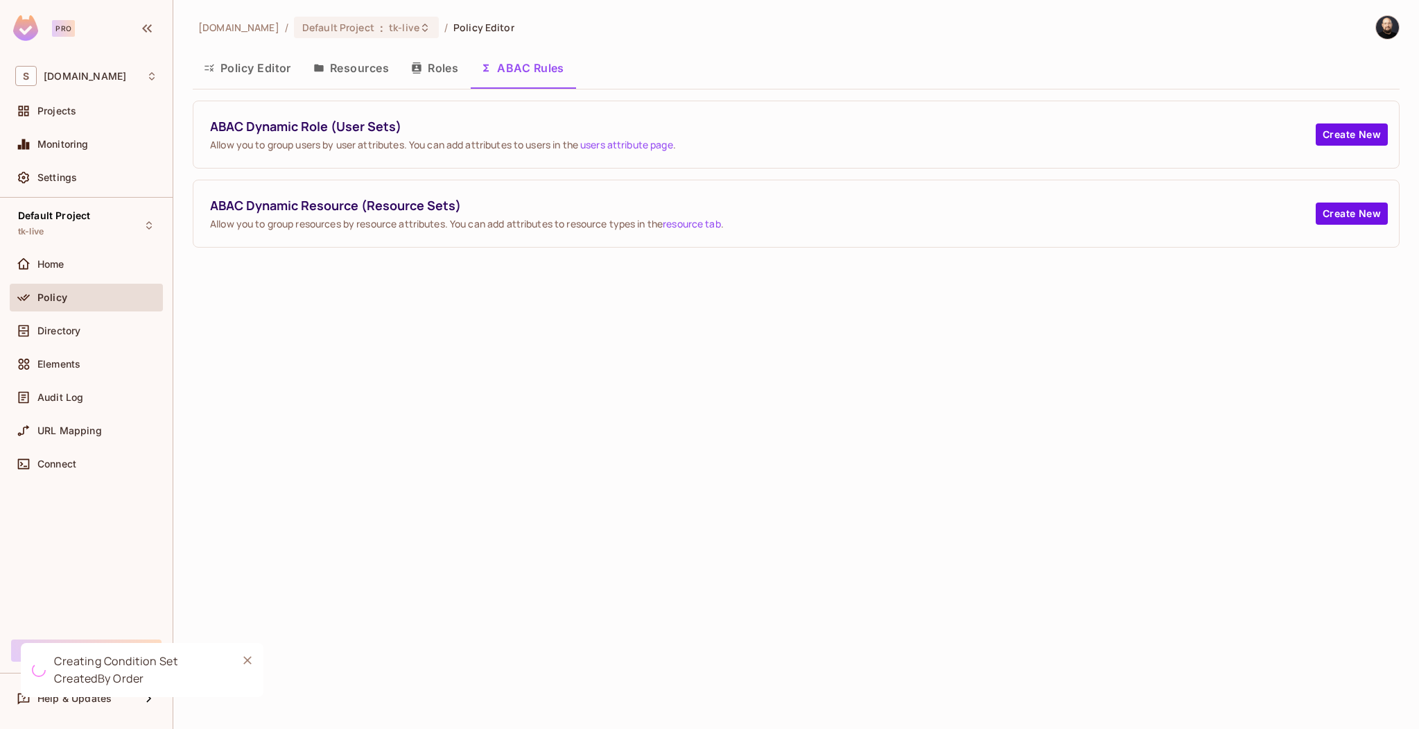
click at [267, 71] on button "Policy Editor" at bounding box center [248, 68] width 110 height 35
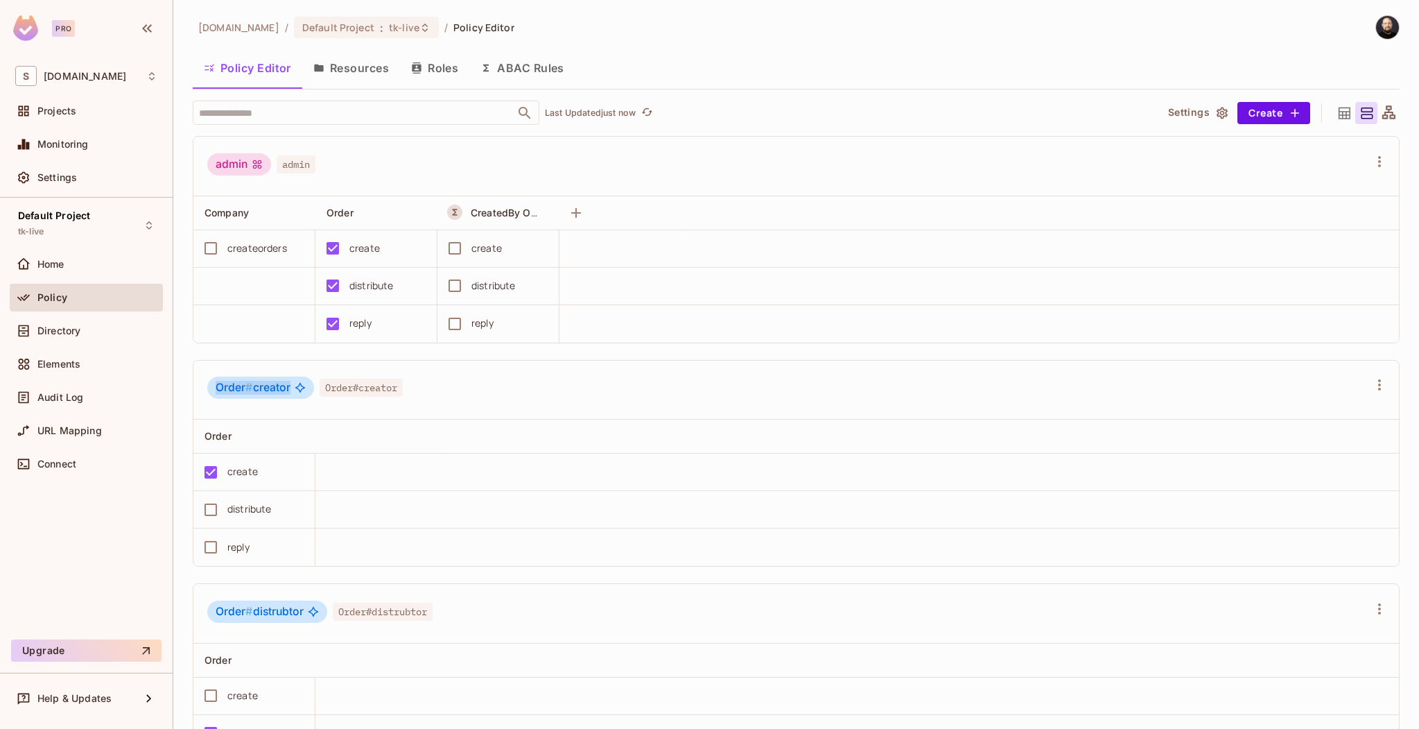
drag, startPoint x: 226, startPoint y: 386, endPoint x: 298, endPoint y: 385, distance: 72.1
click at [298, 385] on div "Order # creator" at bounding box center [260, 387] width 107 height 22
click at [276, 389] on span "Order # creator" at bounding box center [253, 388] width 75 height 14
click at [496, 69] on button "ABAC Rules" at bounding box center [522, 68] width 106 height 35
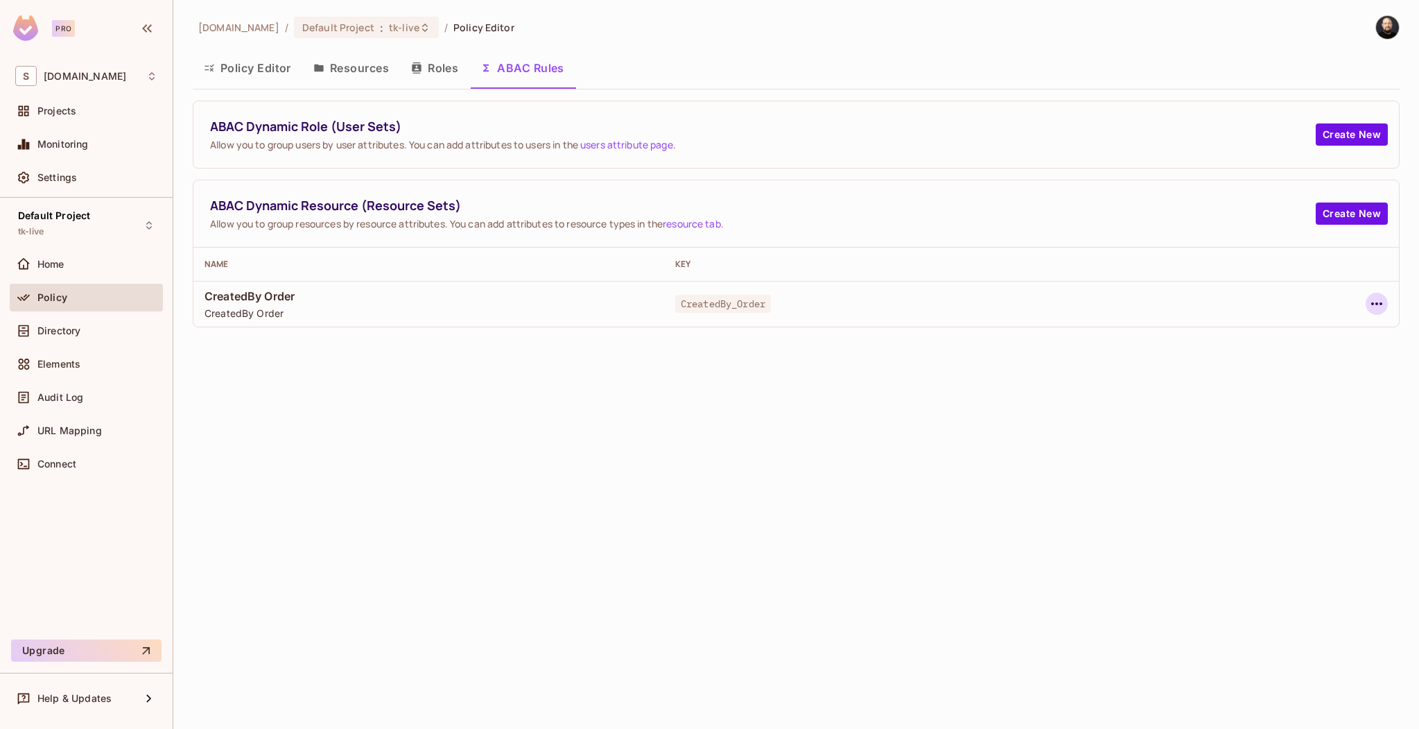
click at [1384, 308] on icon "button" at bounding box center [1377, 303] width 17 height 17
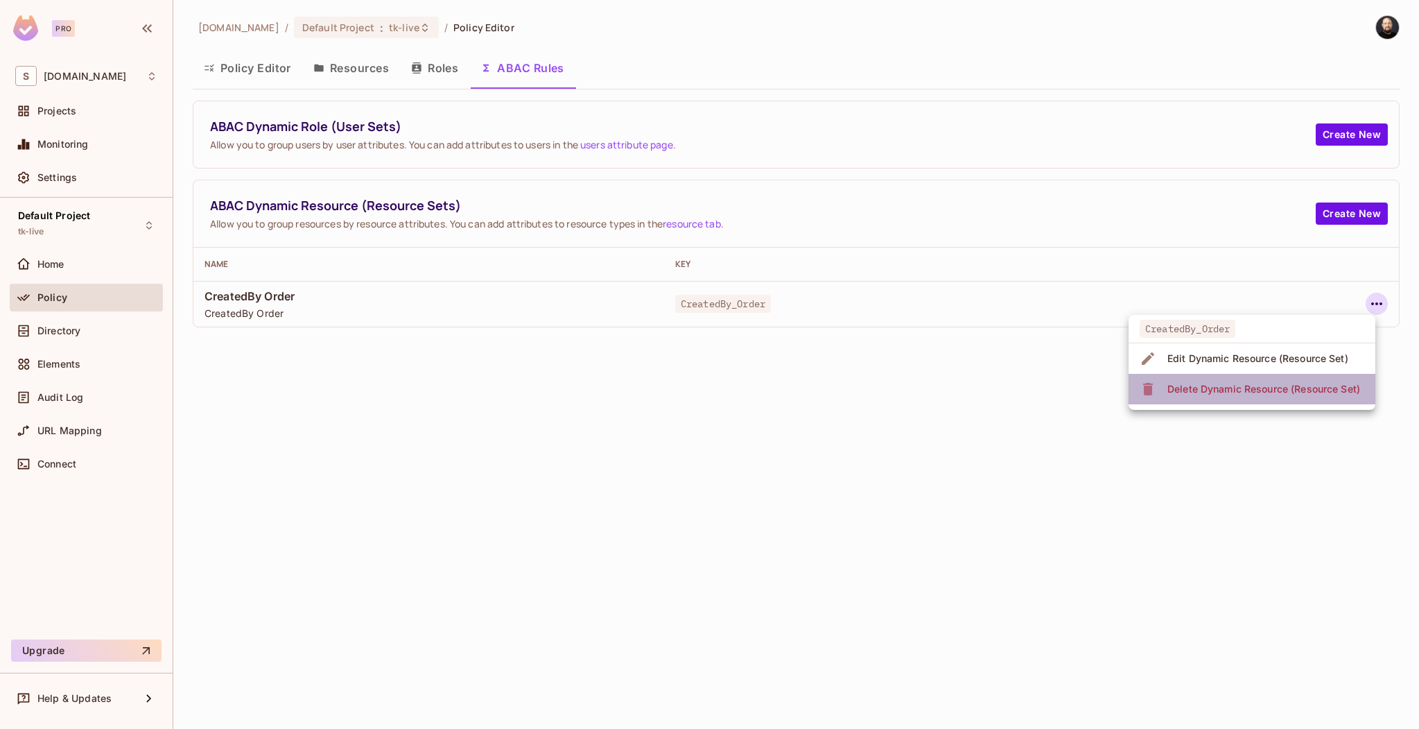
click at [1318, 393] on div "Delete Dynamic Resource (Resource Set)" at bounding box center [1264, 389] width 193 height 14
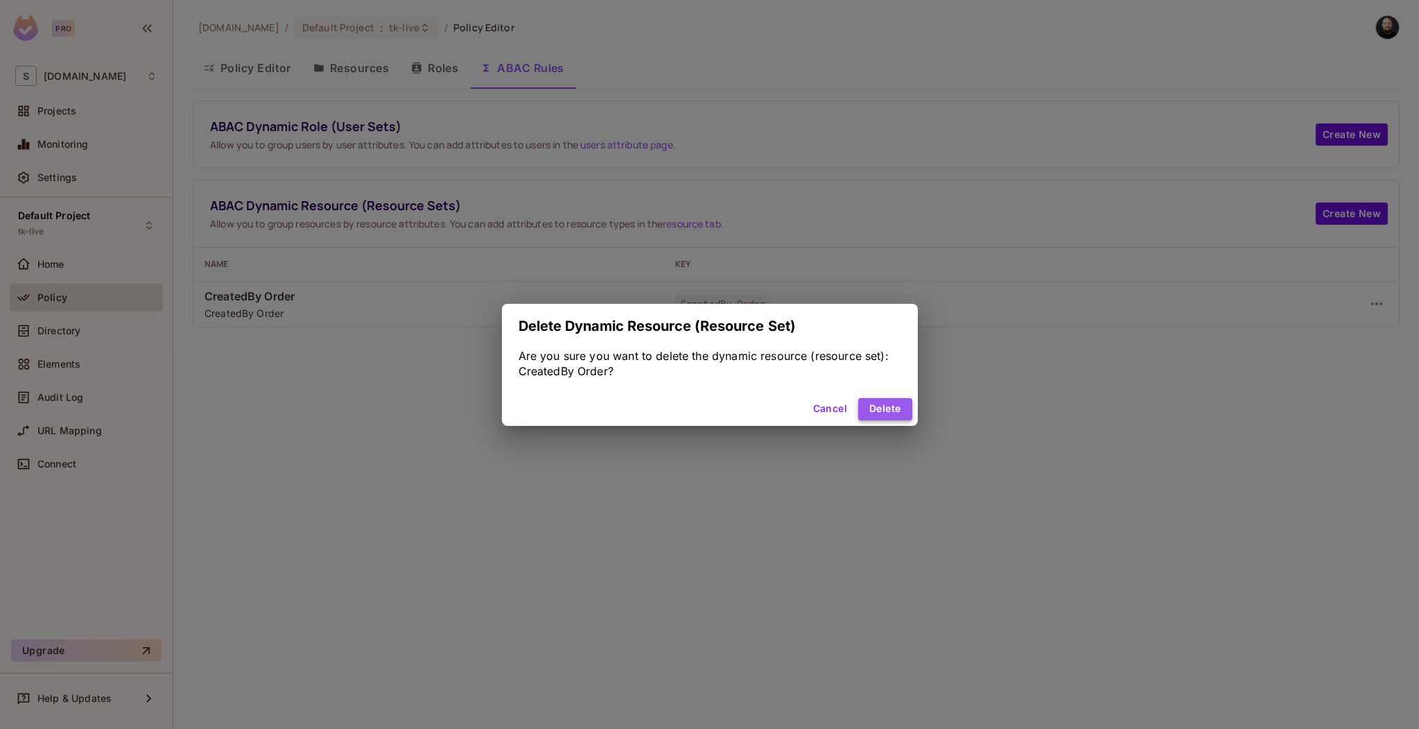
click at [907, 413] on button "Delete" at bounding box center [884, 409] width 53 height 22
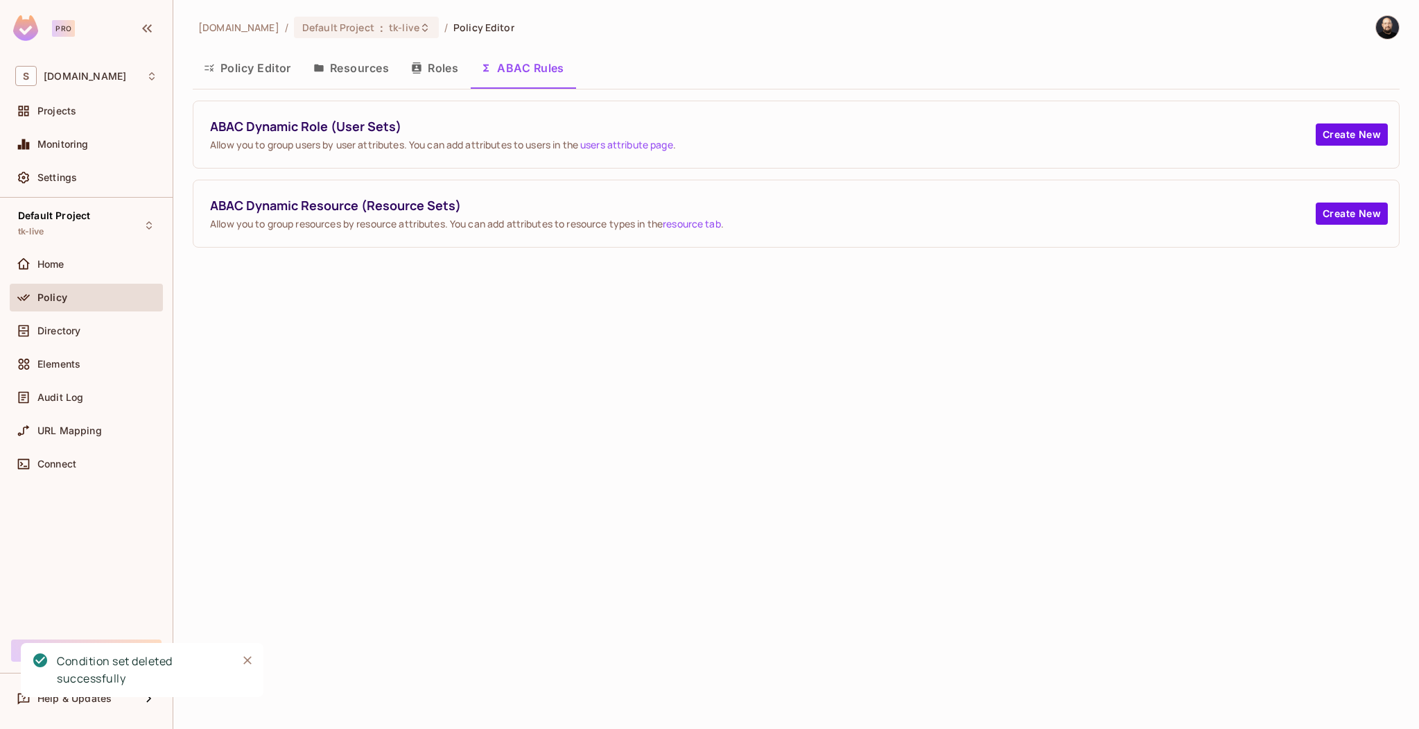
click at [354, 71] on button "Resources" at bounding box center [351, 68] width 98 height 35
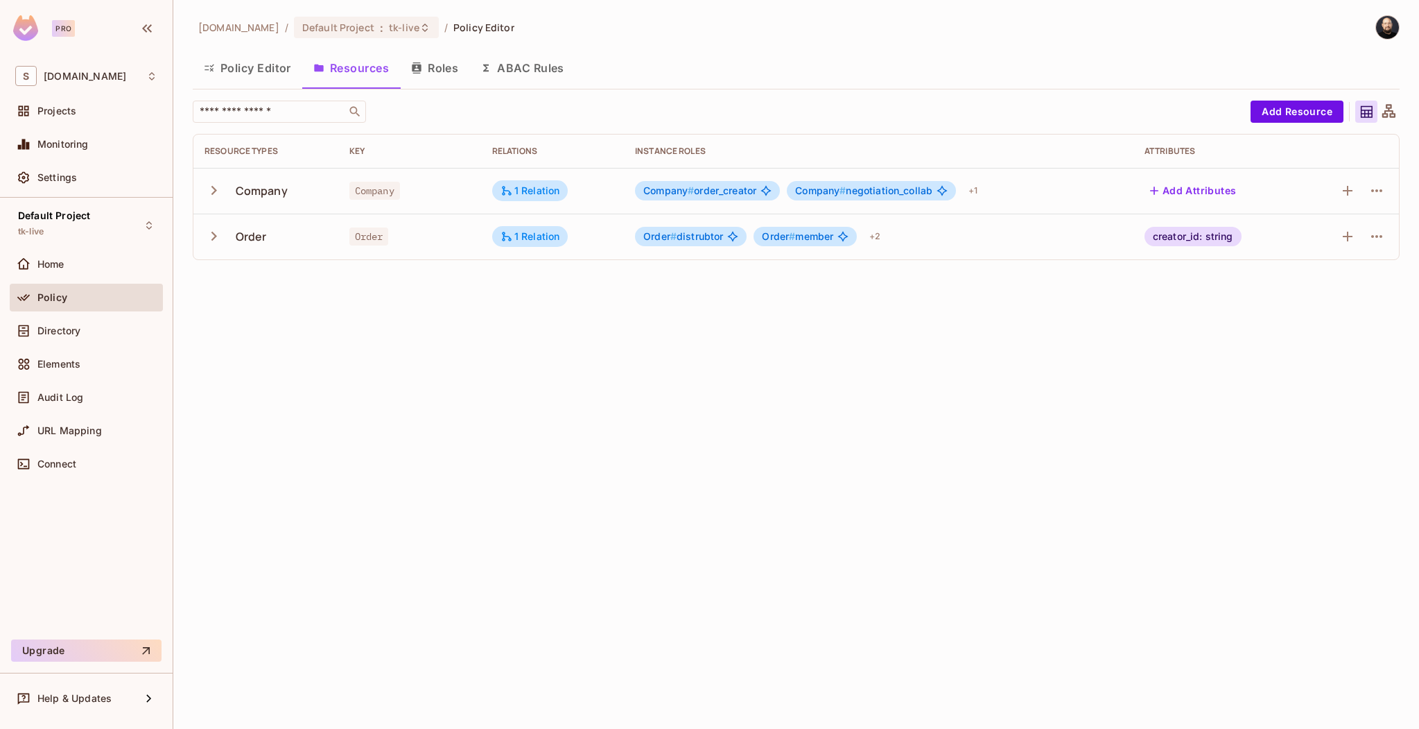
click at [529, 63] on button "ABAC Rules" at bounding box center [522, 68] width 106 height 35
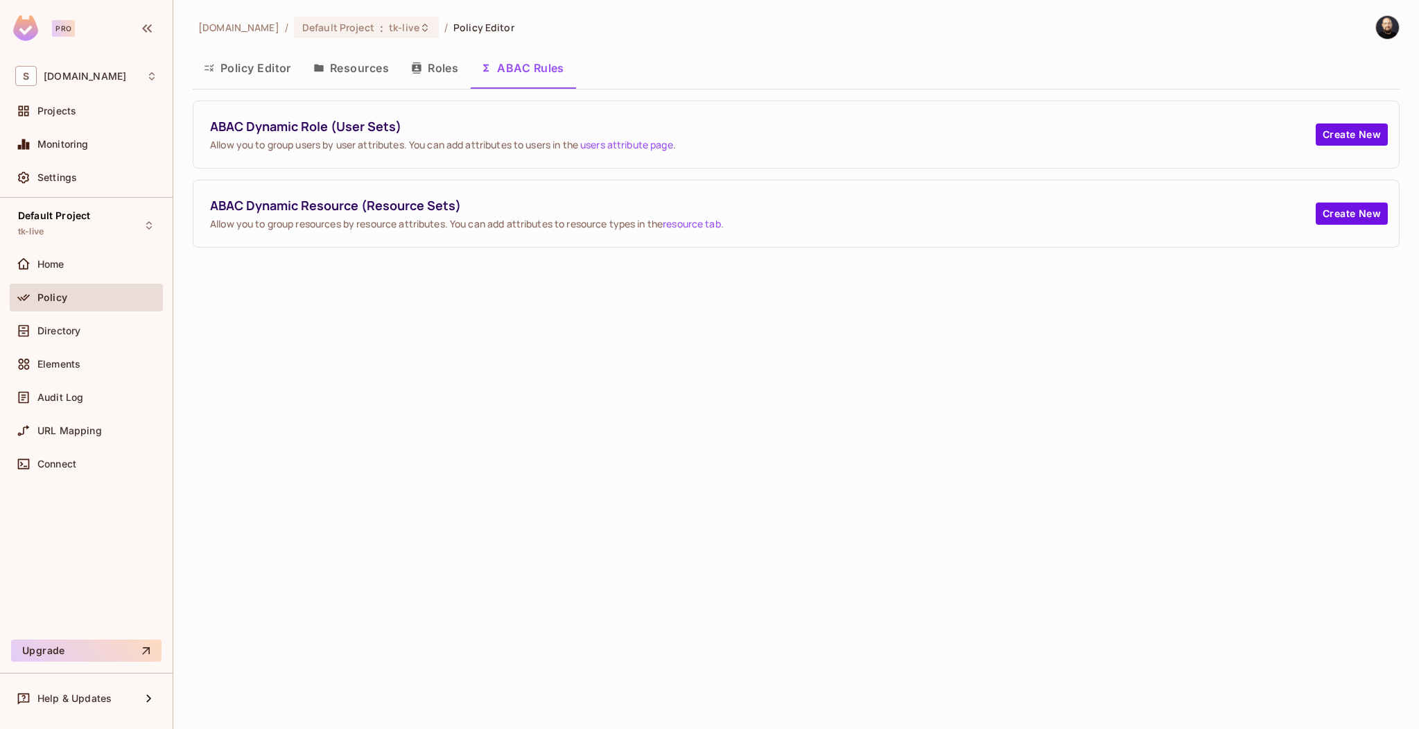
click at [695, 229] on link "resource tab" at bounding box center [692, 223] width 58 height 13
click at [1335, 214] on button "Create New" at bounding box center [1352, 213] width 72 height 22
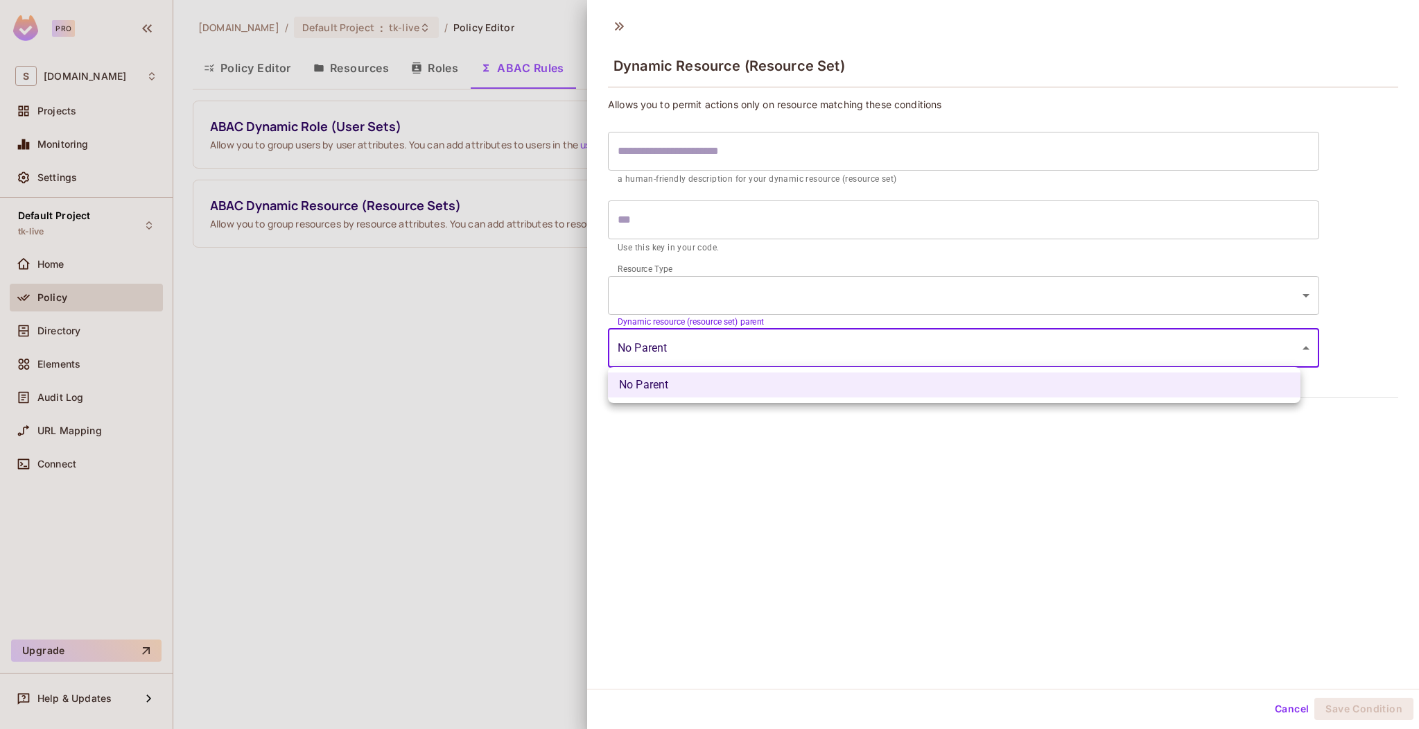
click at [665, 342] on body "Pro S [DOMAIN_NAME] Projects Monitoring Settings Default Project tk-live Home P…" at bounding box center [709, 364] width 1419 height 729
click at [1291, 713] on div at bounding box center [709, 364] width 1419 height 729
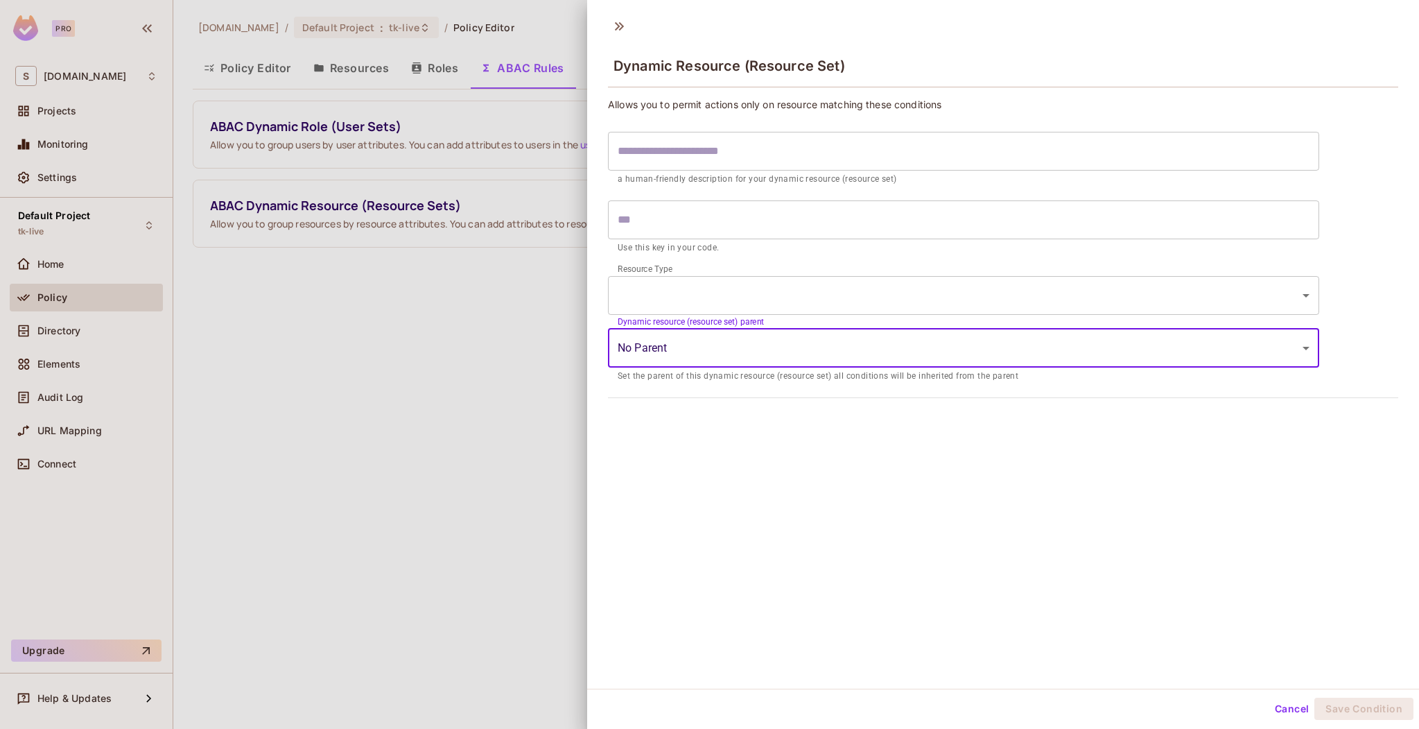
click at [1289, 709] on button "Cancel" at bounding box center [1291, 708] width 45 height 22
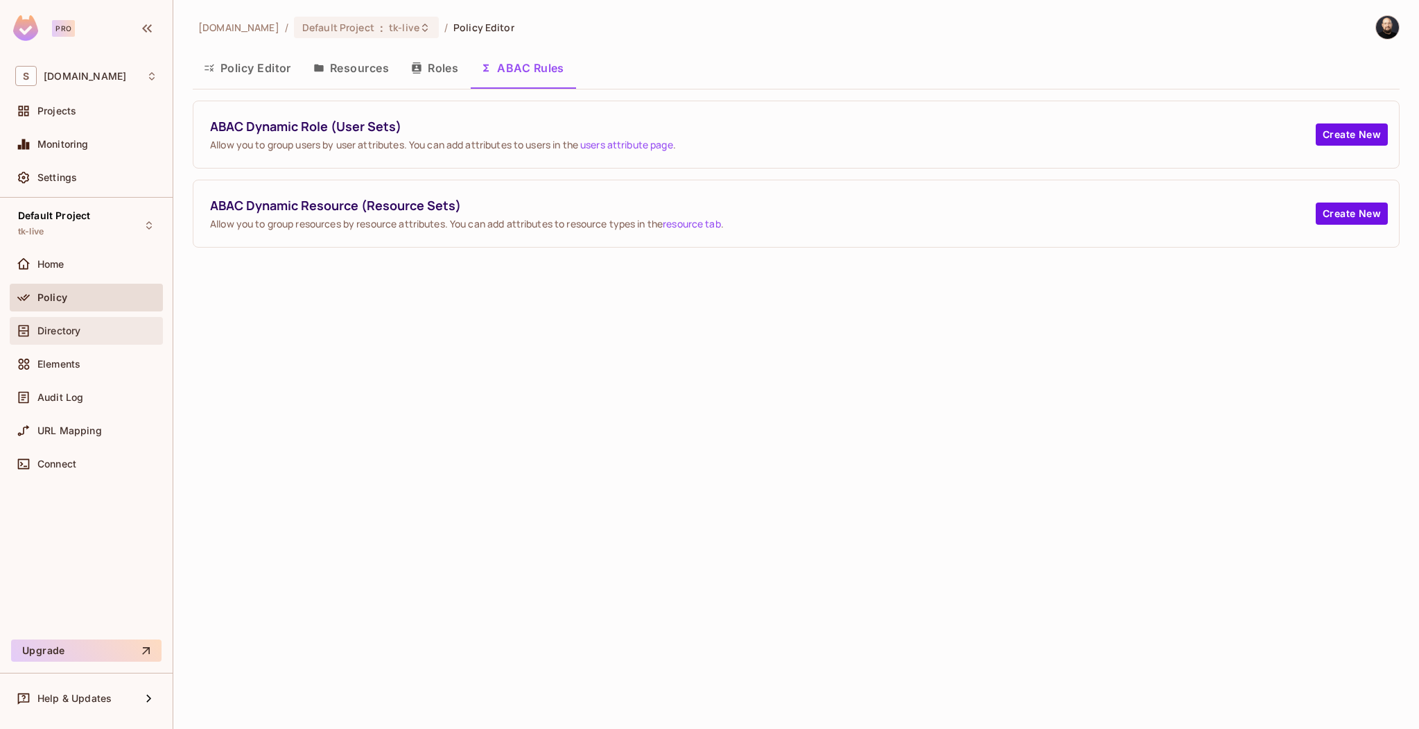
click at [121, 320] on div "Directory" at bounding box center [86, 331] width 153 height 28
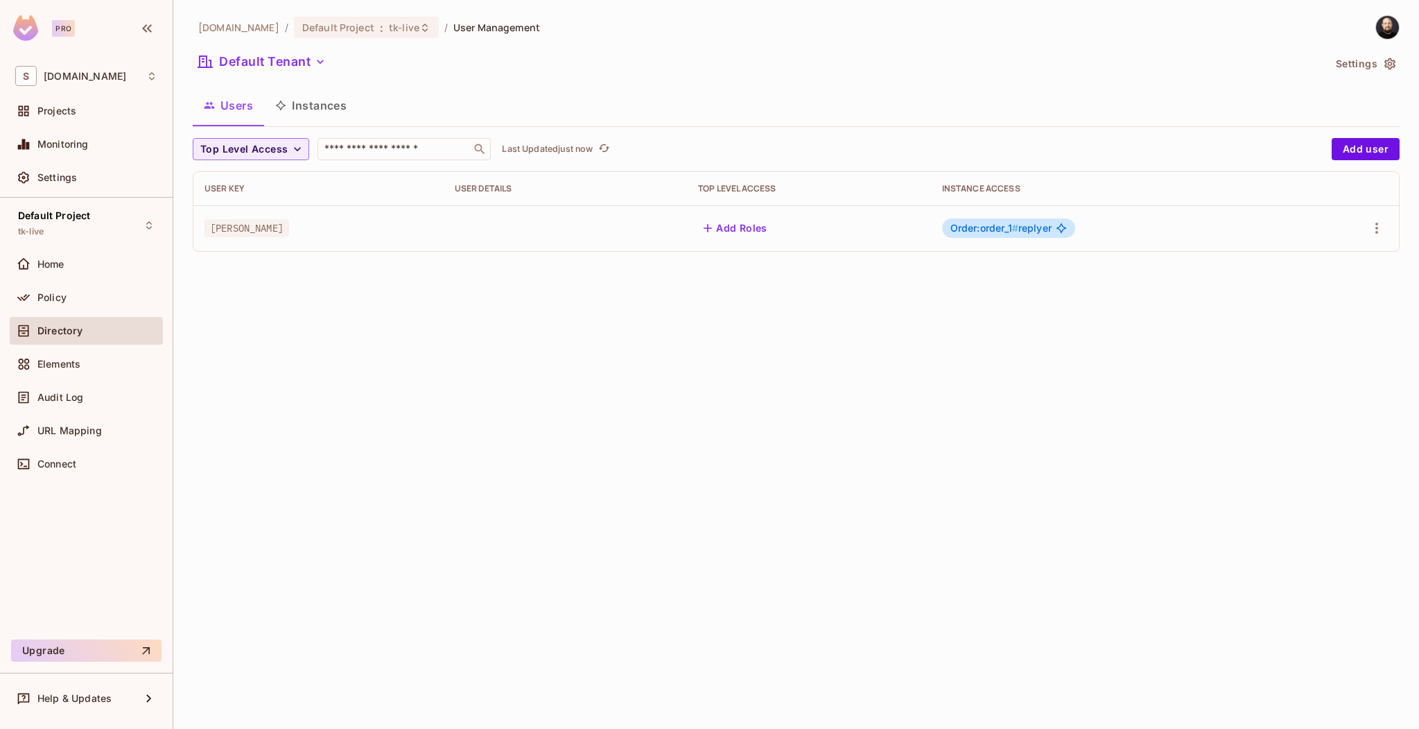
click at [989, 227] on span "Order:order_1 #" at bounding box center [985, 228] width 68 height 12
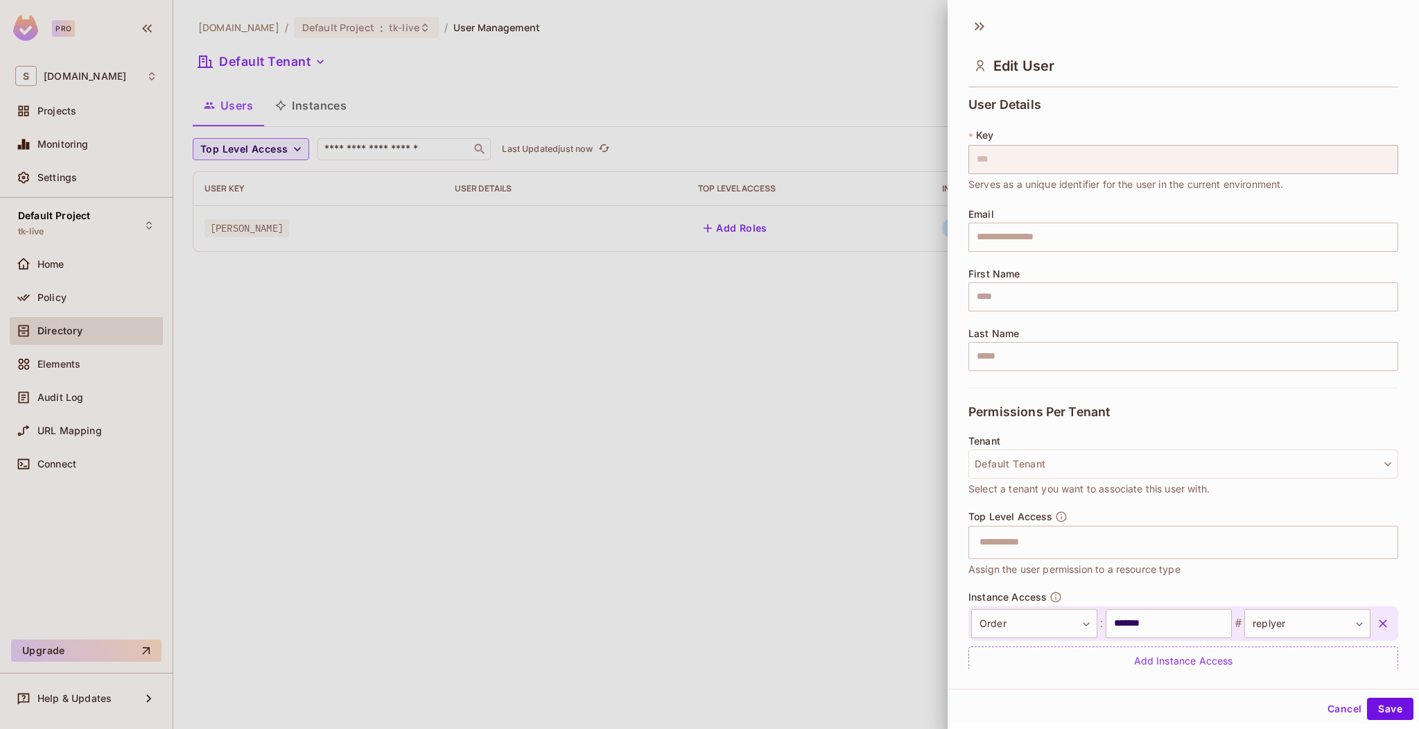
click at [1376, 618] on icon "button" at bounding box center [1383, 623] width 14 height 14
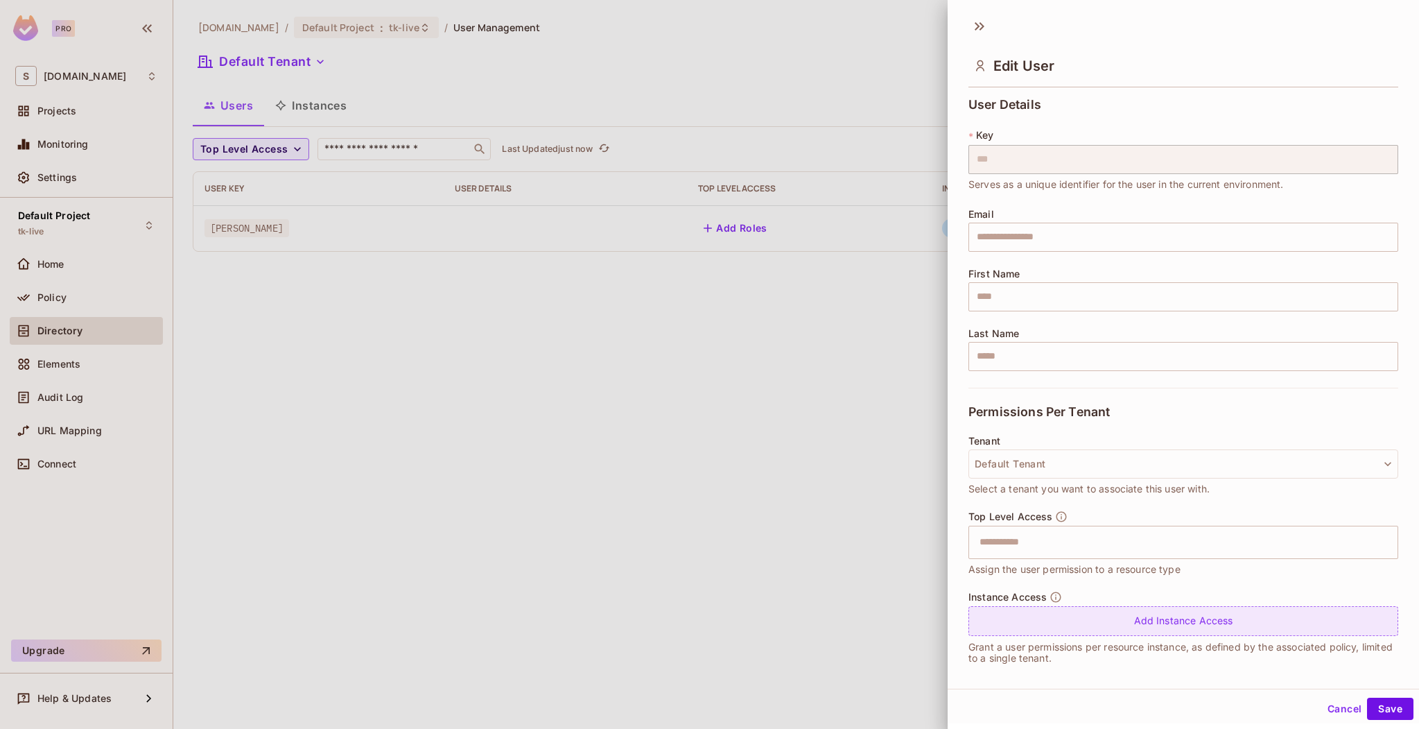
click at [1191, 627] on div "Add Instance Access" at bounding box center [1184, 621] width 430 height 30
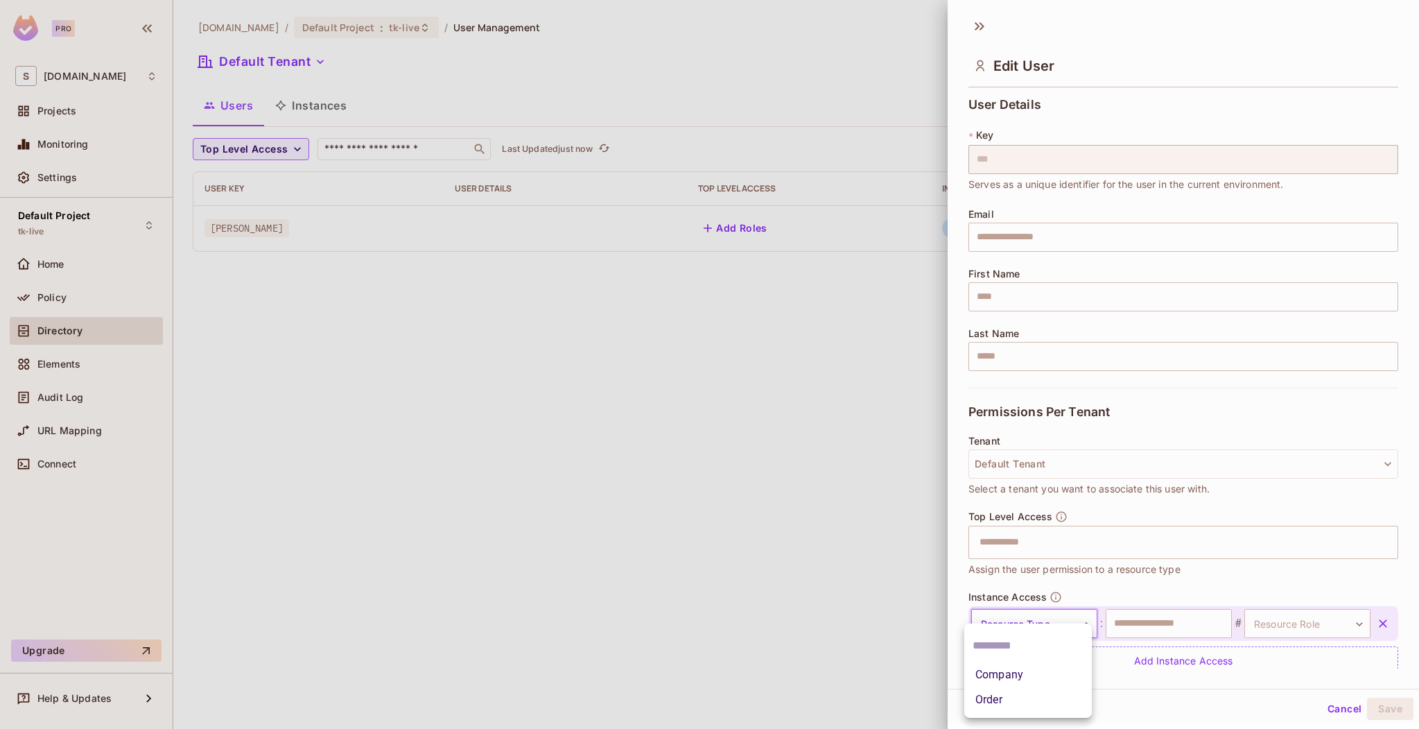
click at [1035, 616] on body "Pro S sea.live Projects Monitoring Settings Default Project tk-live Home Policy…" at bounding box center [709, 364] width 1419 height 729
drag, startPoint x: 1014, startPoint y: 676, endPoint x: 1037, endPoint y: 669, distance: 23.9
click at [1014, 676] on li "Company" at bounding box center [1028, 674] width 128 height 25
click at [1136, 613] on input "text" at bounding box center [1169, 623] width 126 height 29
type input "*********"
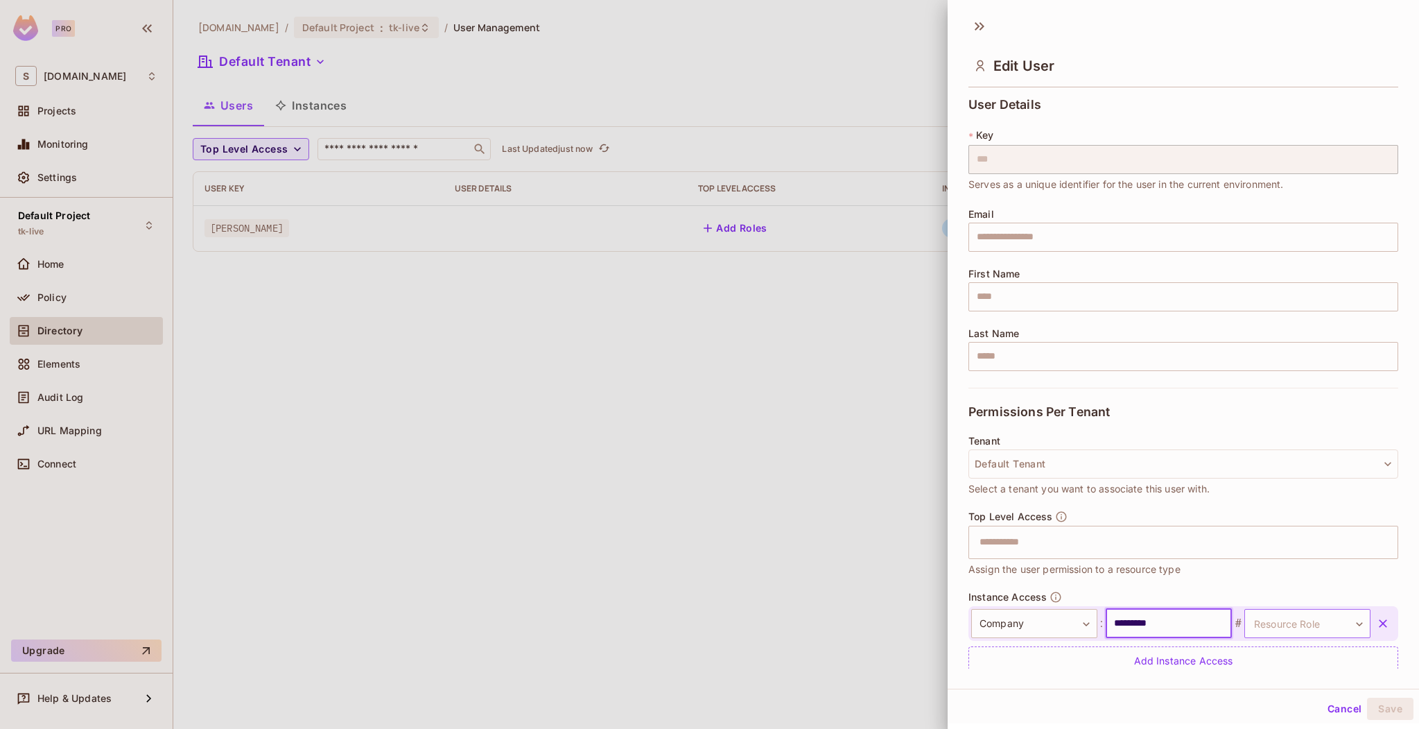
click at [1260, 628] on body "Pro S sea.live Projects Monitoring Settings Default Project tk-live Home Policy…" at bounding box center [709, 364] width 1419 height 729
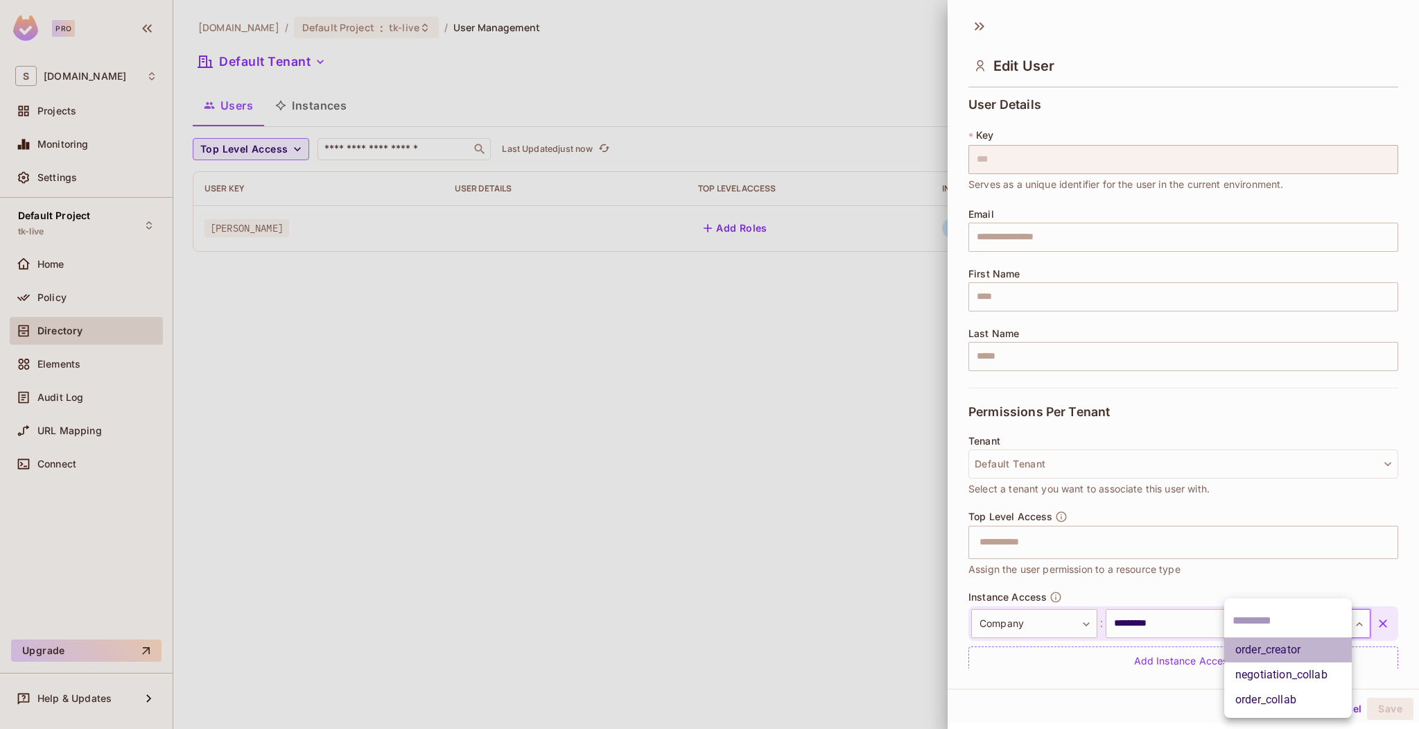
click at [1266, 654] on li "order_creator" at bounding box center [1288, 649] width 128 height 25
click at [1301, 620] on body "**********" at bounding box center [709, 364] width 1419 height 729
click at [1317, 645] on li "order_creator" at bounding box center [1288, 649] width 128 height 25
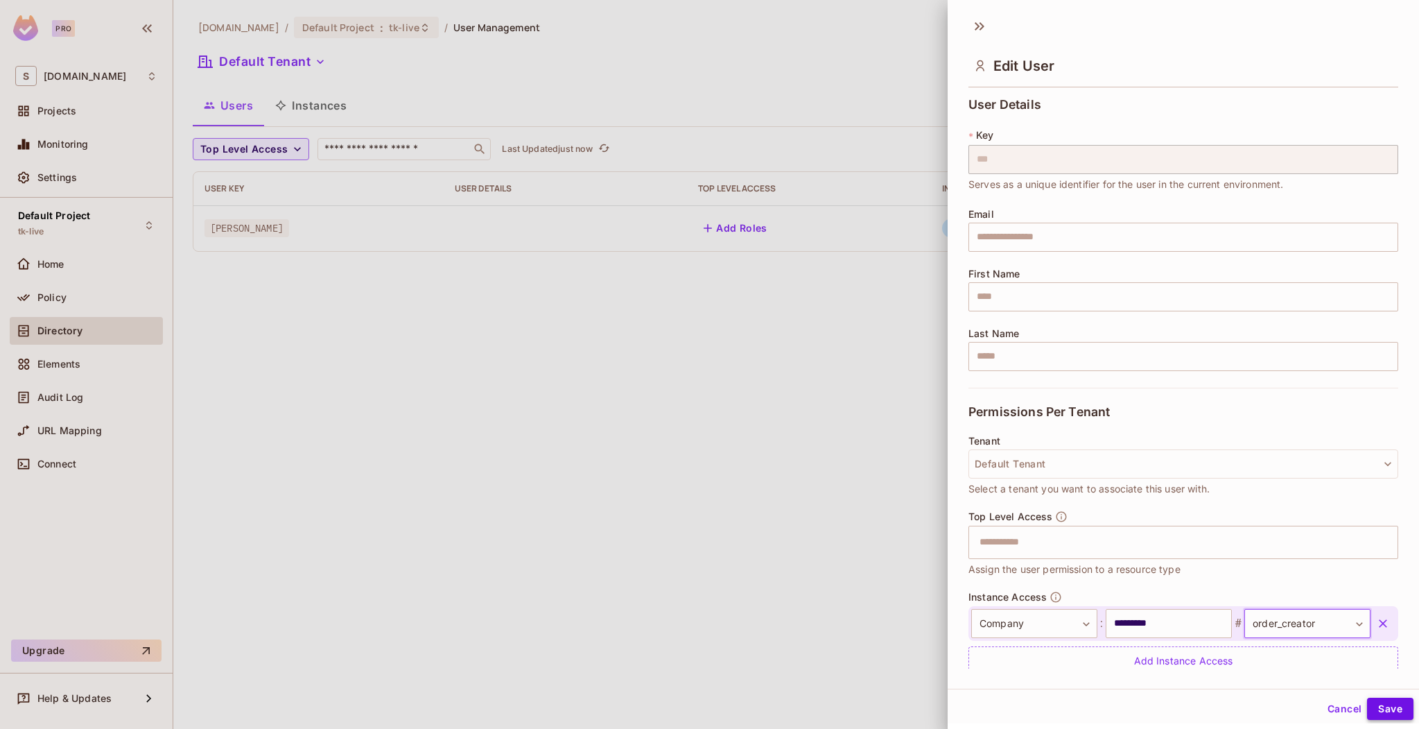
click at [1382, 710] on button "Save" at bounding box center [1390, 708] width 46 height 22
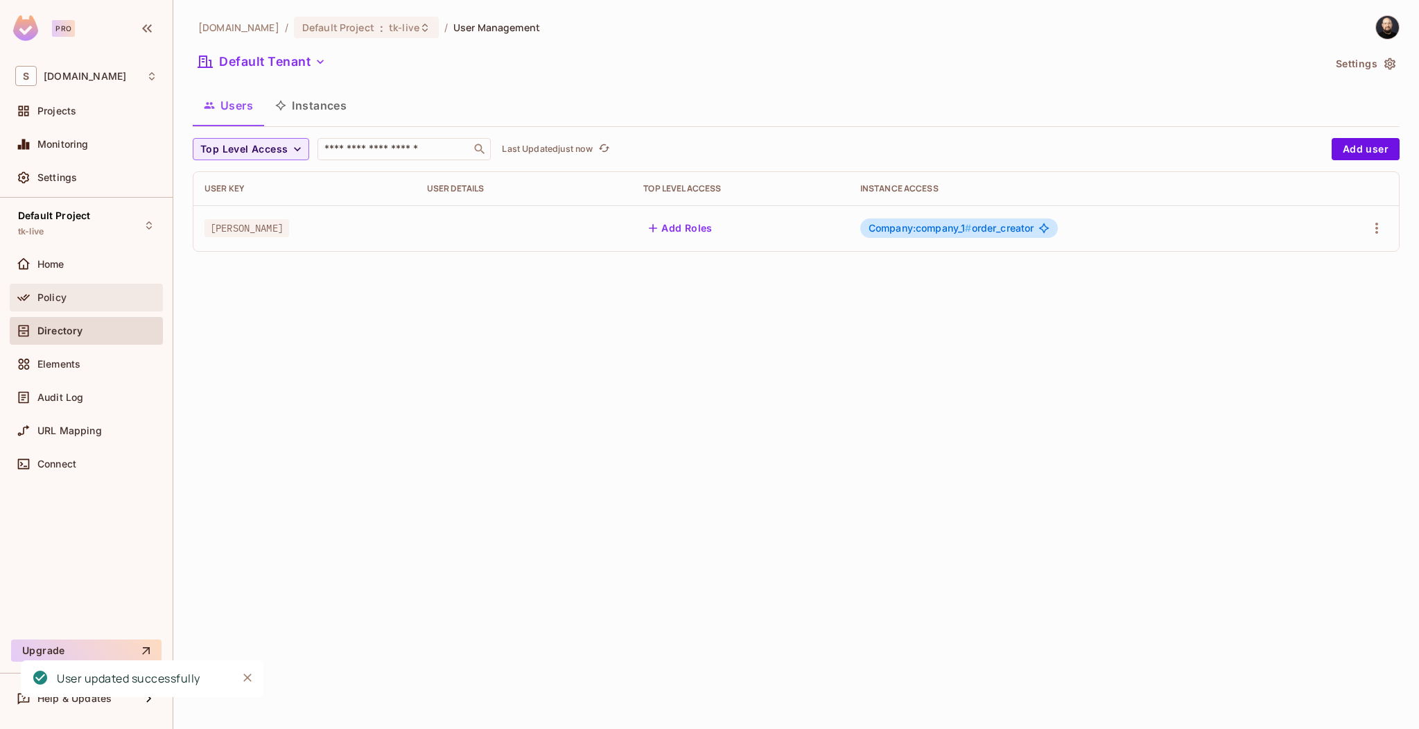
click at [64, 305] on div "Policy" at bounding box center [86, 298] width 153 height 28
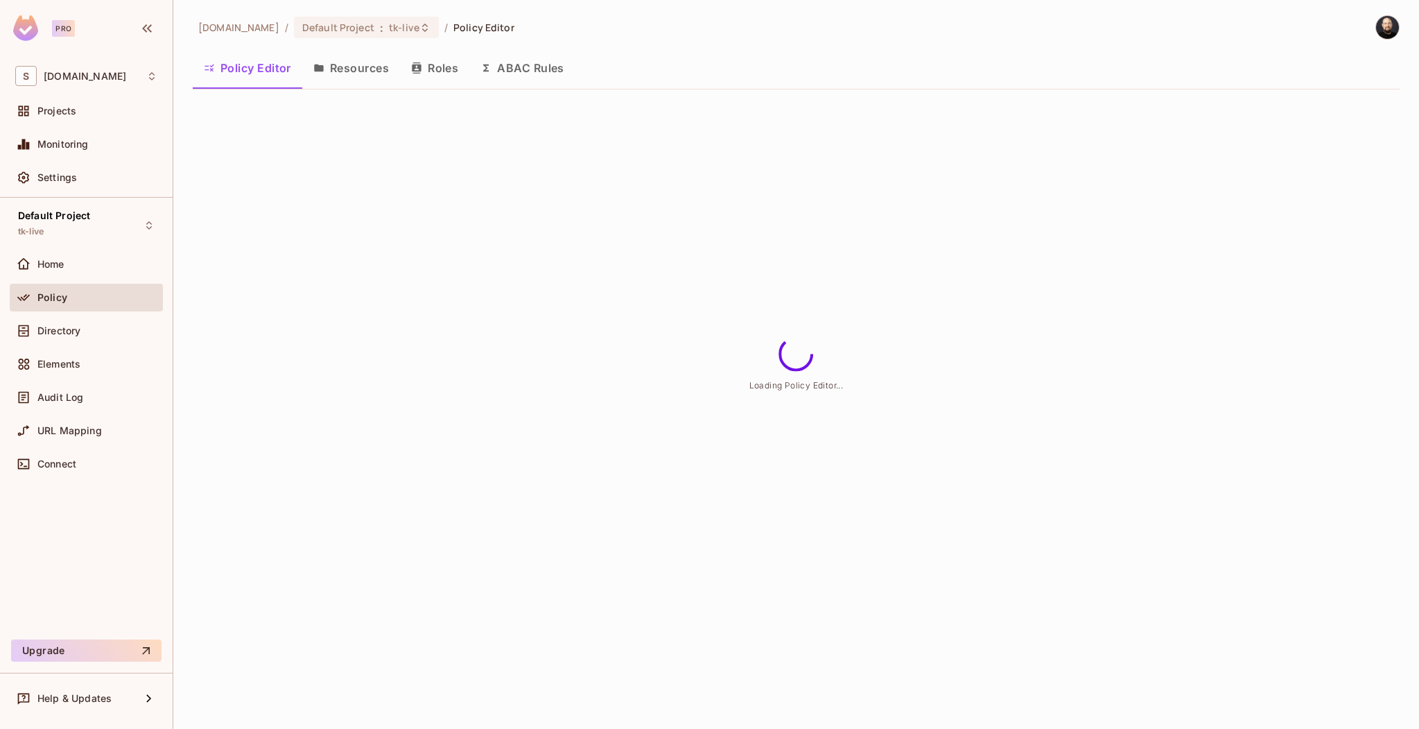
click at [432, 74] on button "Roles" at bounding box center [434, 68] width 69 height 35
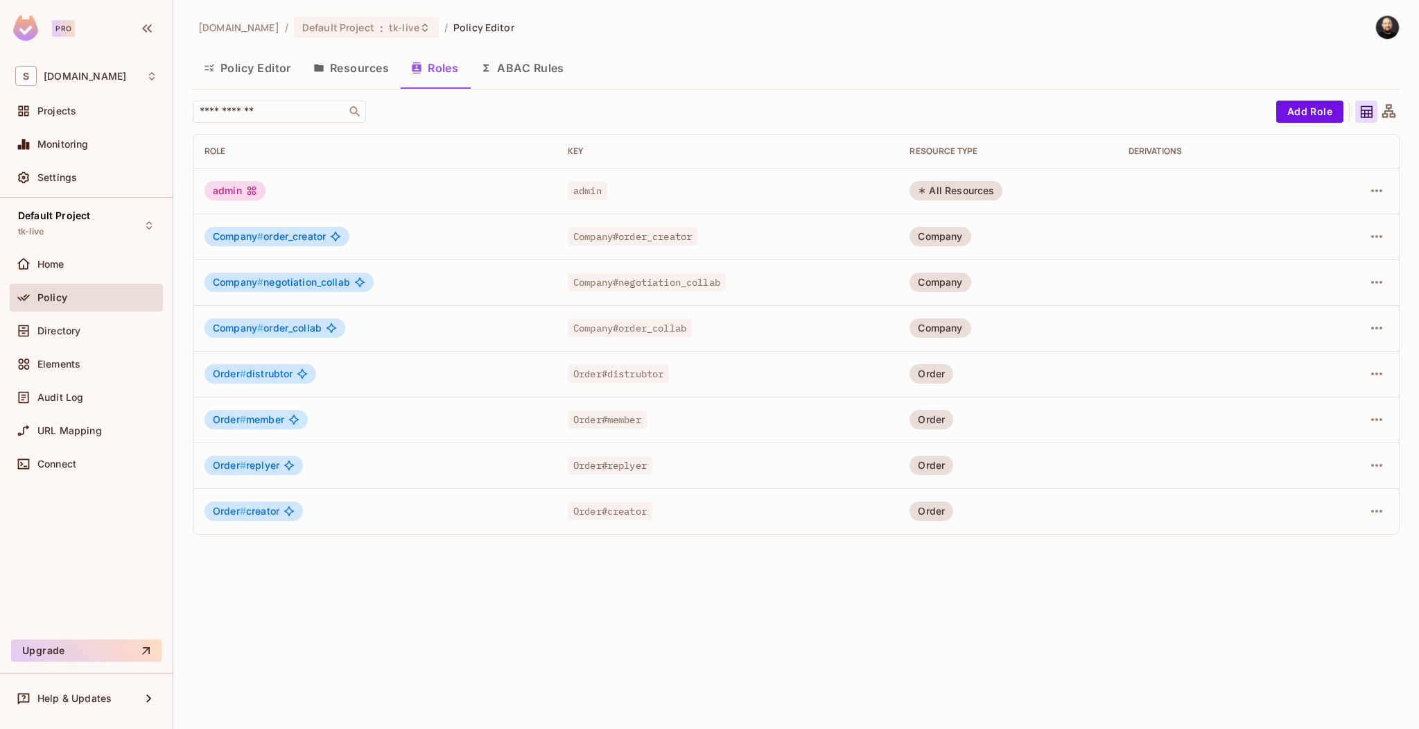
click at [288, 239] on span "Company # order_creator" at bounding box center [269, 236] width 113 height 11
click at [304, 229] on div "Company # order_creator" at bounding box center [277, 236] width 145 height 19
click at [1378, 227] on button "button" at bounding box center [1377, 236] width 22 height 22
click at [1342, 258] on li "Edit Role" at bounding box center [1317, 268] width 123 height 31
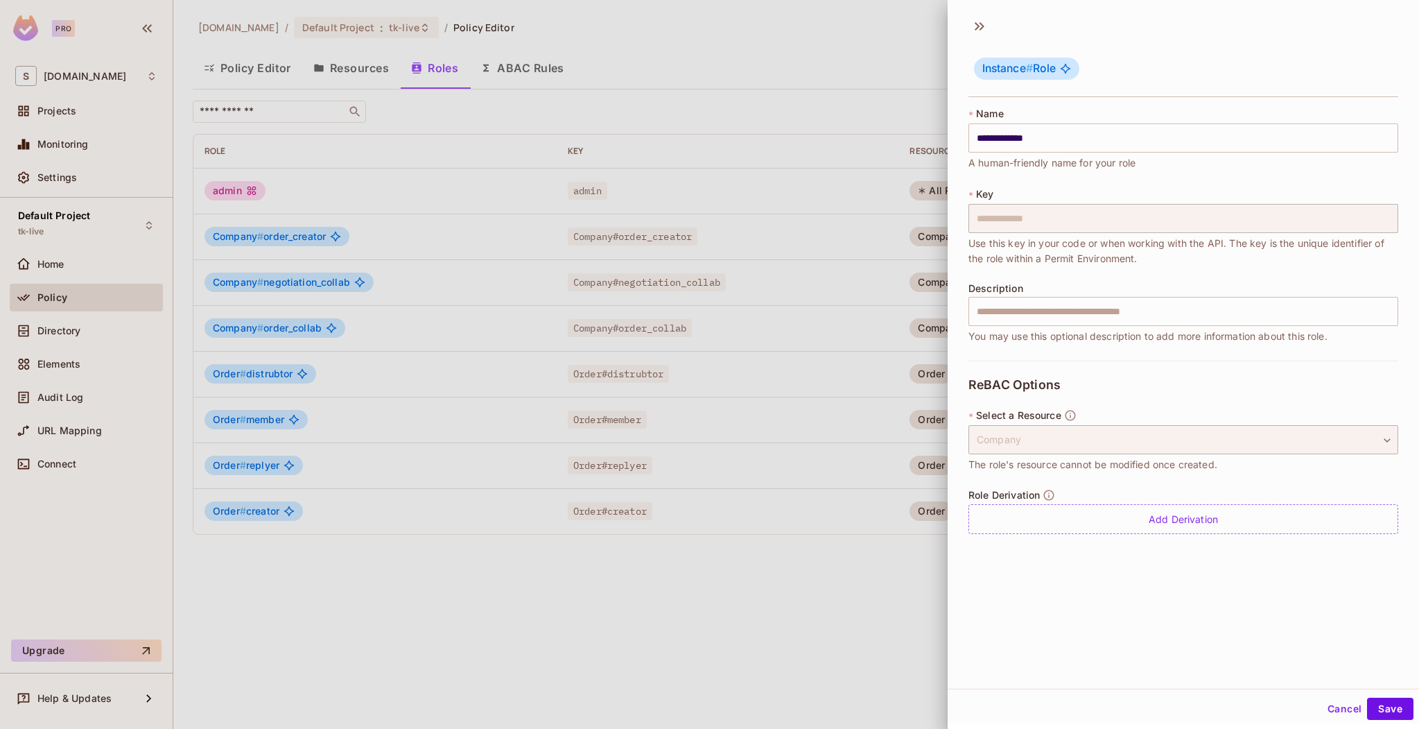
click at [718, 232] on div at bounding box center [709, 364] width 1419 height 729
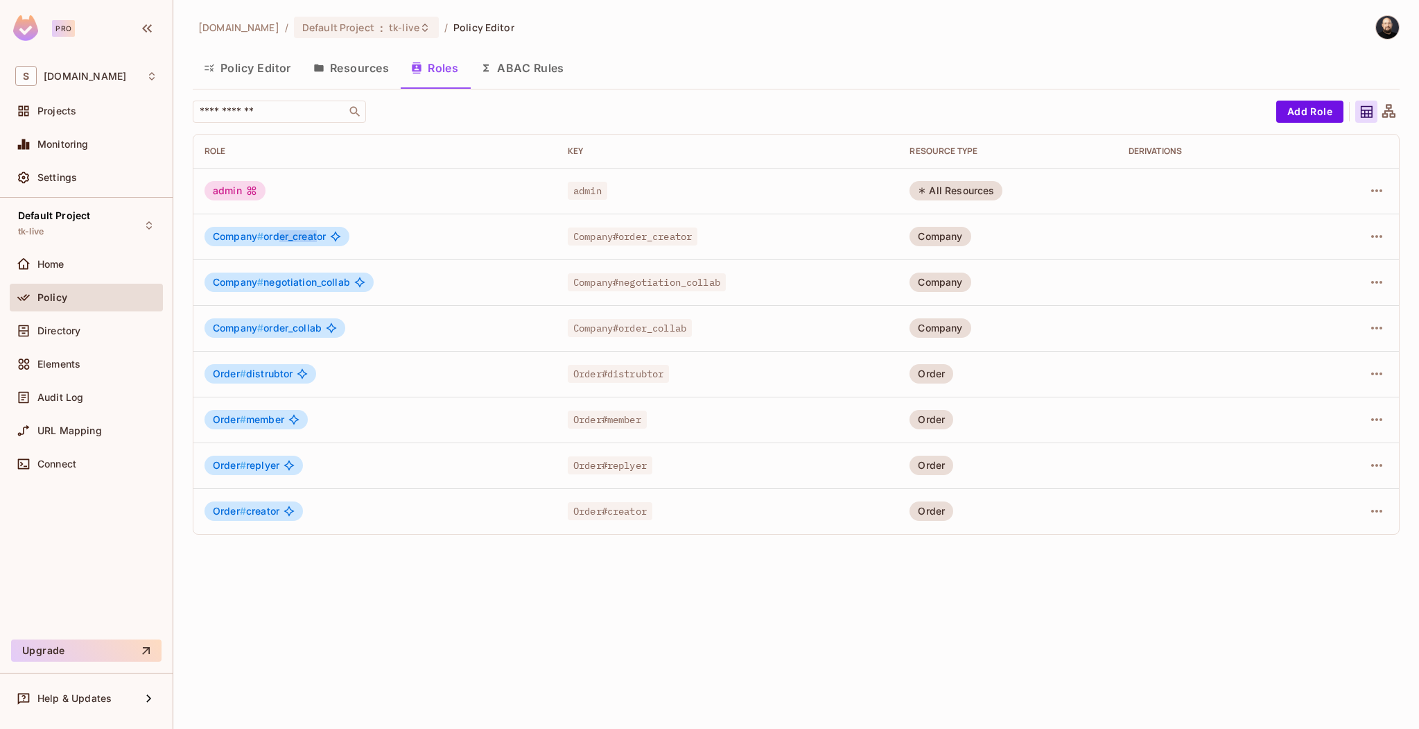
drag, startPoint x: 291, startPoint y: 236, endPoint x: 320, endPoint y: 233, distance: 28.6
click at [320, 233] on span "Company # order_creator" at bounding box center [269, 236] width 113 height 11
click at [1382, 234] on icon "button" at bounding box center [1377, 236] width 17 height 17
click at [1335, 272] on div "Edit Role" at bounding box center [1315, 268] width 42 height 14
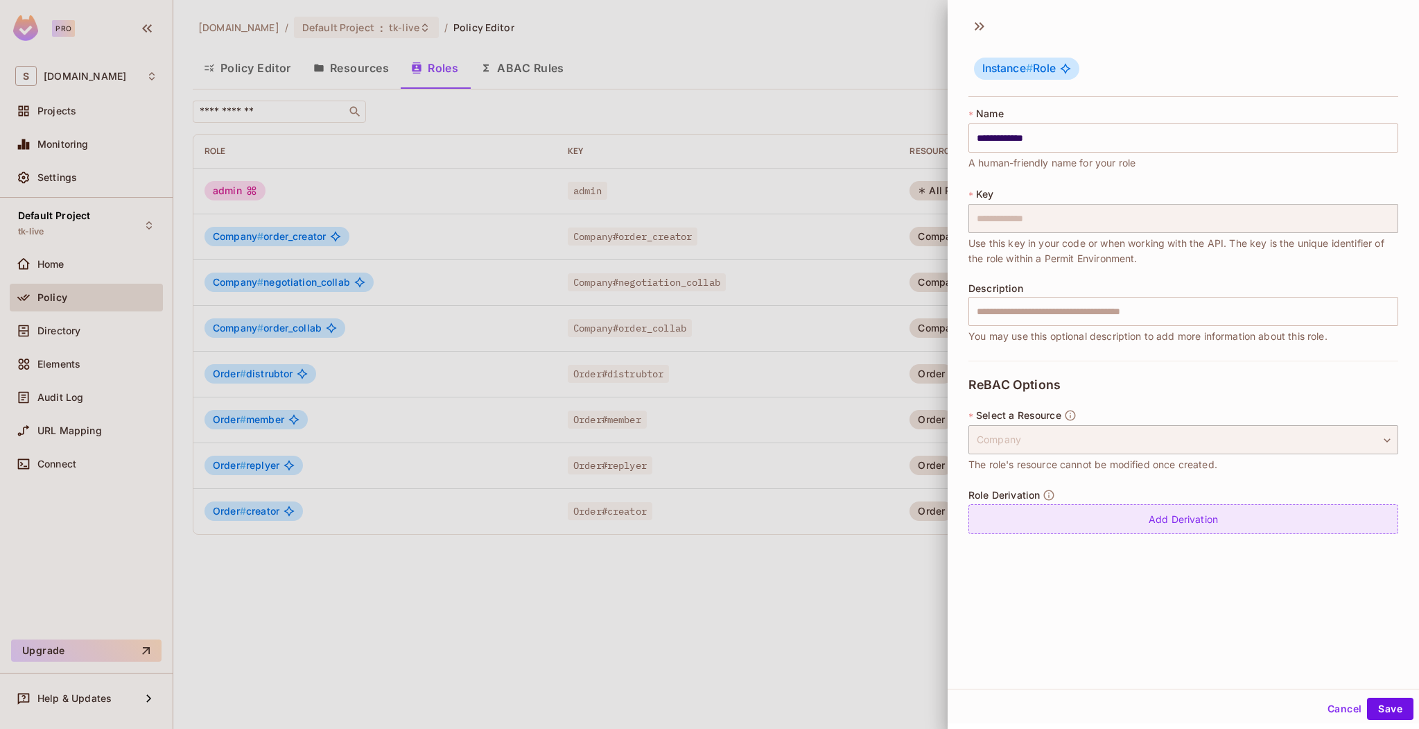
click at [1170, 505] on div "Add Derivation" at bounding box center [1184, 519] width 430 height 30
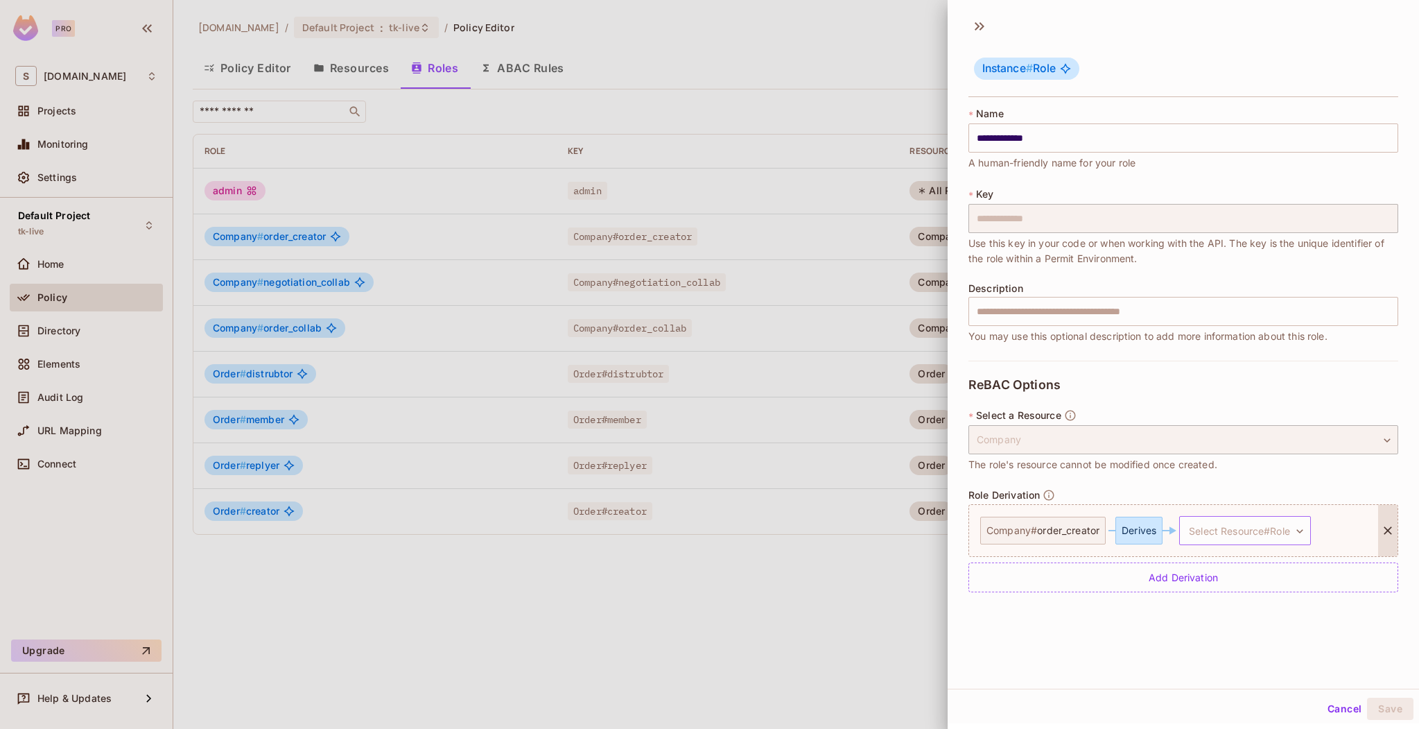
click at [1247, 535] on body "**********" at bounding box center [709, 364] width 1419 height 729
click at [1238, 670] on span "creator" at bounding box center [1243, 670] width 35 height 13
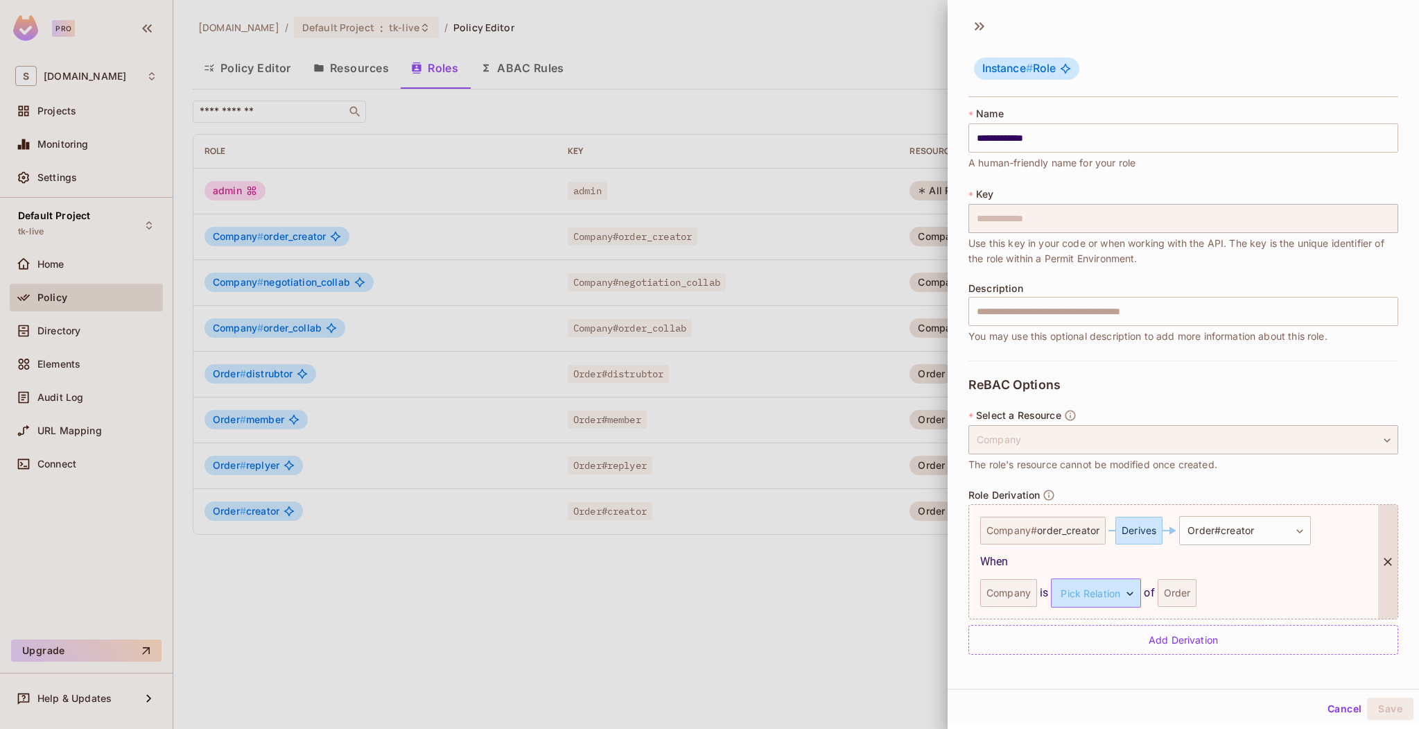
click at [1114, 599] on body "**********" at bounding box center [709, 364] width 1419 height 729
click at [1099, 657] on li "parent" at bounding box center [1094, 658] width 128 height 25
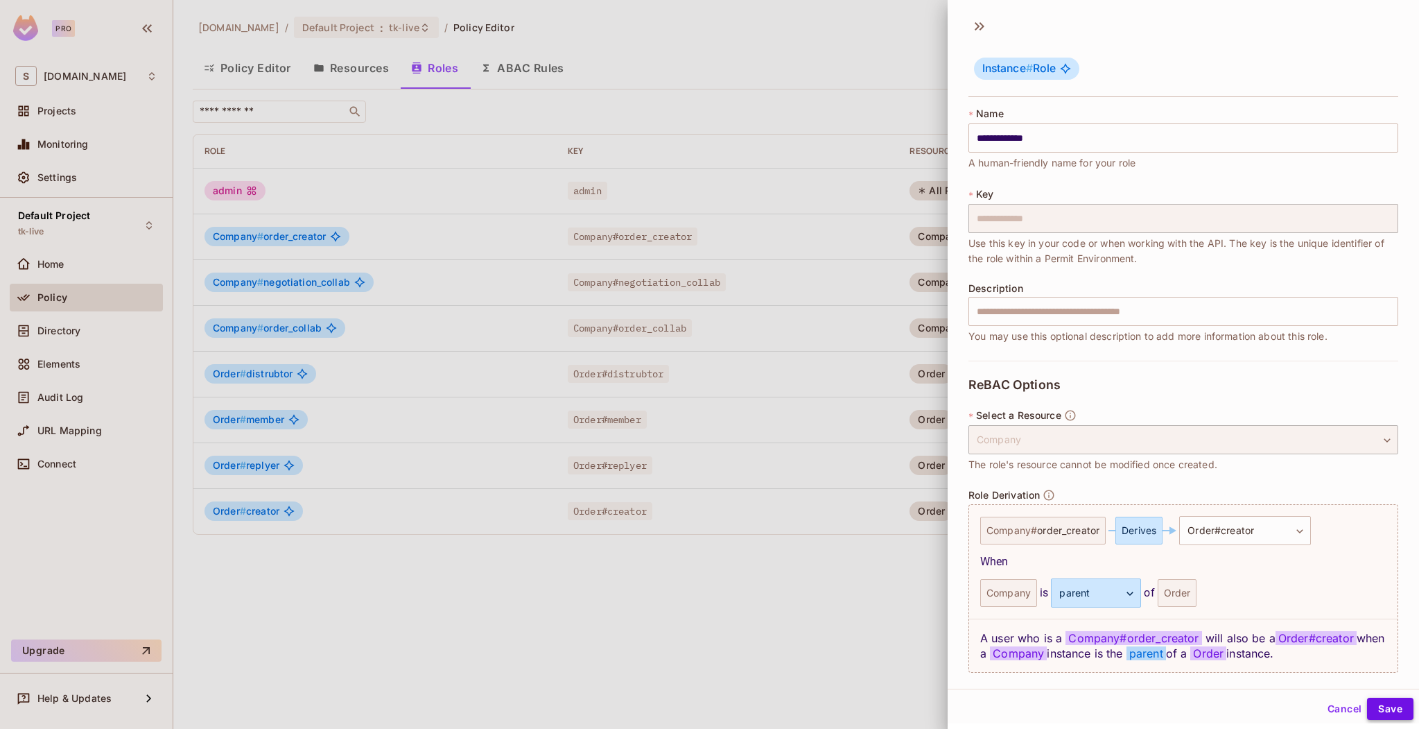
click at [1373, 706] on button "Save" at bounding box center [1390, 708] width 46 height 22
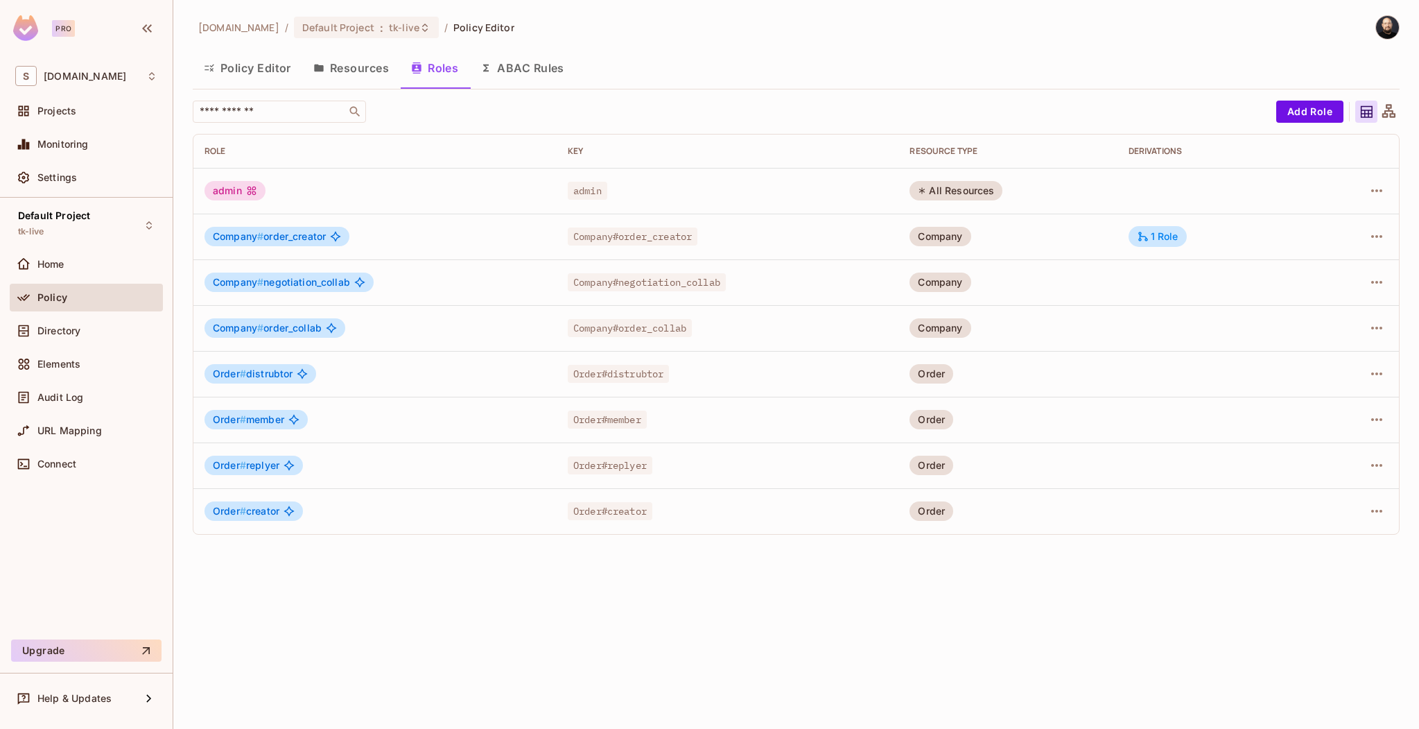
click at [327, 64] on button "Resources" at bounding box center [351, 68] width 98 height 35
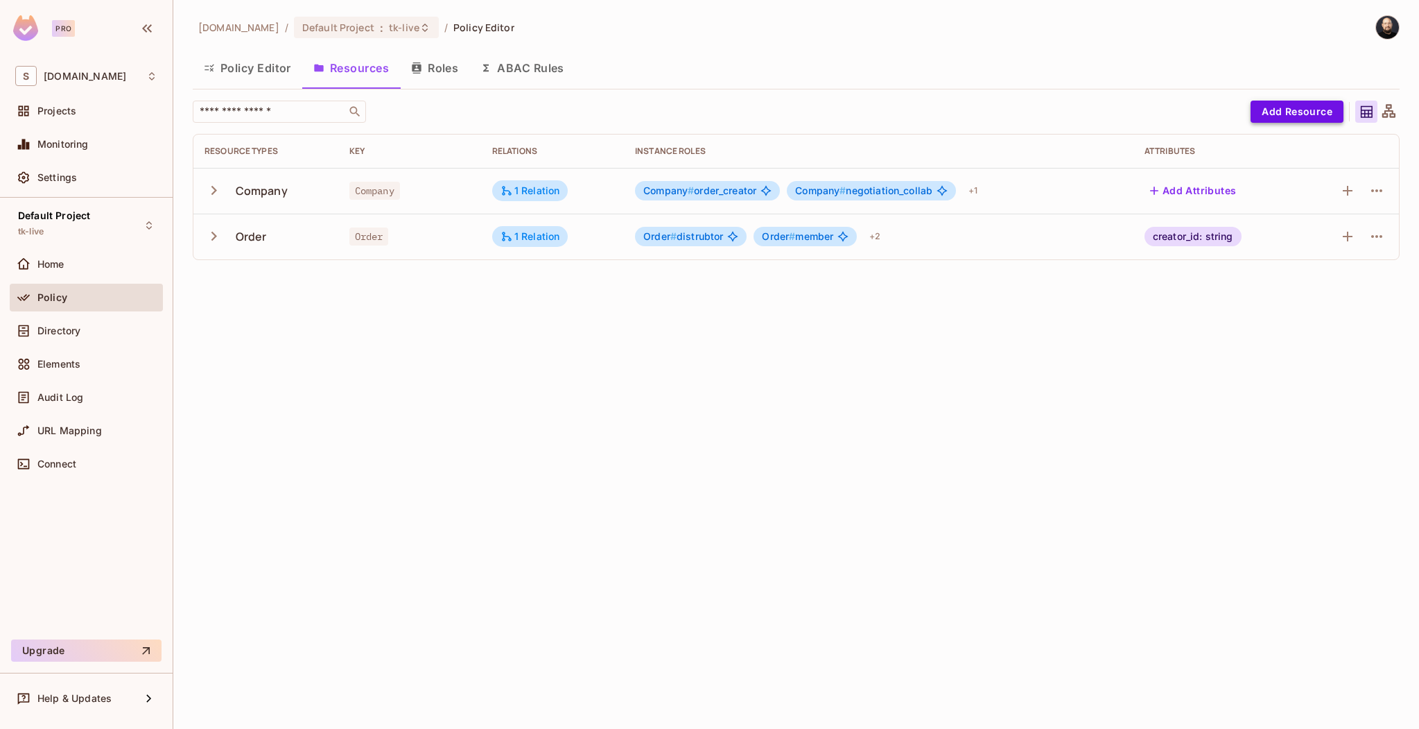
click at [1274, 114] on button "Add Resource" at bounding box center [1297, 112] width 93 height 22
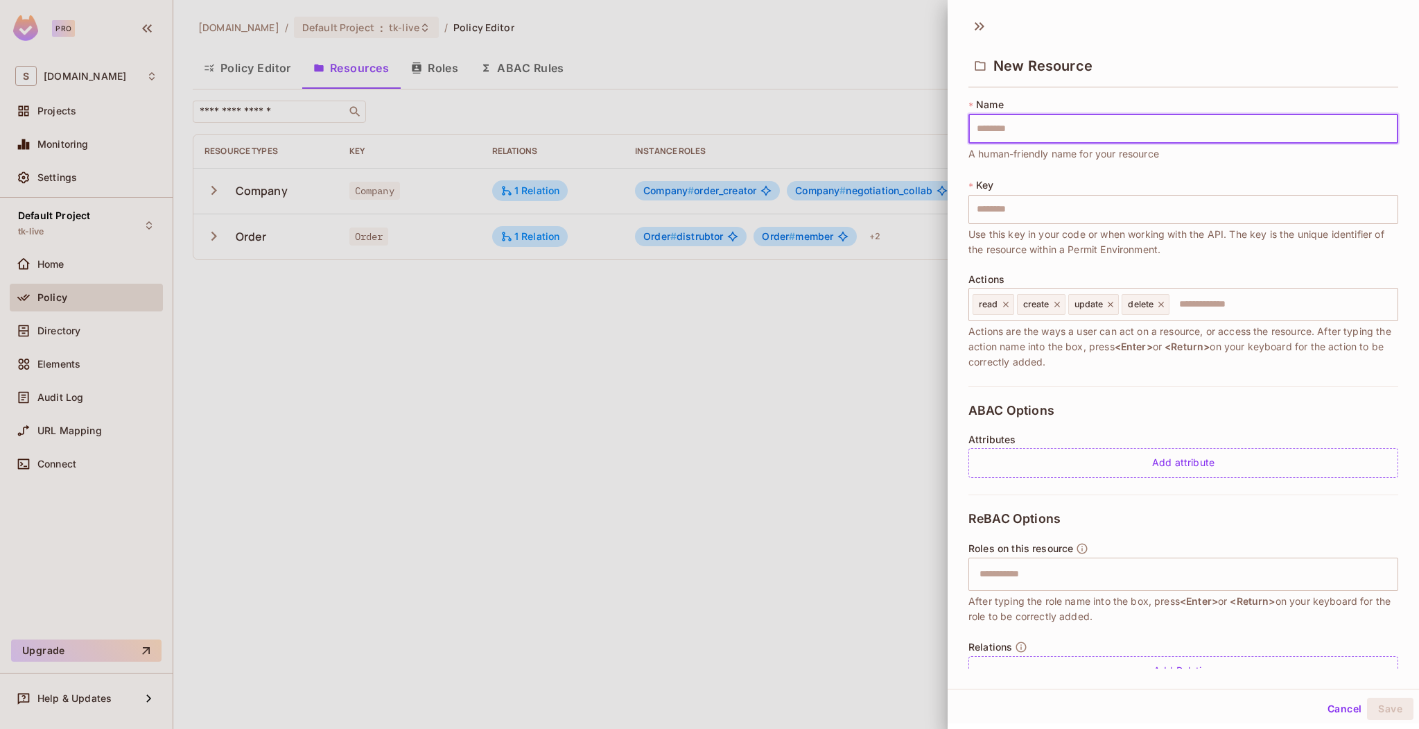
type input "*"
type input "**"
type input "***"
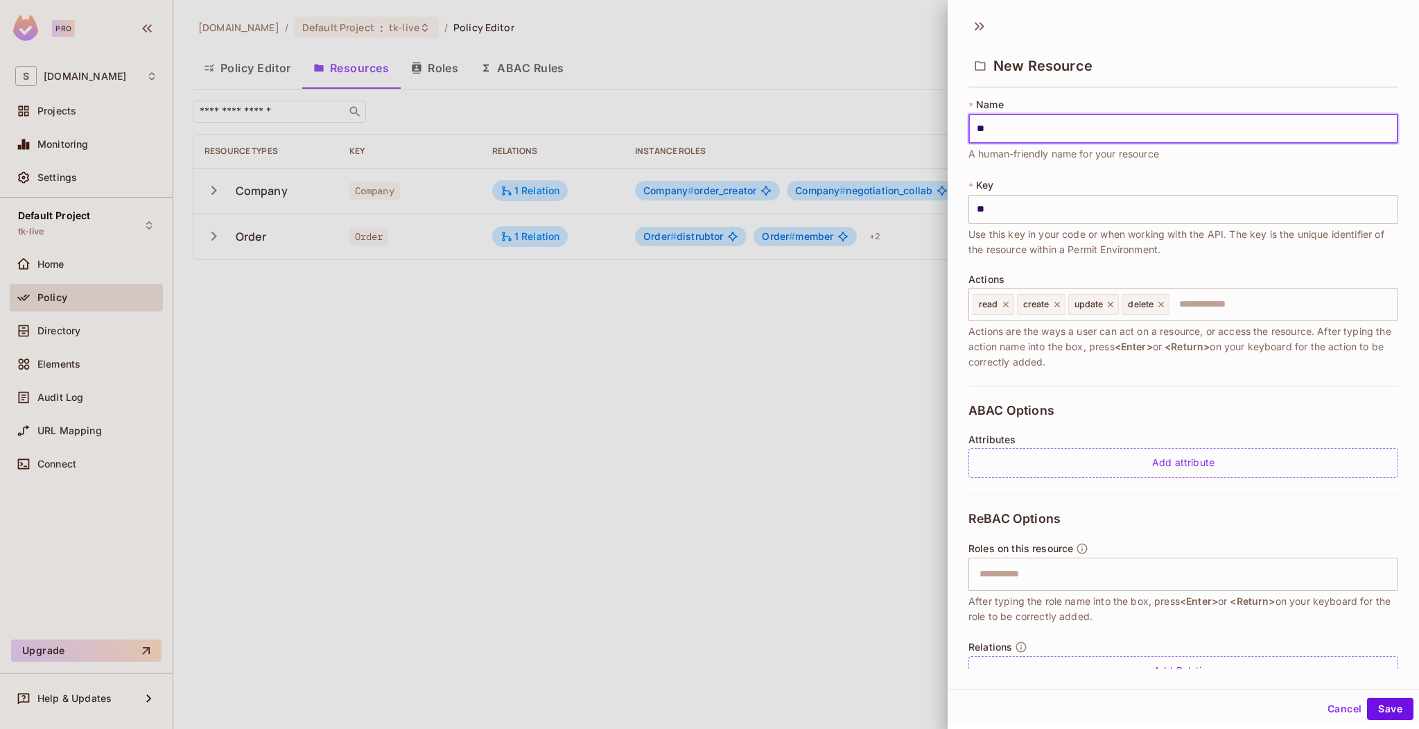
type input "***"
type input "****"
type input "*****"
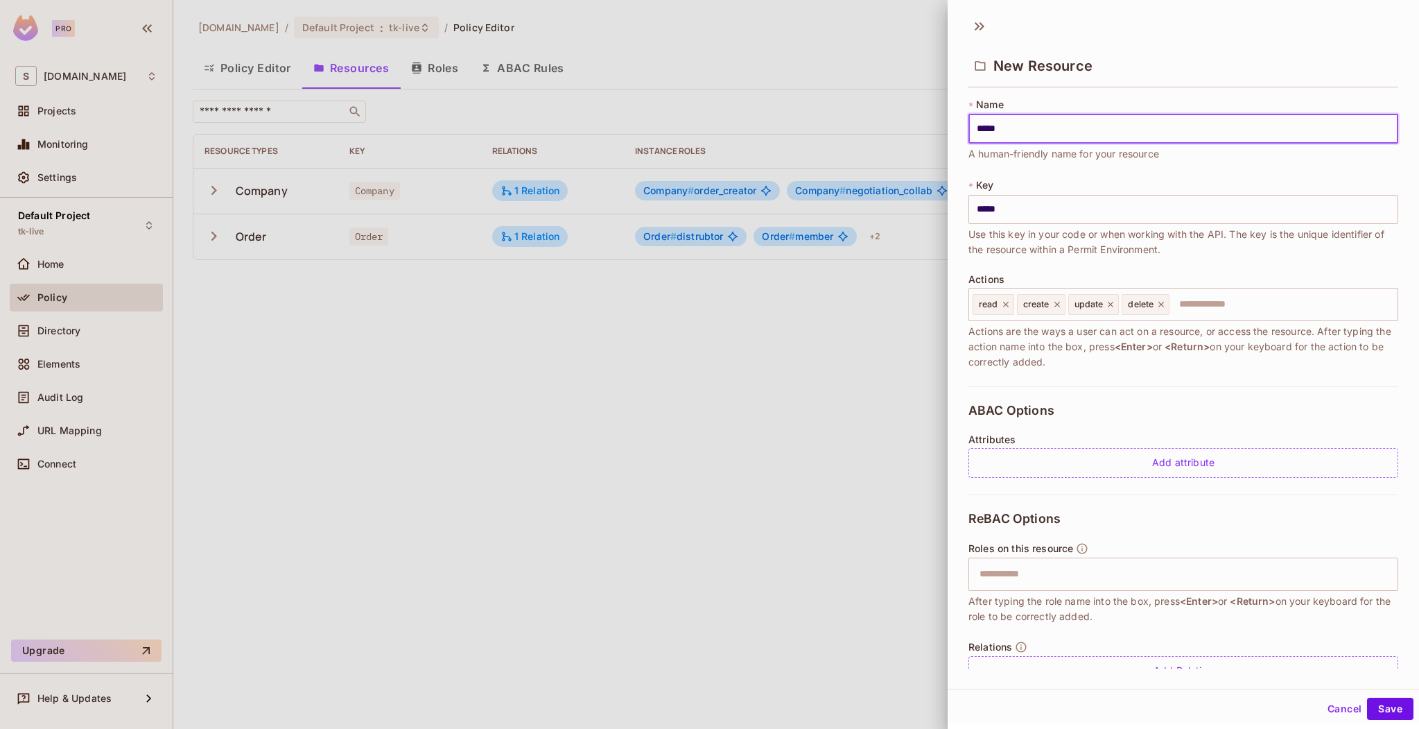
type input "******"
type input "*******"
type input "********"
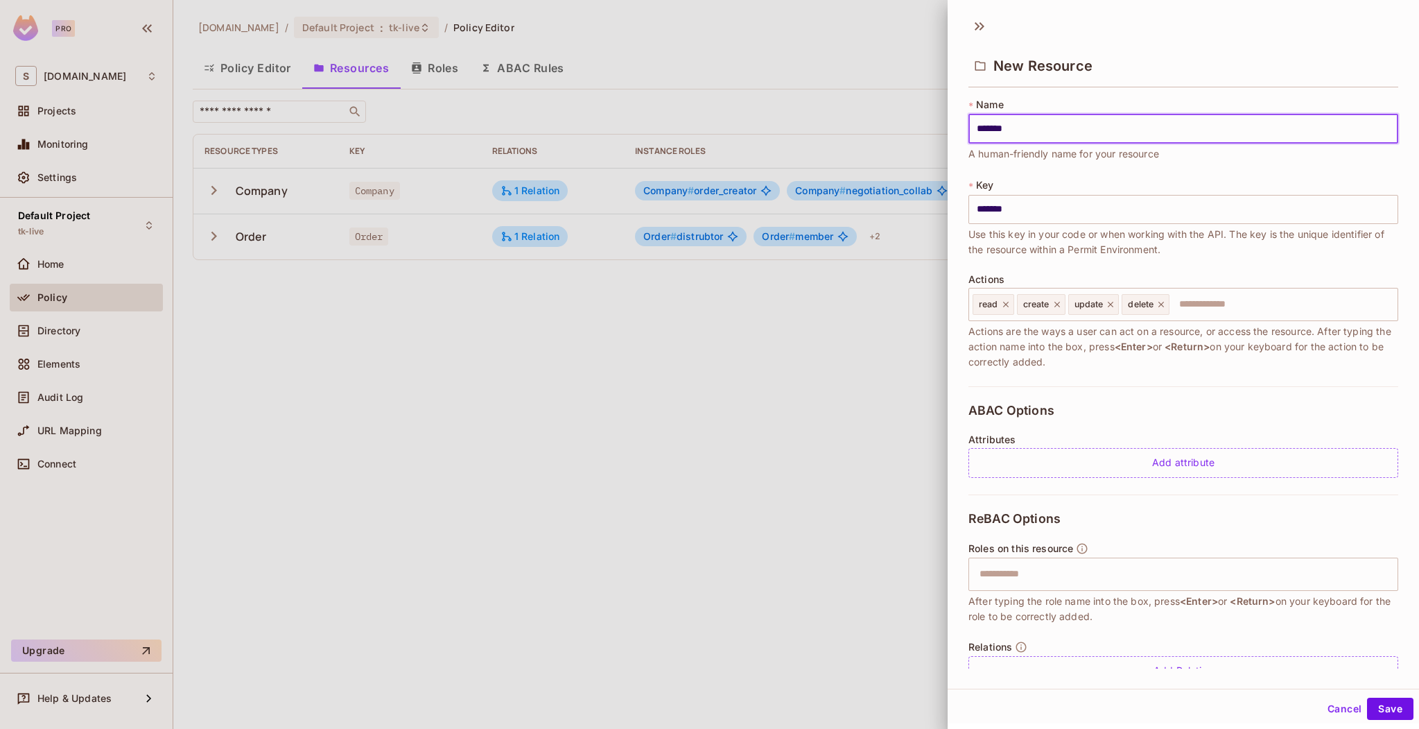
type input "********"
type input "*********"
type input "**********"
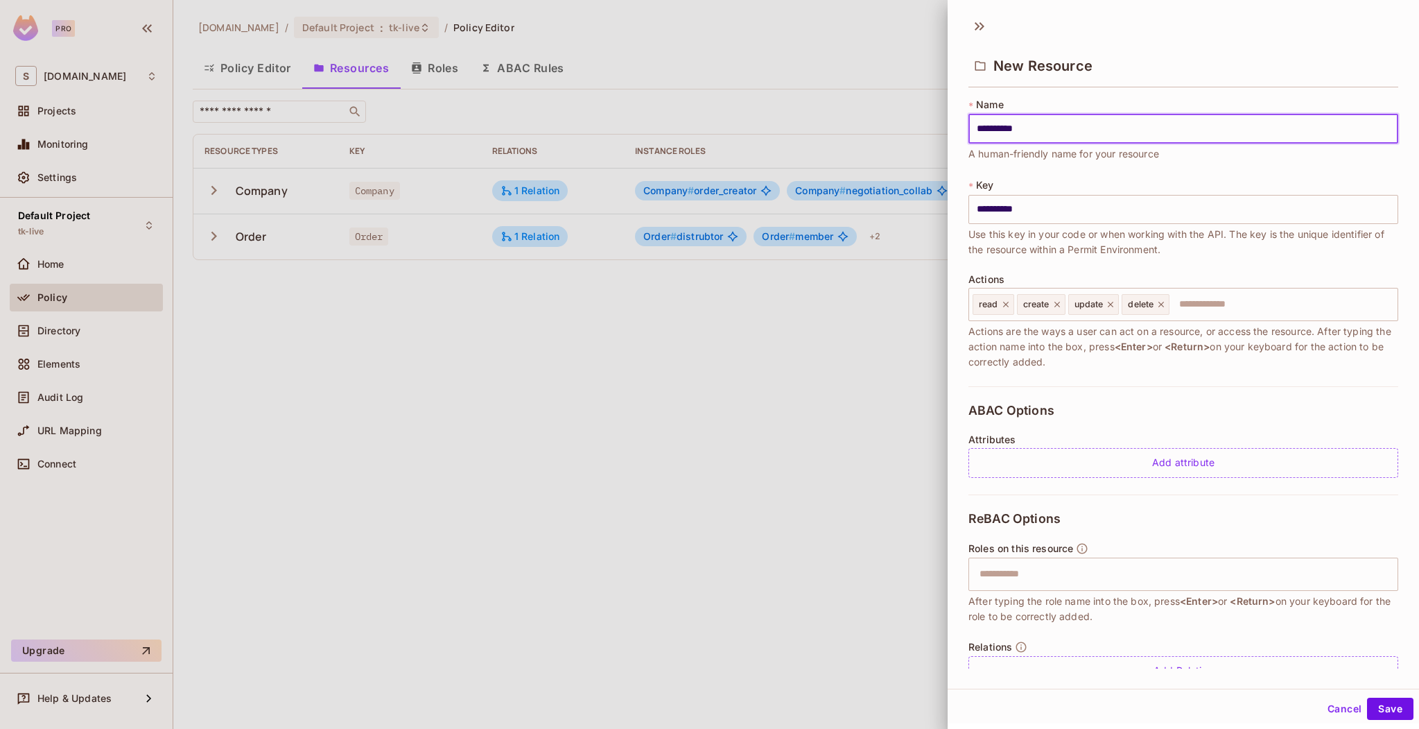
type input "**********"
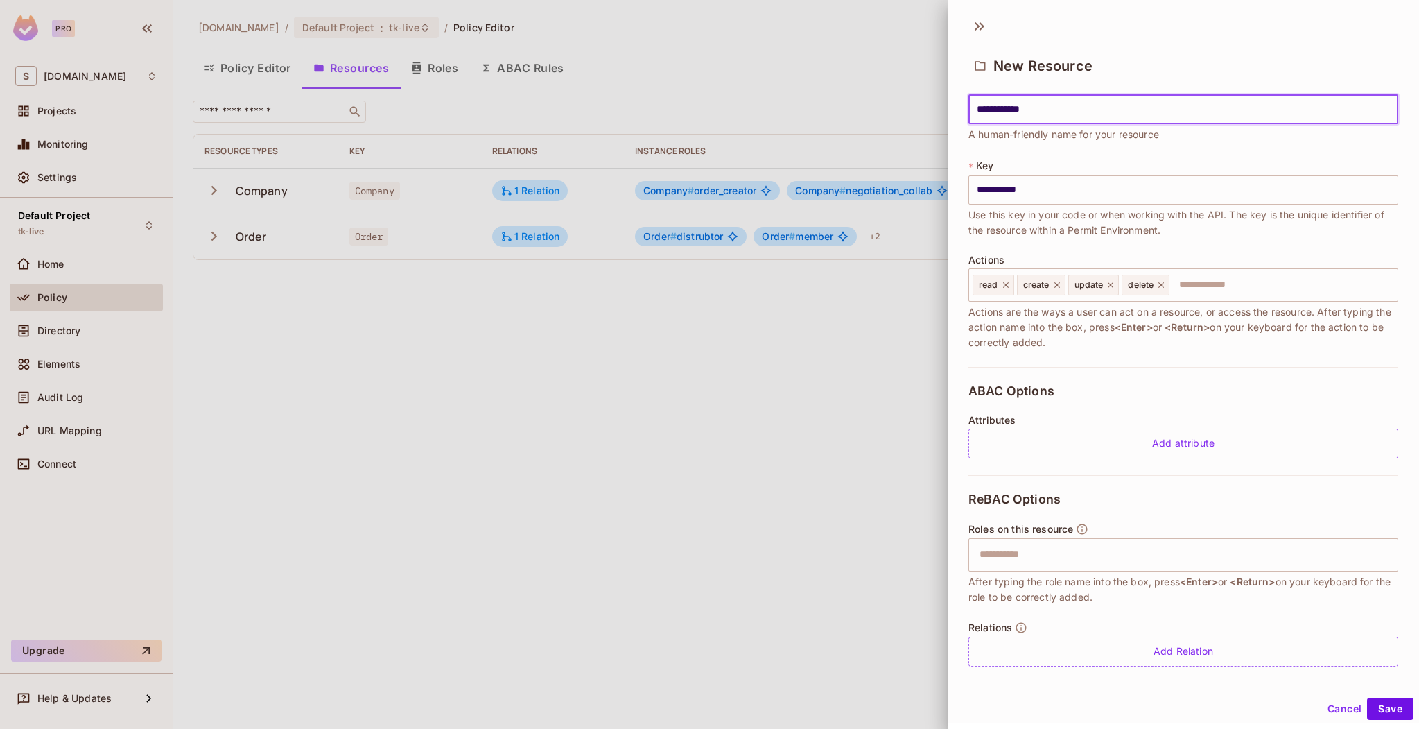
scroll to position [34, 0]
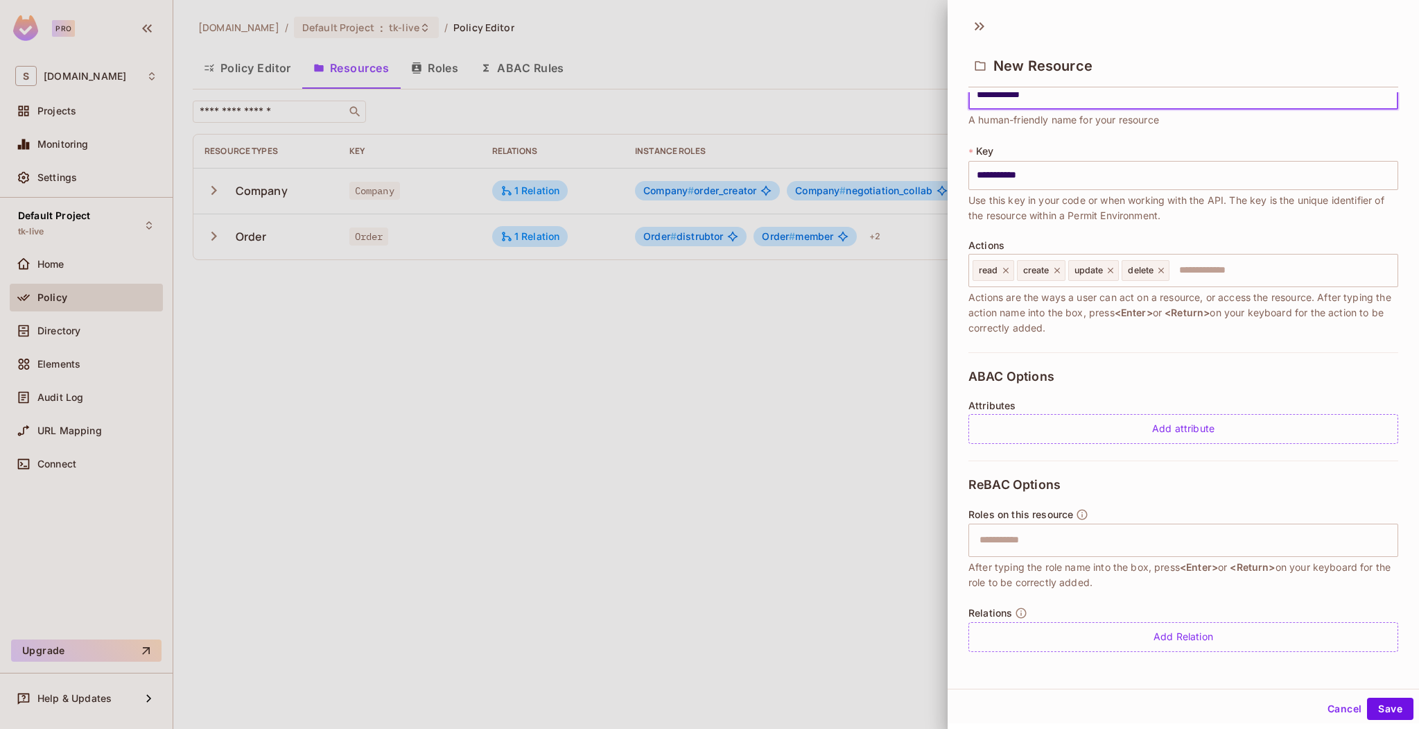
type input "**********"
click at [1043, 630] on div "Add Relation" at bounding box center [1184, 637] width 430 height 30
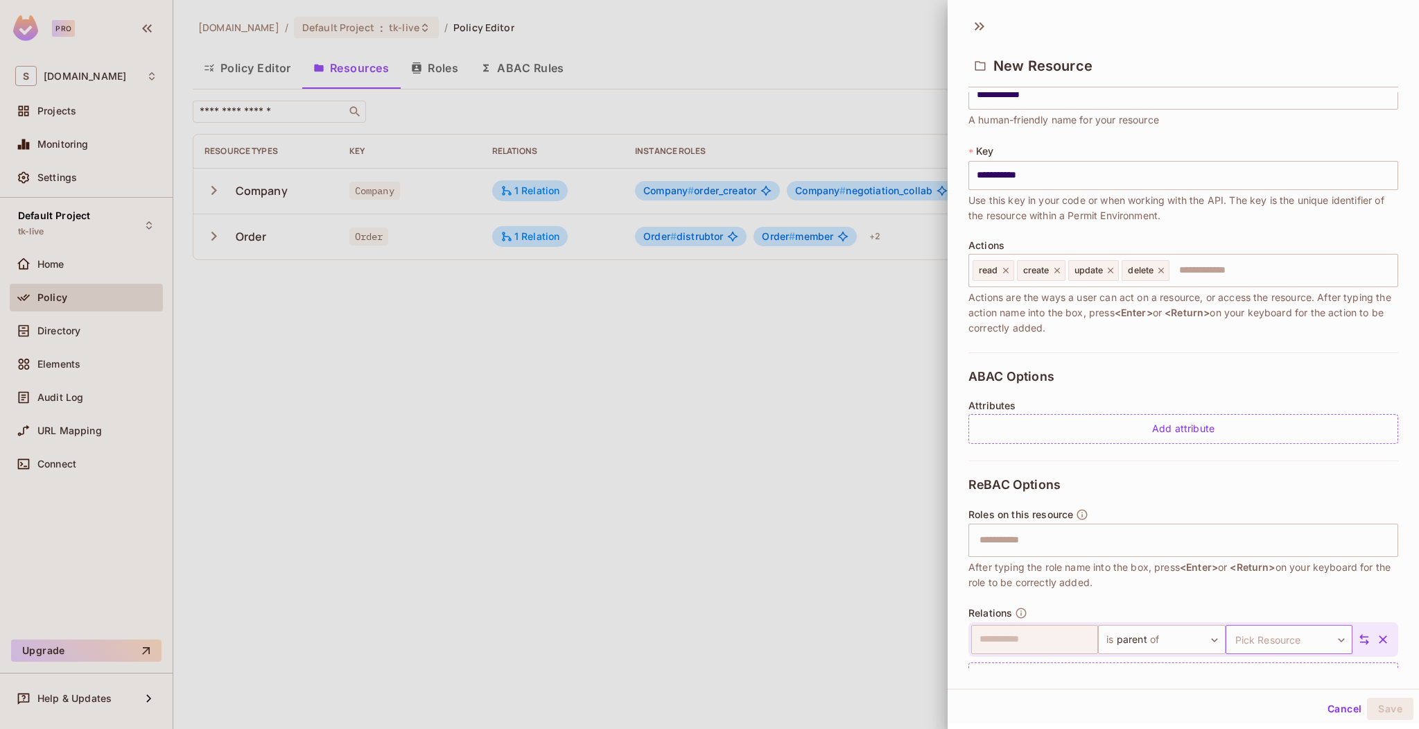
click at [1267, 652] on body "**********" at bounding box center [709, 364] width 1419 height 729
click at [1254, 701] on li "Order" at bounding box center [1270, 699] width 128 height 25
click at [1358, 635] on icon at bounding box center [1364, 639] width 12 height 12
click at [1373, 704] on button "Save" at bounding box center [1390, 708] width 46 height 22
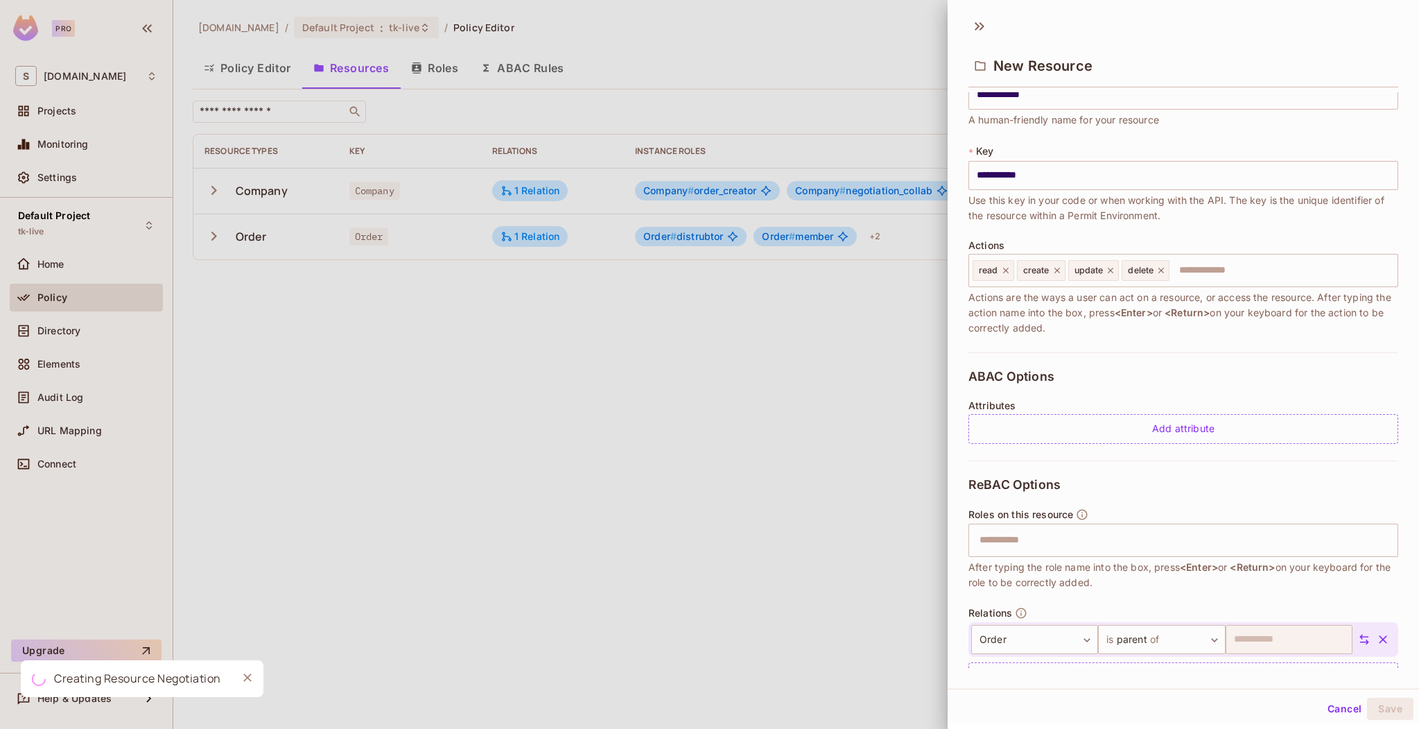
click at [472, 233] on div at bounding box center [709, 364] width 1419 height 729
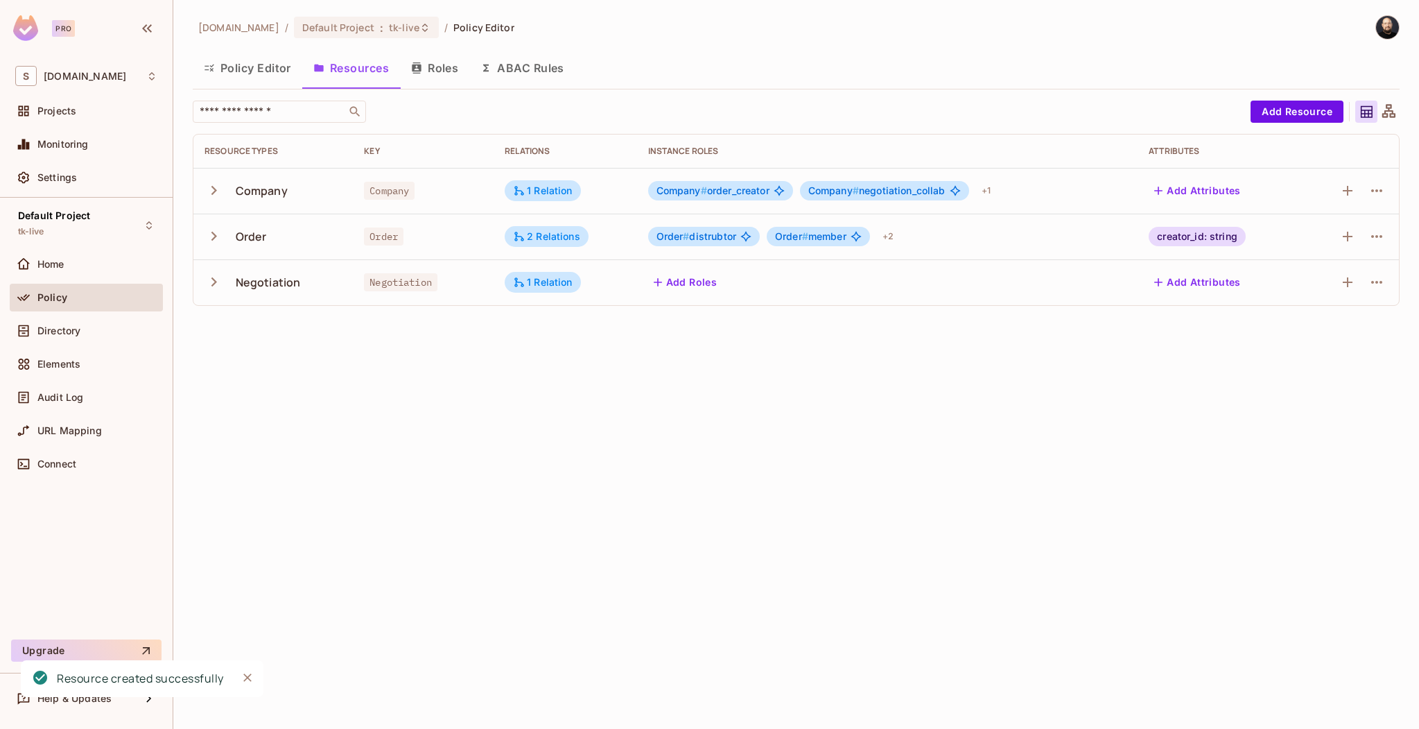
click at [1046, 242] on div "Order # distrubtor Order # member + 2" at bounding box center [887, 236] width 479 height 22
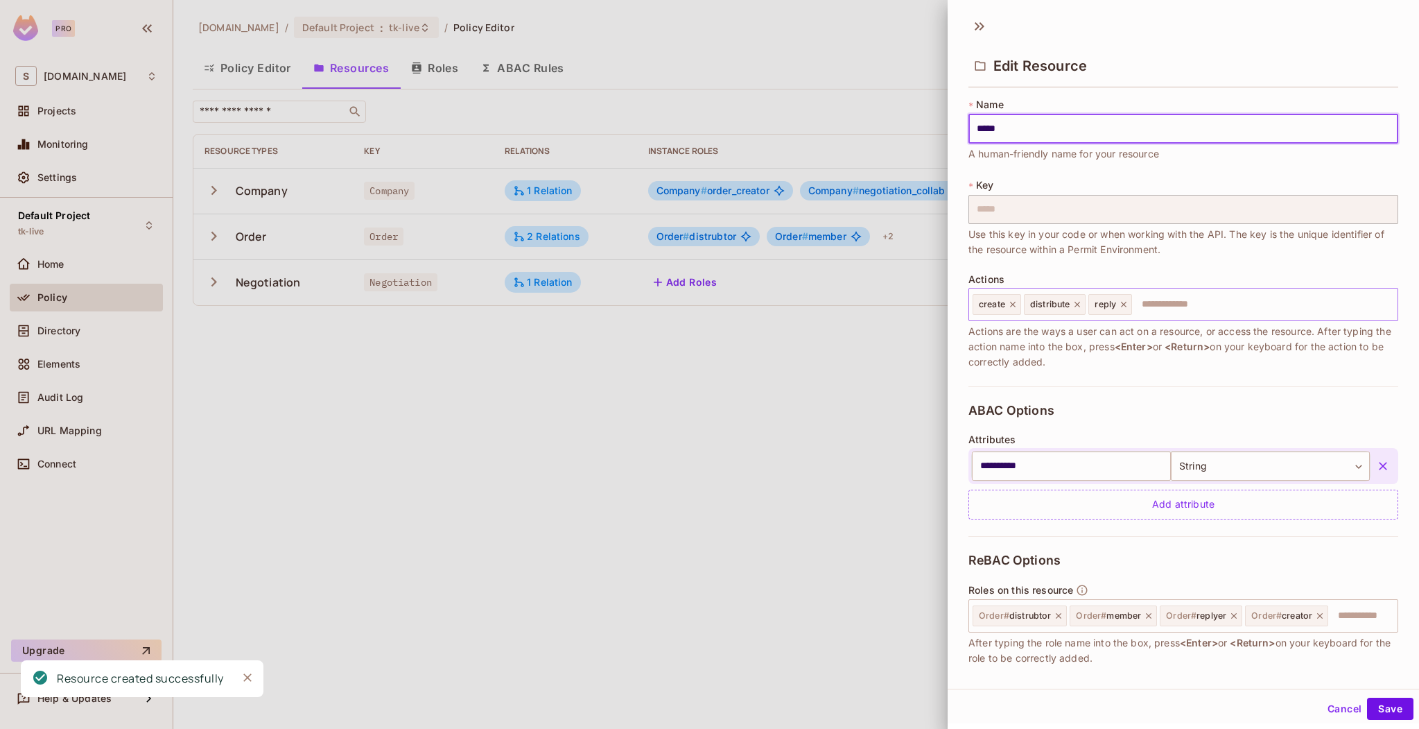
click at [1161, 305] on input "text" at bounding box center [1263, 304] width 259 height 28
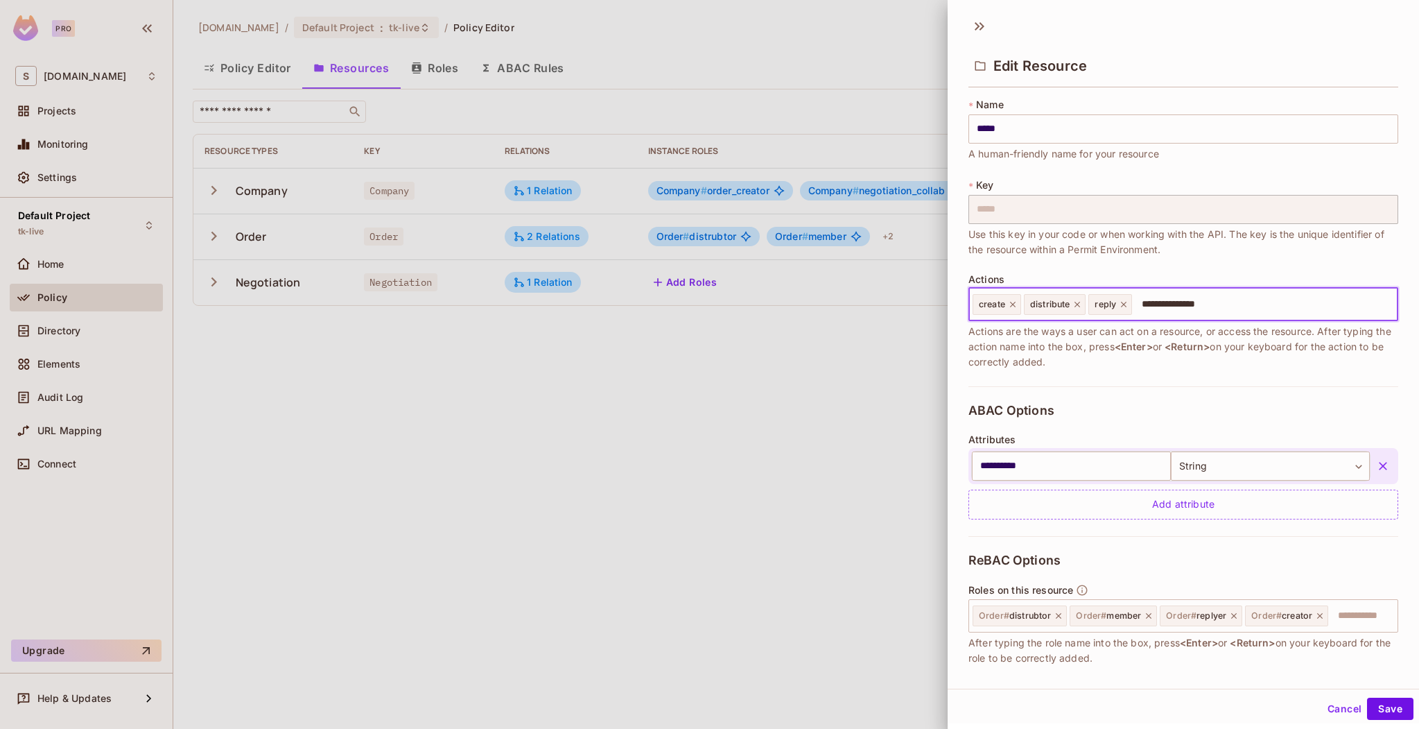
type input "**********"
click at [1367, 702] on button "Save" at bounding box center [1390, 708] width 46 height 22
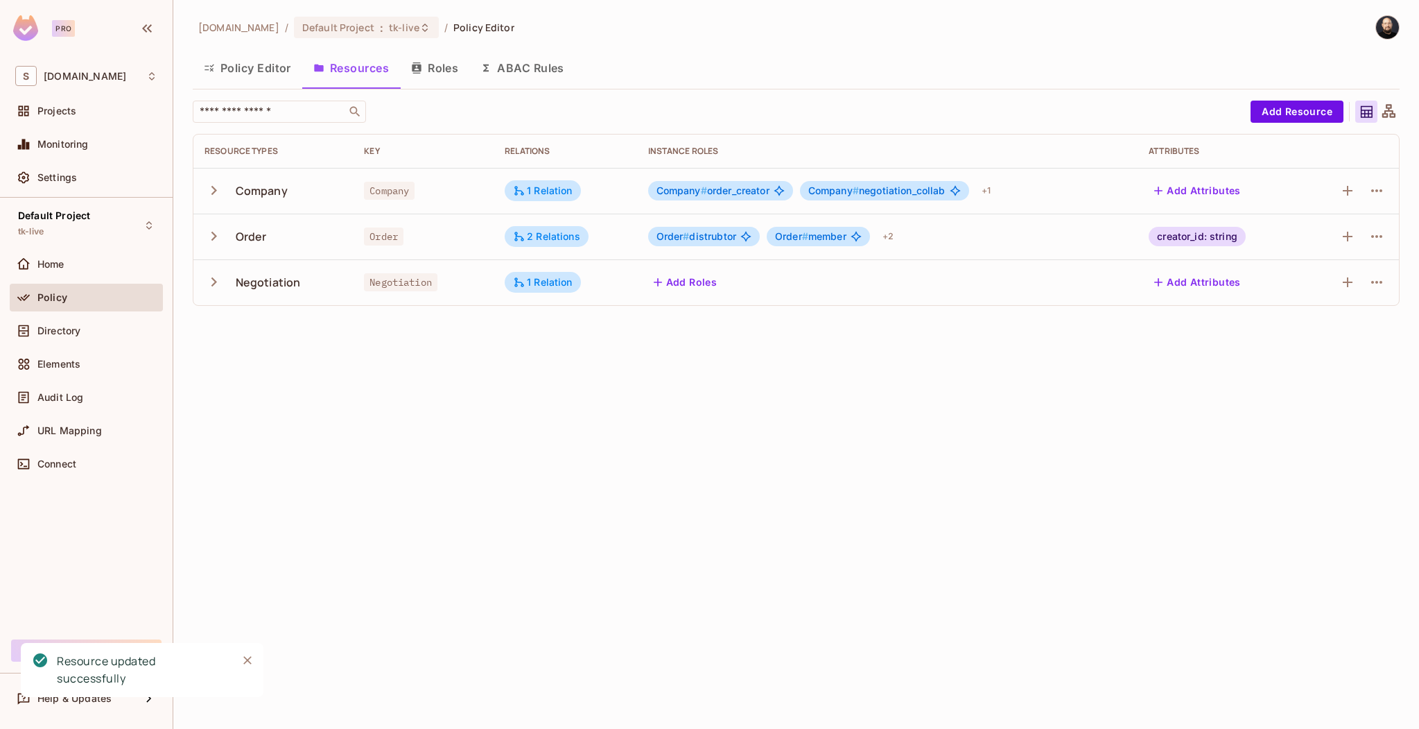
click at [250, 84] on button "Policy Editor" at bounding box center [248, 68] width 110 height 35
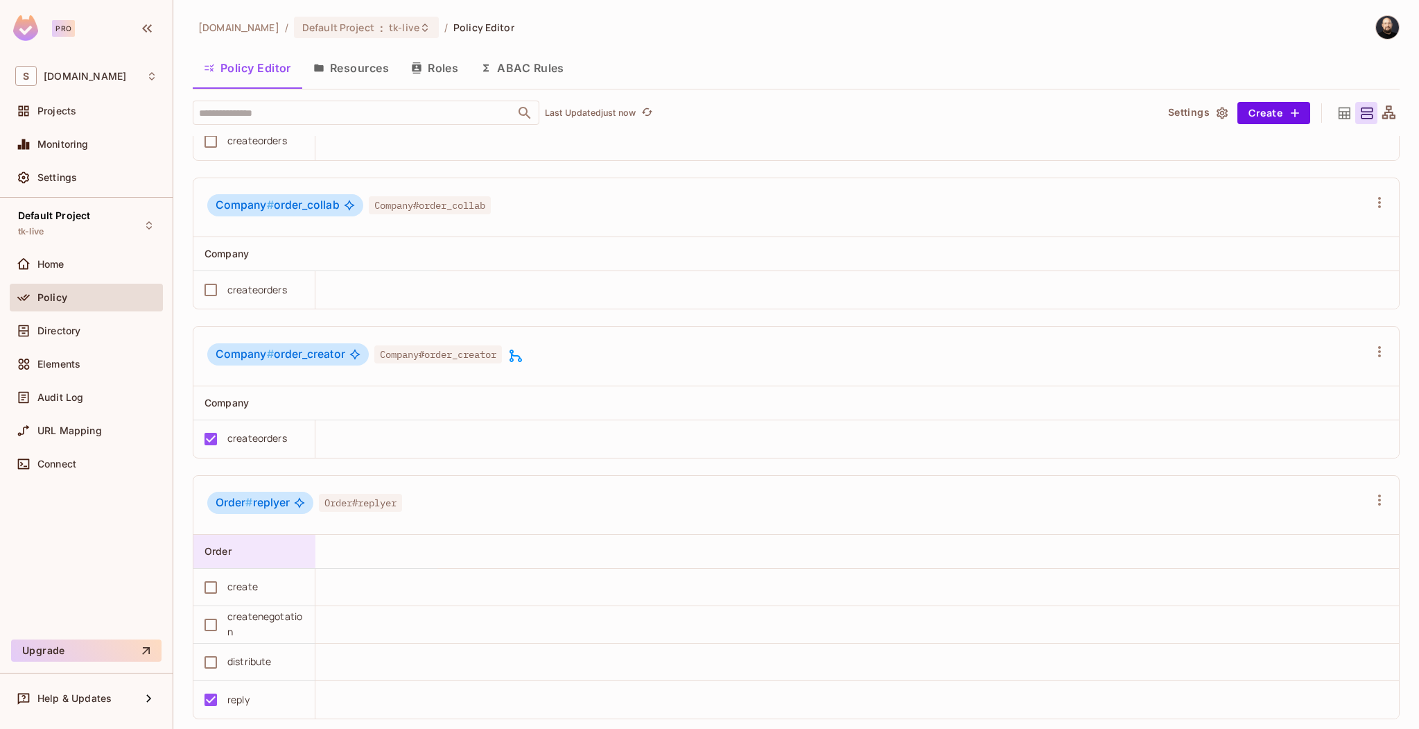
scroll to position [1692, 0]
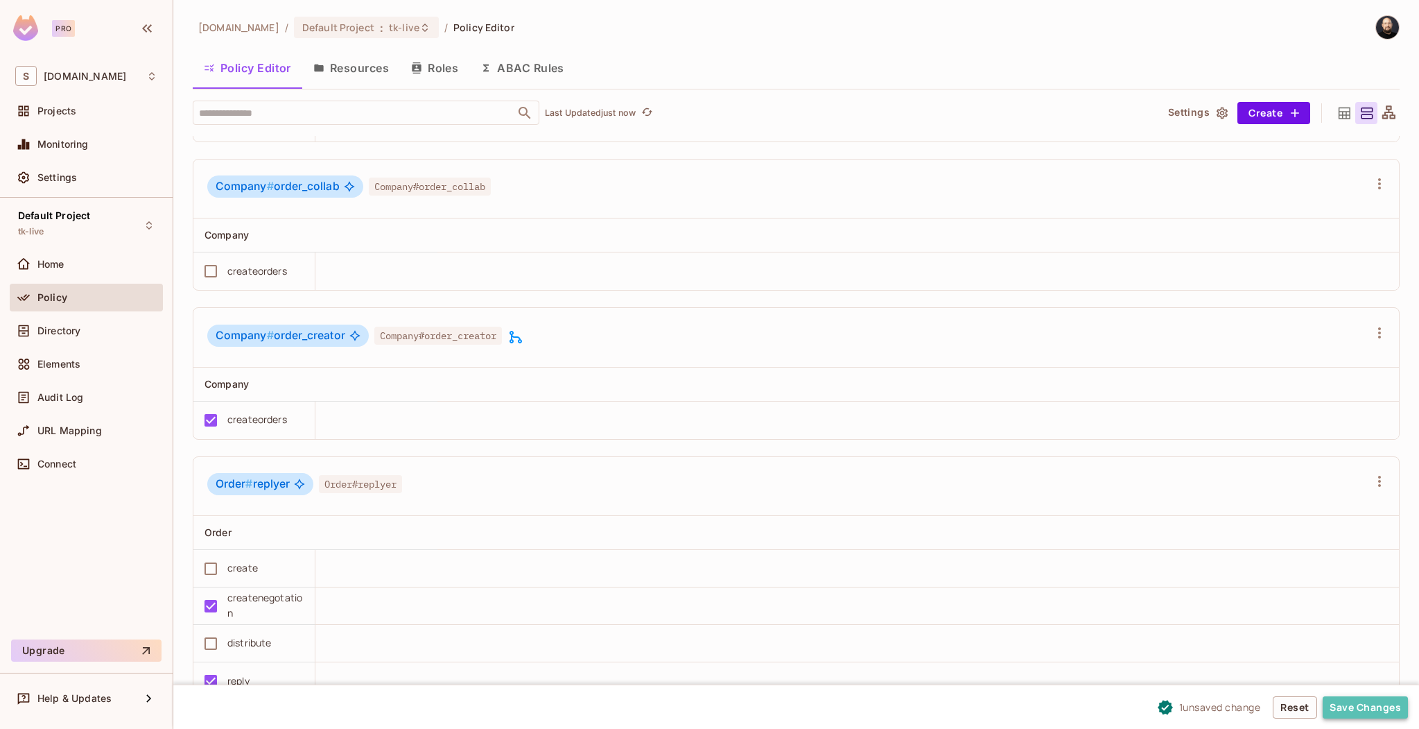
click at [1348, 701] on button "Save Changes" at bounding box center [1365, 707] width 85 height 22
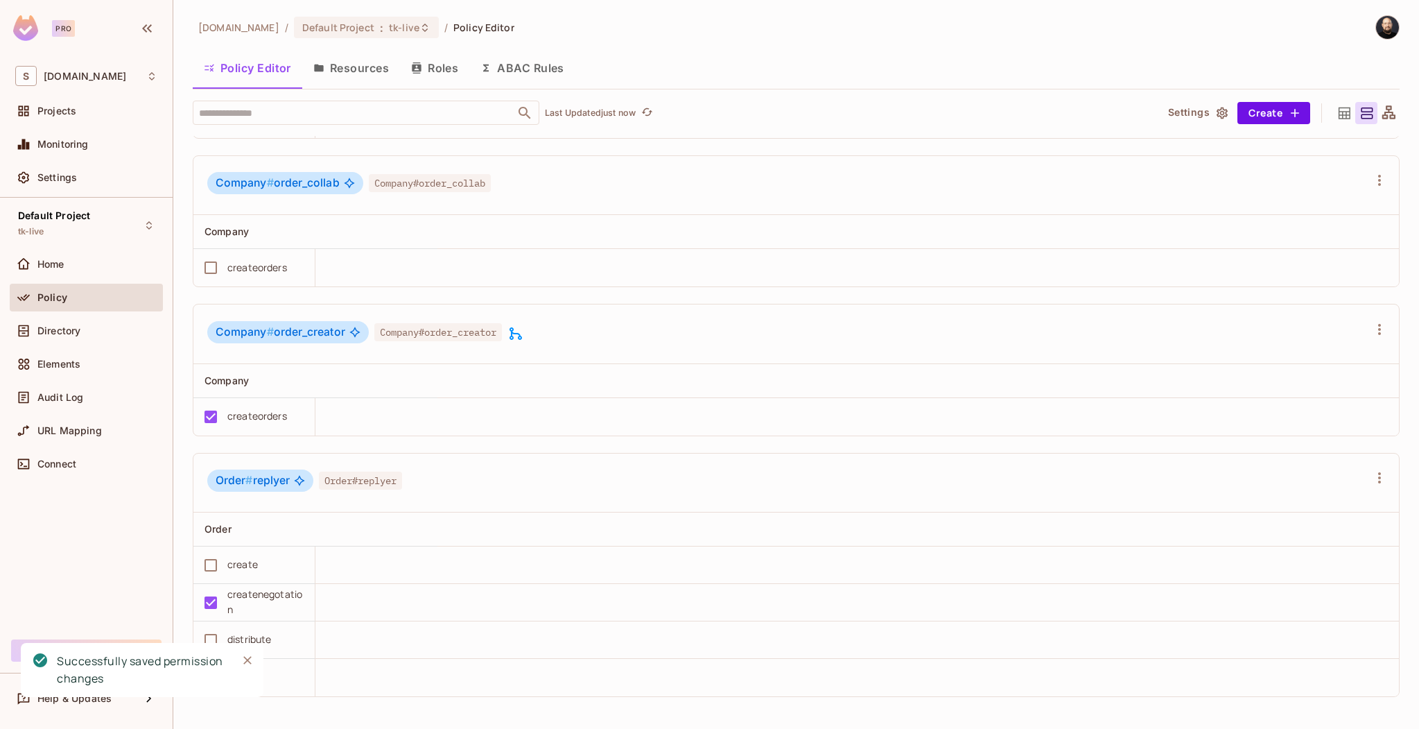
scroll to position [1698, 0]
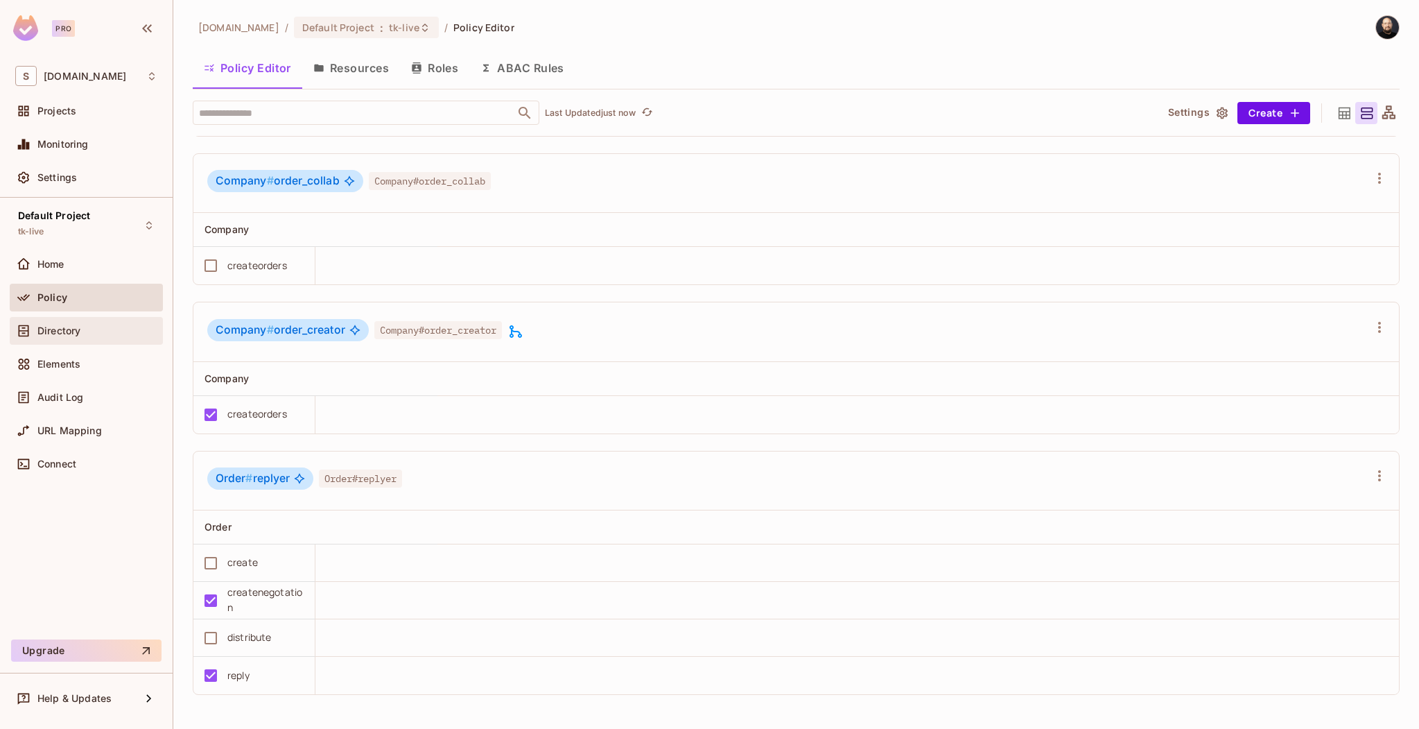
click at [93, 328] on div "Directory" at bounding box center [97, 330] width 120 height 11
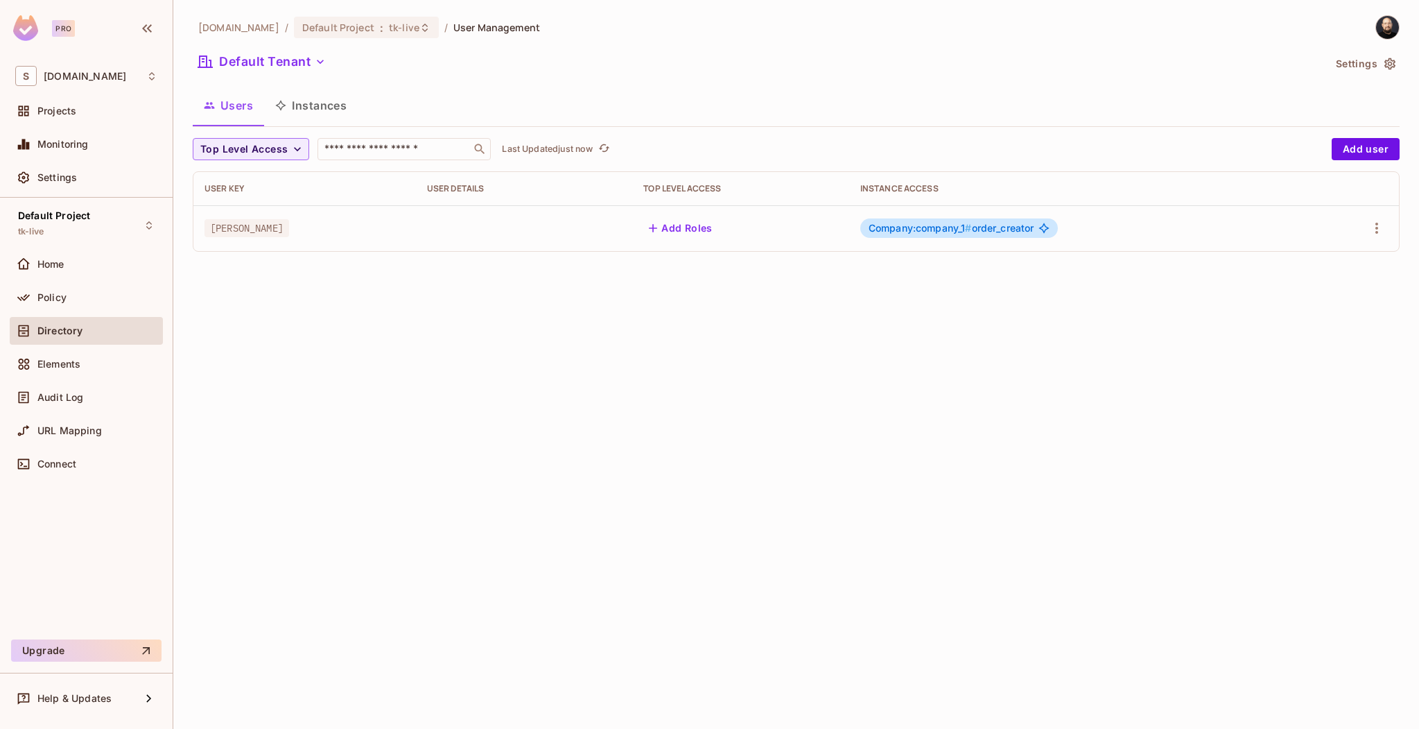
click at [281, 105] on icon "button" at bounding box center [280, 105] width 11 height 11
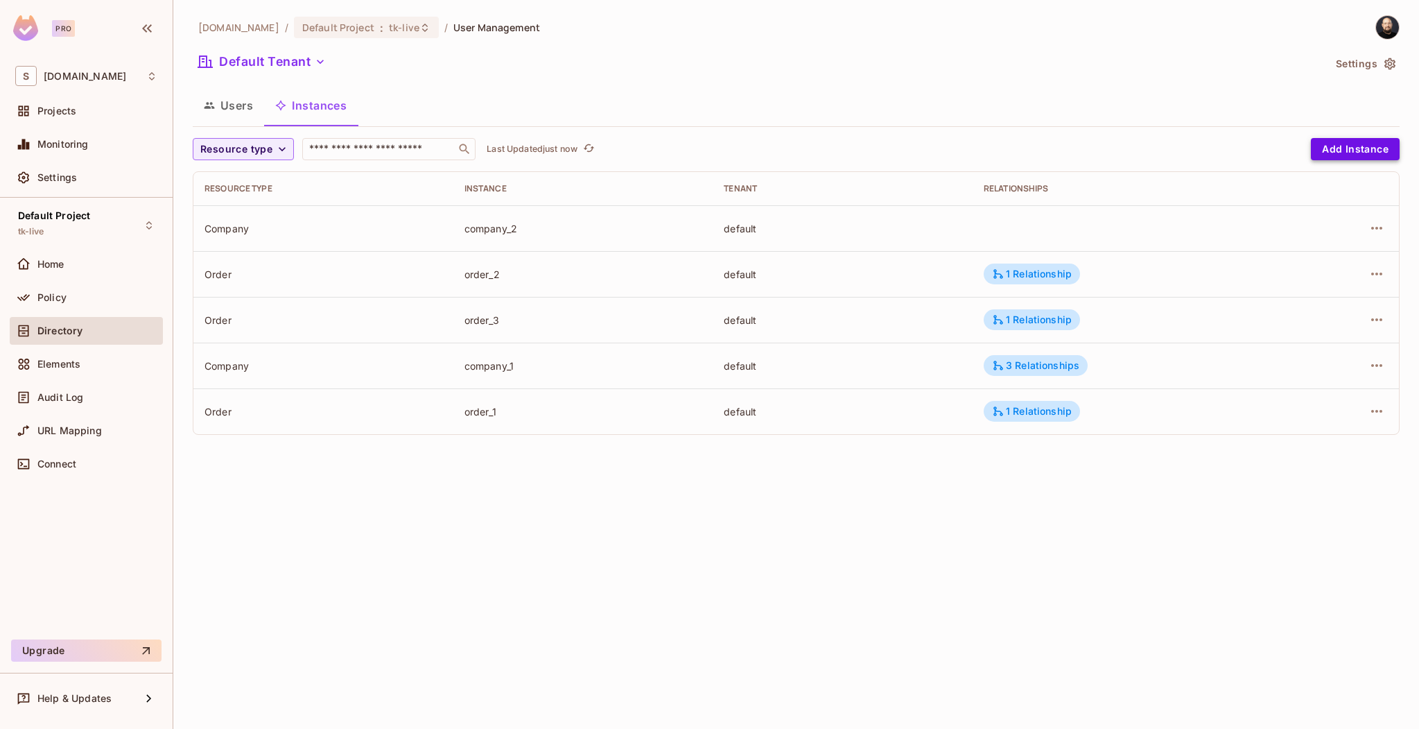
click at [1331, 144] on button "Add Instance" at bounding box center [1355, 149] width 89 height 22
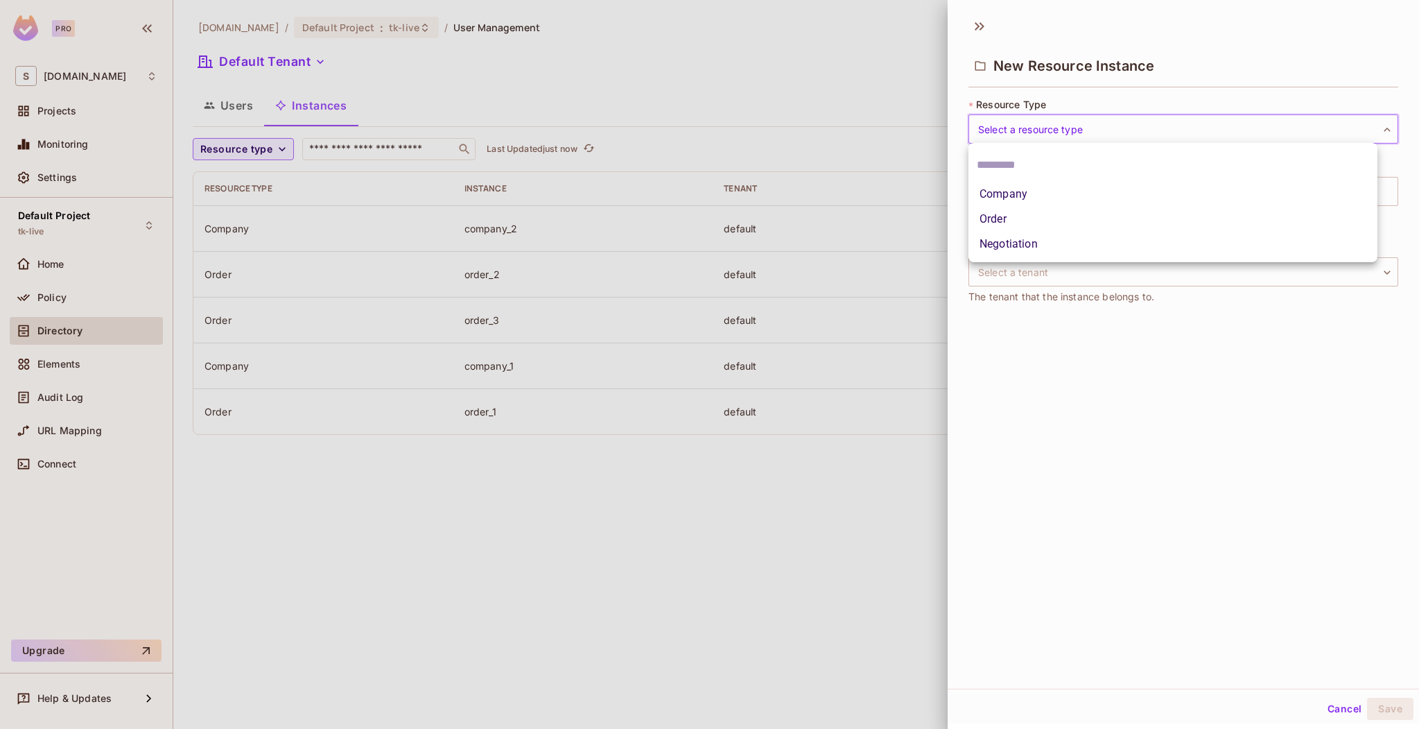
click at [1113, 129] on body "Pro S sea.live Projects Monitoring Settings Default Project tk-live Home Policy…" at bounding box center [709, 364] width 1419 height 729
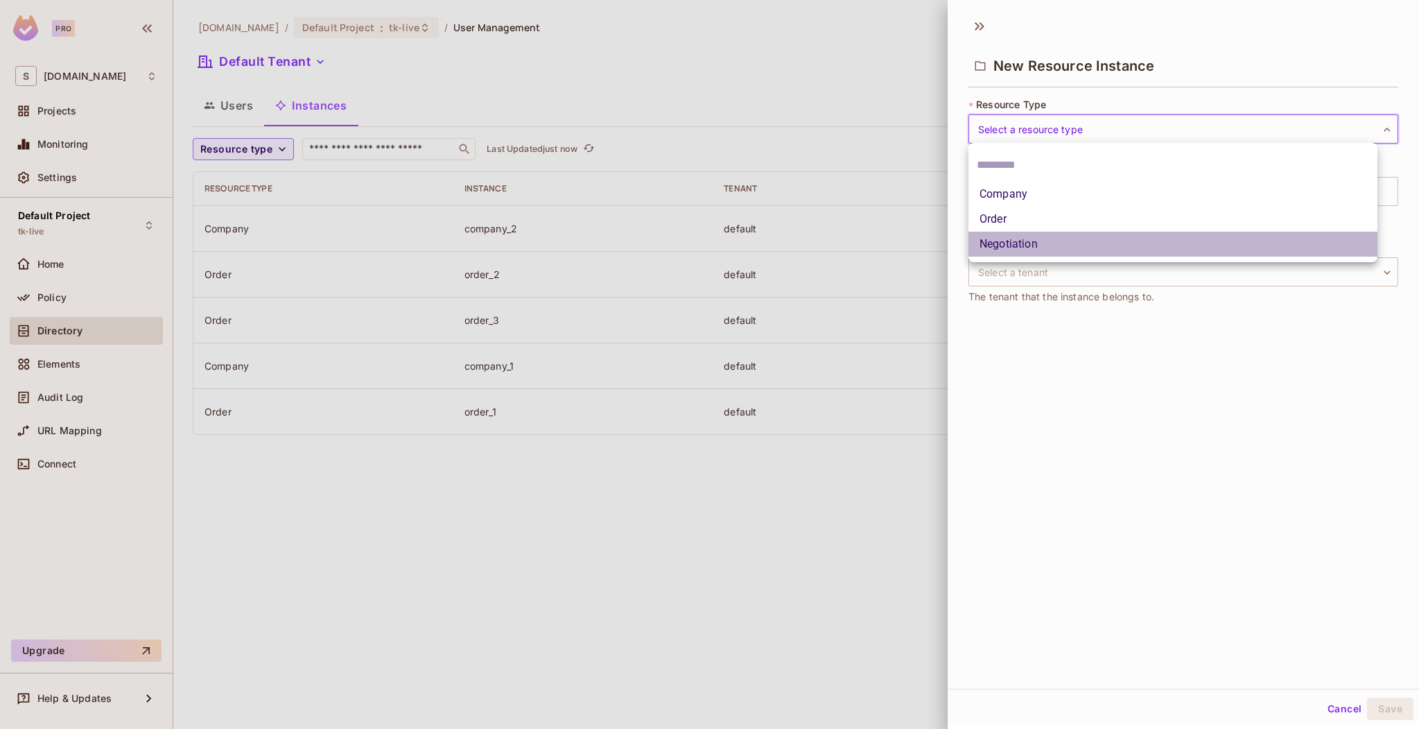
click at [1052, 241] on li "Negotiation" at bounding box center [1173, 244] width 409 height 25
type input "**********"
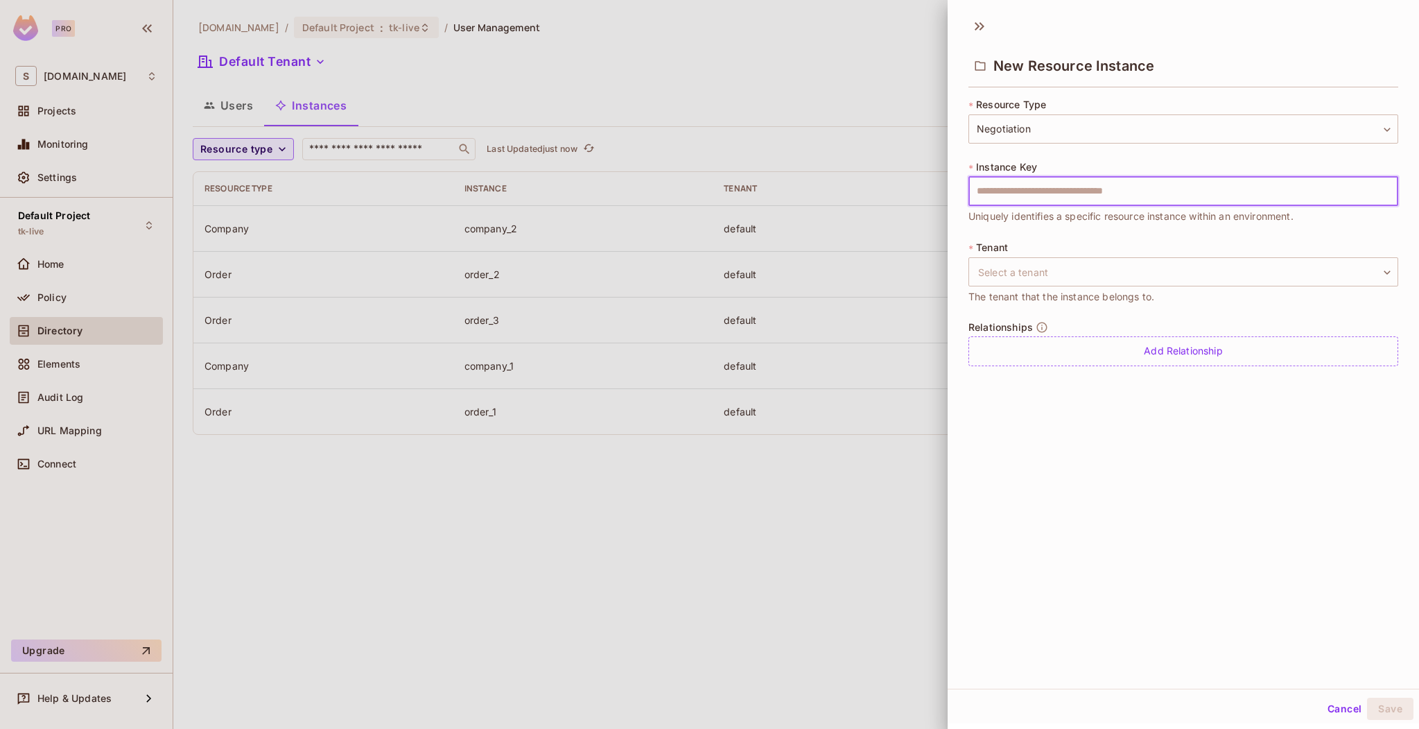
click at [1049, 191] on input "text" at bounding box center [1184, 191] width 430 height 29
type input "*****"
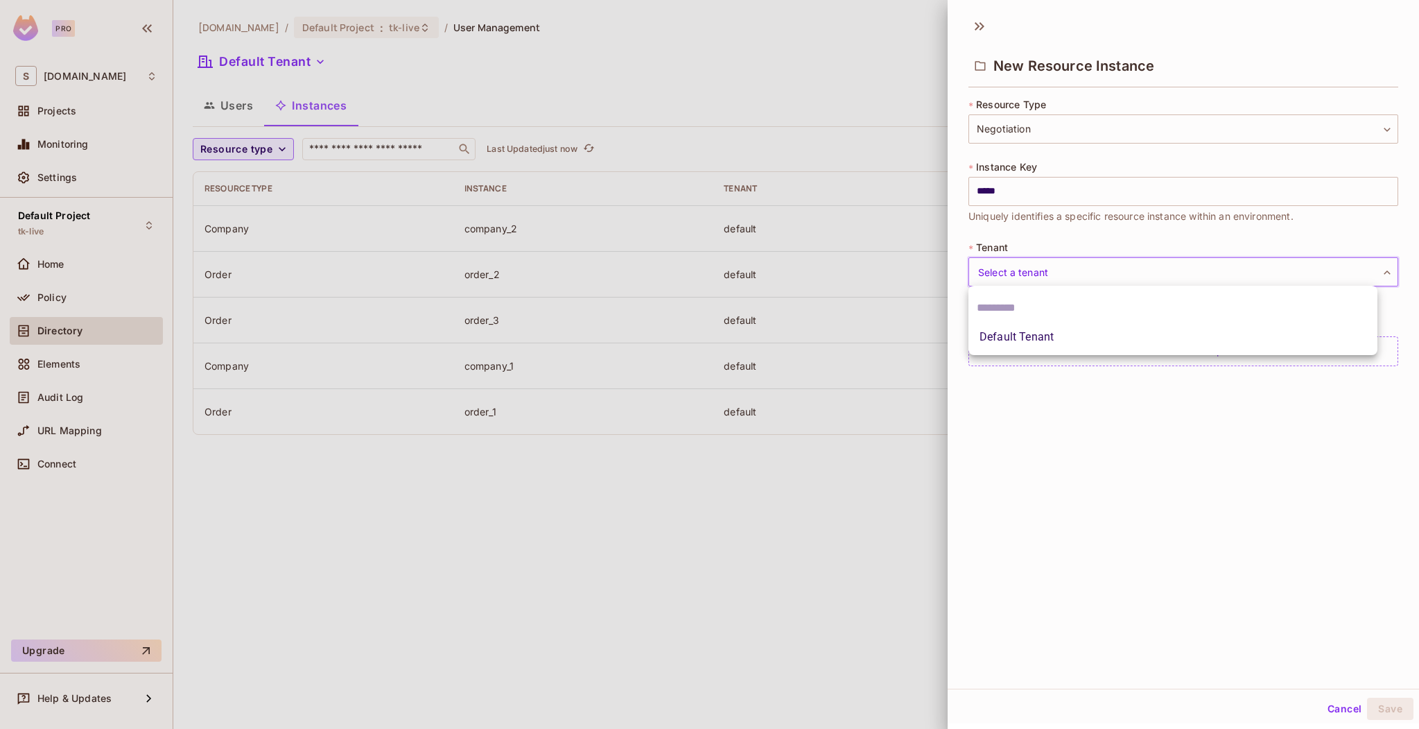
click at [1065, 268] on body "**********" at bounding box center [709, 364] width 1419 height 729
click at [1043, 338] on li "Default Tenant" at bounding box center [1173, 336] width 409 height 25
type input "*******"
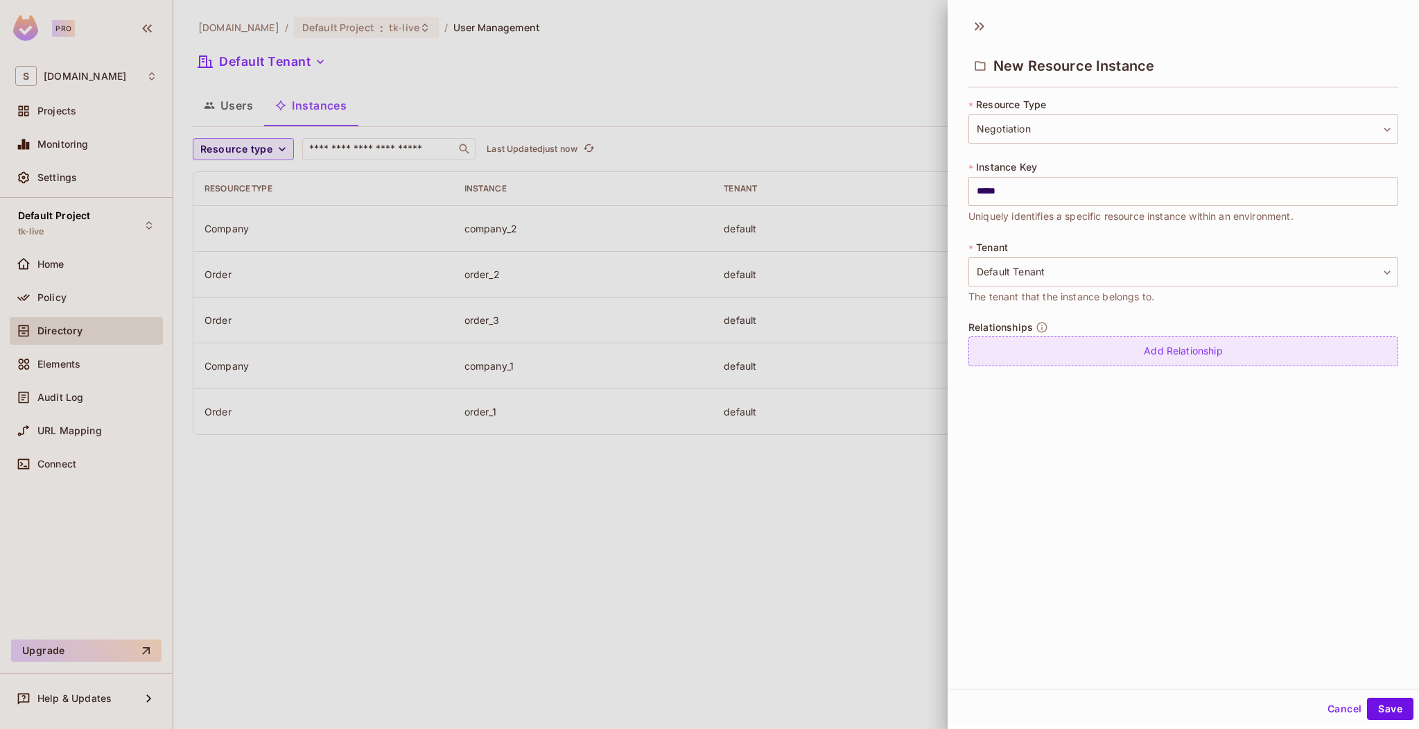
click at [1059, 356] on div "Add Relationship" at bounding box center [1184, 351] width 430 height 30
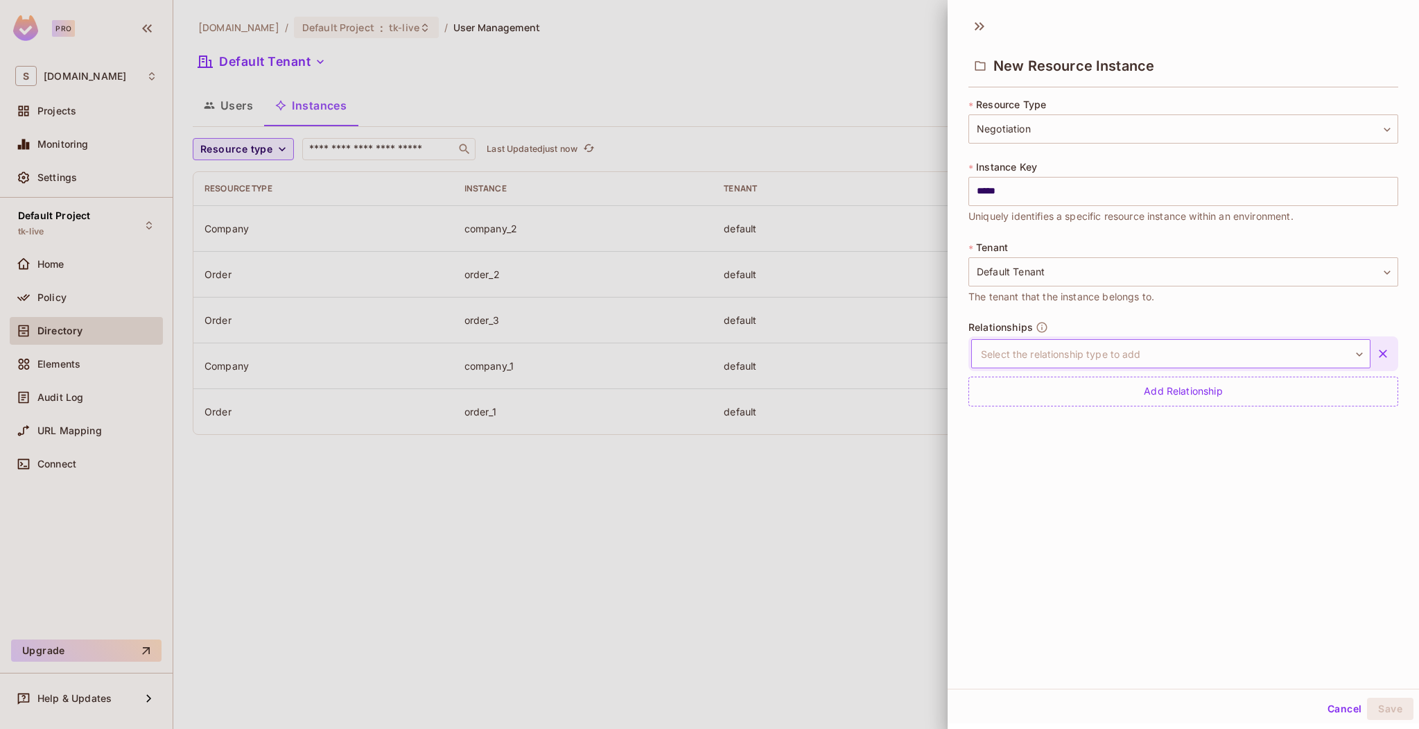
click at [1064, 359] on body "**********" at bounding box center [709, 364] width 1419 height 729
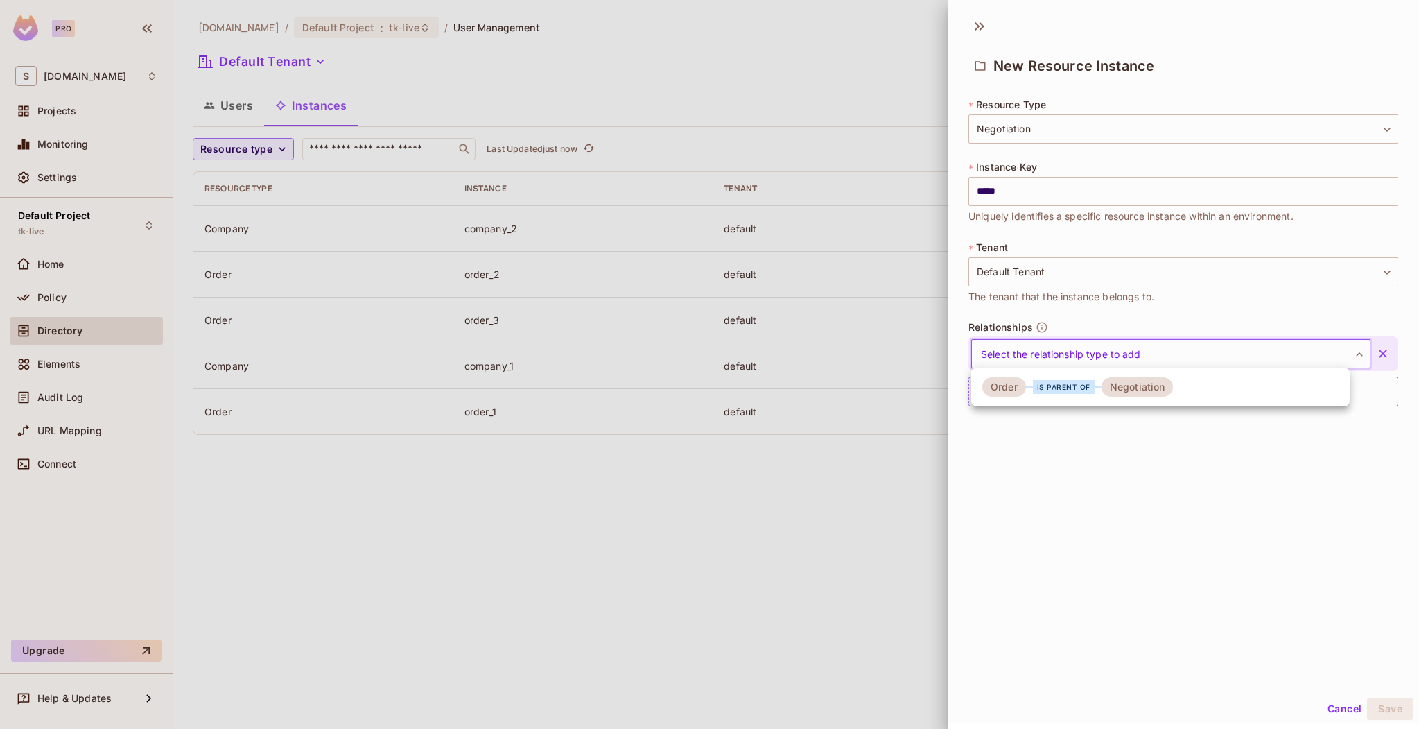
click at [1058, 381] on div "is parent of" at bounding box center [1064, 387] width 62 height 14
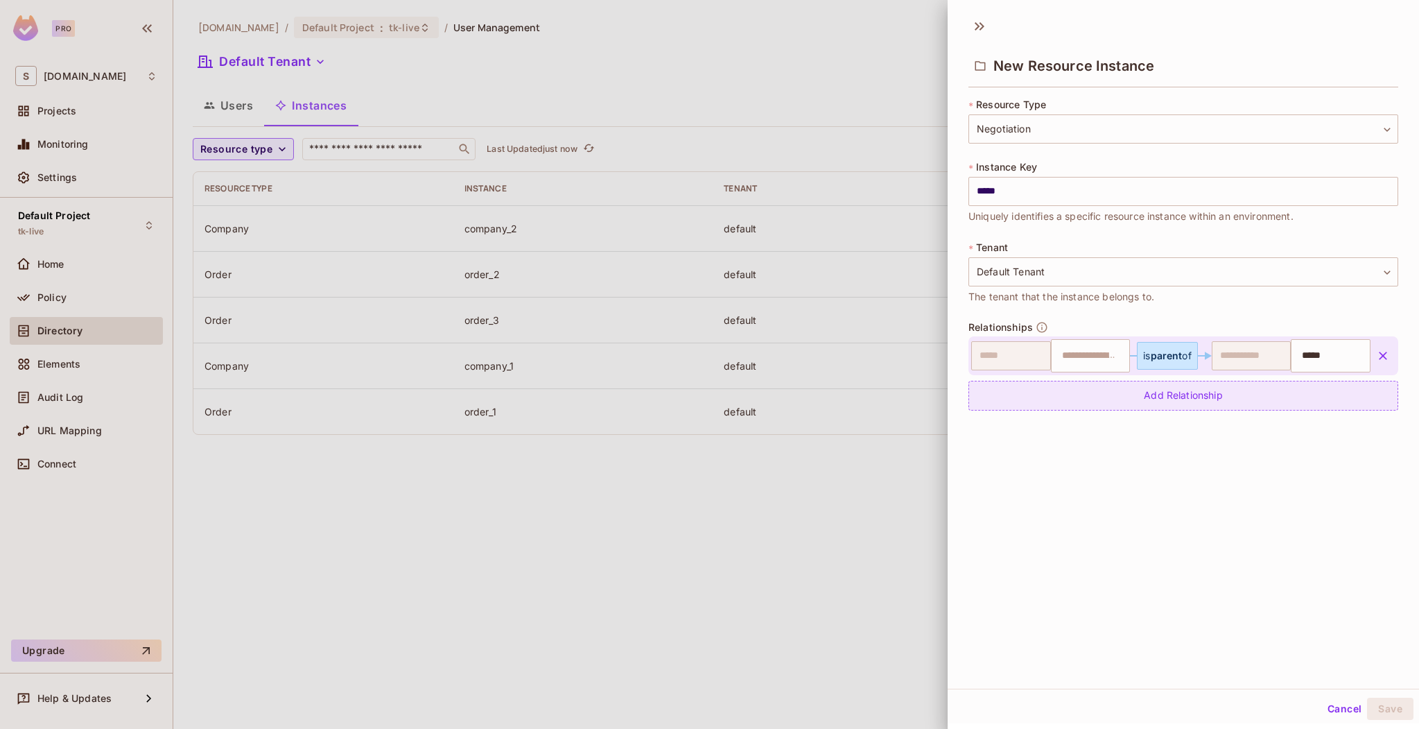
click at [1102, 395] on div "Add Relationship" at bounding box center [1184, 396] width 430 height 30
click at [1222, 395] on body "**********" at bounding box center [709, 364] width 1419 height 729
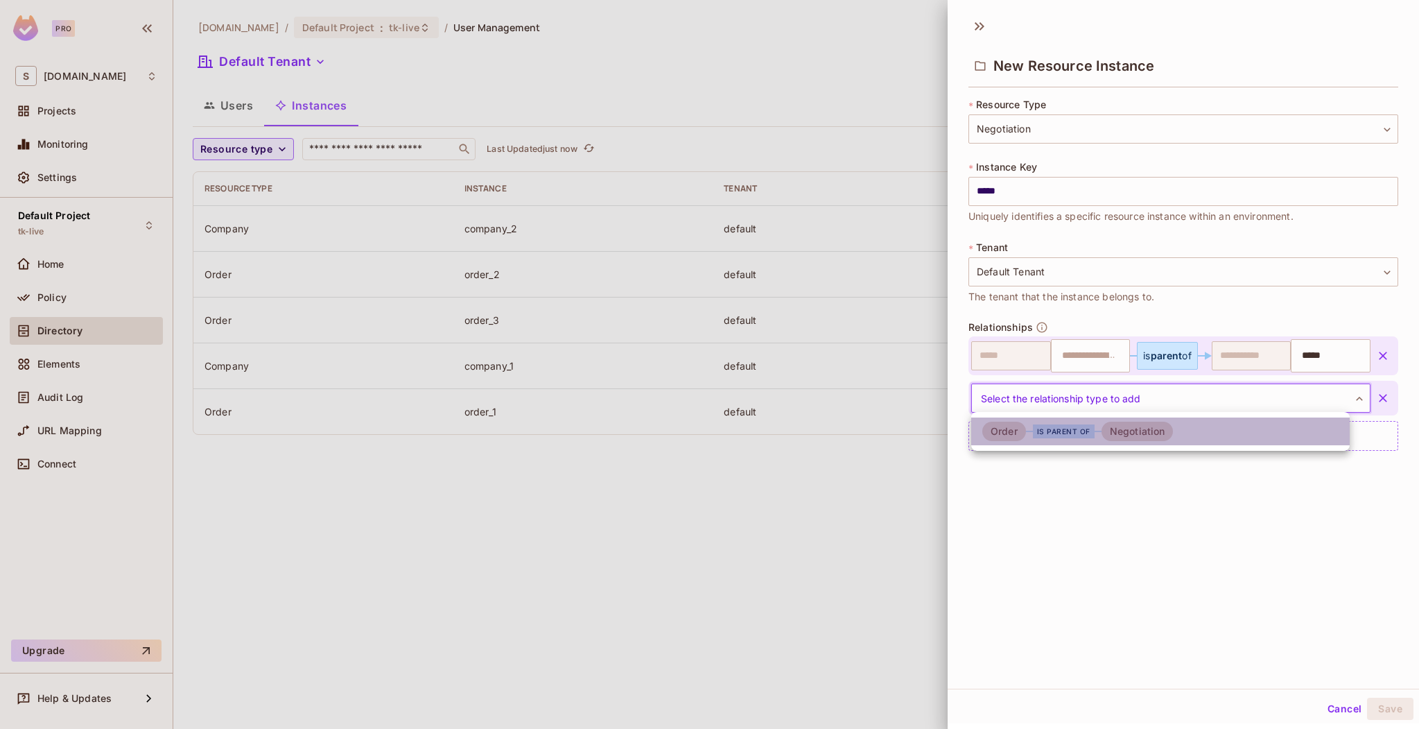
click at [1190, 426] on li "Order is parent of Negotiation" at bounding box center [1160, 431] width 379 height 28
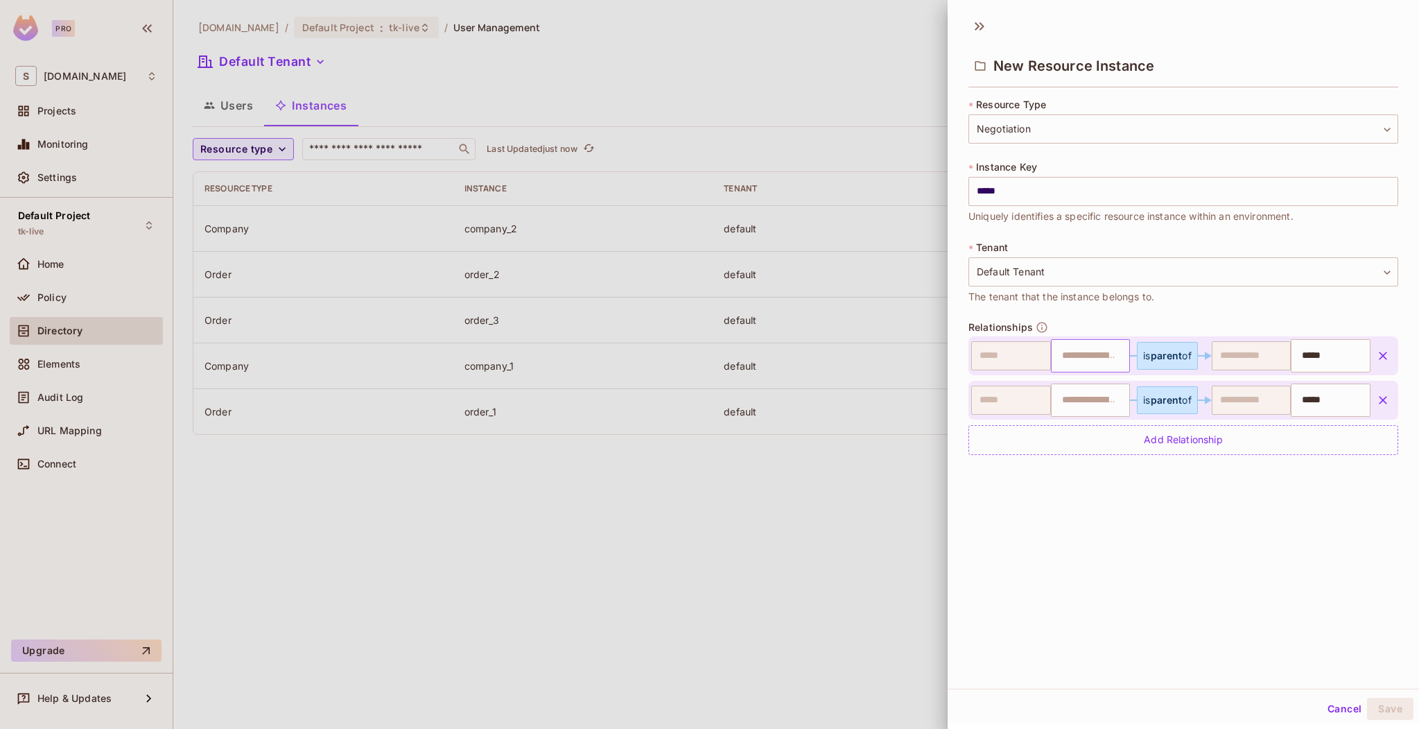
drag, startPoint x: 1082, startPoint y: 364, endPoint x: 1072, endPoint y: 359, distance: 10.9
click at [1082, 363] on input "text" at bounding box center [1089, 356] width 71 height 28
type input "*******"
click at [1089, 413] on input "text" at bounding box center [1089, 400] width 71 height 28
paste input "*******"
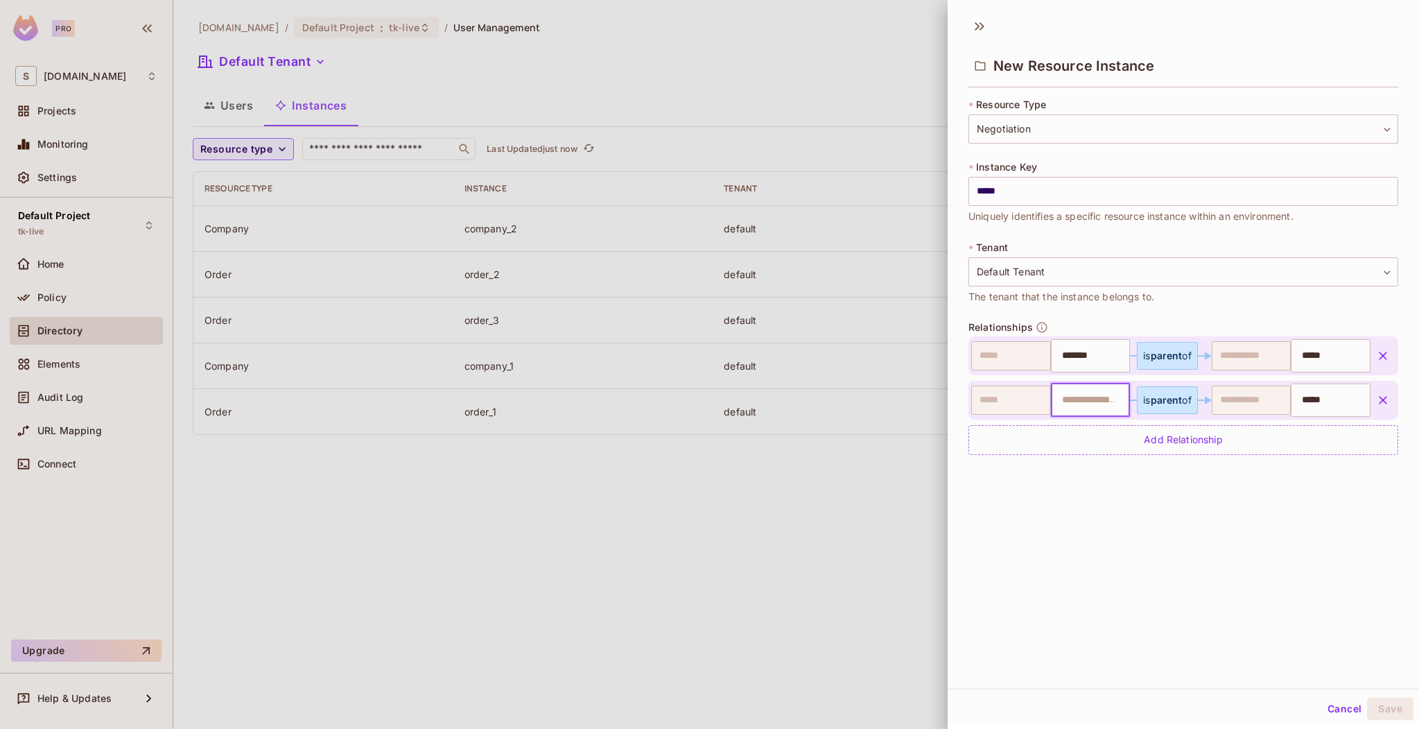
type input "*******"
click at [1091, 427] on li "order_1" at bounding box center [1080, 434] width 73 height 25
click at [1324, 390] on input "*****" at bounding box center [1329, 400] width 71 height 28
click at [1324, 404] on input "*****" at bounding box center [1329, 400] width 71 height 28
type input "*****"
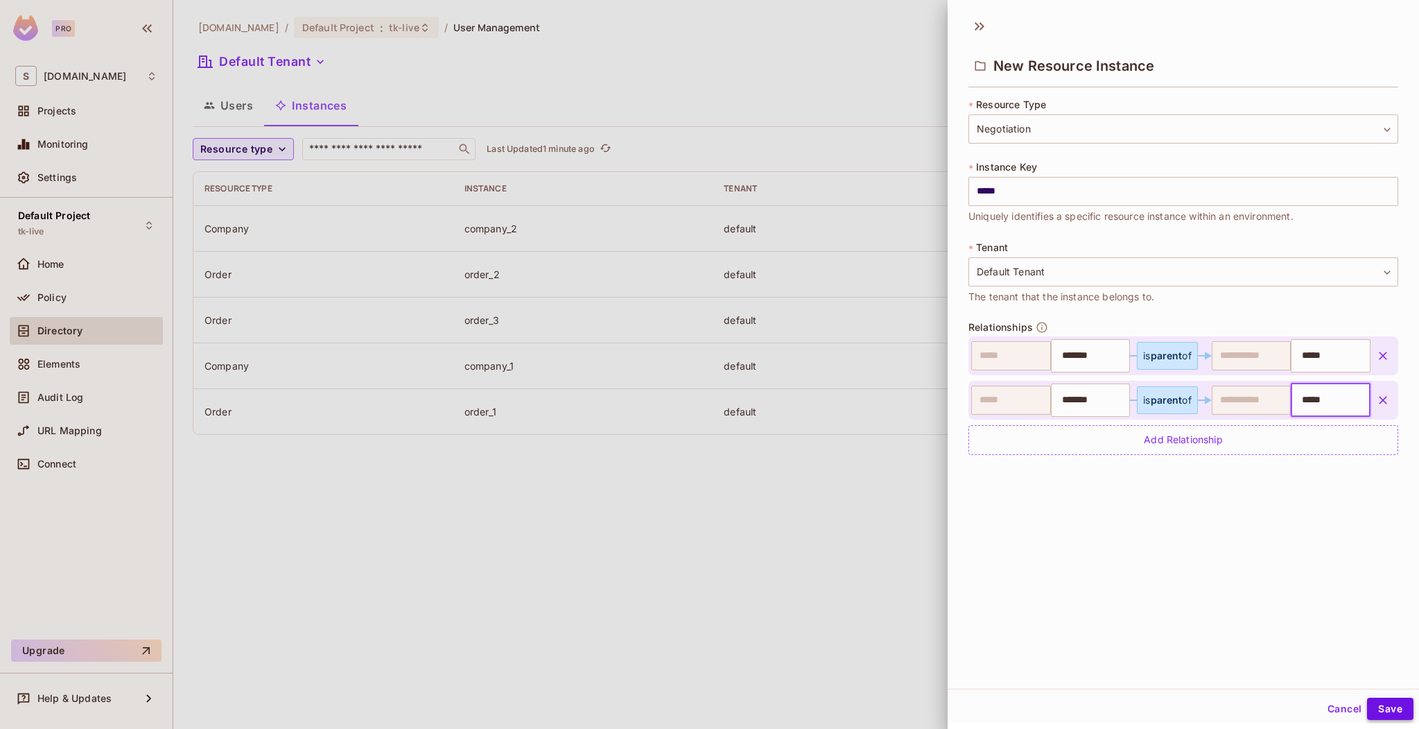
click at [1367, 709] on button "Save" at bounding box center [1390, 708] width 46 height 22
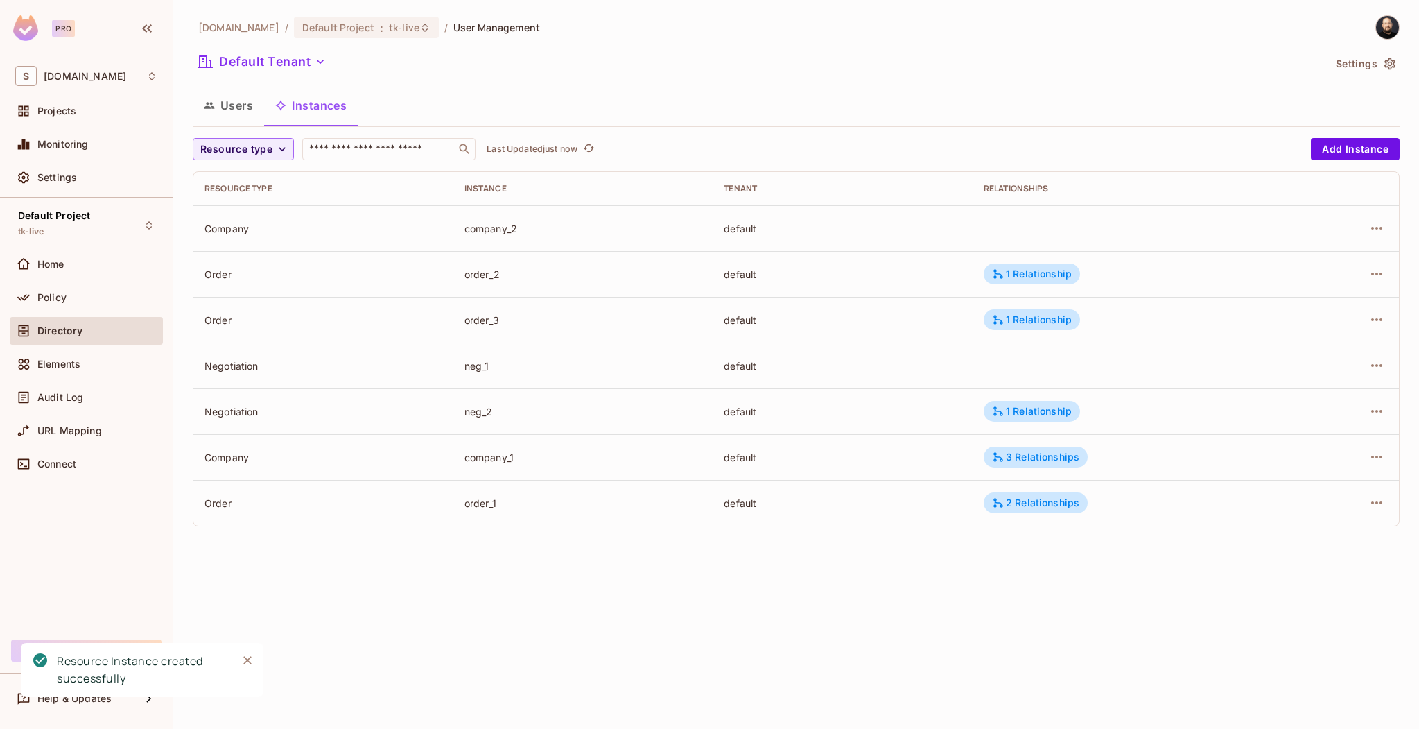
click at [487, 371] on div "neg_1" at bounding box center [584, 365] width 238 height 13
click at [1010, 501] on div "2 Relationships" at bounding box center [1035, 502] width 87 height 12
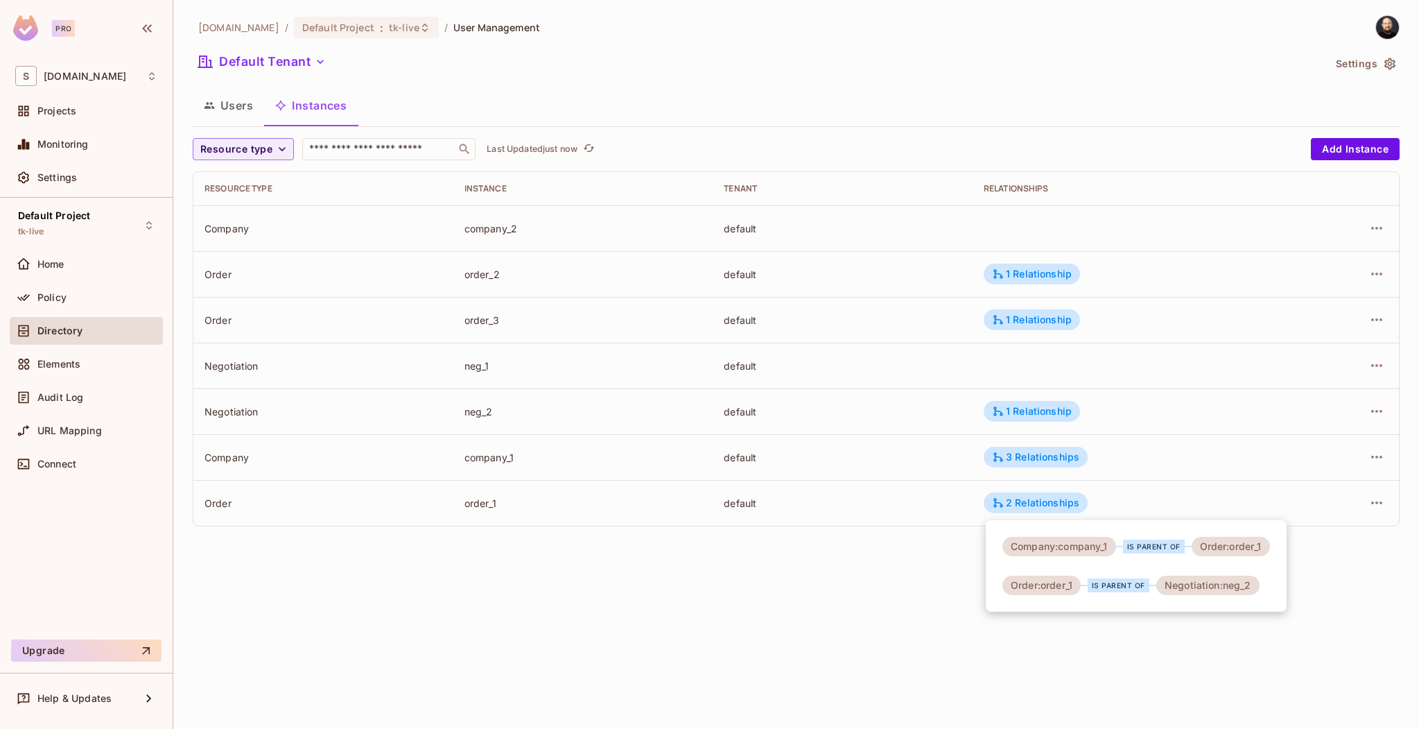
click at [1165, 591] on div "Negotiation:neg_2" at bounding box center [1207, 584] width 103 height 19
click at [1171, 587] on div "Negotiation:neg_2" at bounding box center [1207, 584] width 103 height 19
click at [1102, 576] on div "Order:order_1 is parent of Negotiation:neg_2" at bounding box center [1131, 584] width 257 height 19
click at [1031, 499] on div at bounding box center [709, 364] width 1419 height 729
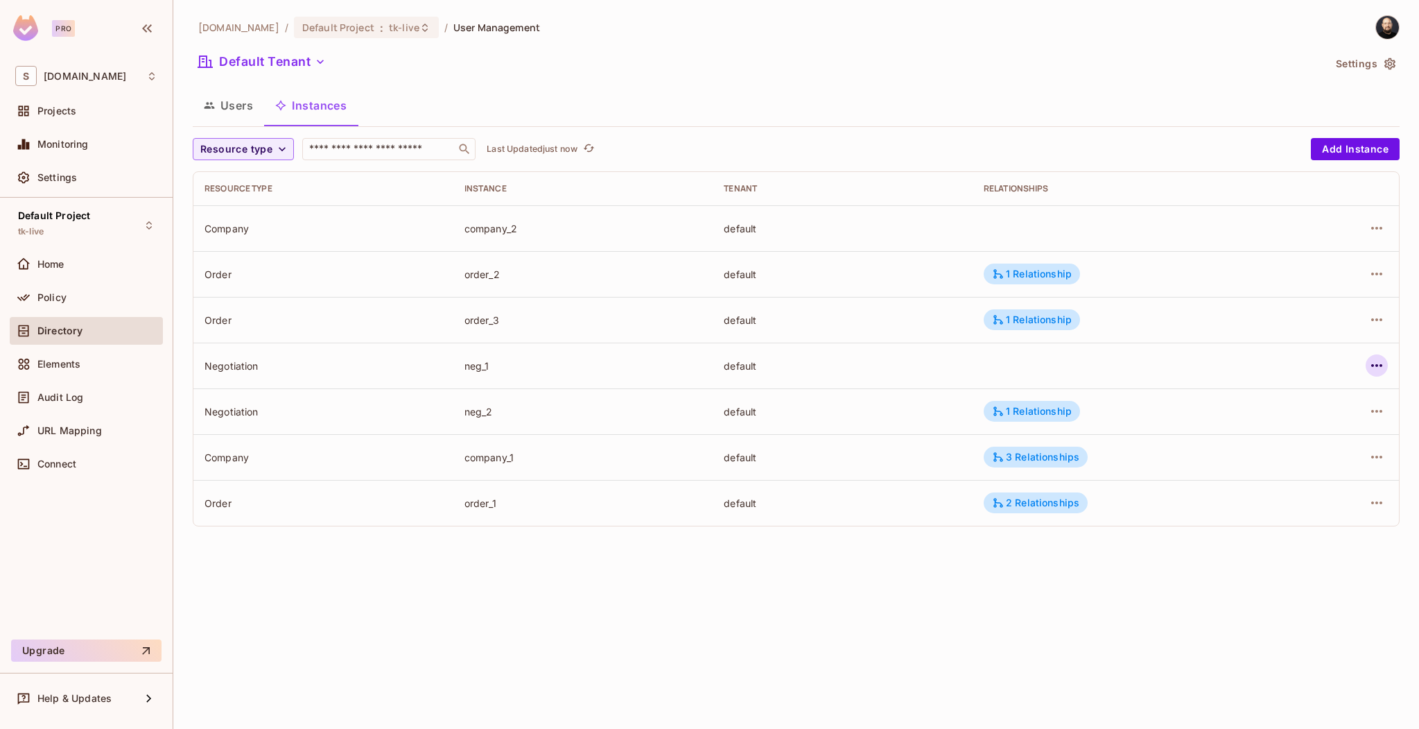
click at [1376, 367] on icon "button" at bounding box center [1377, 365] width 17 height 17
click at [1323, 401] on div "Edit Resource Instance" at bounding box center [1295, 397] width 108 height 14
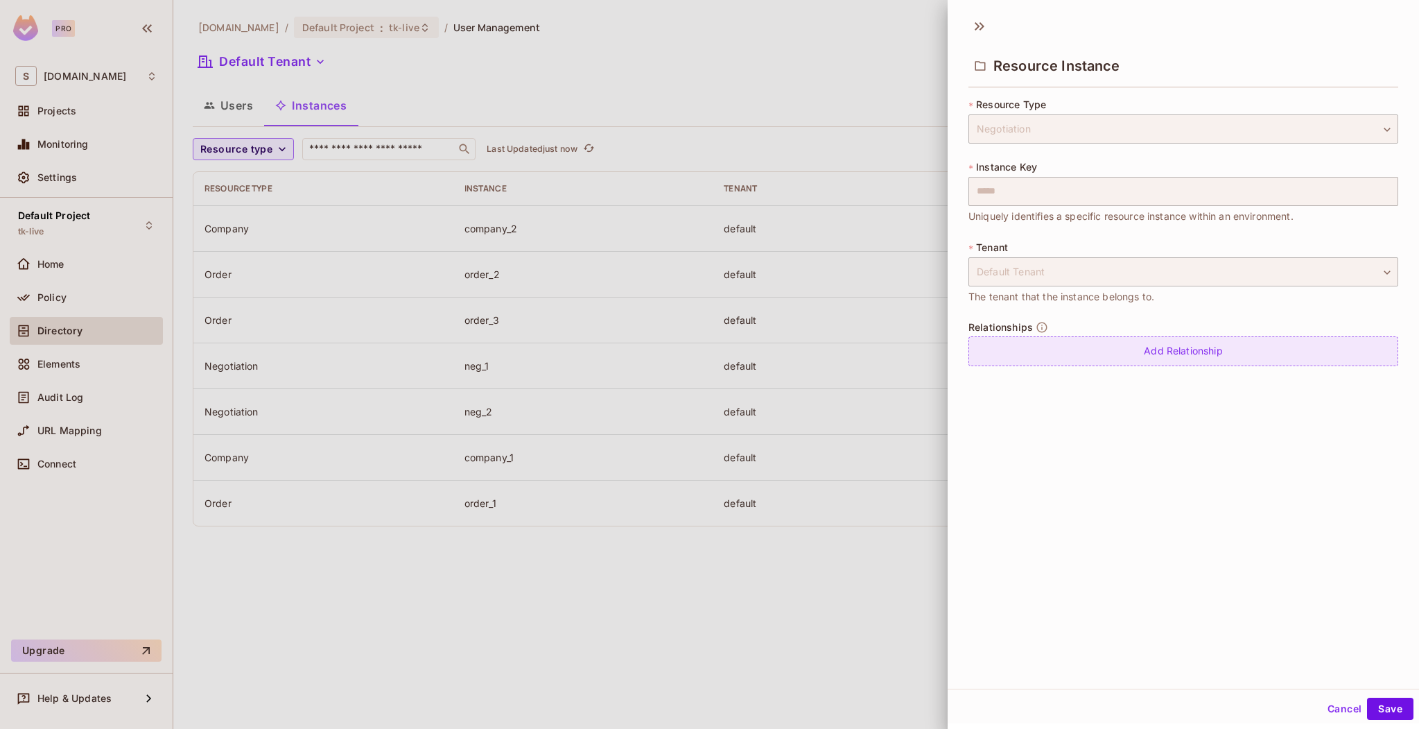
click at [1240, 354] on div "Add Relationship" at bounding box center [1184, 351] width 430 height 30
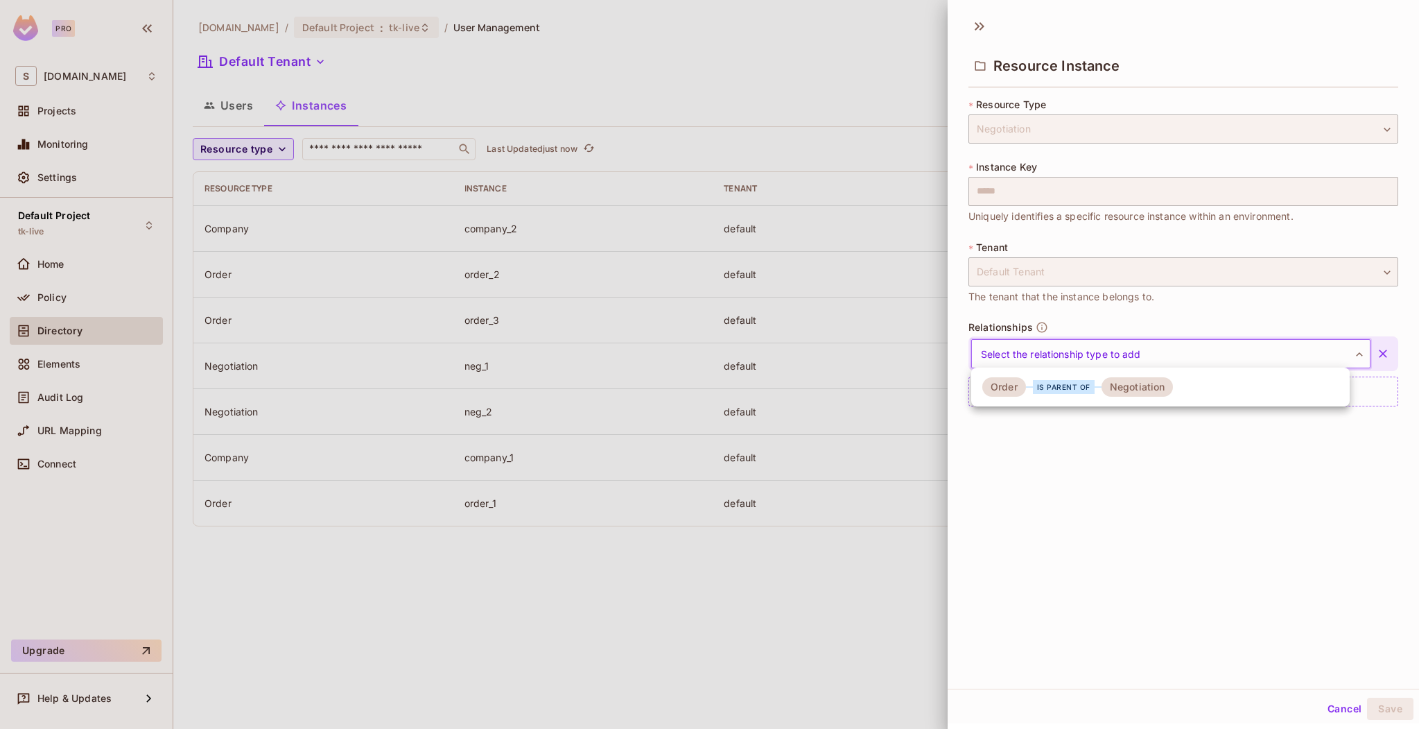
click at [1210, 356] on body "**********" at bounding box center [709, 364] width 1419 height 729
click at [1192, 376] on li "Order is parent of Negotiation" at bounding box center [1160, 387] width 379 height 28
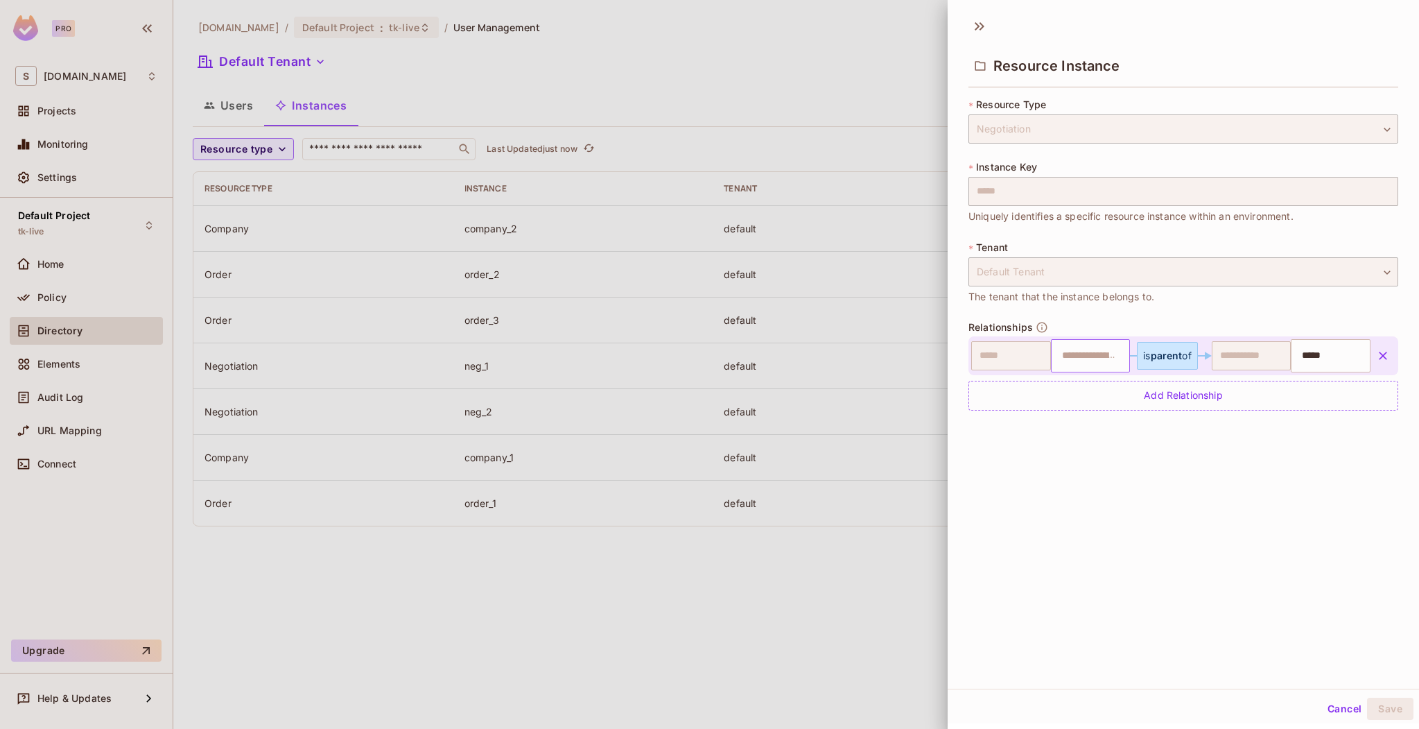
click at [1073, 355] on input "text" at bounding box center [1089, 356] width 71 height 28
type input "*******"
click at [1094, 393] on li "order_1" at bounding box center [1080, 390] width 73 height 25
click at [1368, 706] on button "Save" at bounding box center [1390, 708] width 46 height 22
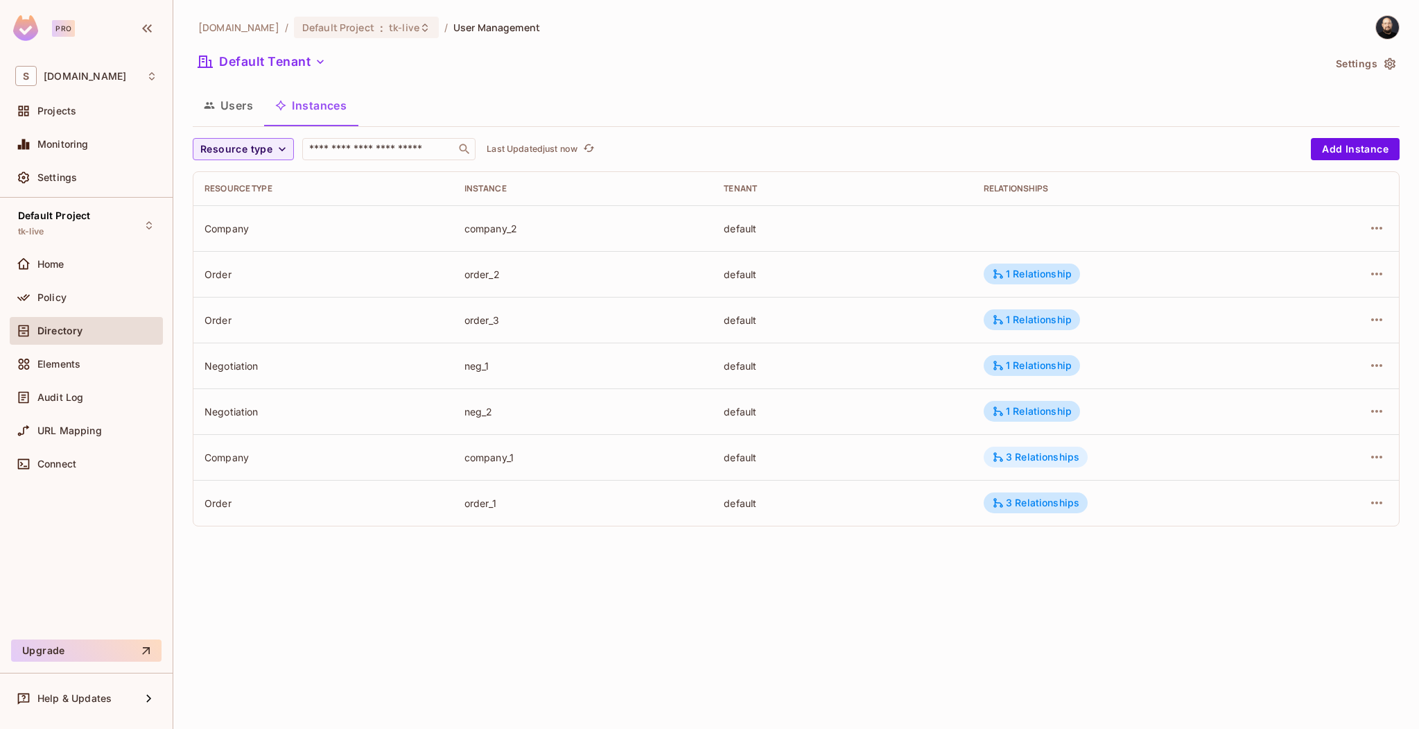
click at [1023, 459] on div "3 Relationships" at bounding box center [1035, 457] width 87 height 12
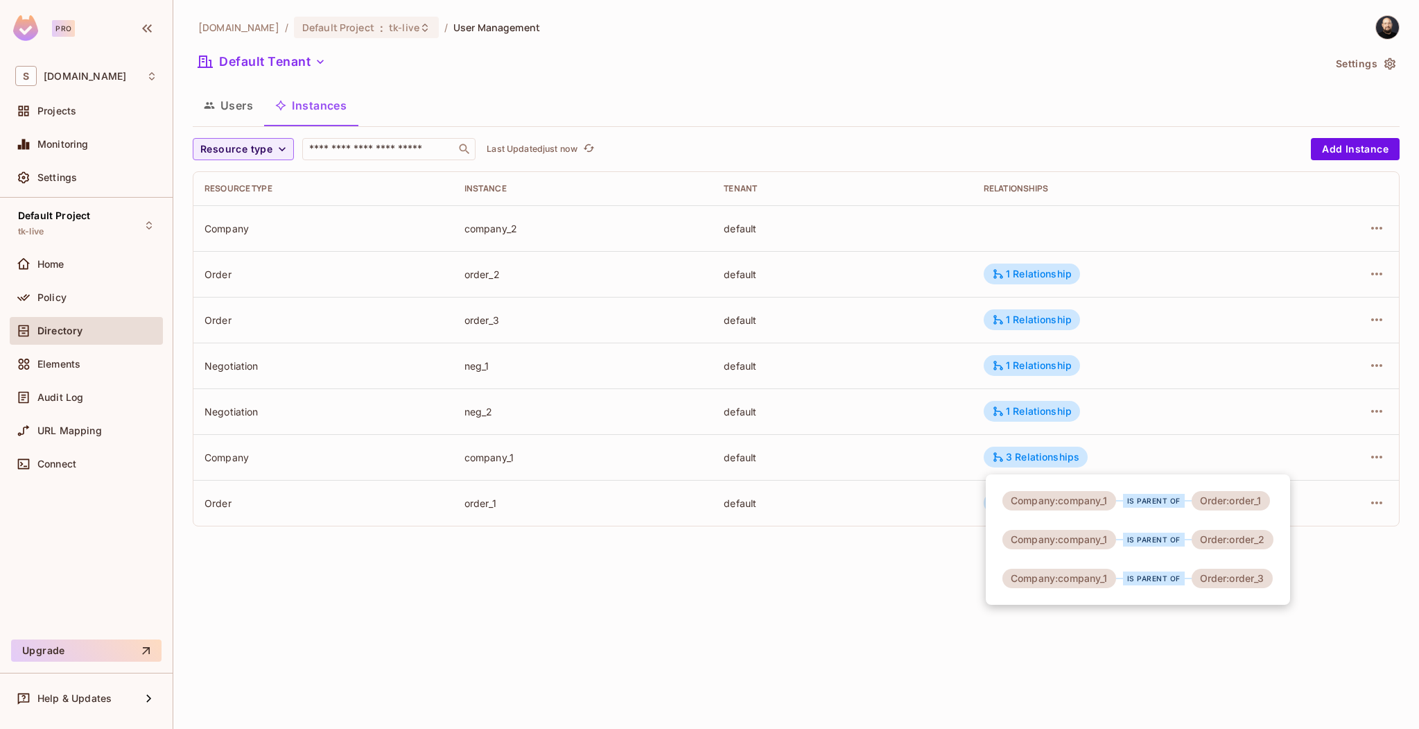
drag, startPoint x: 1159, startPoint y: 646, endPoint x: 1133, endPoint y: 625, distance: 33.6
click at [1159, 647] on div at bounding box center [709, 364] width 1419 height 729
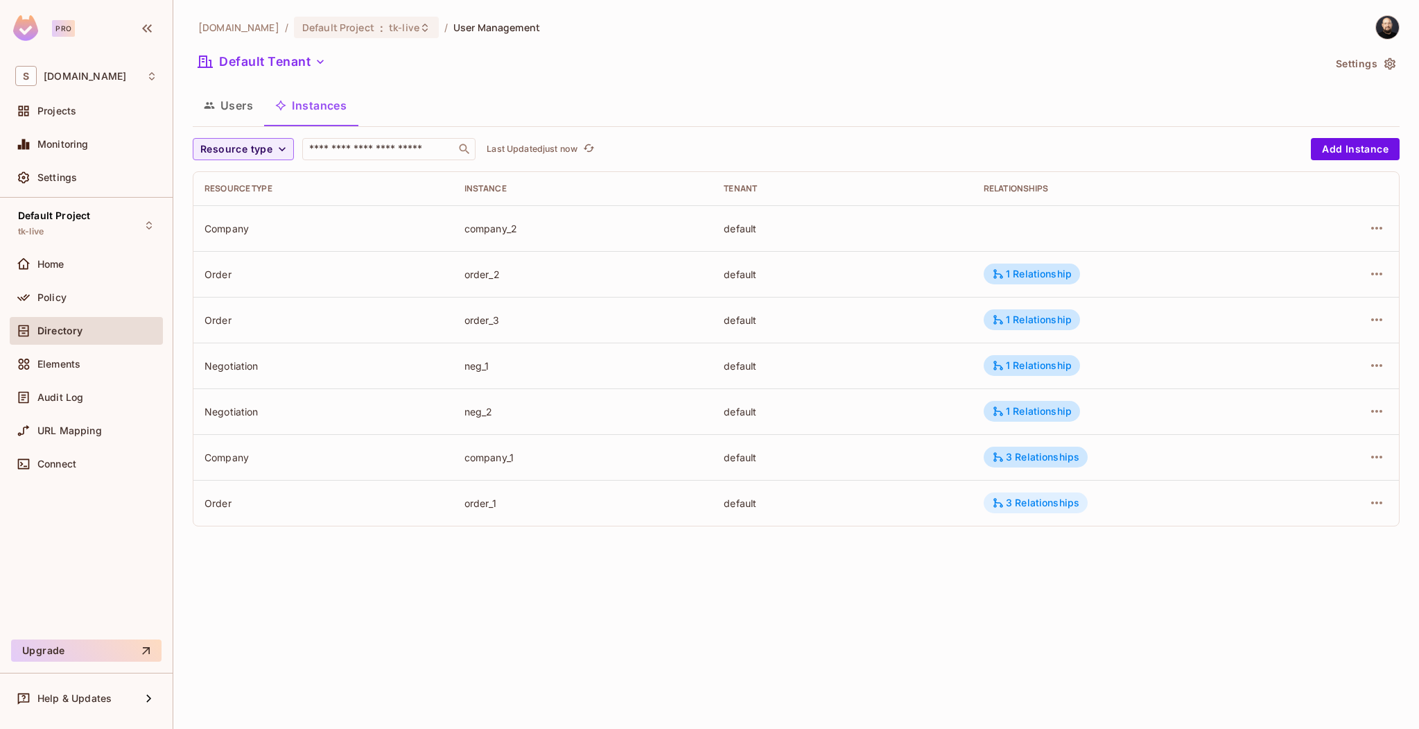
click at [1046, 507] on div "3 Relationships" at bounding box center [1035, 502] width 87 height 12
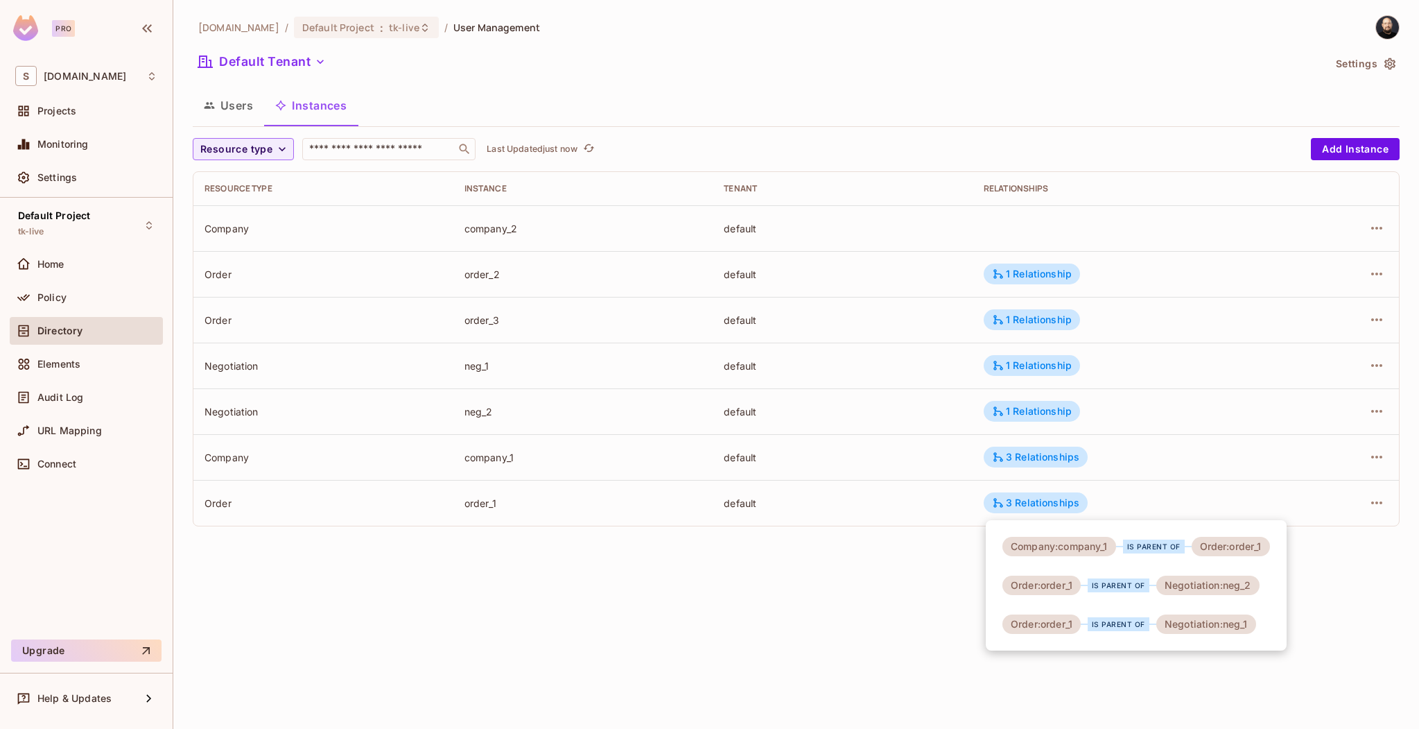
click at [74, 289] on div at bounding box center [709, 364] width 1419 height 729
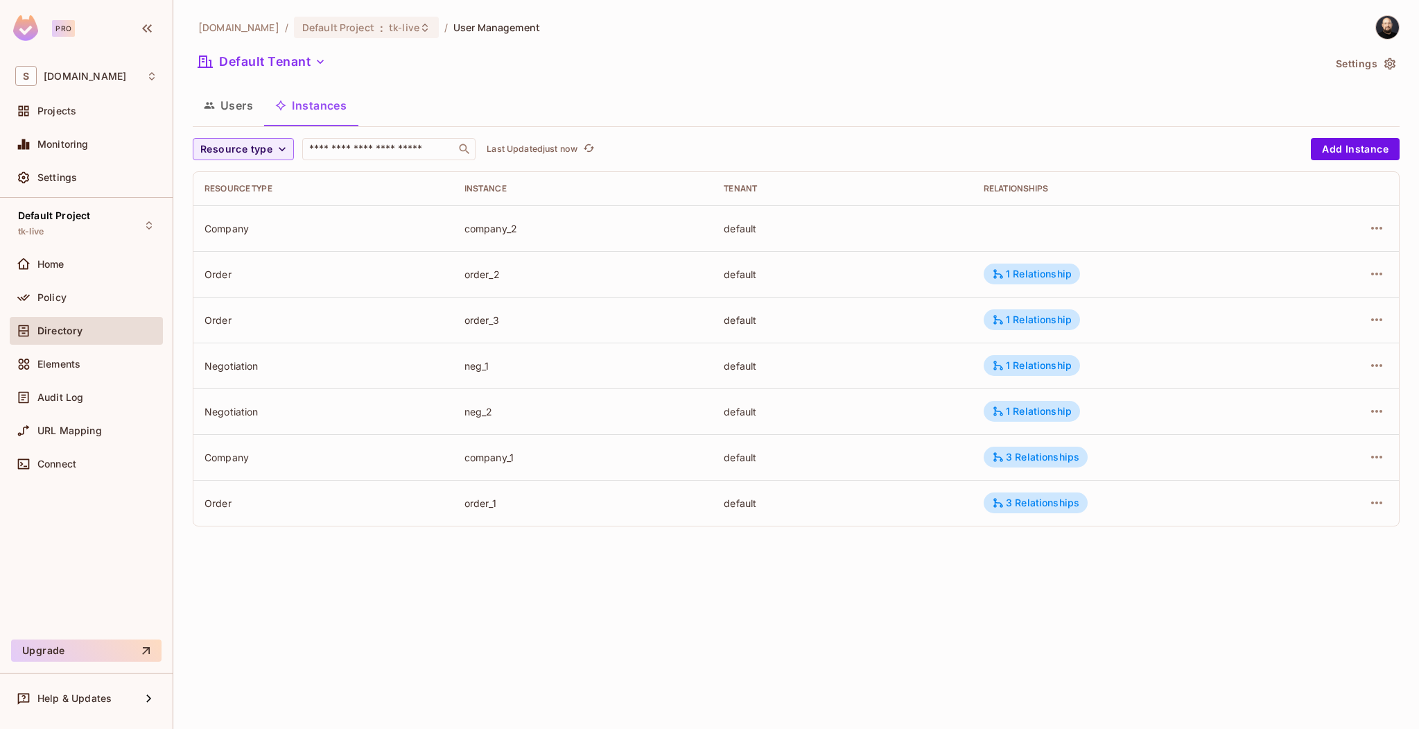
click at [70, 293] on div "Company:company_1 is parent of Order:order_1 Order:order_1 is parent of Negotia…" at bounding box center [709, 364] width 1419 height 729
click at [77, 297] on div "Policy" at bounding box center [97, 297] width 120 height 11
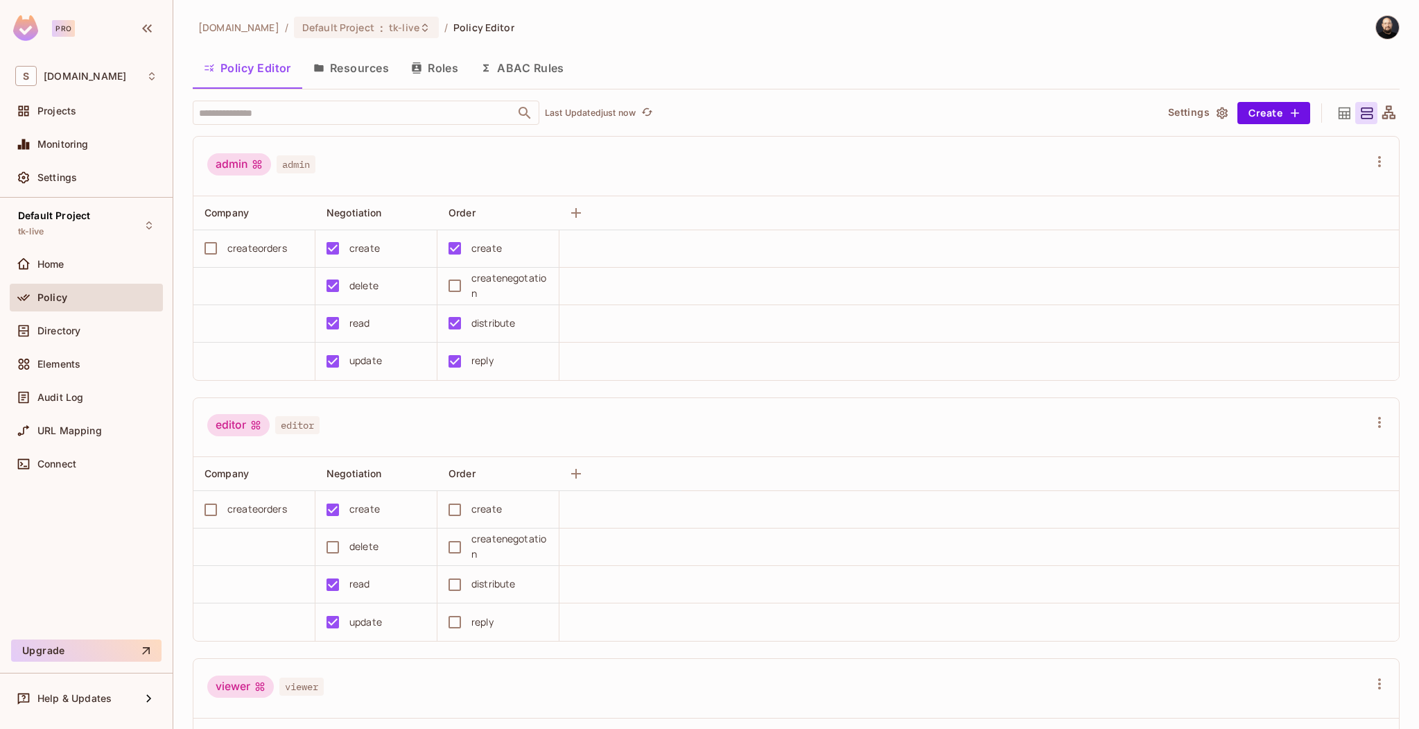
click at [443, 64] on button "Roles" at bounding box center [434, 68] width 69 height 35
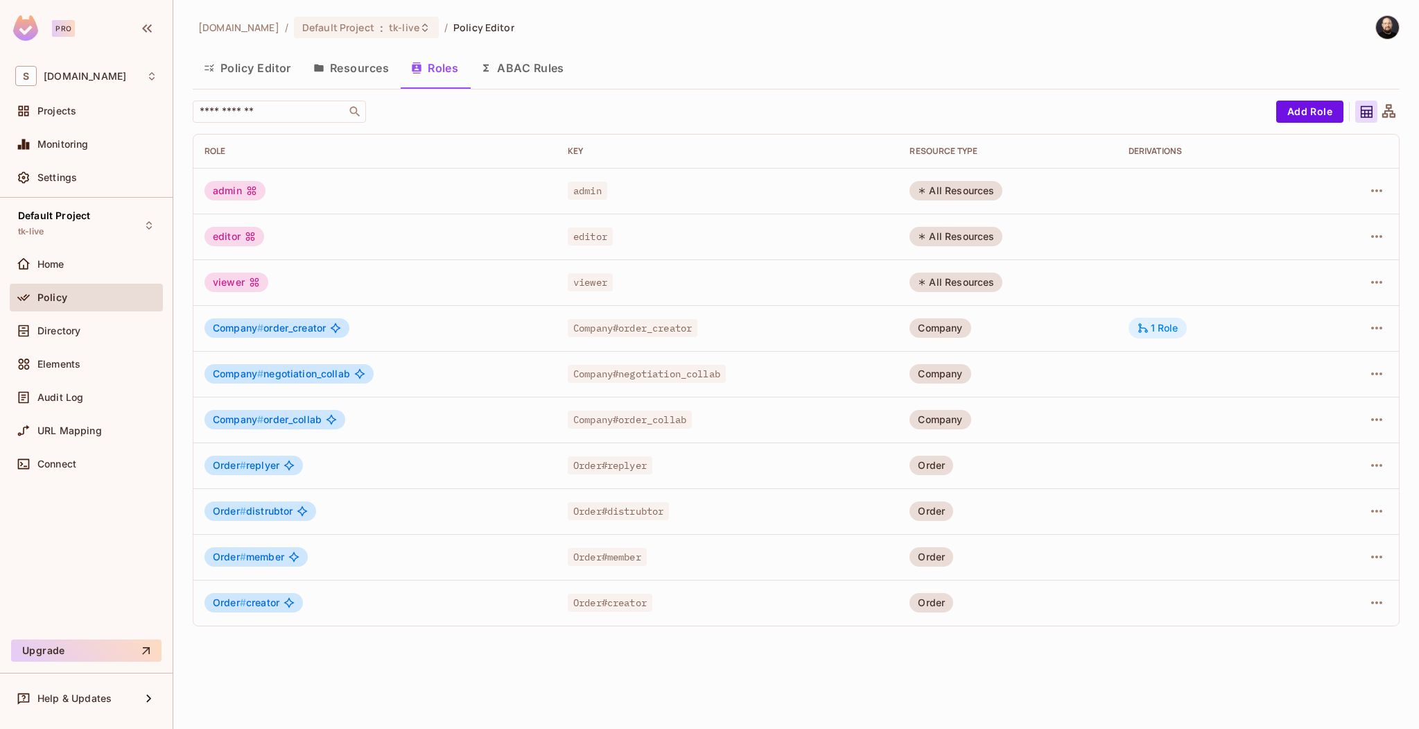
click at [1152, 327] on div "1 Role" at bounding box center [1158, 328] width 42 height 12
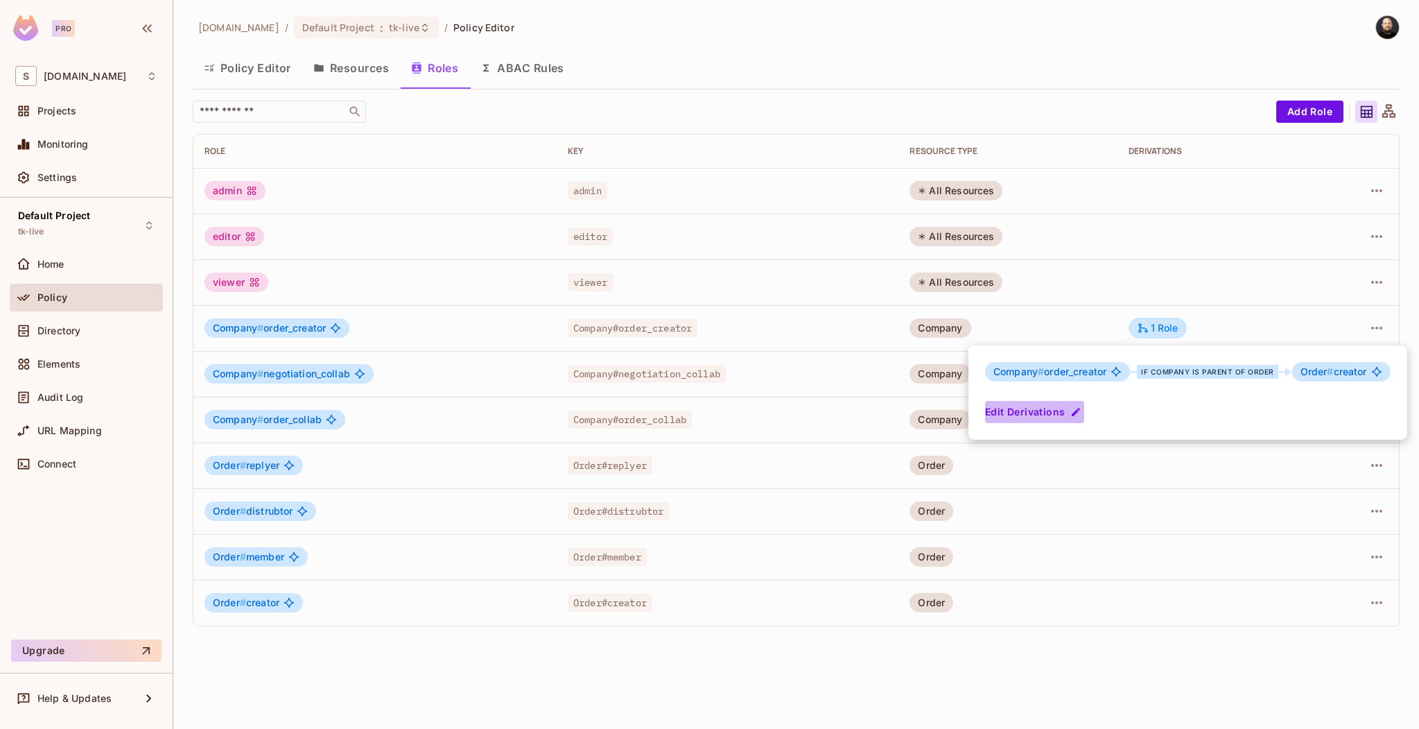
click at [1075, 408] on icon "button" at bounding box center [1075, 411] width 11 height 11
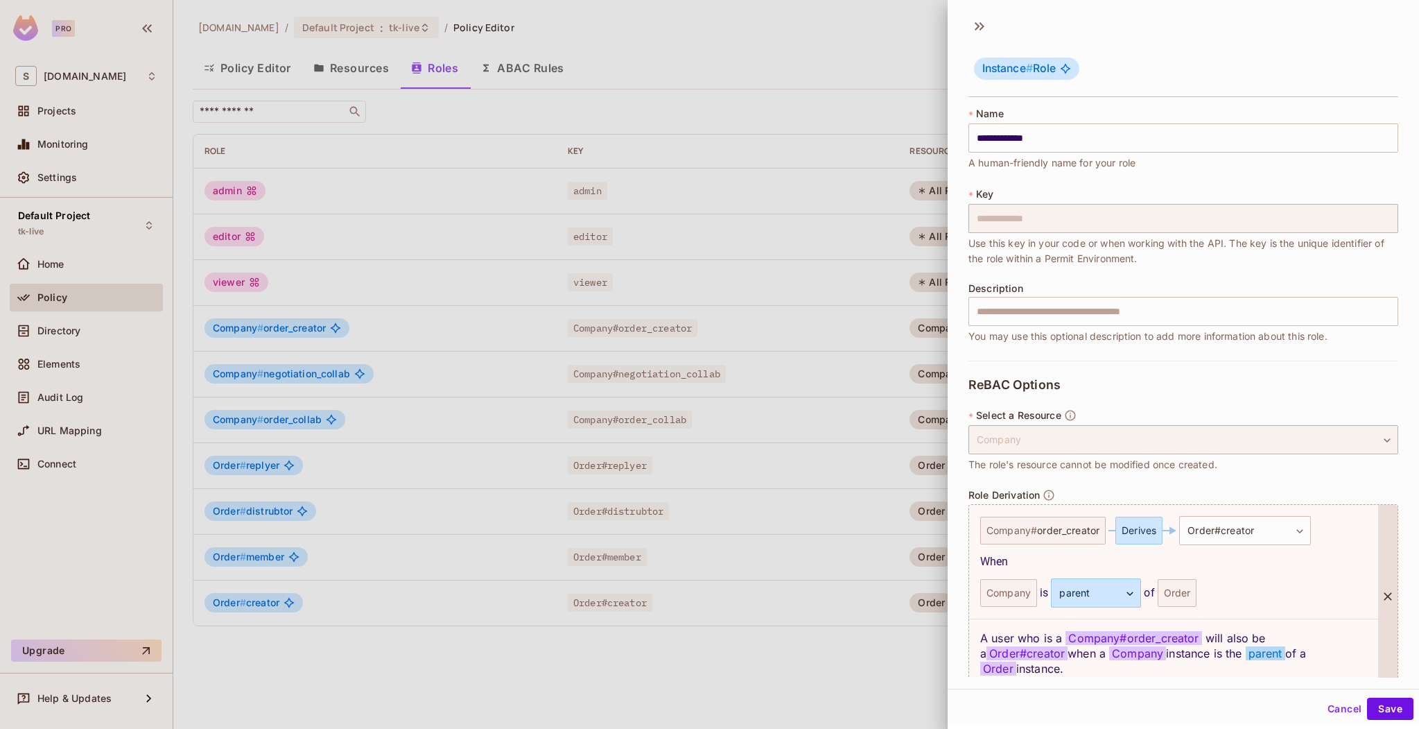
scroll to position [62, 0]
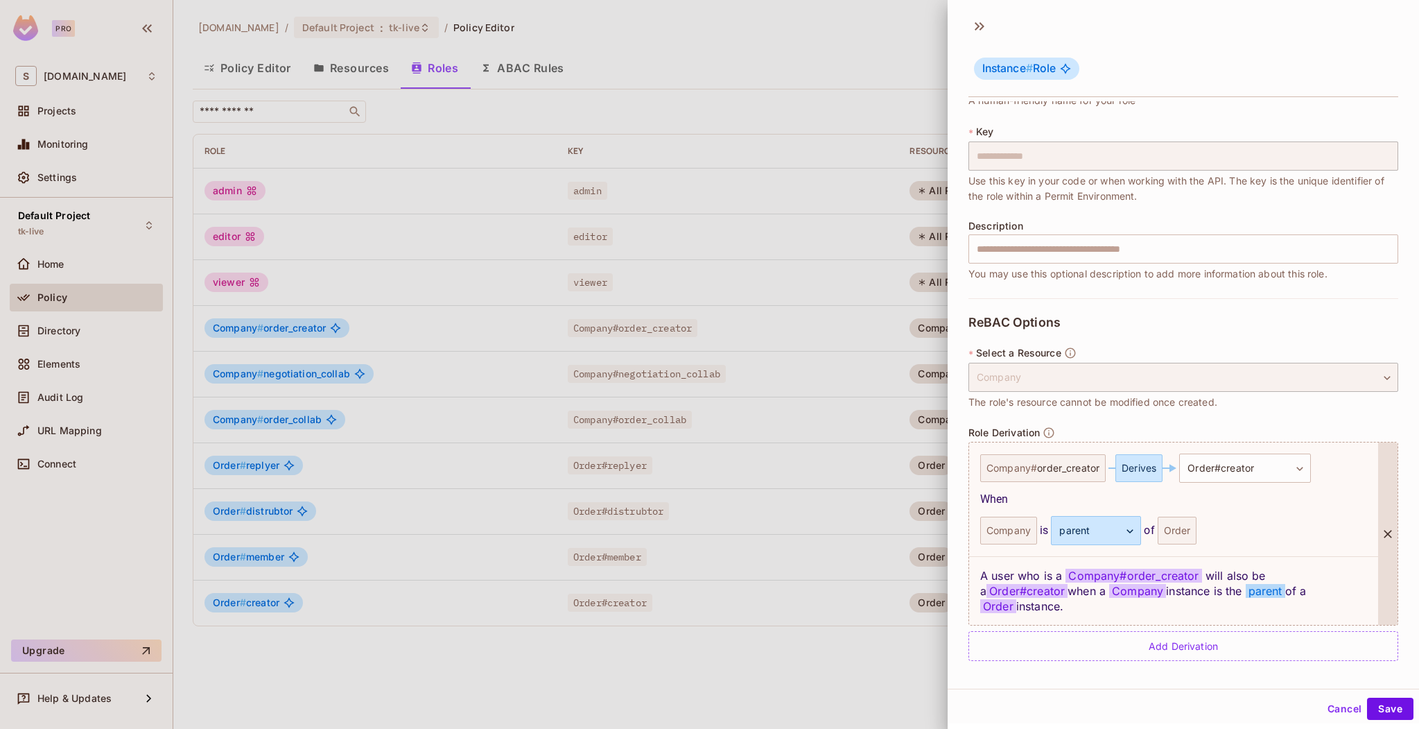
click at [1378, 557] on div at bounding box center [1387, 533] width 19 height 182
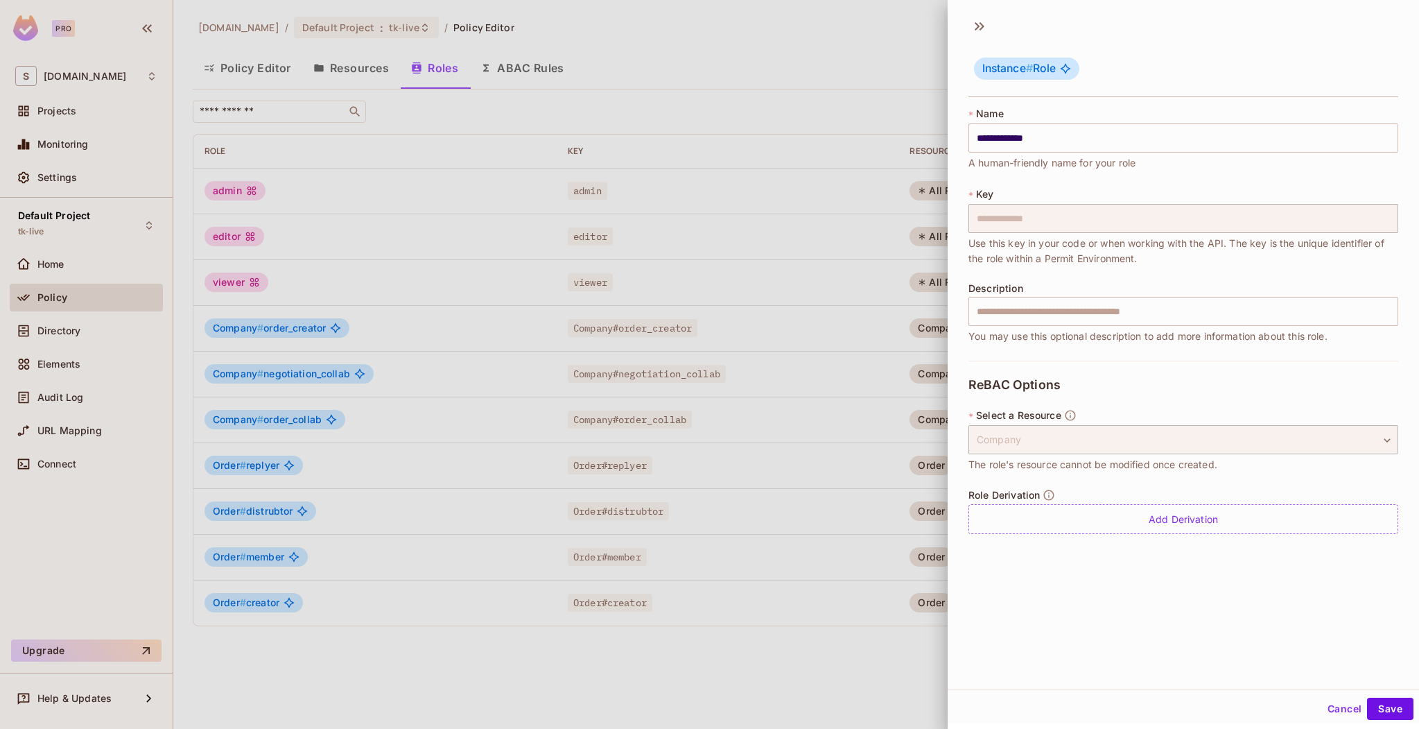
scroll to position [0, 0]
click at [1376, 698] on button "Save" at bounding box center [1390, 708] width 46 height 22
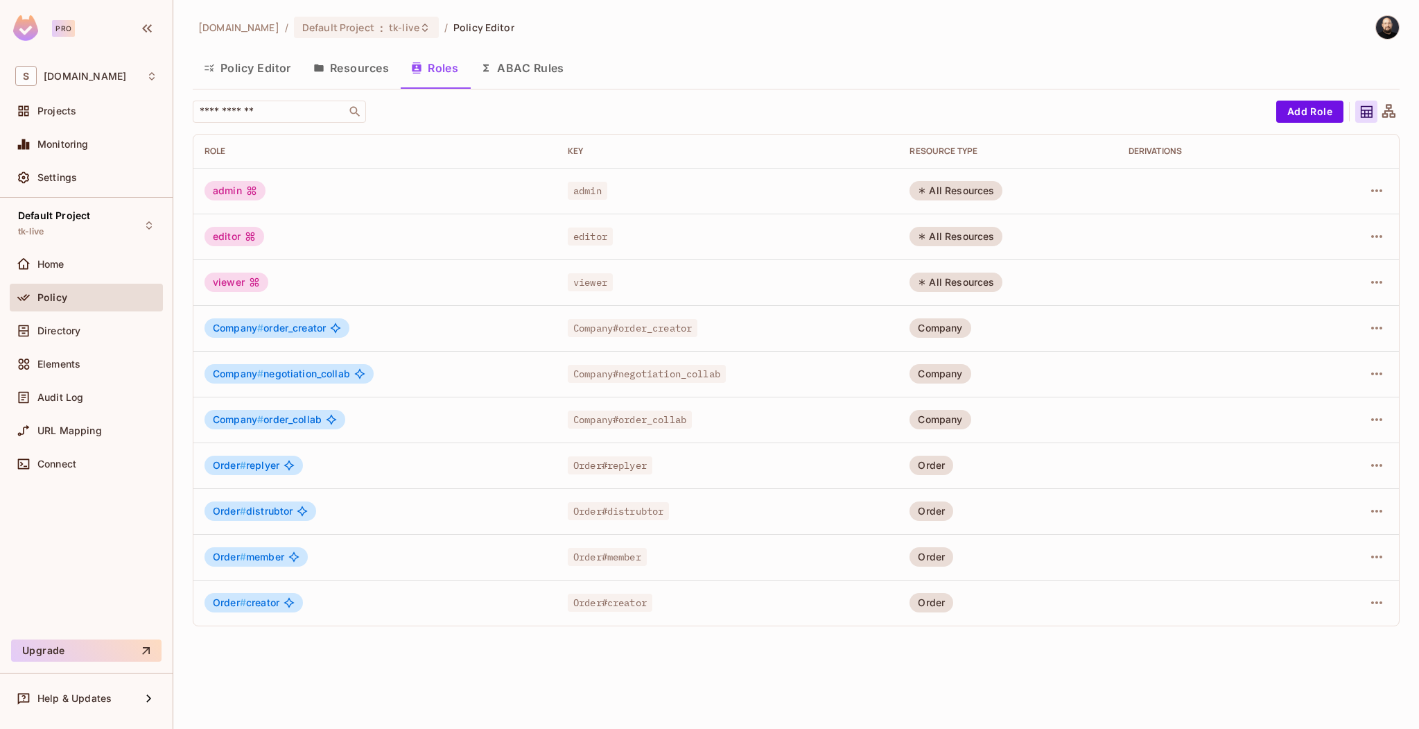
click at [345, 72] on button "Resources" at bounding box center [351, 68] width 98 height 35
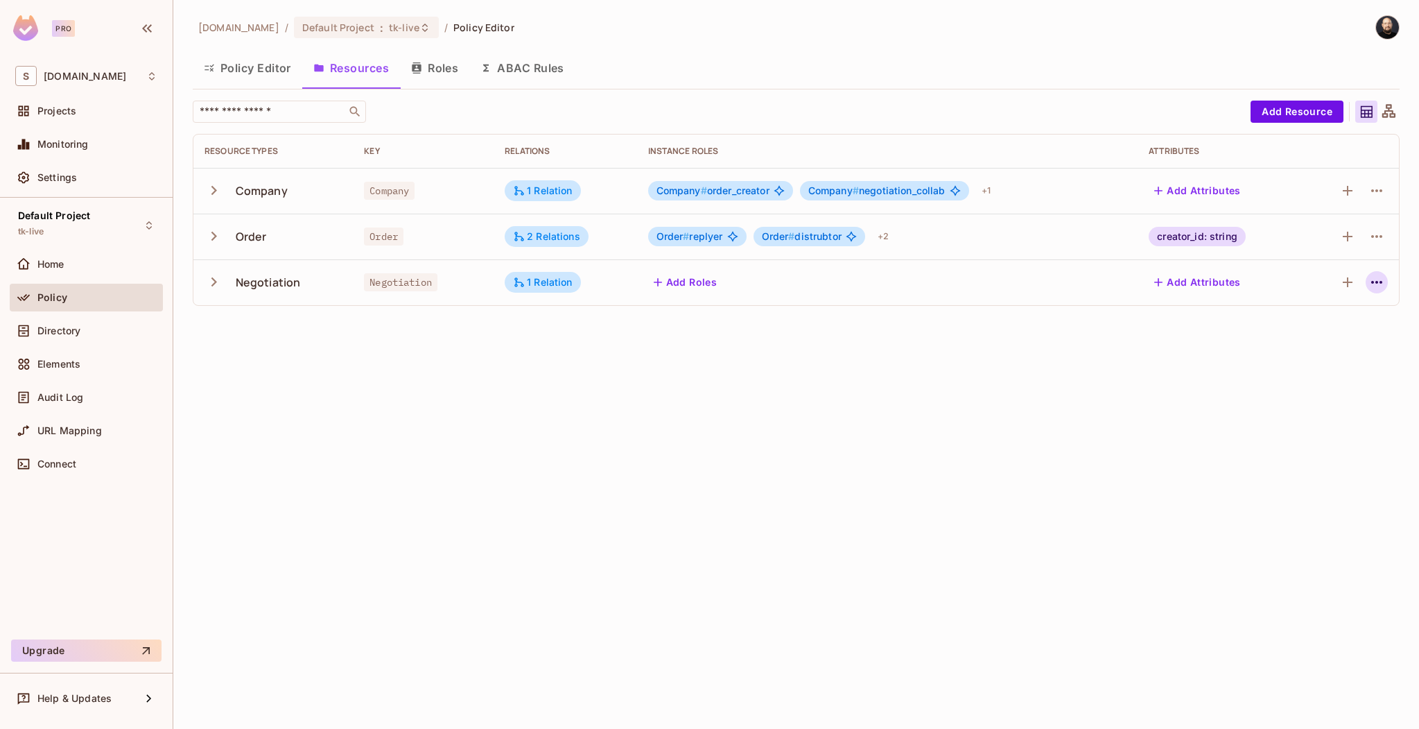
click at [1377, 282] on icon "button" at bounding box center [1376, 282] width 11 height 3
click at [1322, 339] on div "Edit Resource" at bounding box center [1316, 337] width 65 height 14
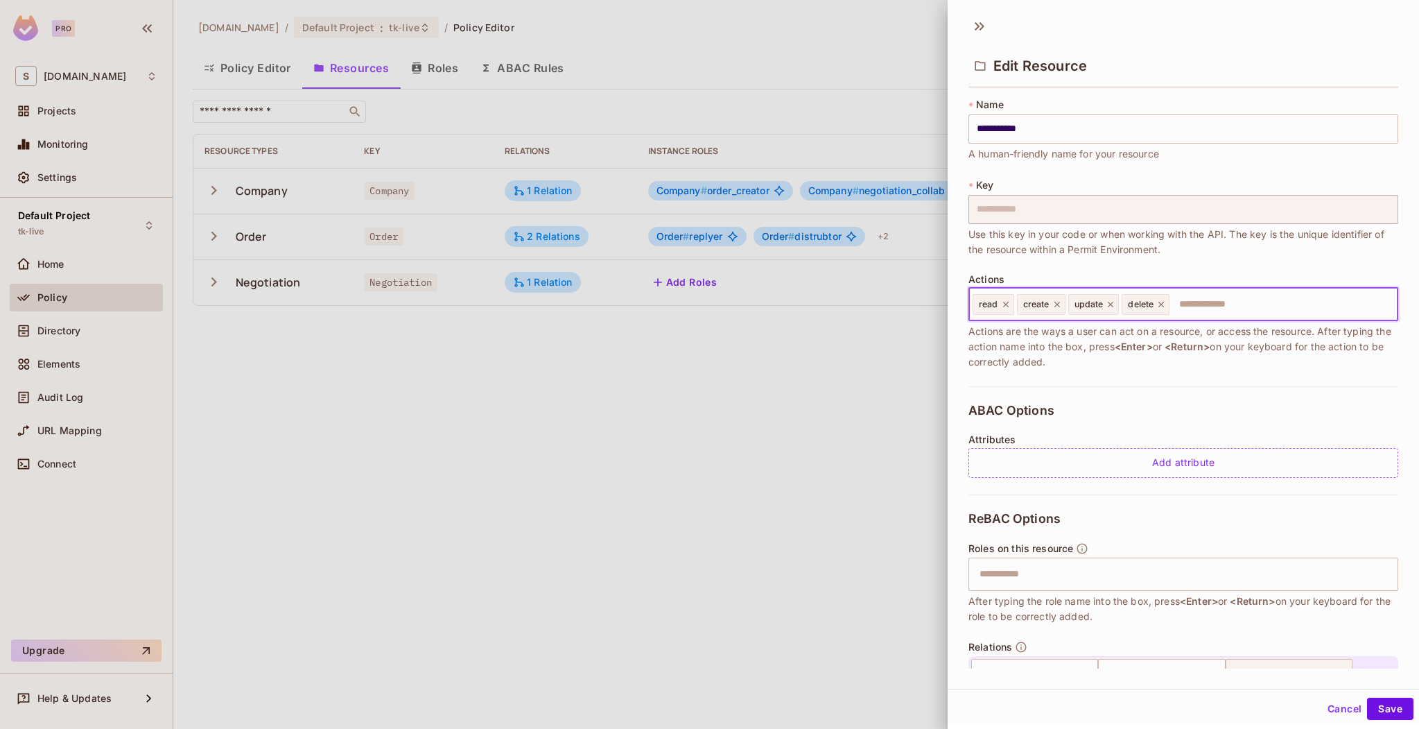
click at [1186, 306] on input "text" at bounding box center [1281, 304] width 221 height 28
click at [1057, 305] on icon at bounding box center [1057, 305] width 10 height 10
click at [1111, 303] on icon at bounding box center [1110, 305] width 6 height 6
click at [1373, 709] on button "Save" at bounding box center [1390, 708] width 46 height 22
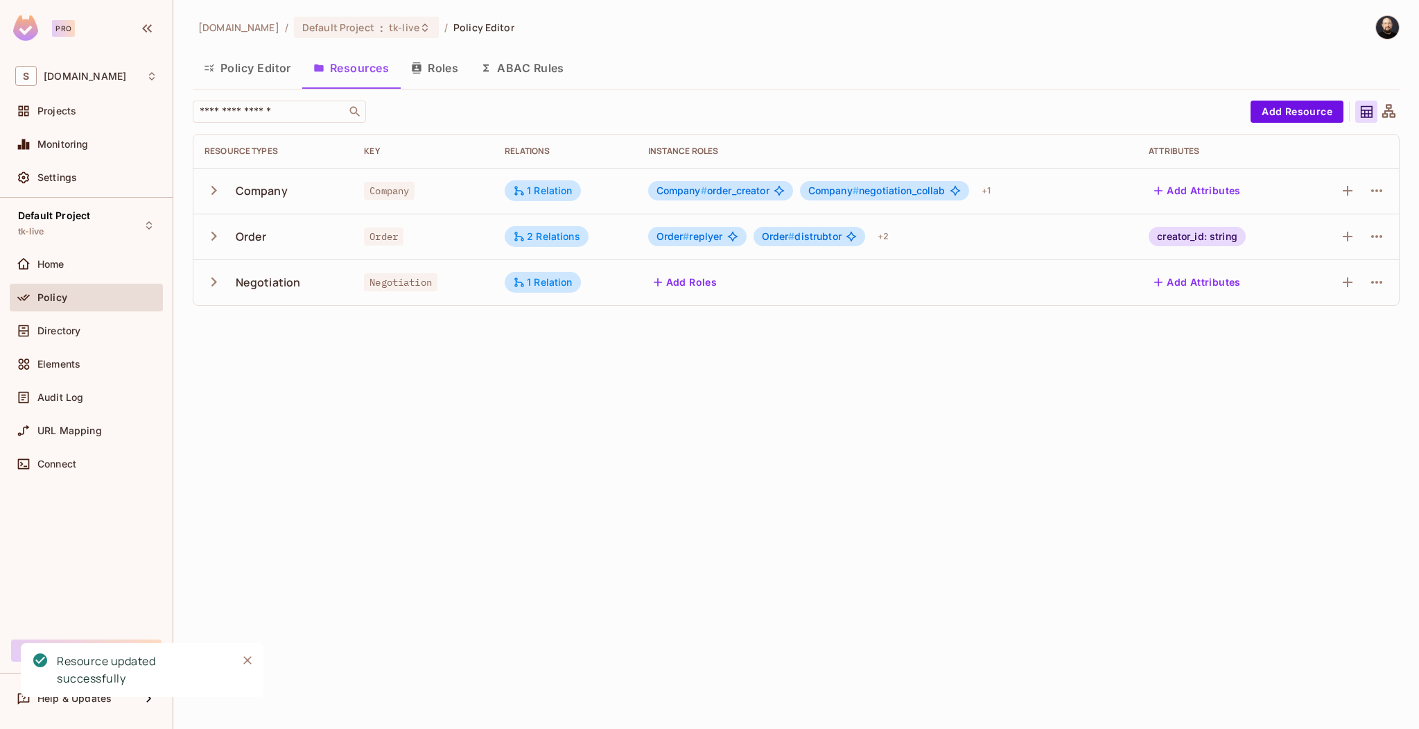
click at [435, 75] on button "Roles" at bounding box center [434, 68] width 69 height 35
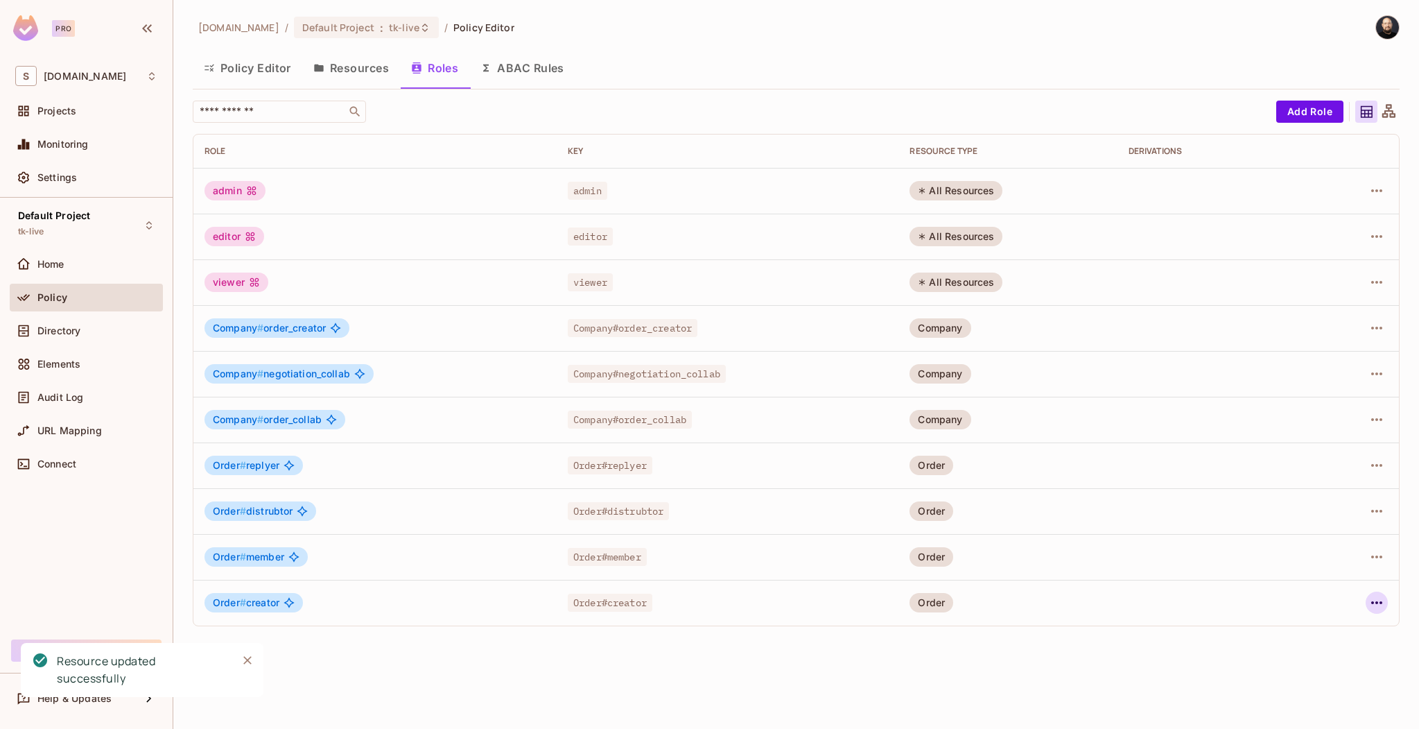
click at [1376, 604] on icon "button" at bounding box center [1377, 602] width 17 height 17
click at [1321, 640] on div "Edit Role" at bounding box center [1315, 634] width 42 height 14
click at [1382, 601] on icon "button" at bounding box center [1377, 602] width 17 height 17
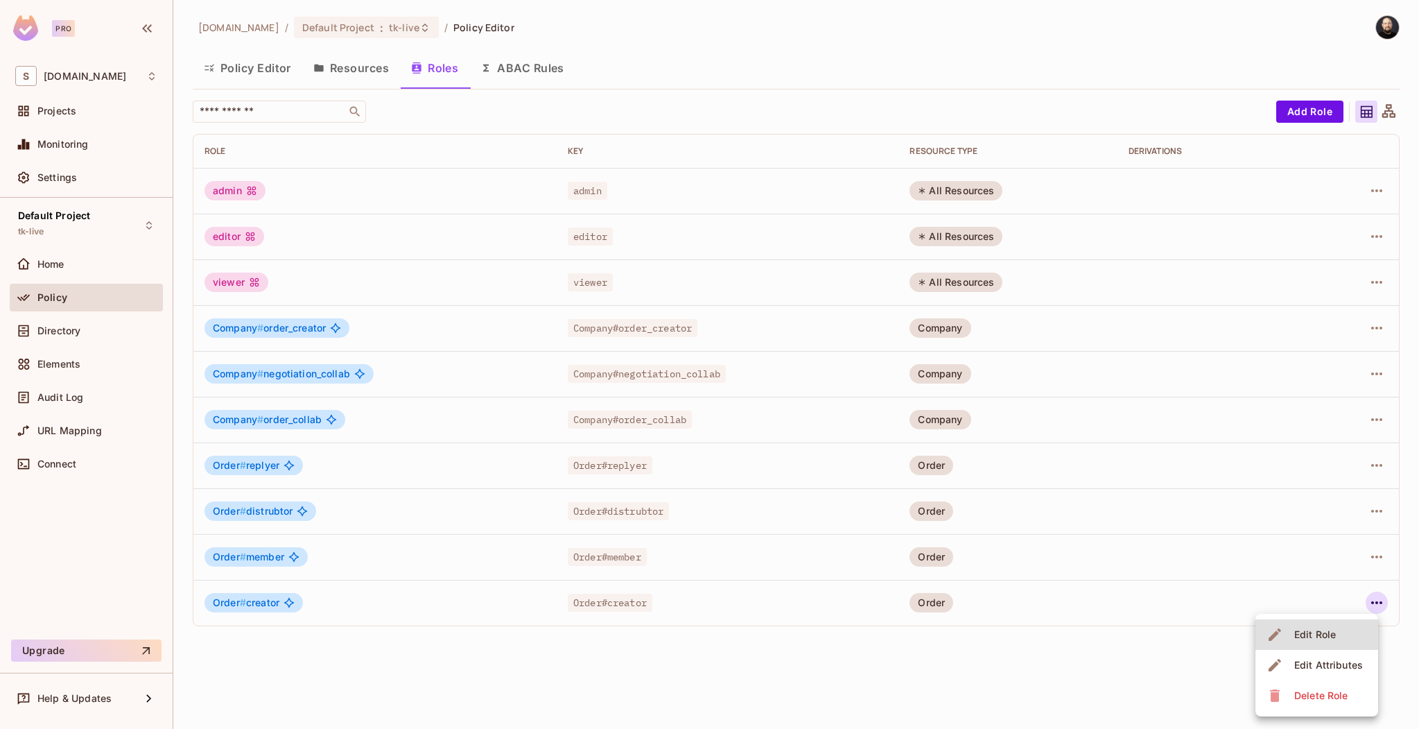
click at [1301, 643] on span "Edit Role" at bounding box center [1315, 634] width 50 height 22
click at [370, 73] on button "Resources" at bounding box center [351, 68] width 98 height 35
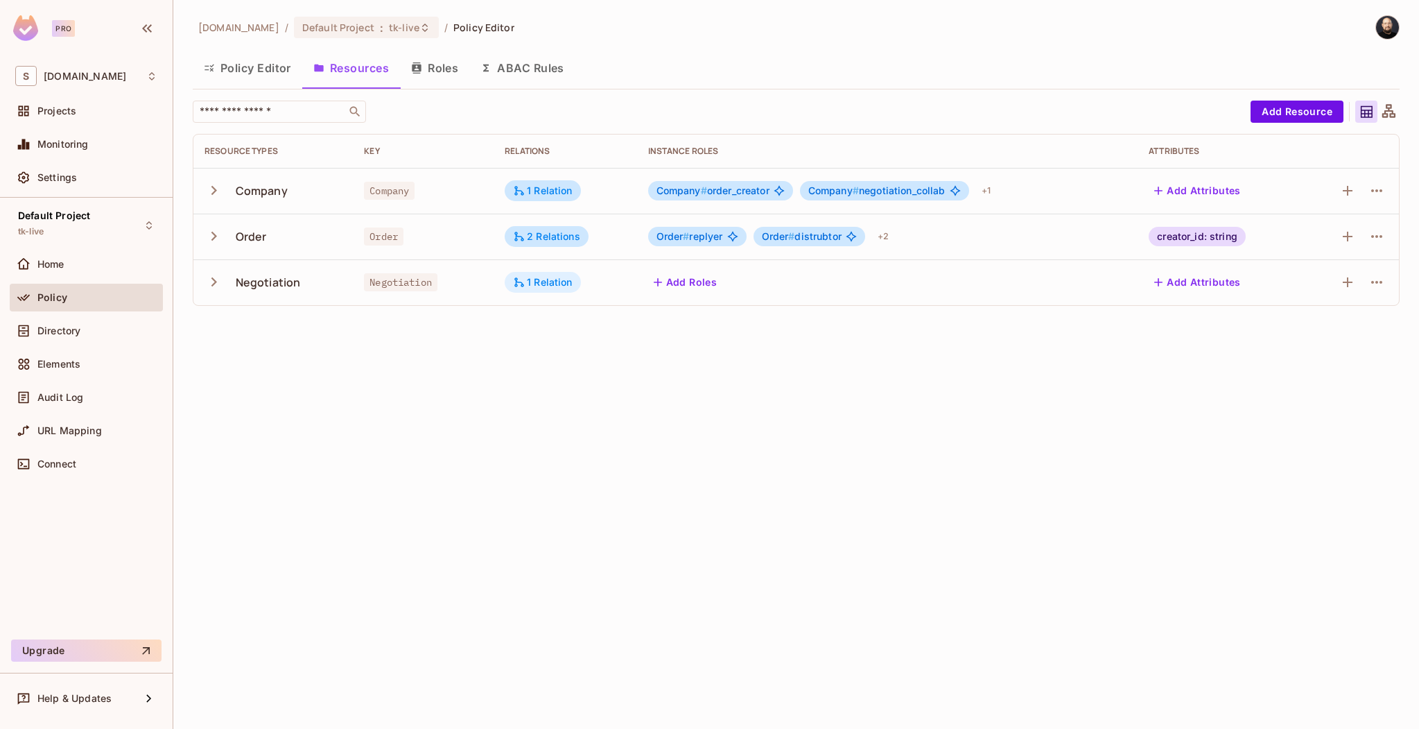
click at [562, 284] on div "1 Relation" at bounding box center [543, 282] width 60 height 12
click at [422, 300] on div at bounding box center [709, 364] width 1419 height 729
click at [407, 70] on button "Roles" at bounding box center [434, 68] width 69 height 35
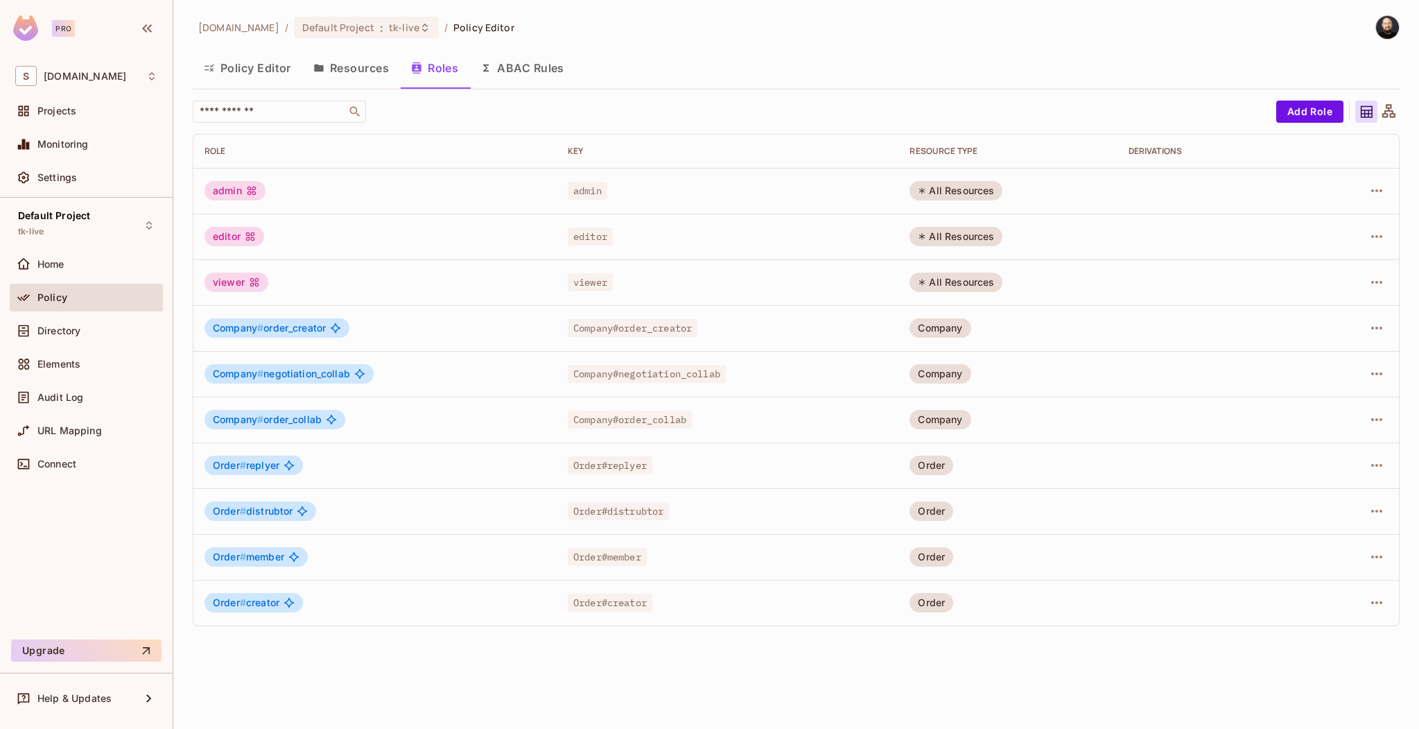
click at [248, 607] on span "Order # creator" at bounding box center [246, 602] width 67 height 11
click at [1382, 600] on icon "button" at bounding box center [1377, 602] width 17 height 17
click at [1319, 635] on div "Edit Role" at bounding box center [1315, 634] width 42 height 14
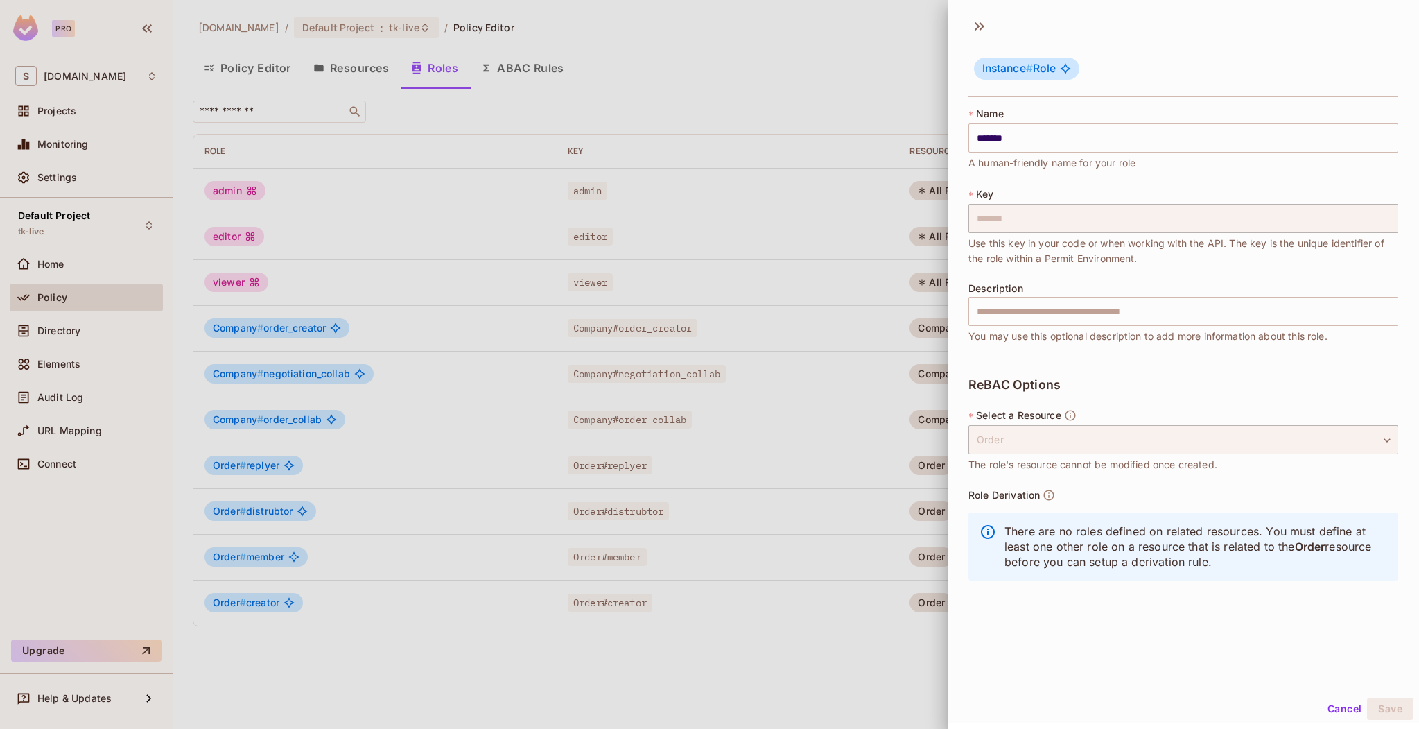
scroll to position [2, 0]
click at [634, 610] on div at bounding box center [709, 364] width 1419 height 729
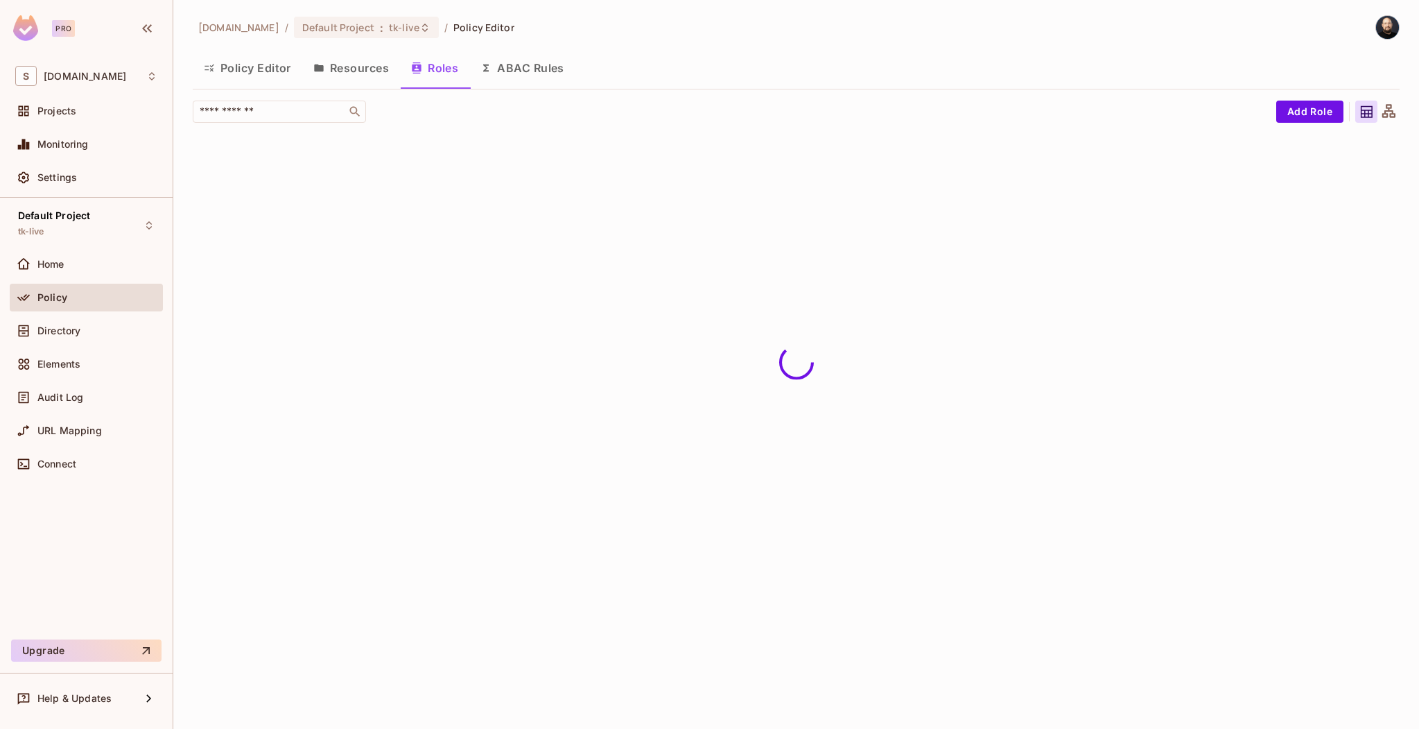
click at [357, 73] on button "Resources" at bounding box center [351, 68] width 98 height 35
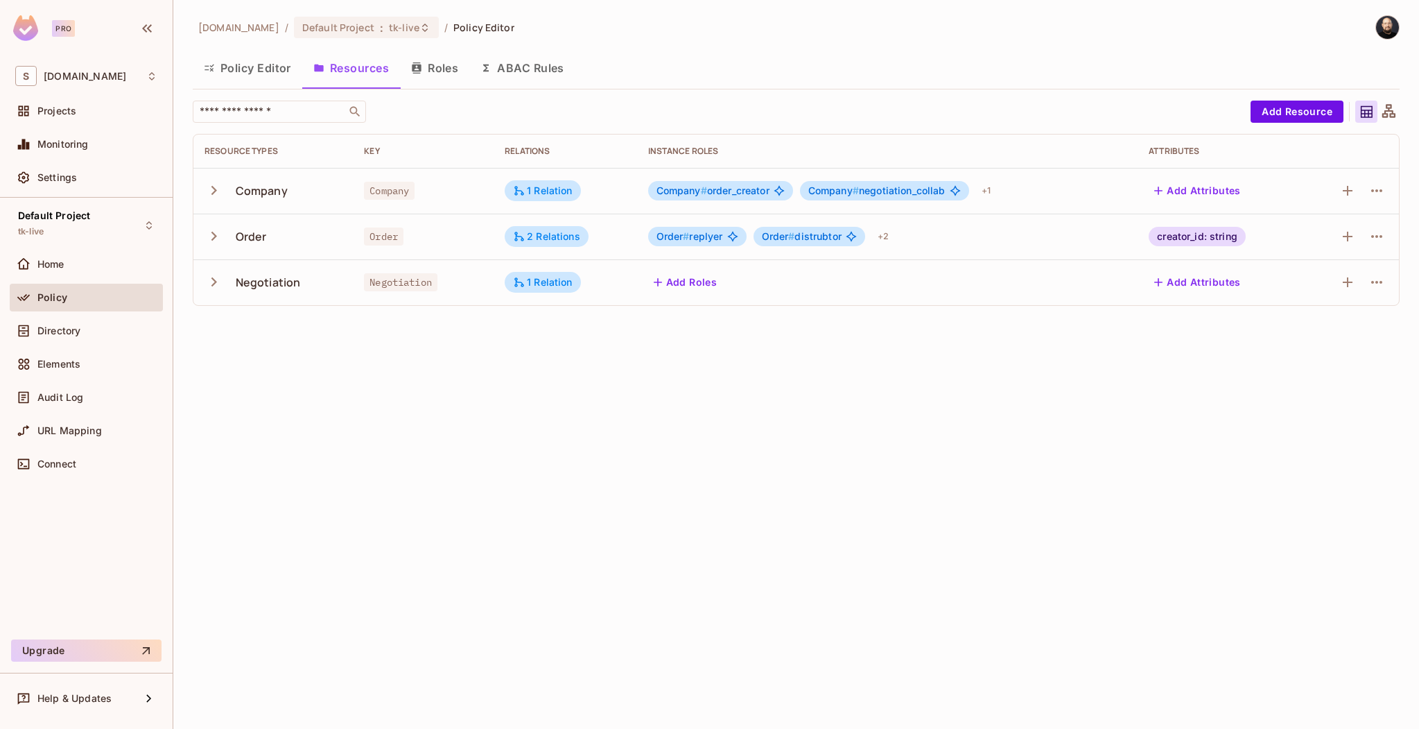
click at [684, 290] on button "Add Roles" at bounding box center [685, 282] width 75 height 22
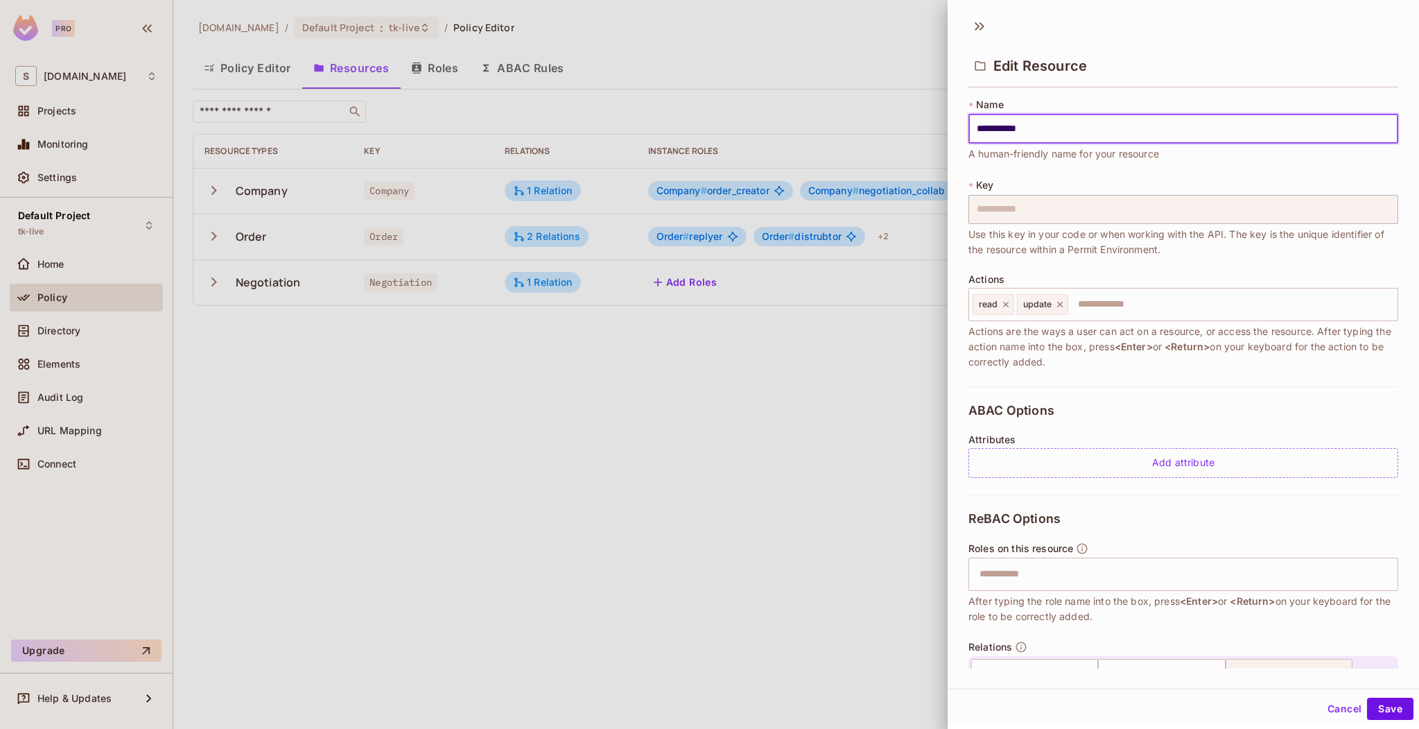
scroll to position [74, 0]
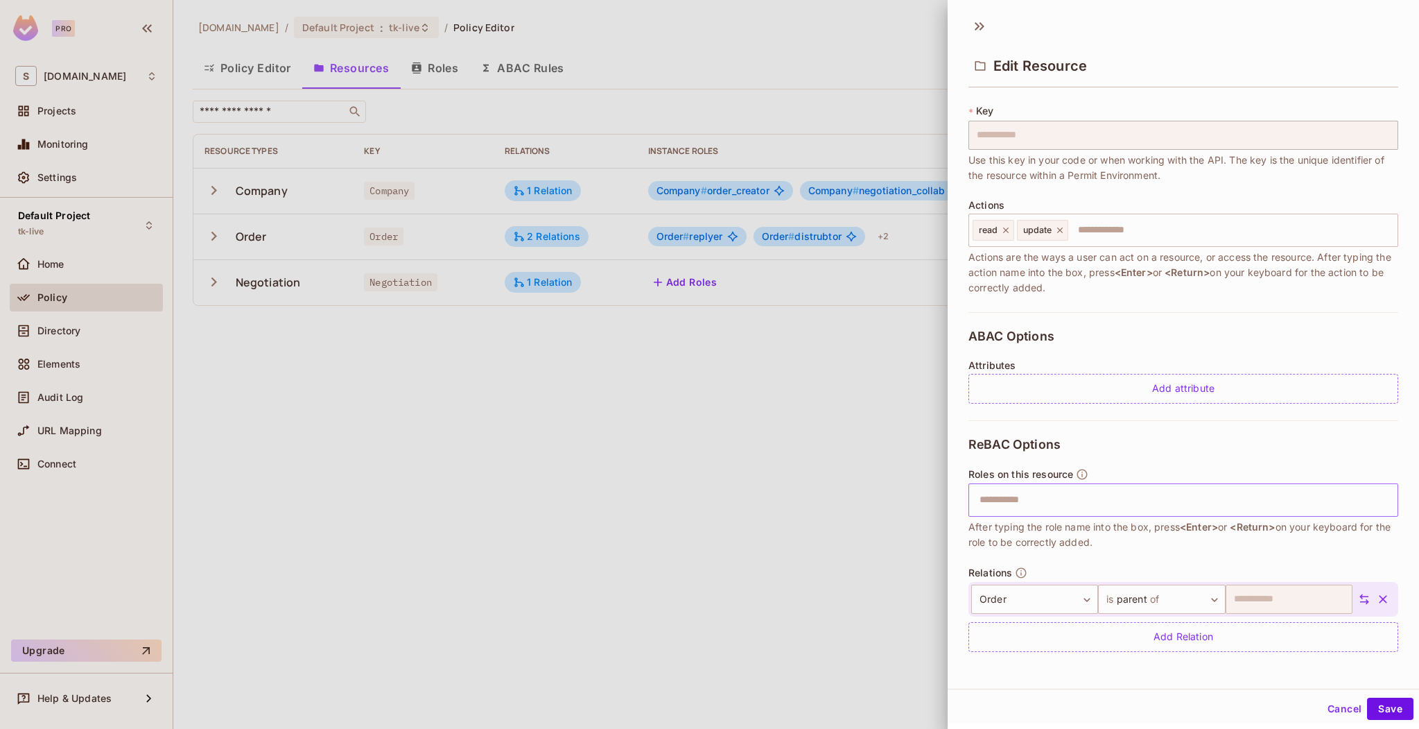
click at [1063, 496] on input "text" at bounding box center [1181, 500] width 421 height 28
type input "*"
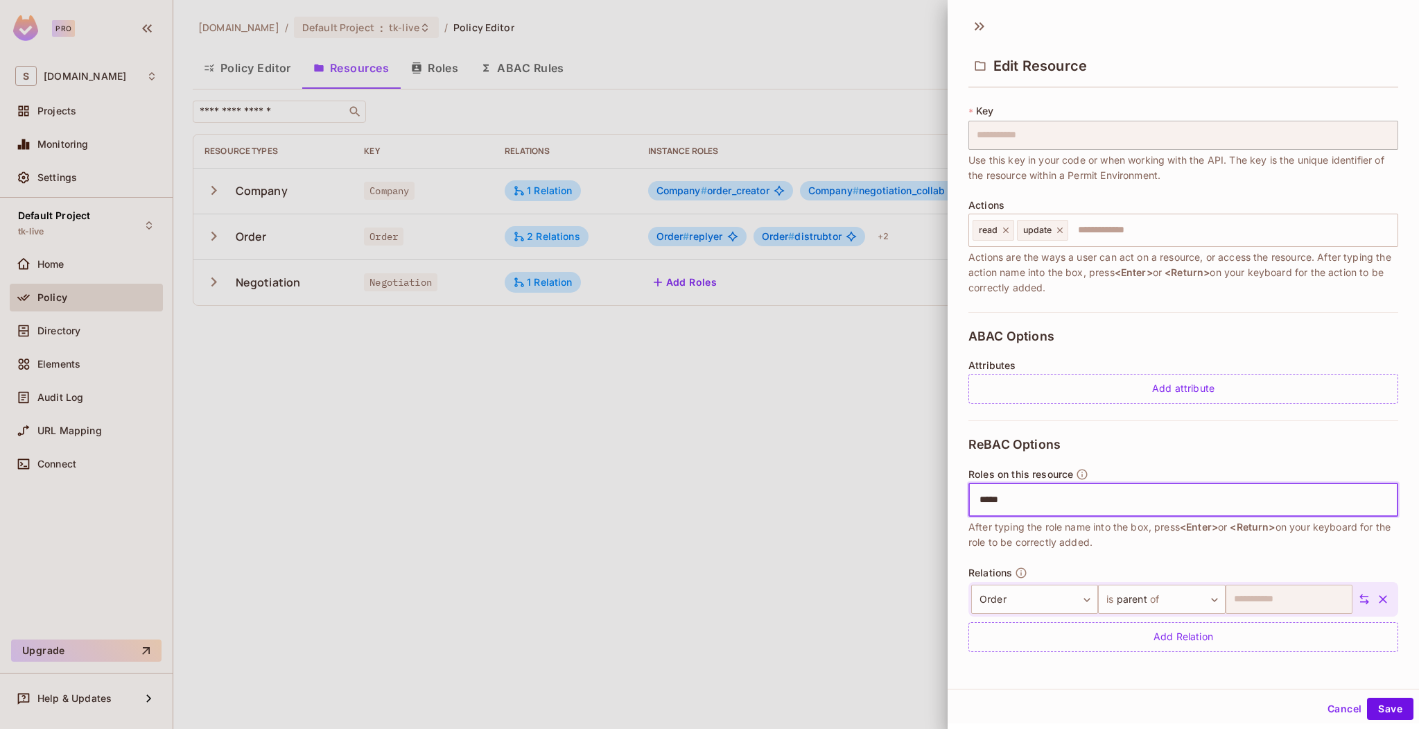
type input "******"
type input "*******"
click at [1376, 708] on button "Save" at bounding box center [1390, 708] width 46 height 22
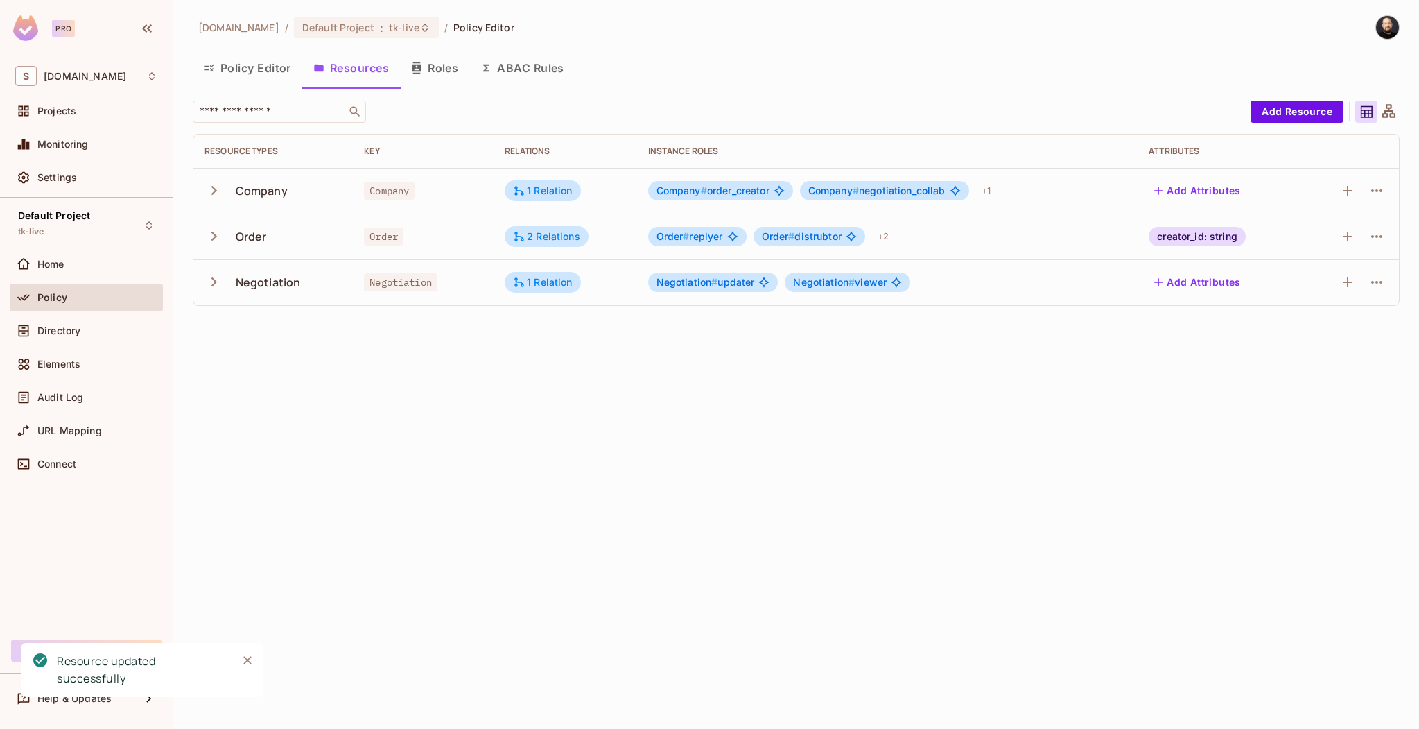
click at [433, 75] on button "Roles" at bounding box center [434, 68] width 69 height 35
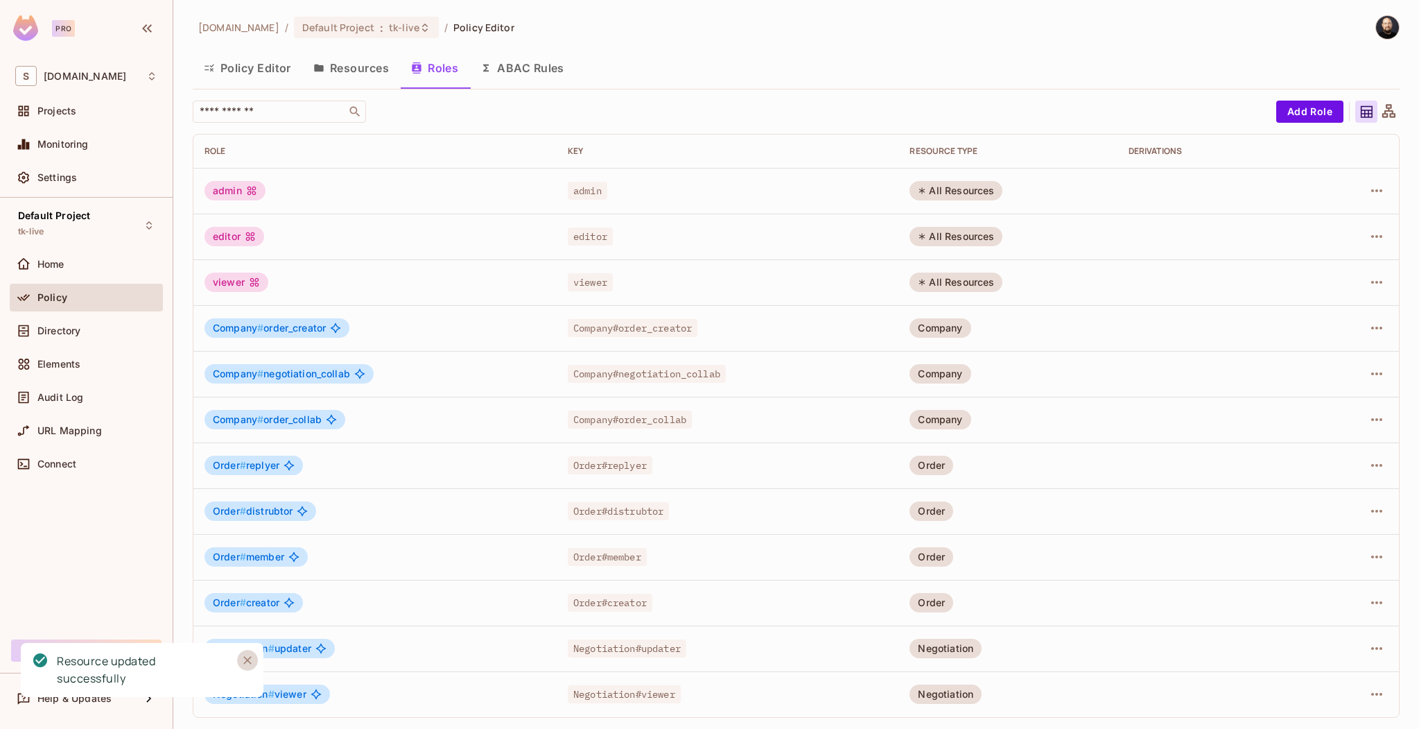
click at [248, 660] on icon "Close" at bounding box center [247, 660] width 8 height 8
click at [1360, 645] on div at bounding box center [1357, 648] width 62 height 22
click at [1369, 647] on icon "button" at bounding box center [1377, 648] width 17 height 17
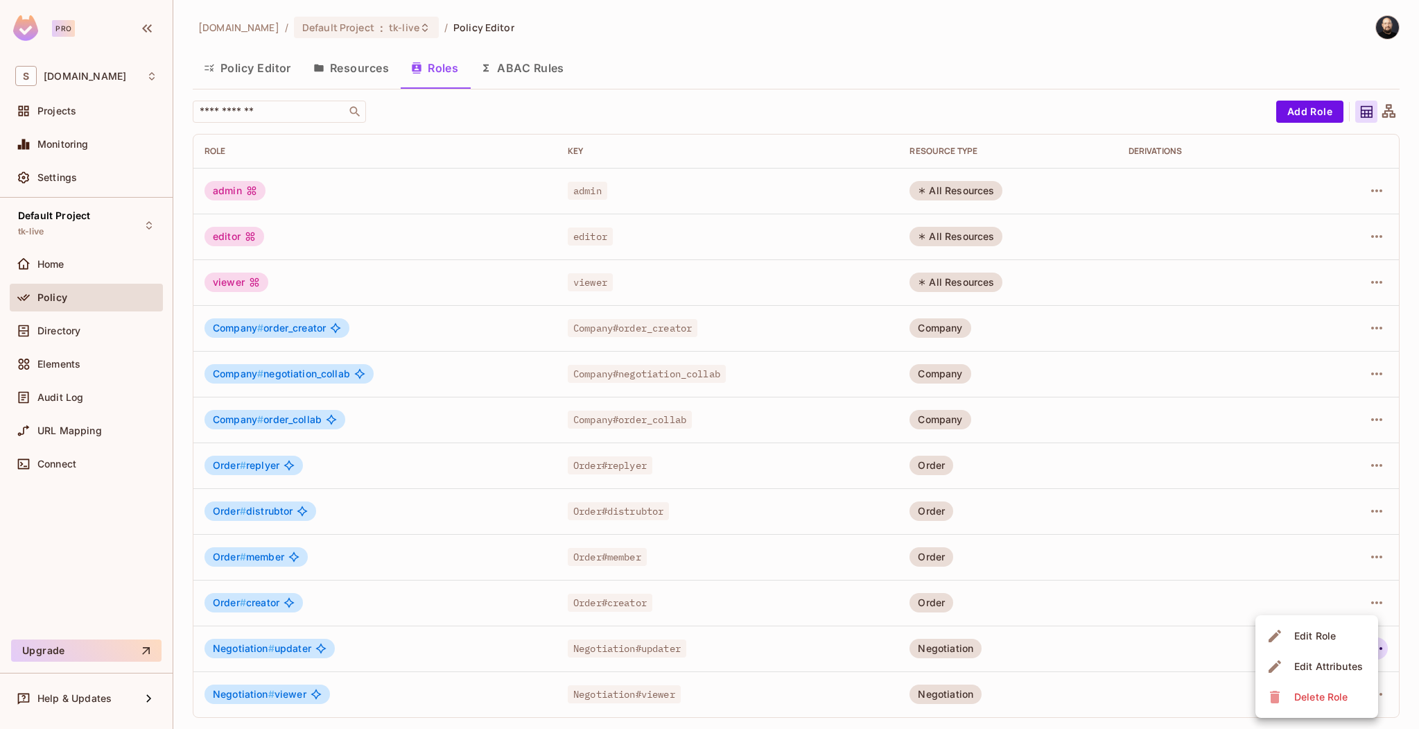
click at [1337, 645] on span "Edit Role" at bounding box center [1315, 636] width 50 height 22
click at [1382, 600] on icon "button" at bounding box center [1377, 602] width 17 height 17
click at [1339, 630] on li "Edit Role" at bounding box center [1317, 634] width 123 height 31
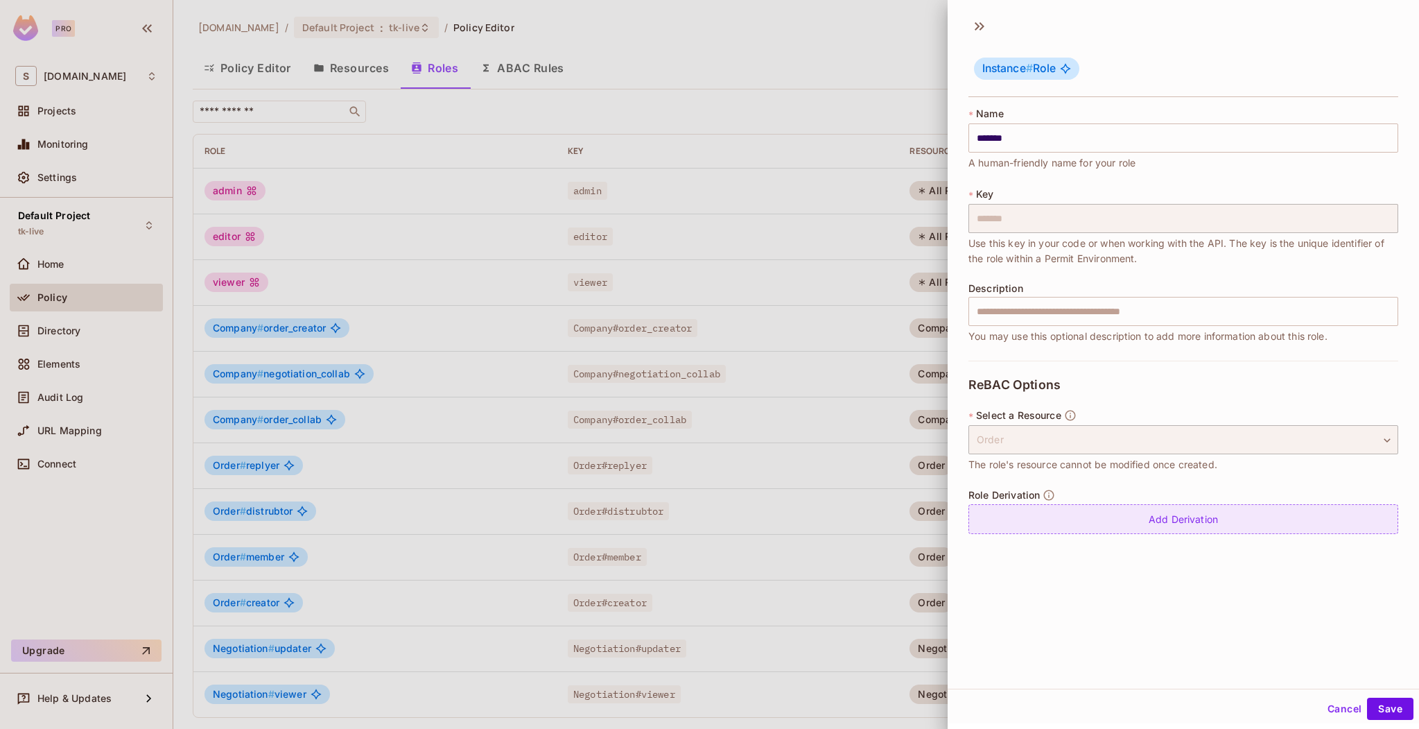
click at [1195, 532] on div "Add Derivation" at bounding box center [1184, 519] width 430 height 30
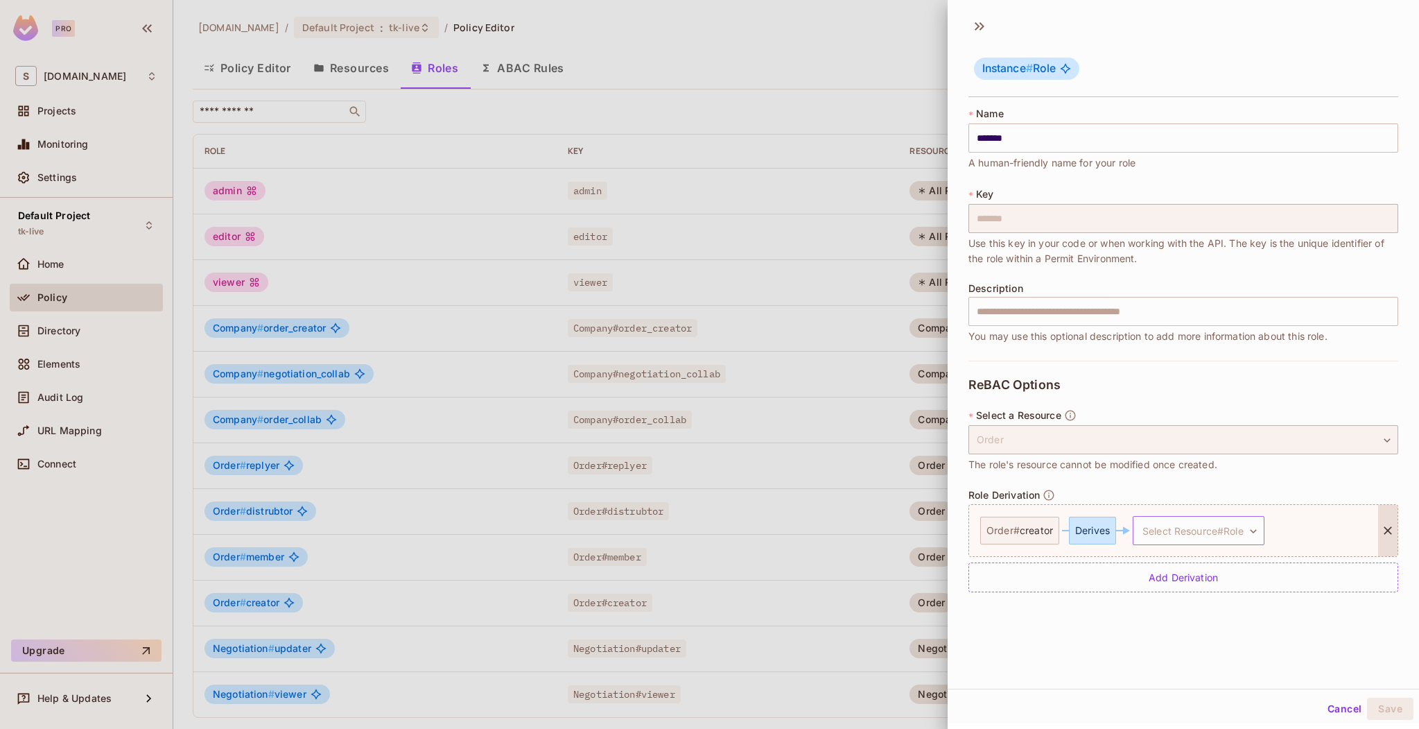
click at [1182, 530] on body "Pro S sea.live Projects Monitoring Settings Default Project tk-live Home Policy…" at bounding box center [709, 364] width 1419 height 729
click at [1222, 586] on li "Negotiation # updater" at bounding box center [1200, 596] width 132 height 25
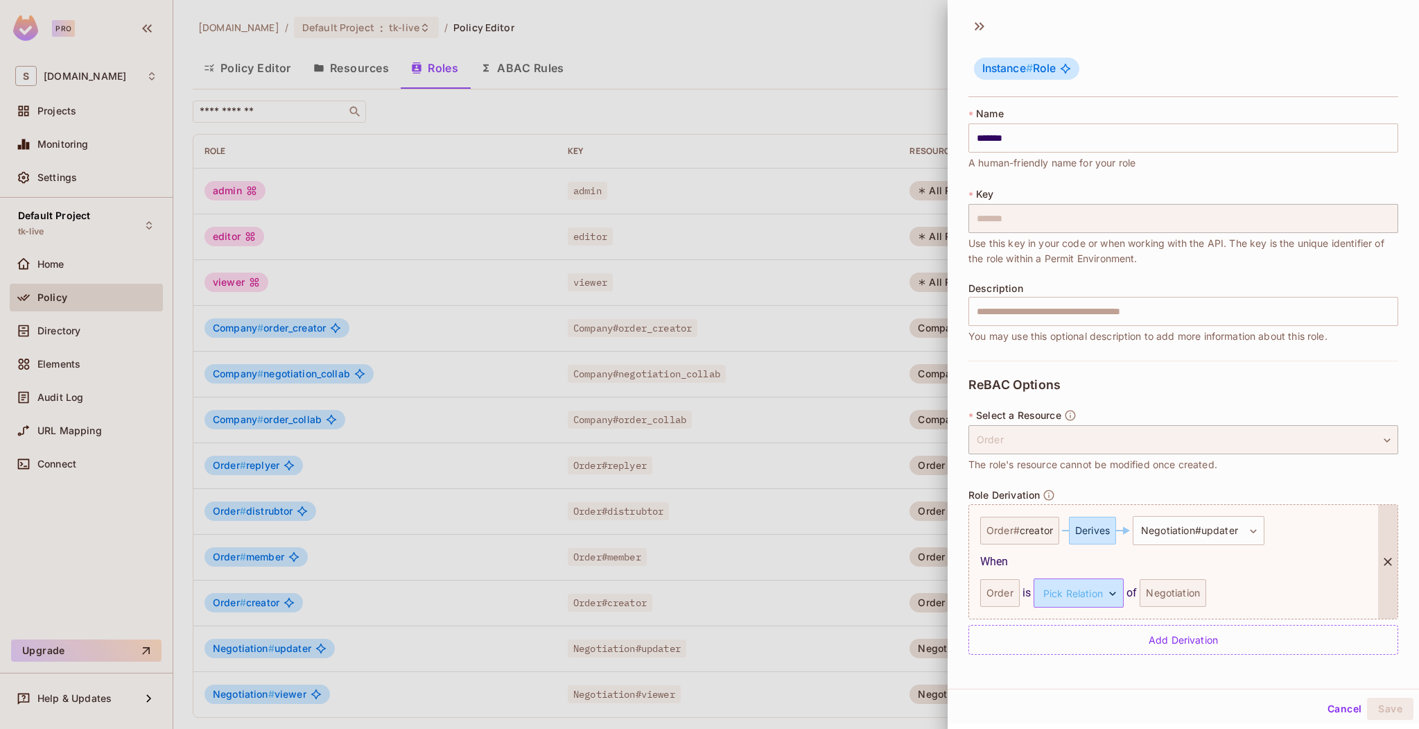
click at [1094, 594] on body "Pro S sea.live Projects Monitoring Settings Default Project tk-live Home Policy…" at bounding box center [709, 364] width 1419 height 729
click at [1093, 650] on li "parent" at bounding box center [1076, 658] width 128 height 25
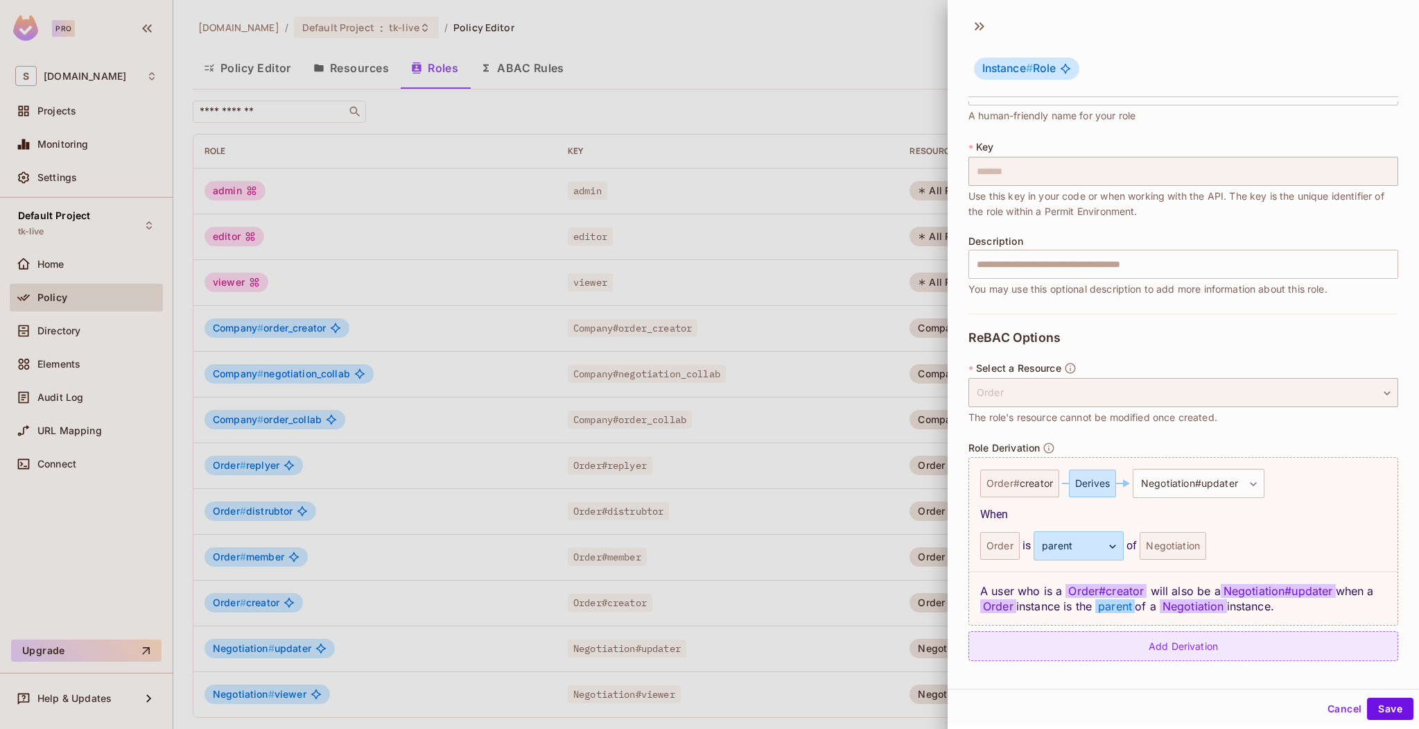
click at [1176, 645] on div "Add Derivation" at bounding box center [1184, 646] width 430 height 30
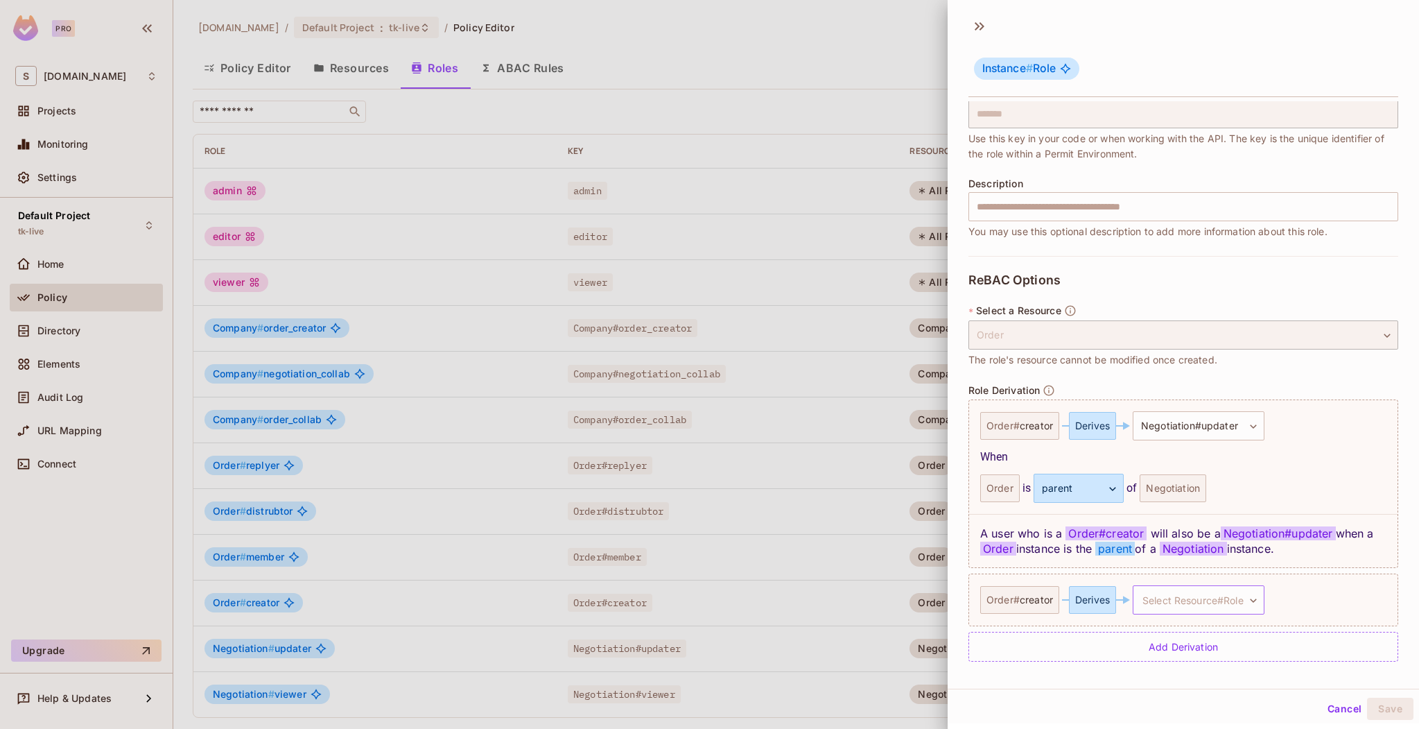
scroll to position [105, 0]
click at [1246, 608] on body "Pro S sea.live Projects Monitoring Settings Default Project tk-live Home Policy…" at bounding box center [709, 364] width 1419 height 729
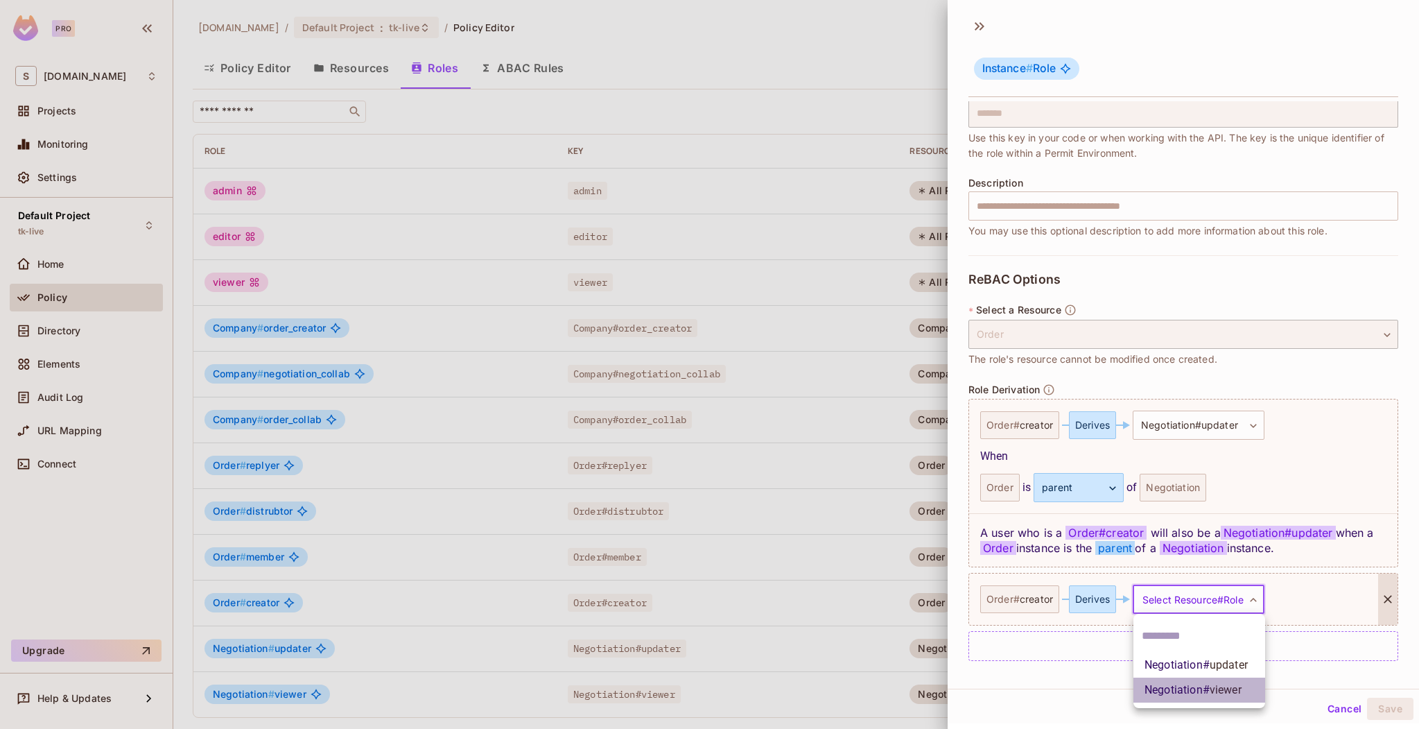
click at [1232, 686] on span "viewer" at bounding box center [1226, 689] width 32 height 13
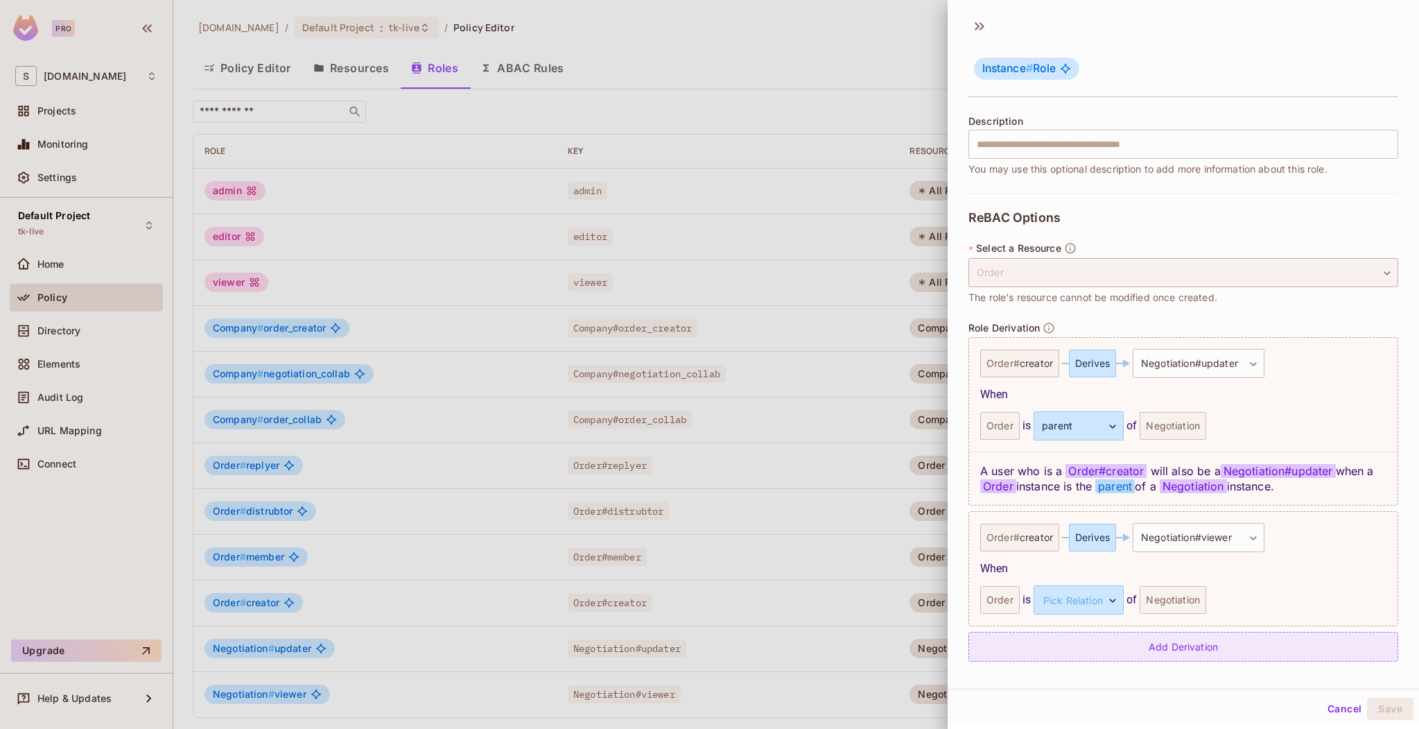
scroll to position [168, 0]
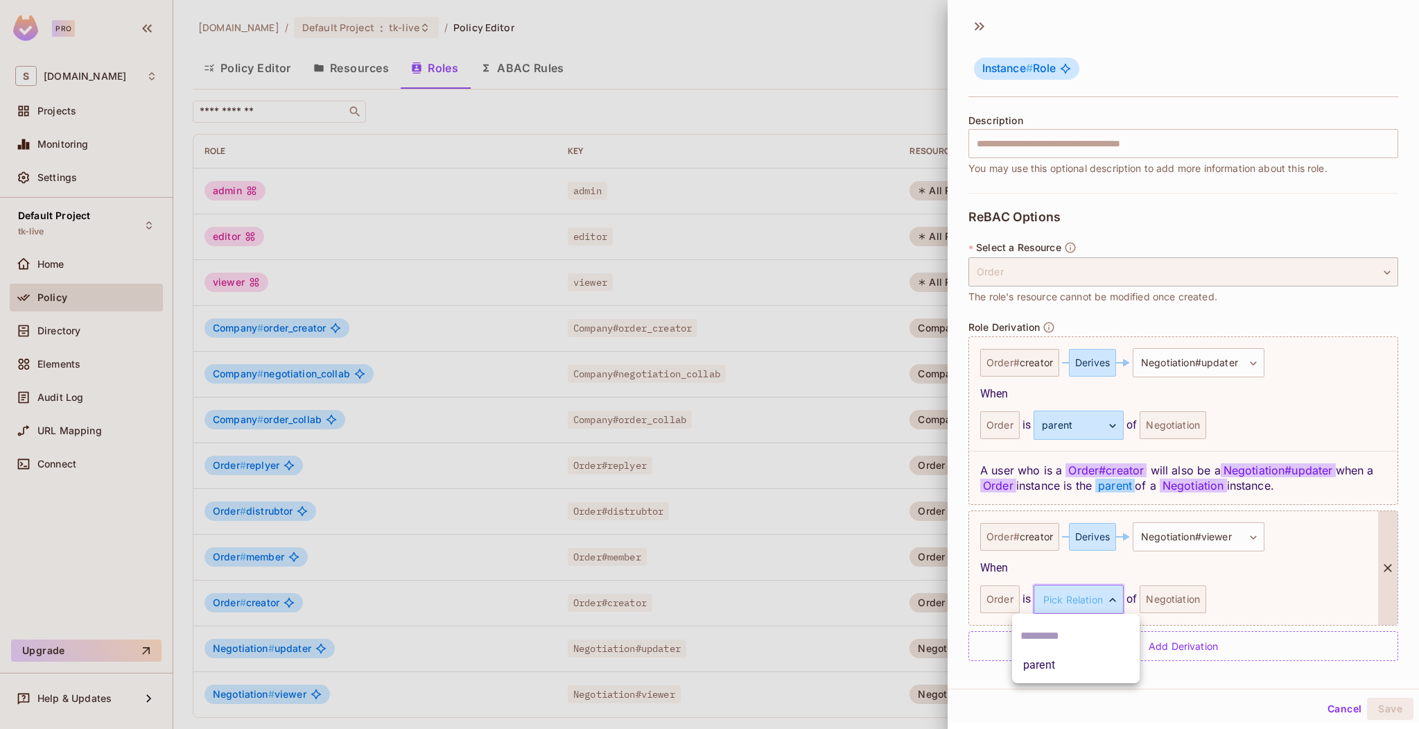
click at [1111, 613] on body "Pro S sea.live Projects Monitoring Settings Default Project tk-live Home Policy…" at bounding box center [709, 364] width 1419 height 729
click at [1092, 668] on li "parent" at bounding box center [1076, 664] width 128 height 25
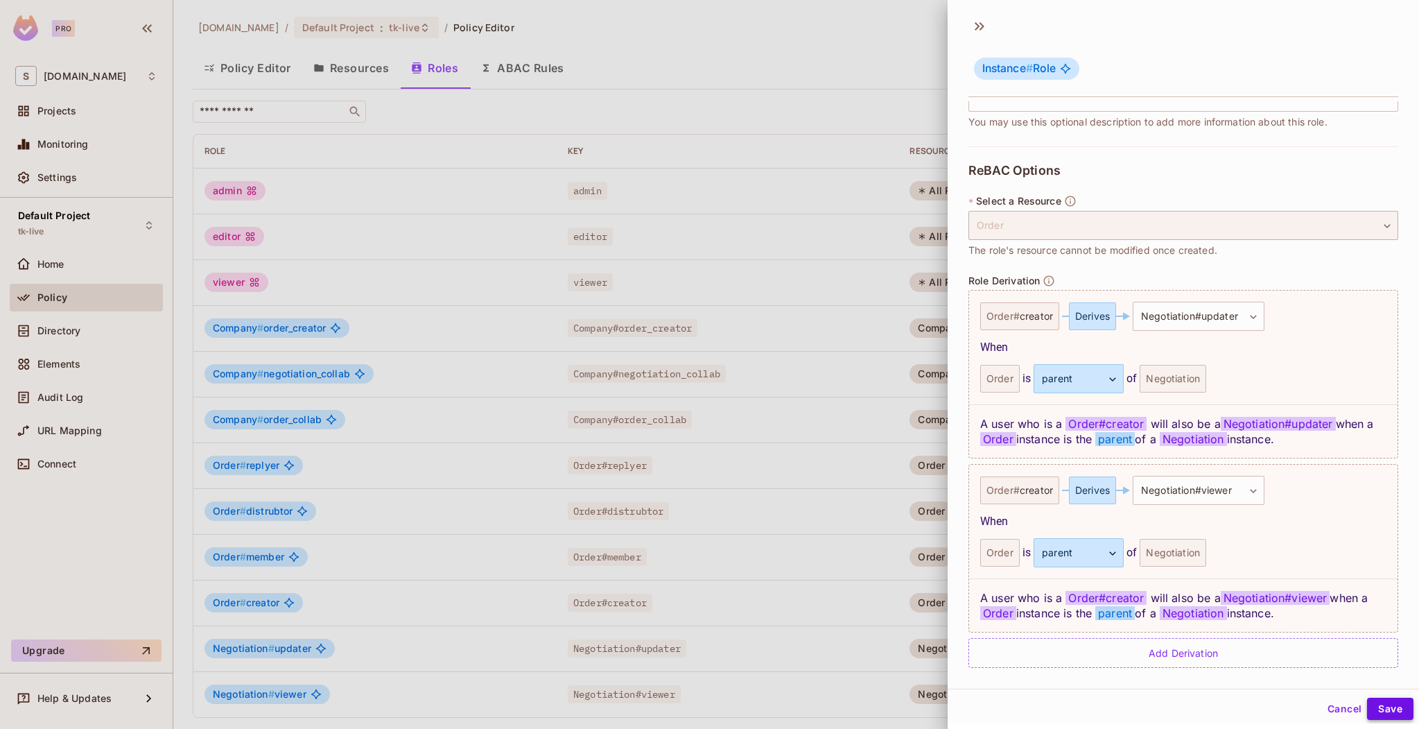
scroll to position [221, 0]
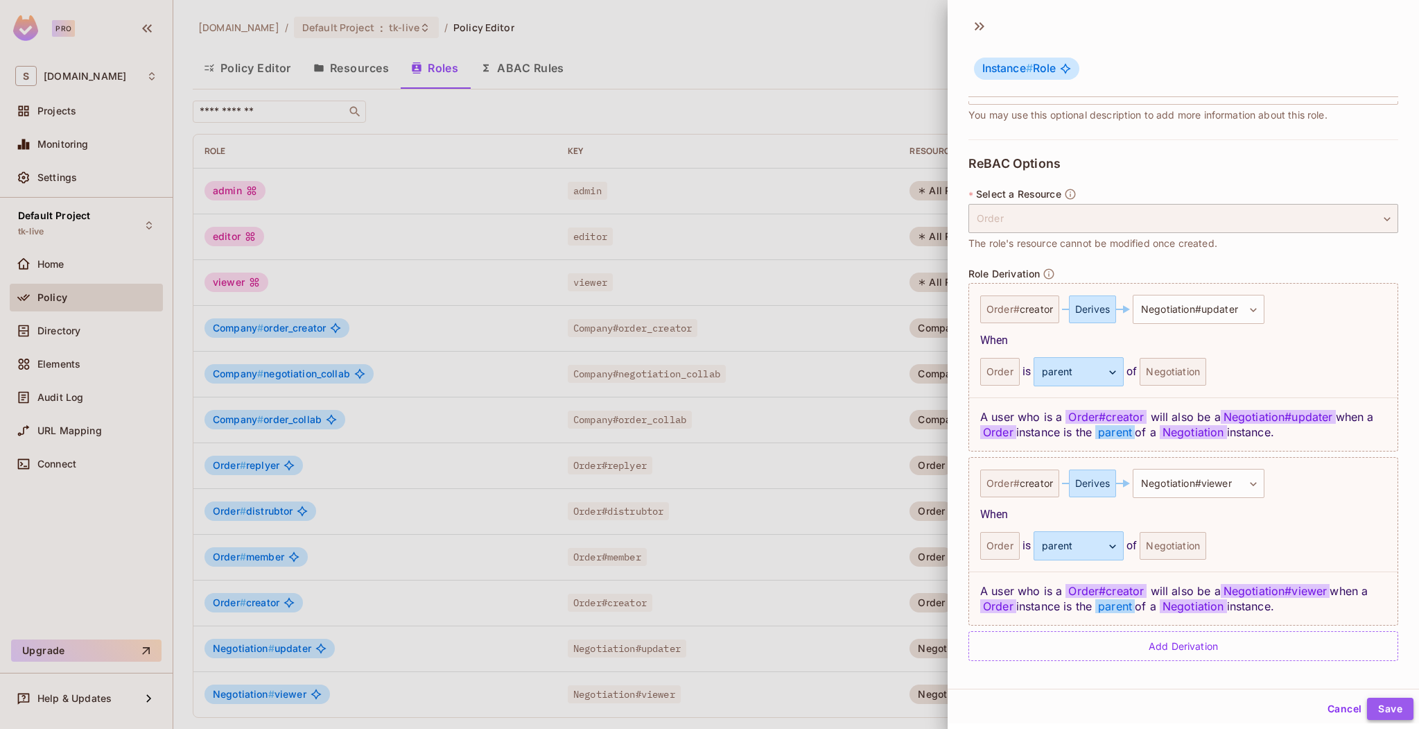
click at [1384, 706] on button "Save" at bounding box center [1390, 708] width 46 height 22
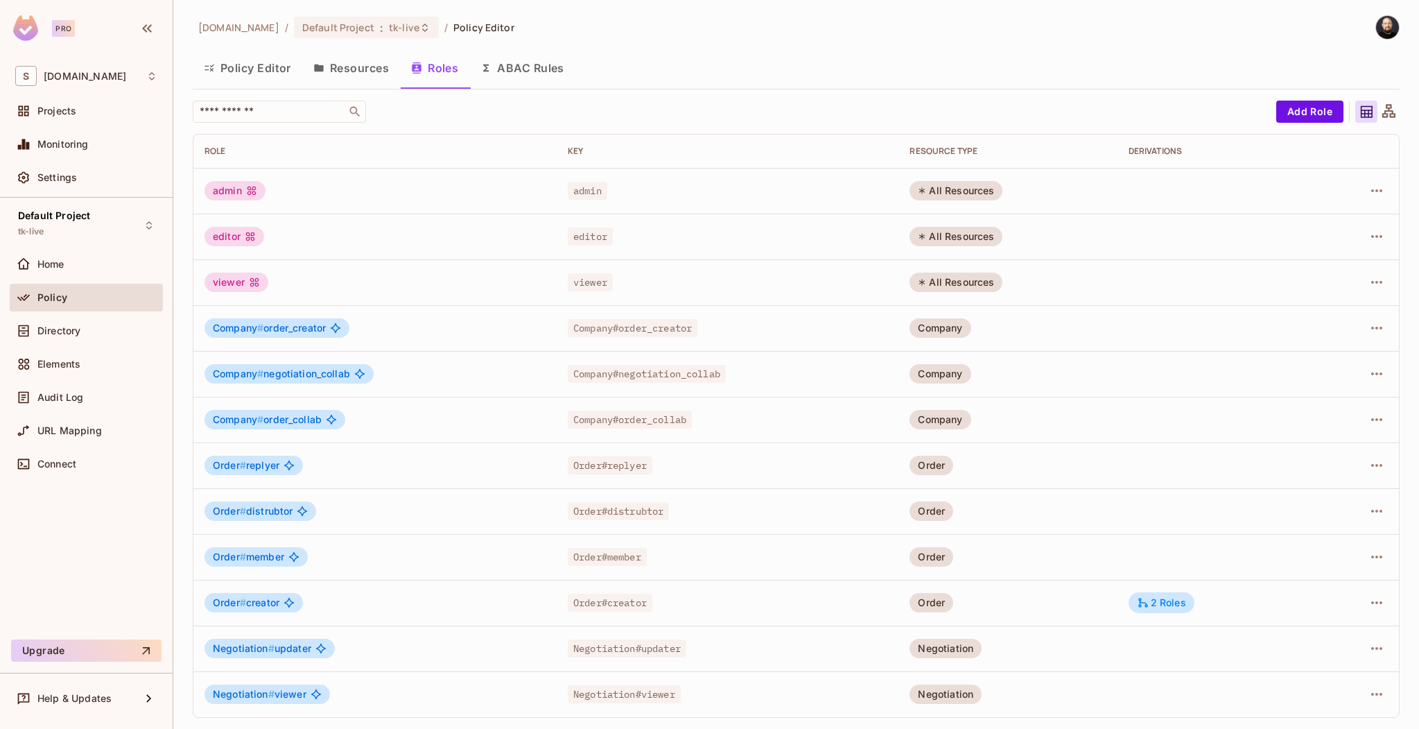
click at [229, 71] on button "Policy Editor" at bounding box center [248, 68] width 110 height 35
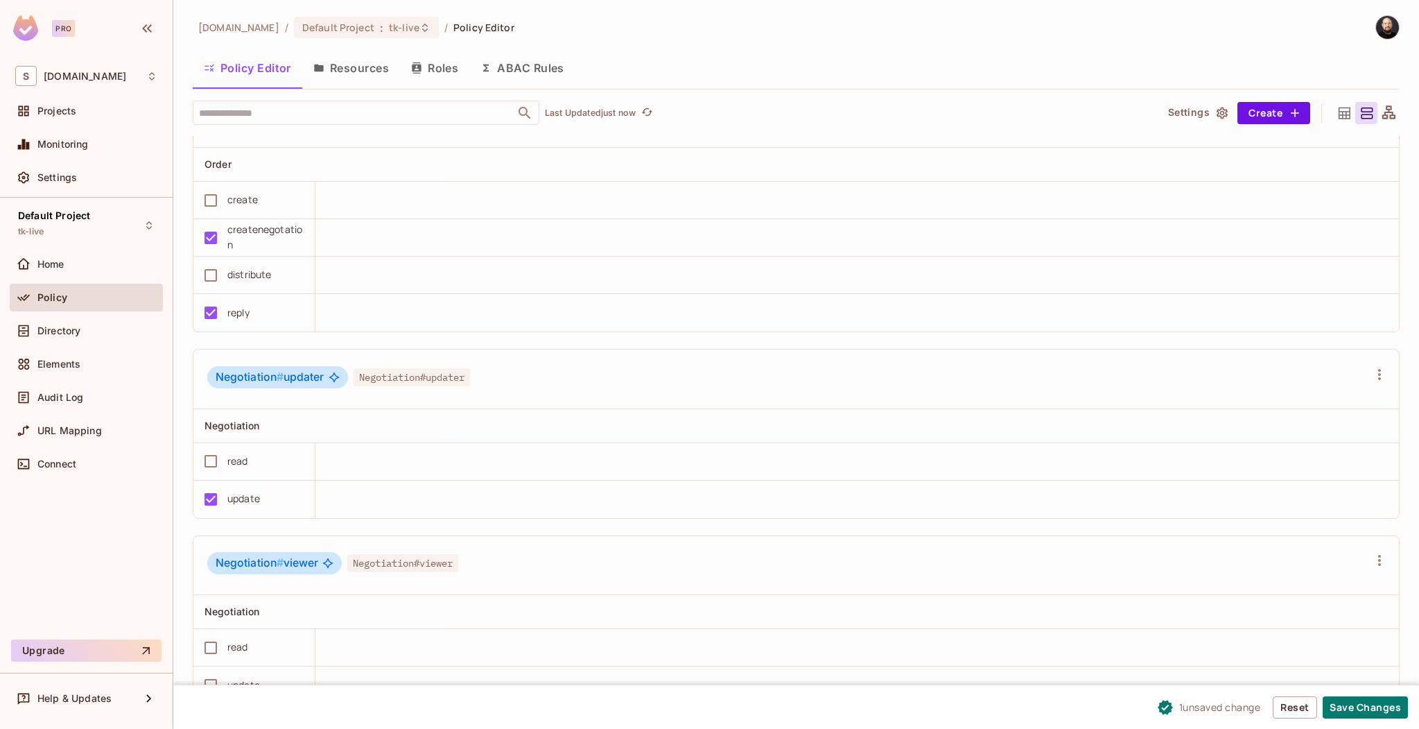
scroll to position [45, 0]
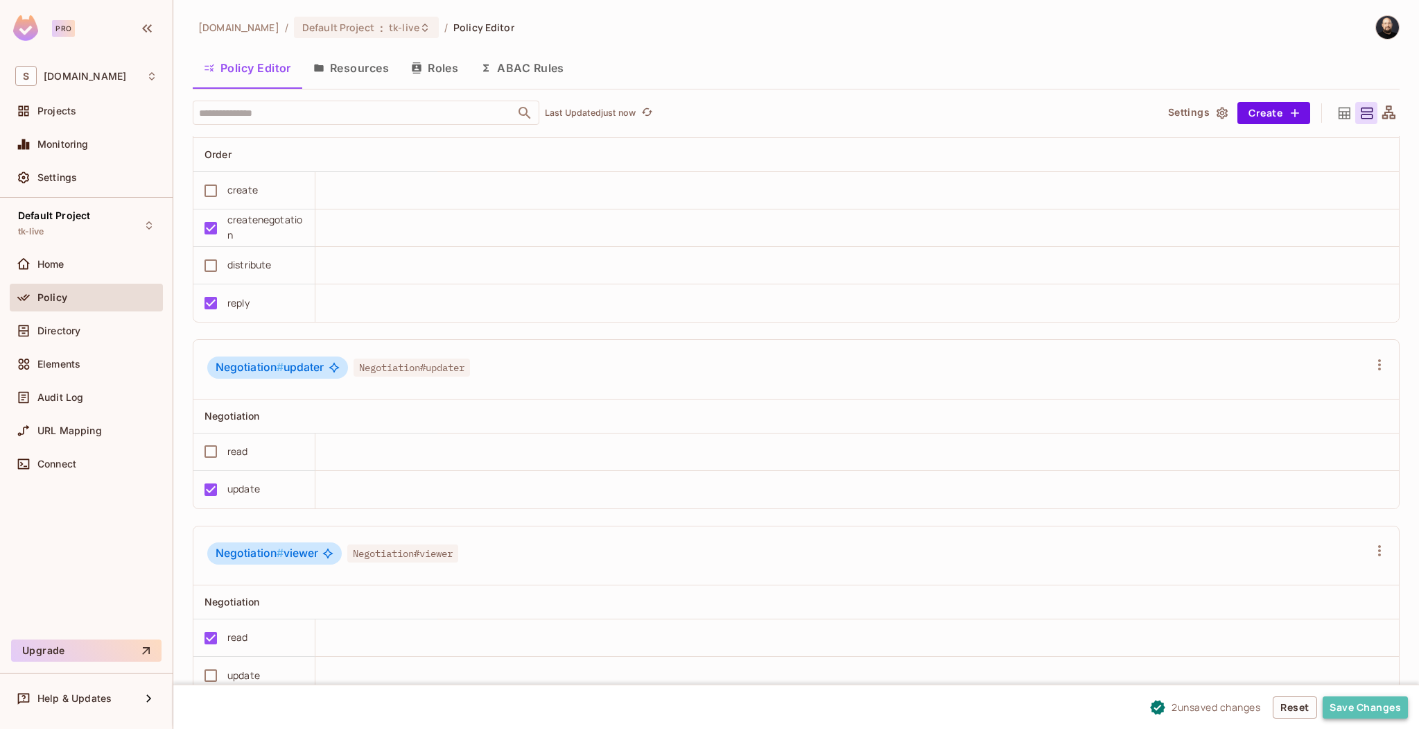
click at [1369, 703] on button "Save Changes" at bounding box center [1365, 707] width 85 height 22
click at [96, 336] on div "Directory" at bounding box center [86, 330] width 142 height 17
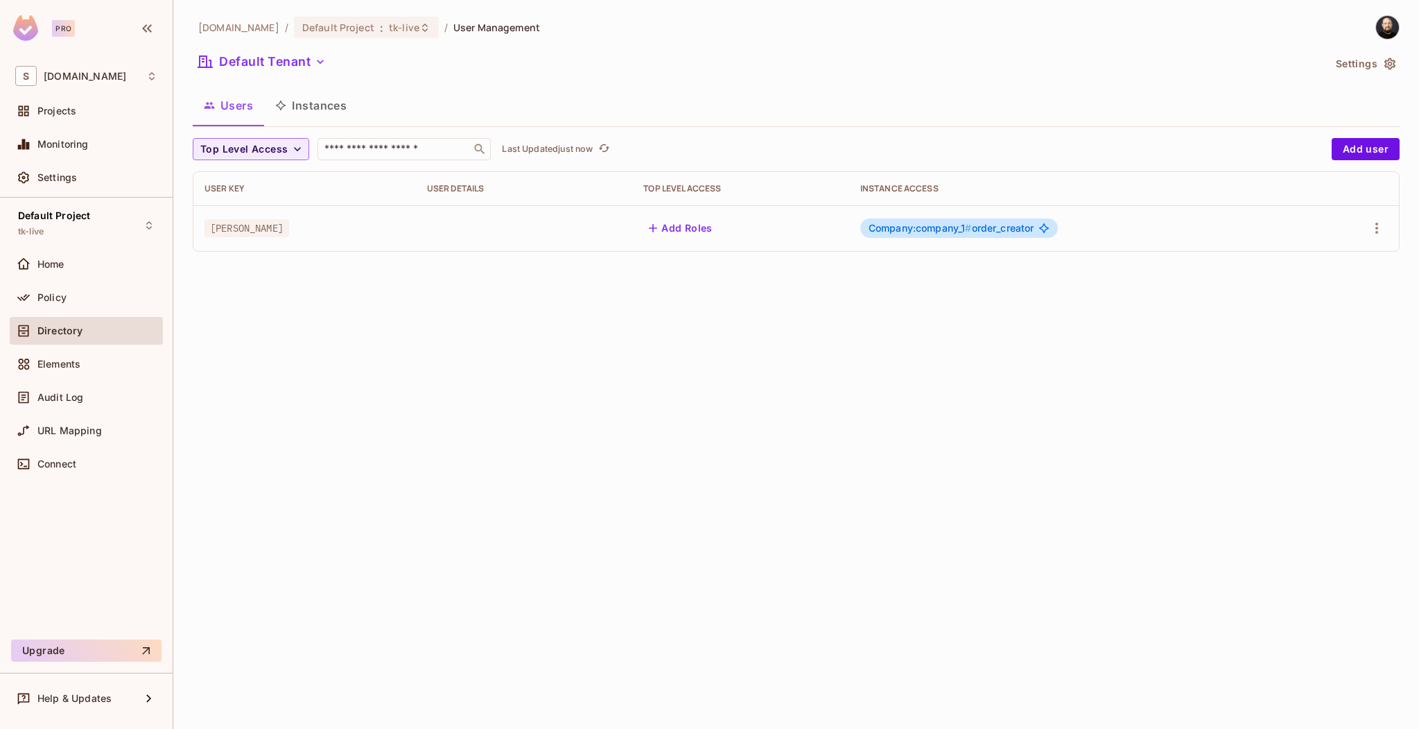
click at [332, 110] on button "Instances" at bounding box center [311, 105] width 94 height 35
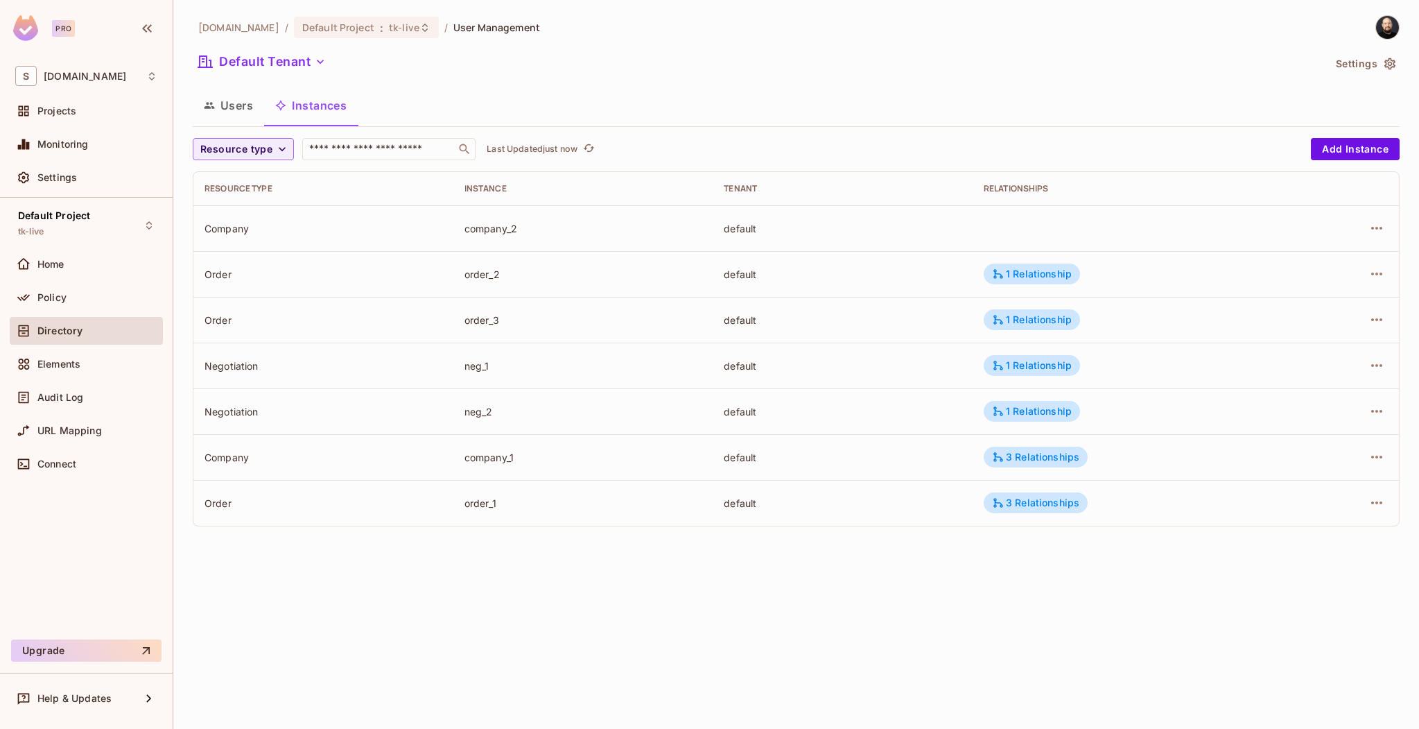
click at [236, 111] on button "Users" at bounding box center [228, 105] width 71 height 35
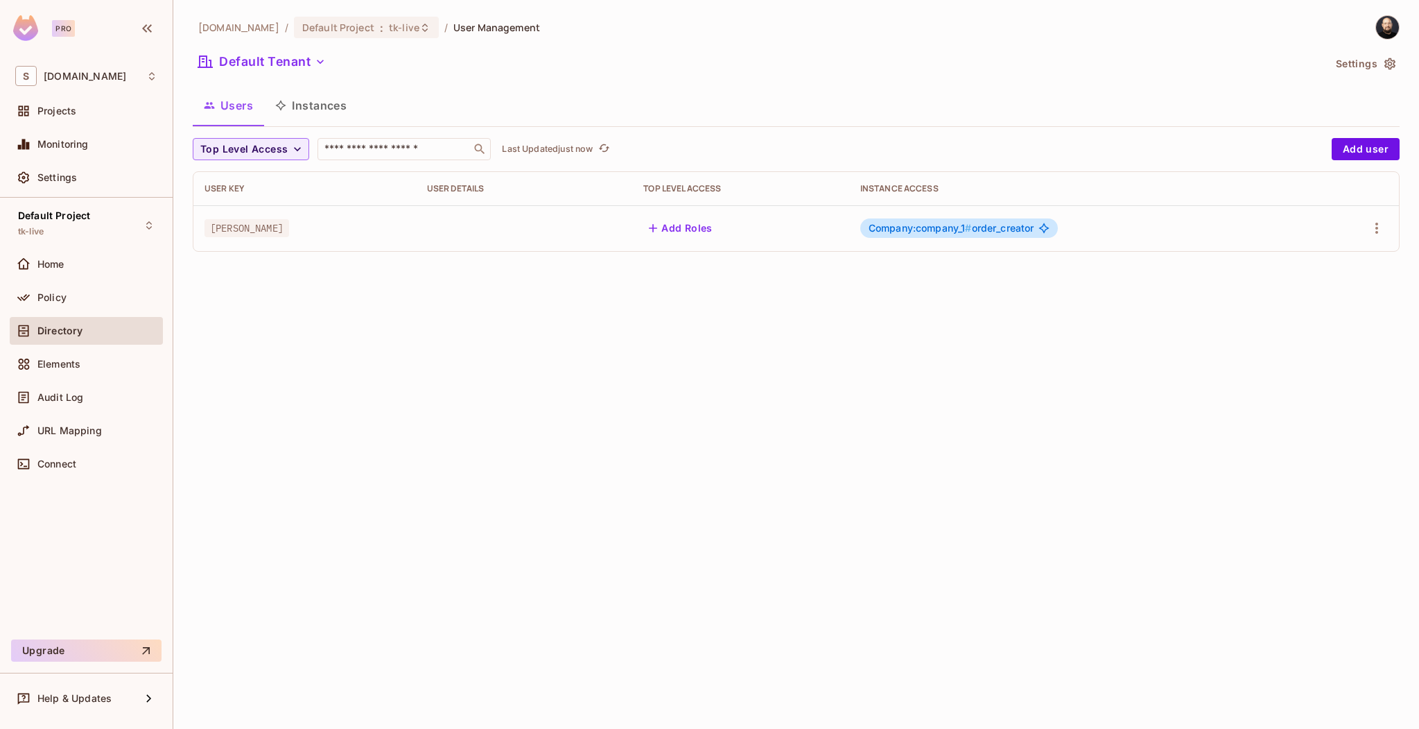
click at [988, 221] on div "Company:company_1 # order_creator" at bounding box center [959, 227] width 198 height 19
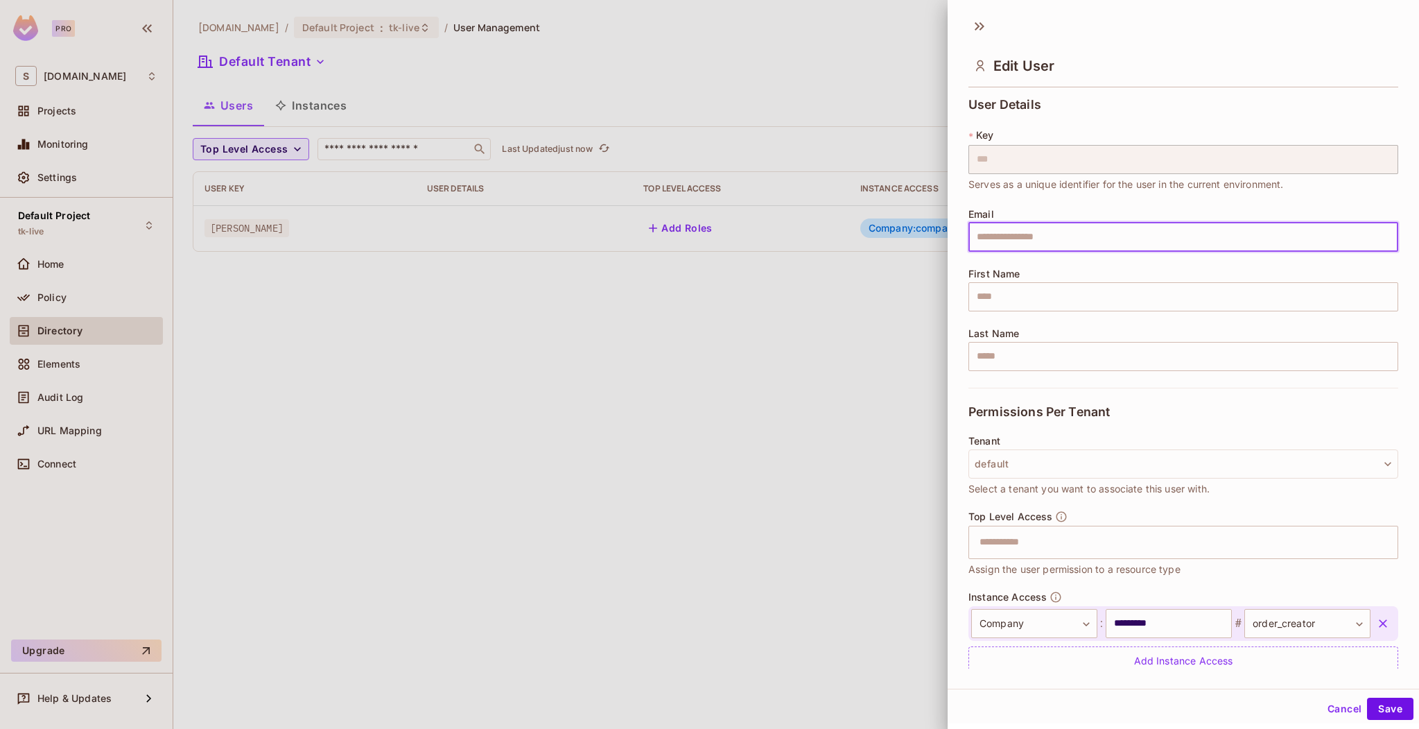
click at [987, 227] on input "text" at bounding box center [1184, 237] width 430 height 29
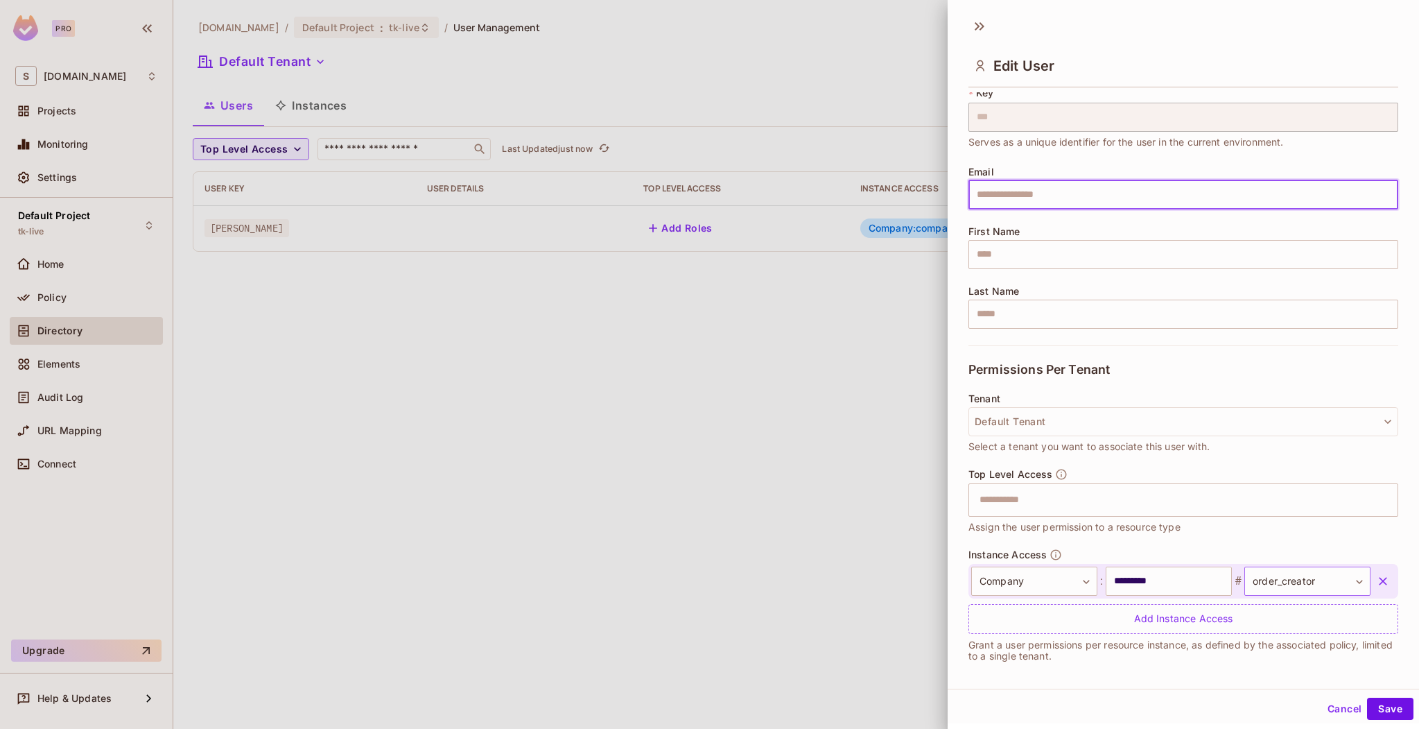
scroll to position [49, 0]
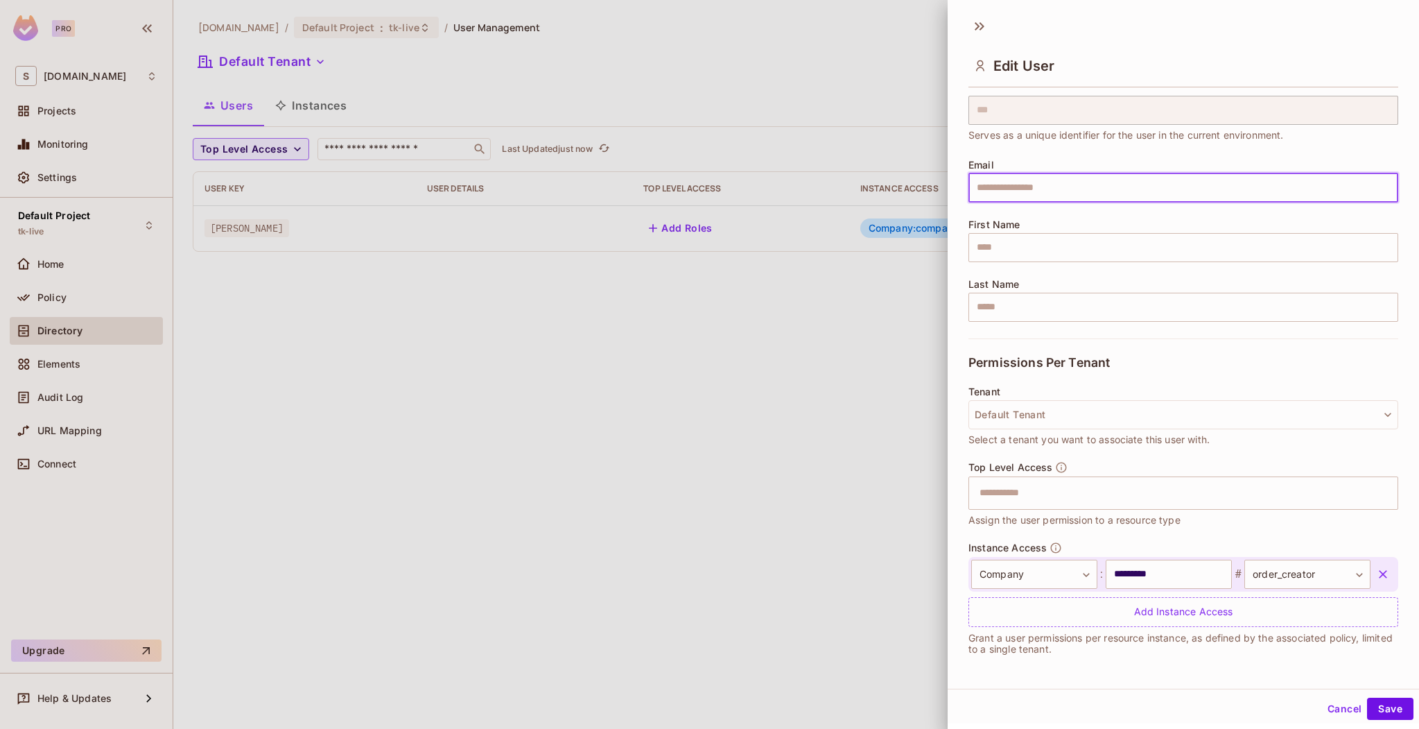
click at [1376, 573] on icon "button" at bounding box center [1383, 574] width 14 height 14
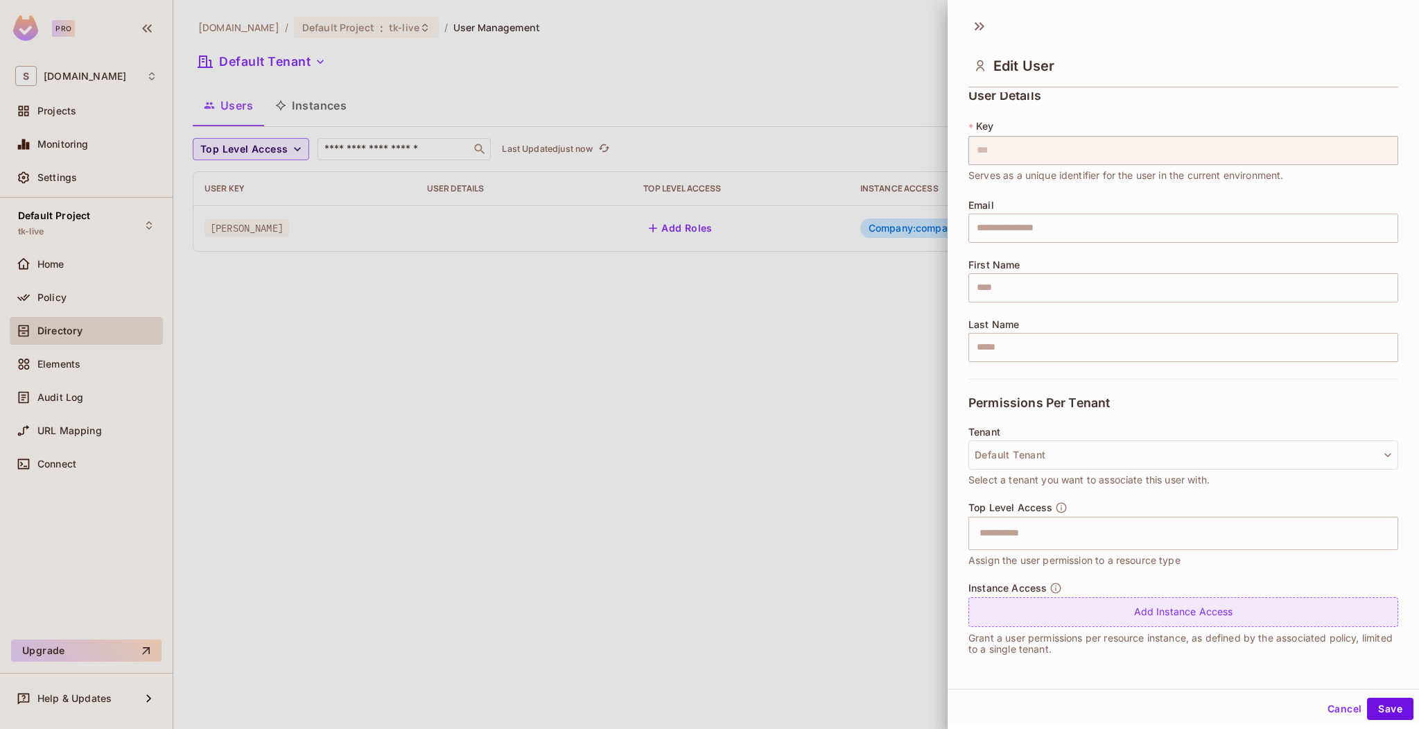
click at [1278, 618] on div "Add Instance Access" at bounding box center [1184, 612] width 430 height 30
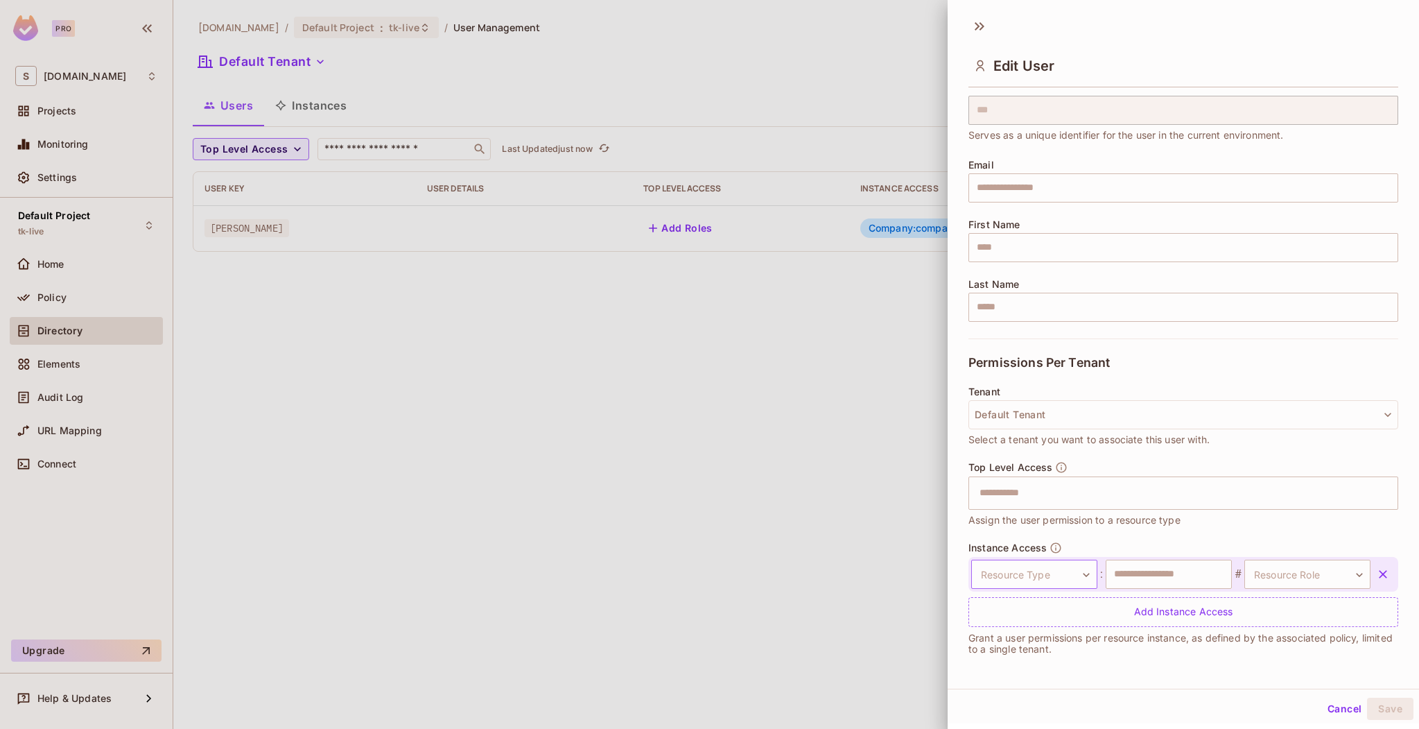
click at [1057, 568] on body "Pro S sea.live Projects Monitoring Settings Default Project tk-live Home Policy…" at bounding box center [709, 364] width 1419 height 729
click at [1009, 666] on li "Order" at bounding box center [1028, 664] width 128 height 25
click at [1166, 580] on input "text" at bounding box center [1169, 574] width 126 height 29
type input "*******"
click at [1337, 562] on body "Pro S sea.live Projects Monitoring Settings Default Project tk-live Home Policy…" at bounding box center [709, 364] width 1419 height 729
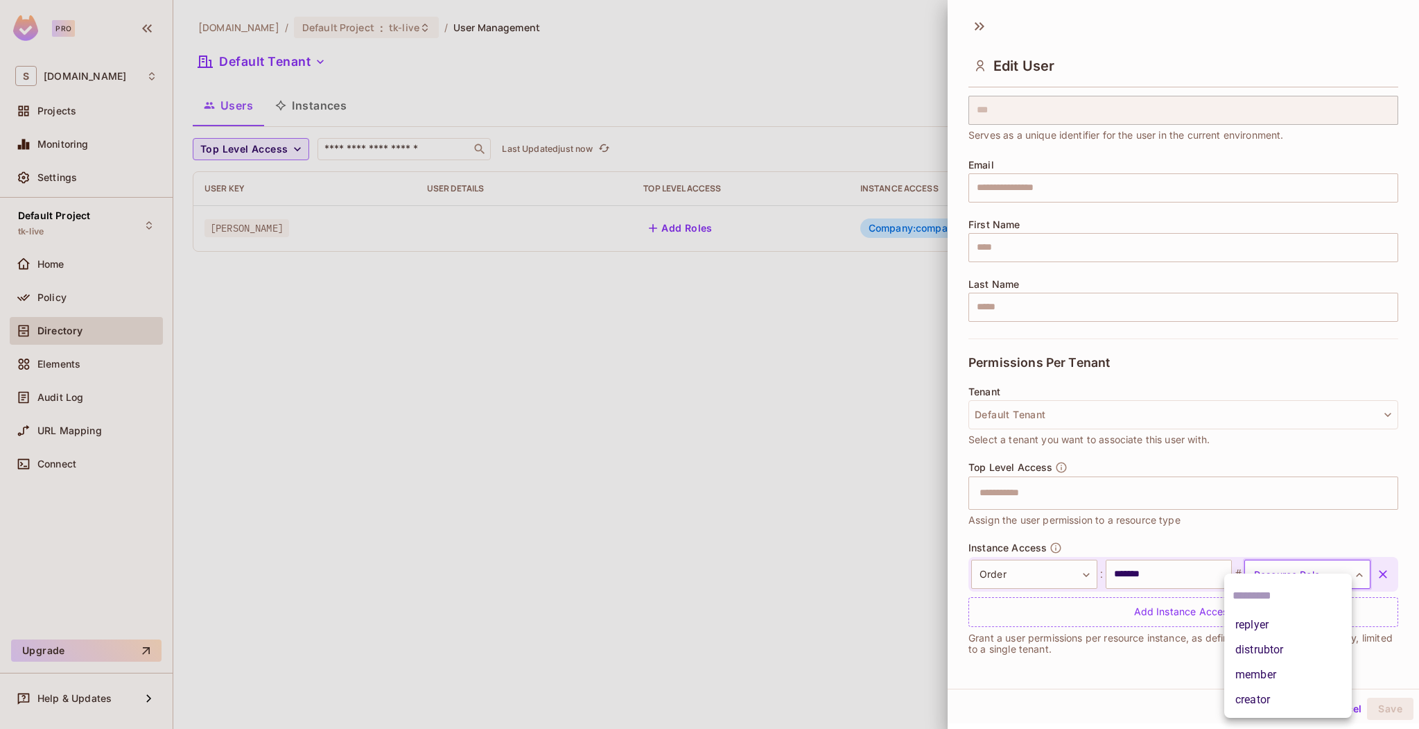
click at [1275, 700] on li "creator" at bounding box center [1288, 699] width 128 height 25
click at [1376, 712] on button "Save" at bounding box center [1390, 708] width 46 height 22
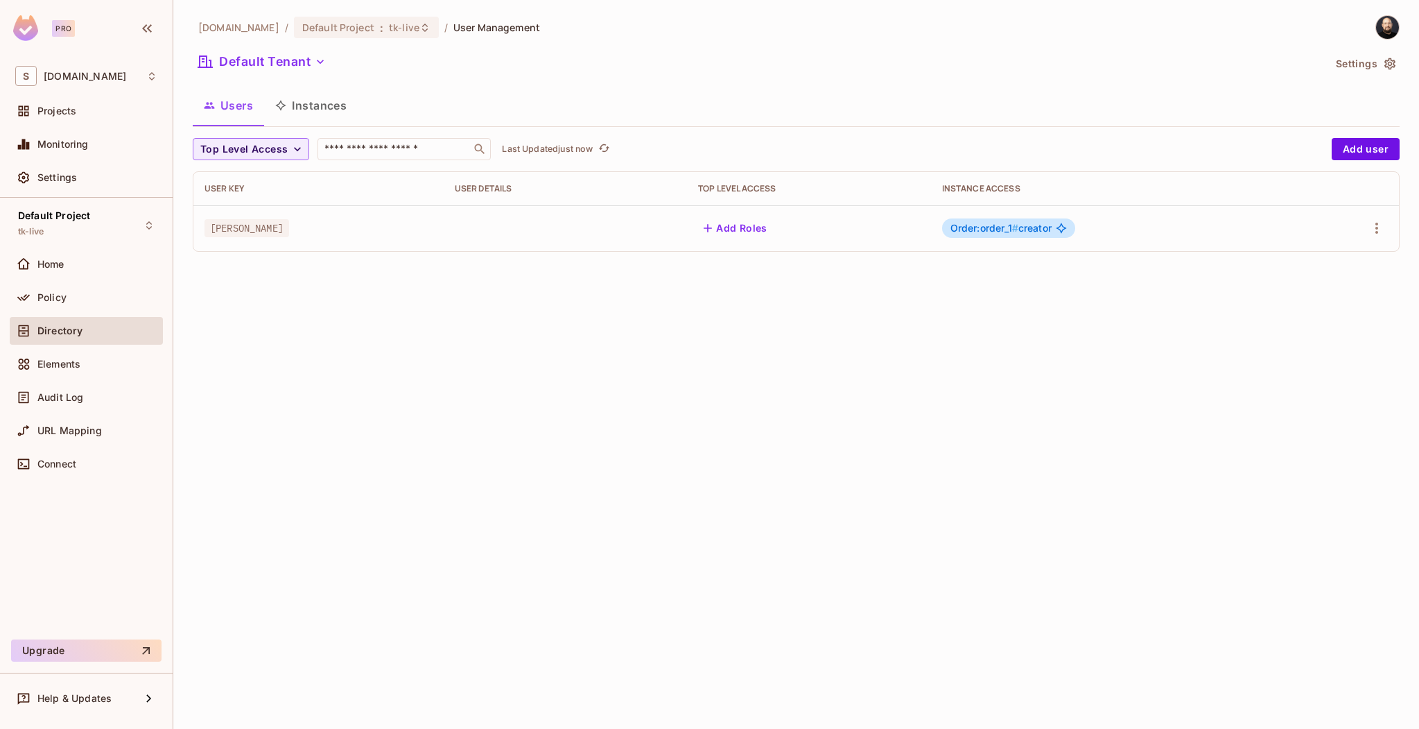
click at [325, 114] on button "Instances" at bounding box center [311, 105] width 94 height 35
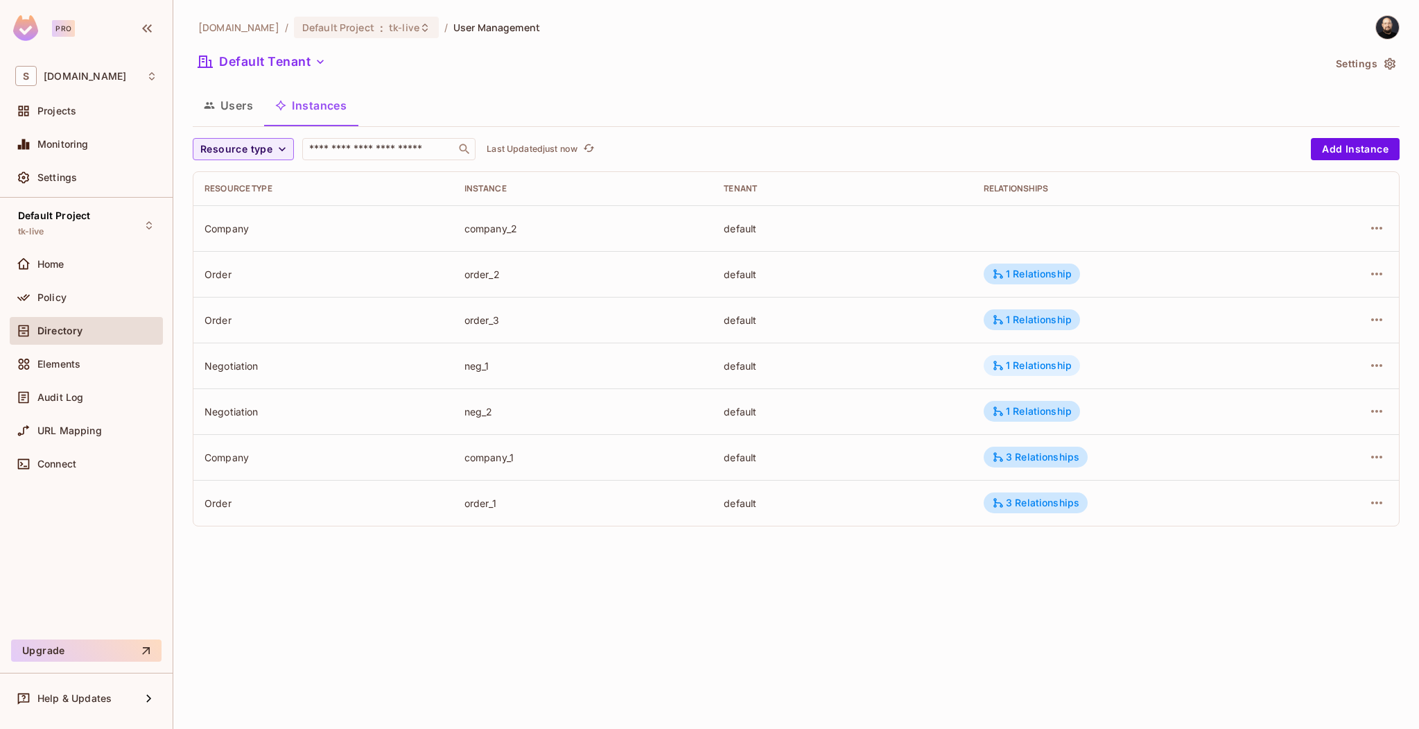
click at [1036, 367] on div "1 Relationship" at bounding box center [1032, 365] width 80 height 12
click at [238, 110] on div at bounding box center [709, 364] width 1419 height 729
click at [237, 363] on div "Negotiation" at bounding box center [324, 365] width 238 height 13
copy div "Negotiation"
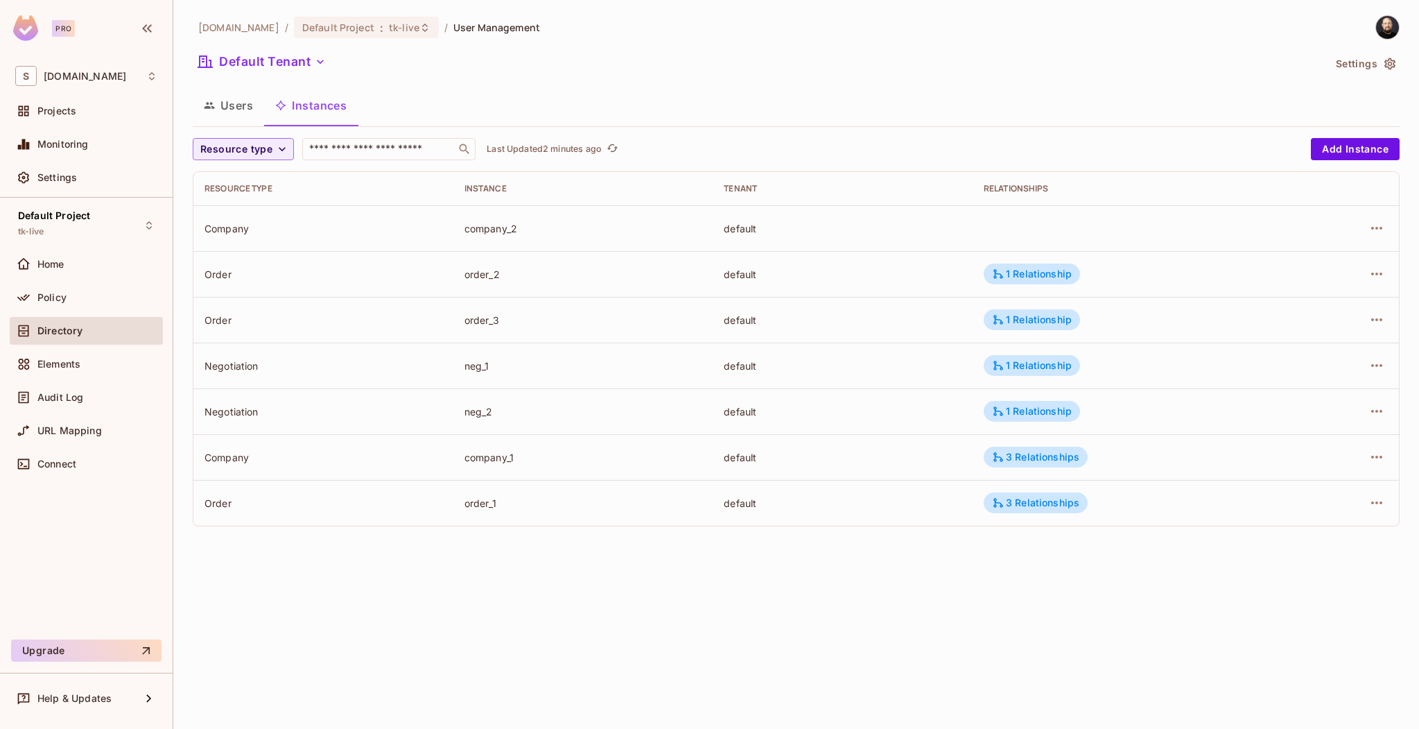
click at [387, 318] on div "Order" at bounding box center [324, 319] width 238 height 13
click at [106, 226] on div "Default Project tk-live" at bounding box center [86, 225] width 153 height 38
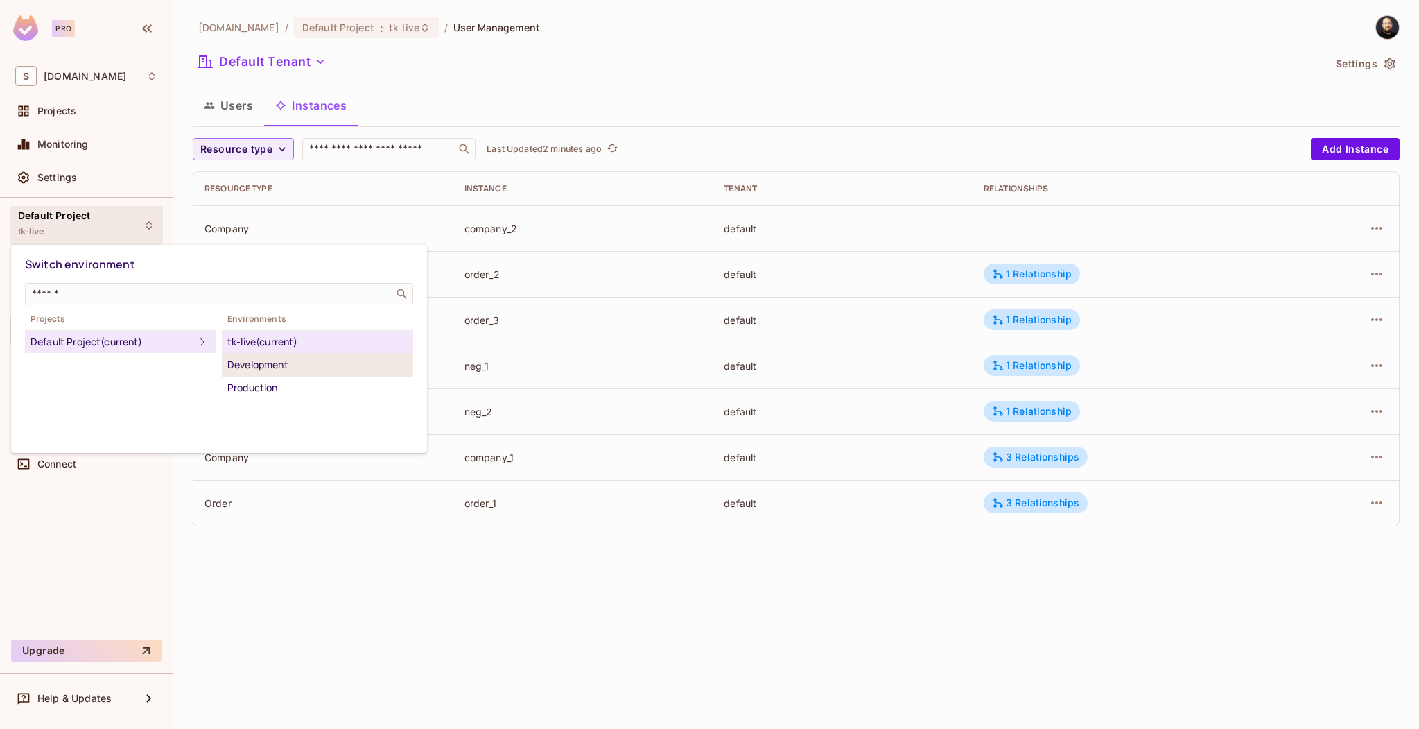
click at [292, 370] on div "Development" at bounding box center [317, 364] width 180 height 17
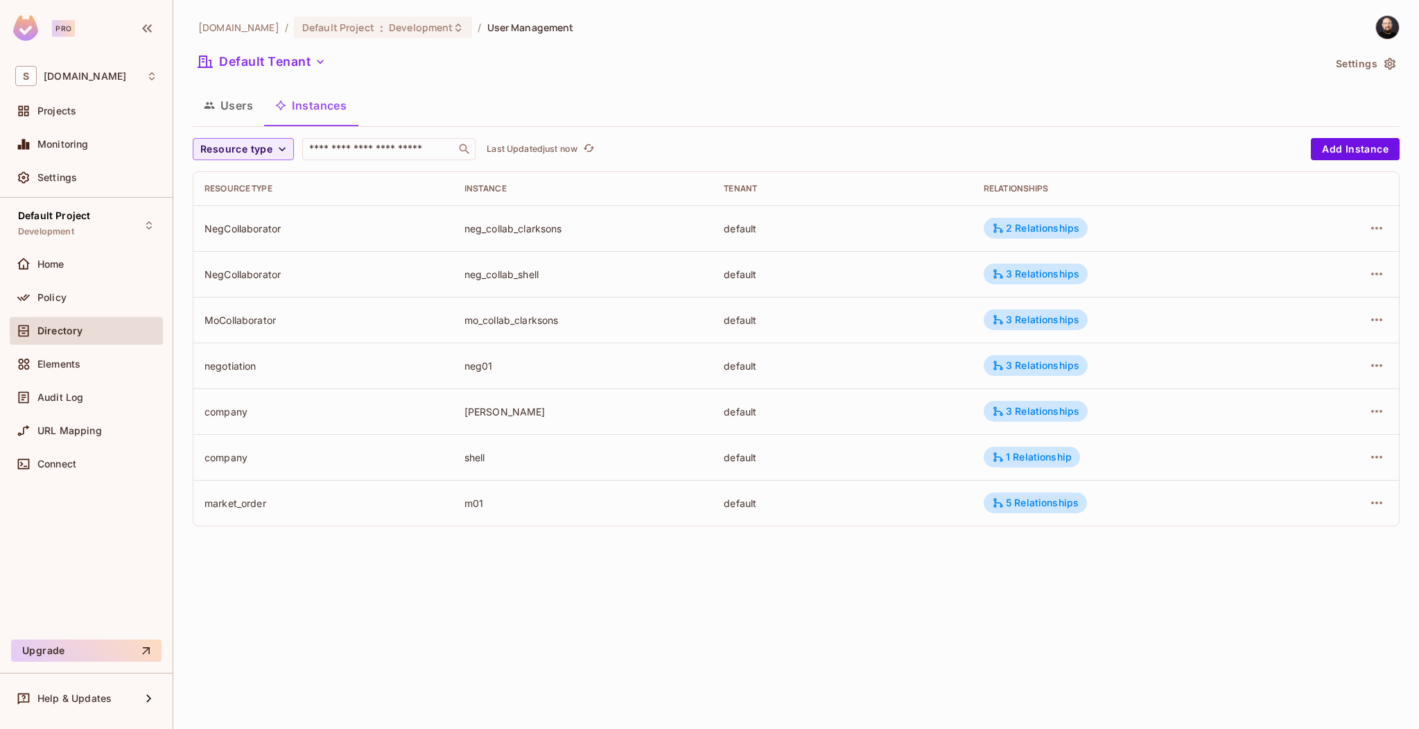
click at [252, 112] on button "Users" at bounding box center [228, 105] width 71 height 35
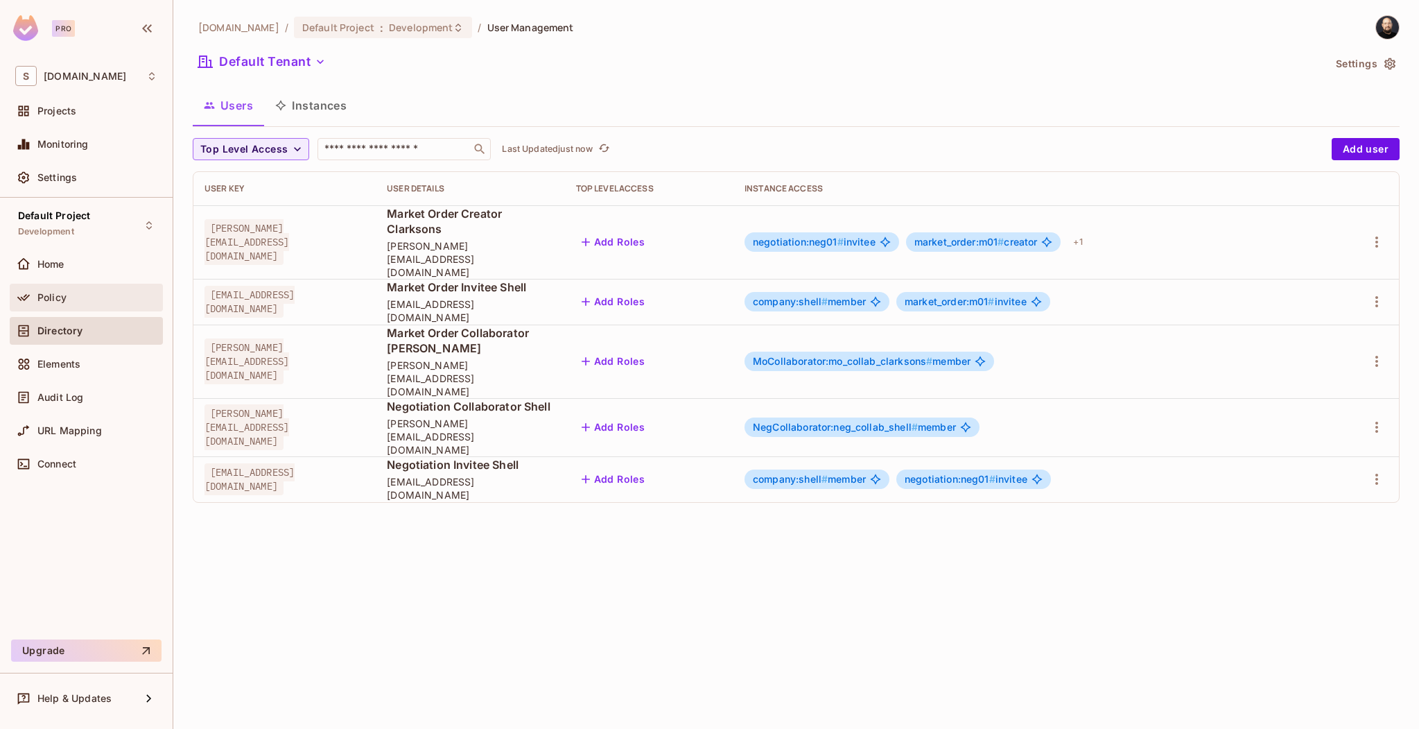
click at [75, 295] on div "Policy" at bounding box center [97, 297] width 120 height 11
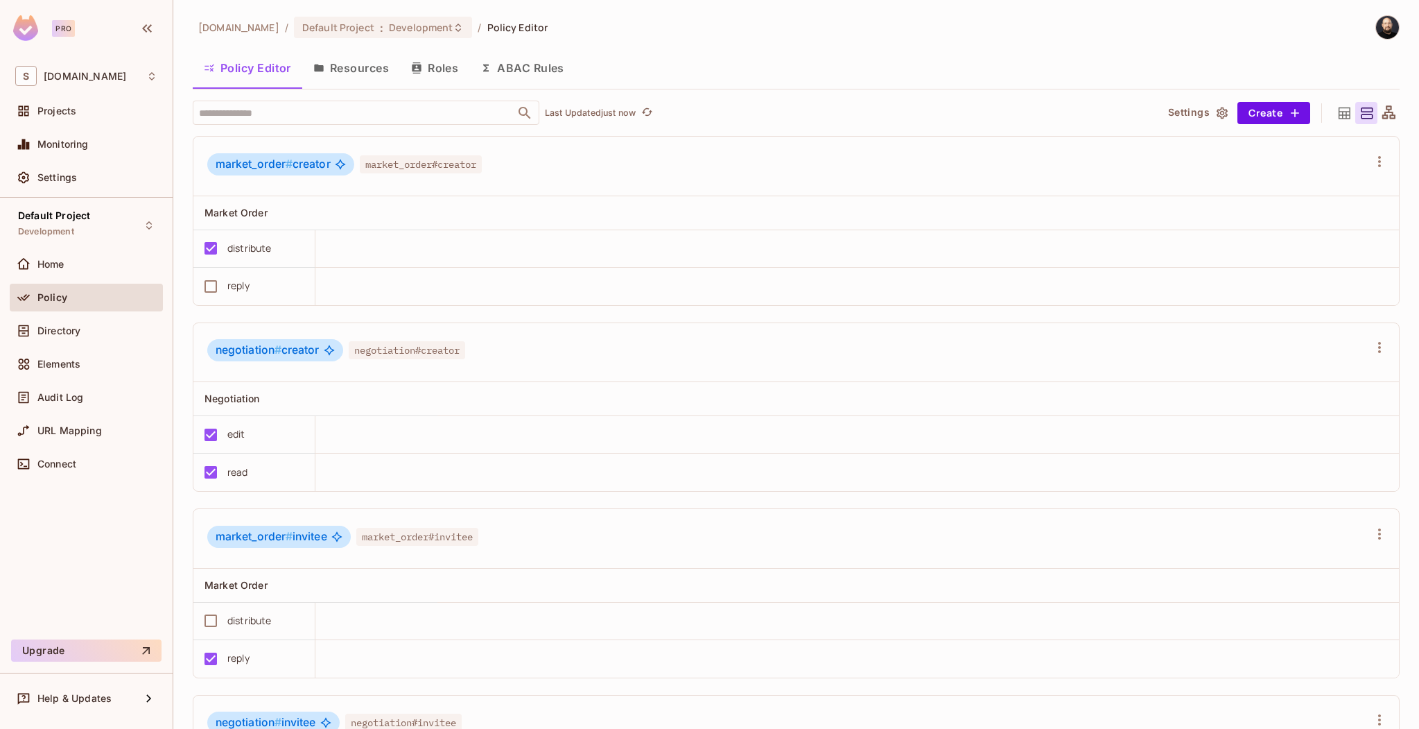
click at [375, 58] on button "Resources" at bounding box center [351, 68] width 98 height 35
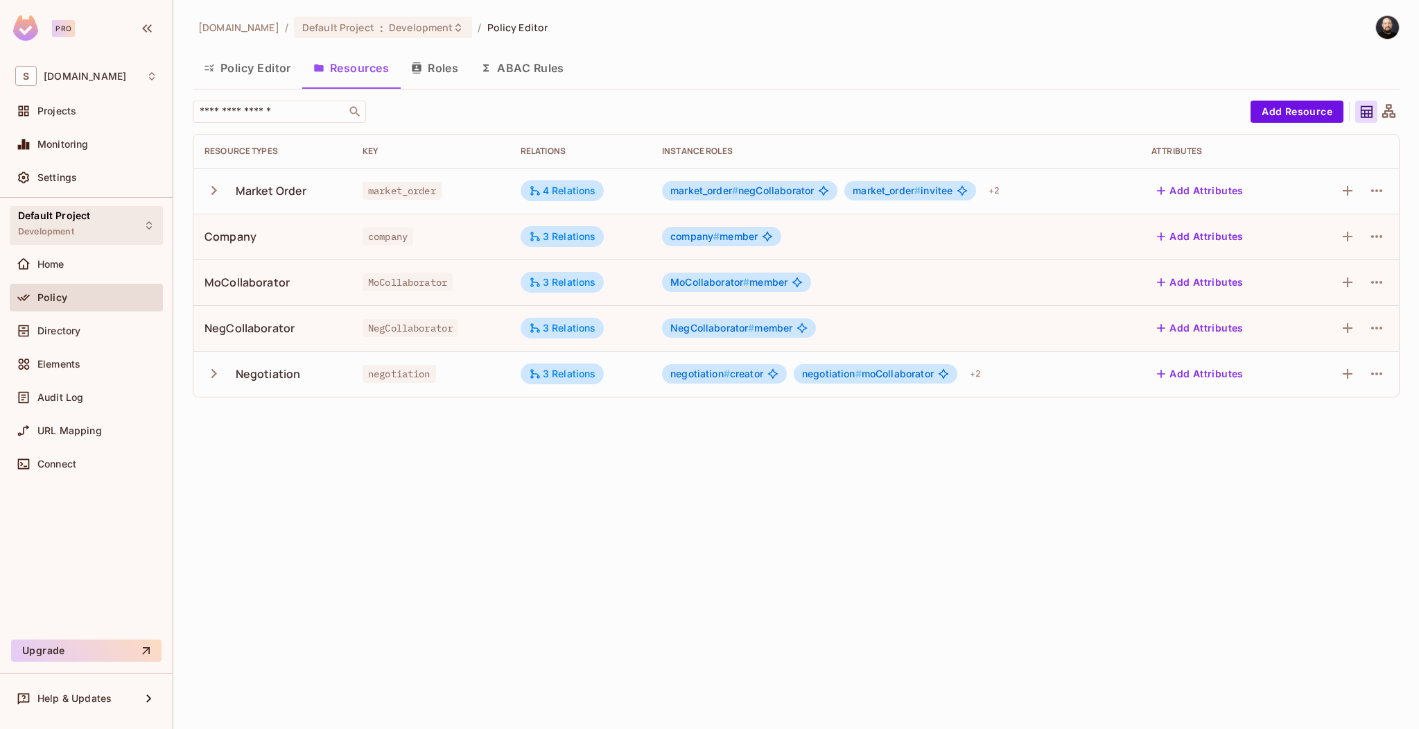
click at [110, 227] on div "Default Project Development" at bounding box center [86, 225] width 153 height 38
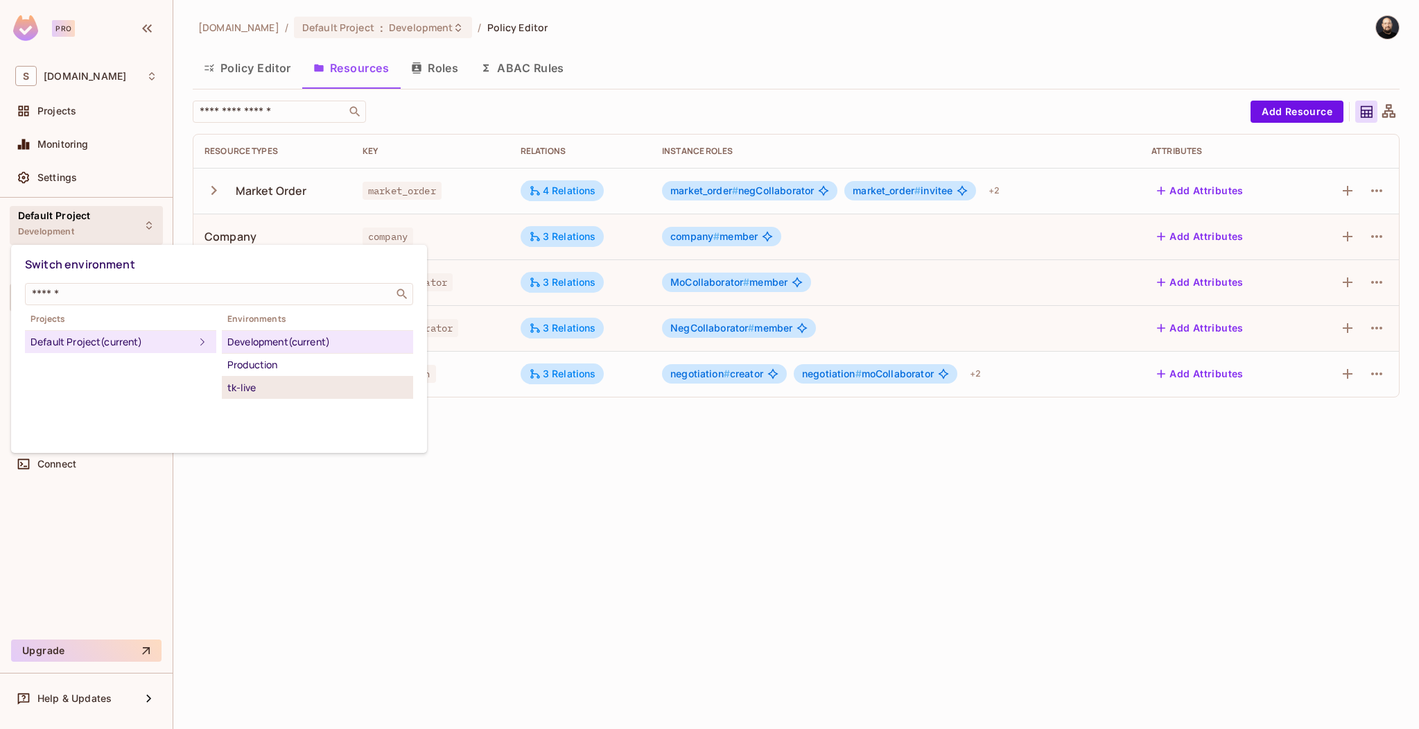
click at [229, 390] on div "tk-live" at bounding box center [317, 387] width 180 height 17
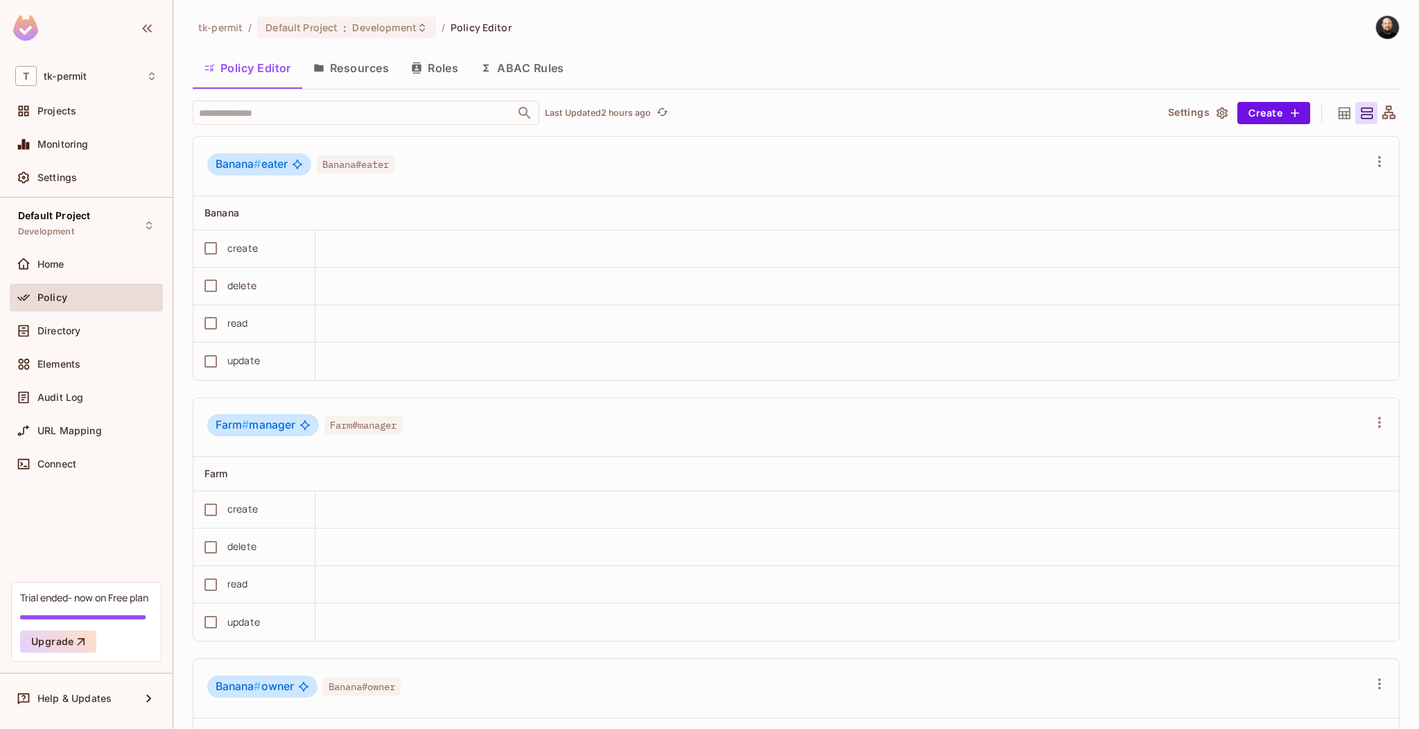
click at [78, 202] on div "Default Project Development Home Policy Directory Elements Audit Log URL Mappin…" at bounding box center [86, 390] width 173 height 384
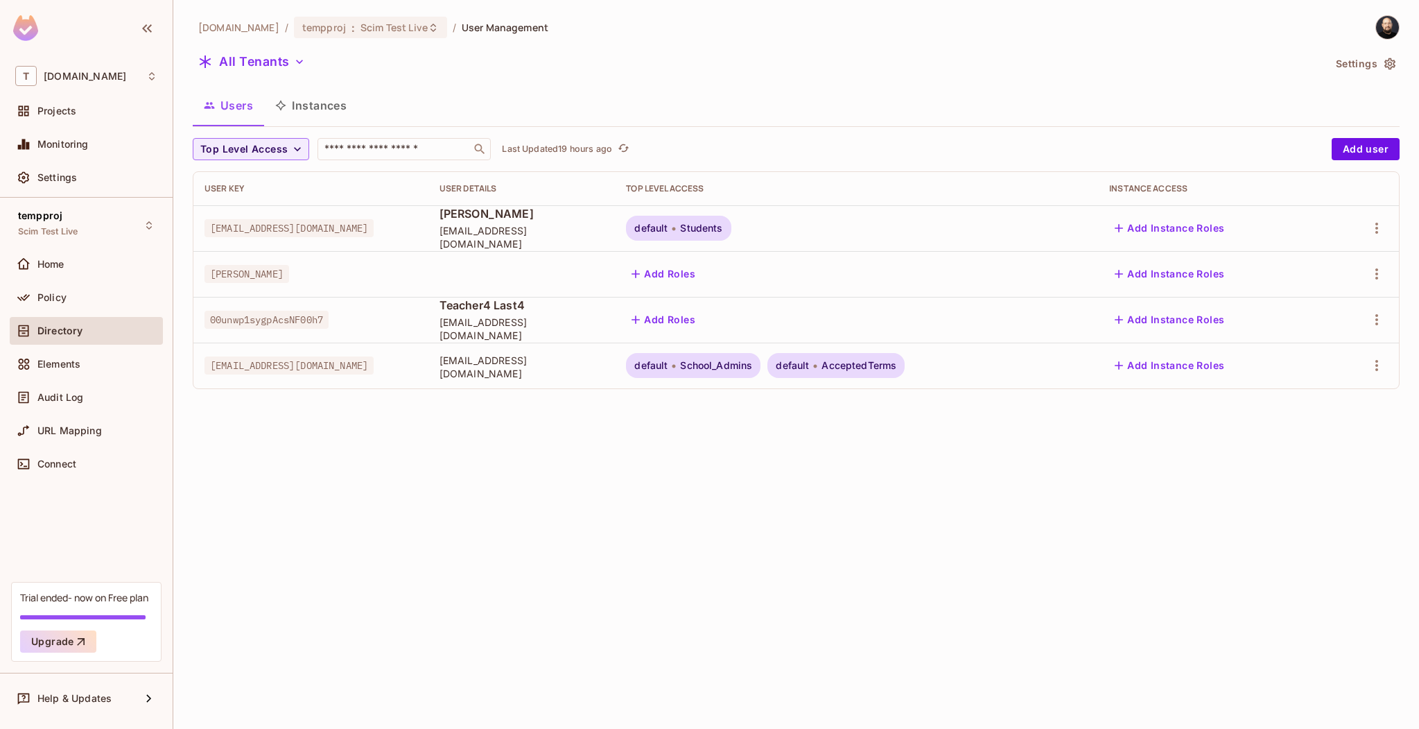
click at [433, 450] on div "[DOMAIN_NAME] / tempproj : Scim Test Live / User Management All Tenants Setting…" at bounding box center [796, 364] width 1246 height 729
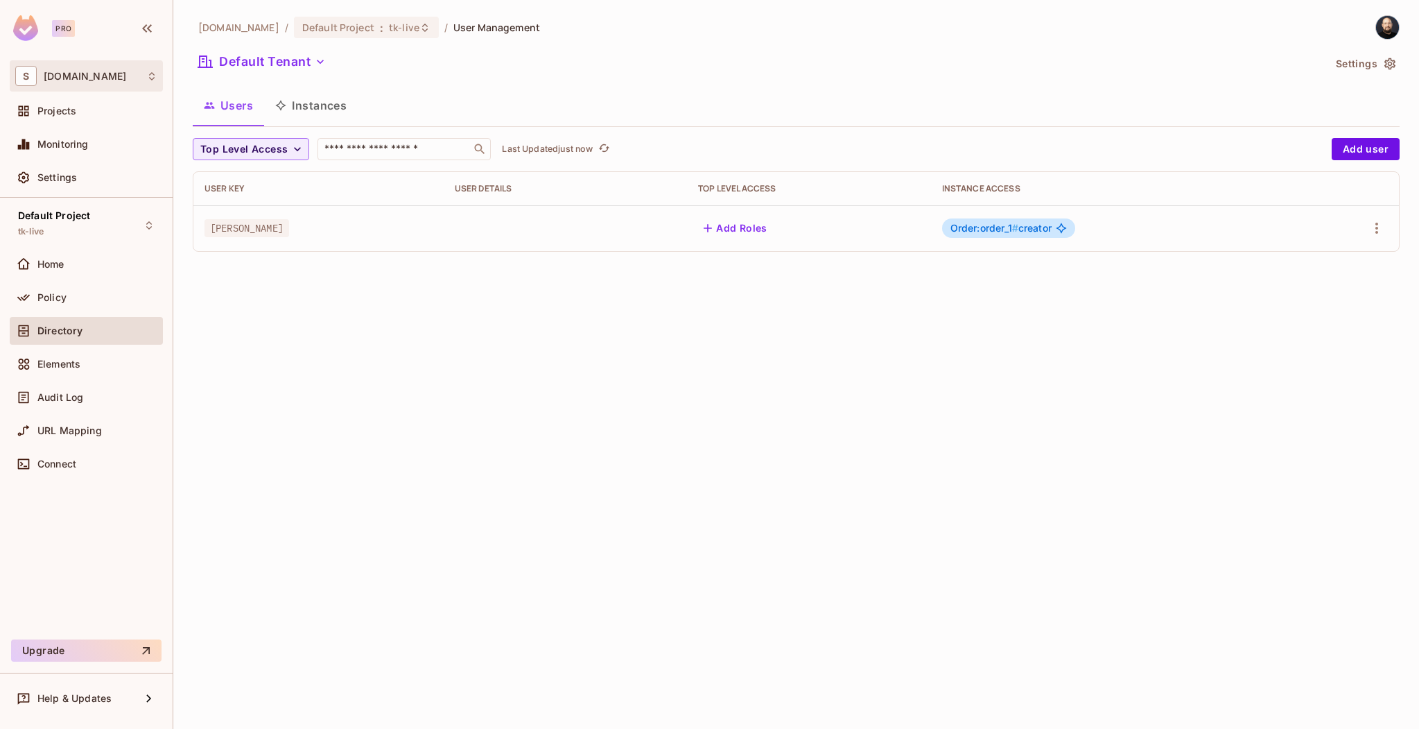
click at [92, 85] on div "S [DOMAIN_NAME]" at bounding box center [86, 76] width 142 height 20
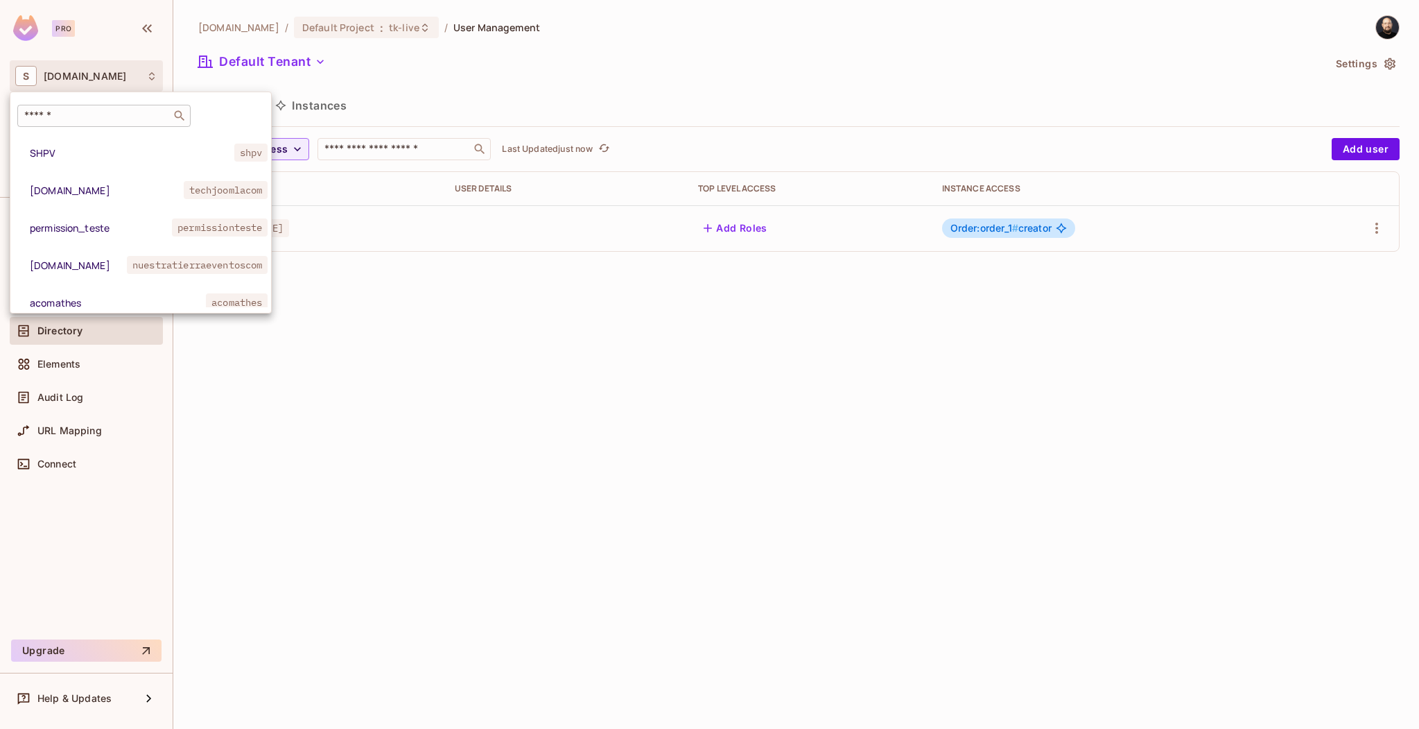
click at [101, 114] on input "text" at bounding box center [94, 116] width 146 height 14
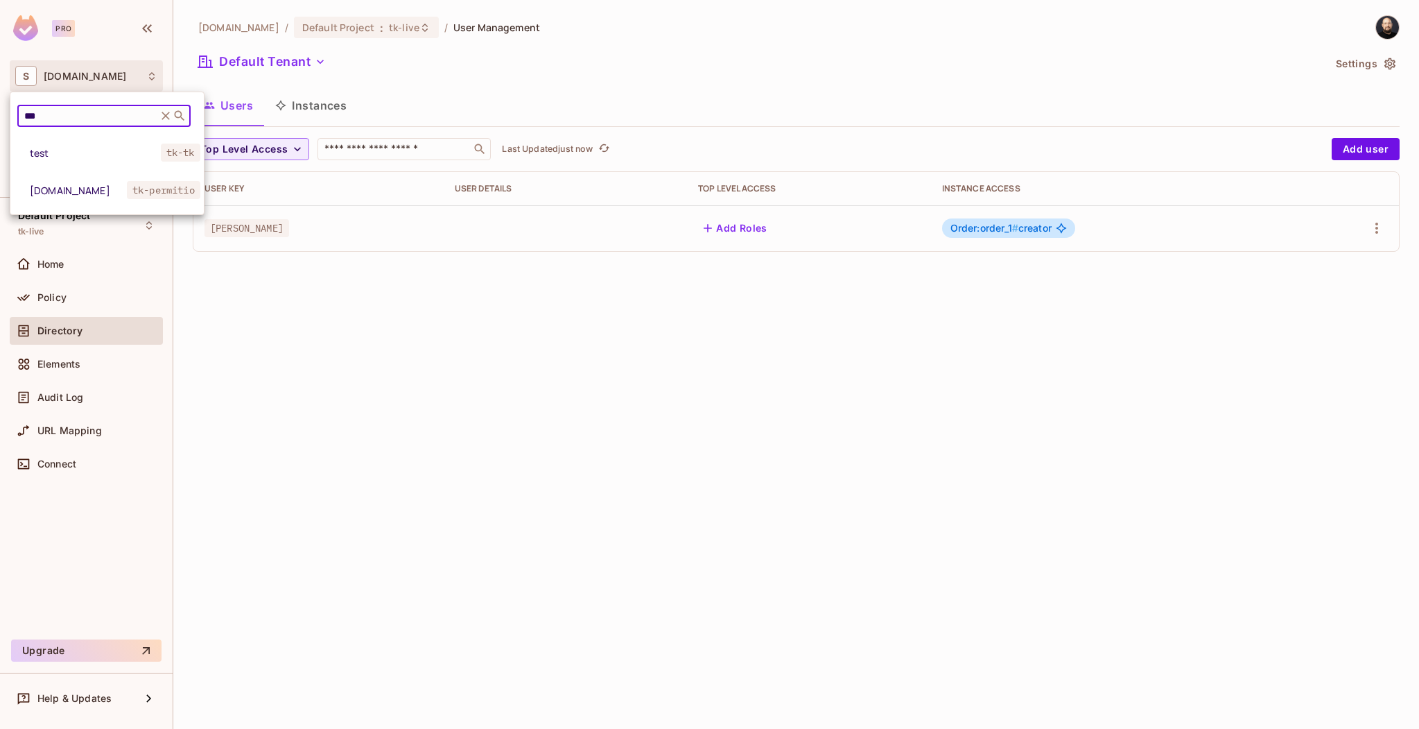
type input "***"
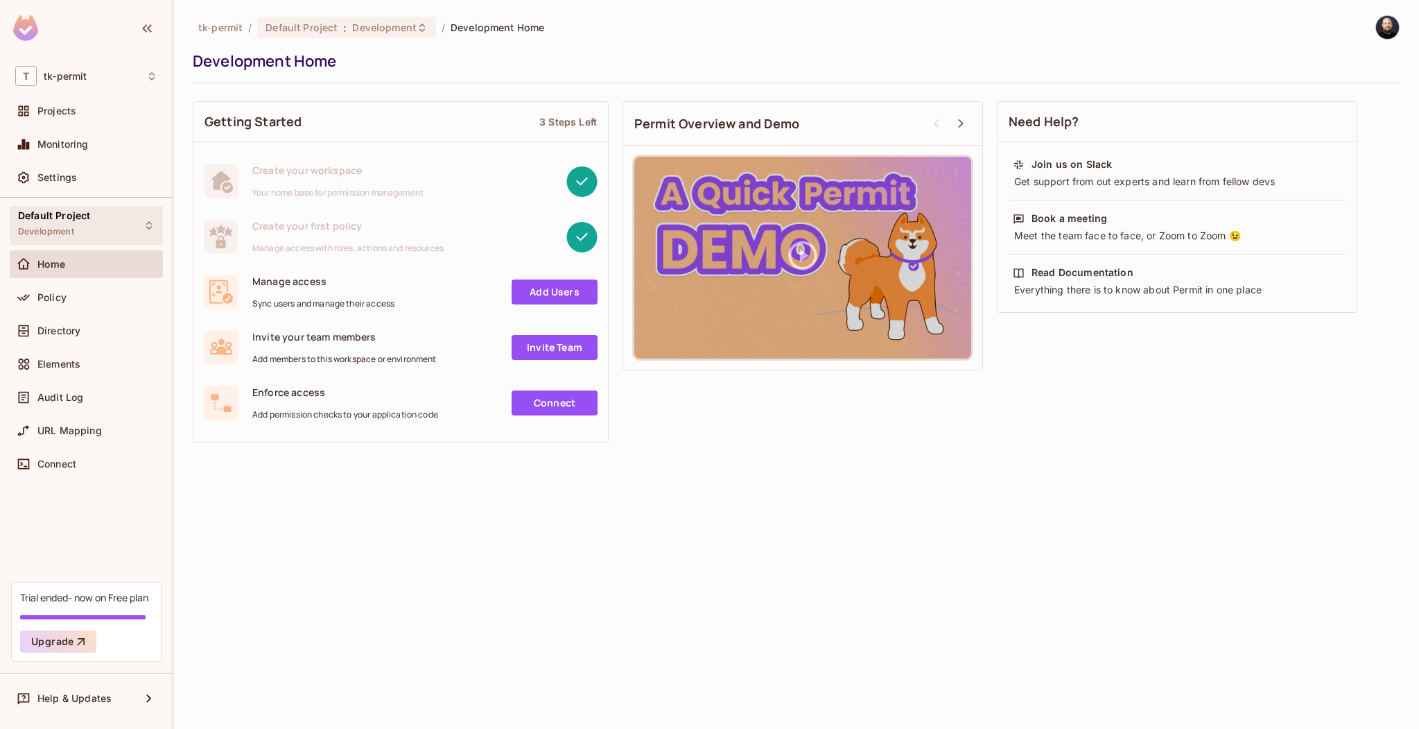
click at [67, 232] on span "Development" at bounding box center [46, 231] width 56 height 11
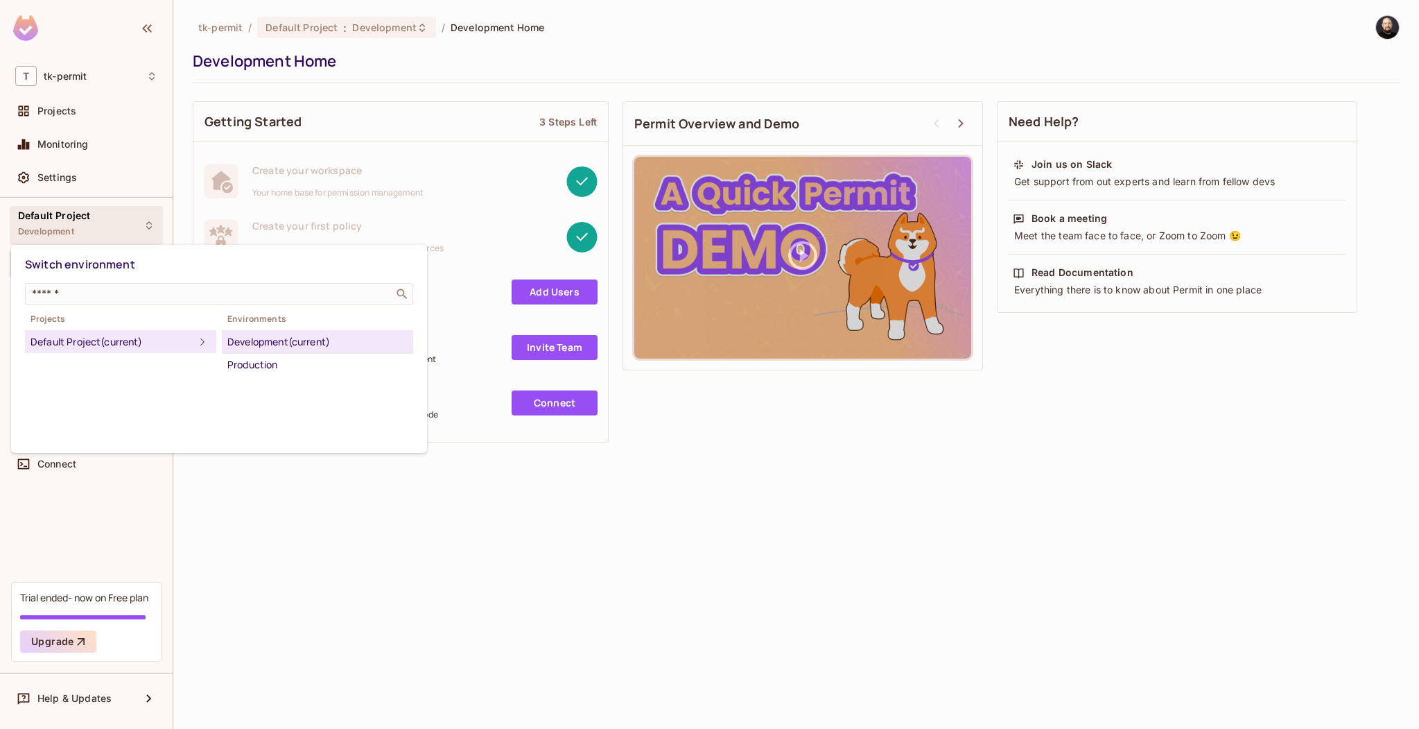
drag, startPoint x: 109, startPoint y: 123, endPoint x: 101, endPoint y: 98, distance: 25.7
click at [109, 121] on div at bounding box center [709, 364] width 1419 height 729
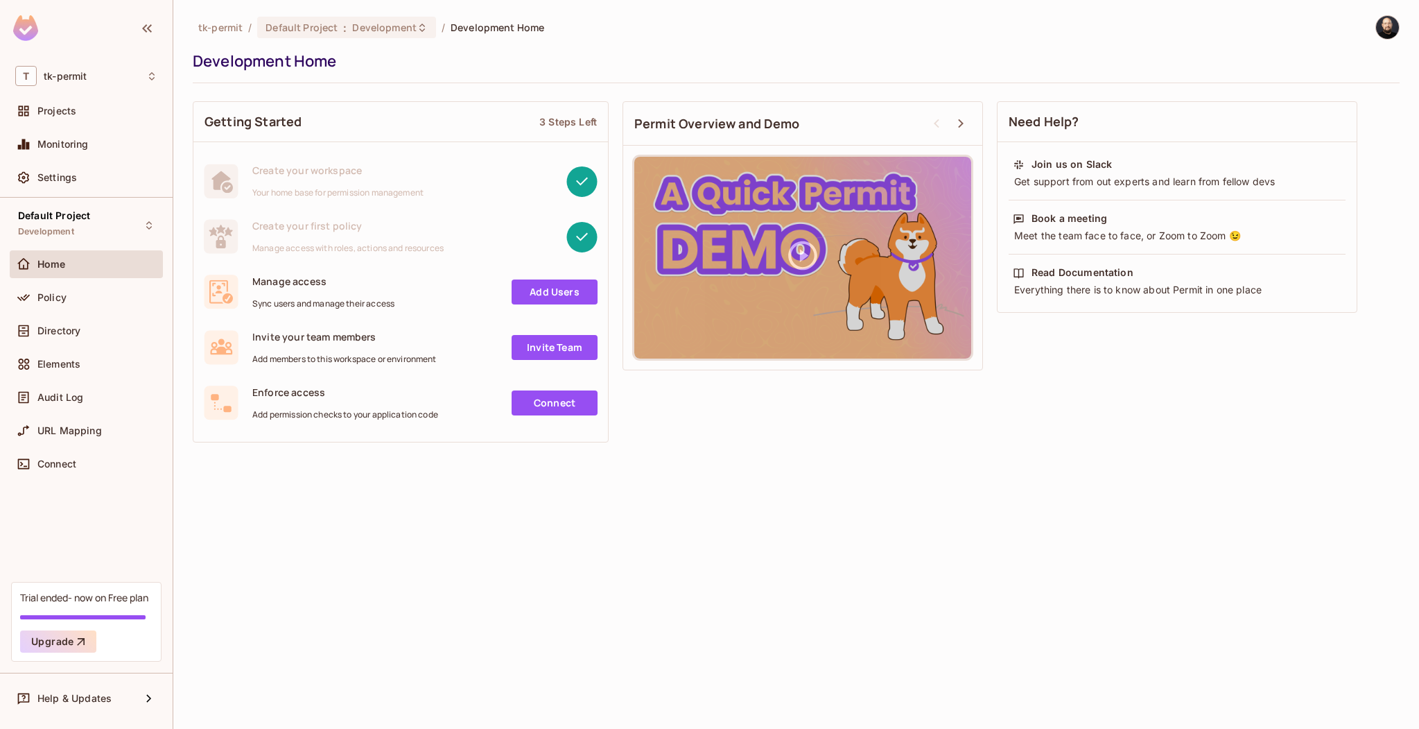
click at [101, 98] on div "Switch environment ​ Projects Default Project (current) Environments Developmen…" at bounding box center [709, 364] width 1419 height 729
click at [95, 110] on div "Projects" at bounding box center [97, 110] width 120 height 11
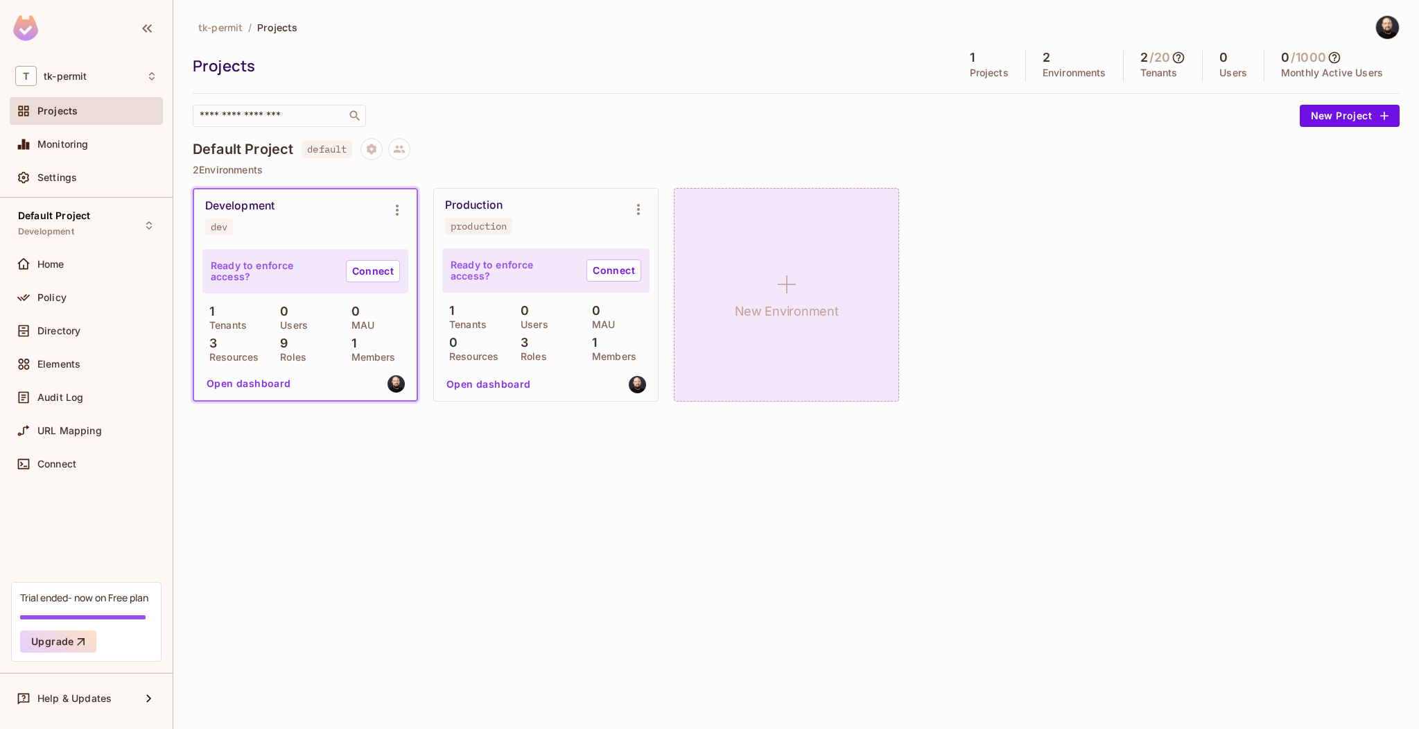
click at [763, 264] on div "New Environment" at bounding box center [786, 295] width 225 height 214
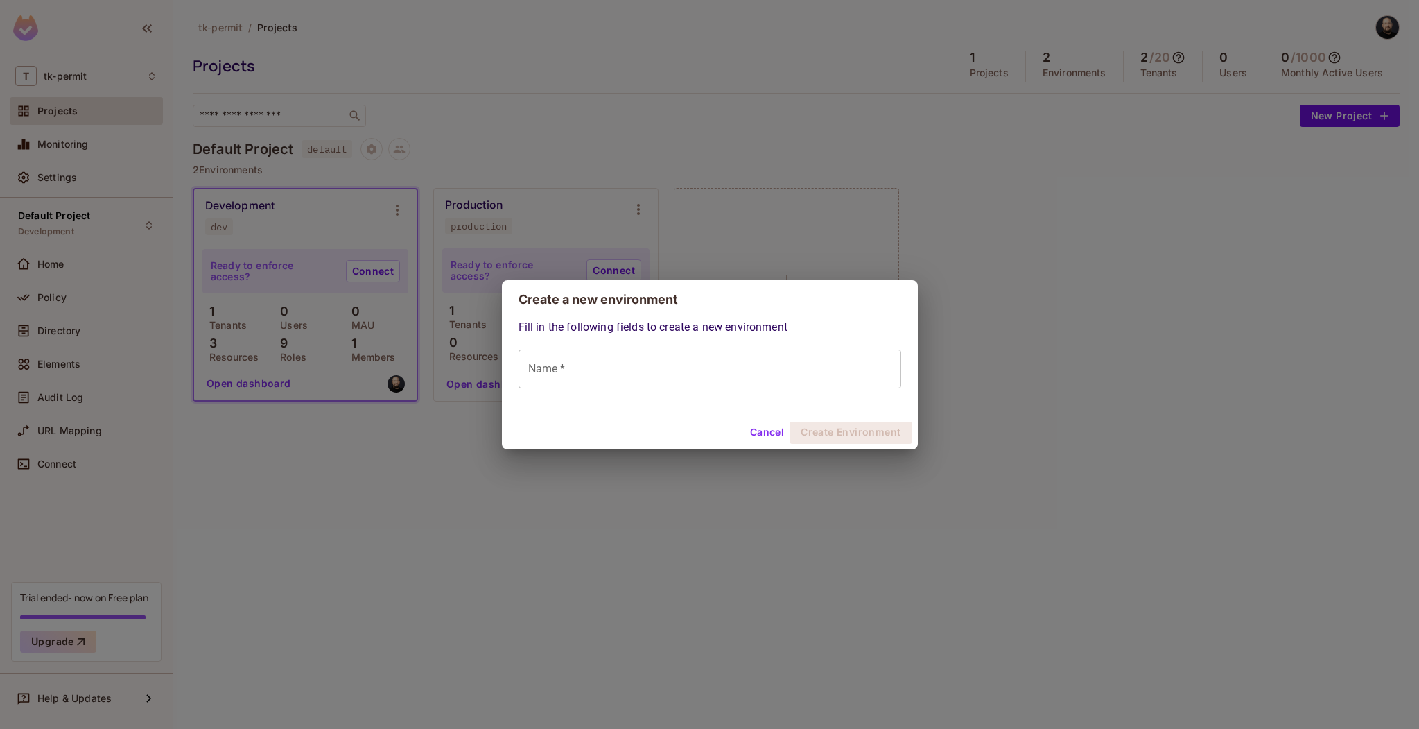
click at [625, 370] on input "Name *" at bounding box center [710, 368] width 383 height 39
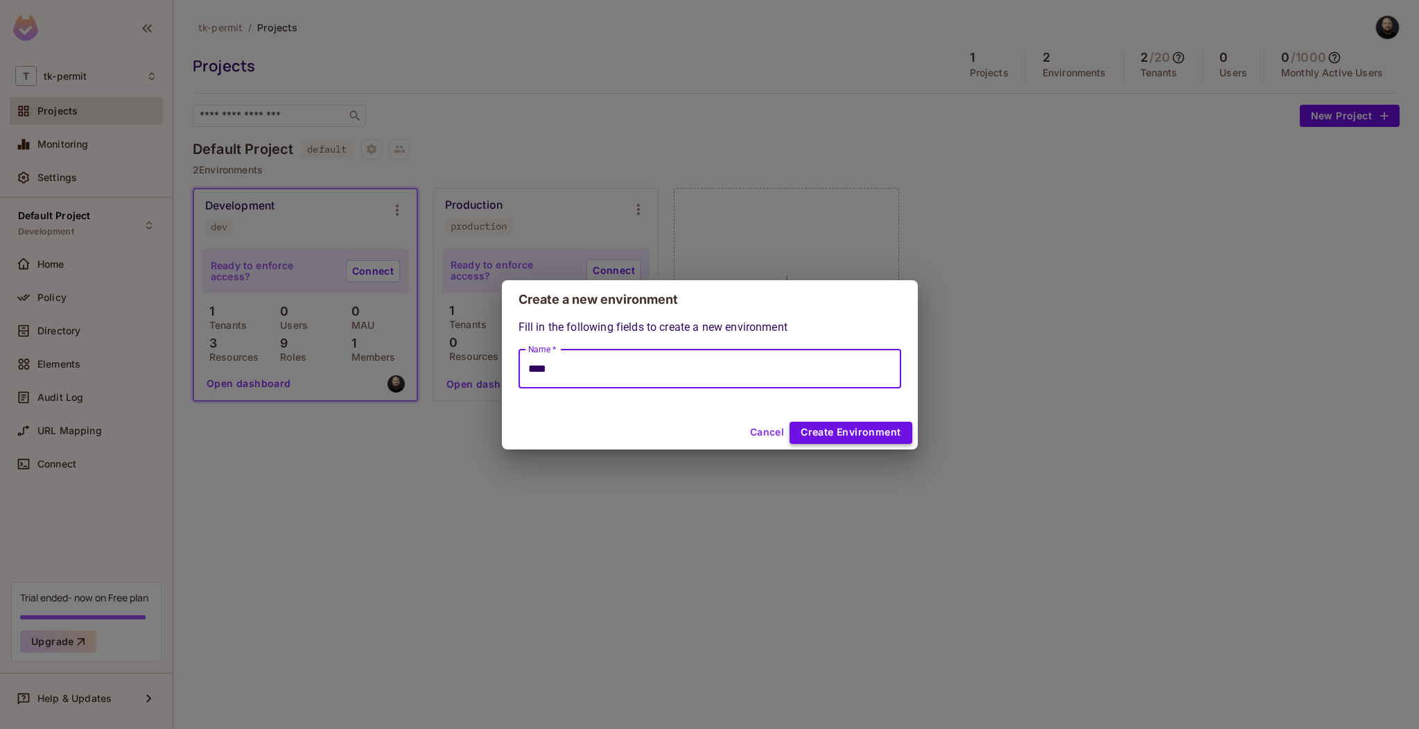
type input "****"
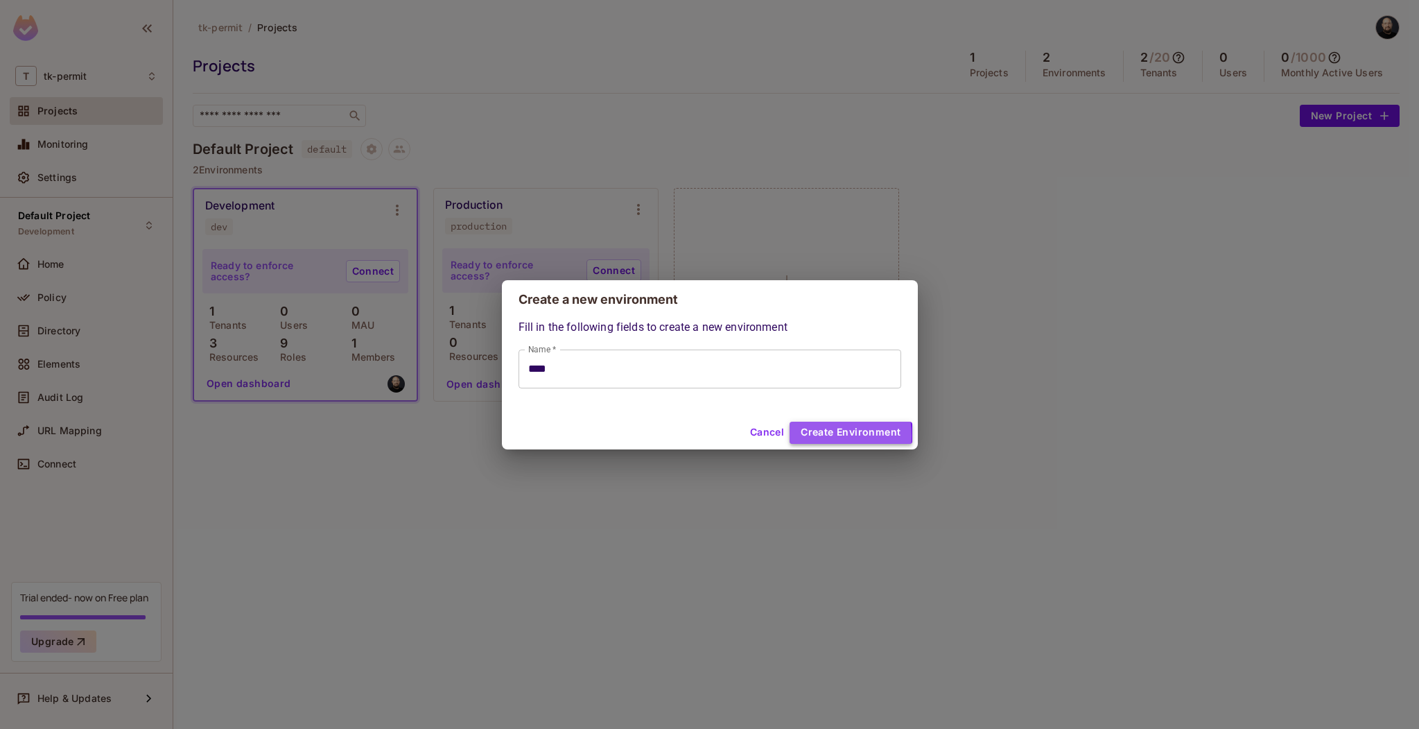
click at [805, 435] on button "Create Environment" at bounding box center [851, 433] width 122 height 22
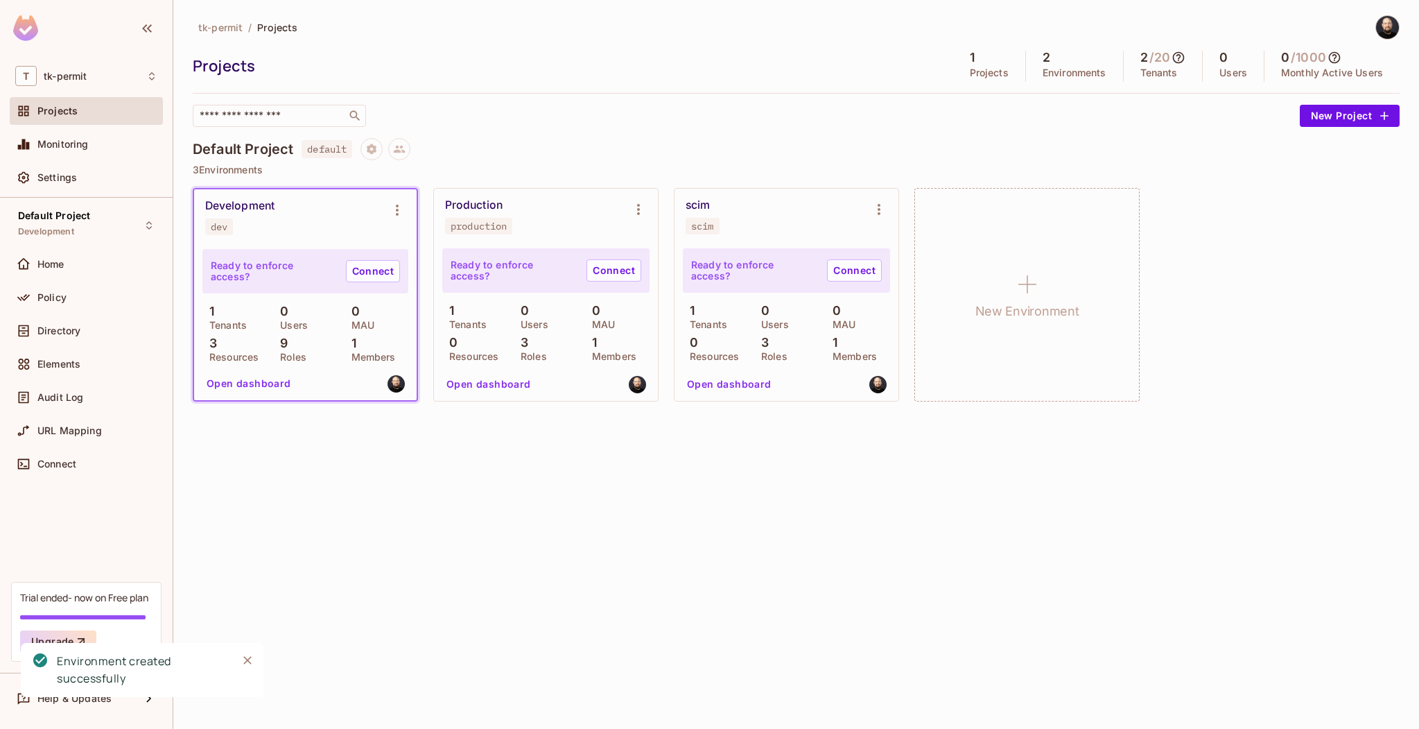
click at [700, 225] on div "scim" at bounding box center [702, 225] width 23 height 11
copy div "scim"
click at [743, 376] on button "Open dashboard" at bounding box center [730, 384] width 96 height 22
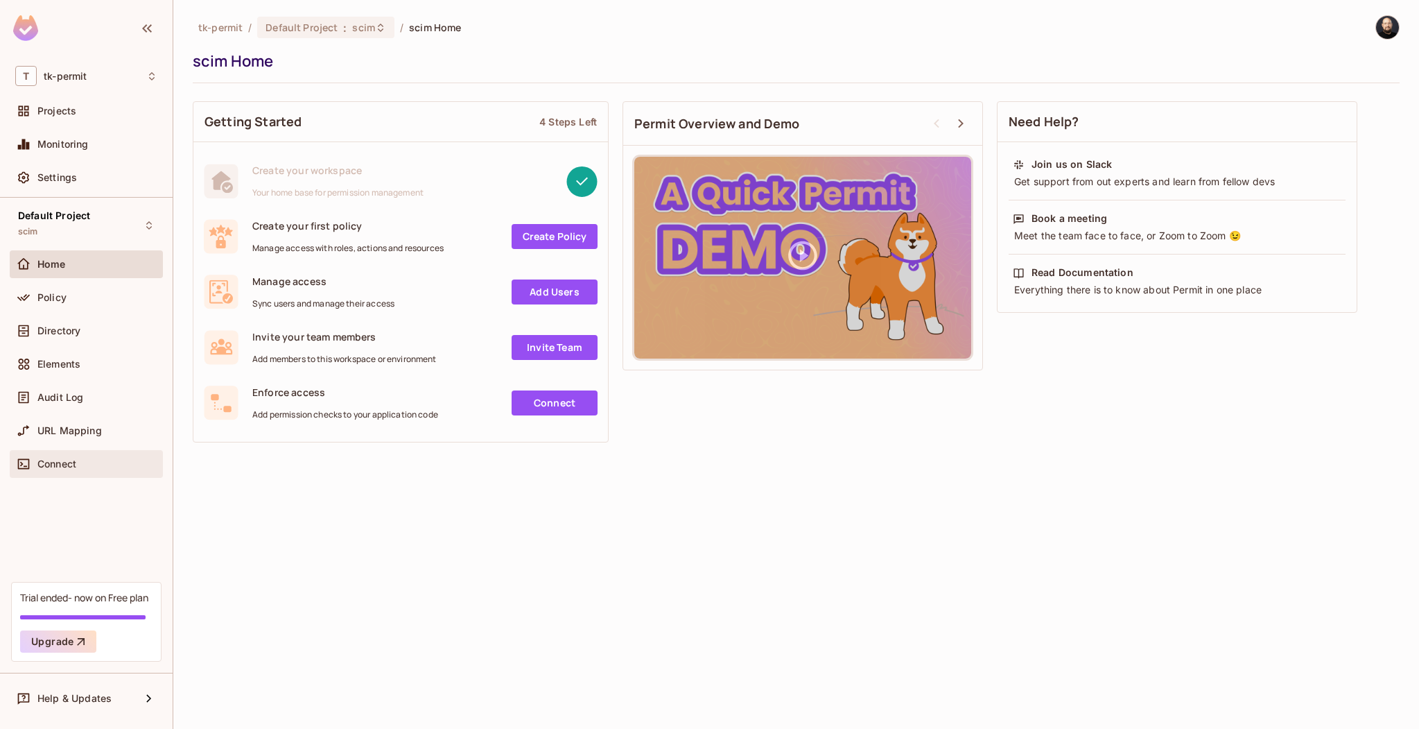
click at [74, 470] on div "Connect" at bounding box center [86, 464] width 142 height 17
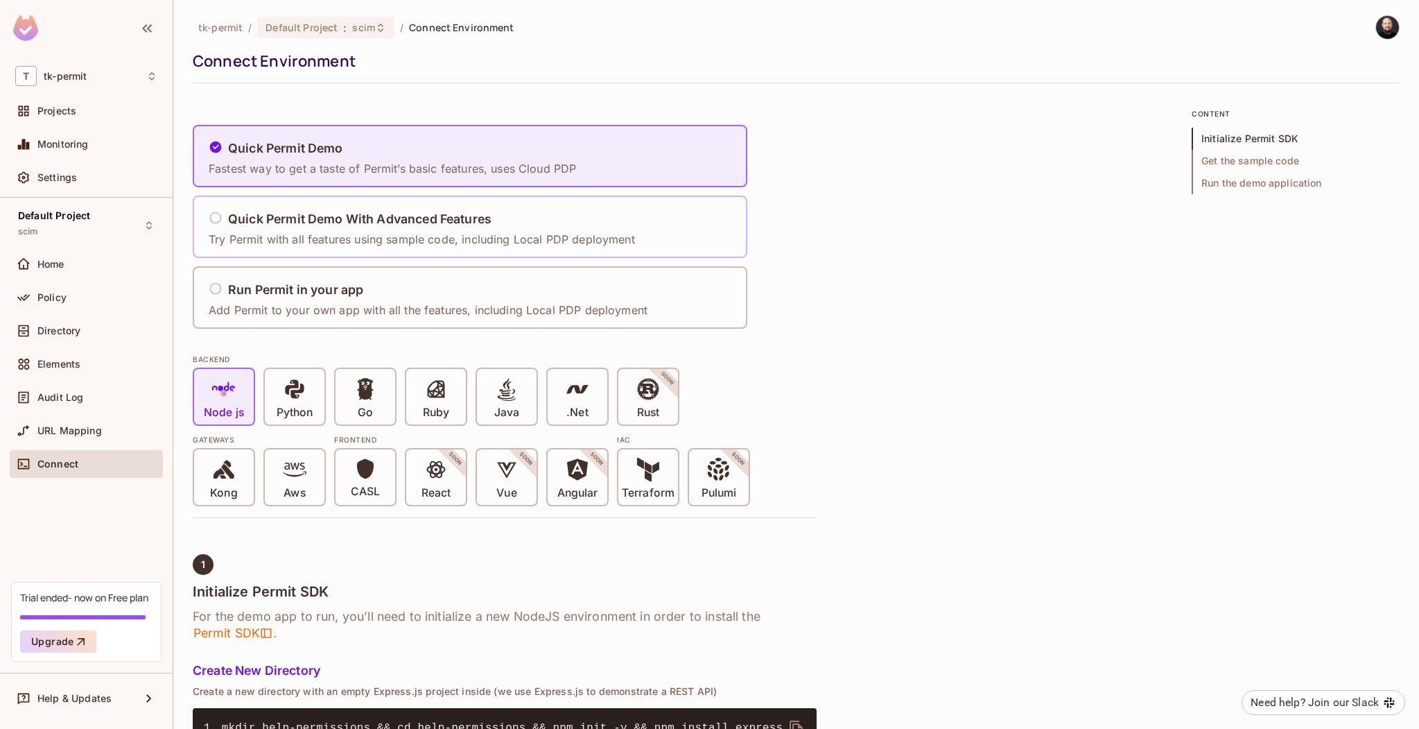
click at [354, 226] on h5 "Quick Permit Demo With Advanced Features" at bounding box center [359, 219] width 263 height 14
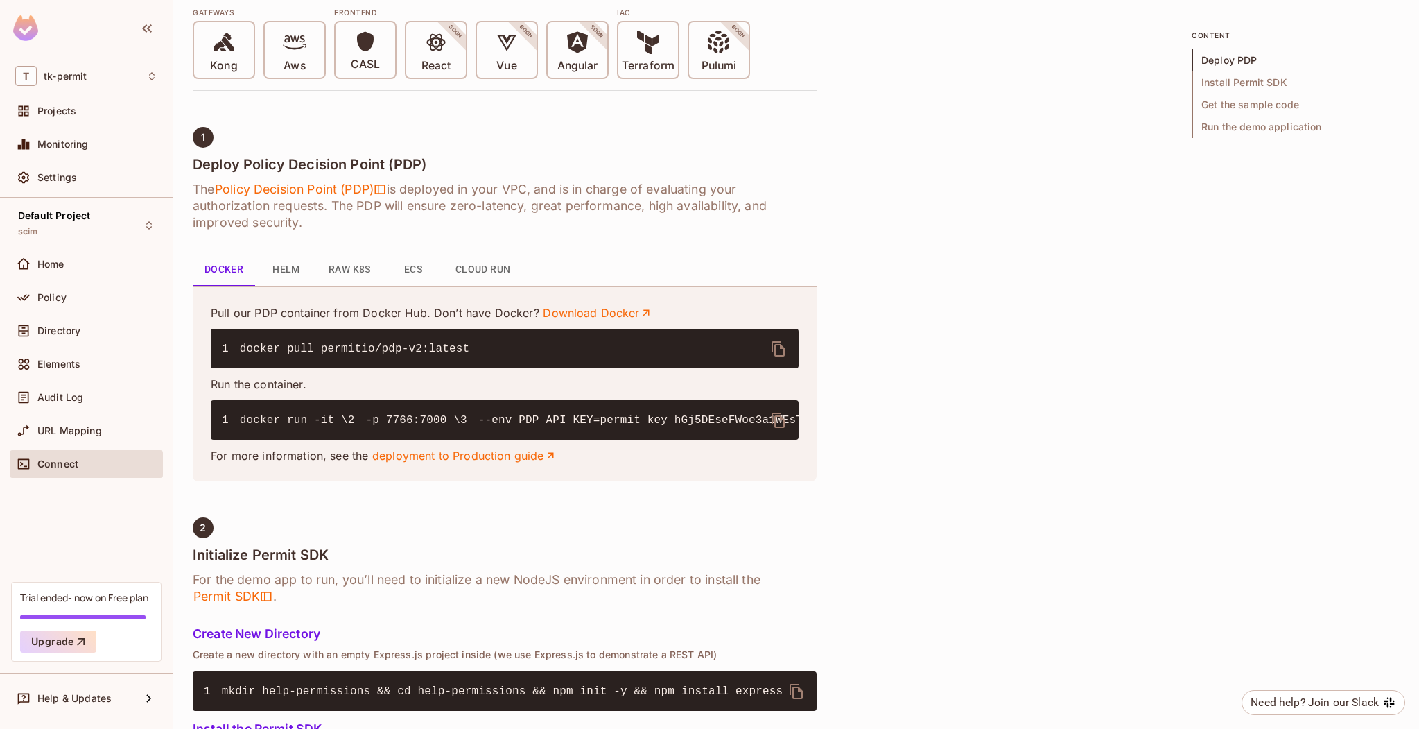
scroll to position [430, 0]
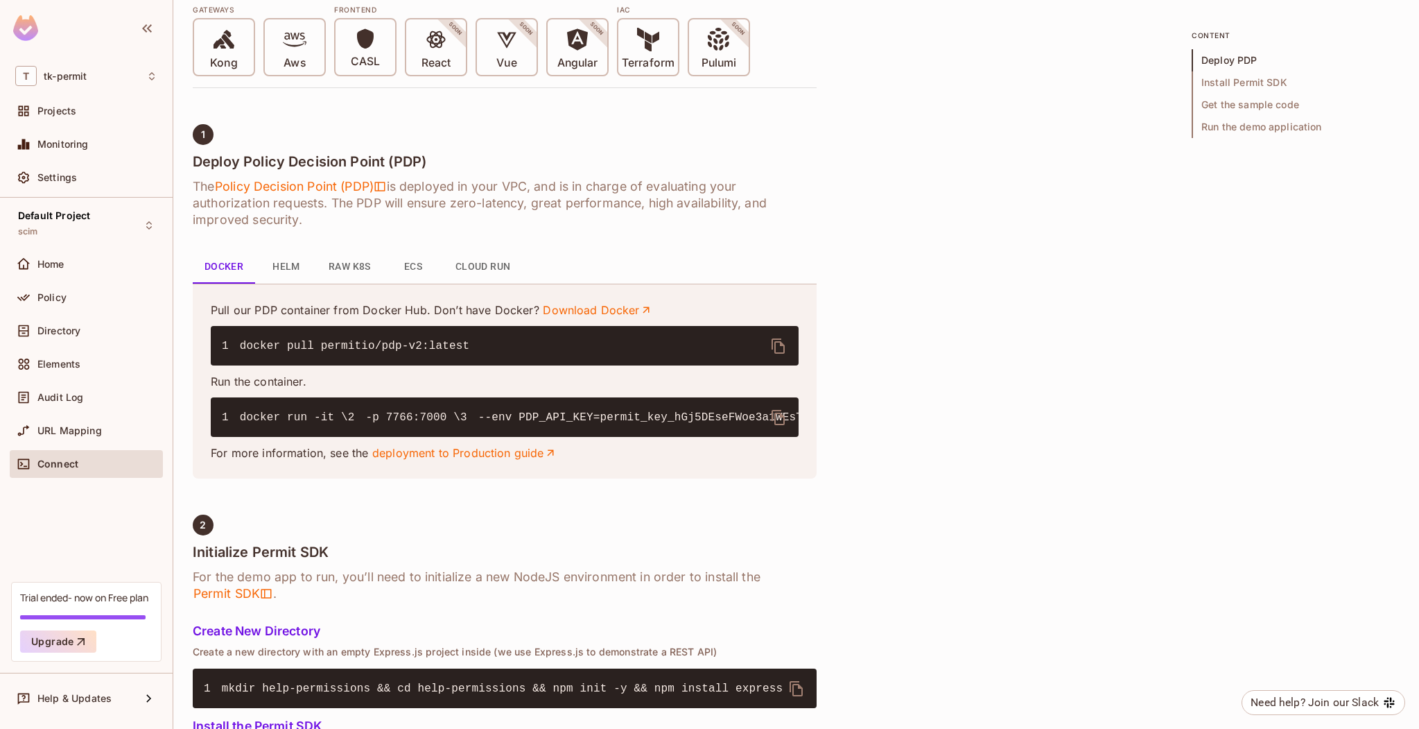
click at [488, 424] on code "1 docker run -it \ 2 -p 7766:7000 \ 3 --env PDP_API_KEY=permit_key_hGj5DEseFWoe…" at bounding box center [912, 417] width 1380 height 12
copy code "permit_key_hGj5DEseFWoe3a1WEsTM28A3JGbuX7qcYhdPCIHA1I2yoSVGCWgC45dSZ3SHqSoixsS1…"
click at [87, 334] on div "Directory" at bounding box center [97, 330] width 120 height 11
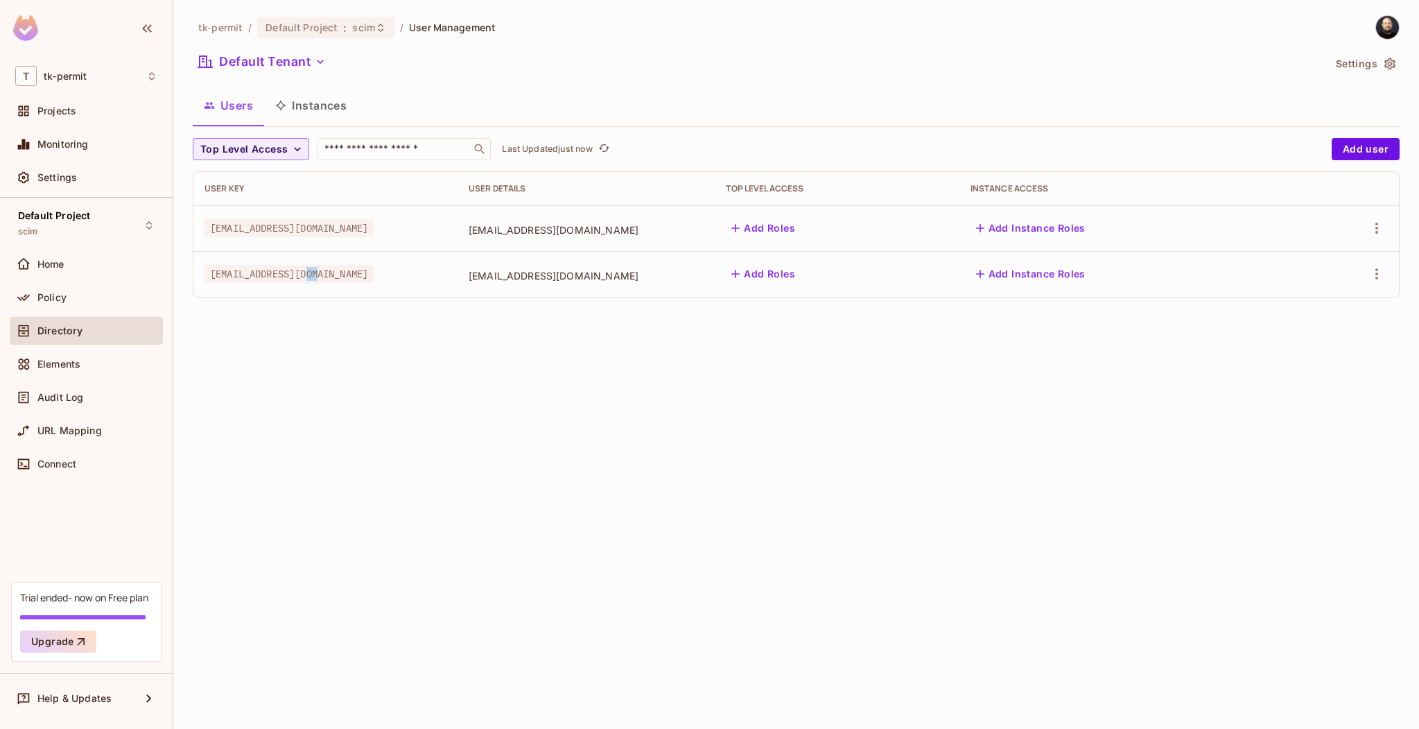
drag, startPoint x: 327, startPoint y: 278, endPoint x: 291, endPoint y: 278, distance: 35.4
click at [312, 279] on div "[EMAIL_ADDRESS][DOMAIN_NAME]" at bounding box center [326, 274] width 242 height 14
drag, startPoint x: 281, startPoint y: 277, endPoint x: 398, endPoint y: 268, distance: 116.8
click at [281, 277] on span "[EMAIL_ADDRESS][DOMAIN_NAME]" at bounding box center [289, 274] width 169 height 18
click at [582, 263] on td "[EMAIL_ADDRESS][DOMAIN_NAME]" at bounding box center [587, 274] width 258 height 46
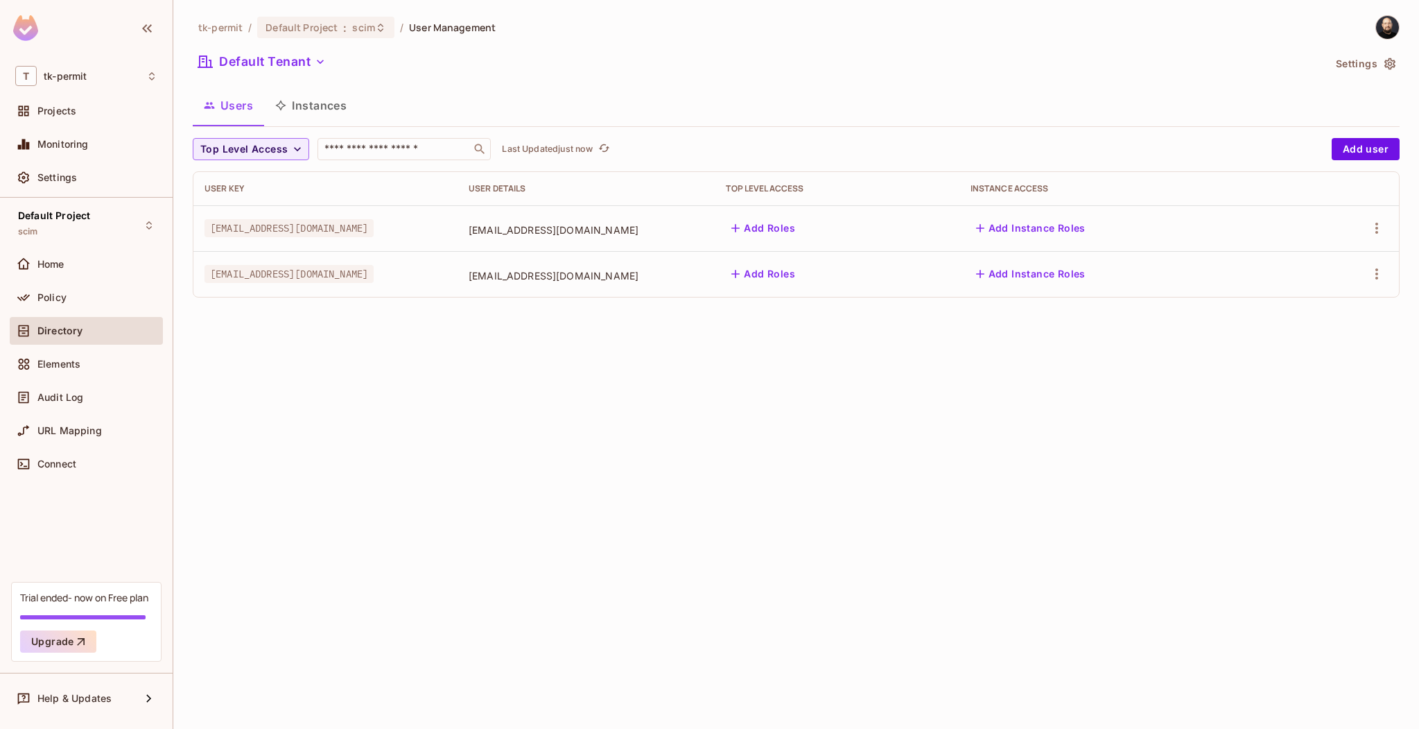
click at [567, 276] on span "[EMAIL_ADDRESS][DOMAIN_NAME]" at bounding box center [587, 275] width 236 height 13
drag, startPoint x: 575, startPoint y: 275, endPoint x: 869, endPoint y: 261, distance: 294.3
click at [575, 275] on span "[EMAIL_ADDRESS][DOMAIN_NAME]" at bounding box center [587, 275] width 236 height 13
click at [1385, 271] on icon "button" at bounding box center [1377, 274] width 17 height 17
click at [1347, 338] on div "Edit Attributes" at bounding box center [1328, 336] width 69 height 14
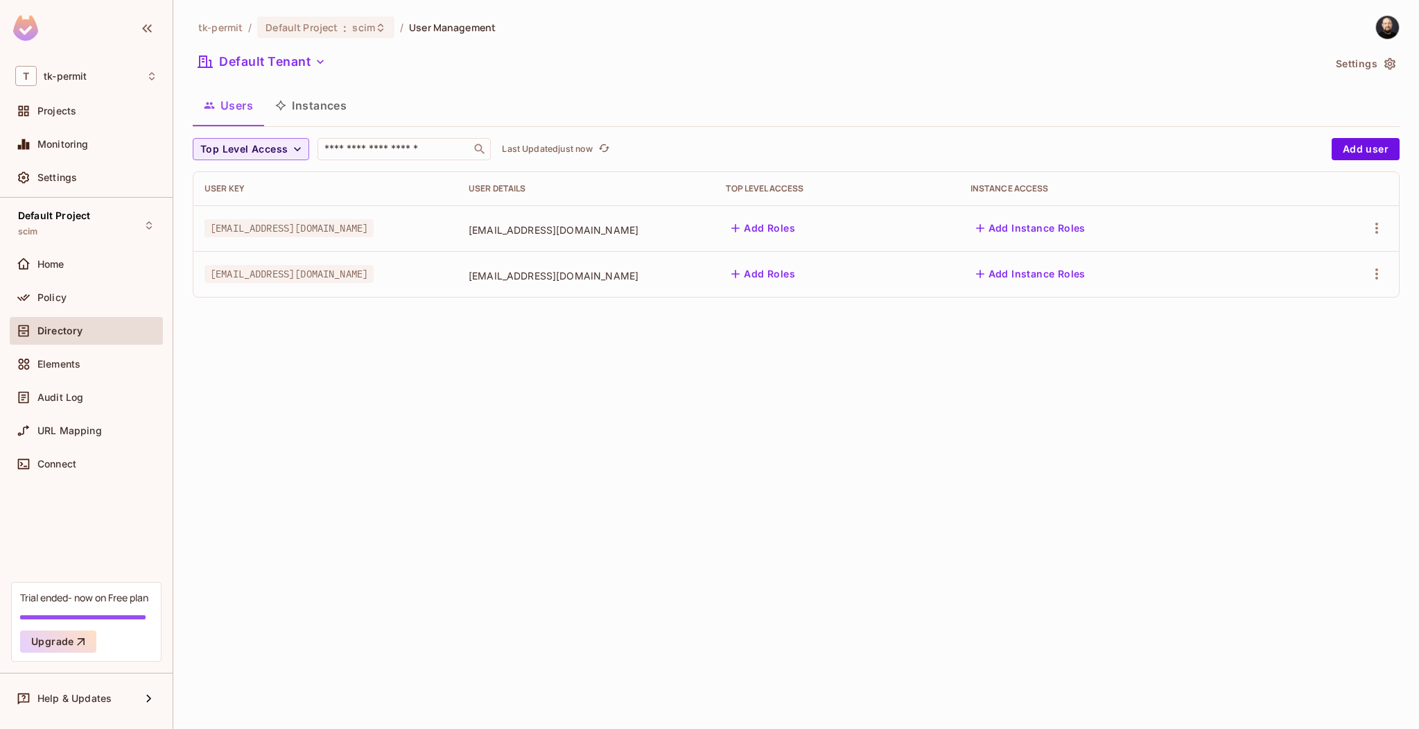
click at [718, 392] on div "tk-permit / Default Project : scim / User Management Default Tenant Settings Us…" at bounding box center [796, 364] width 1246 height 729
click at [618, 275] on span "[EMAIL_ADDRESS][DOMAIN_NAME]" at bounding box center [587, 275] width 236 height 13
click at [255, 259] on td "[EMAIL_ADDRESS][DOMAIN_NAME]" at bounding box center [325, 274] width 264 height 46
drag, startPoint x: 255, startPoint y: 274, endPoint x: 280, endPoint y: 270, distance: 25.2
click at [265, 272] on span "[EMAIL_ADDRESS][DOMAIN_NAME]" at bounding box center [289, 274] width 169 height 18
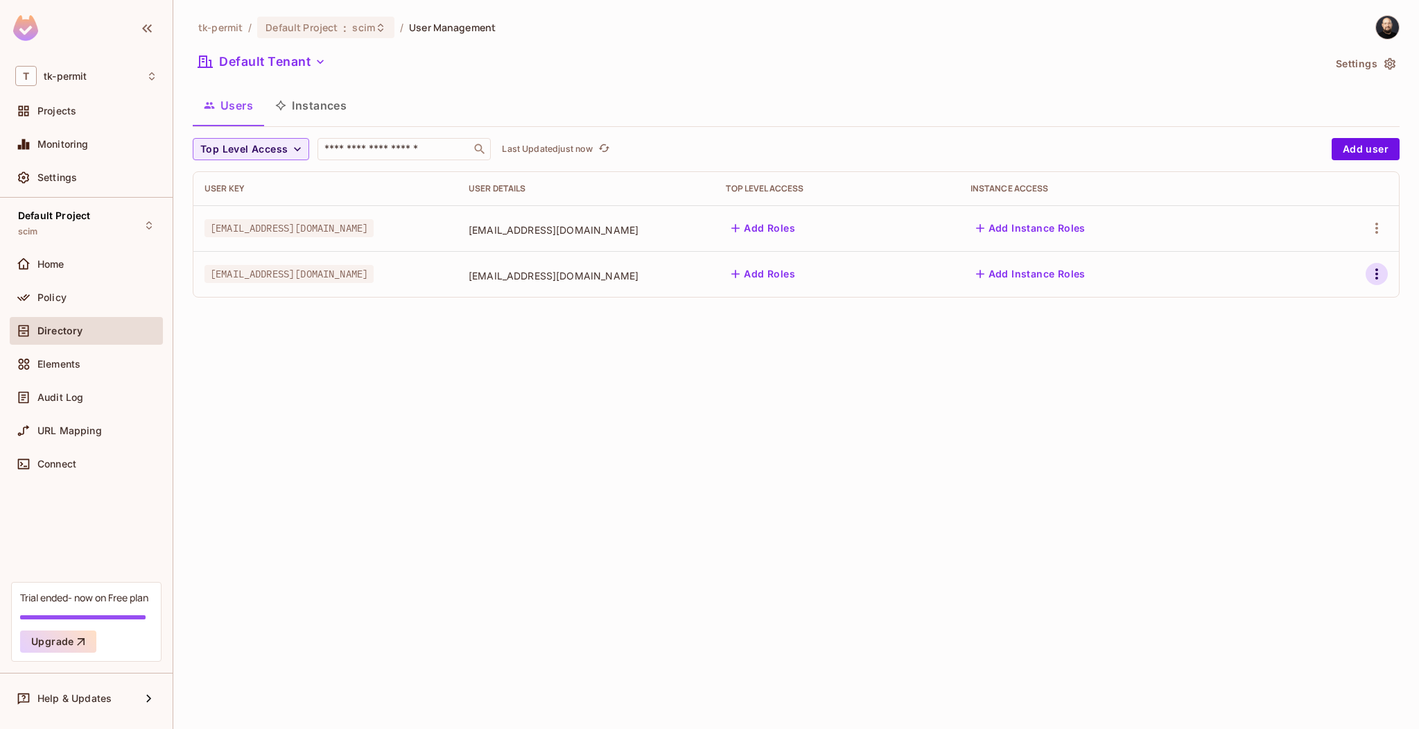
click at [1367, 277] on div at bounding box center [1347, 274] width 82 height 22
click at [1372, 279] on icon "button" at bounding box center [1377, 274] width 17 height 17
click at [1344, 313] on li "Edit" at bounding box center [1317, 305] width 123 height 31
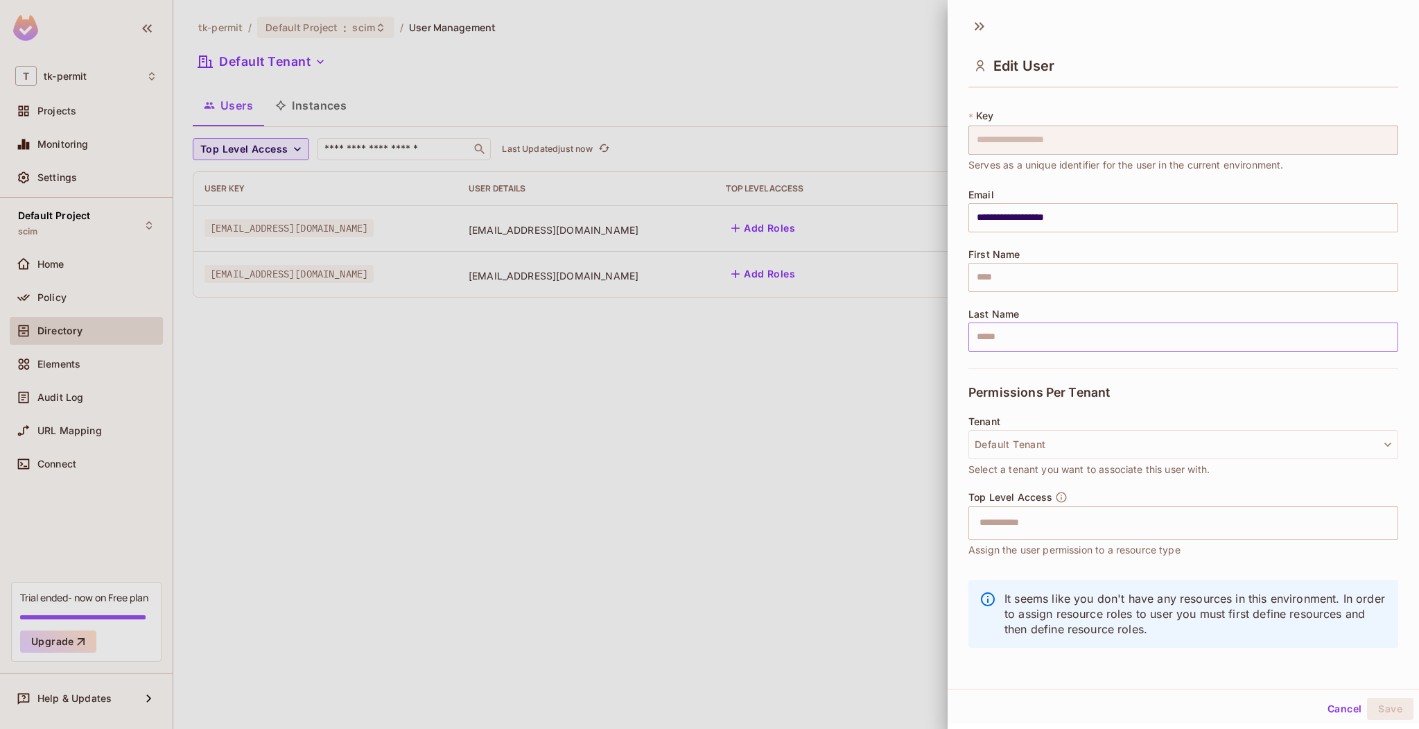
scroll to position [21, 0]
click at [1322, 710] on button "Cancel" at bounding box center [1344, 708] width 45 height 22
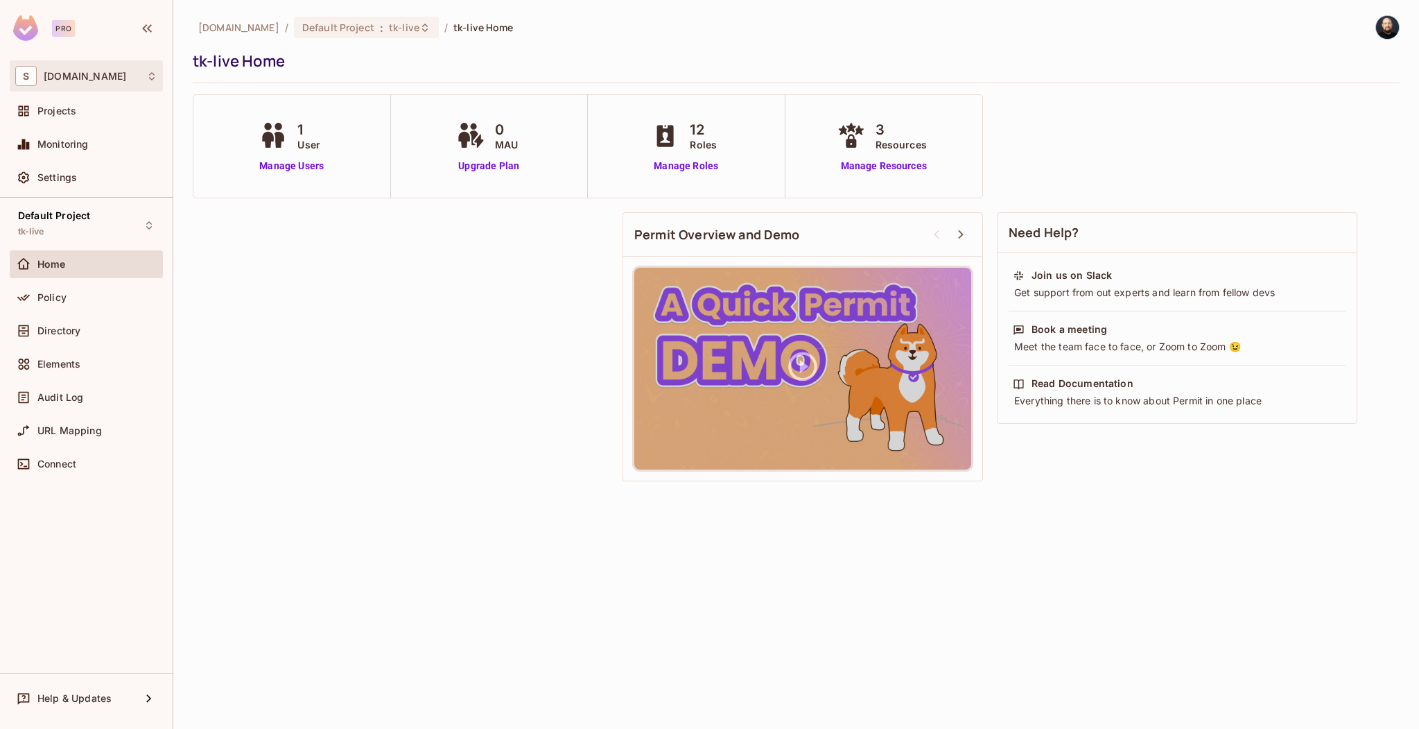
click at [106, 83] on div "S sea.live" at bounding box center [86, 76] width 142 height 20
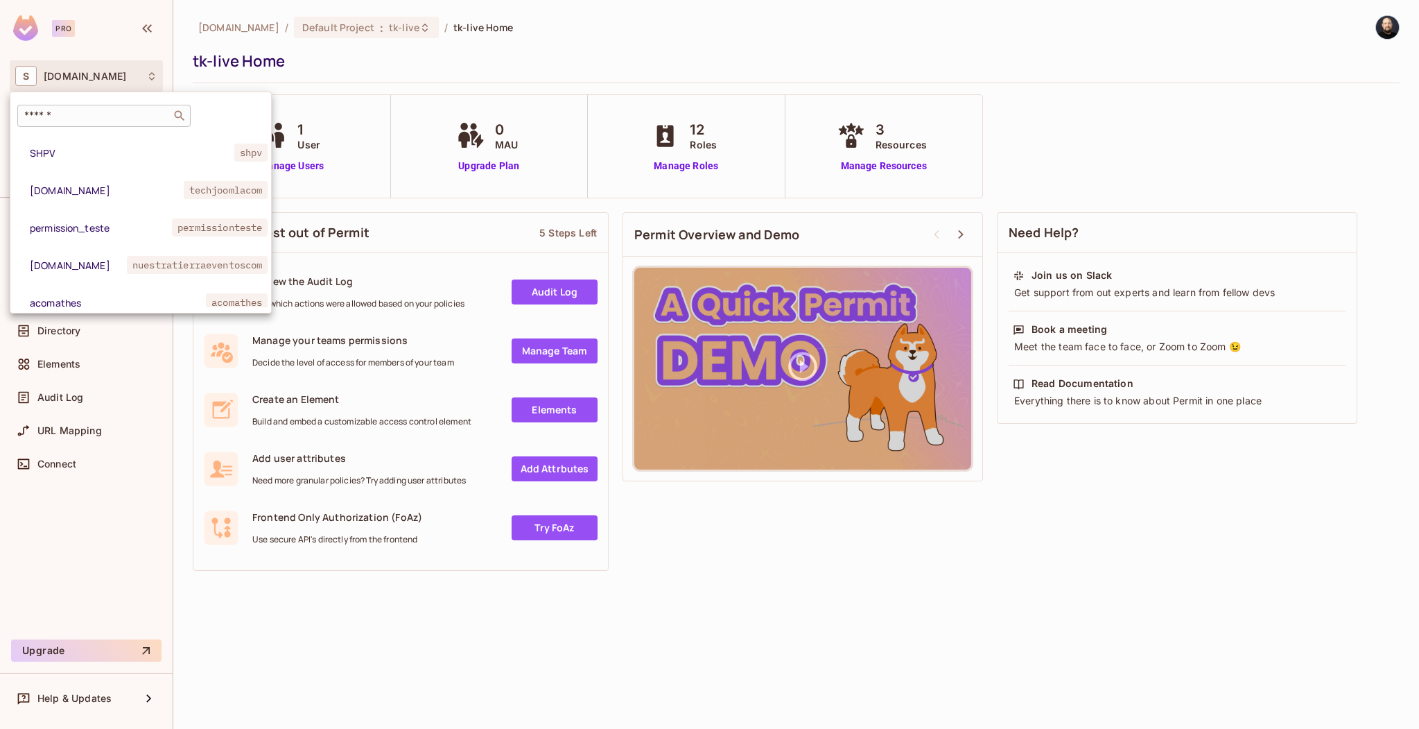
click at [105, 114] on input "text" at bounding box center [94, 116] width 146 height 14
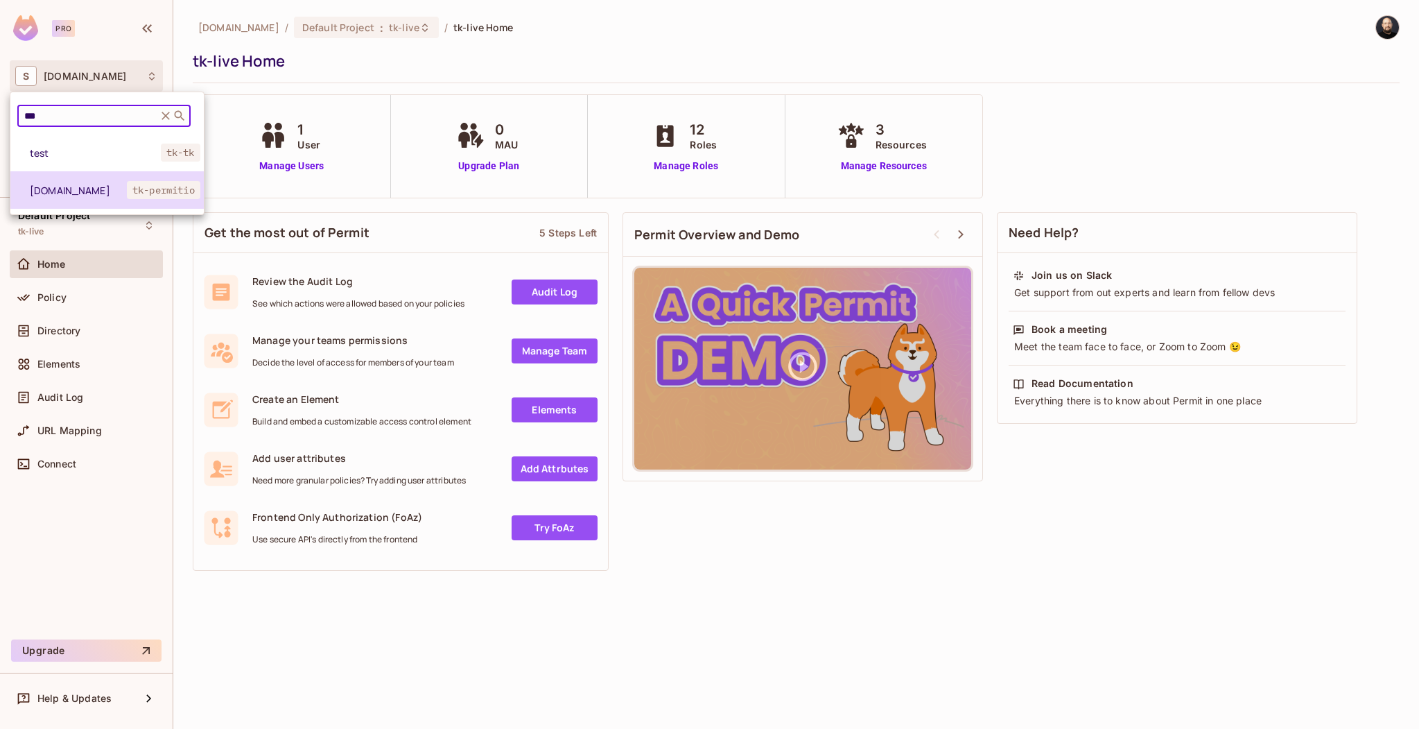
type input "***"
click at [112, 180] on li "tk-permit.io tk-permitio" at bounding box center [106, 189] width 193 height 37
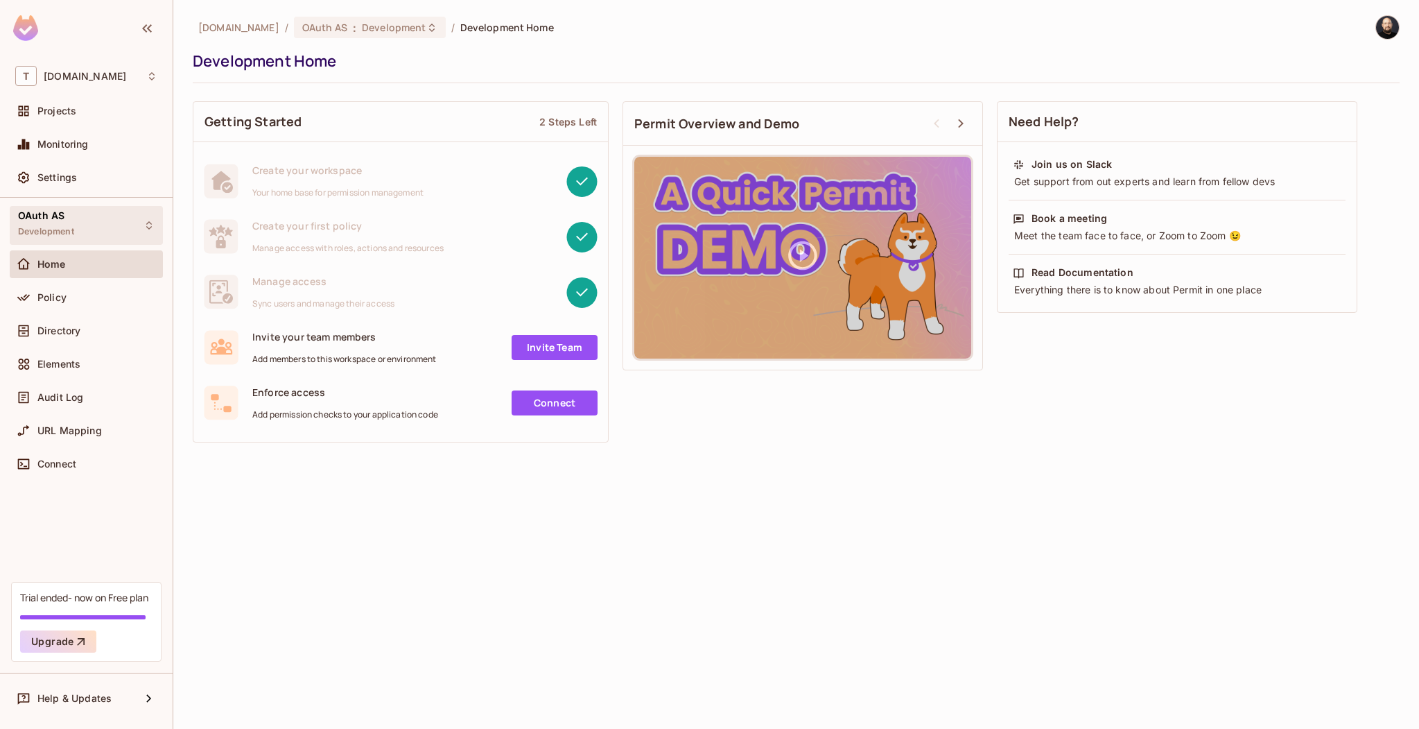
click at [97, 236] on div "OAuth AS Development" at bounding box center [86, 225] width 153 height 38
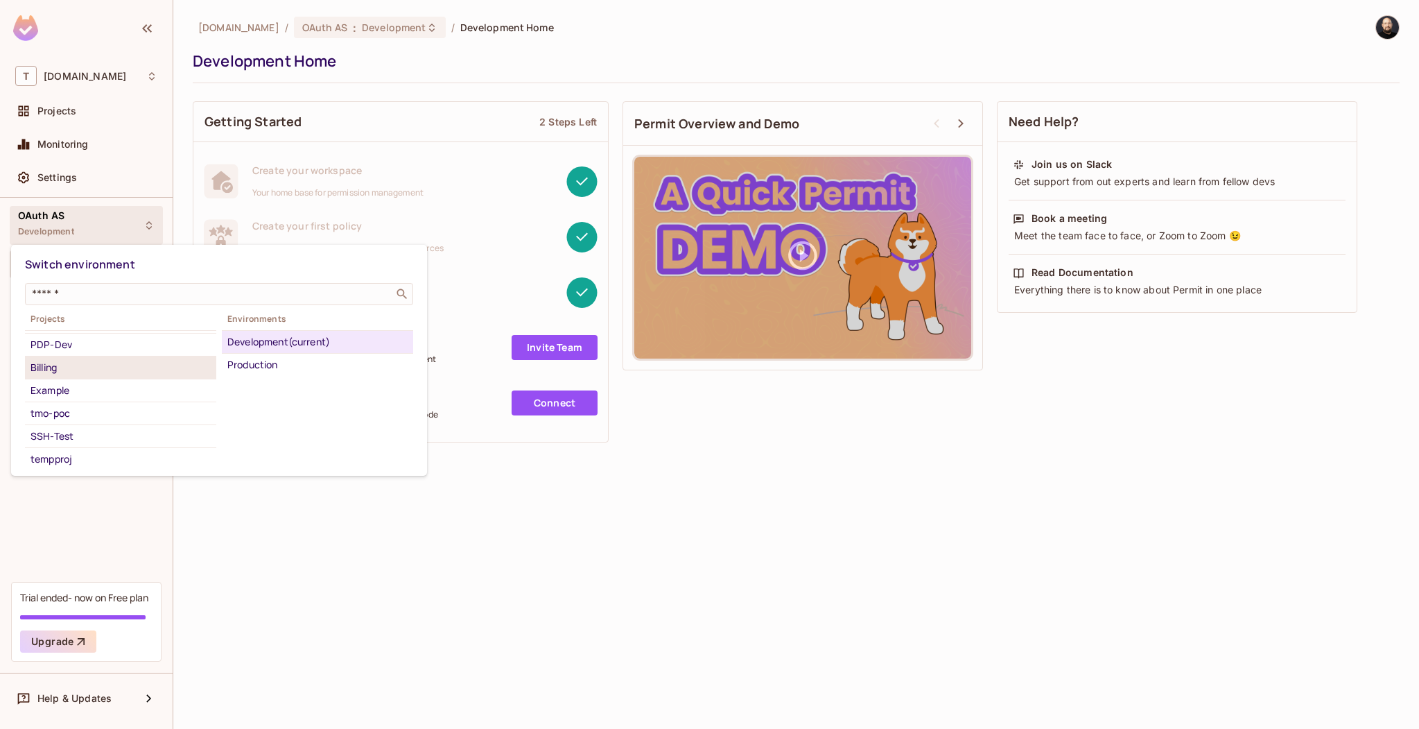
scroll to position [145, 0]
click at [107, 444] on div "tempproj" at bounding box center [121, 448] width 180 height 17
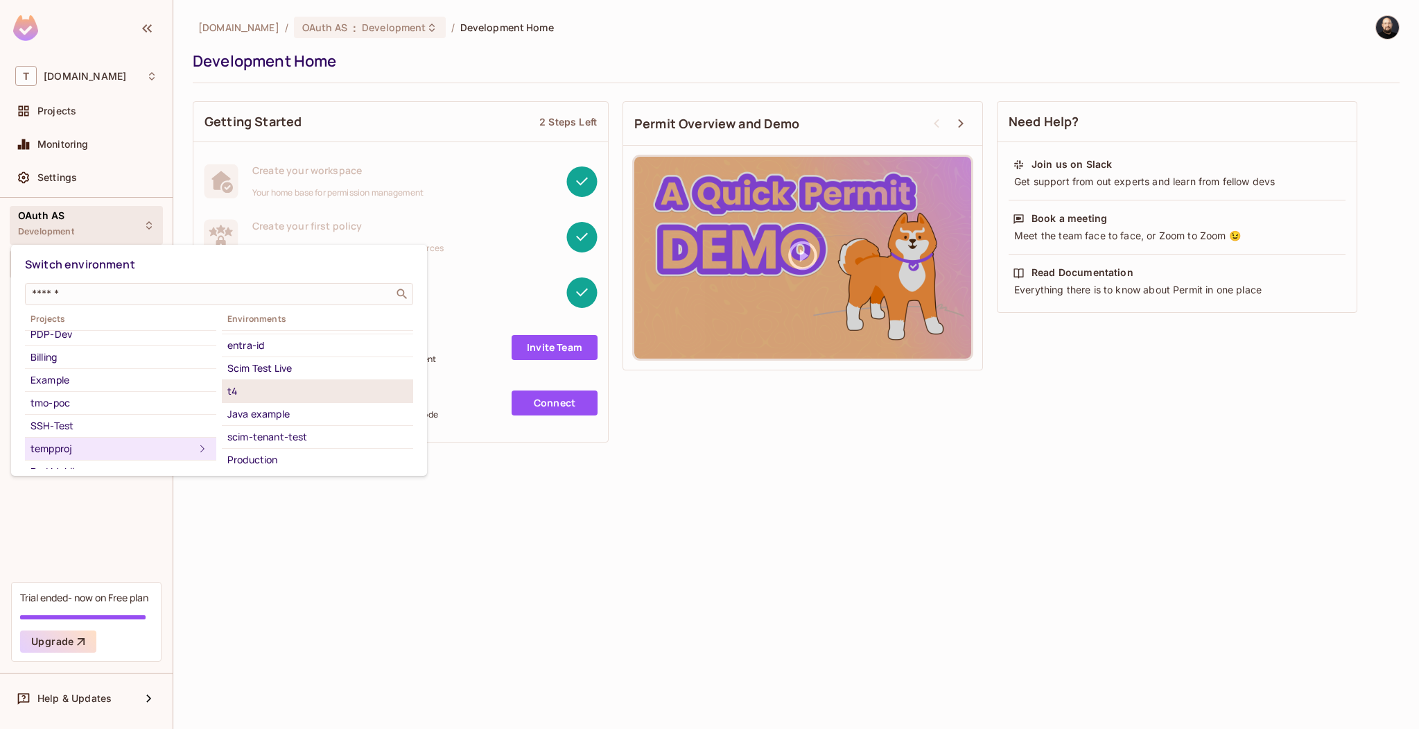
scroll to position [131, 0]
click at [306, 374] on div "Scim Test Live" at bounding box center [317, 371] width 180 height 17
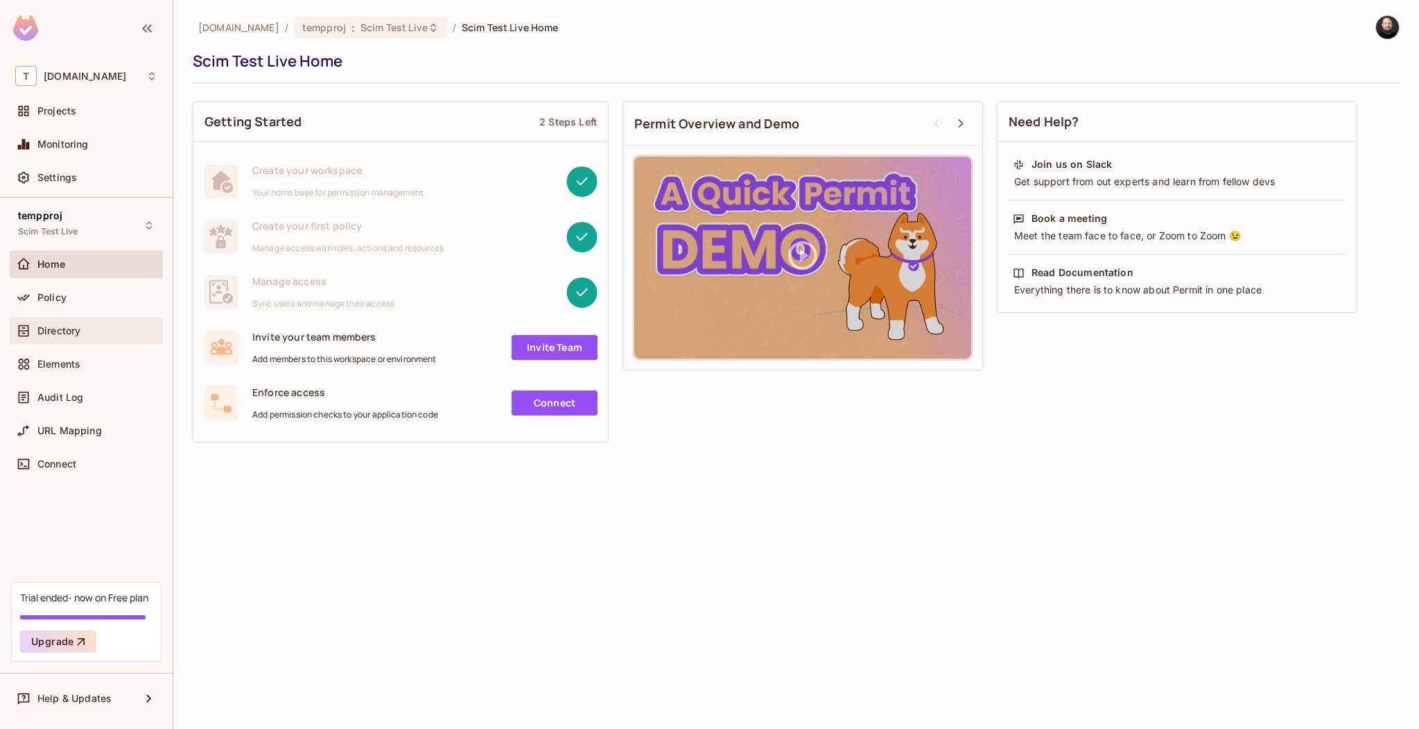
click at [91, 322] on div "Directory" at bounding box center [86, 330] width 142 height 17
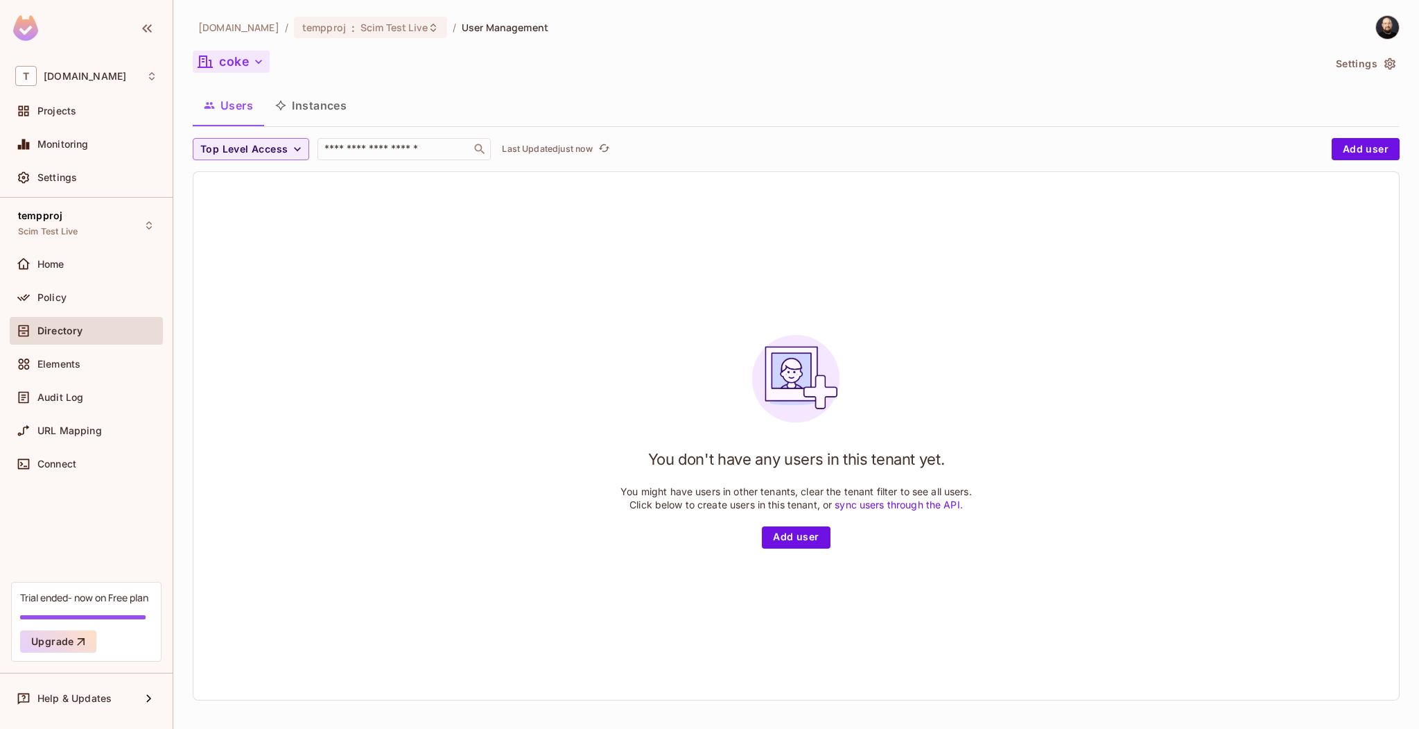
click at [248, 69] on button "coke" at bounding box center [231, 62] width 77 height 22
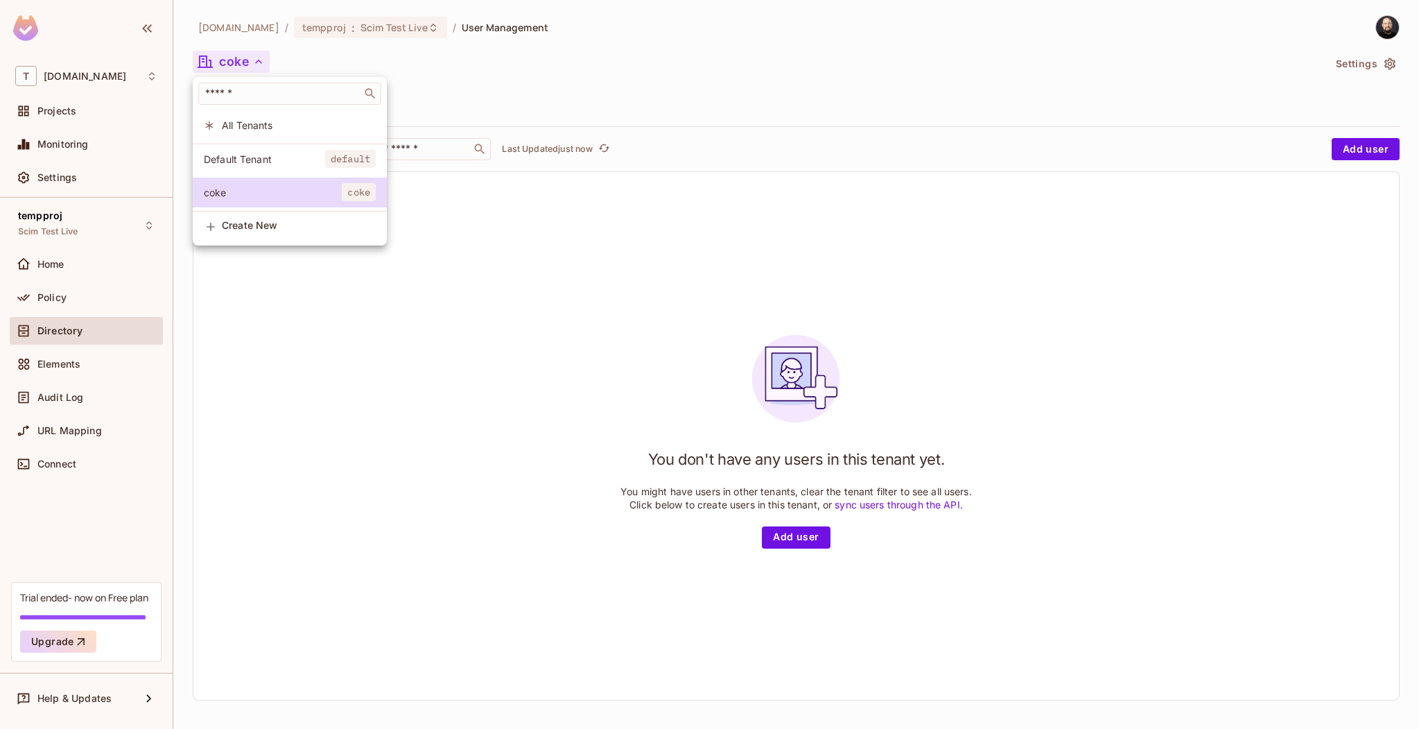
click at [254, 119] on span "All Tenants" at bounding box center [299, 125] width 154 height 13
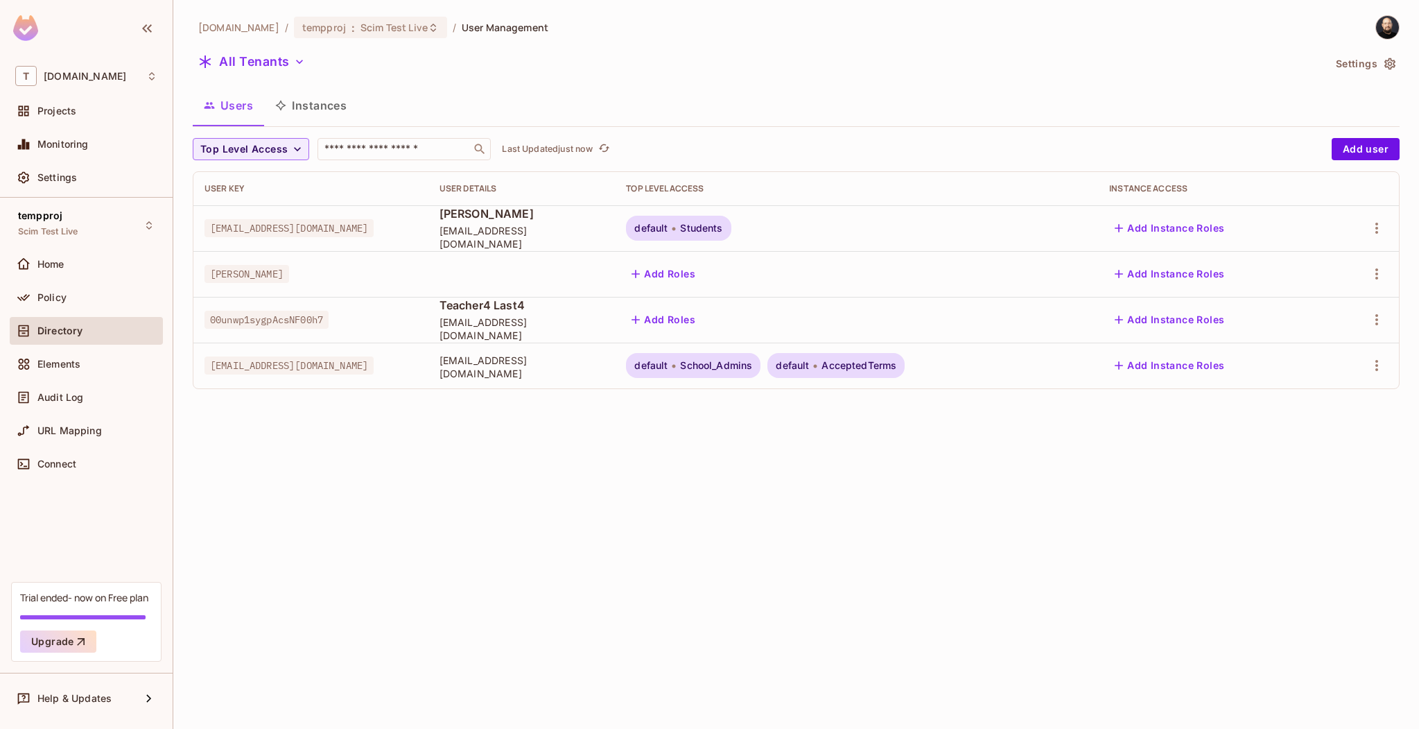
click at [1367, 313] on div at bounding box center [1363, 320] width 49 height 22
click at [1372, 315] on icon "button" at bounding box center [1377, 319] width 17 height 17
click at [1302, 444] on div "Delete User" at bounding box center [1314, 443] width 55 height 14
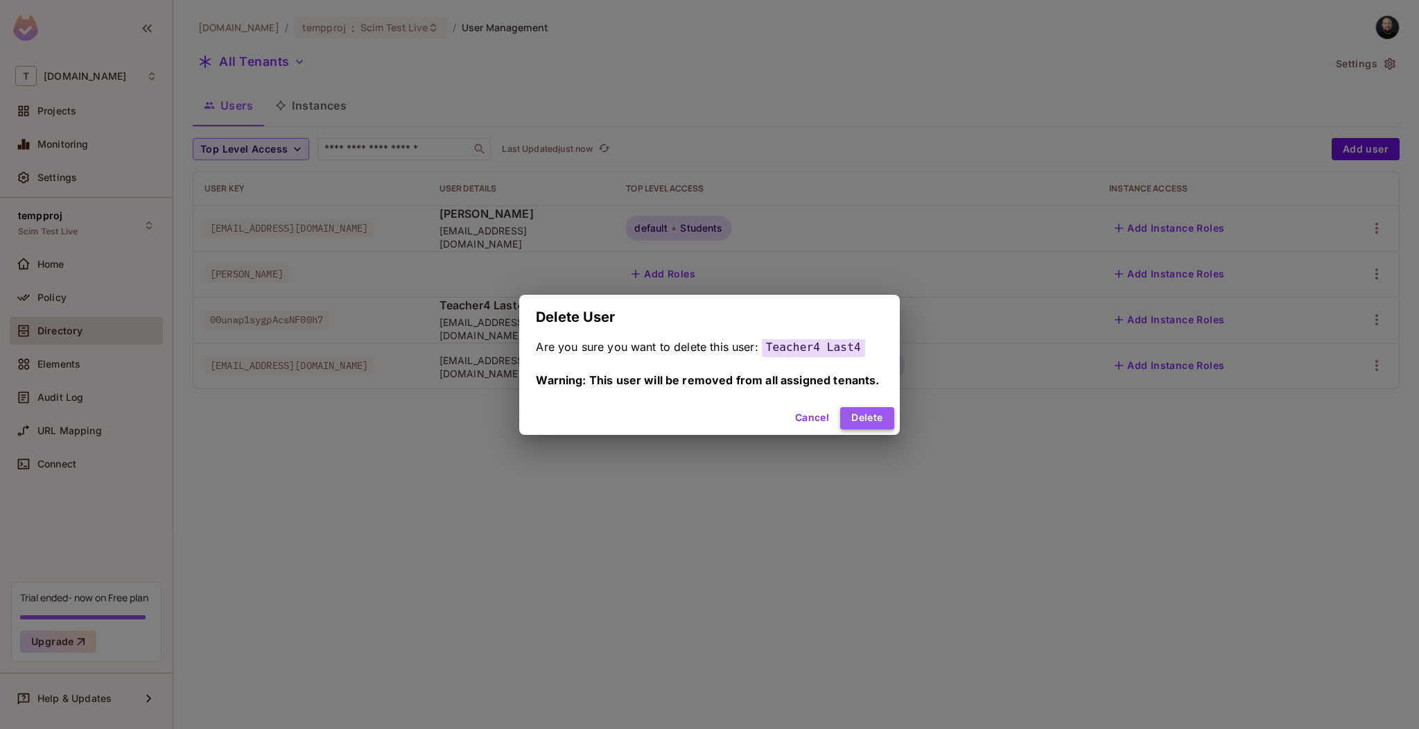
click at [877, 419] on button "Delete" at bounding box center [866, 418] width 53 height 22
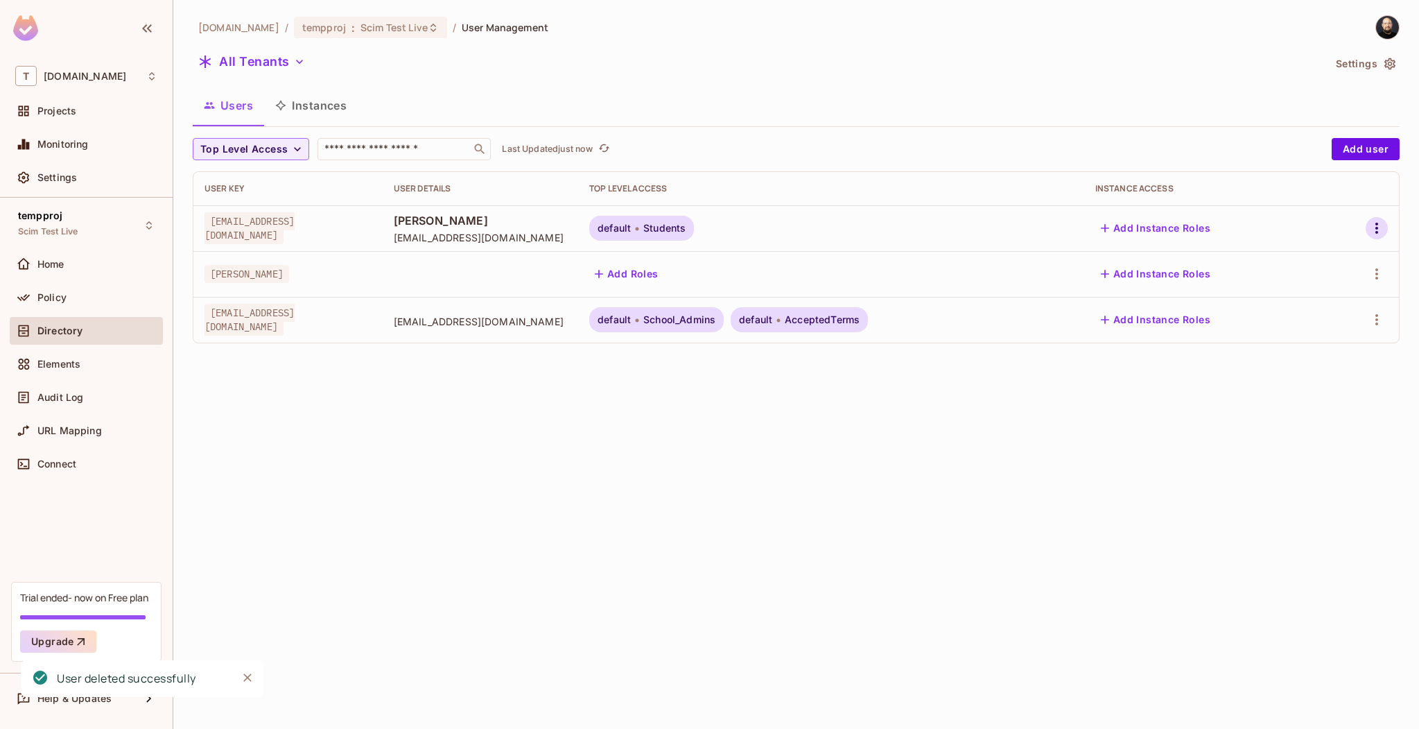
click at [1372, 227] on icon "button" at bounding box center [1377, 228] width 17 height 17
click at [1304, 345] on div "Delete User" at bounding box center [1314, 352] width 55 height 14
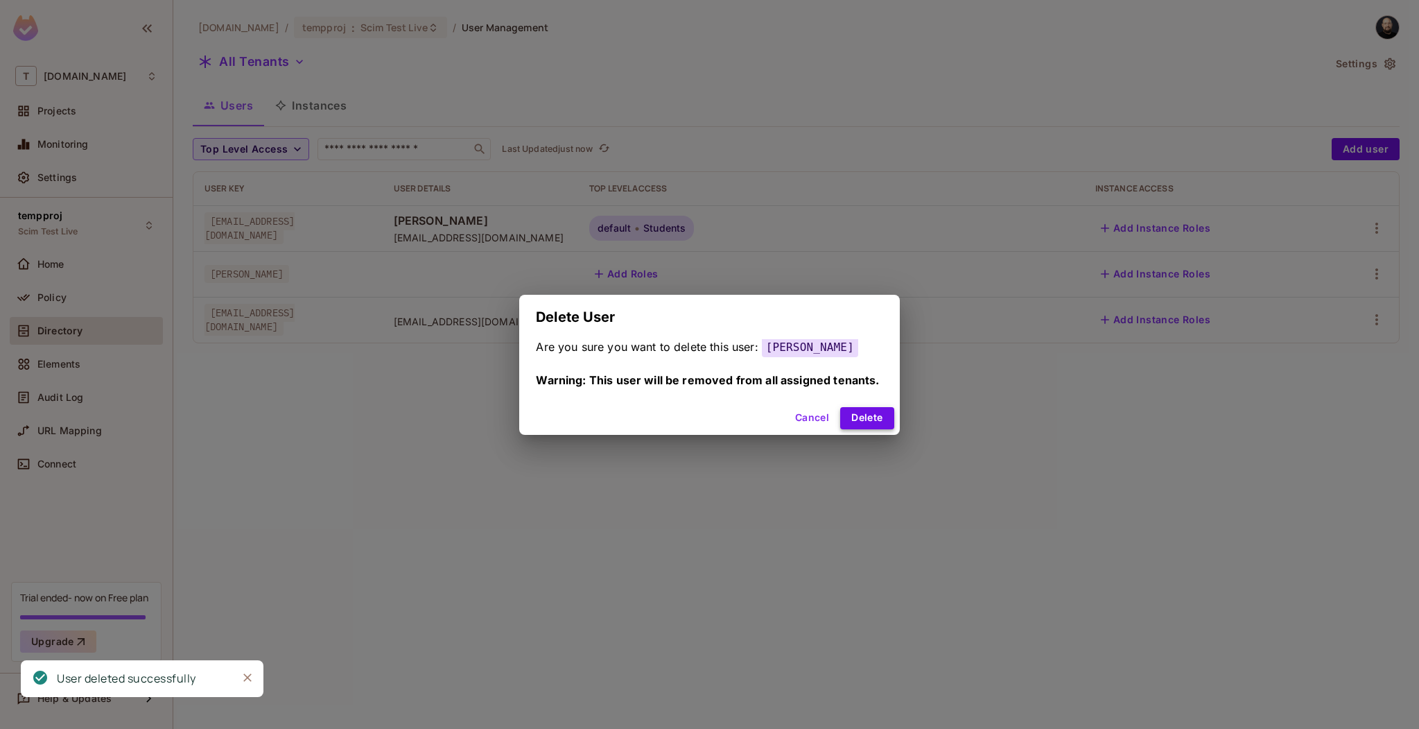
click at [853, 407] on button "Delete" at bounding box center [866, 418] width 53 height 22
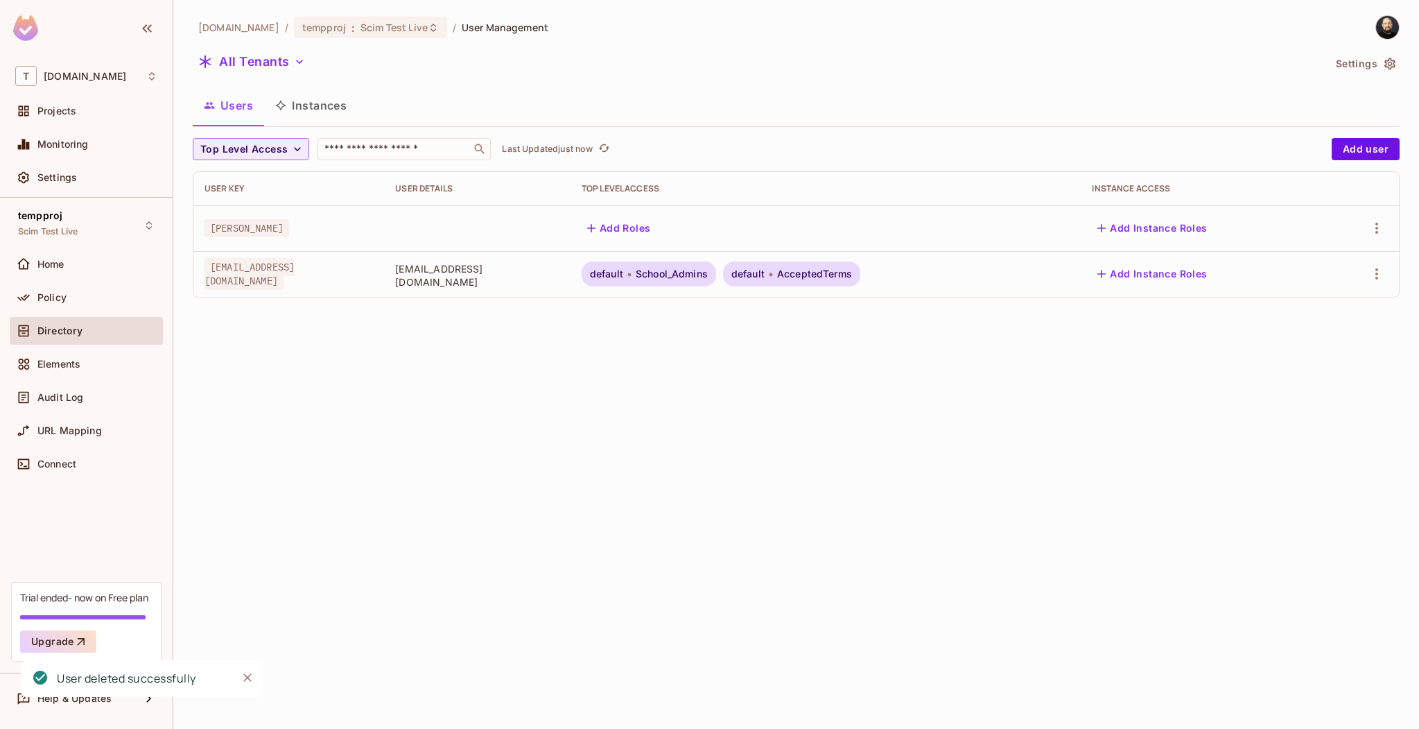
click at [1385, 260] on td at bounding box center [1362, 274] width 76 height 46
click at [1380, 268] on icon "button" at bounding box center [1377, 274] width 17 height 17
click at [1322, 390] on div "Delete User" at bounding box center [1314, 397] width 55 height 14
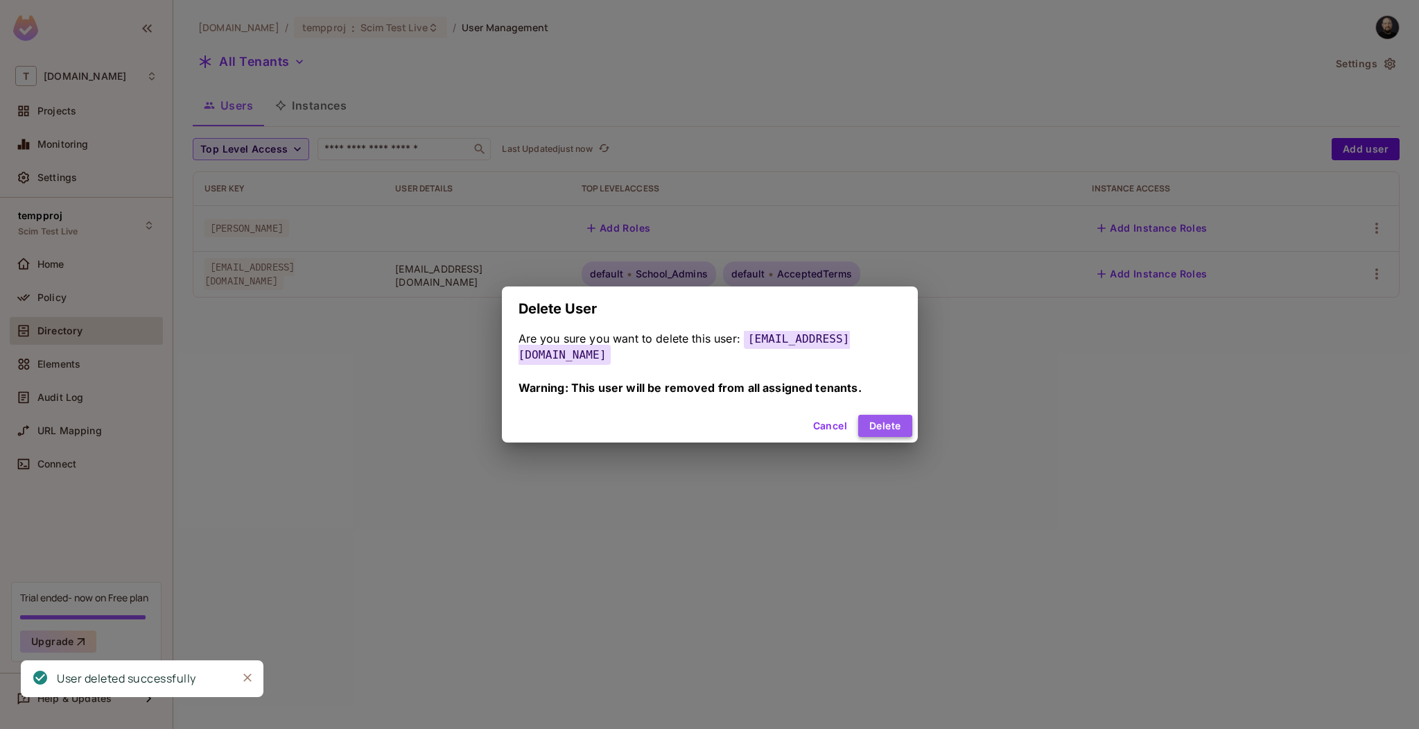
click at [871, 418] on button "Delete" at bounding box center [884, 426] width 53 height 22
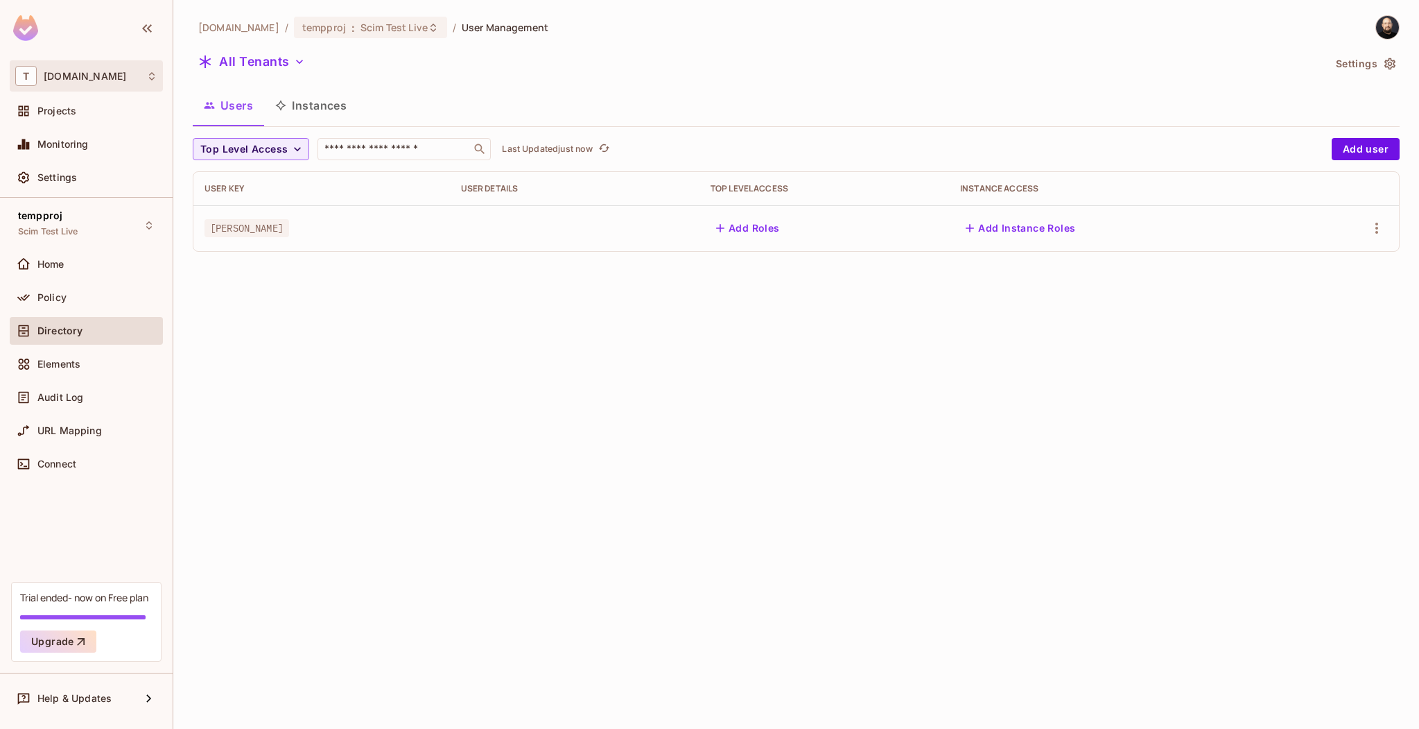
click at [105, 87] on div "T tk-permit.io" at bounding box center [86, 75] width 153 height 31
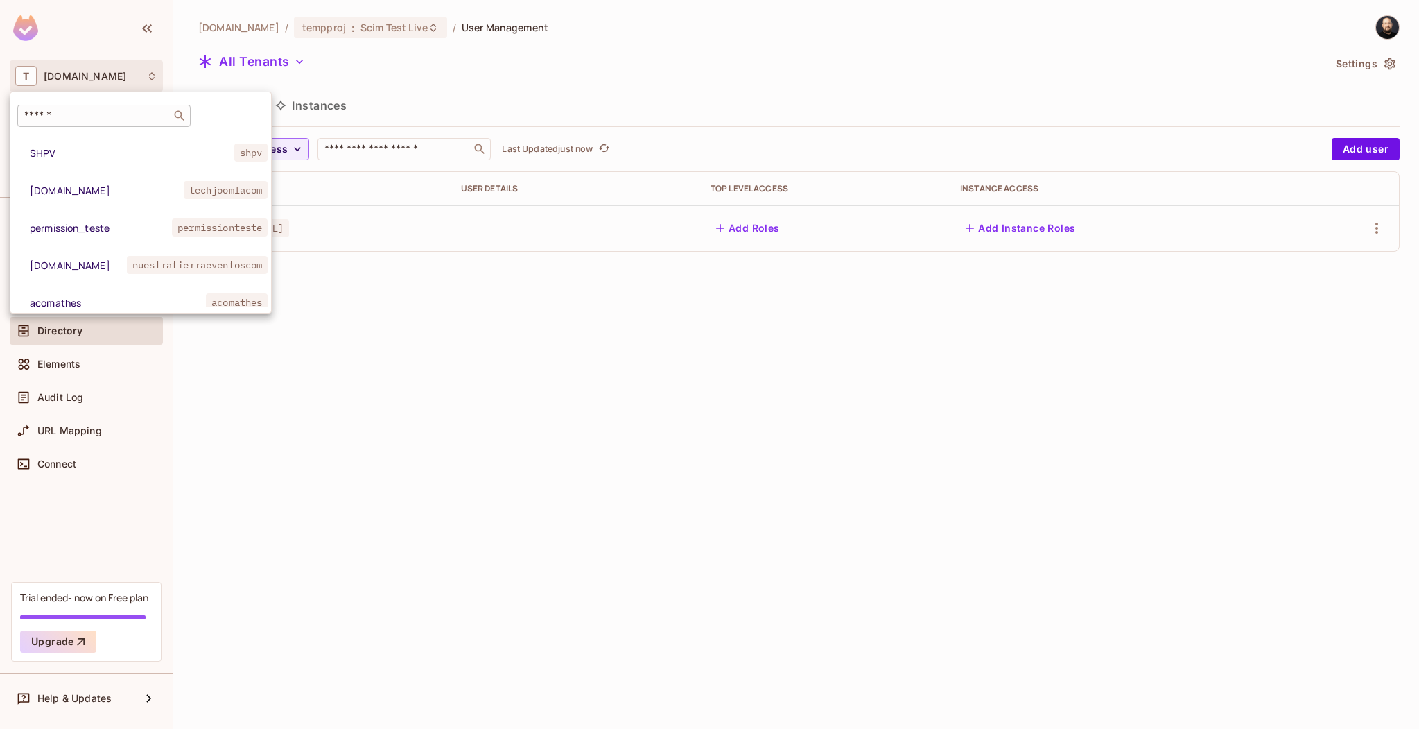
click at [97, 114] on input "text" at bounding box center [94, 116] width 146 height 14
click at [101, 74] on div at bounding box center [709, 364] width 1419 height 729
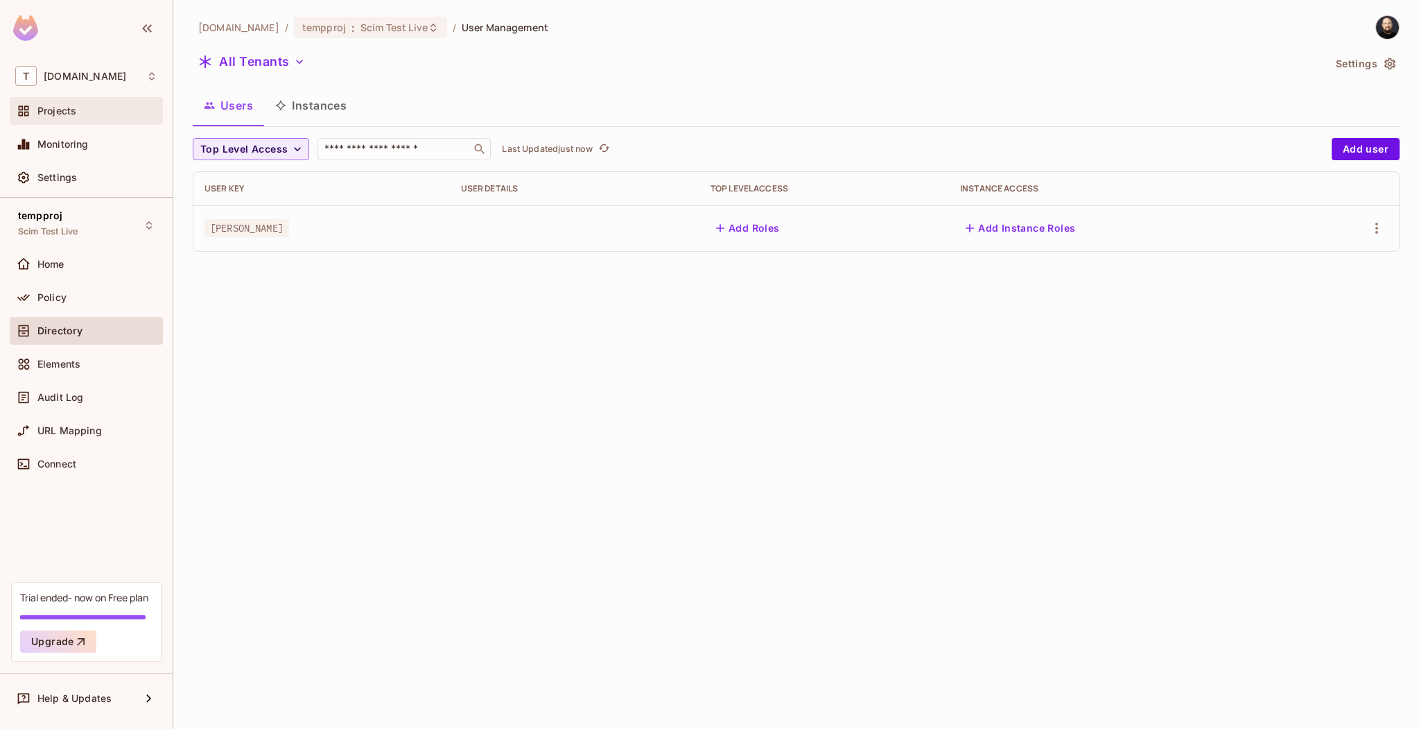
click at [93, 123] on div "Projects" at bounding box center [86, 111] width 153 height 28
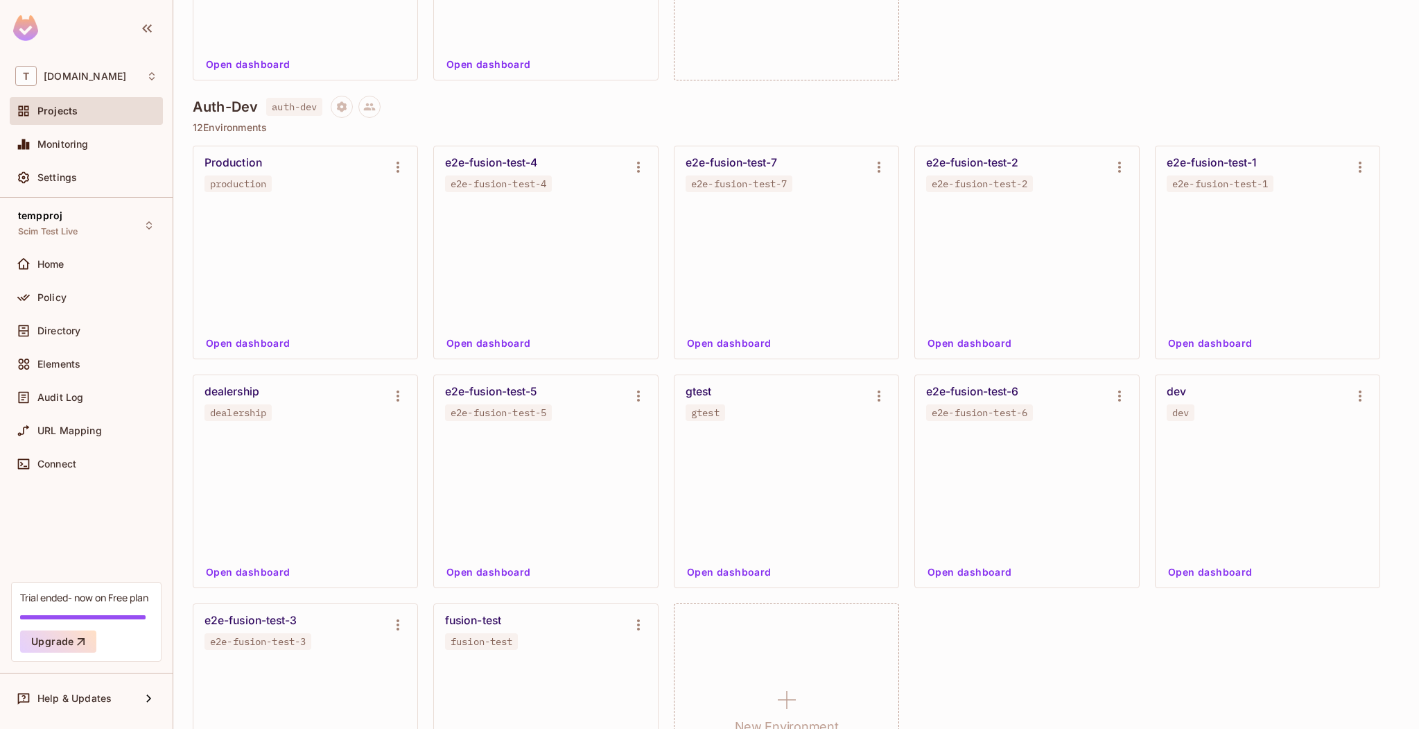
scroll to position [3843, 0]
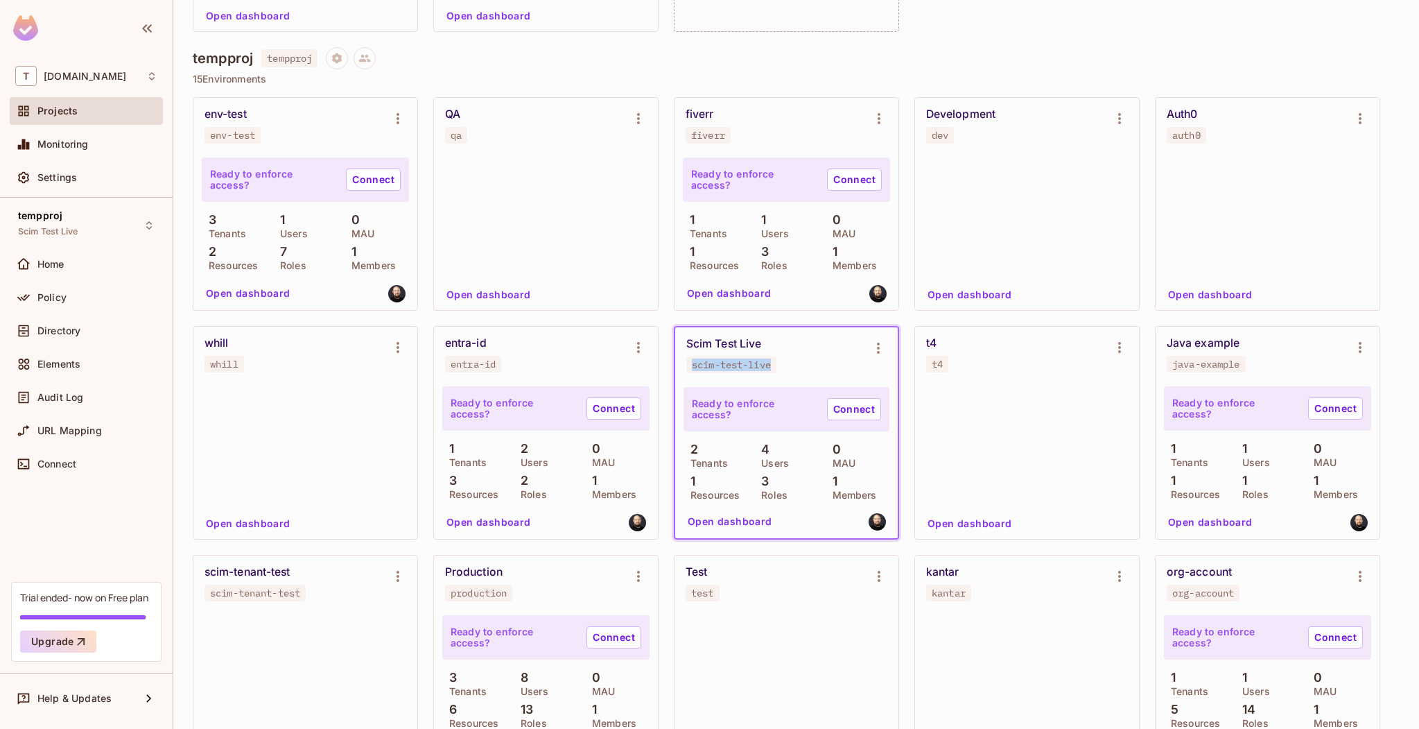
drag, startPoint x: 779, startPoint y: 369, endPoint x: 690, endPoint y: 365, distance: 88.8
click at [690, 365] on span "scim-test-live" at bounding box center [731, 364] width 90 height 17
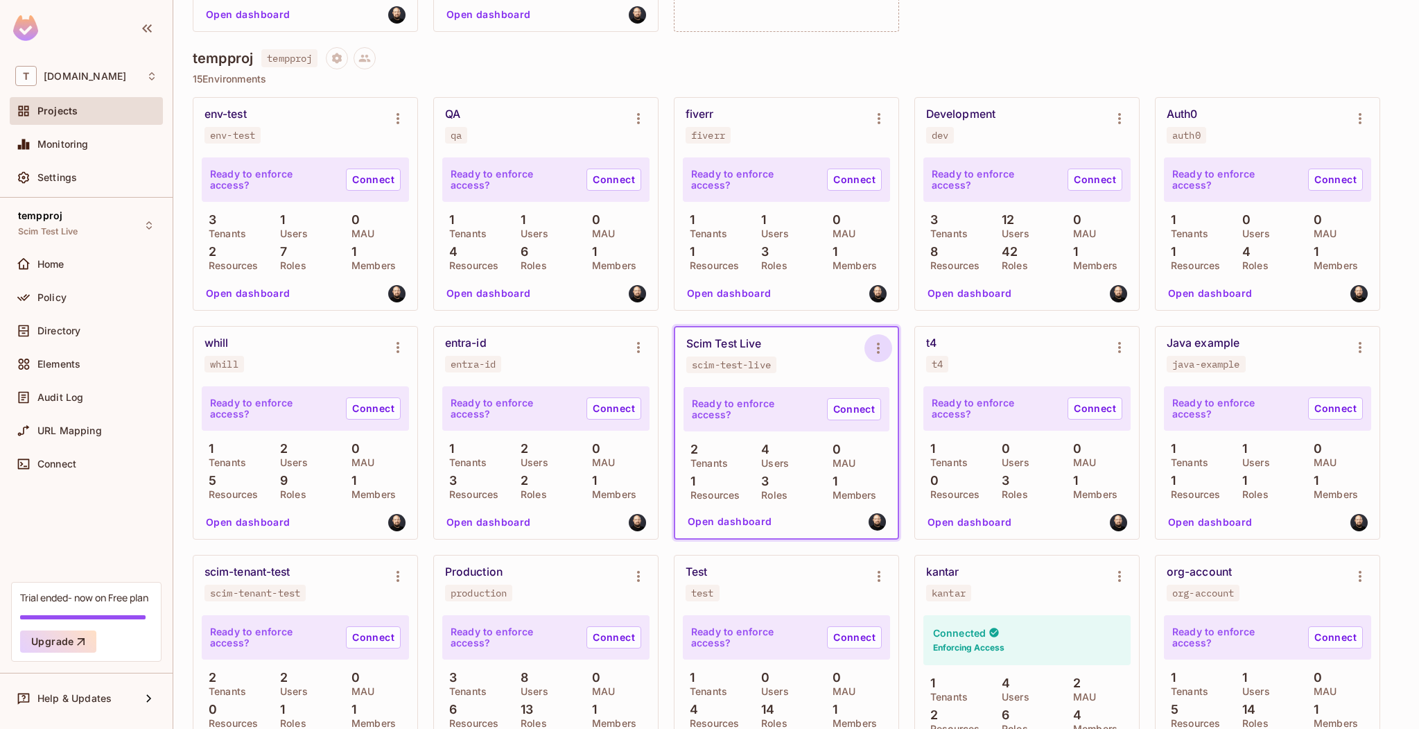
click at [869, 342] on div "Scim Test Live scim-test-live" at bounding box center [786, 354] width 223 height 55
click at [872, 342] on icon "Environment settings" at bounding box center [878, 348] width 17 height 17
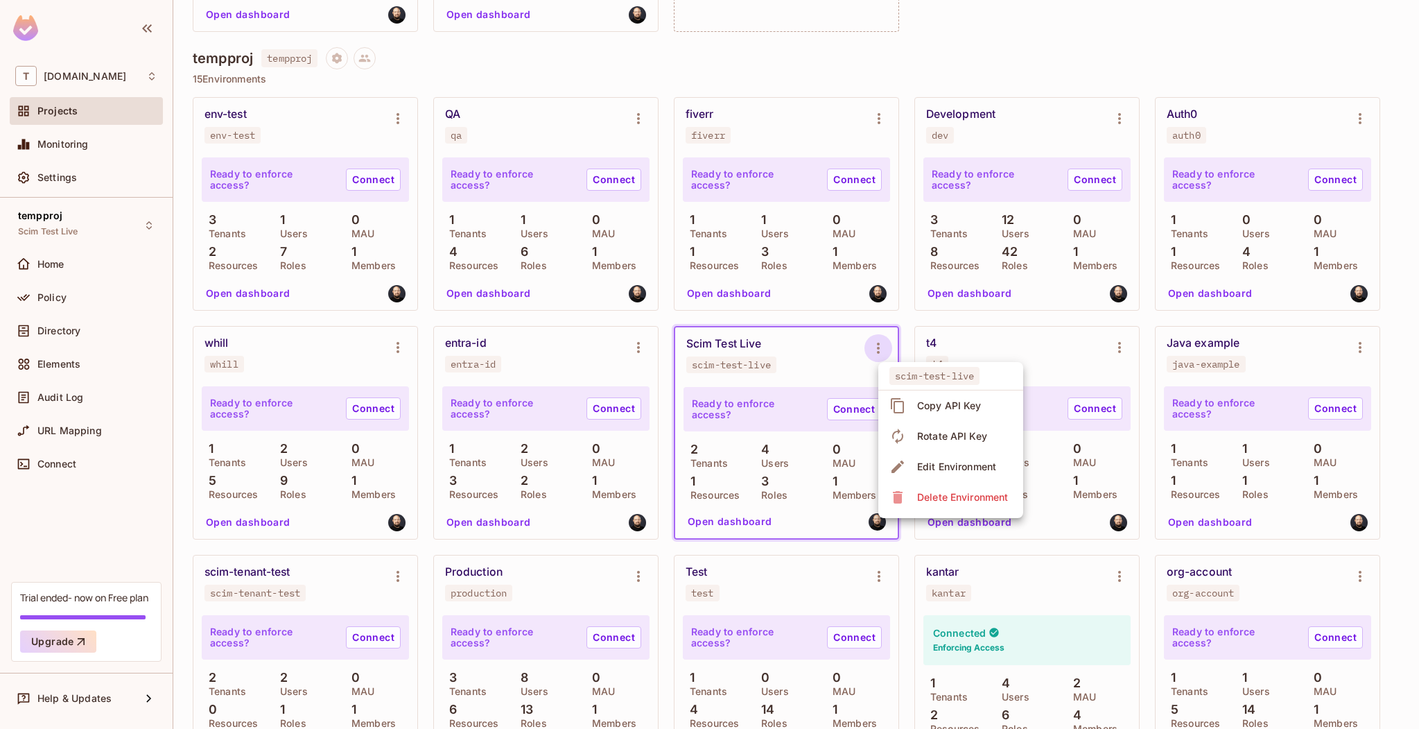
click at [921, 411] on div "Copy API Key" at bounding box center [949, 406] width 64 height 14
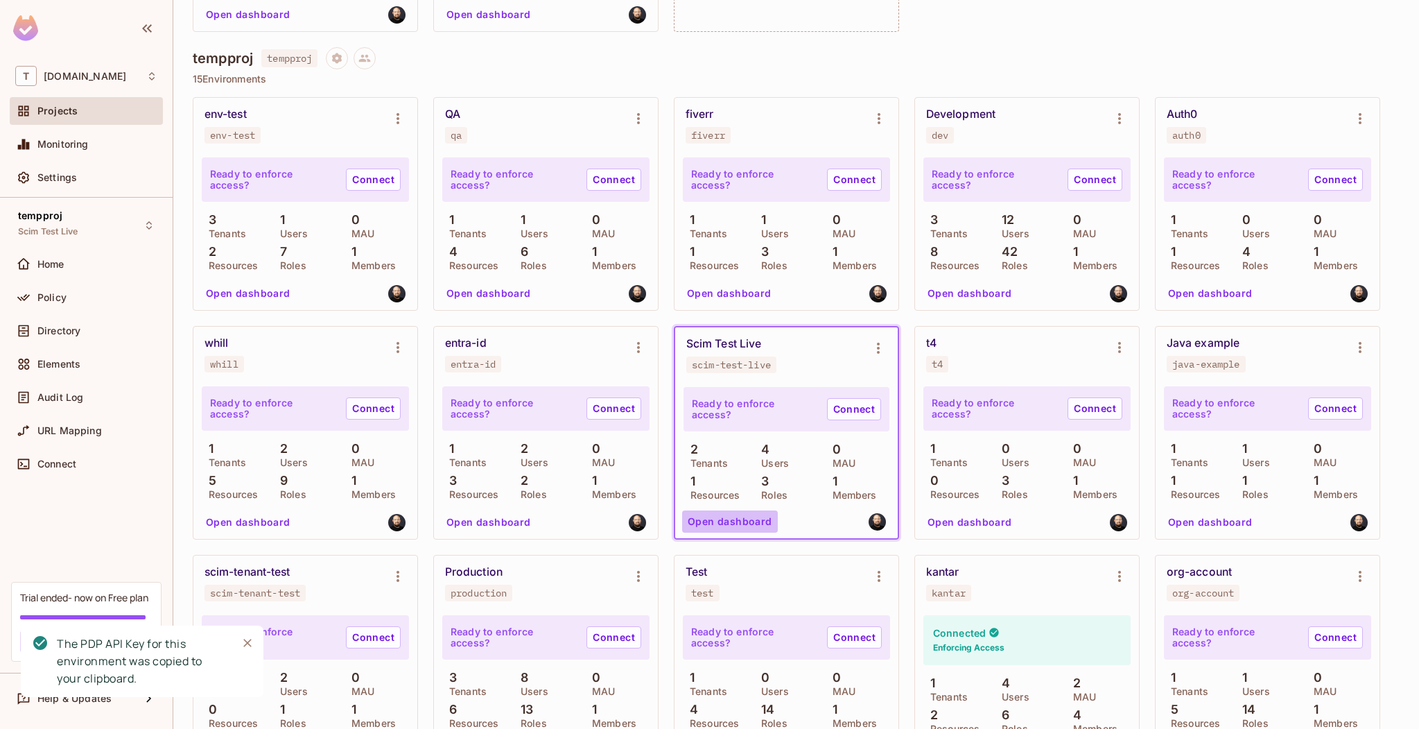
click at [757, 526] on button "Open dashboard" at bounding box center [730, 521] width 96 height 22
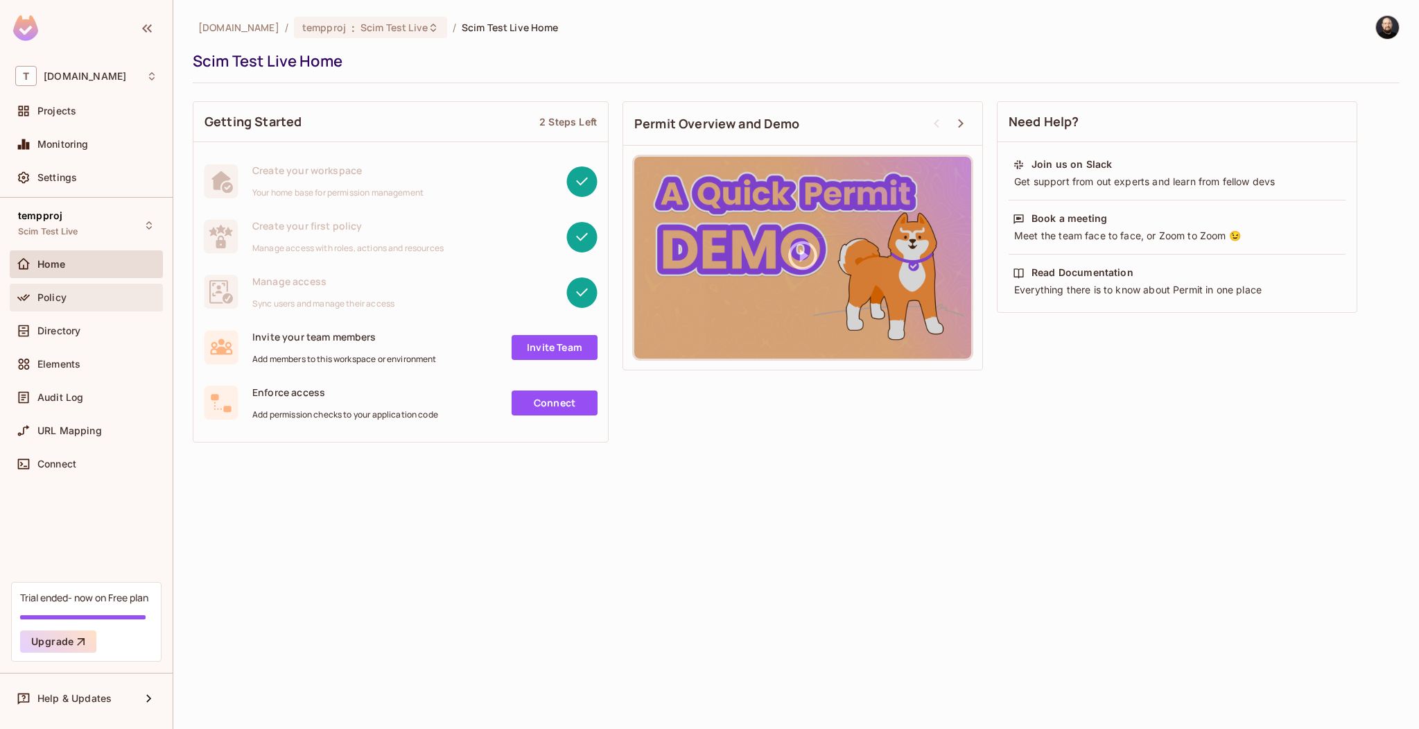
click at [111, 286] on div "Policy" at bounding box center [86, 298] width 153 height 28
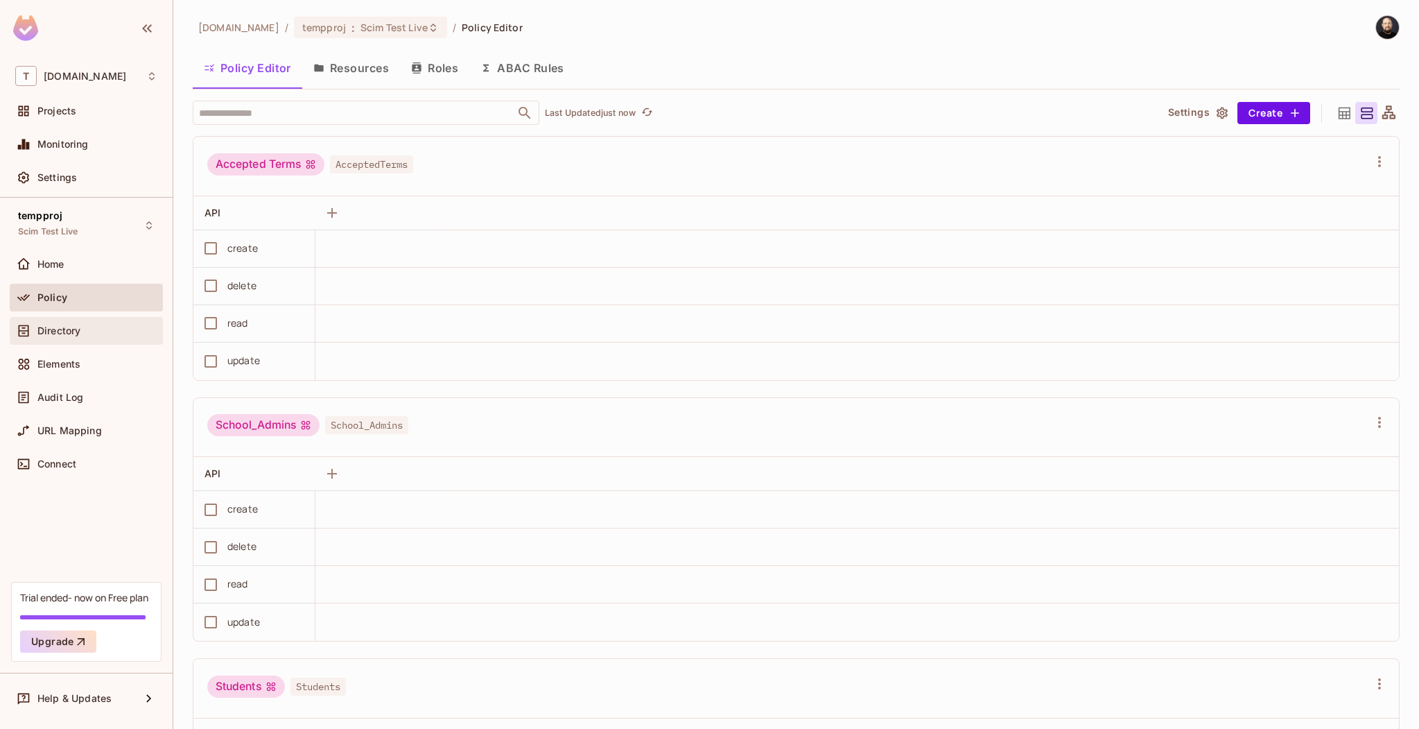
click at [101, 325] on div "Directory" at bounding box center [97, 330] width 120 height 11
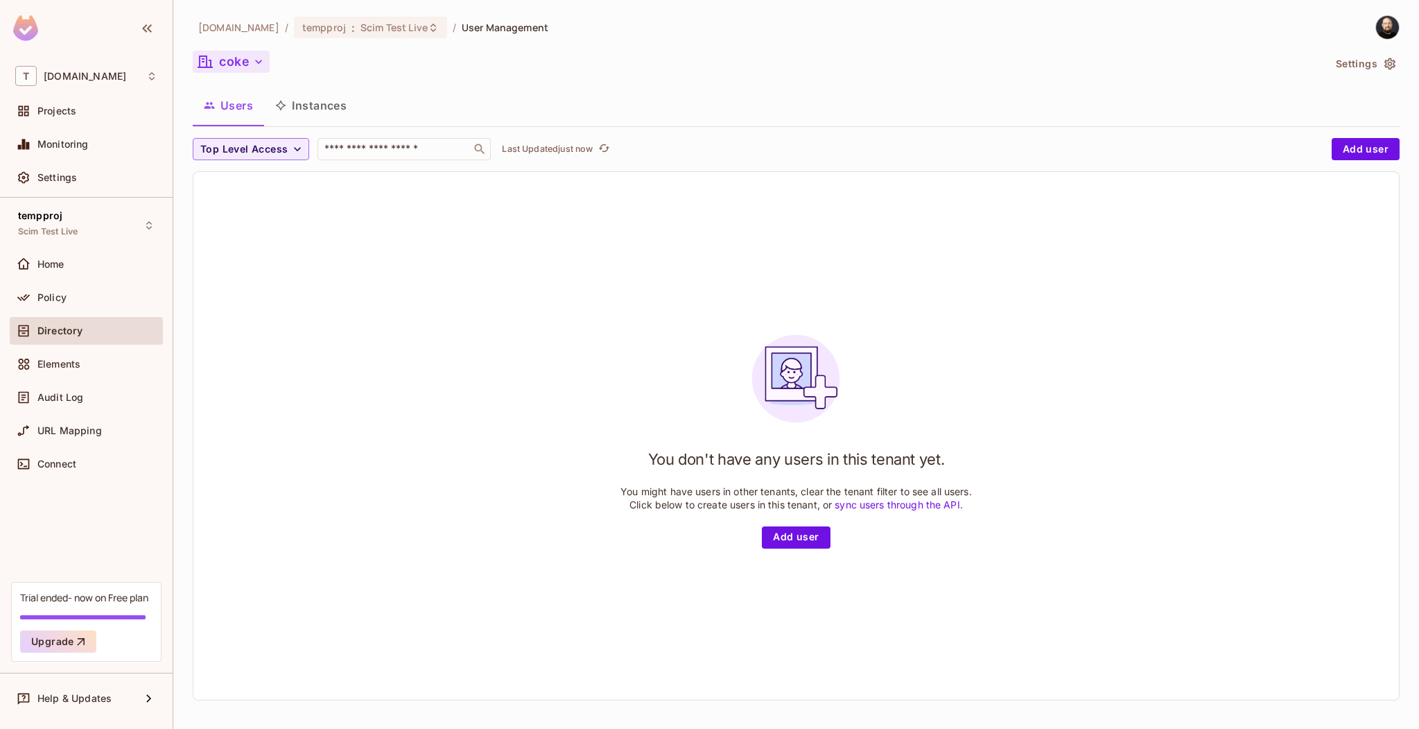
click at [249, 51] on button "coke" at bounding box center [231, 62] width 77 height 22
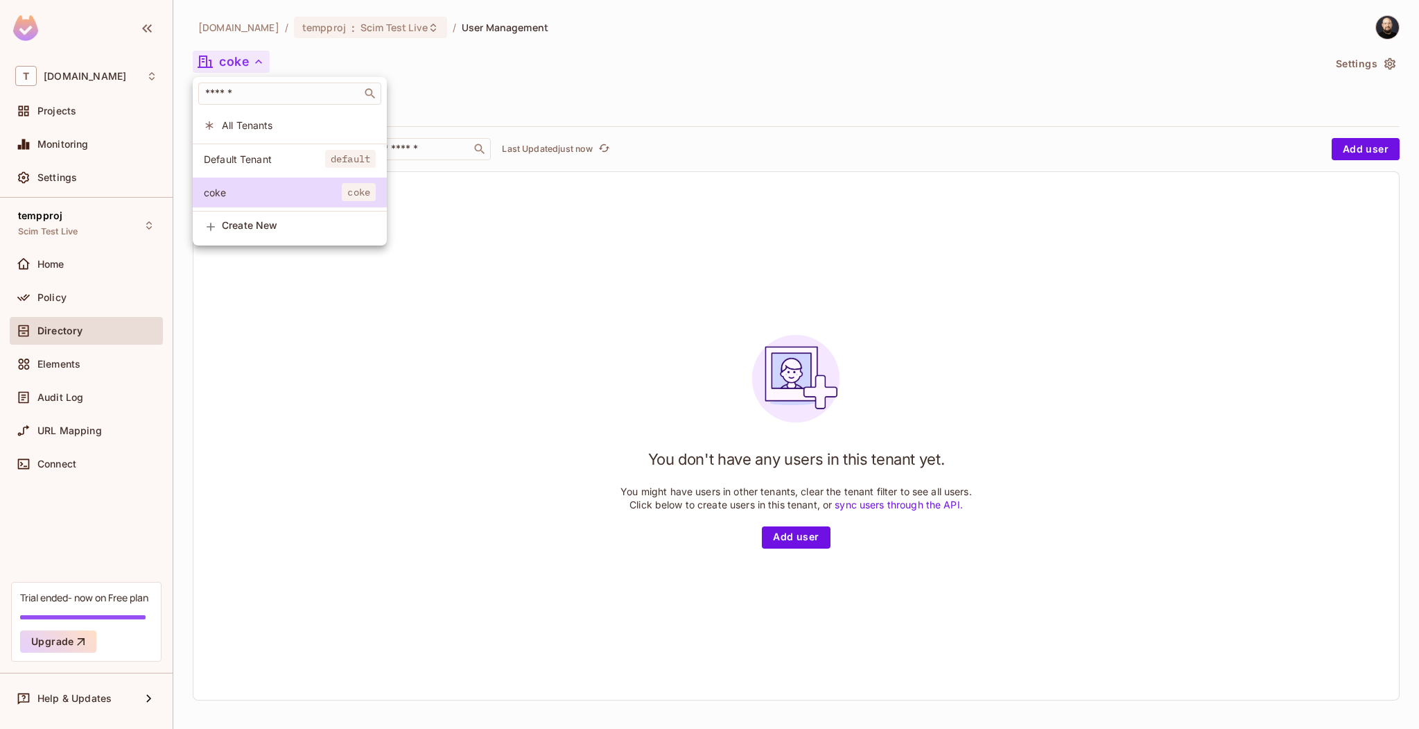
click at [255, 121] on span "All Tenants" at bounding box center [299, 125] width 154 height 13
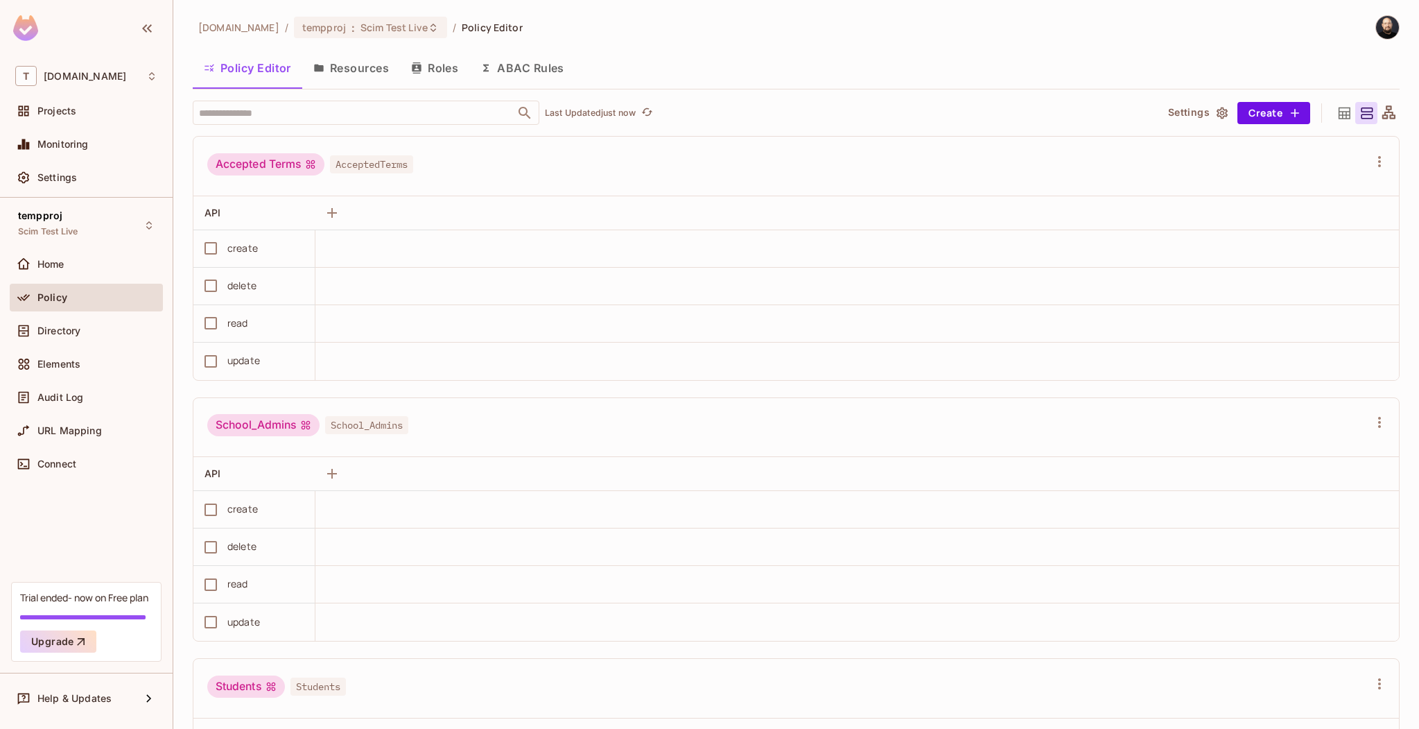
click at [96, 296] on div "Policy" at bounding box center [97, 297] width 120 height 11
click at [429, 53] on button "Roles" at bounding box center [434, 68] width 69 height 35
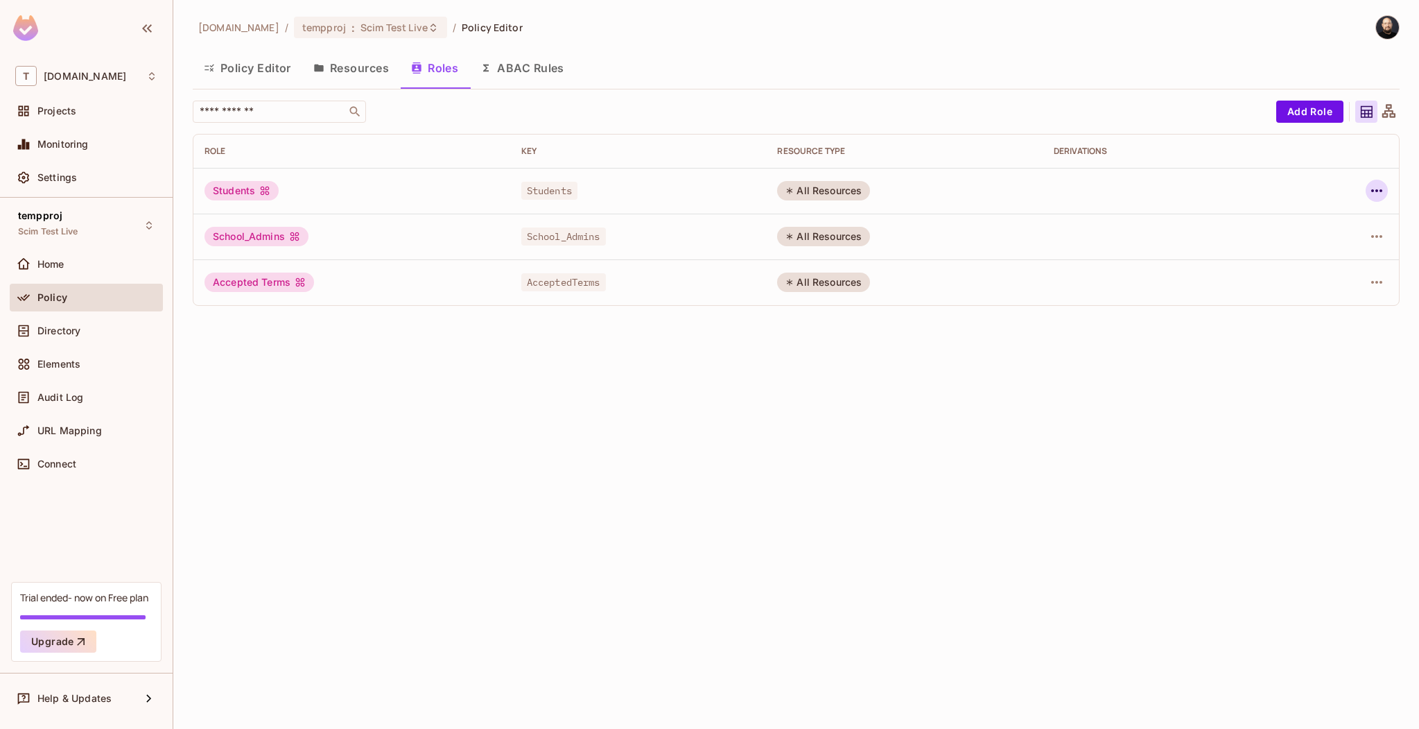
click at [1385, 192] on button "button" at bounding box center [1377, 191] width 22 height 22
click at [1341, 281] on div "Delete Role" at bounding box center [1320, 284] width 53 height 14
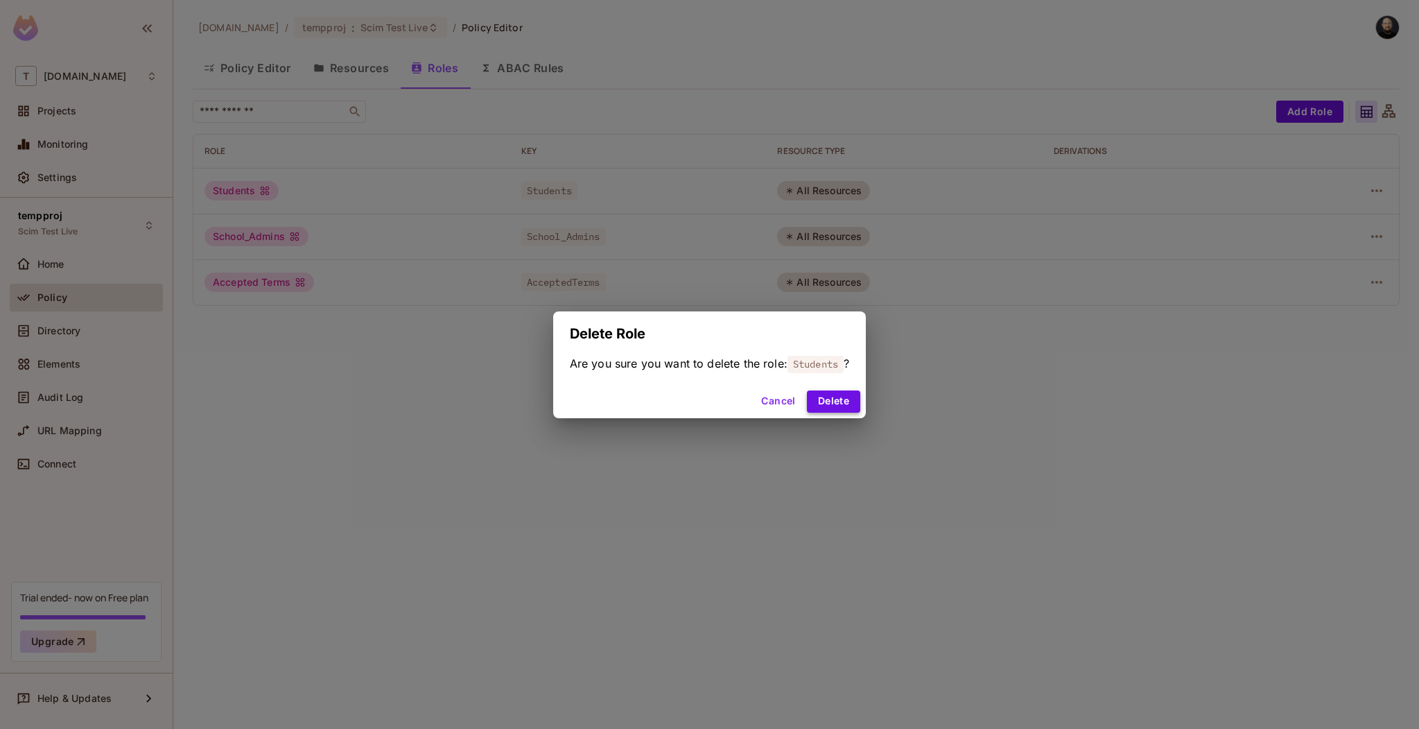
click at [831, 405] on button "Delete" at bounding box center [833, 401] width 53 height 22
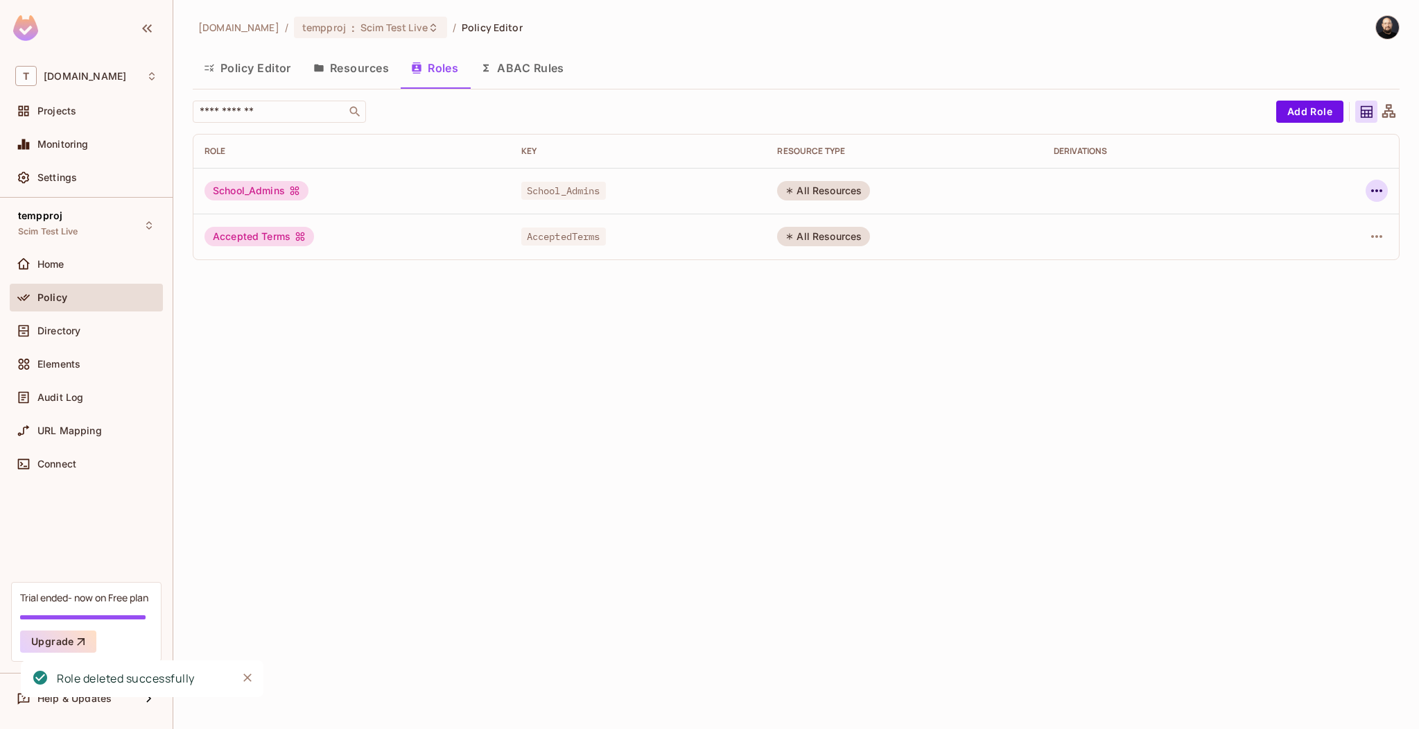
click at [1379, 187] on icon "button" at bounding box center [1377, 190] width 17 height 17
click at [1348, 284] on span "Delete Role" at bounding box center [1321, 283] width 62 height 22
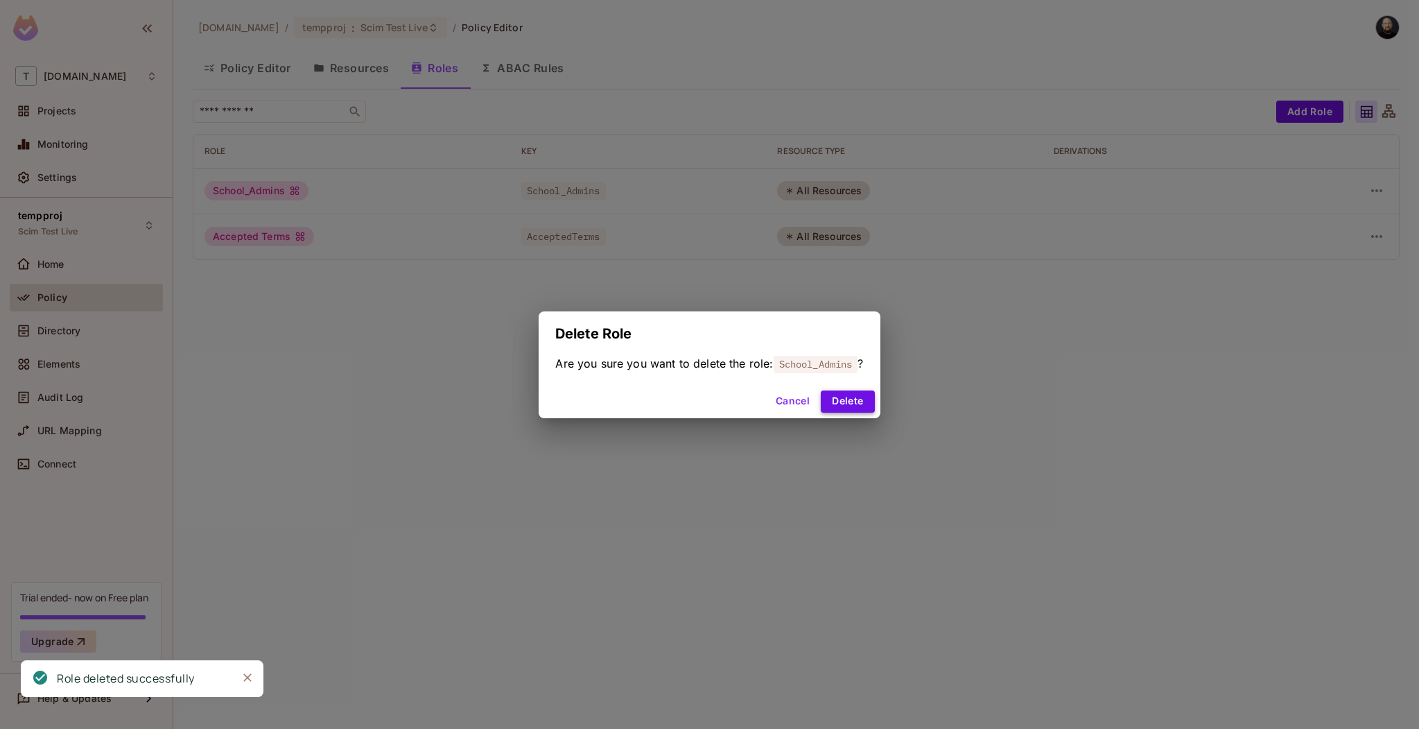
click at [844, 399] on button "Delete" at bounding box center [847, 401] width 53 height 22
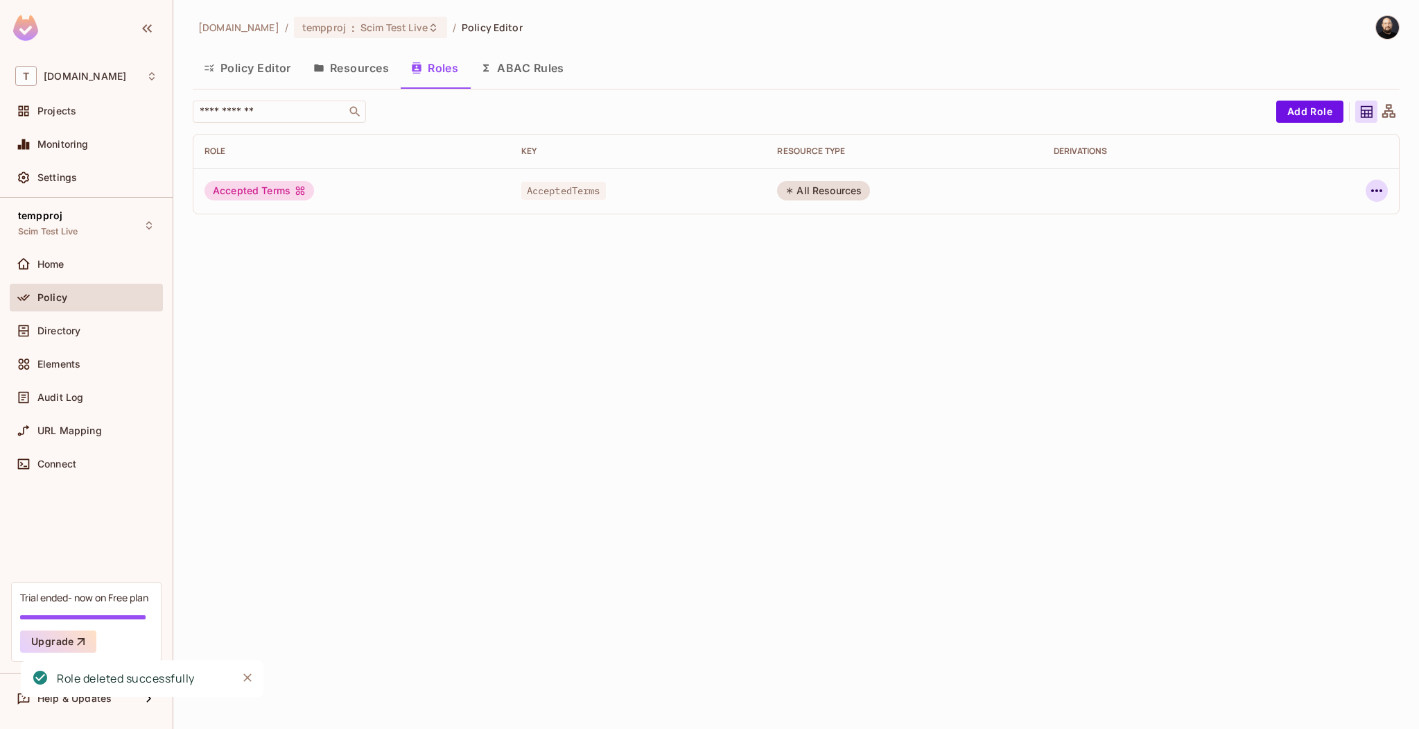
click at [1369, 198] on icon "button" at bounding box center [1377, 190] width 17 height 17
click at [1337, 282] on div "Delete Role" at bounding box center [1320, 284] width 53 height 14
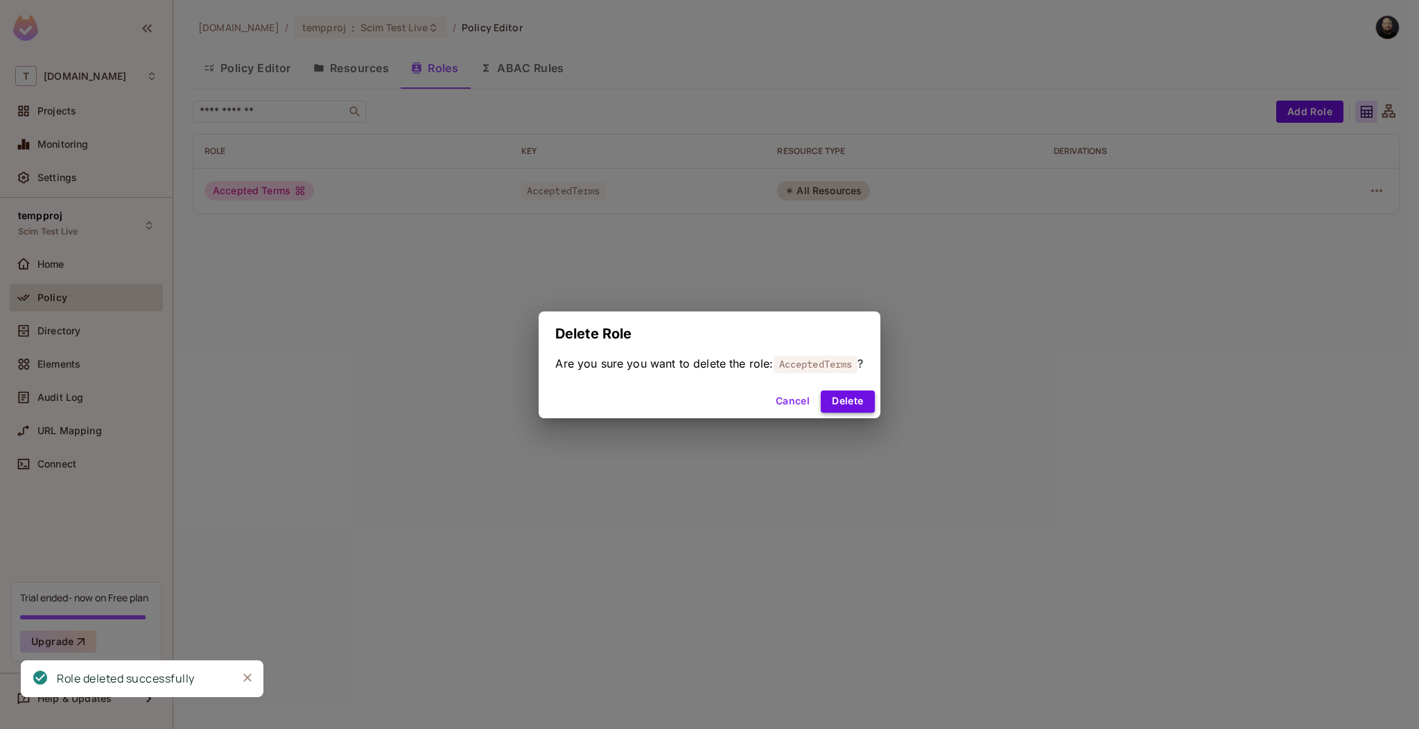
click at [858, 409] on button "Delete" at bounding box center [847, 401] width 53 height 22
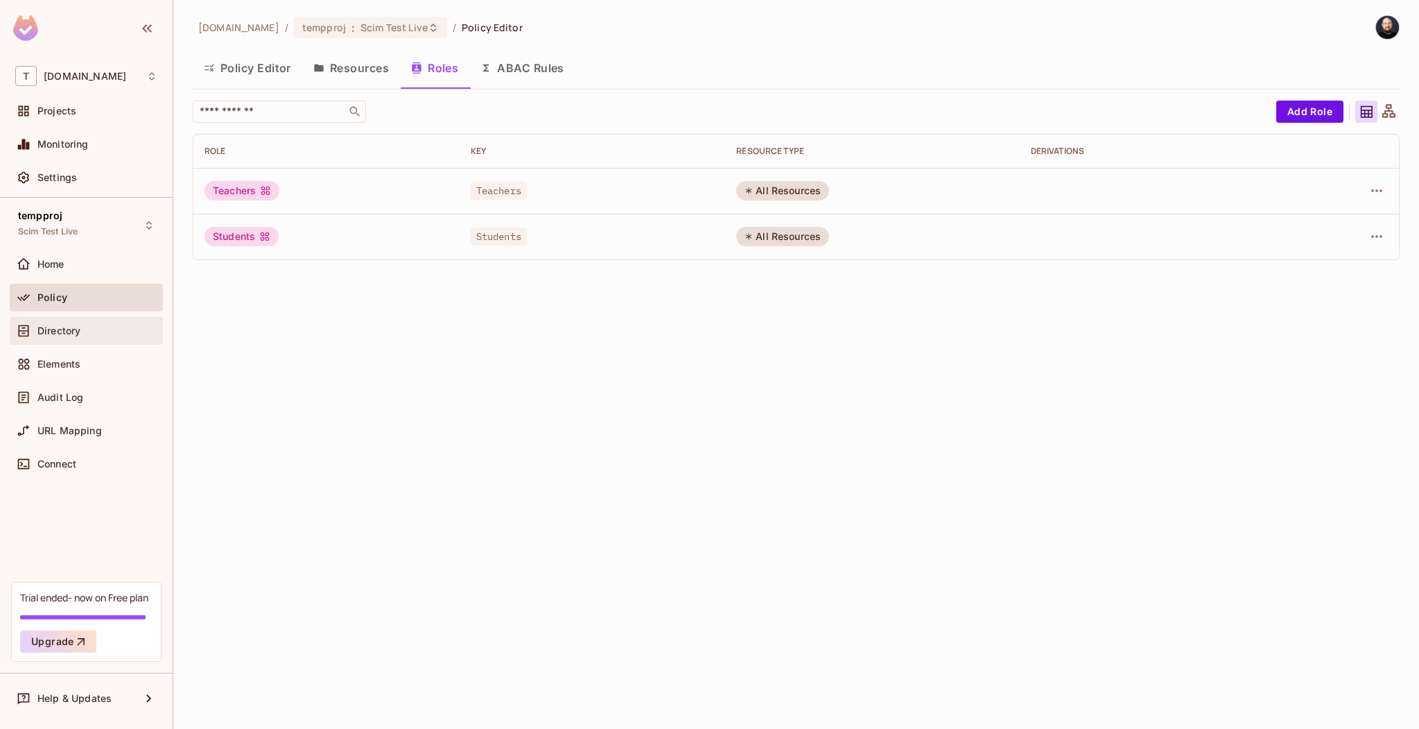
click at [96, 330] on div "Directory" at bounding box center [97, 330] width 120 height 11
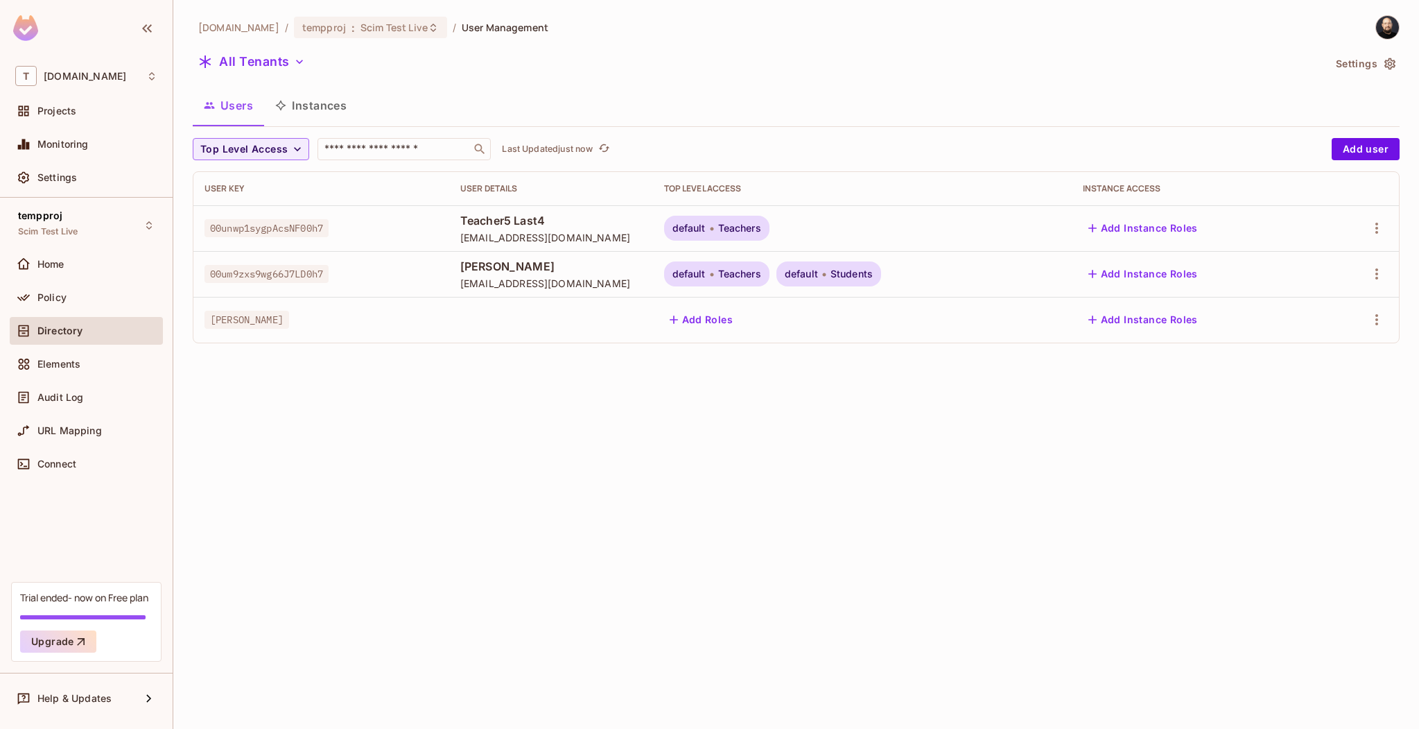
click at [560, 432] on div "tk-permit.io / tempproj : Scim Test Live / User Management All Tenants Settings…" at bounding box center [796, 364] width 1246 height 729
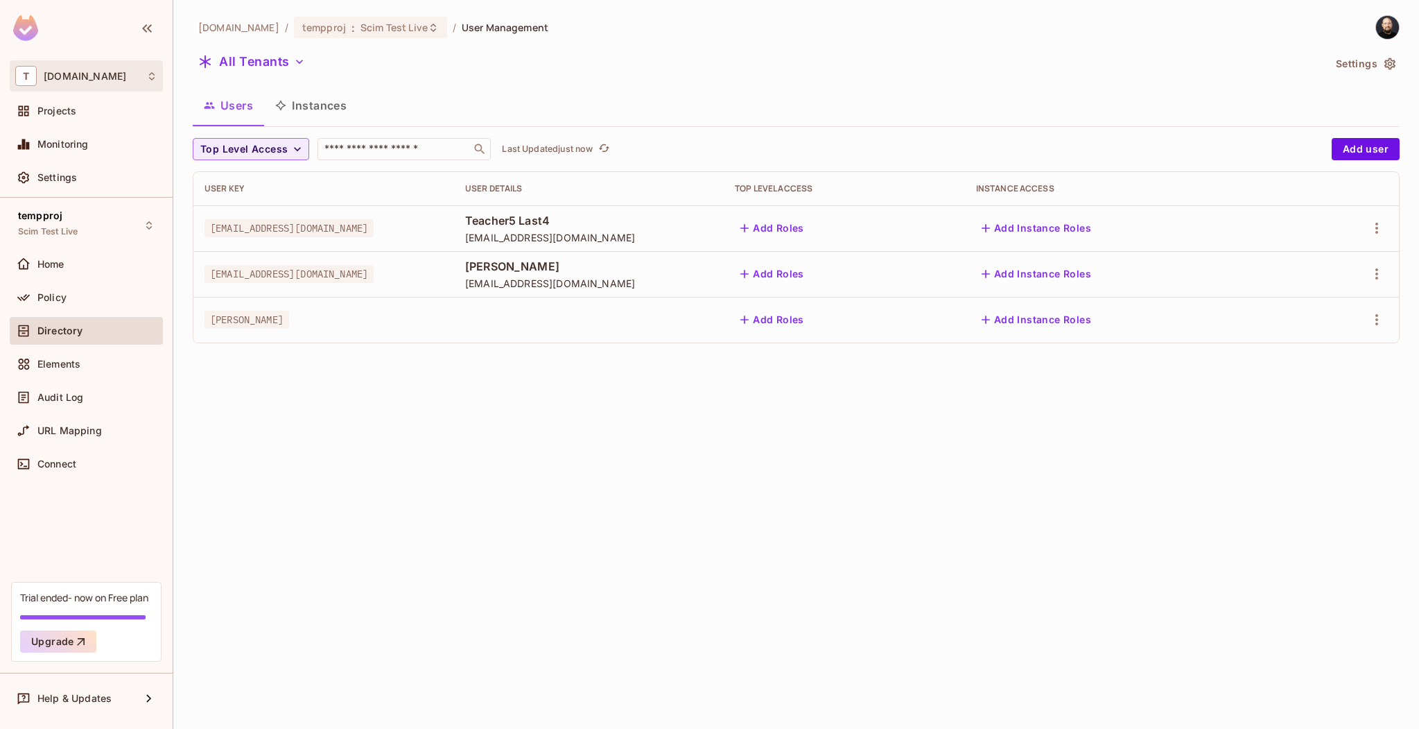
click at [79, 89] on div "T [DOMAIN_NAME]" at bounding box center [86, 75] width 153 height 31
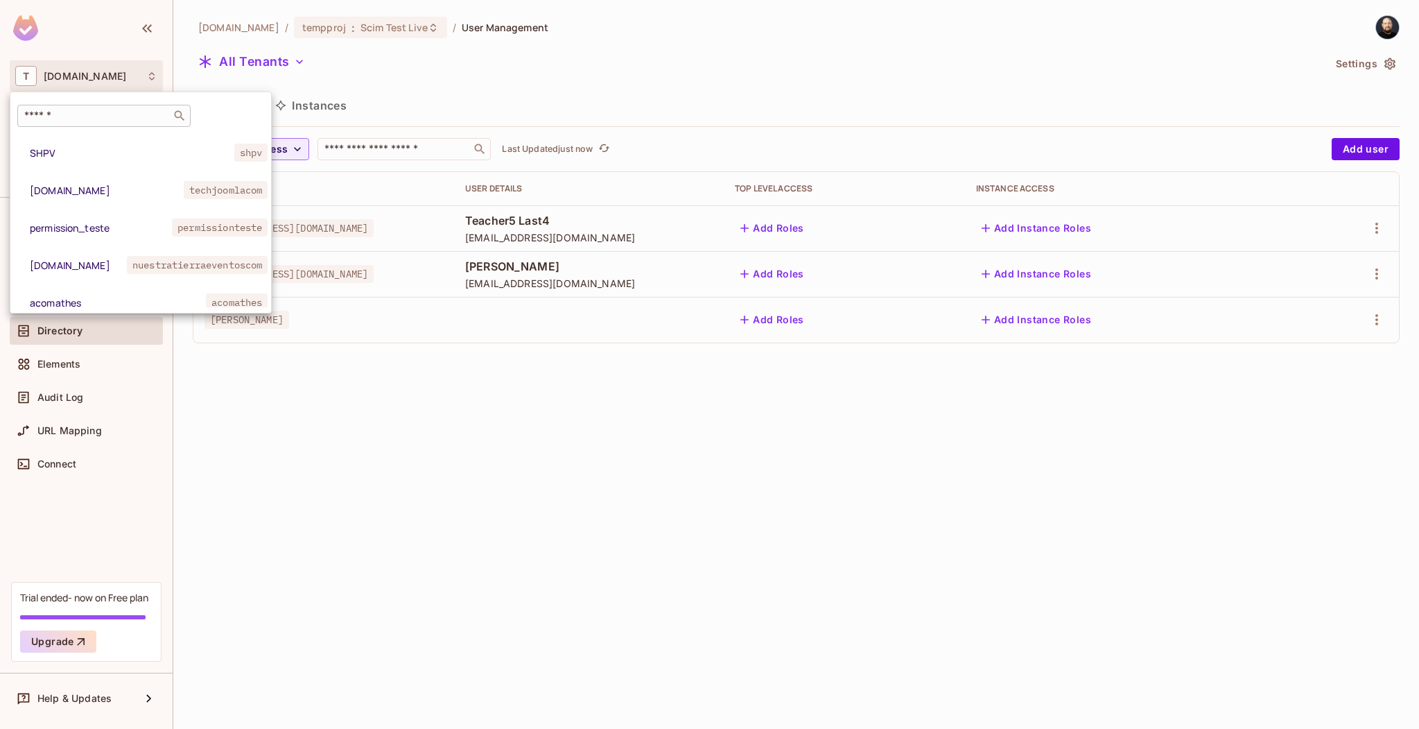
click at [76, 117] on input "text" at bounding box center [94, 116] width 146 height 14
type input "*"
type input "****"
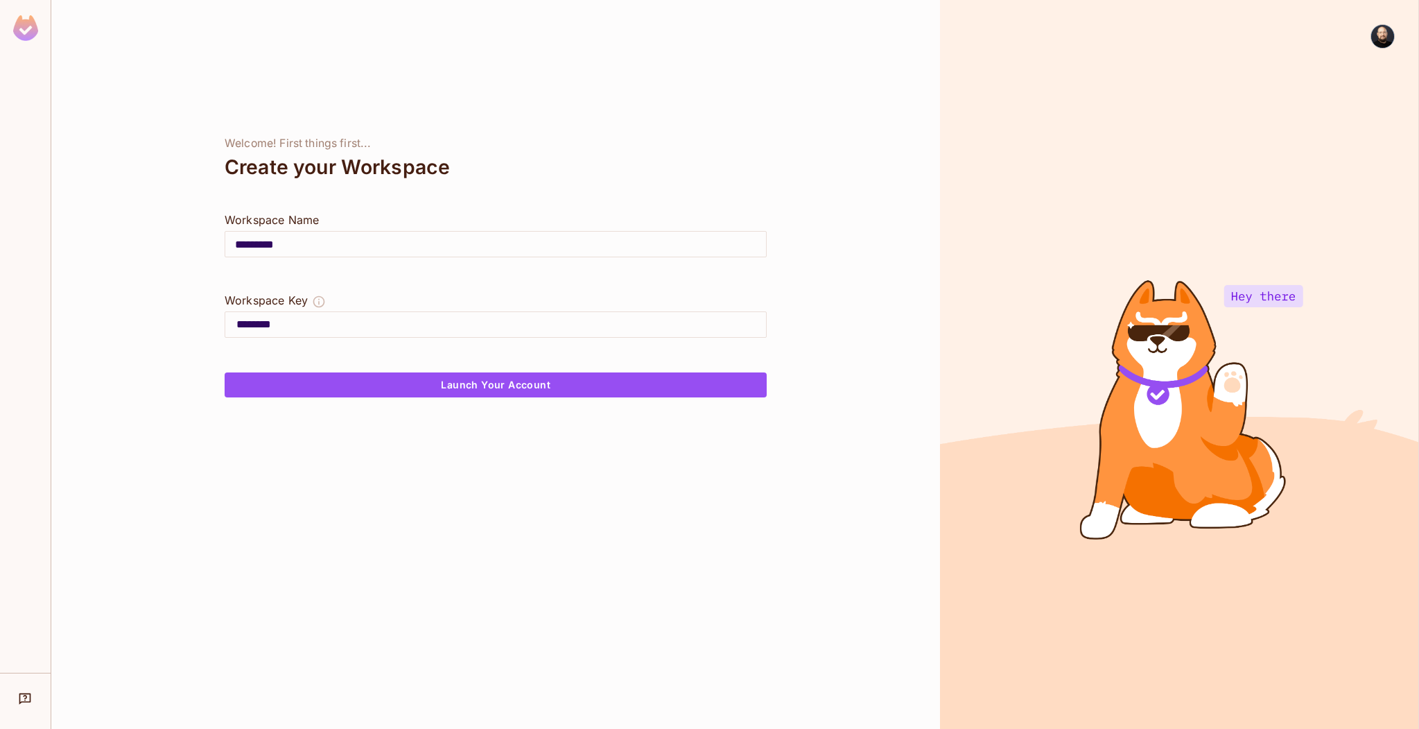
click at [397, 234] on input "*********" at bounding box center [495, 244] width 541 height 39
type input "*"
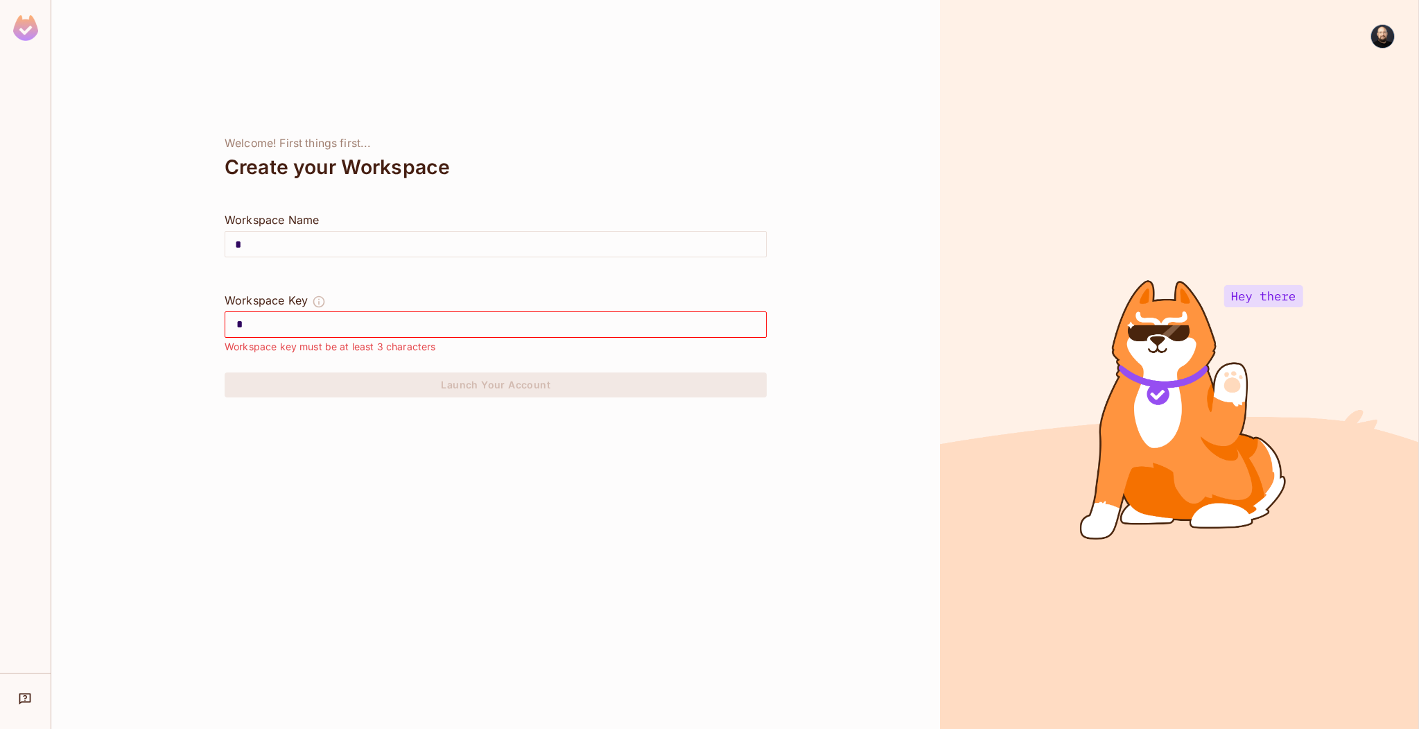
type input "**"
type input "****"
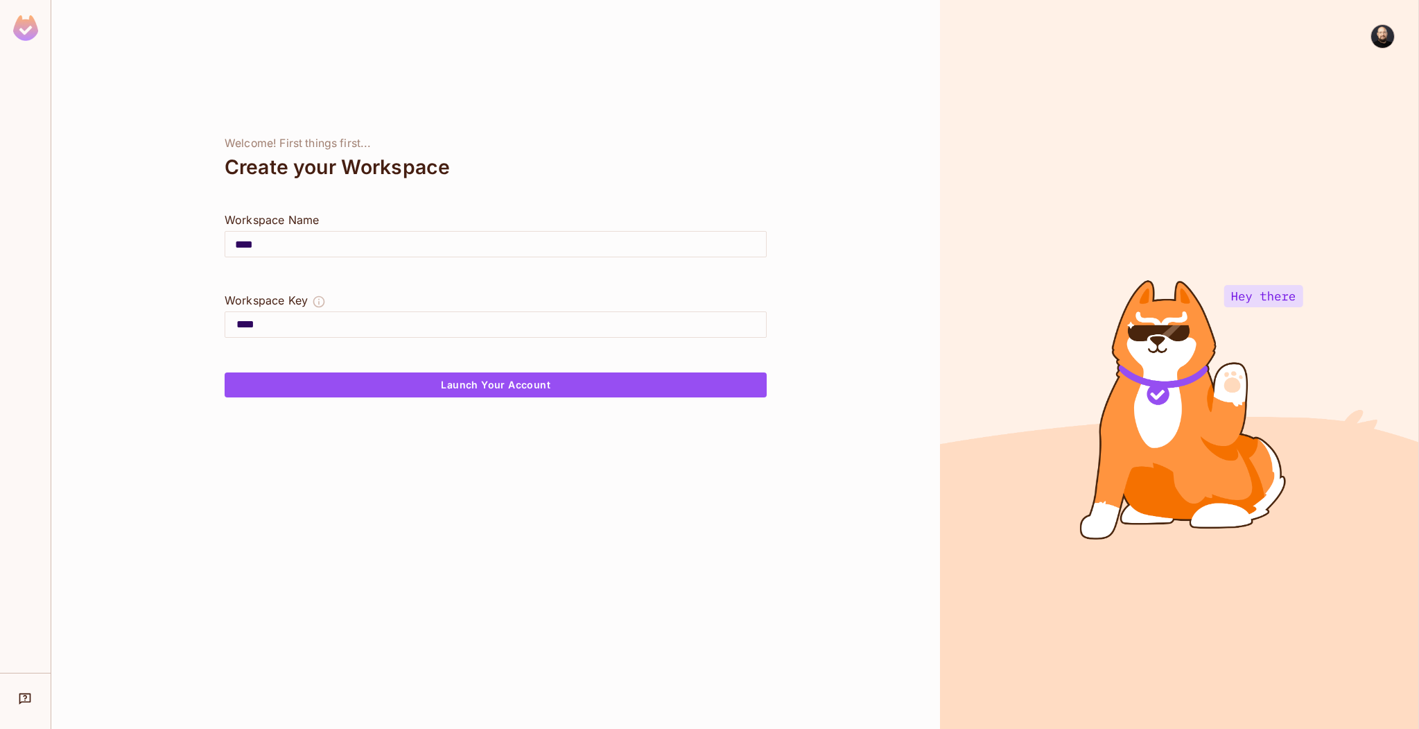
type input "*****"
type input "******"
type input "*******"
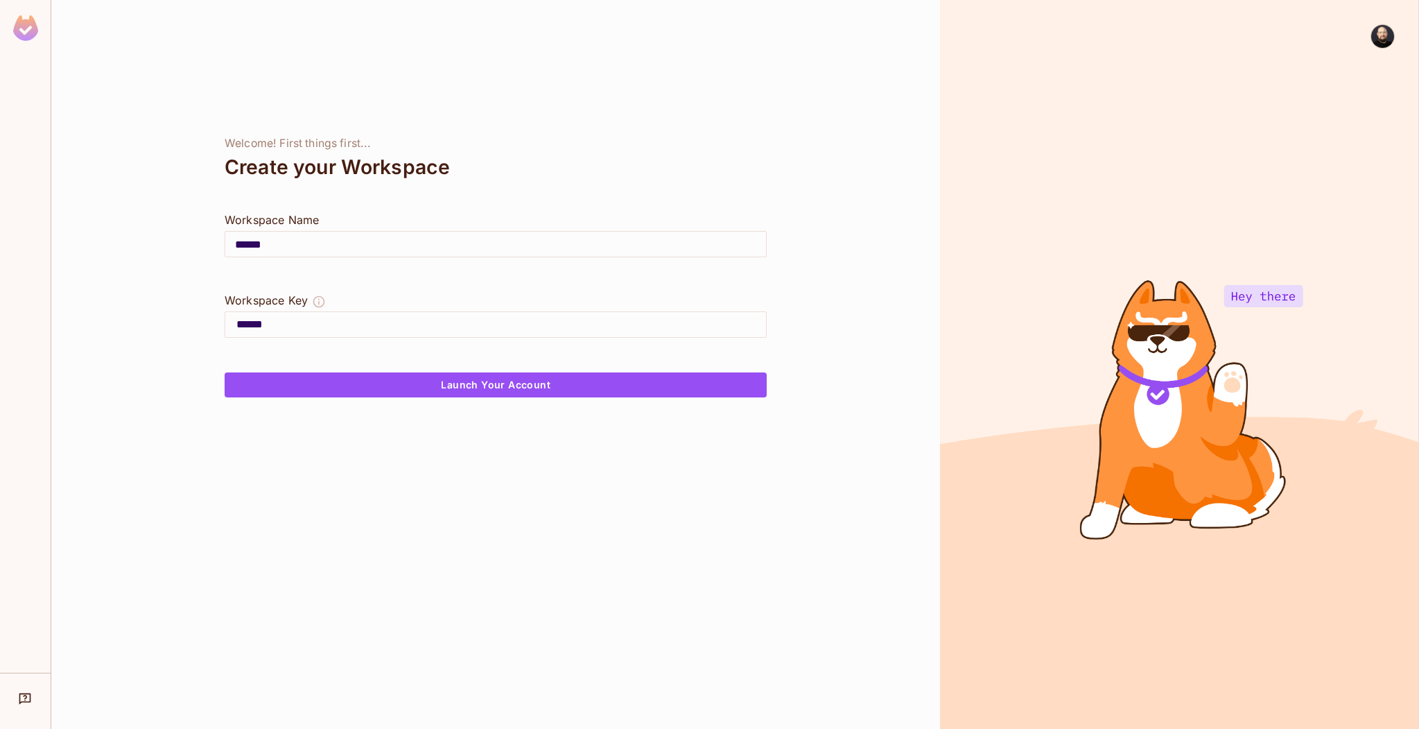
type input "*******"
type input "********"
type input "*********"
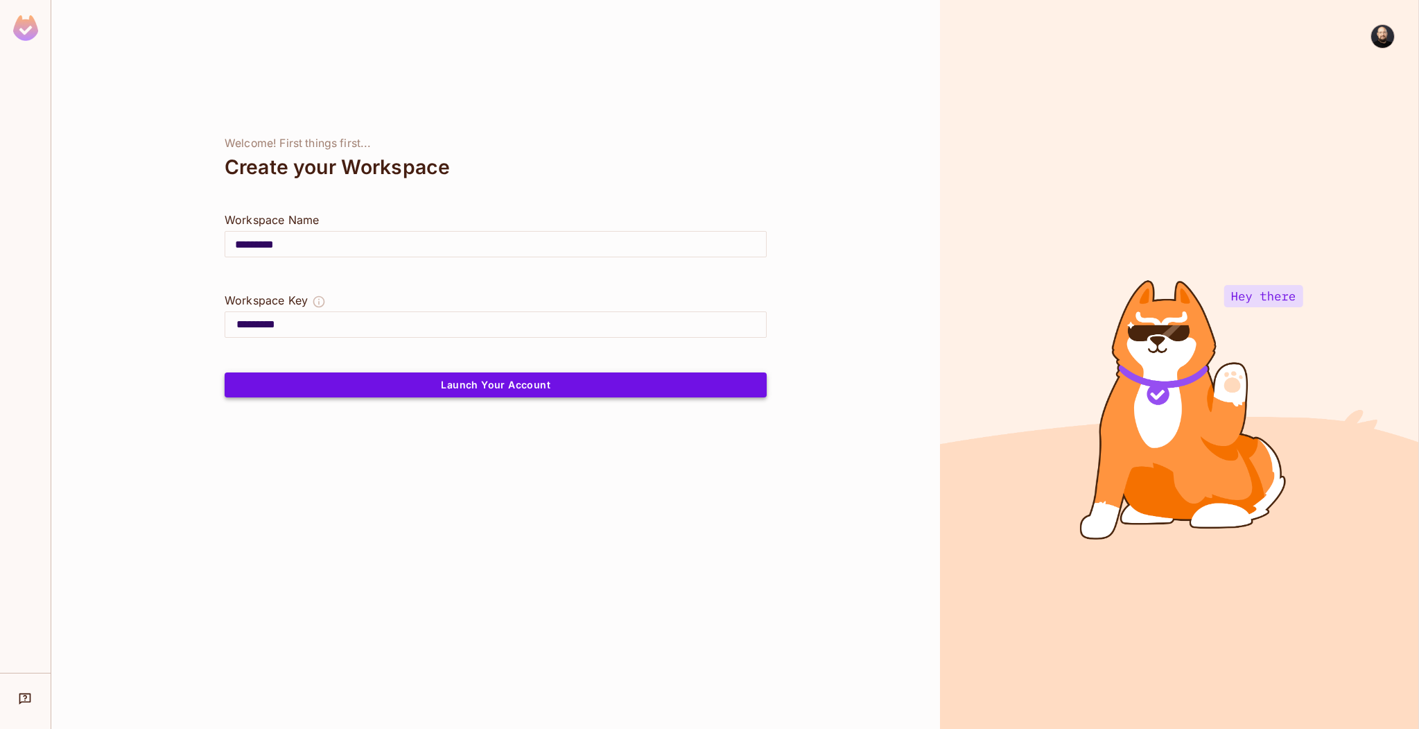
type input "*********"
click at [424, 394] on button "Launch Your Account" at bounding box center [496, 384] width 542 height 25
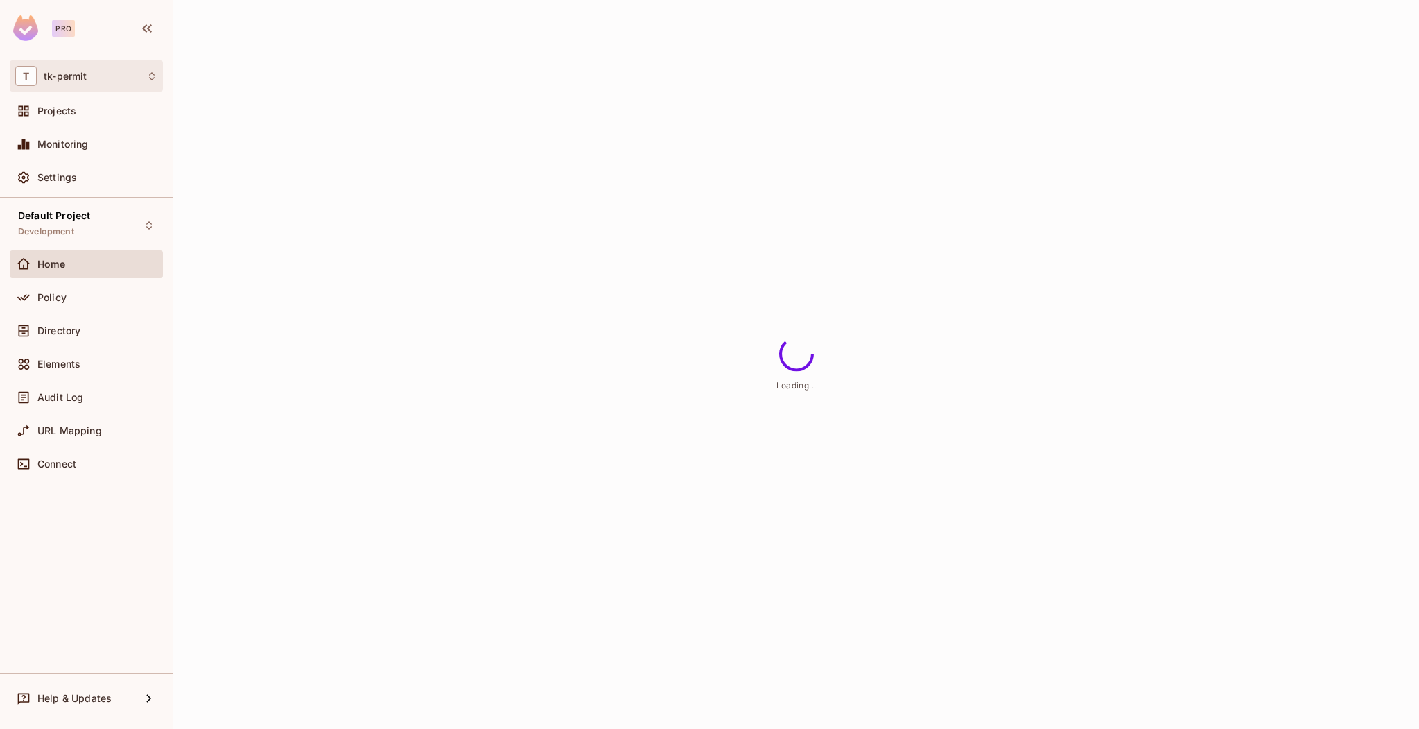
click at [143, 85] on div "T tk-permit" at bounding box center [86, 76] width 142 height 20
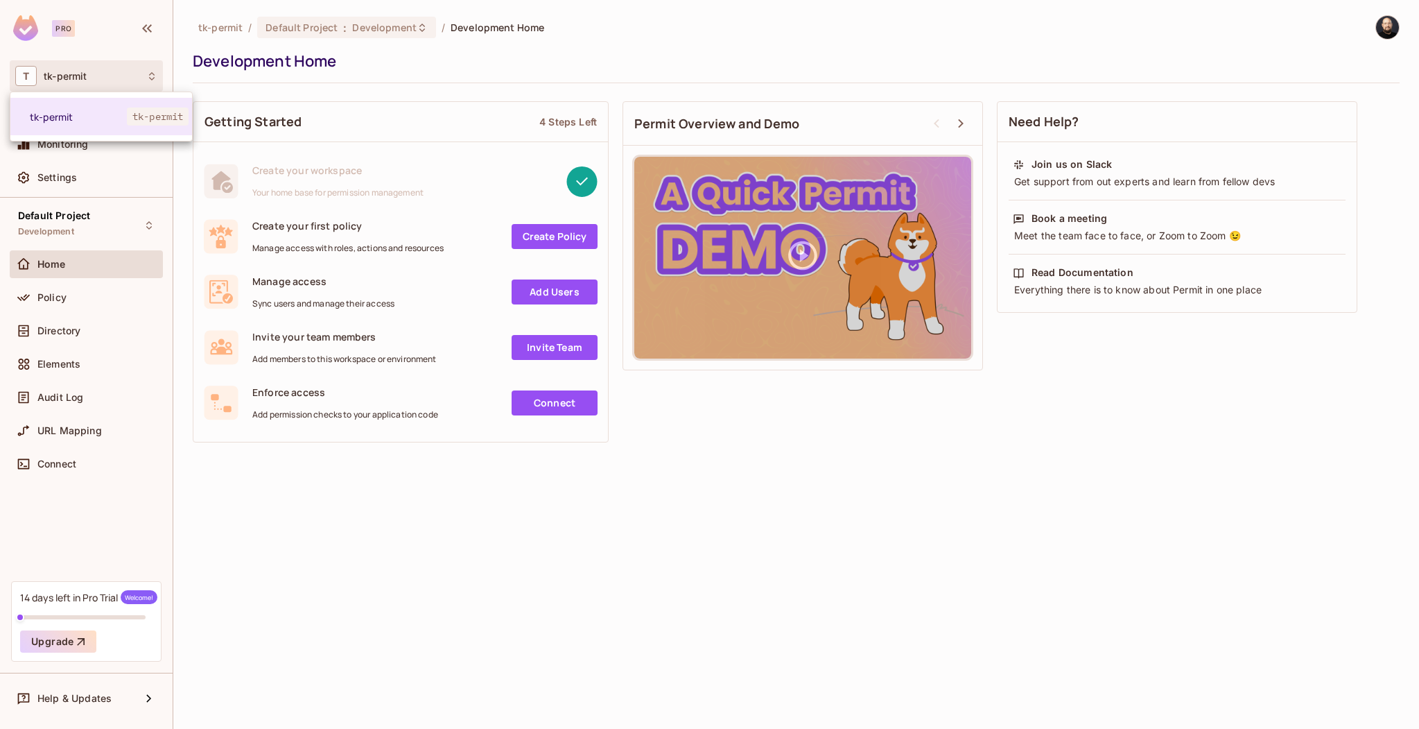
drag, startPoint x: 143, startPoint y: 85, endPoint x: 134, endPoint y: 81, distance: 9.7
click at [142, 85] on div at bounding box center [709, 364] width 1419 height 729
click at [1395, 35] on img at bounding box center [1387, 27] width 23 height 23
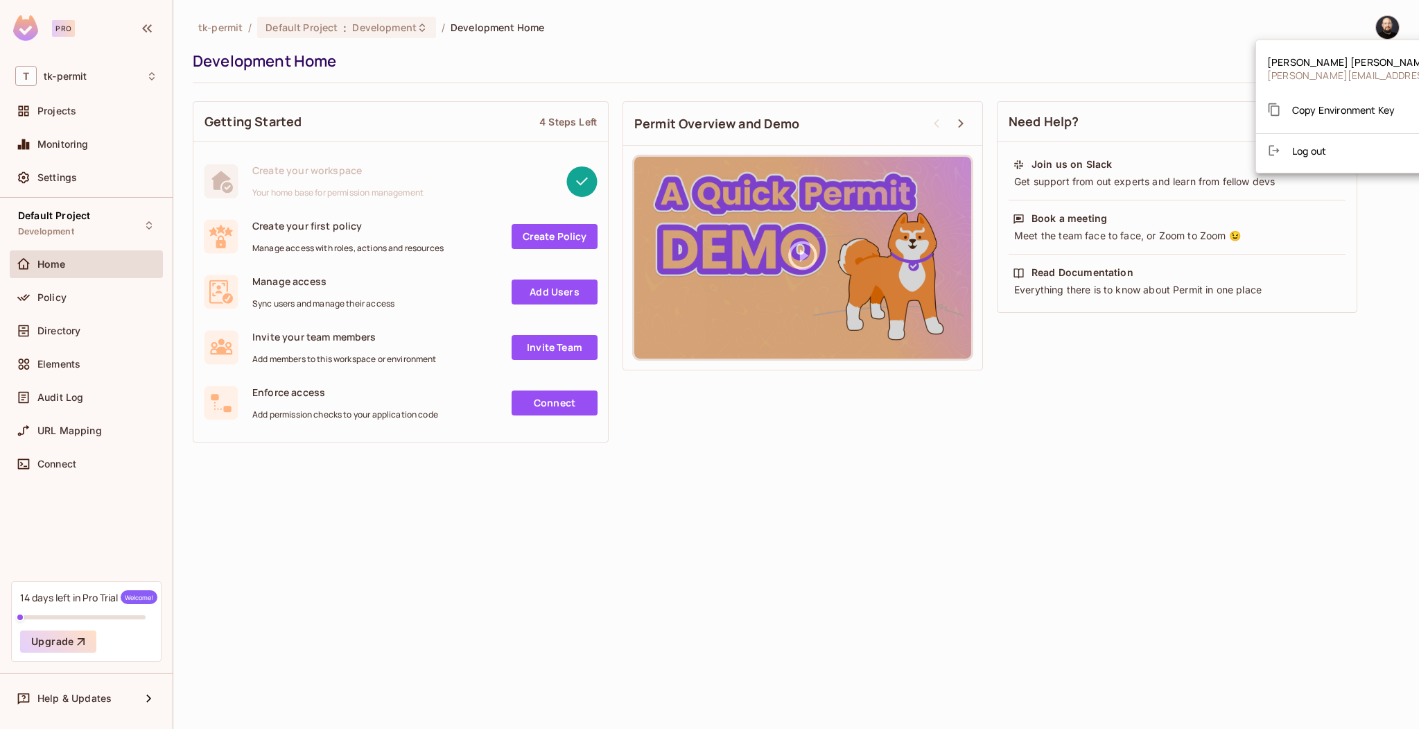
click at [1327, 158] on li "Log out" at bounding box center [1390, 150] width 268 height 22
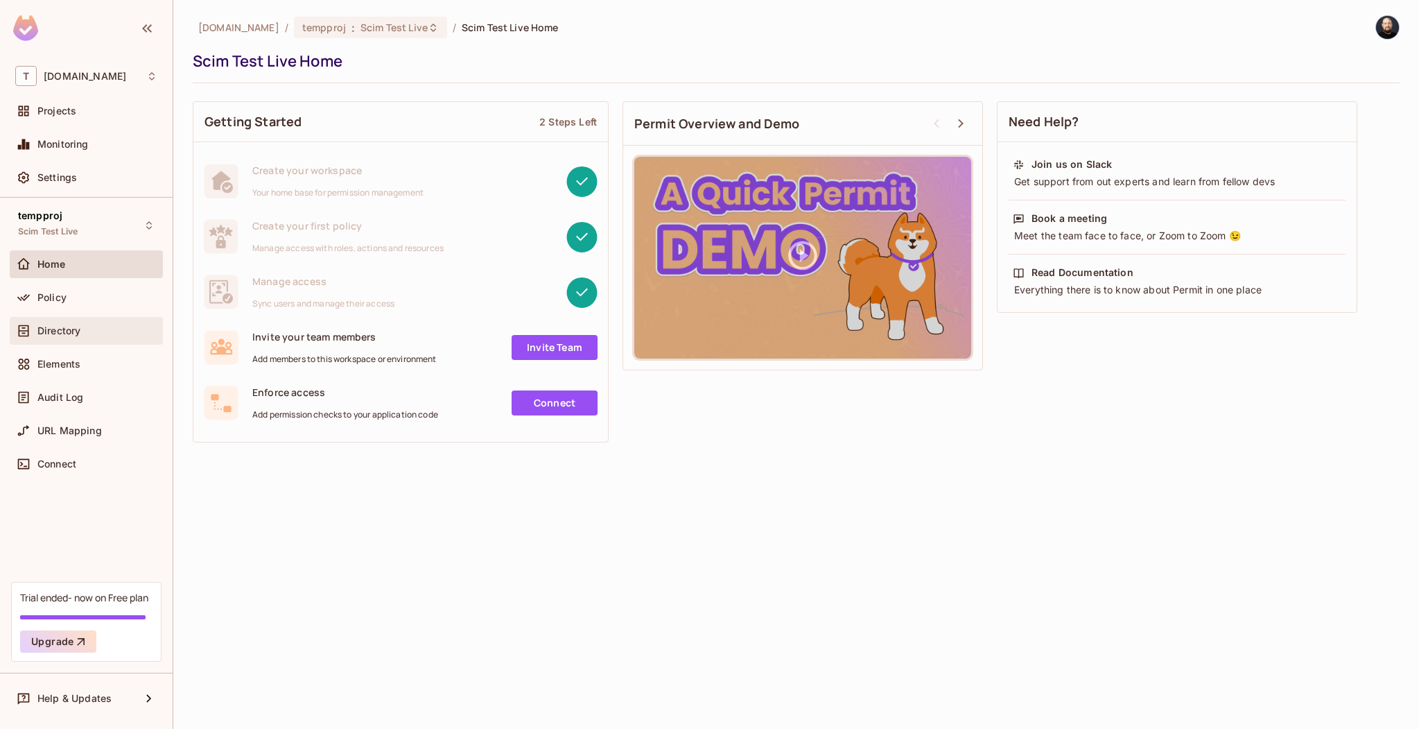
click at [50, 327] on span "Directory" at bounding box center [58, 330] width 43 height 11
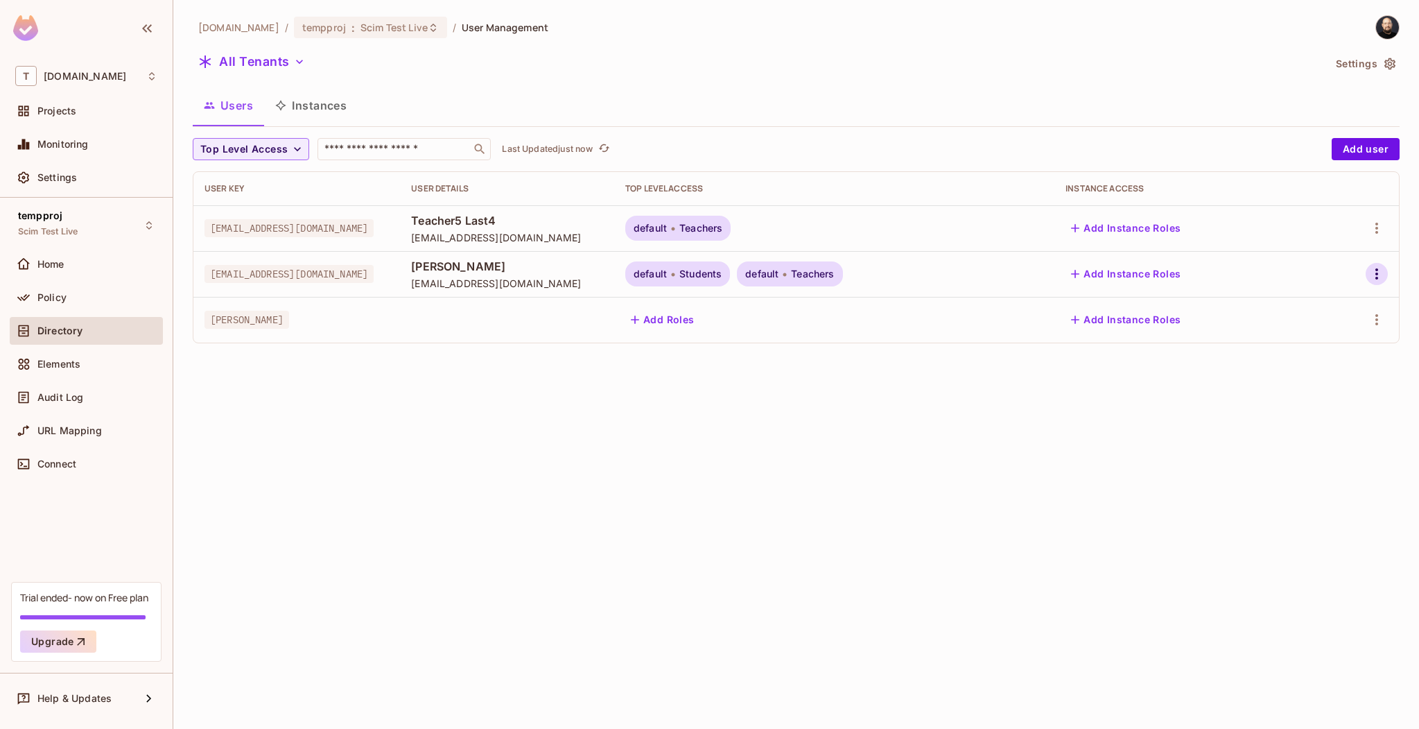
click at [1379, 269] on icon "button" at bounding box center [1377, 274] width 17 height 17
click at [1325, 313] on li "Edit" at bounding box center [1313, 305] width 129 height 31
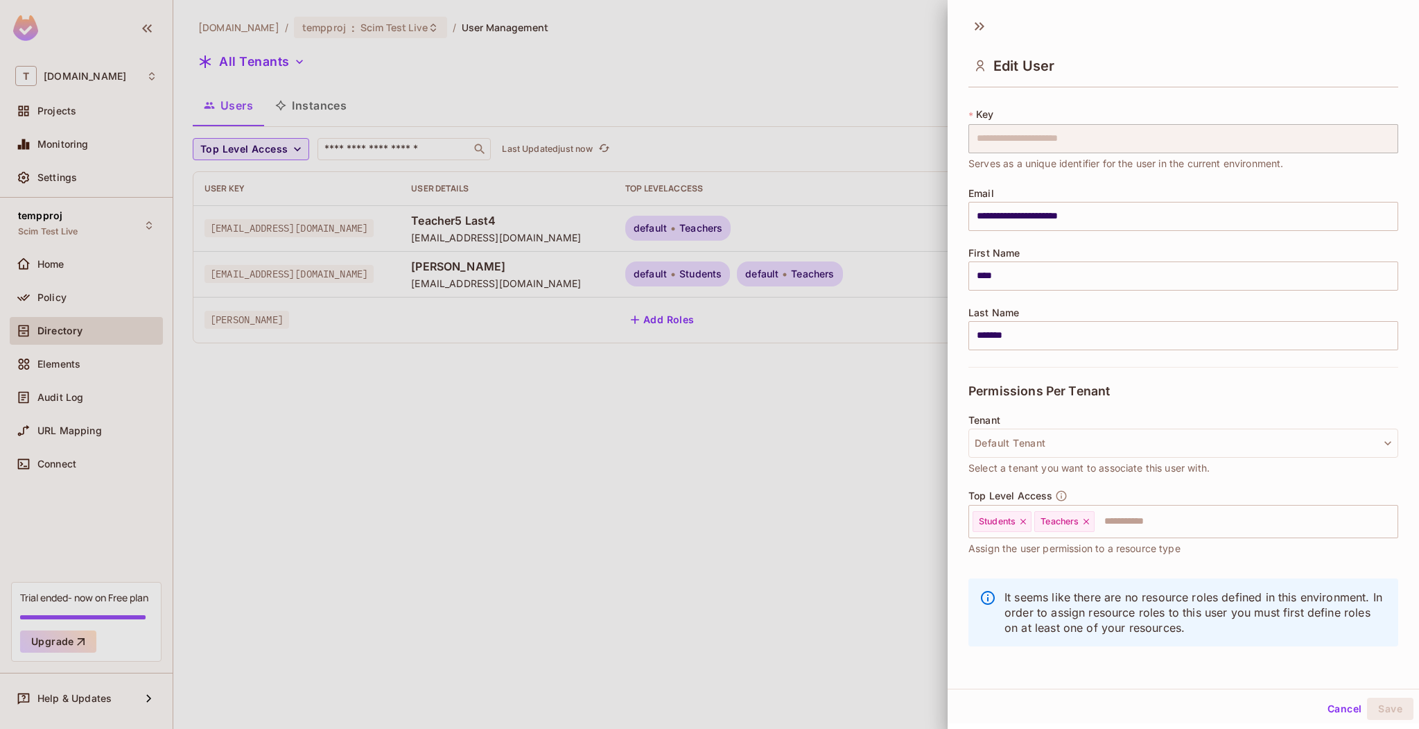
scroll to position [1, 0]
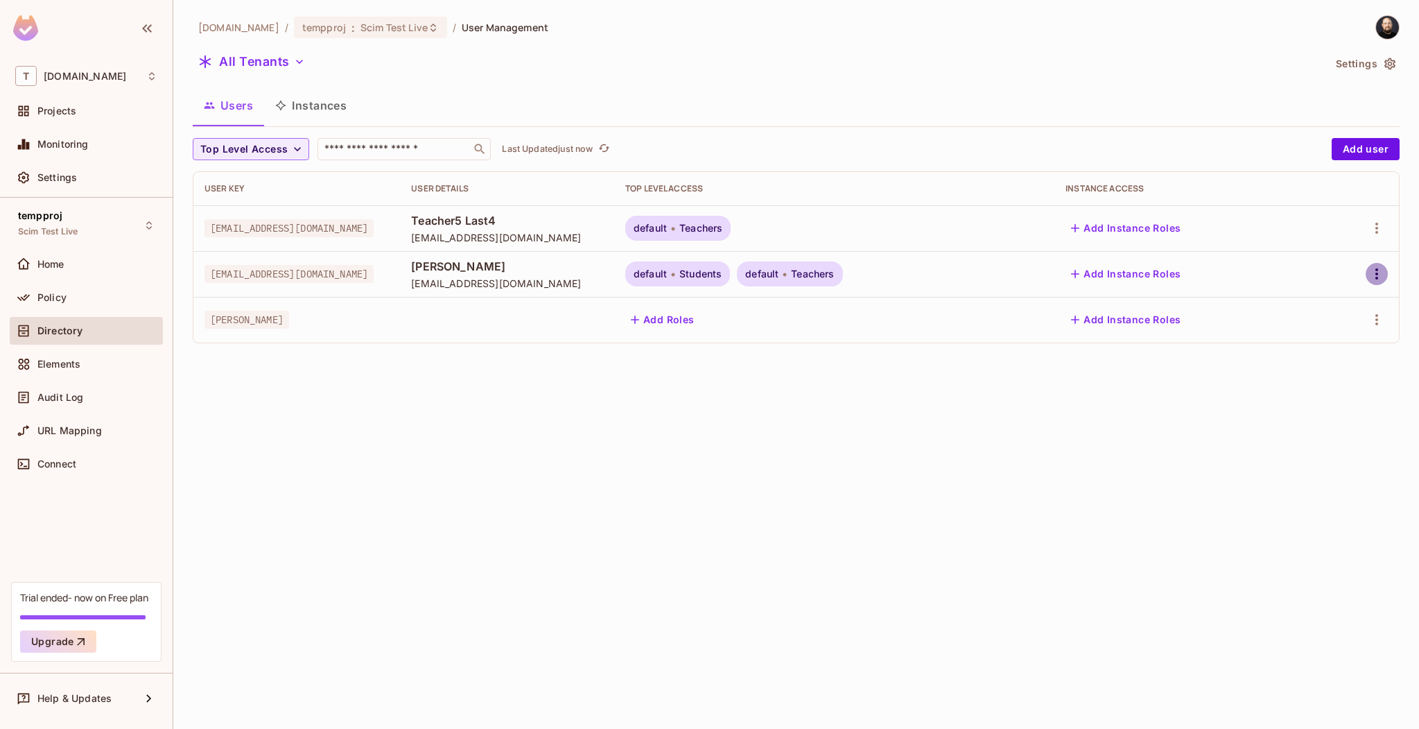
click at [1371, 272] on icon "button" at bounding box center [1377, 274] width 17 height 17
click at [1316, 371] on div "Edit Attributes" at bounding box center [1321, 367] width 69 height 14
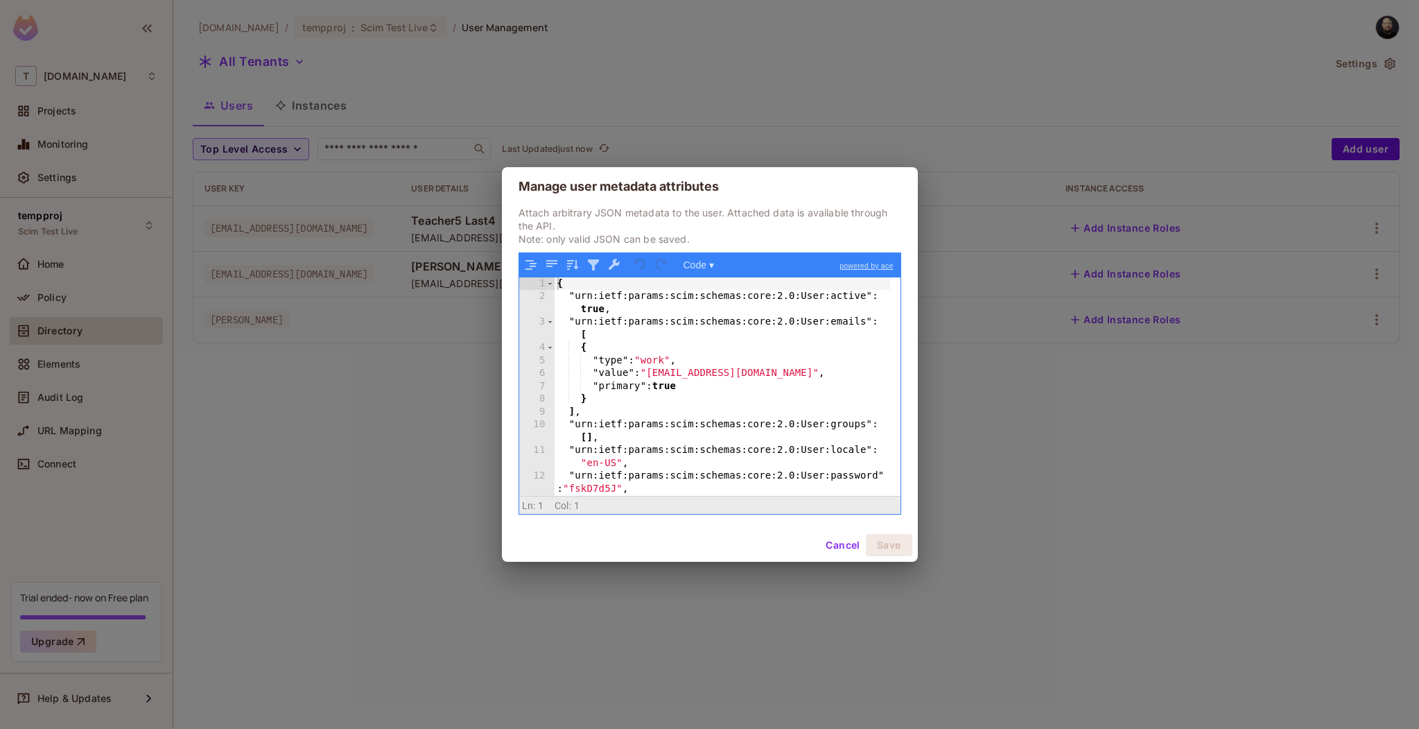
scroll to position [140, 0]
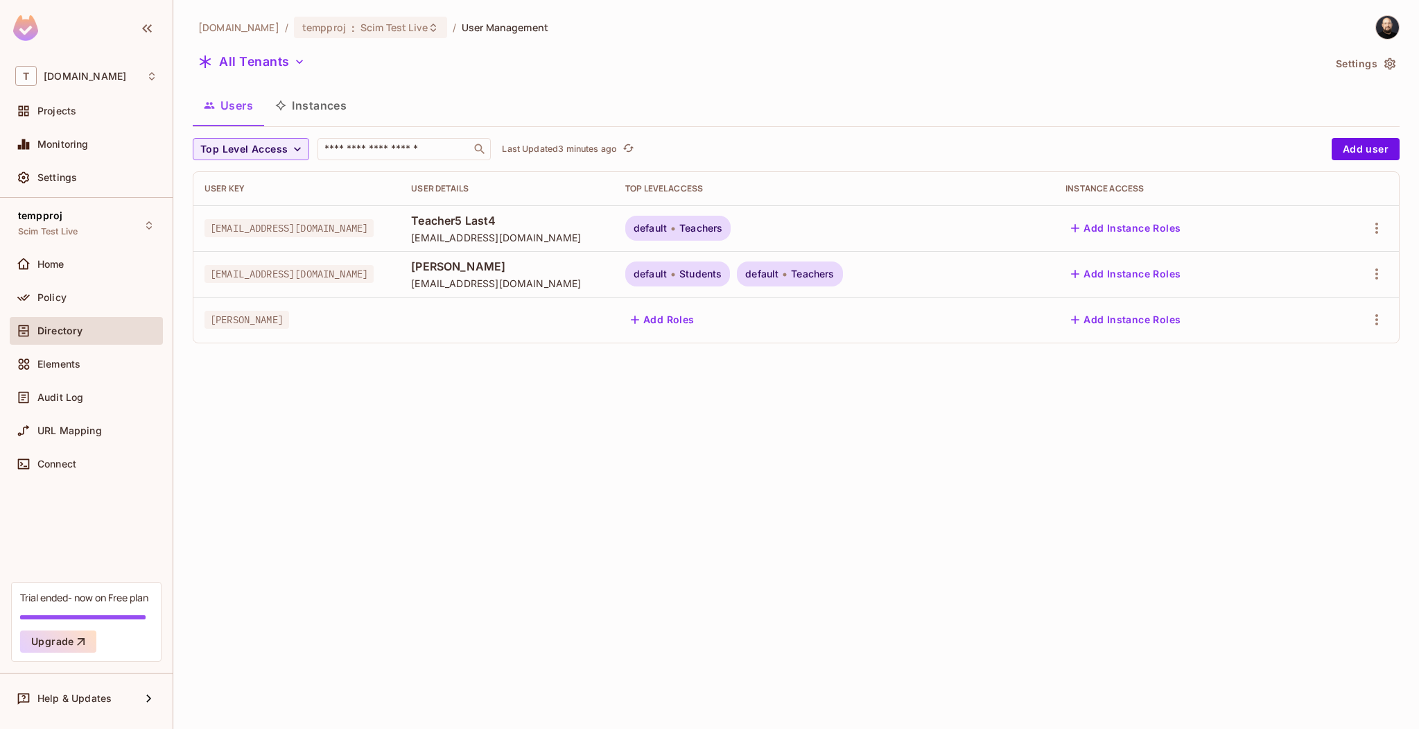
click at [749, 506] on div "[DOMAIN_NAME] / tempproj : Scim Test Live / User Management All Tenants Setting…" at bounding box center [796, 364] width 1246 height 729
click at [1382, 226] on icon "button" at bounding box center [1377, 228] width 17 height 17
click at [1317, 311] on span "Edit Attributes" at bounding box center [1321, 321] width 77 height 22
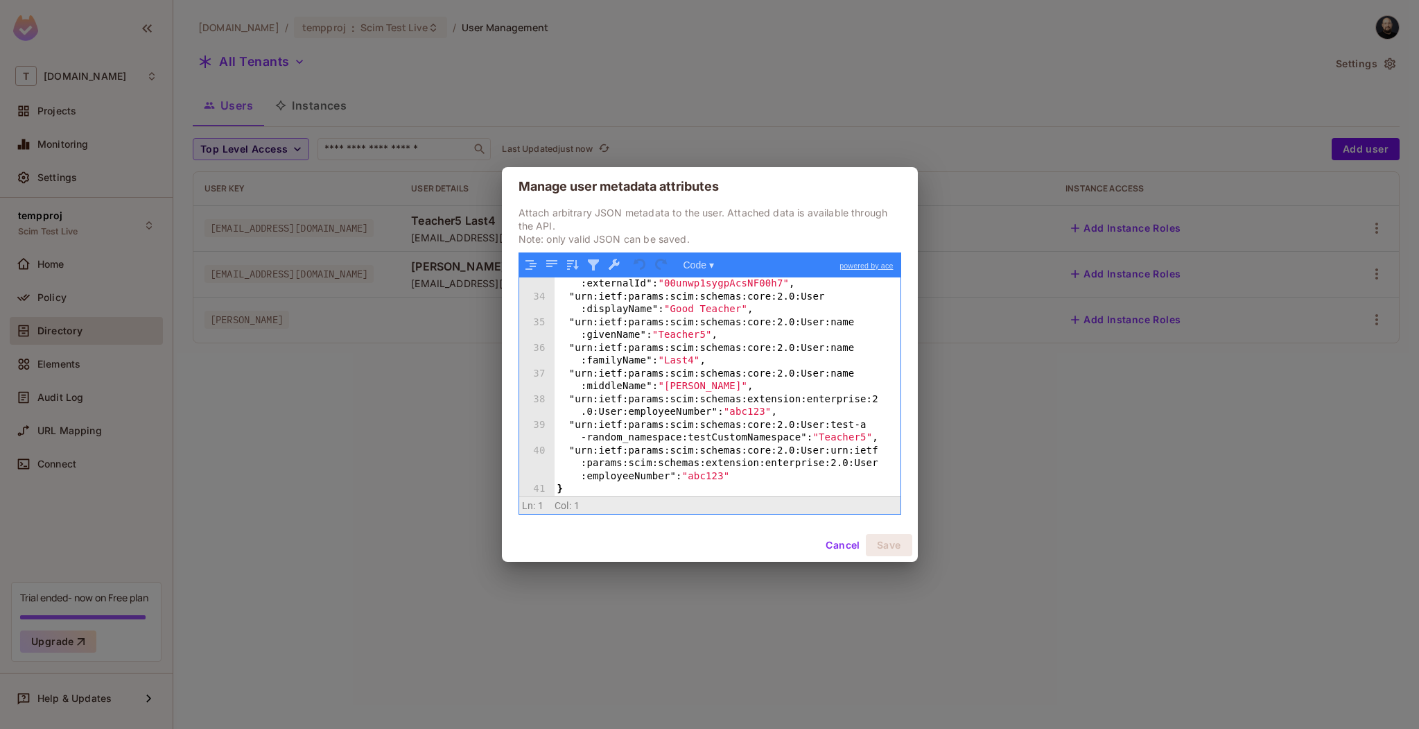
scroll to position [550, 0]
click at [849, 543] on button "Cancel" at bounding box center [842, 545] width 45 height 22
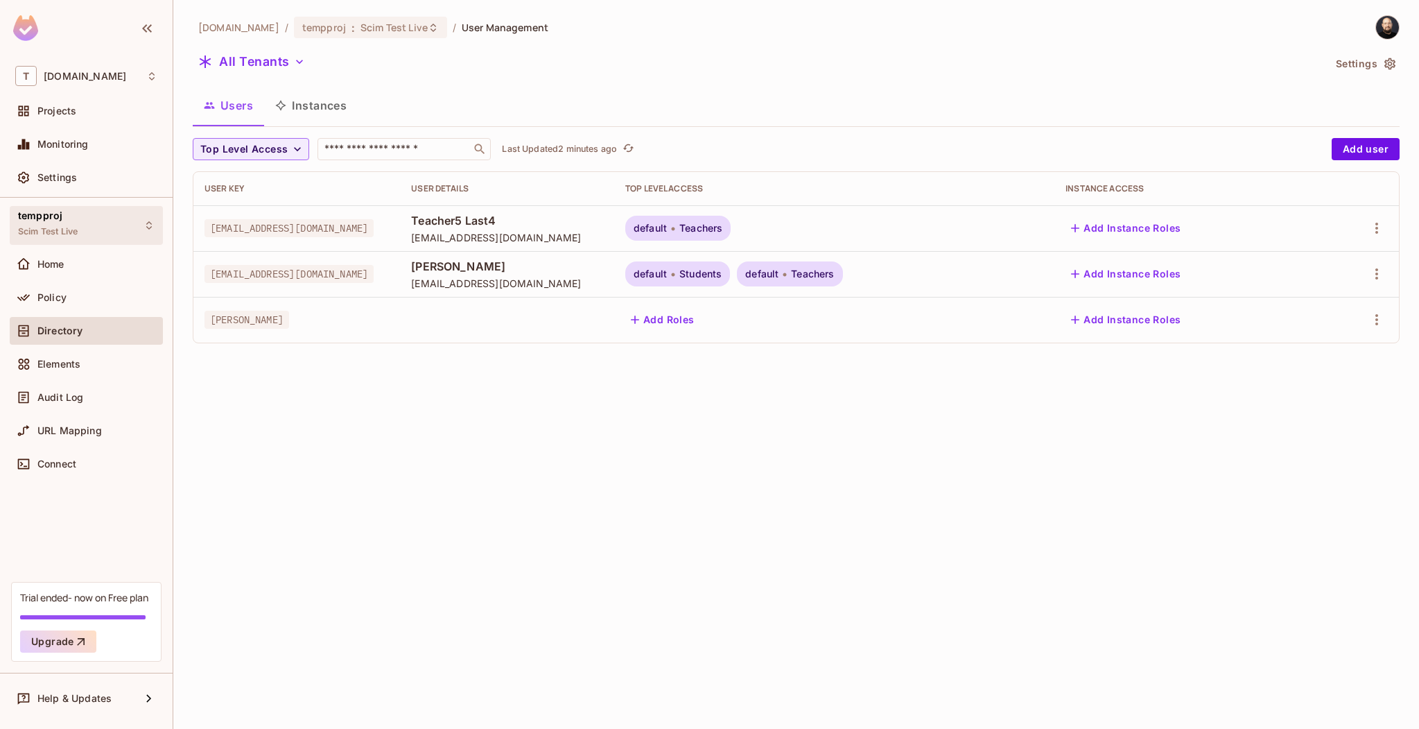
click at [96, 218] on div "tempproj Scim Test Live" at bounding box center [86, 225] width 153 height 38
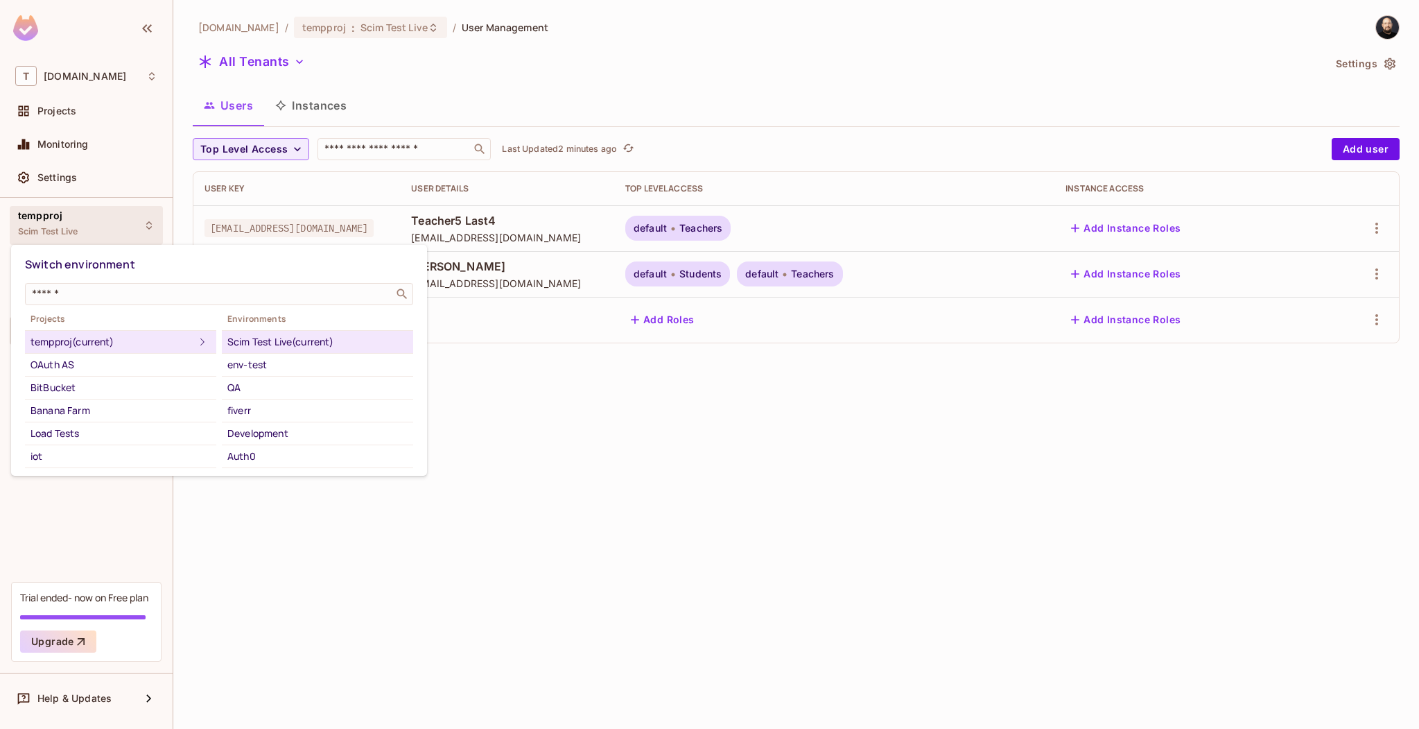
click at [96, 218] on div at bounding box center [709, 364] width 1419 height 729
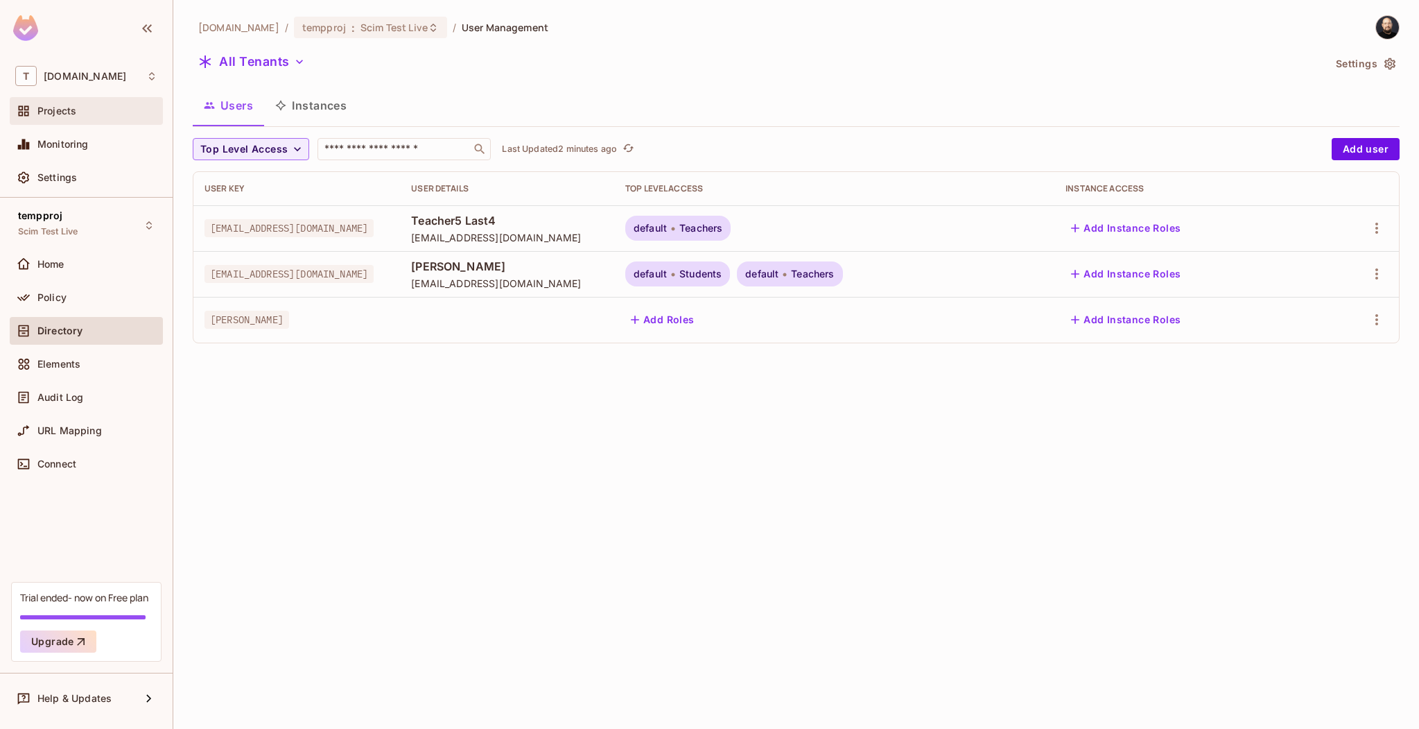
click at [89, 111] on div "Projects" at bounding box center [97, 110] width 120 height 11
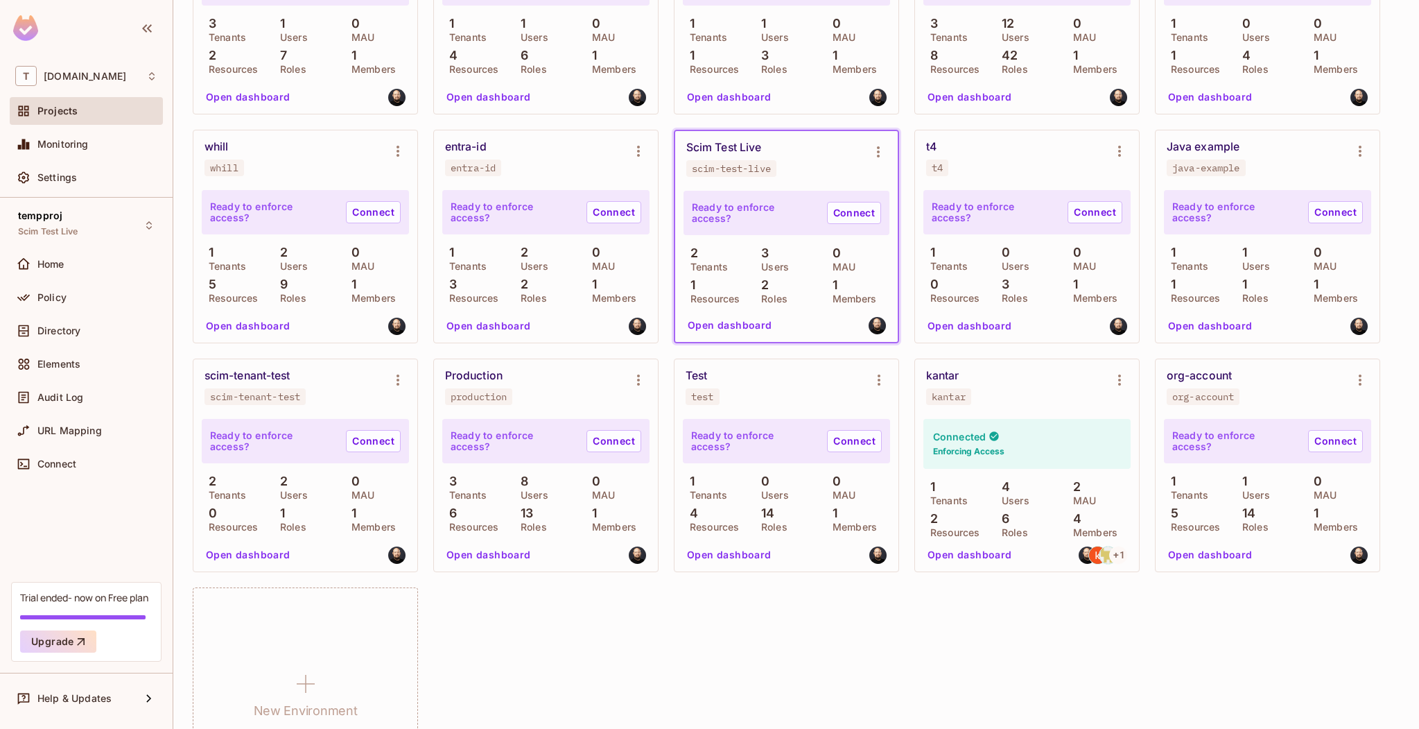
scroll to position [4381, 0]
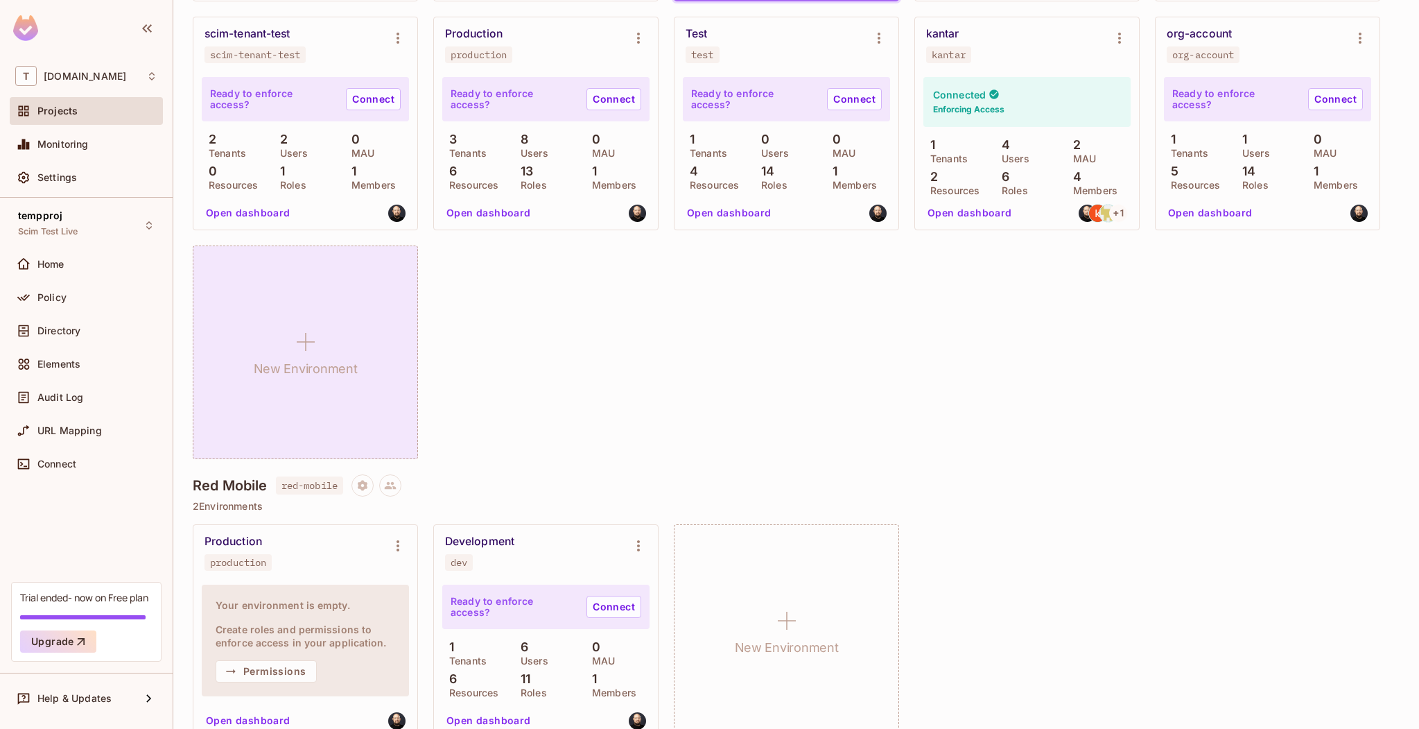
click at [354, 342] on div "New Environment" at bounding box center [305, 352] width 225 height 214
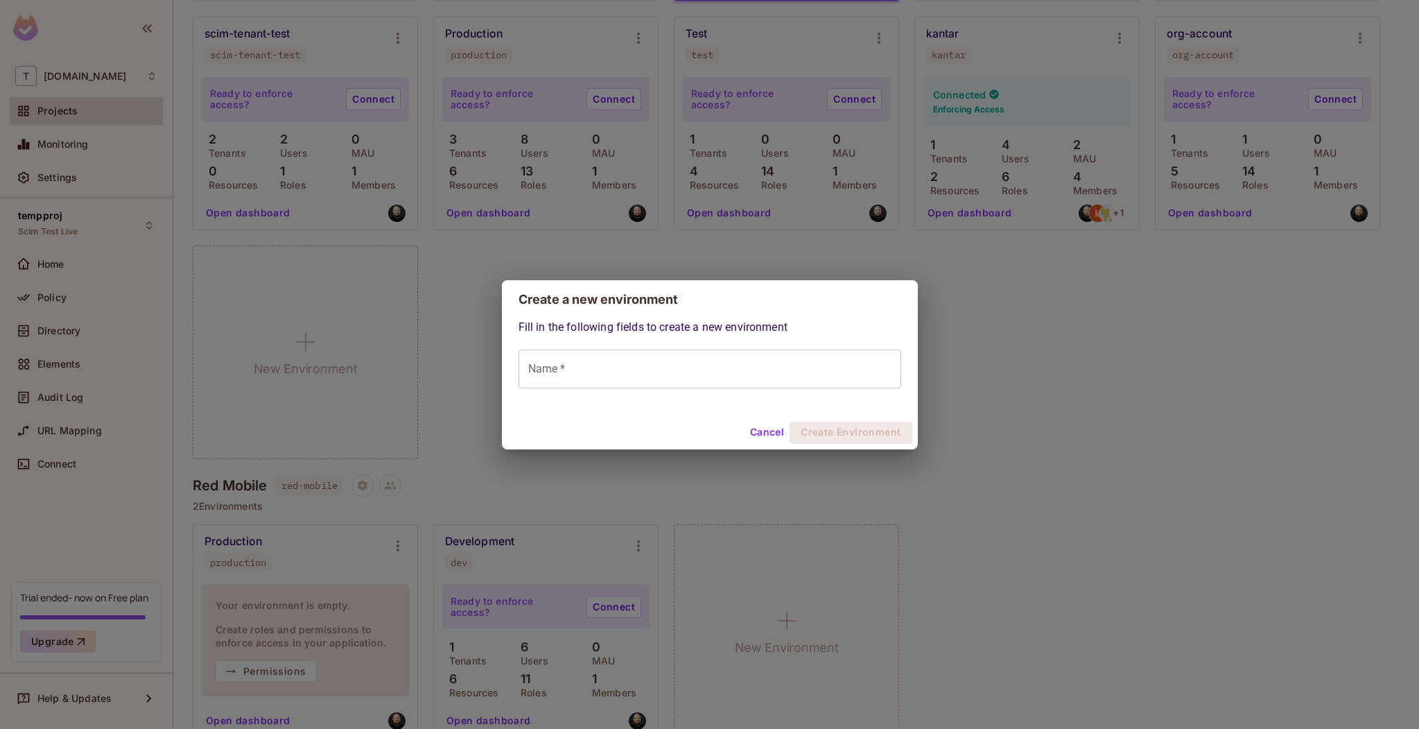
click at [634, 390] on div "Fill in the following fields to create a new environment Name * Name *" at bounding box center [710, 367] width 416 height 97
click at [629, 374] on input "Name *" at bounding box center [710, 368] width 383 height 39
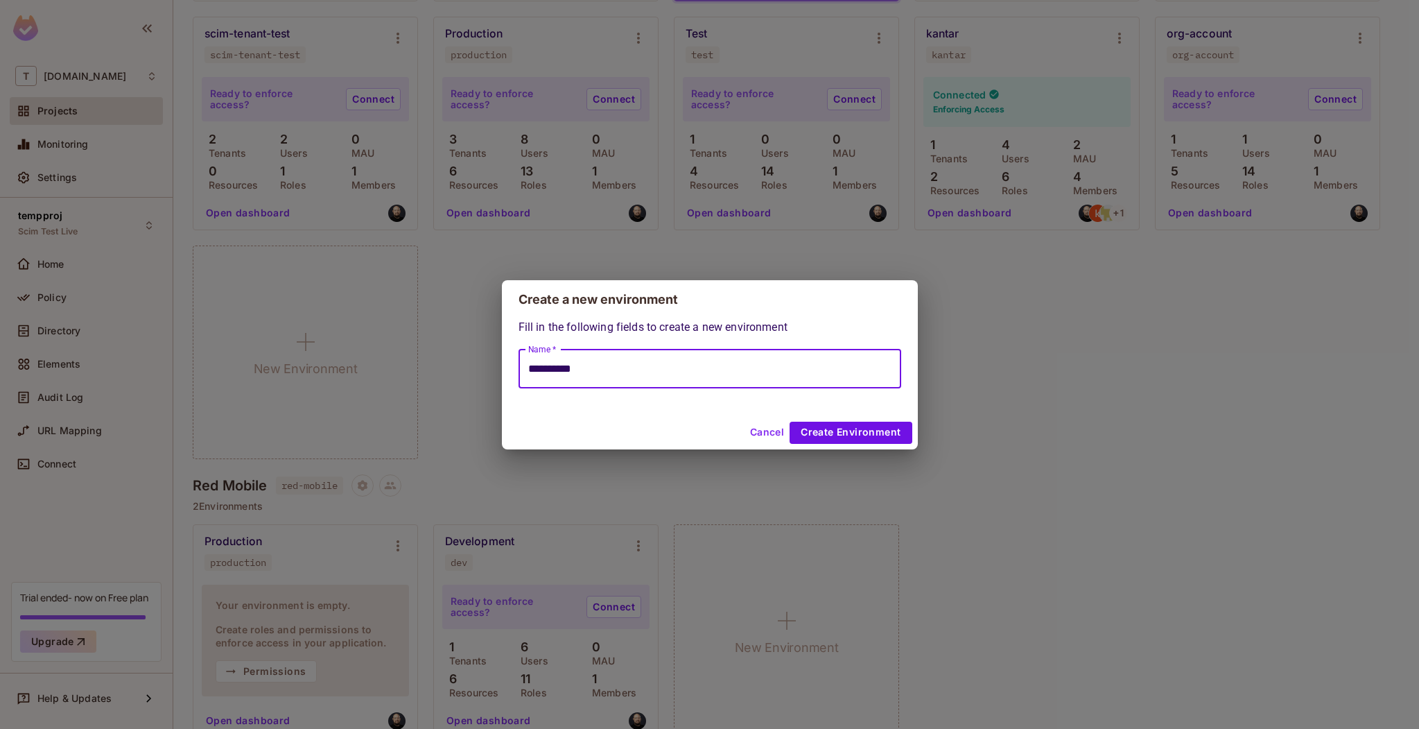
type input "**********"
click button "Create Environment" at bounding box center [851, 433] width 122 height 22
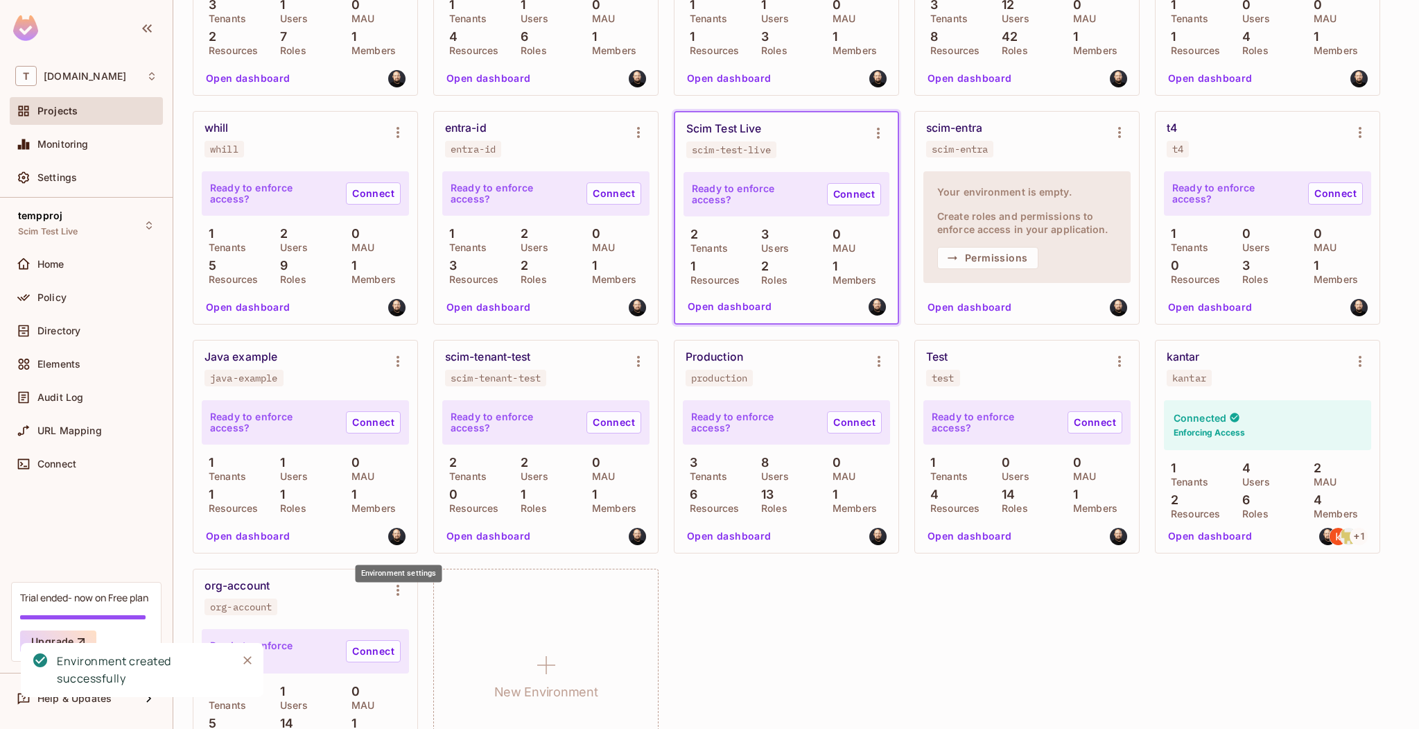
scroll to position [3878, 0]
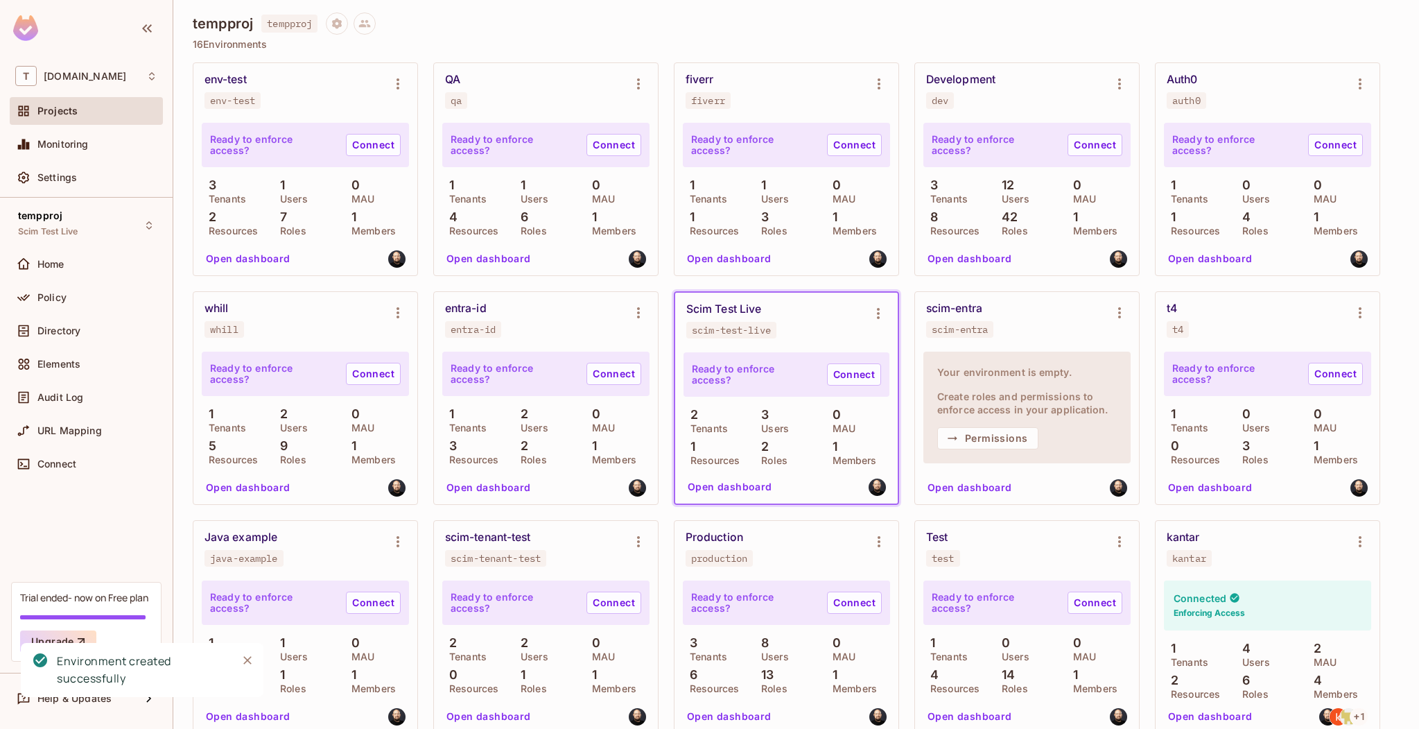
click at [968, 491] on button "Open dashboard" at bounding box center [970, 487] width 96 height 22
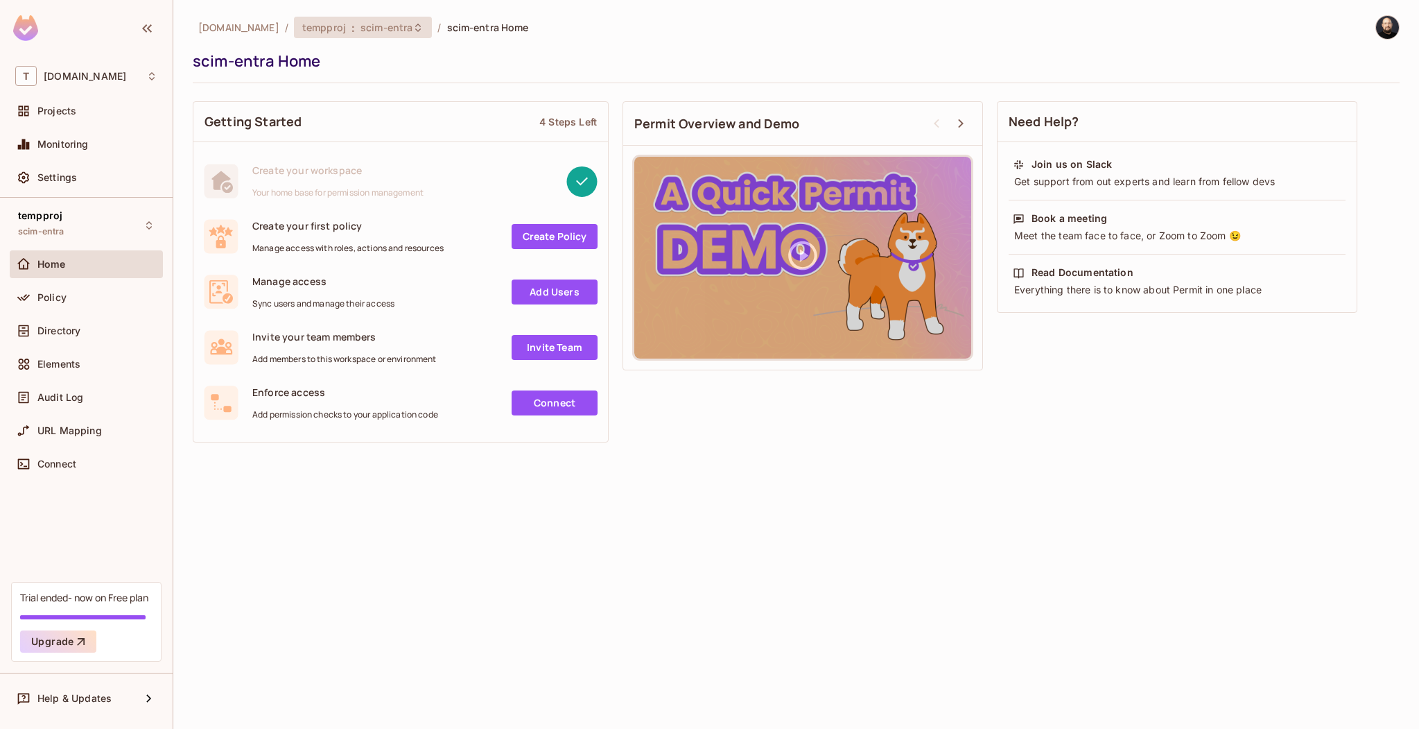
click at [374, 35] on div "tempproj : scim-entra" at bounding box center [363, 27] width 139 height 21
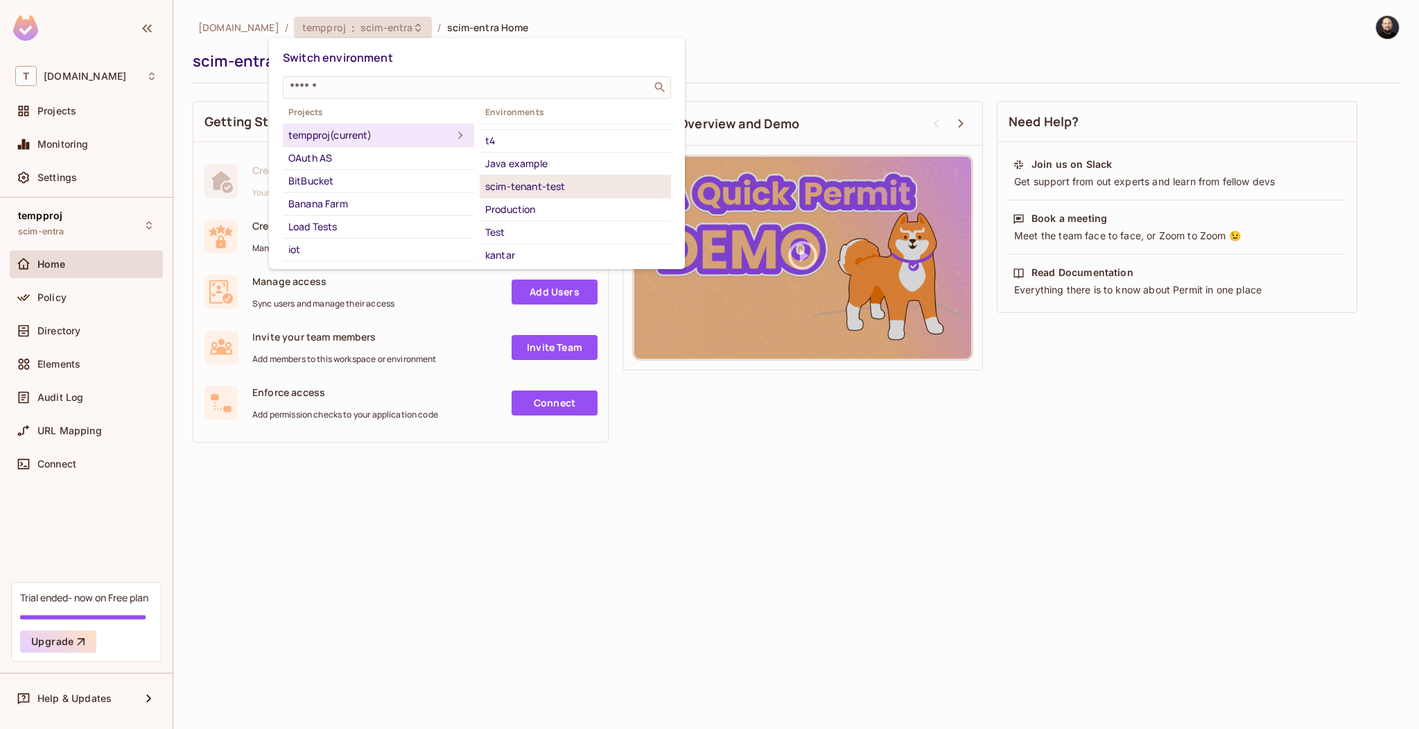
scroll to position [163, 0]
click at [562, 154] on div "Scim Test Live" at bounding box center [575, 155] width 180 height 17
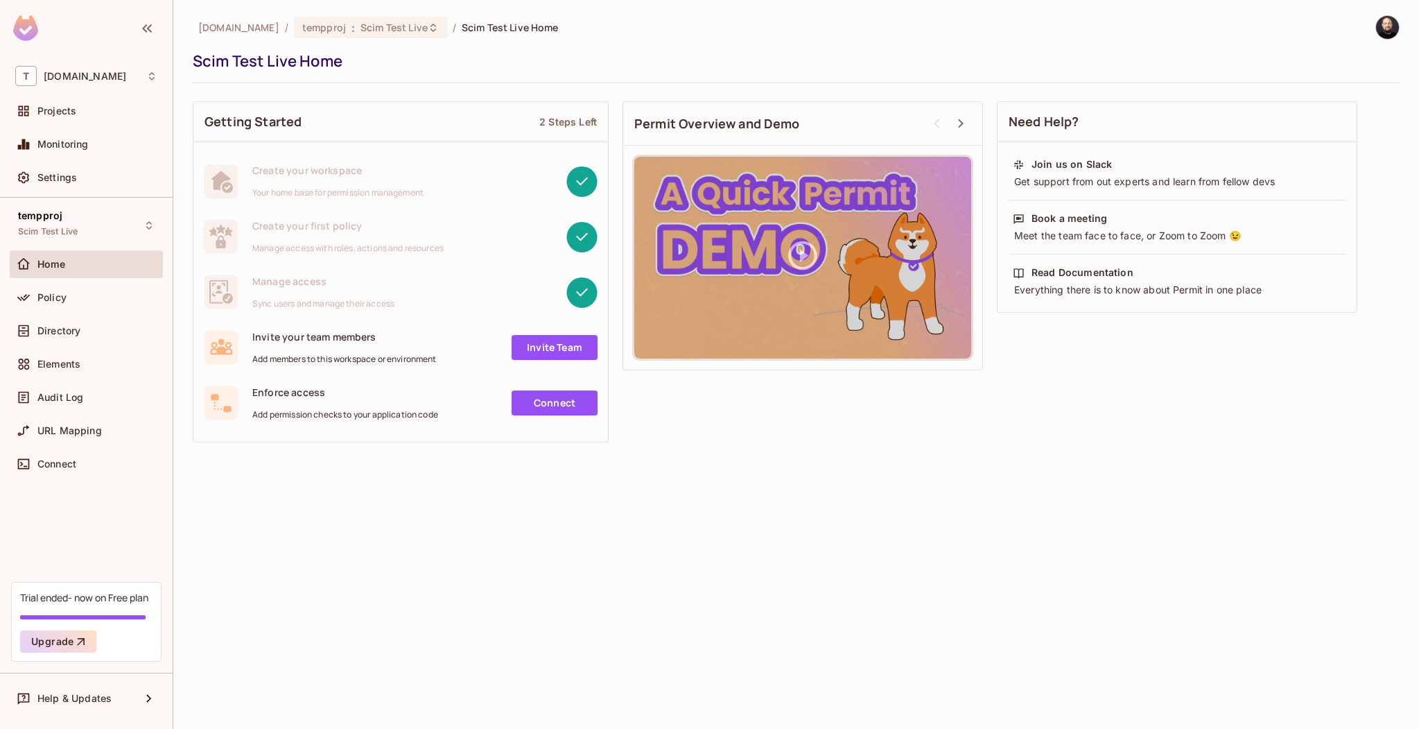
click at [1374, 31] on div at bounding box center [1381, 27] width 37 height 24
click at [1384, 30] on img at bounding box center [1387, 27] width 23 height 23
click at [1353, 98] on div "Copy Environment Key" at bounding box center [1331, 110] width 128 height 28
click at [91, 300] on div at bounding box center [709, 364] width 1419 height 729
click at [82, 327] on div "Directory" at bounding box center [97, 330] width 120 height 11
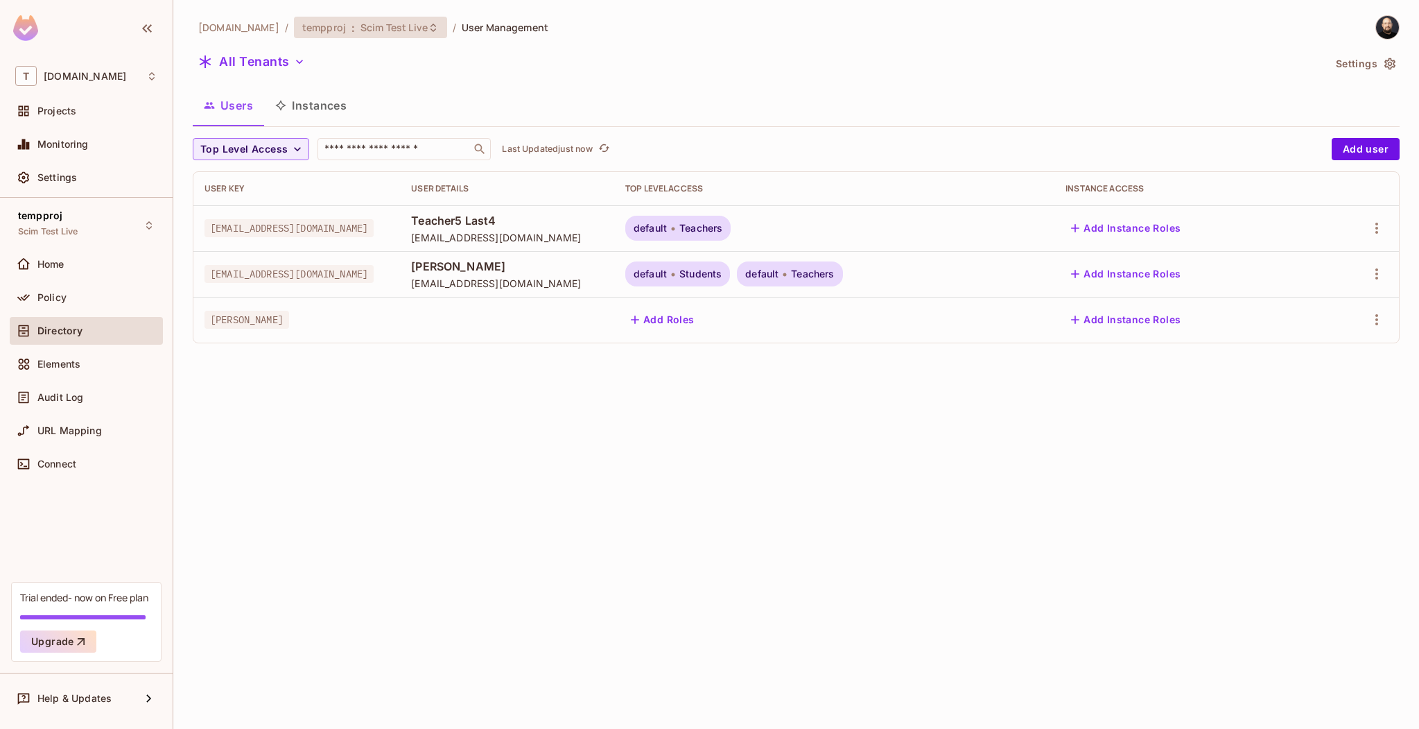
click at [358, 34] on div "tempproj : Scim Test Live" at bounding box center [370, 27] width 153 height 21
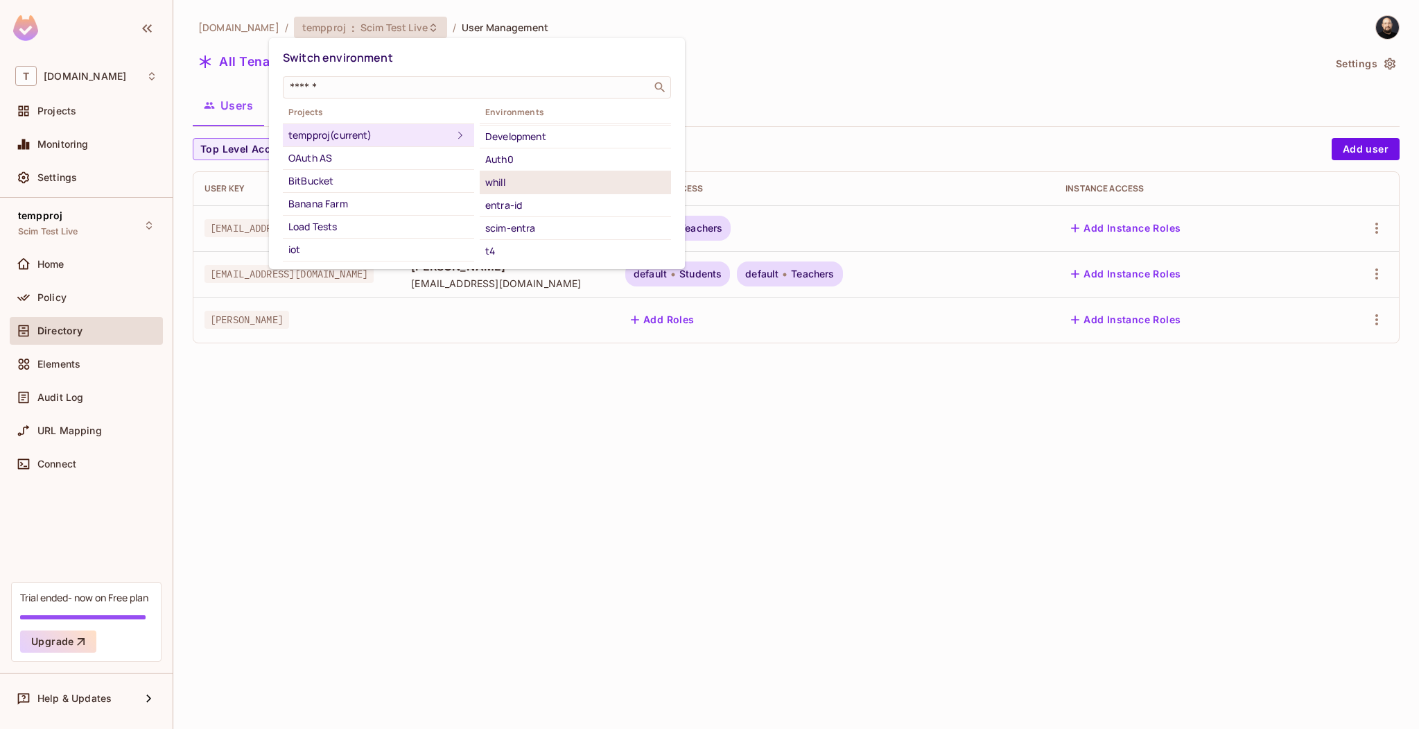
scroll to position [101, 0]
click at [530, 213] on div "scim-entra" at bounding box center [575, 217] width 180 height 17
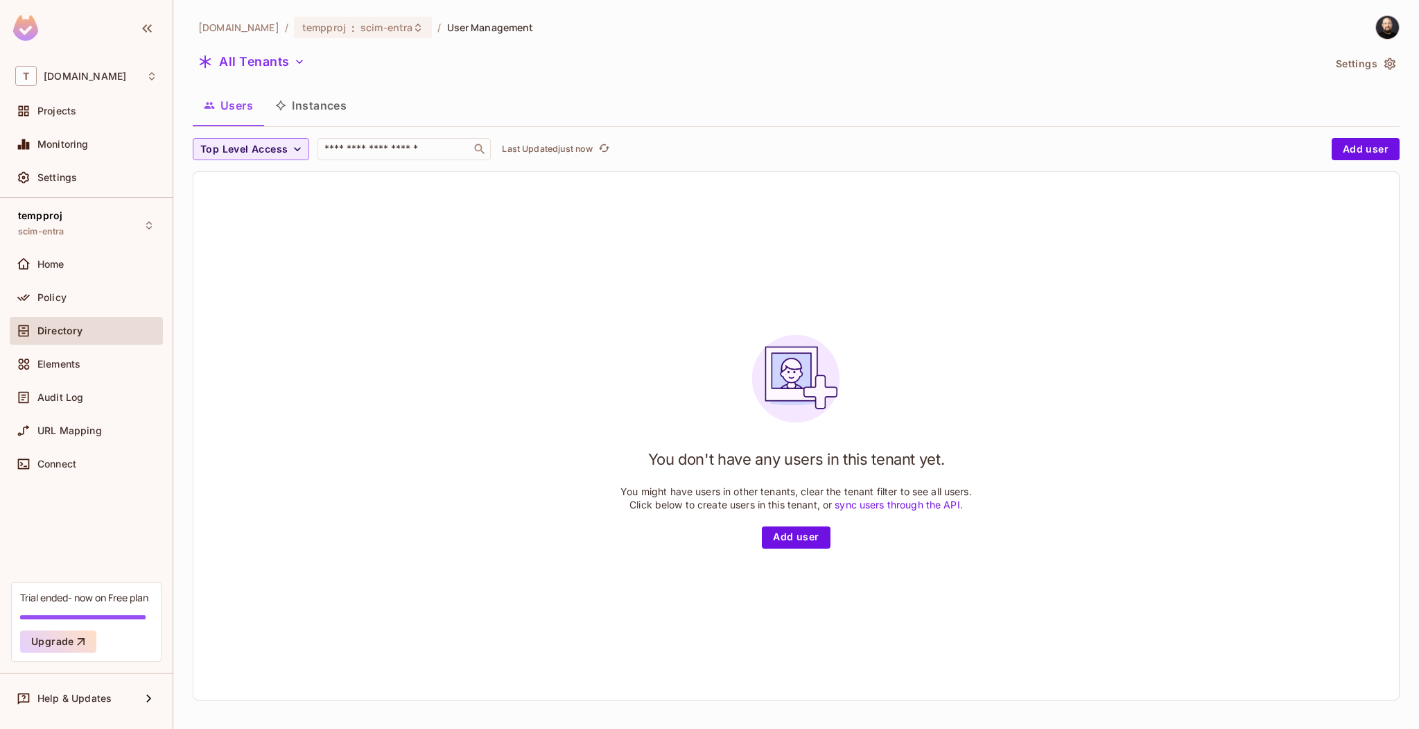
click at [1376, 35] on img at bounding box center [1387, 27] width 23 height 23
click at [1352, 101] on div "Copy Environment Key" at bounding box center [1331, 110] width 128 height 28
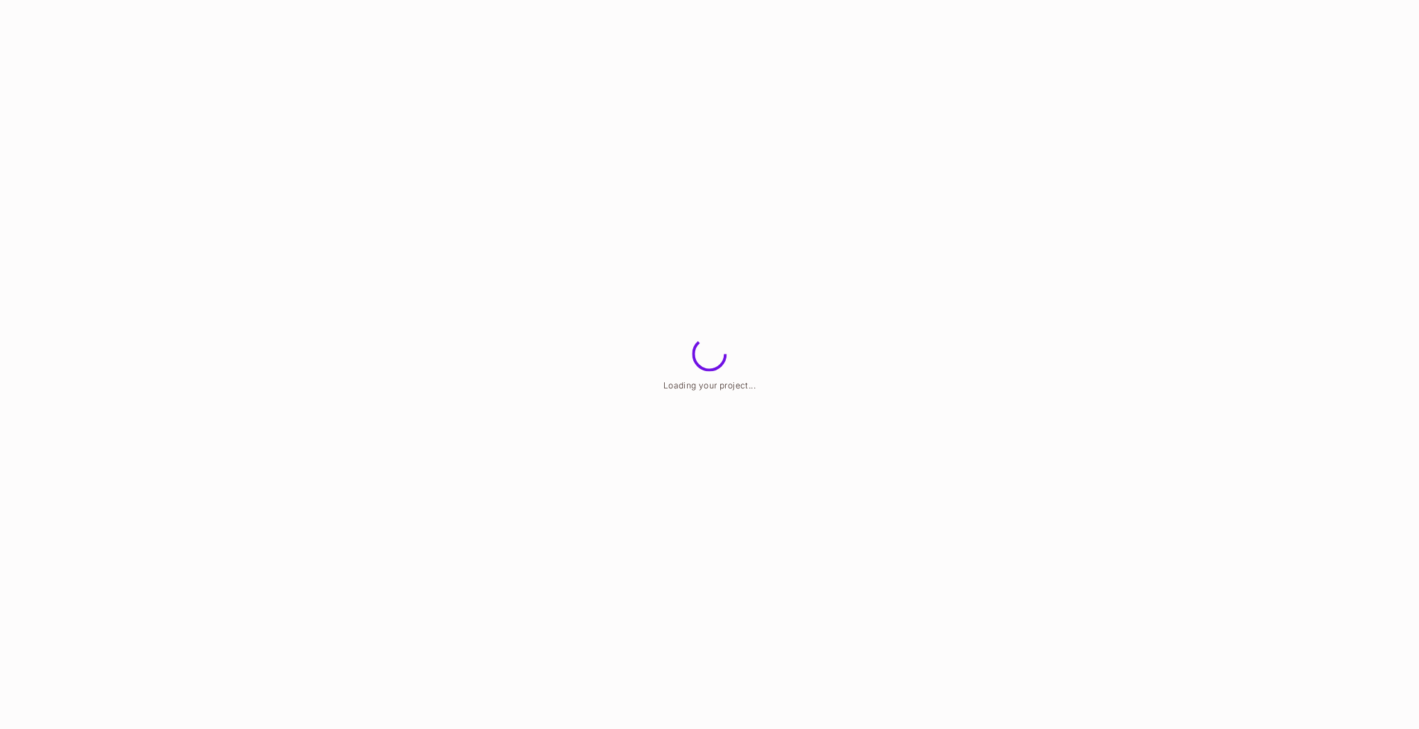
click at [572, 0] on html "Loading your project..." at bounding box center [709, 0] width 1419 height 0
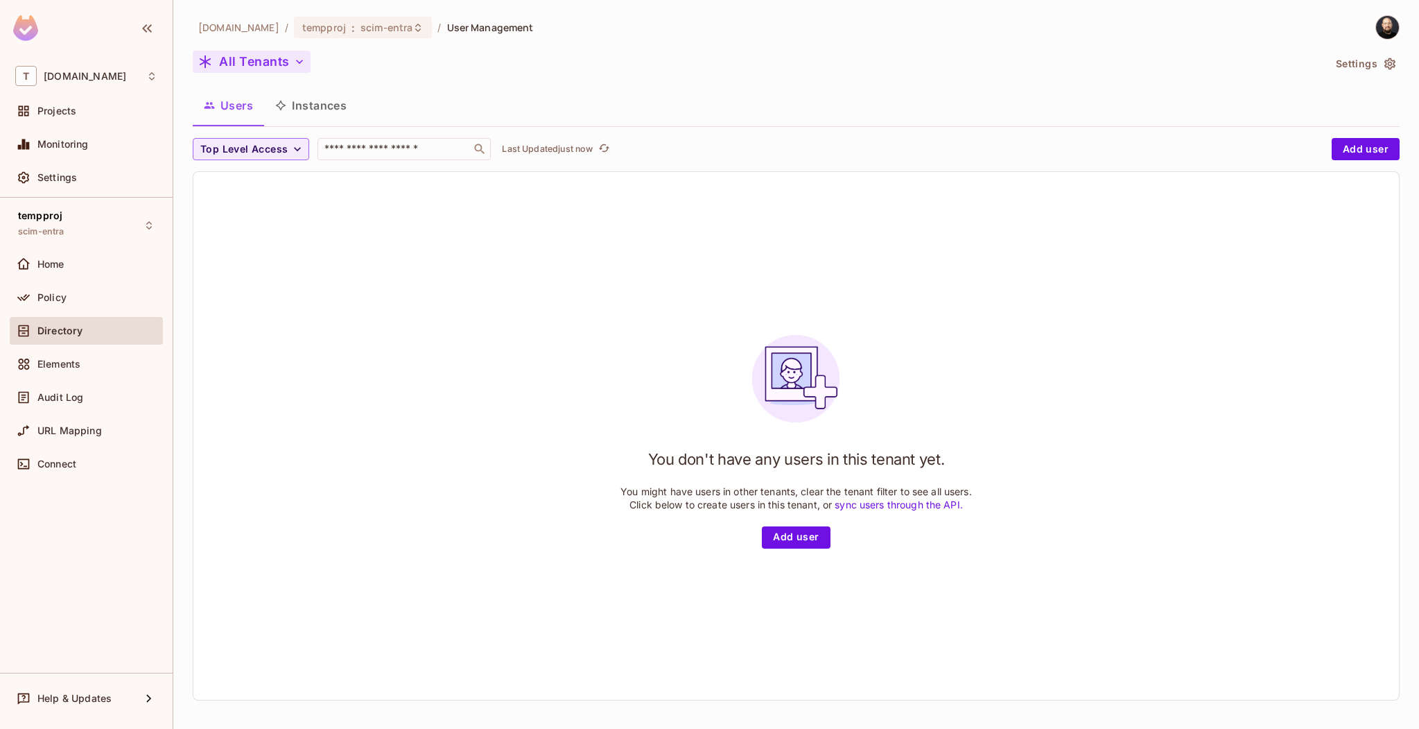
click at [268, 69] on button "All Tenants" at bounding box center [252, 62] width 118 height 22
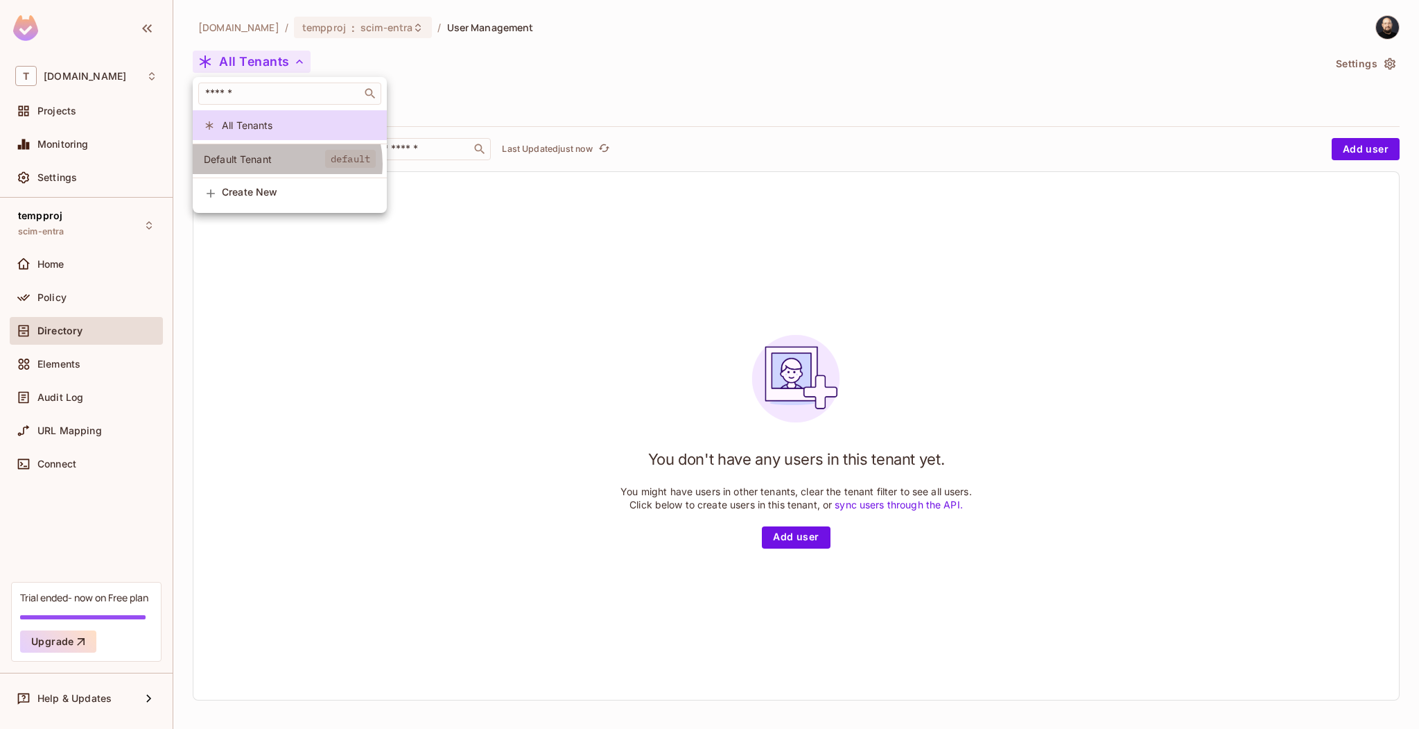
click at [286, 164] on span "Default Tenant" at bounding box center [264, 159] width 121 height 13
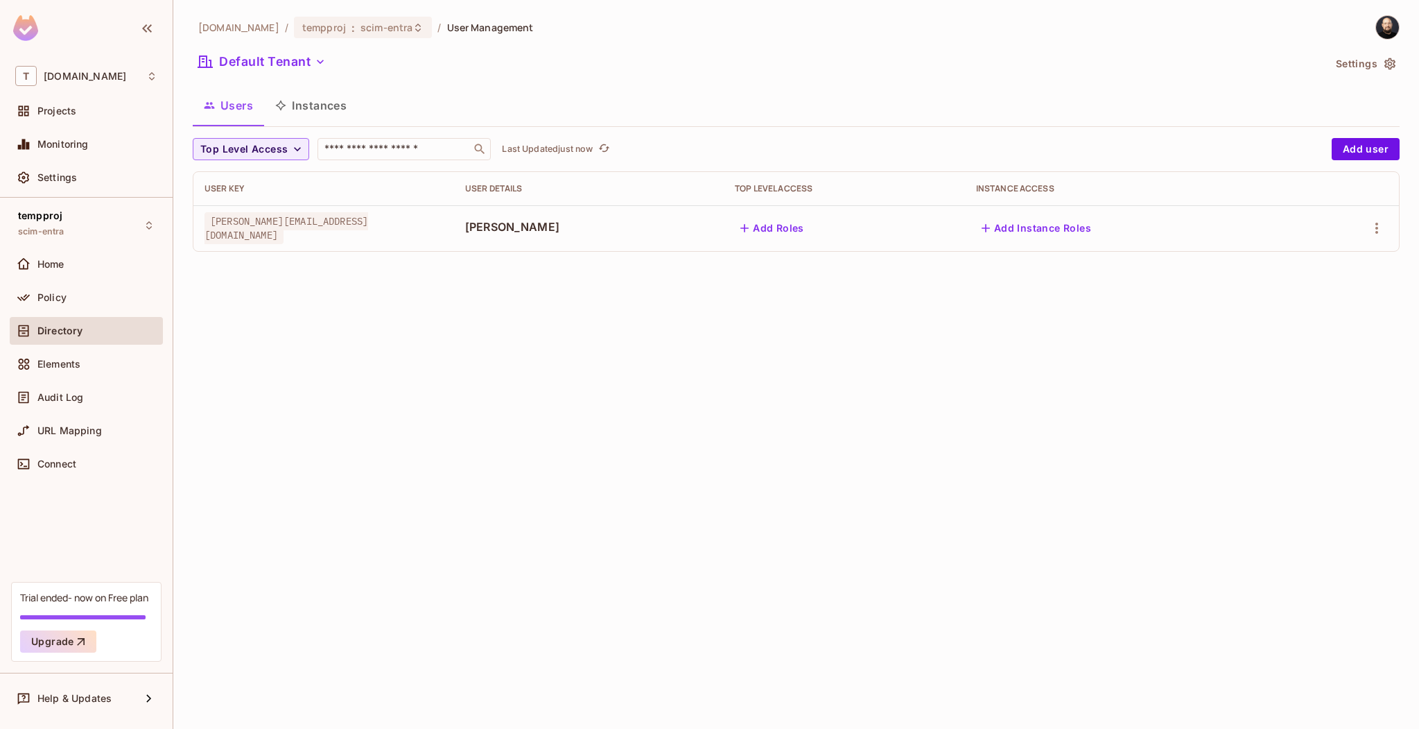
click at [1369, 238] on div at bounding box center [1348, 228] width 80 height 22
click at [1376, 229] on icon "button" at bounding box center [1377, 228] width 17 height 17
click at [1344, 288] on div "Edit Attributes" at bounding box center [1328, 291] width 69 height 14
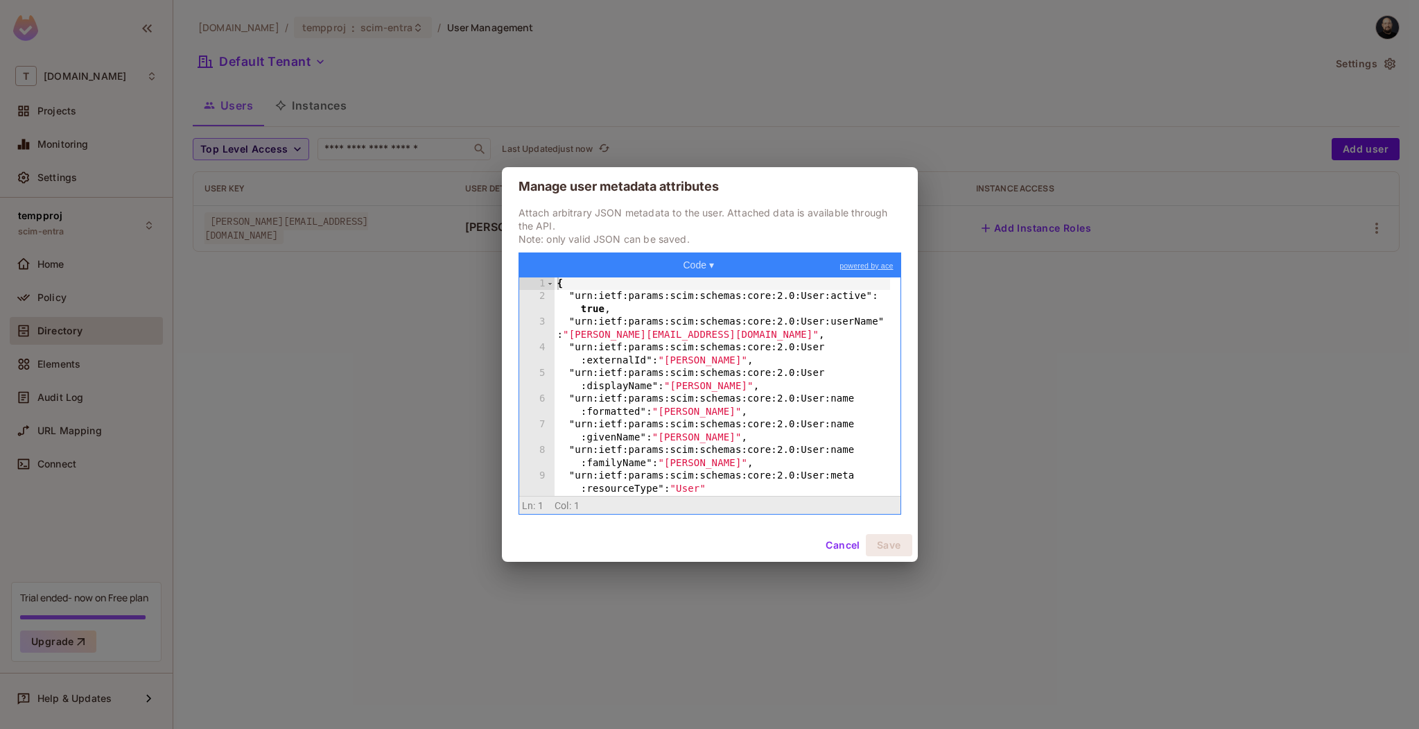
scroll to position [12, 0]
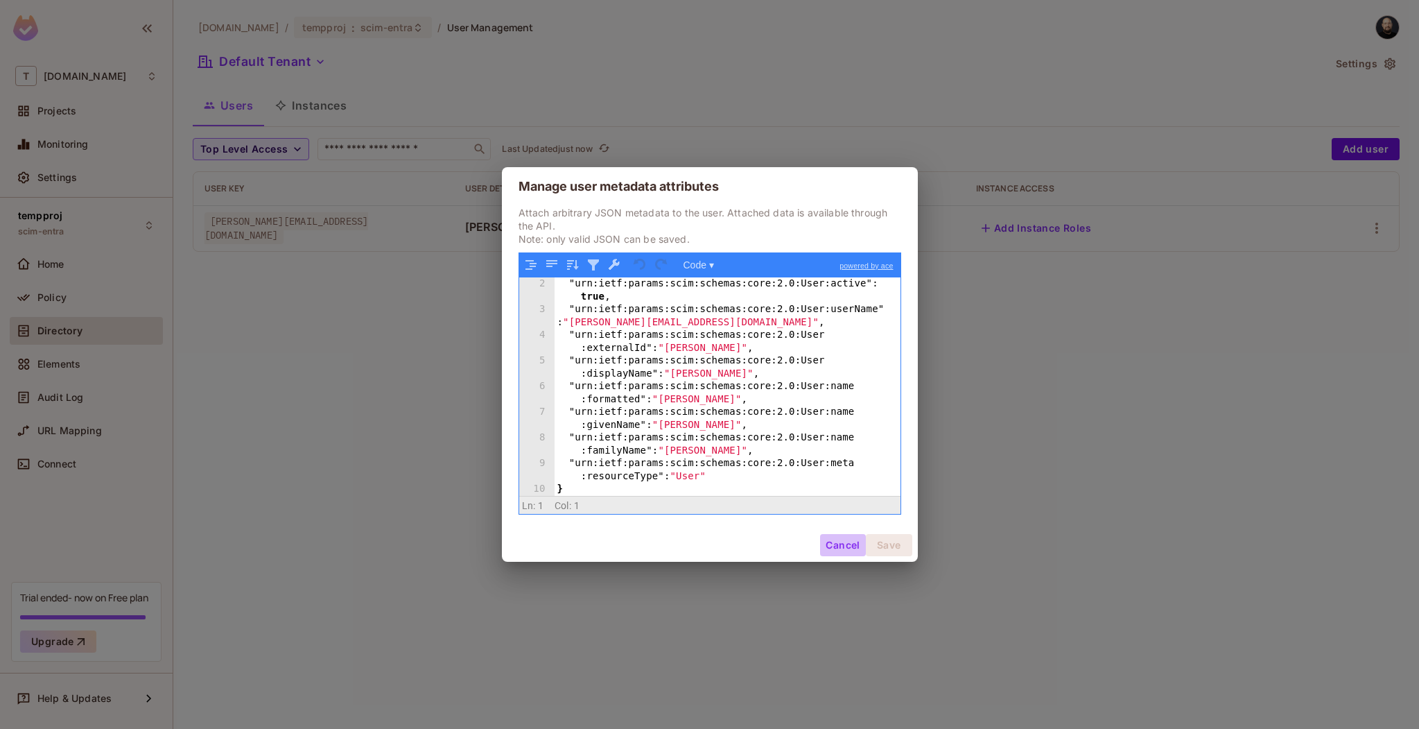
click at [840, 548] on button "Cancel" at bounding box center [842, 545] width 45 height 22
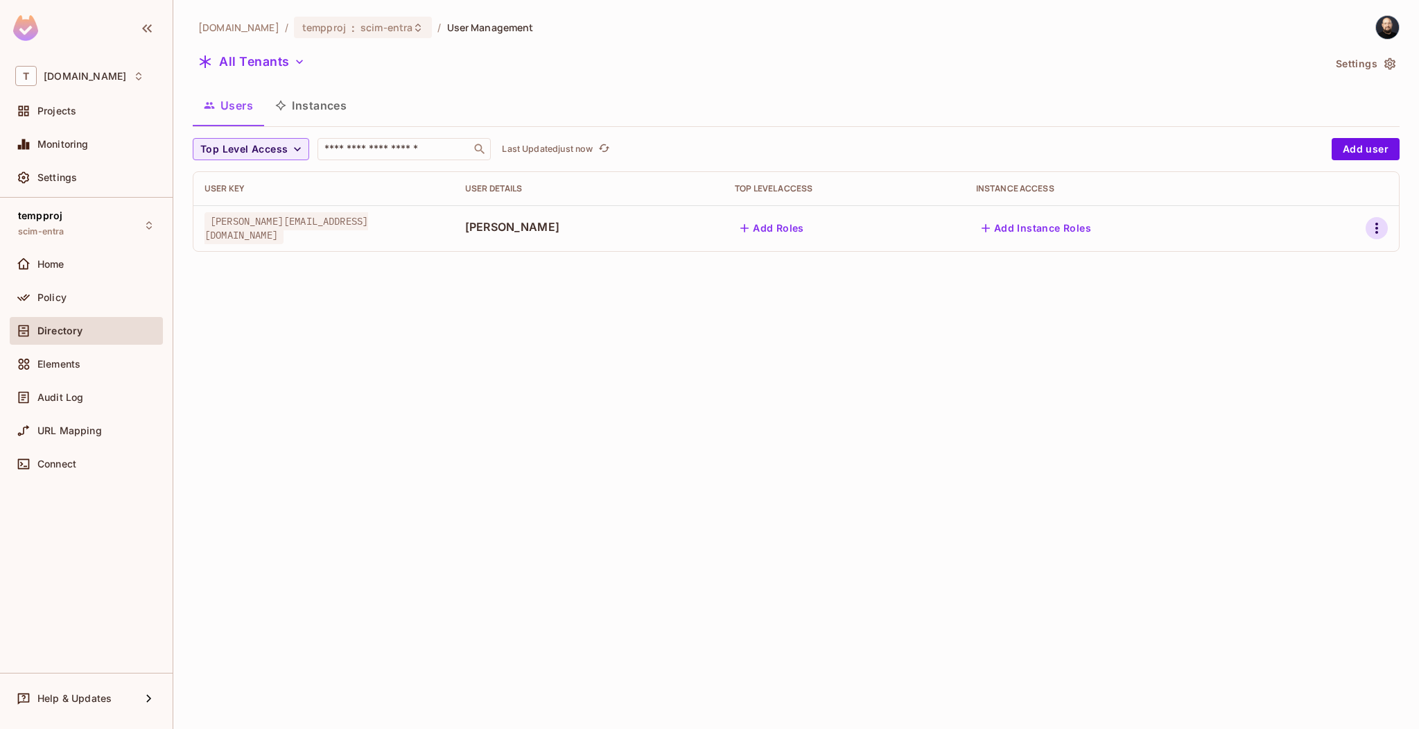
click at [1370, 231] on icon "button" at bounding box center [1377, 228] width 17 height 17
click at [1349, 263] on div "[DOMAIN_NAME] / tempproj : scim-entra / User Management Default Tenant Settings…" at bounding box center [796, 364] width 1246 height 729
click at [1374, 229] on icon "button" at bounding box center [1377, 228] width 17 height 17
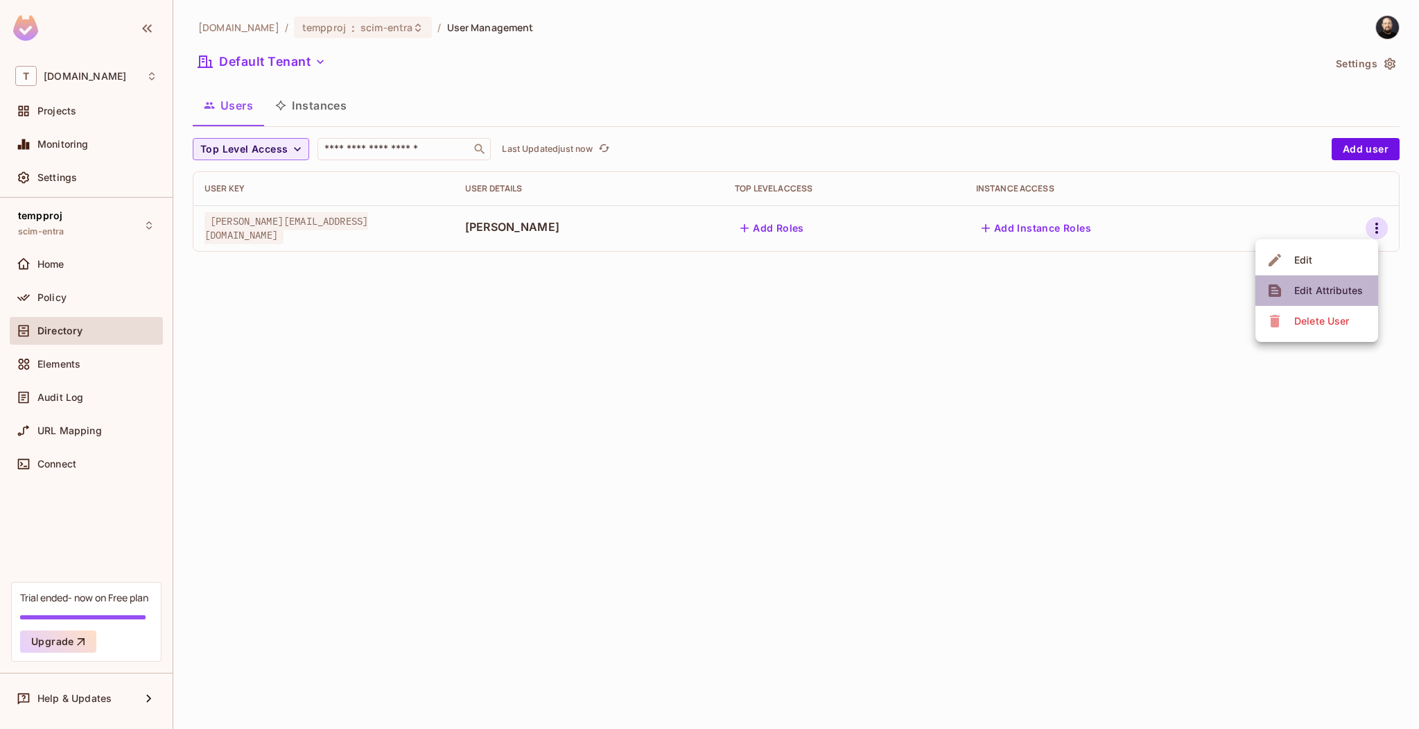
click at [1353, 291] on div "Edit Attributes" at bounding box center [1328, 291] width 69 height 14
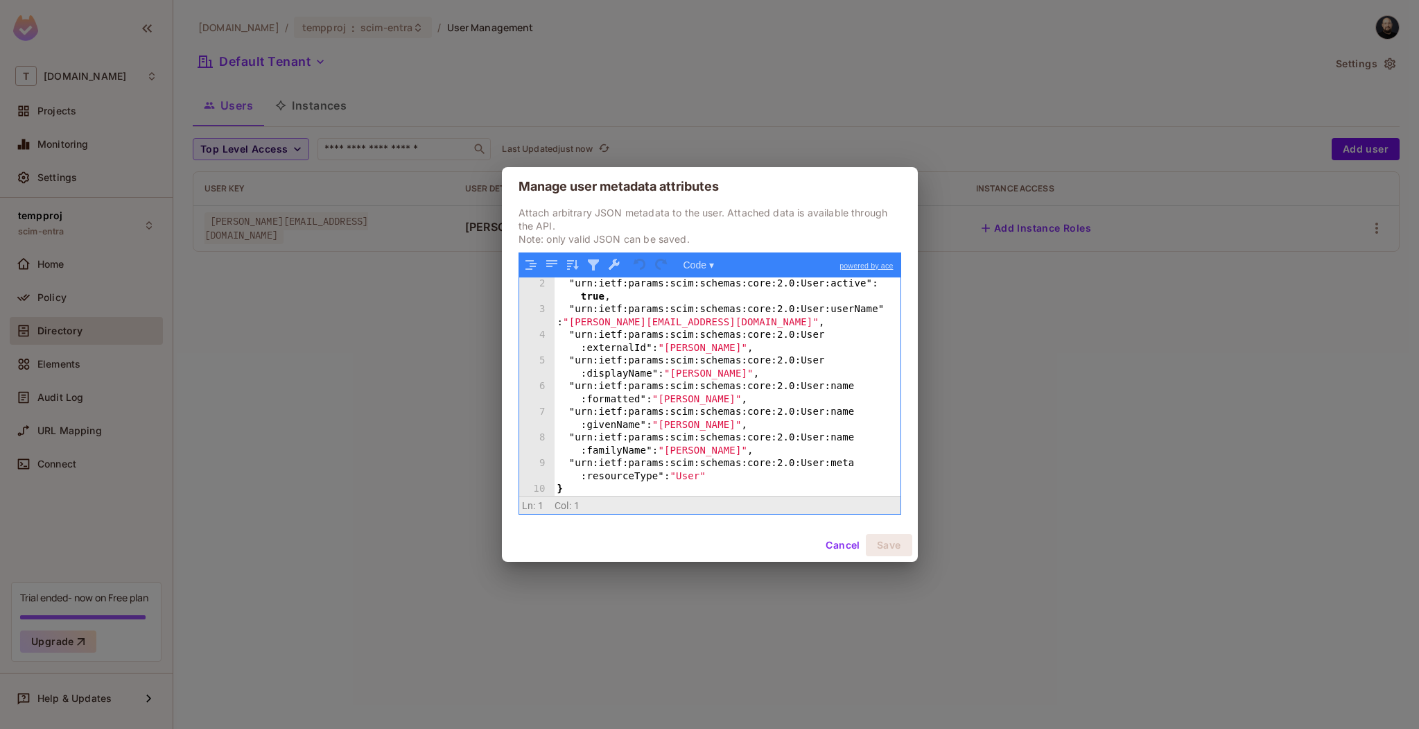
scroll to position [12, 0]
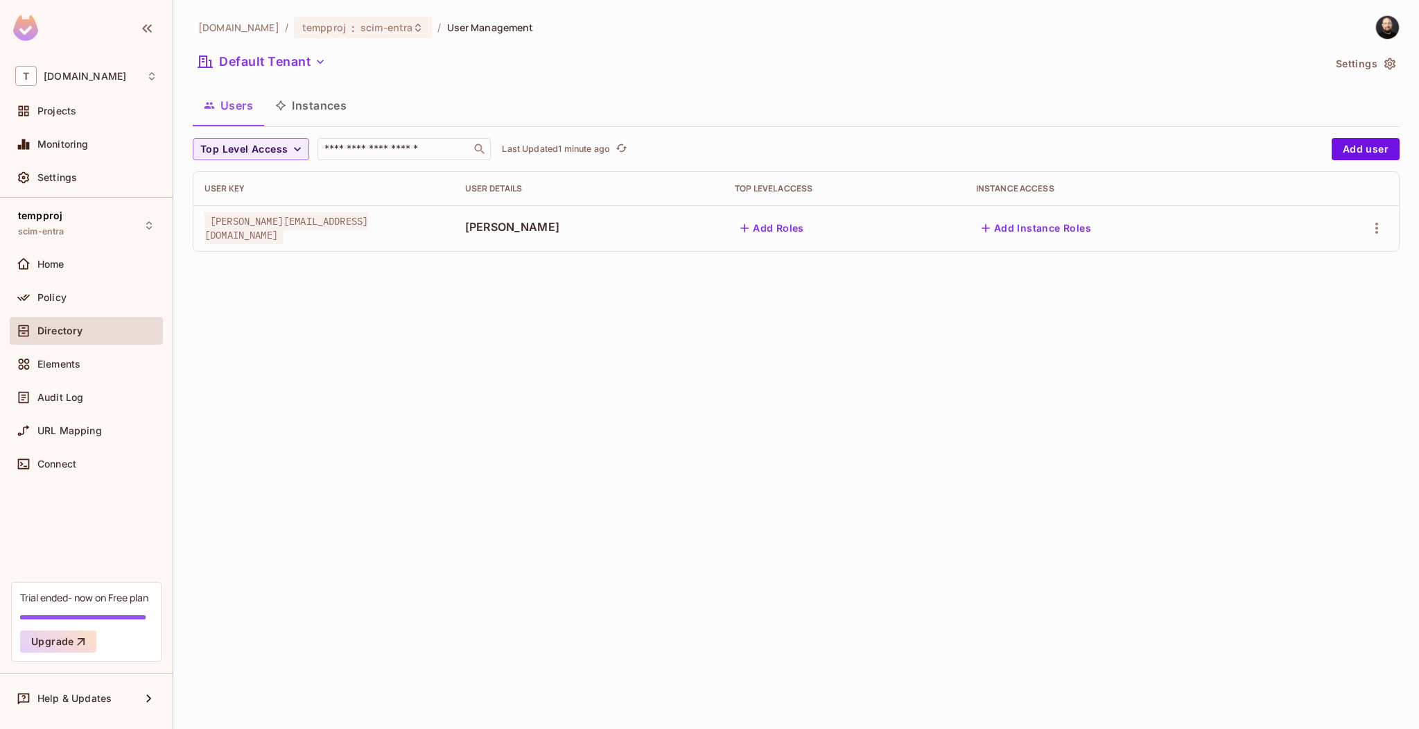
click at [605, 225] on span "[PERSON_NAME]" at bounding box center [589, 226] width 248 height 15
click at [581, 225] on span "[PERSON_NAME]" at bounding box center [589, 226] width 248 height 15
click at [1381, 236] on icon "button" at bounding box center [1377, 228] width 17 height 17
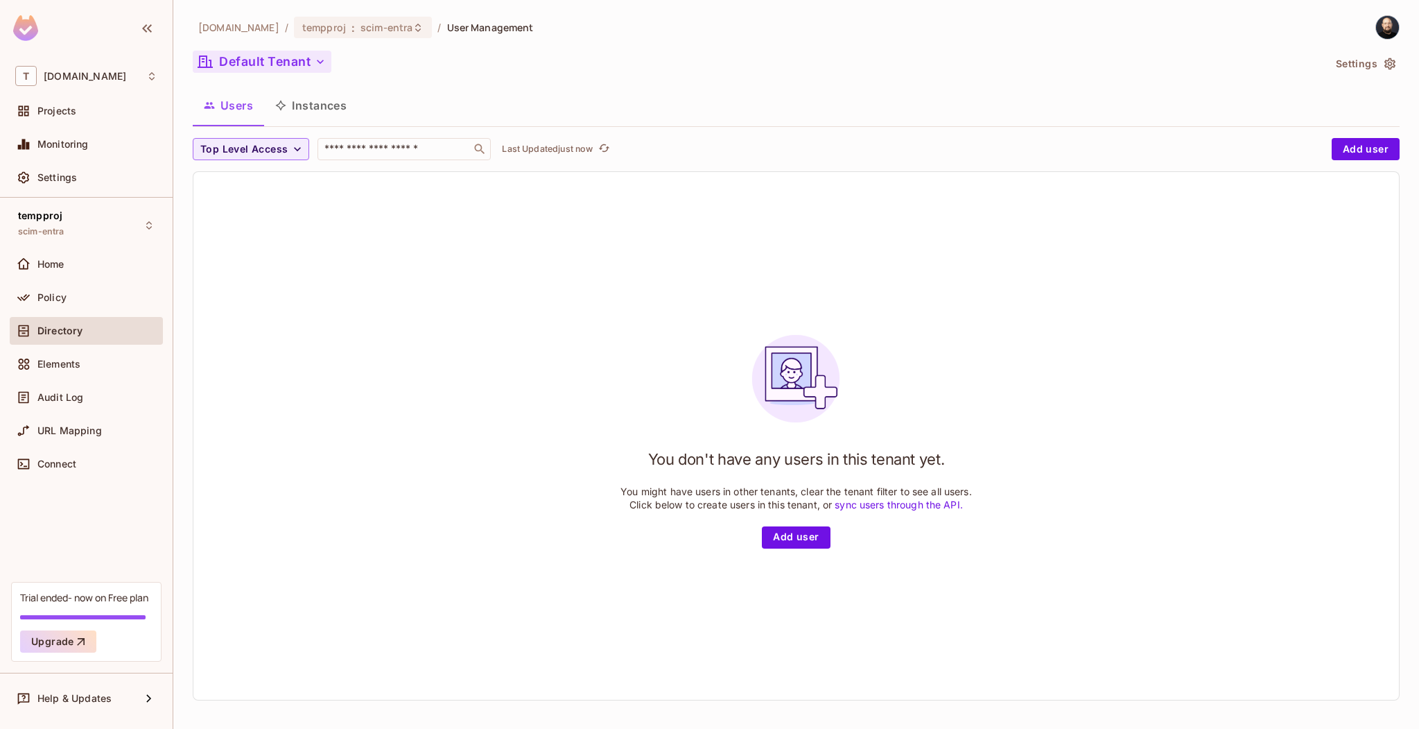
click at [279, 52] on button "Default Tenant" at bounding box center [262, 62] width 139 height 22
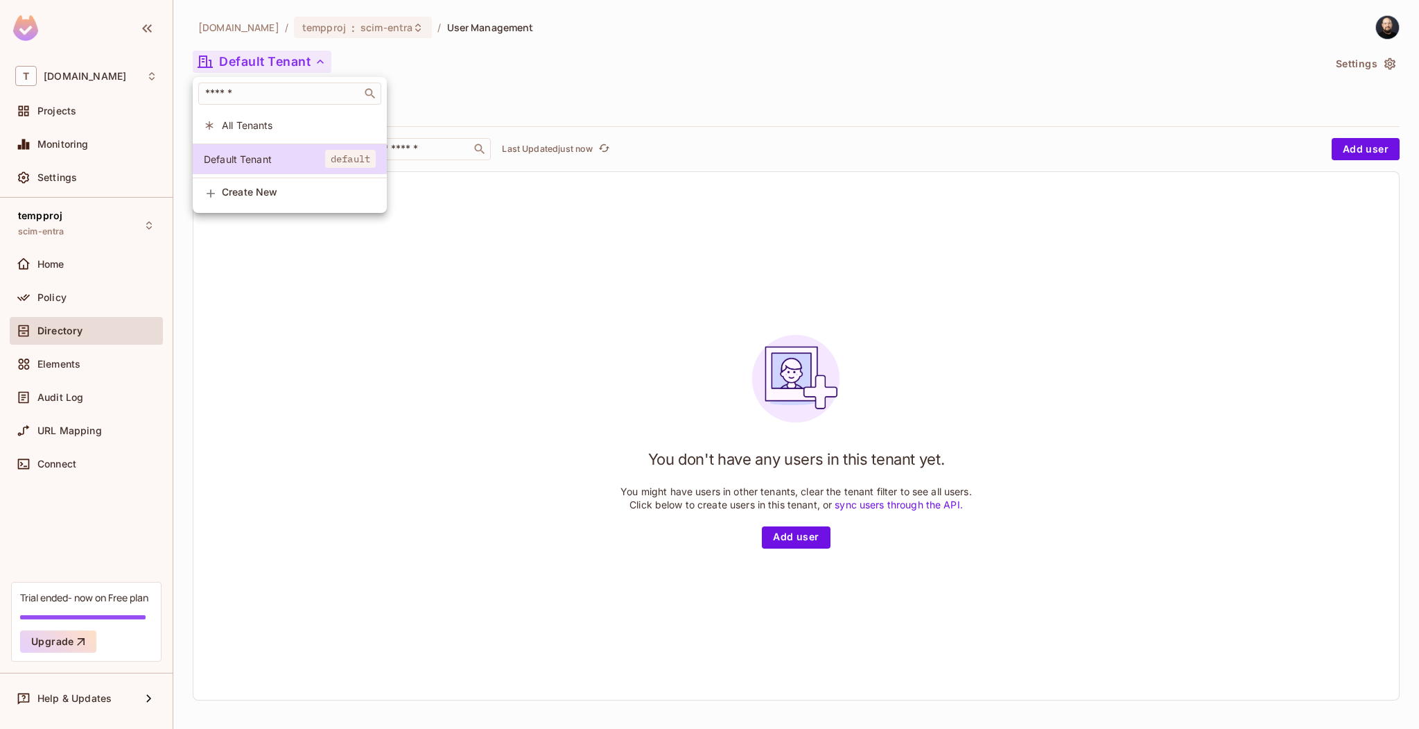
click at [270, 128] on span "All Tenants" at bounding box center [299, 125] width 154 height 13
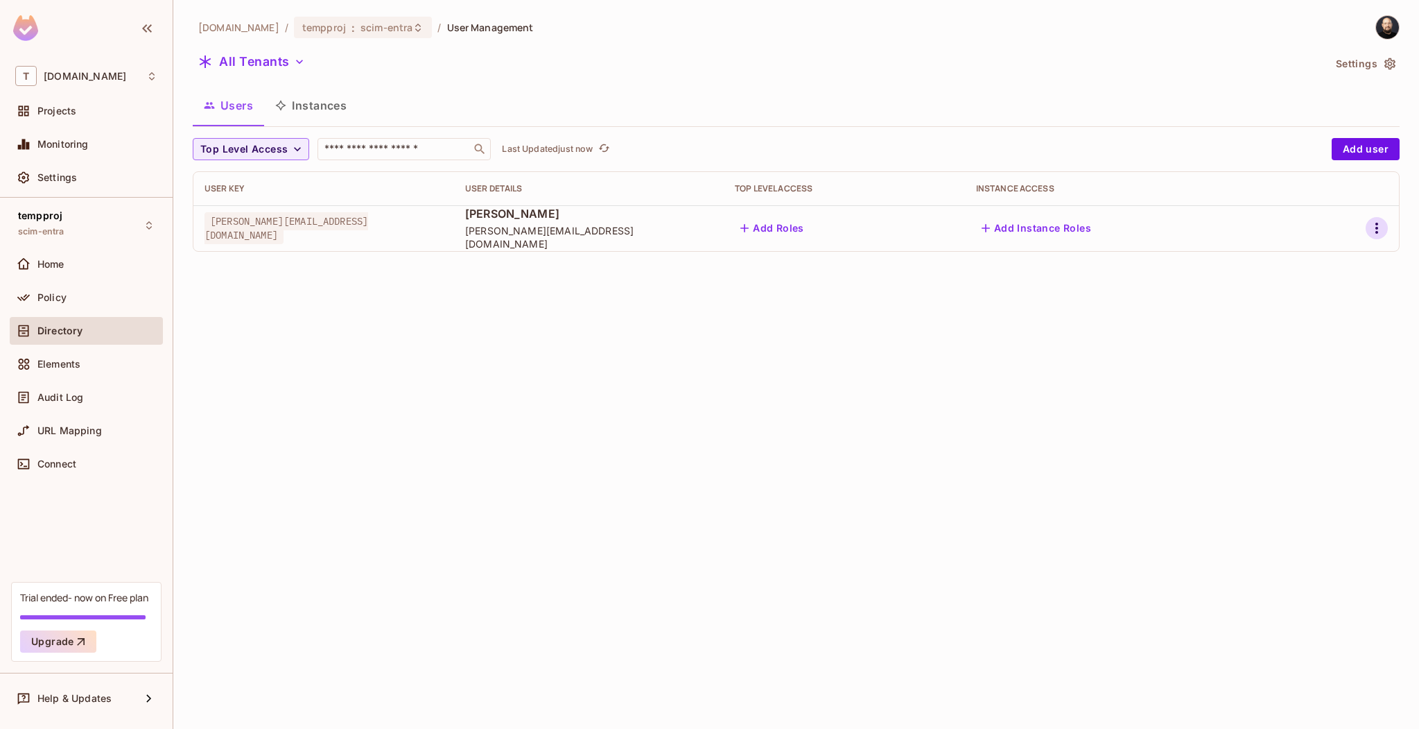
click at [1387, 223] on button "button" at bounding box center [1377, 228] width 22 height 22
click at [1328, 319] on div "Edit Attributes" at bounding box center [1321, 321] width 69 height 14
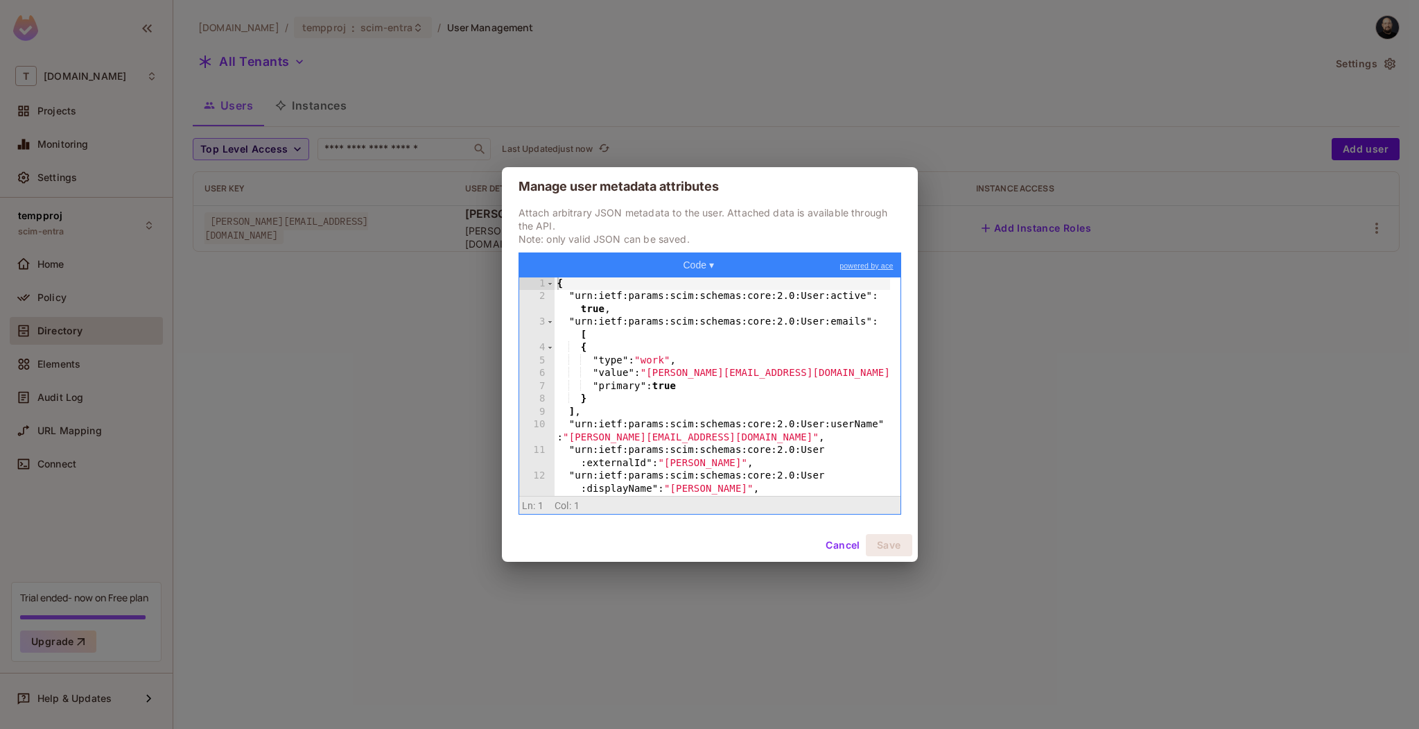
scroll to position [114, 0]
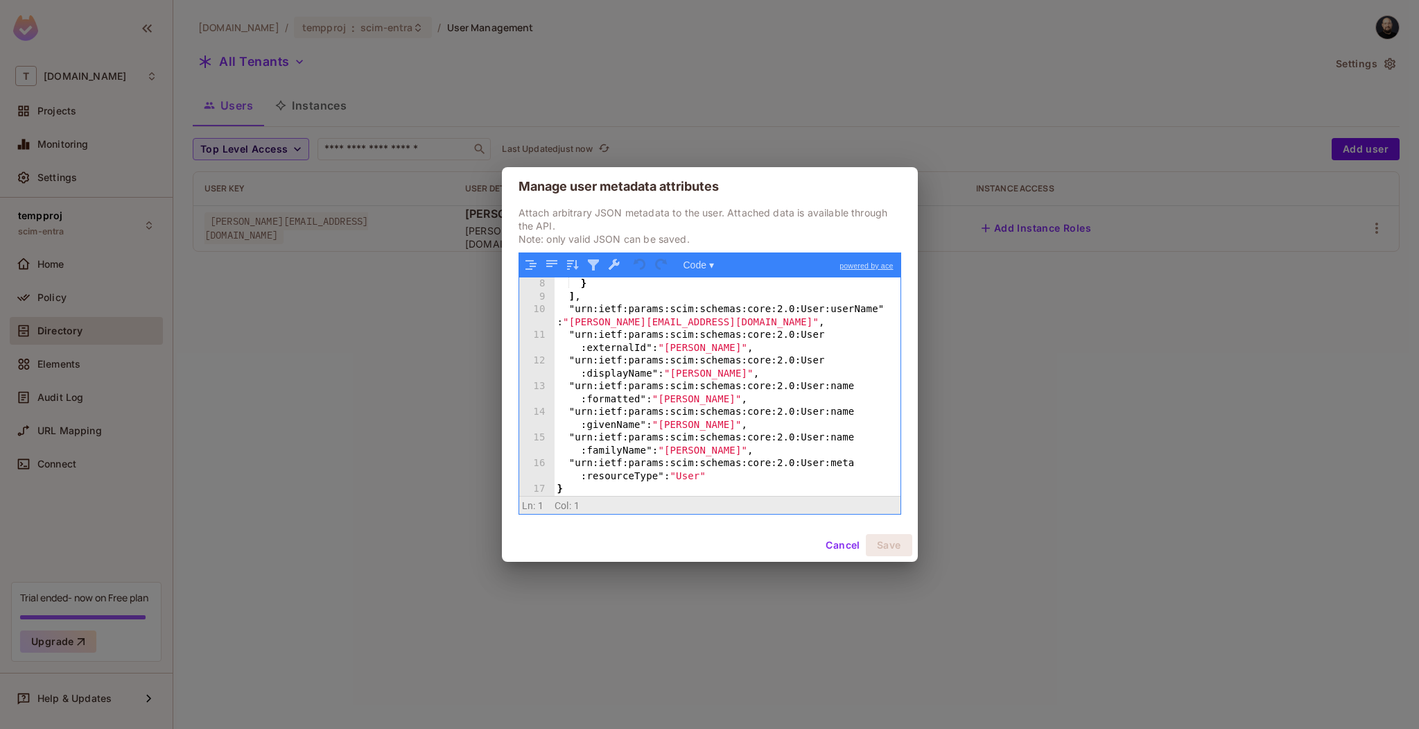
click at [840, 550] on button "Cancel" at bounding box center [842, 545] width 45 height 22
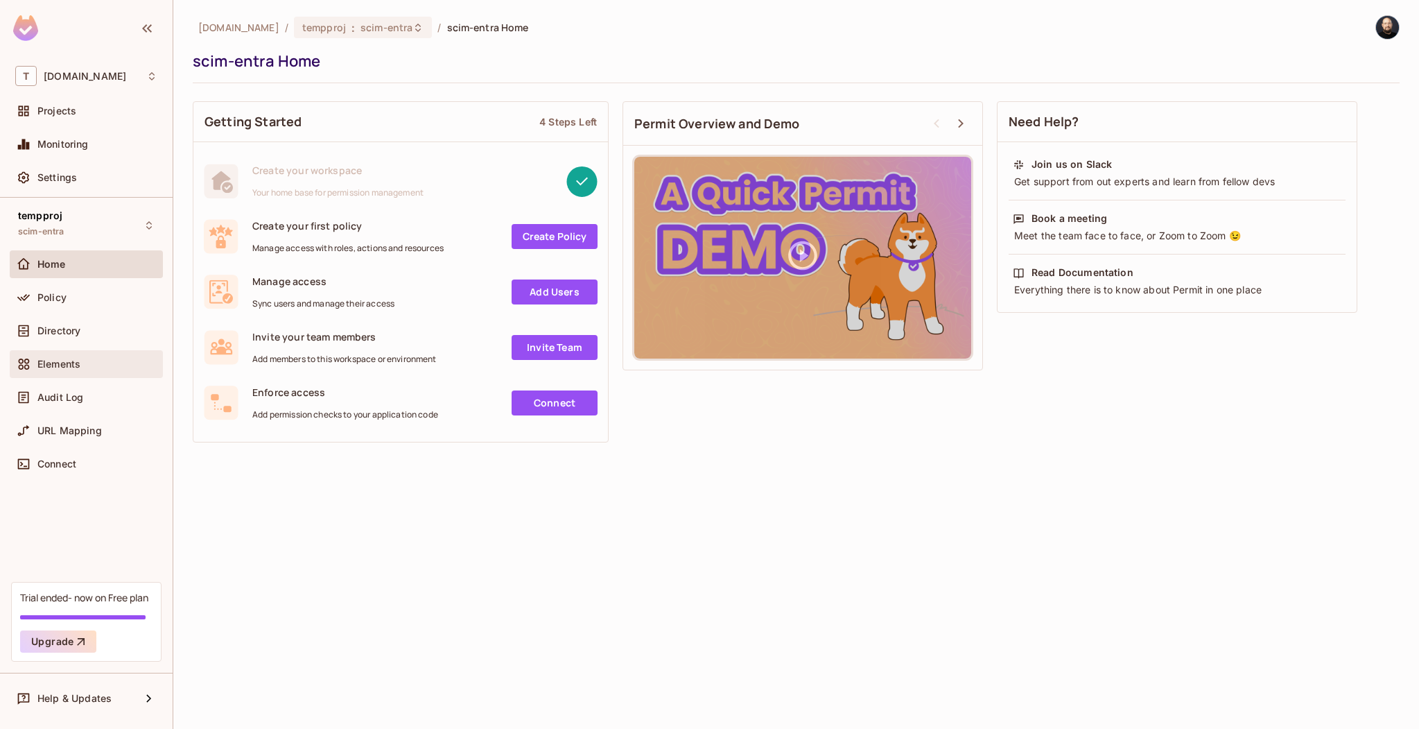
click at [94, 358] on div "Elements" at bounding box center [97, 363] width 120 height 11
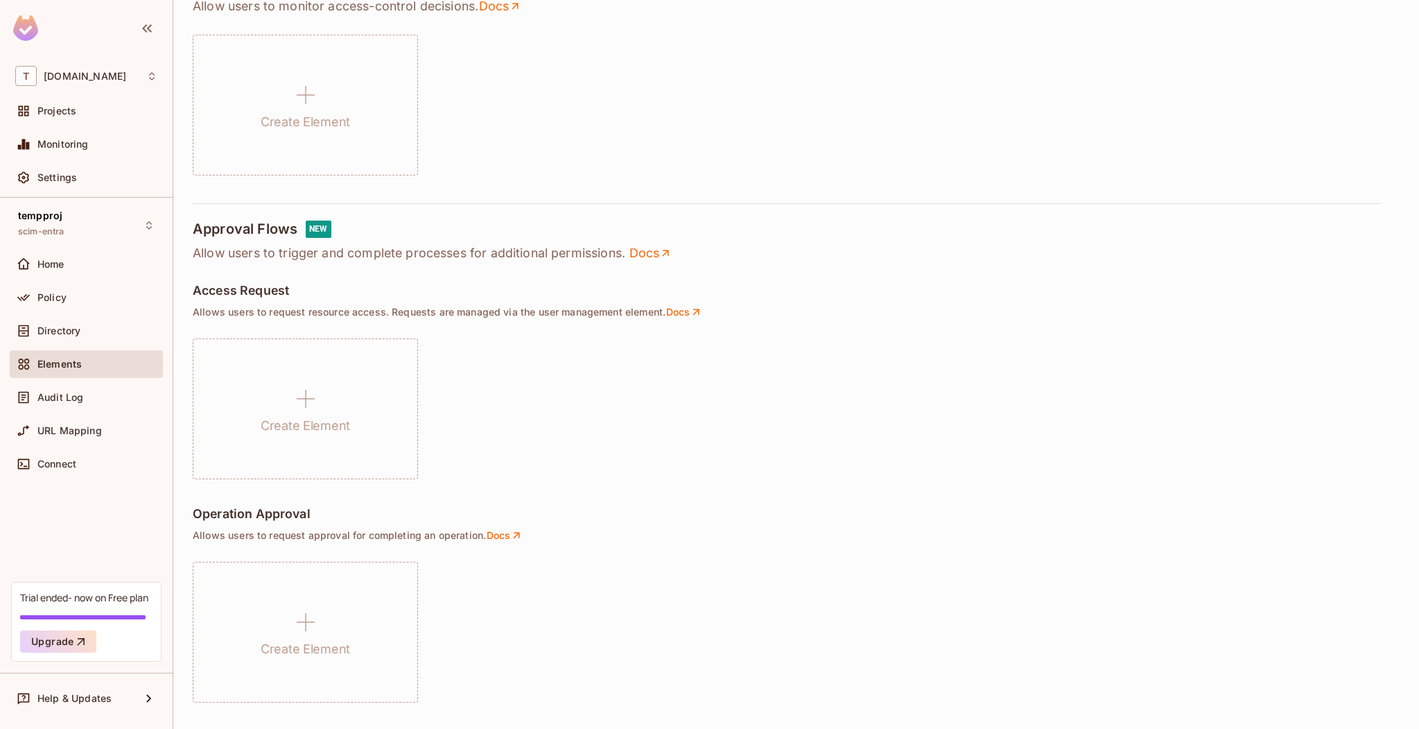
scroll to position [640, 0]
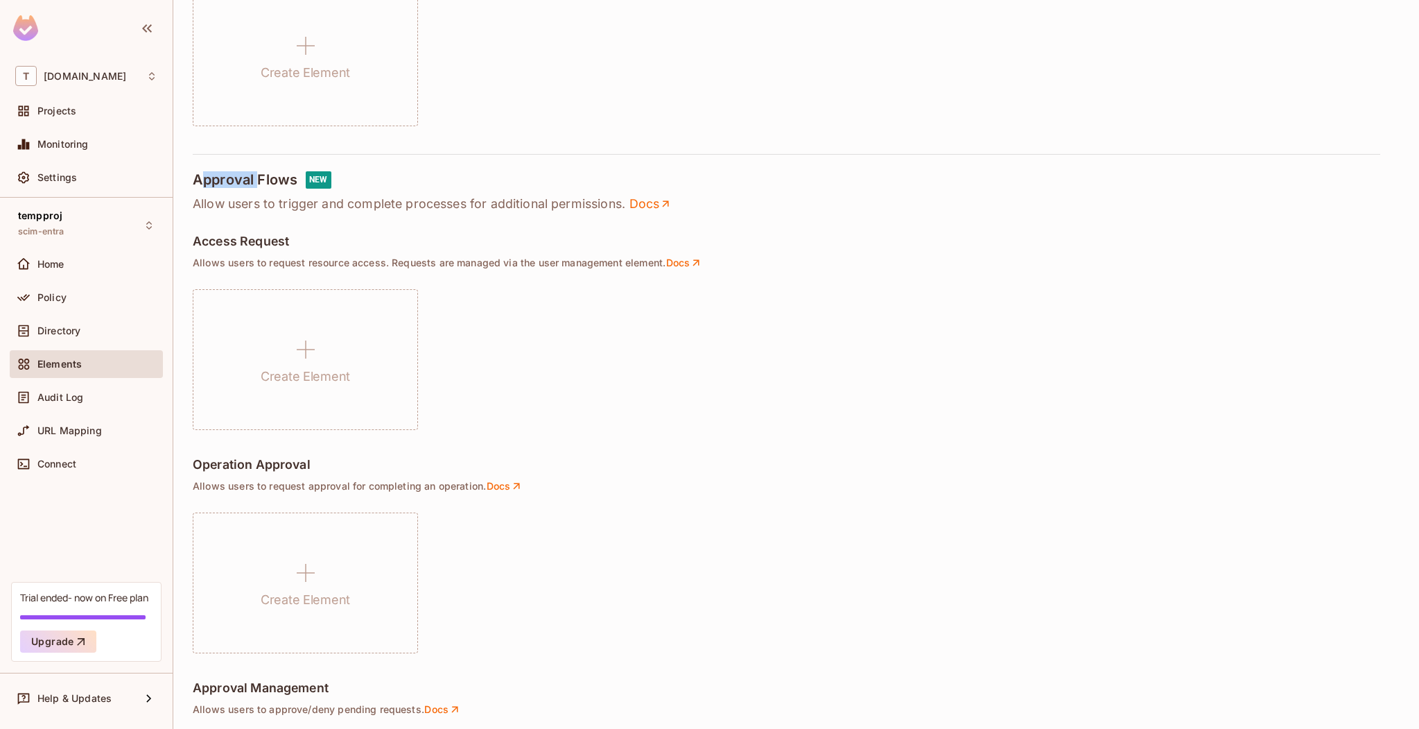
drag, startPoint x: 205, startPoint y: 176, endPoint x: 260, endPoint y: 183, distance: 55.9
click at [260, 183] on h4 "Approval Flows" at bounding box center [245, 179] width 105 height 17
drag, startPoint x: 278, startPoint y: 246, endPoint x: 293, endPoint y: 249, distance: 14.8
click at [293, 249] on div "Access Request" at bounding box center [796, 242] width 1207 height 17
click at [223, 248] on h5 "Access Request" at bounding box center [241, 241] width 96 height 14
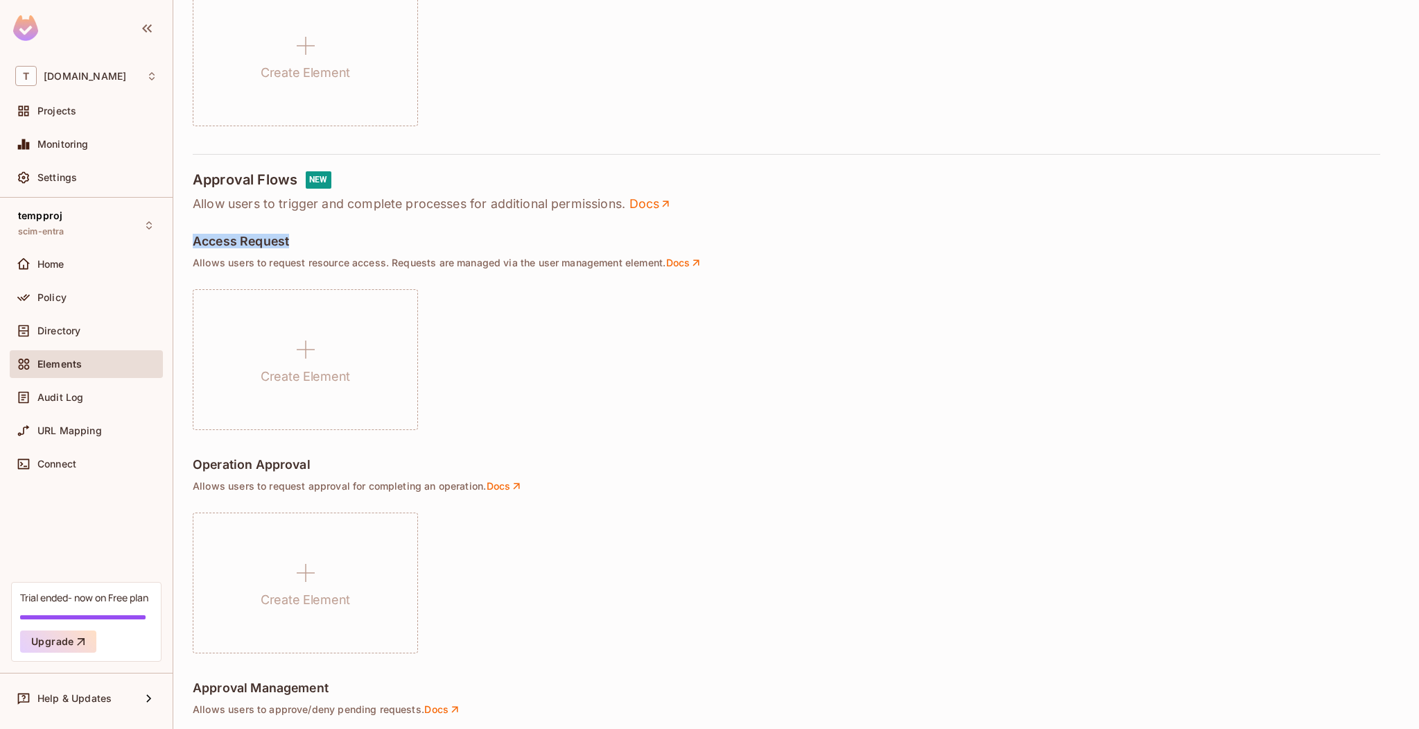
drag, startPoint x: 194, startPoint y: 243, endPoint x: 306, endPoint y: 238, distance: 111.7
click at [306, 238] on div "Access Request" at bounding box center [796, 242] width 1207 height 17
click at [686, 258] on link "Docs" at bounding box center [684, 263] width 37 height 12
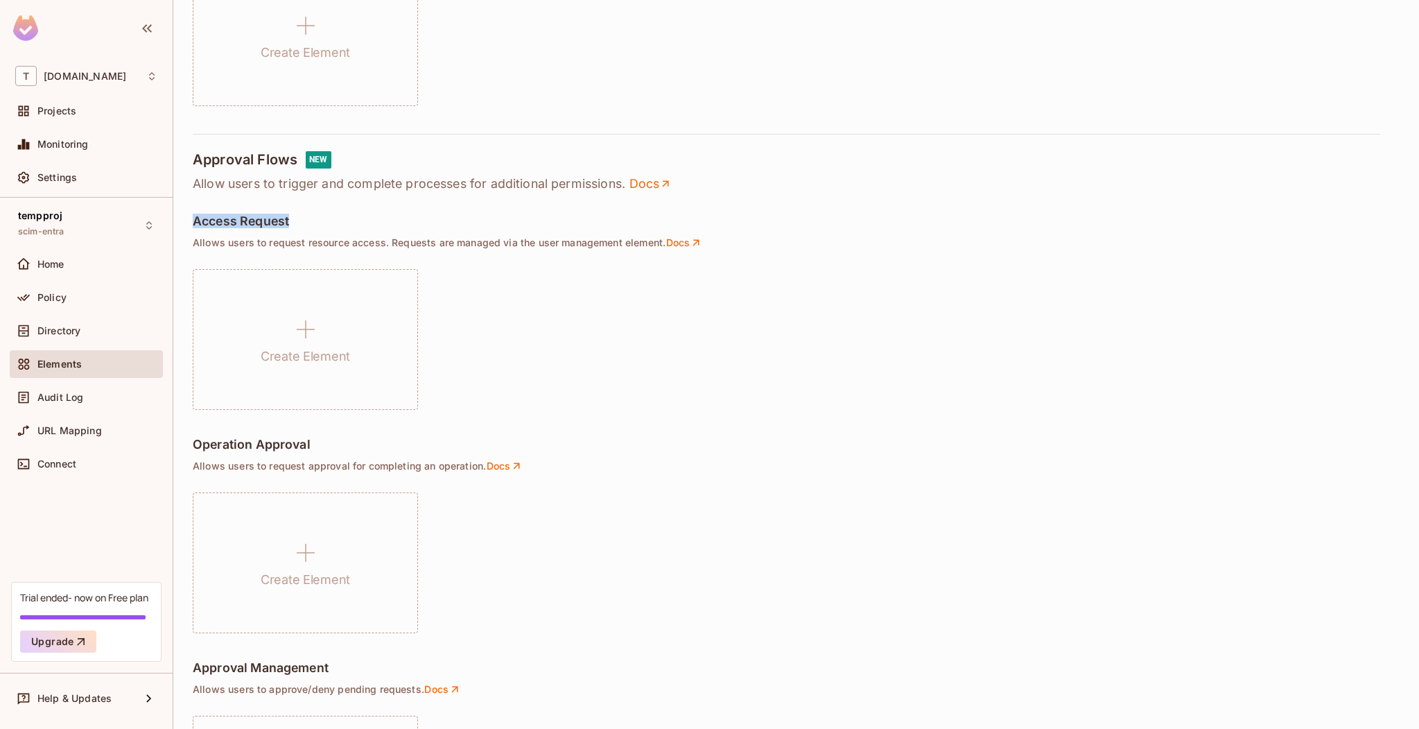
scroll to position [816, 0]
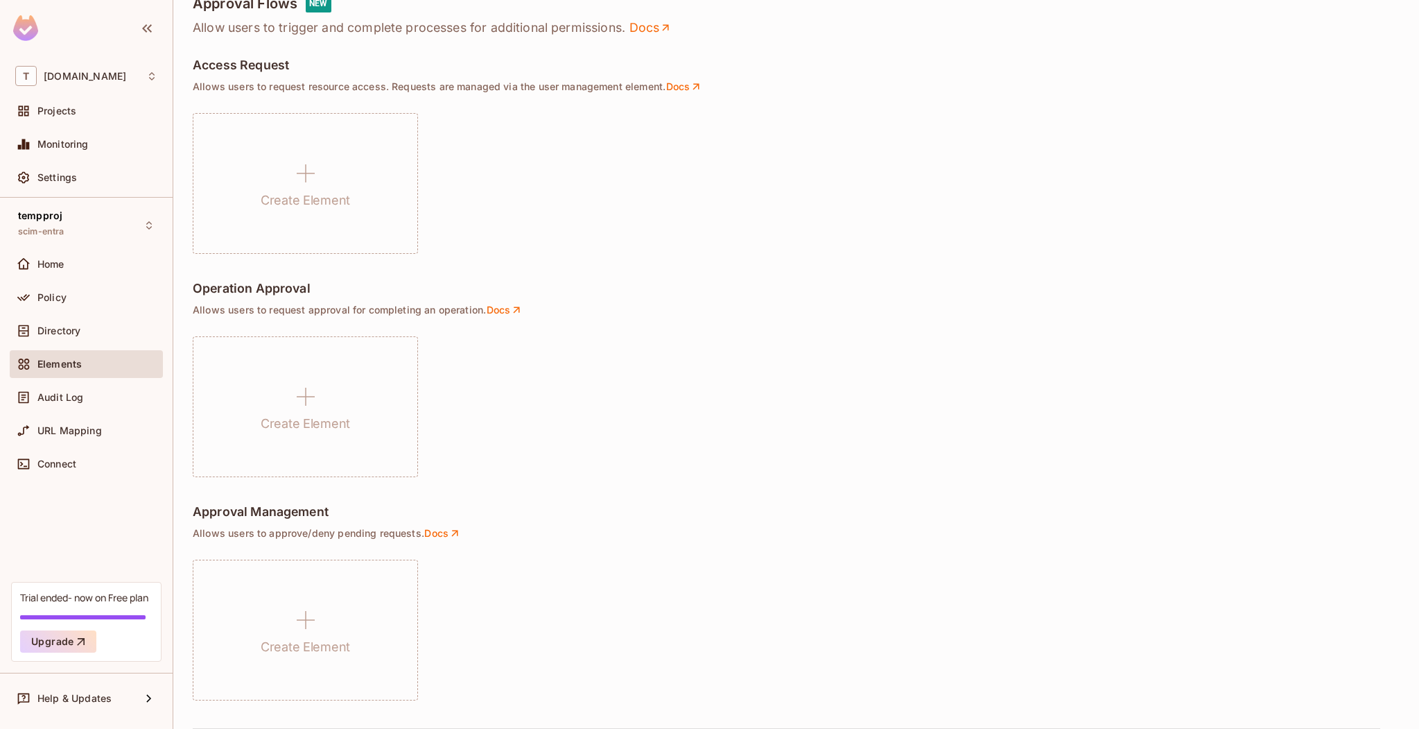
click at [627, 234] on div "Create Element" at bounding box center [796, 183] width 1207 height 141
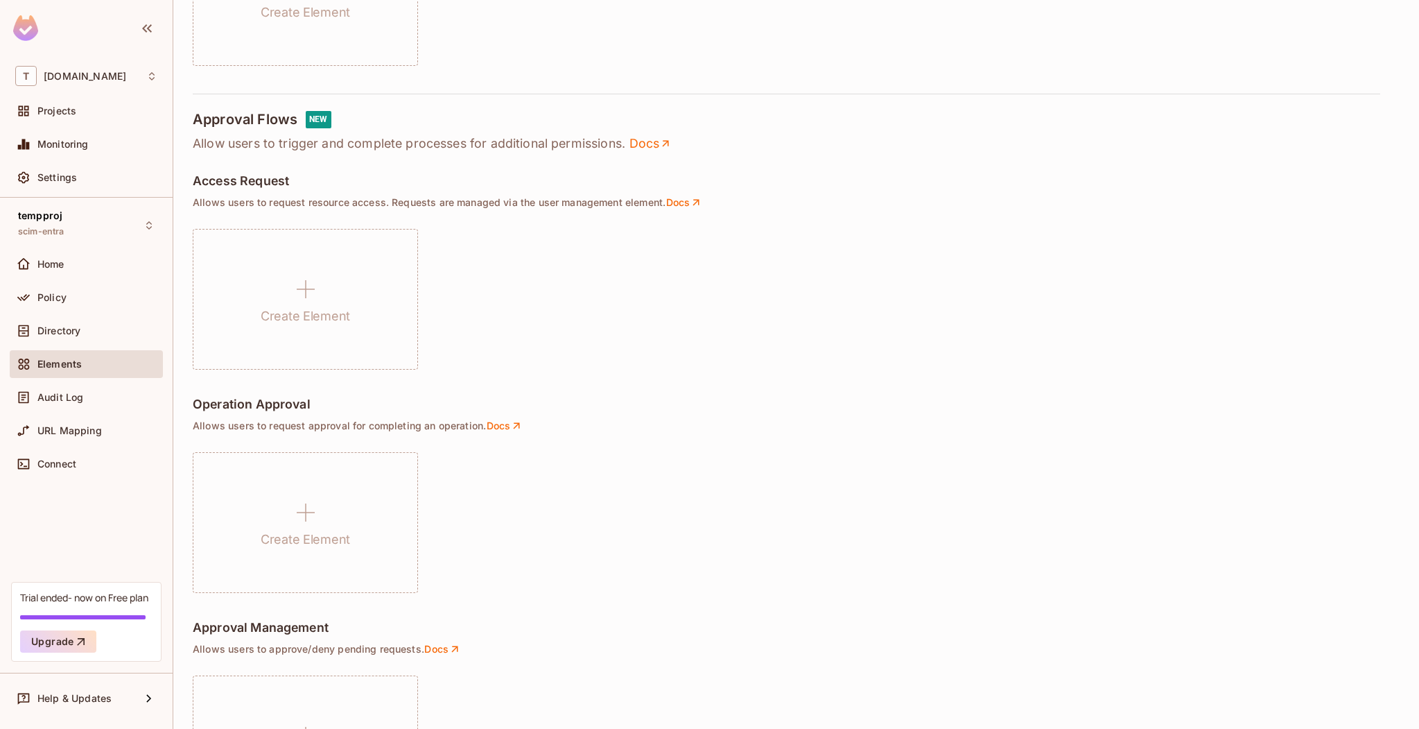
scroll to position [692, 0]
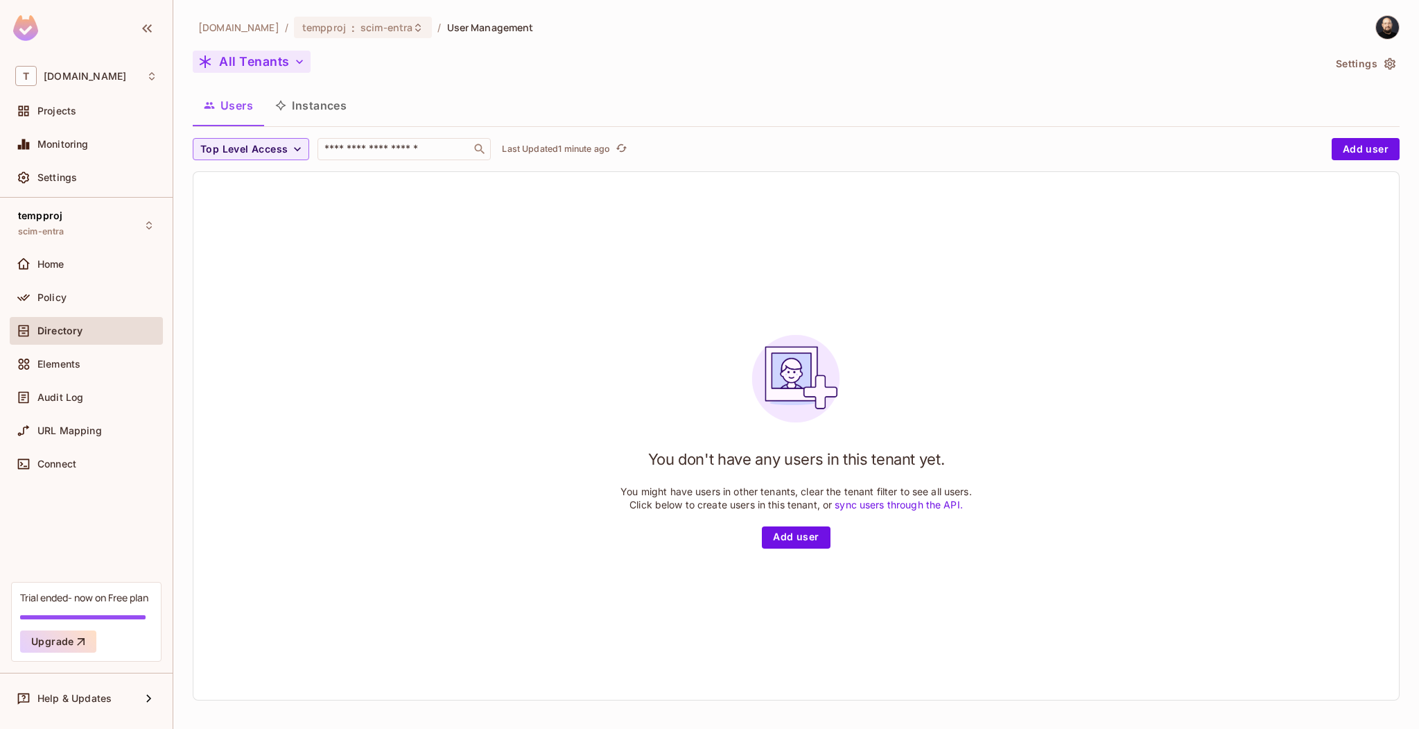
click at [259, 60] on button "All Tenants" at bounding box center [252, 62] width 118 height 22
click at [263, 125] on span "All Tenants" at bounding box center [299, 125] width 154 height 13
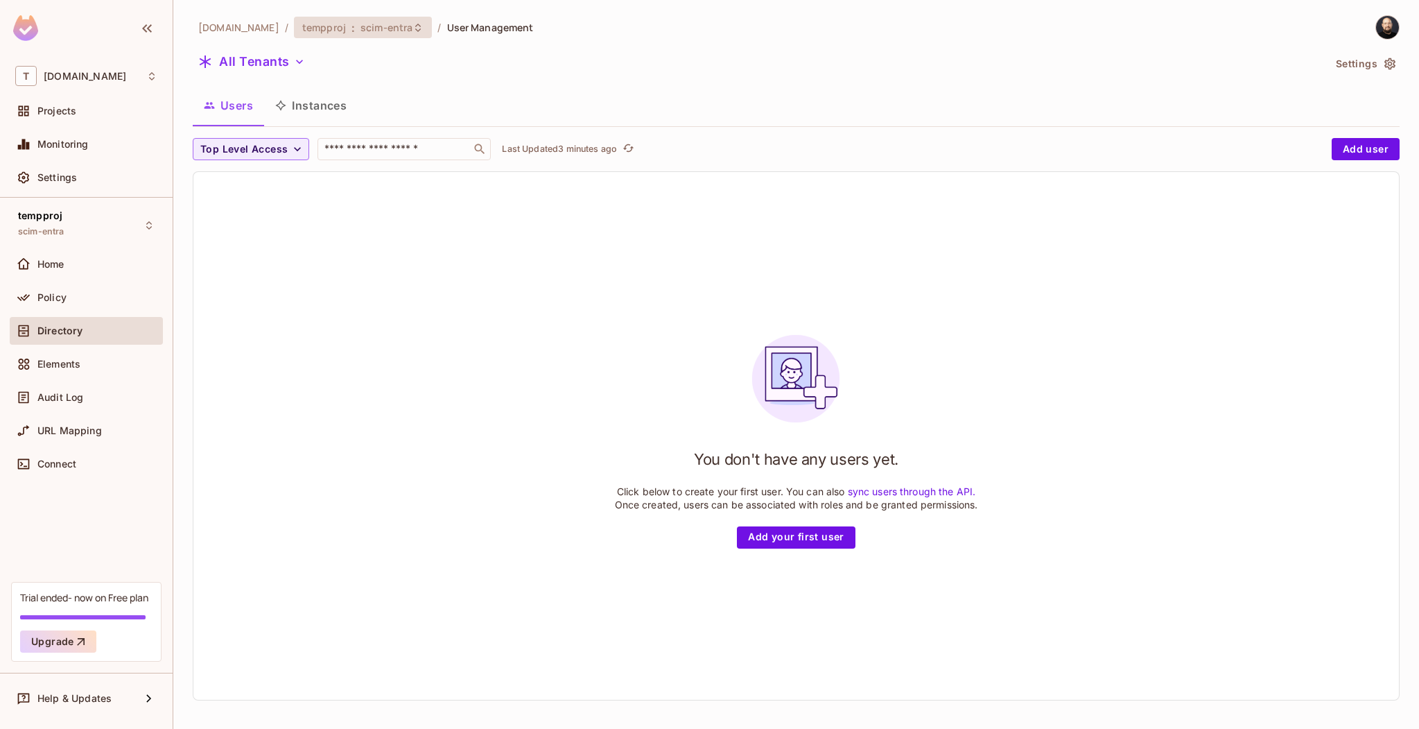
click at [361, 25] on span "scim-entra" at bounding box center [387, 27] width 52 height 13
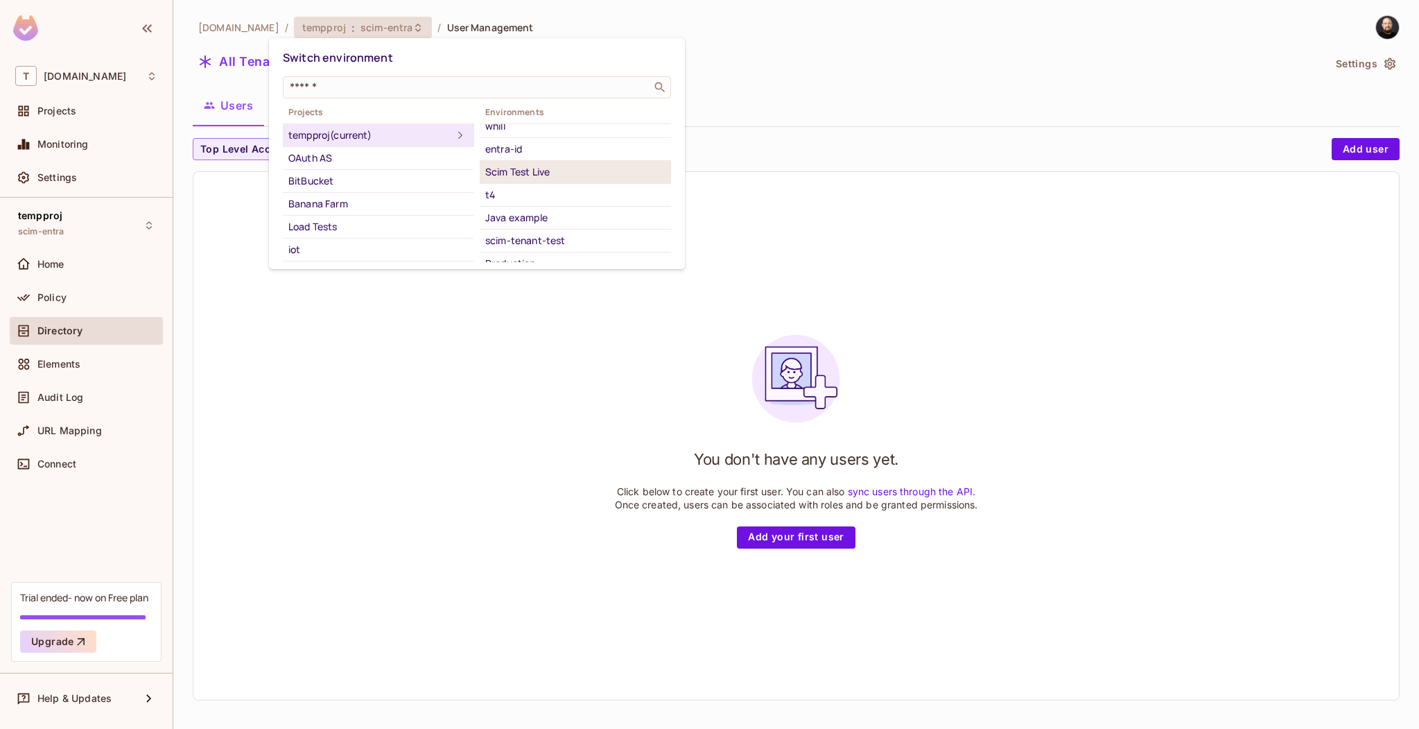
scroll to position [114, 0]
click at [552, 200] on div "Scim Test Live" at bounding box center [575, 204] width 180 height 17
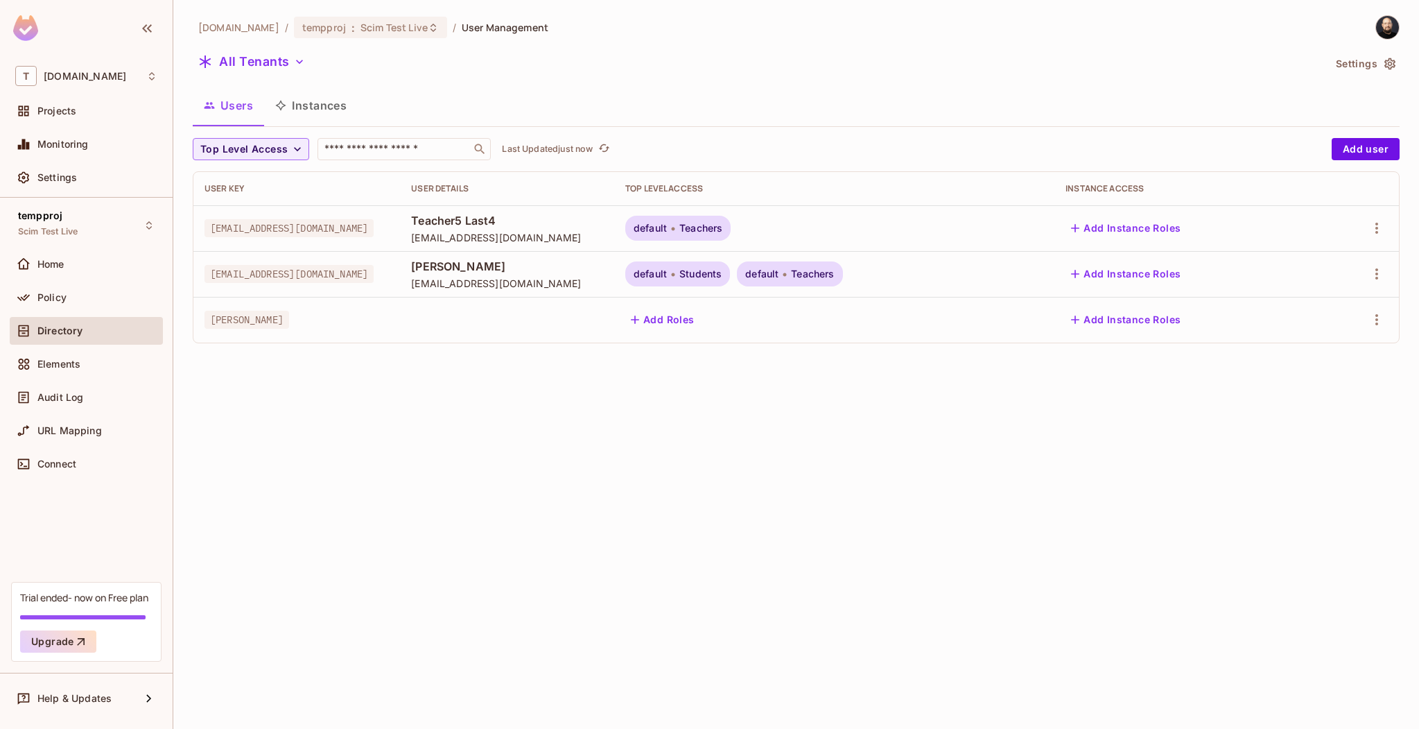
click at [722, 272] on span "Students" at bounding box center [700, 273] width 42 height 11
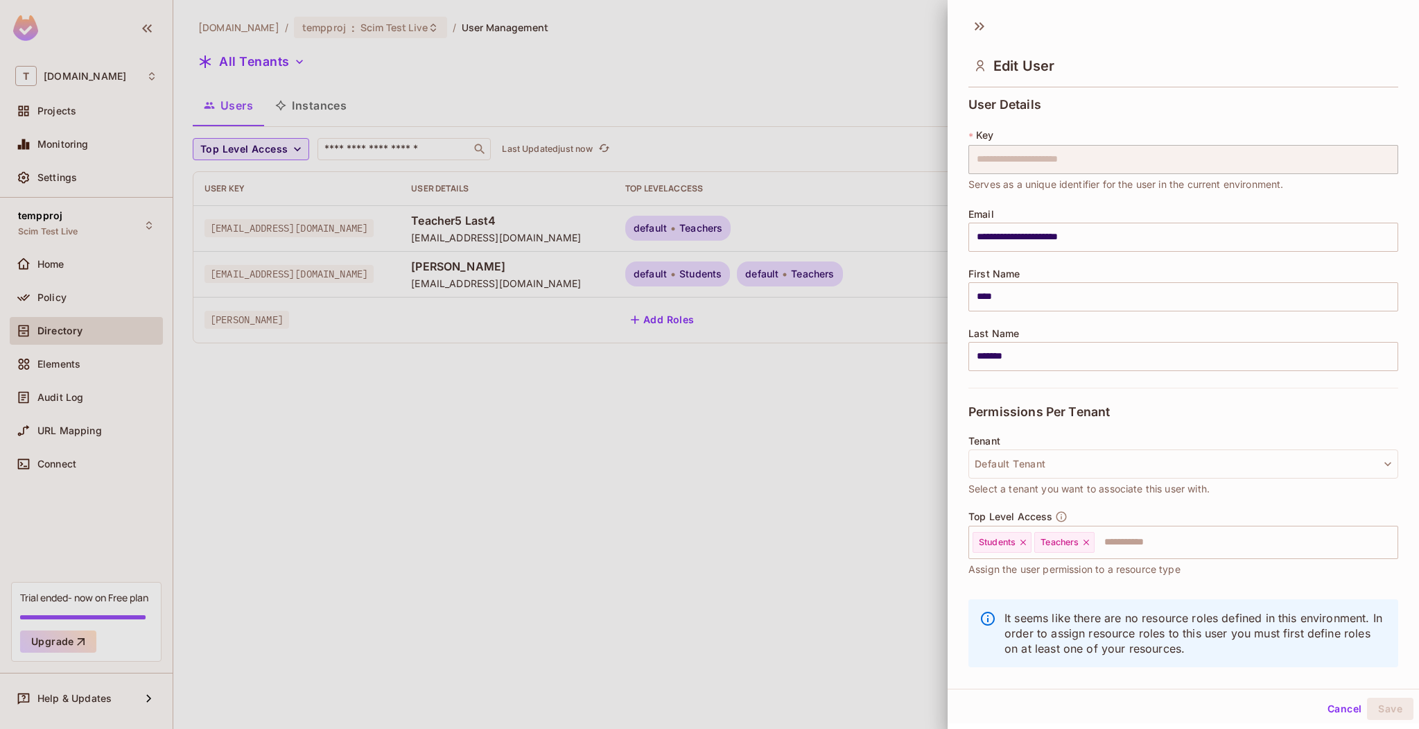
click at [603, 358] on div at bounding box center [709, 364] width 1419 height 729
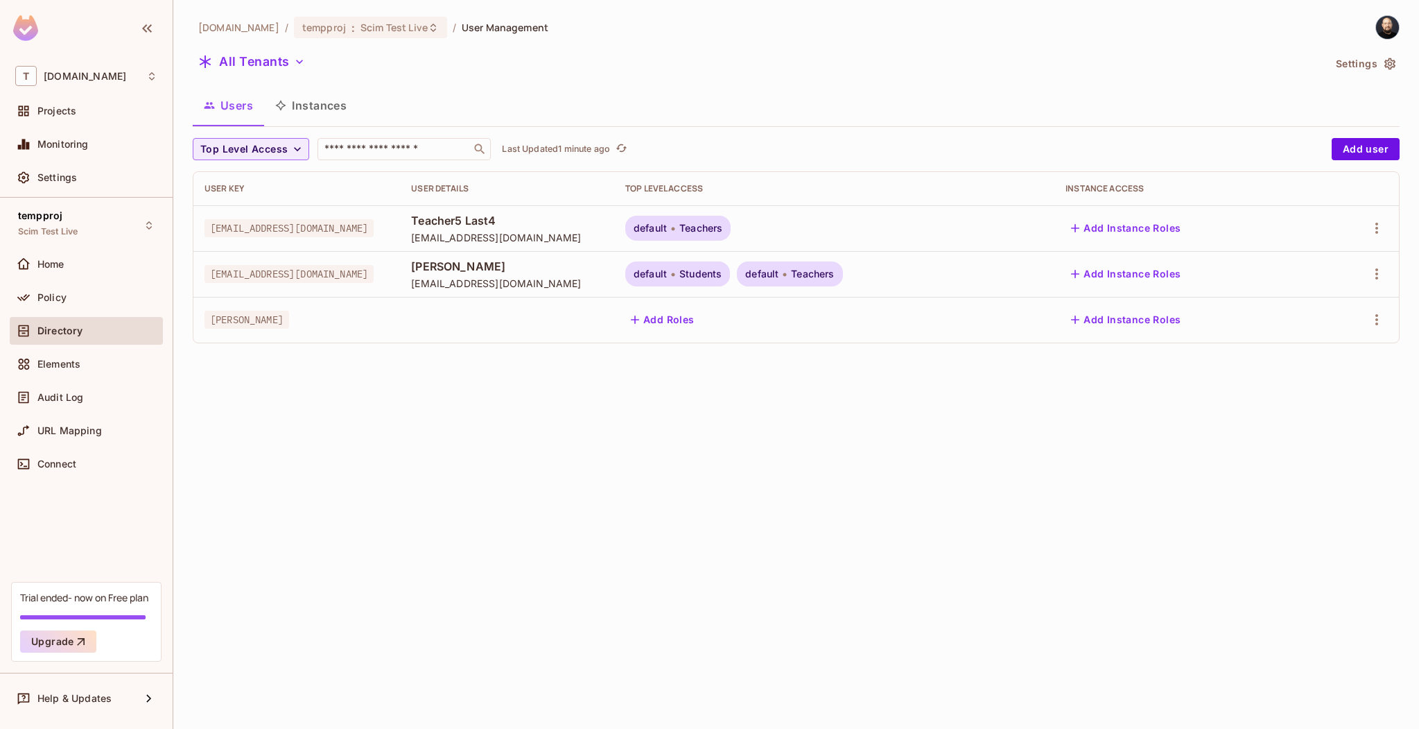
click at [834, 277] on span "Teachers" at bounding box center [812, 273] width 43 height 11
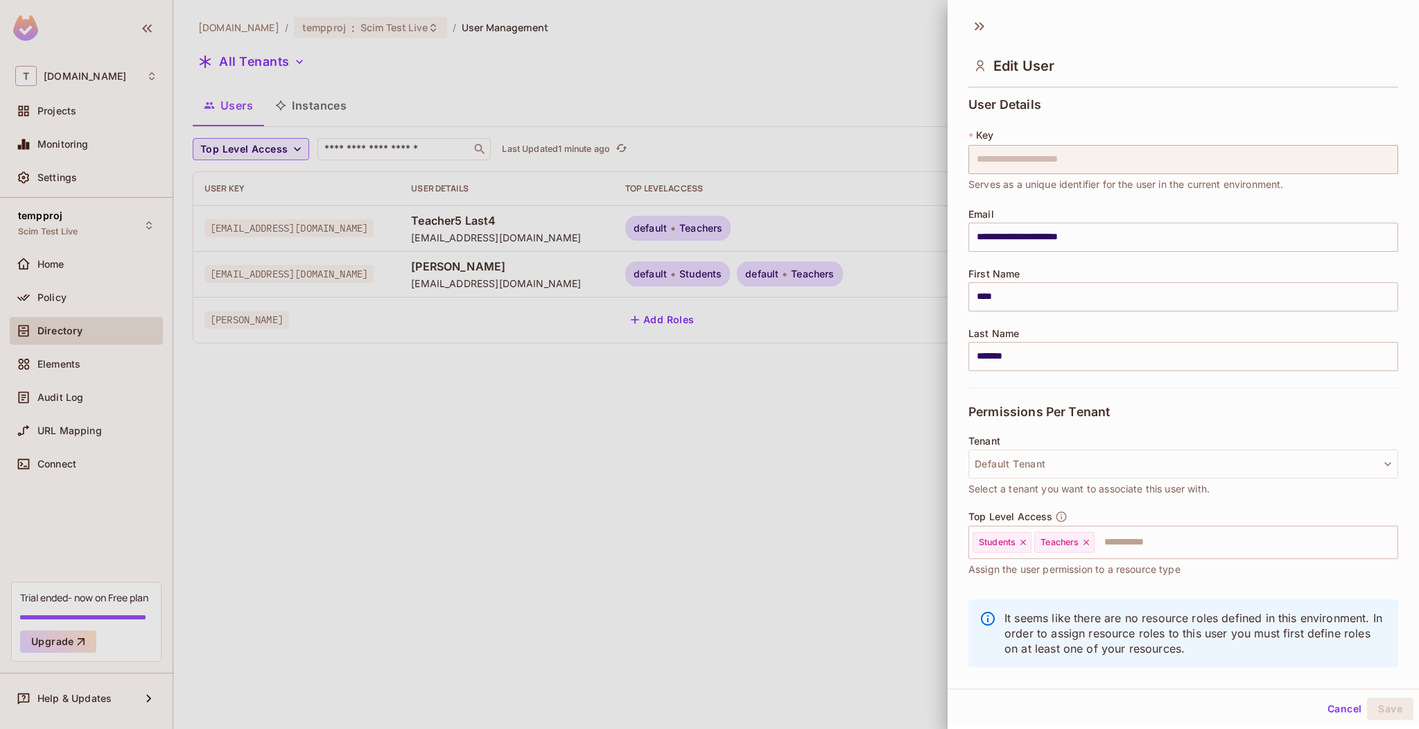
click at [885, 276] on div at bounding box center [709, 364] width 1419 height 729
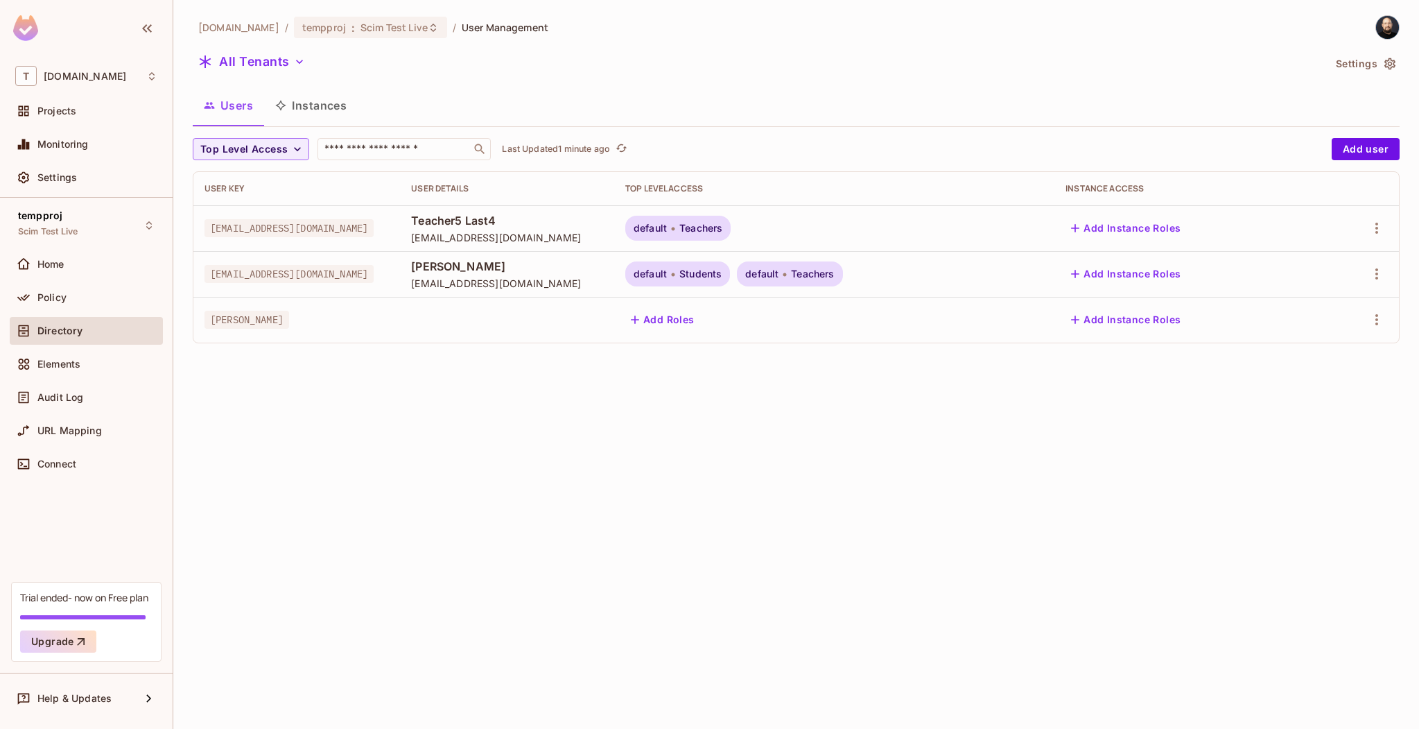
click at [834, 276] on span "Teachers" at bounding box center [812, 273] width 43 height 11
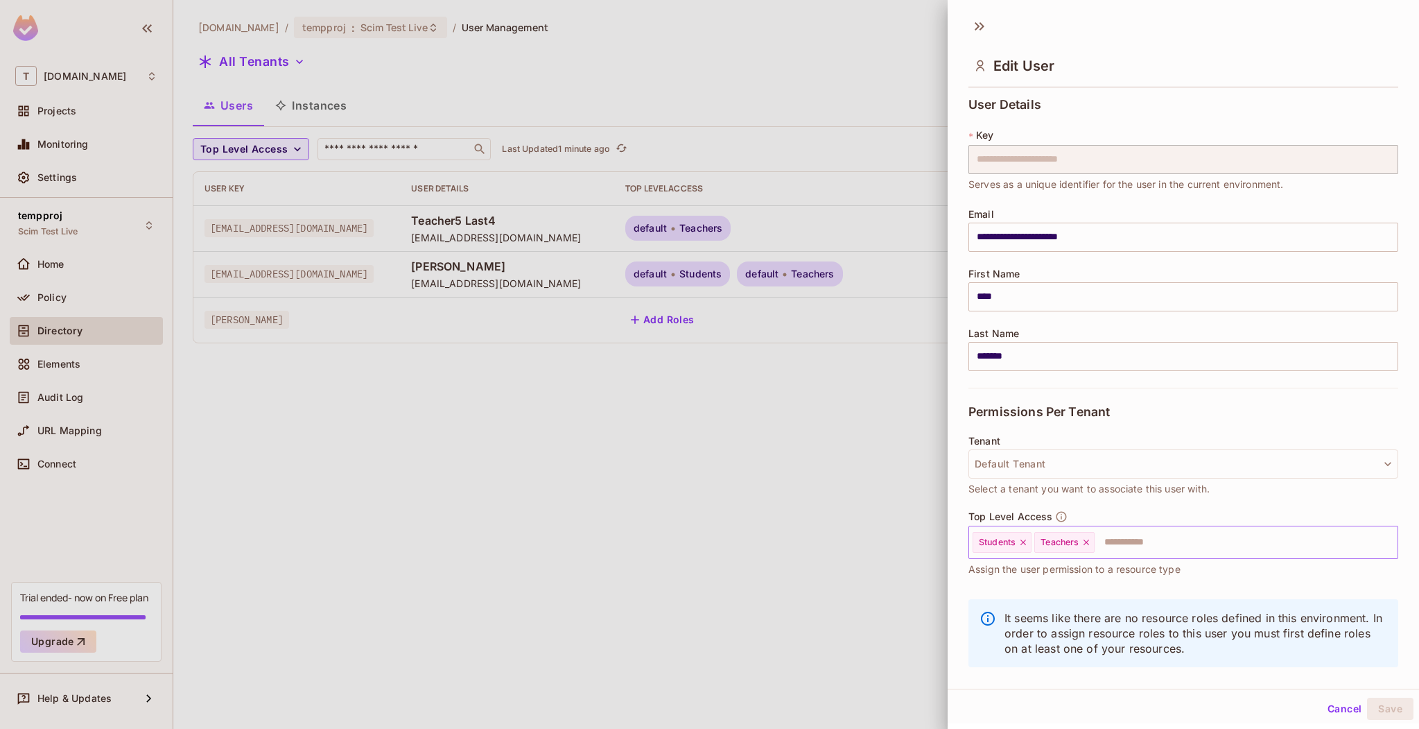
click at [1092, 548] on div "Teachers" at bounding box center [1064, 542] width 60 height 21
click at [1088, 536] on div "Teachers" at bounding box center [1064, 542] width 60 height 21
click at [1025, 544] on icon at bounding box center [1024, 542] width 6 height 6
click at [1025, 544] on icon at bounding box center [1025, 542] width 10 height 10
click at [1380, 710] on button "Save" at bounding box center [1390, 708] width 46 height 22
